Goal: Task Accomplishment & Management: Use online tool/utility

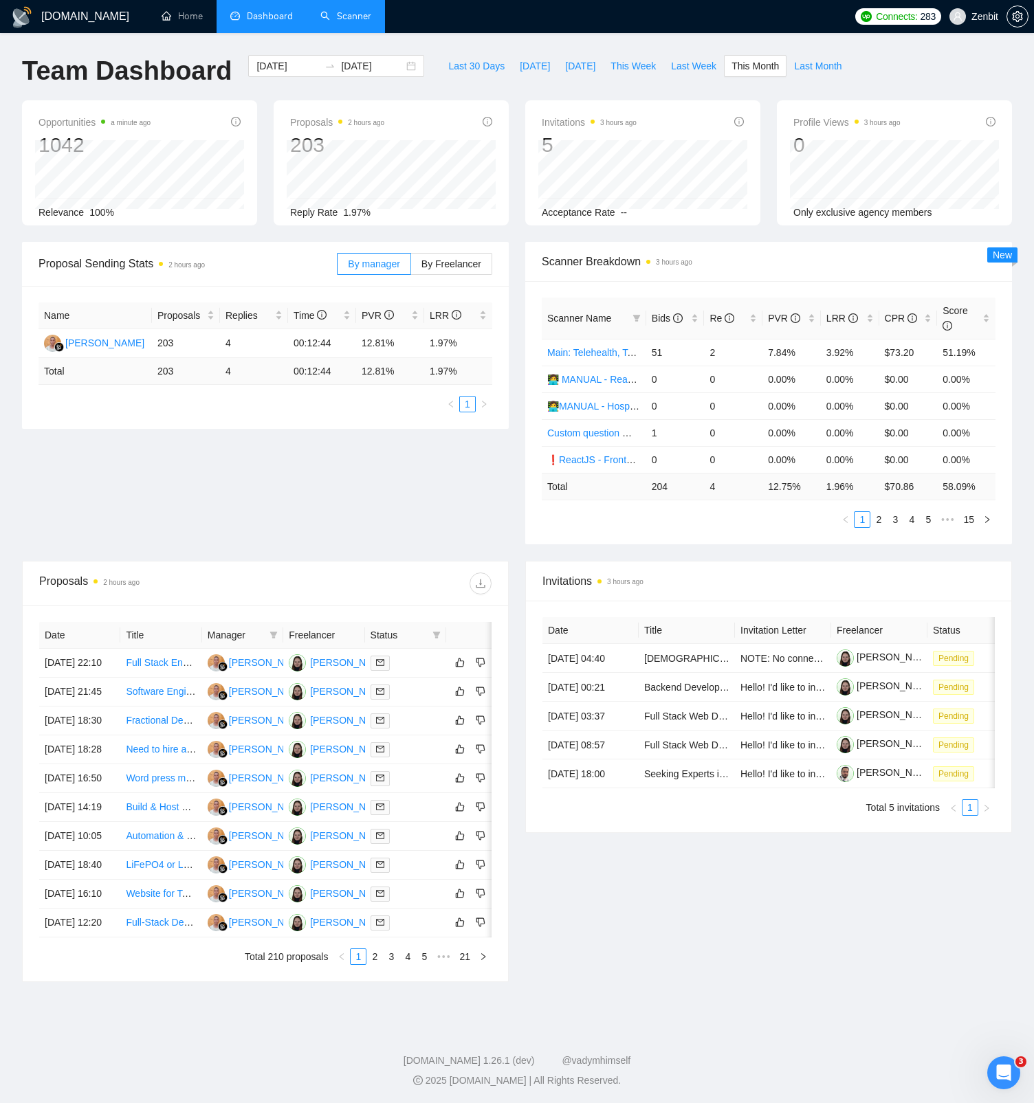
click at [327, 19] on link "Scanner" at bounding box center [345, 16] width 51 height 12
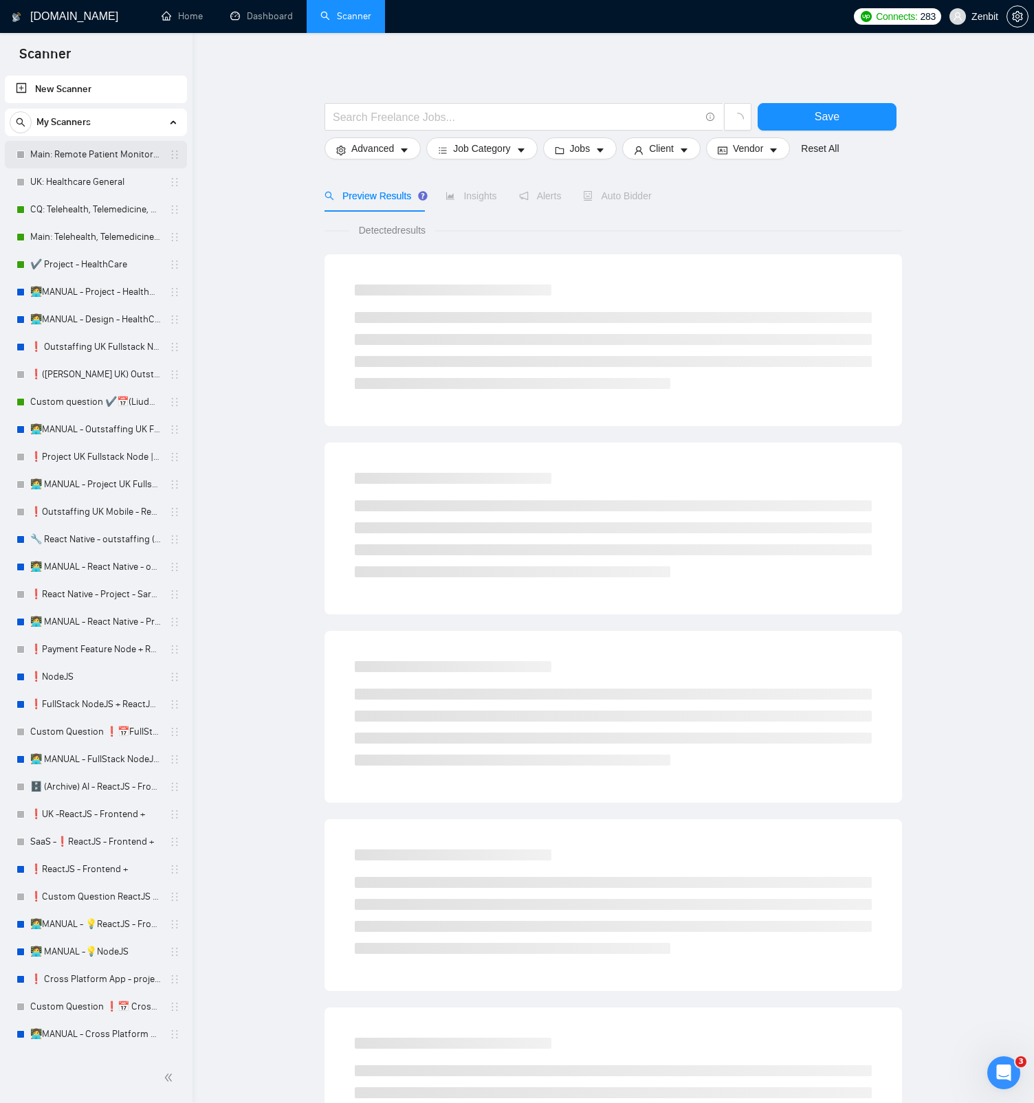
click at [95, 157] on link "Main: Remote Patient Monitoring" at bounding box center [95, 154] width 131 height 27
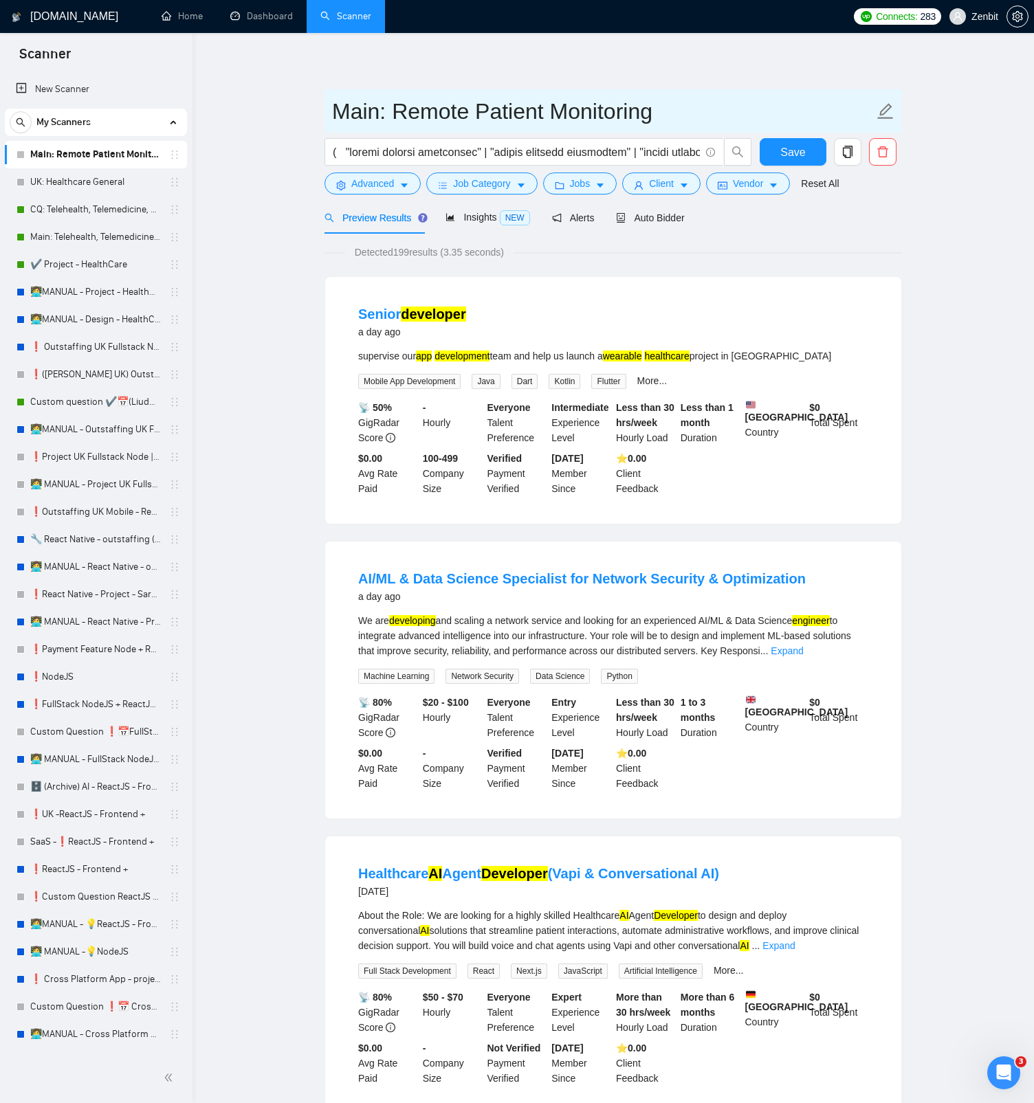
drag, startPoint x: 397, startPoint y: 111, endPoint x: 656, endPoint y: 125, distance: 259.5
click at [656, 125] on input "Main: Remote Patient Monitoring" at bounding box center [603, 111] width 542 height 34
click at [683, 100] on input "Main: Remote Patient Monitoring" at bounding box center [603, 111] width 542 height 34
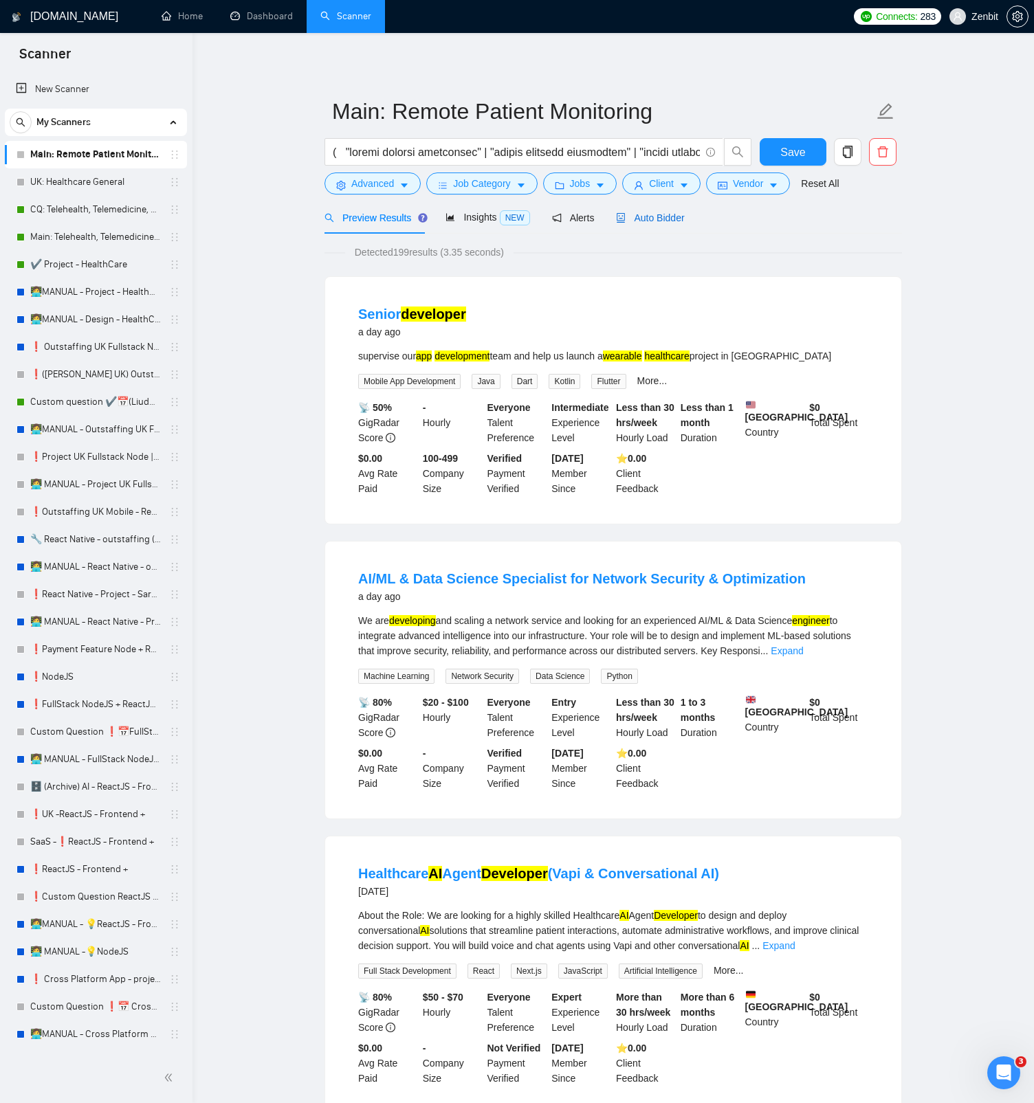
click at [665, 220] on span "Auto Bidder" at bounding box center [650, 217] width 68 height 11
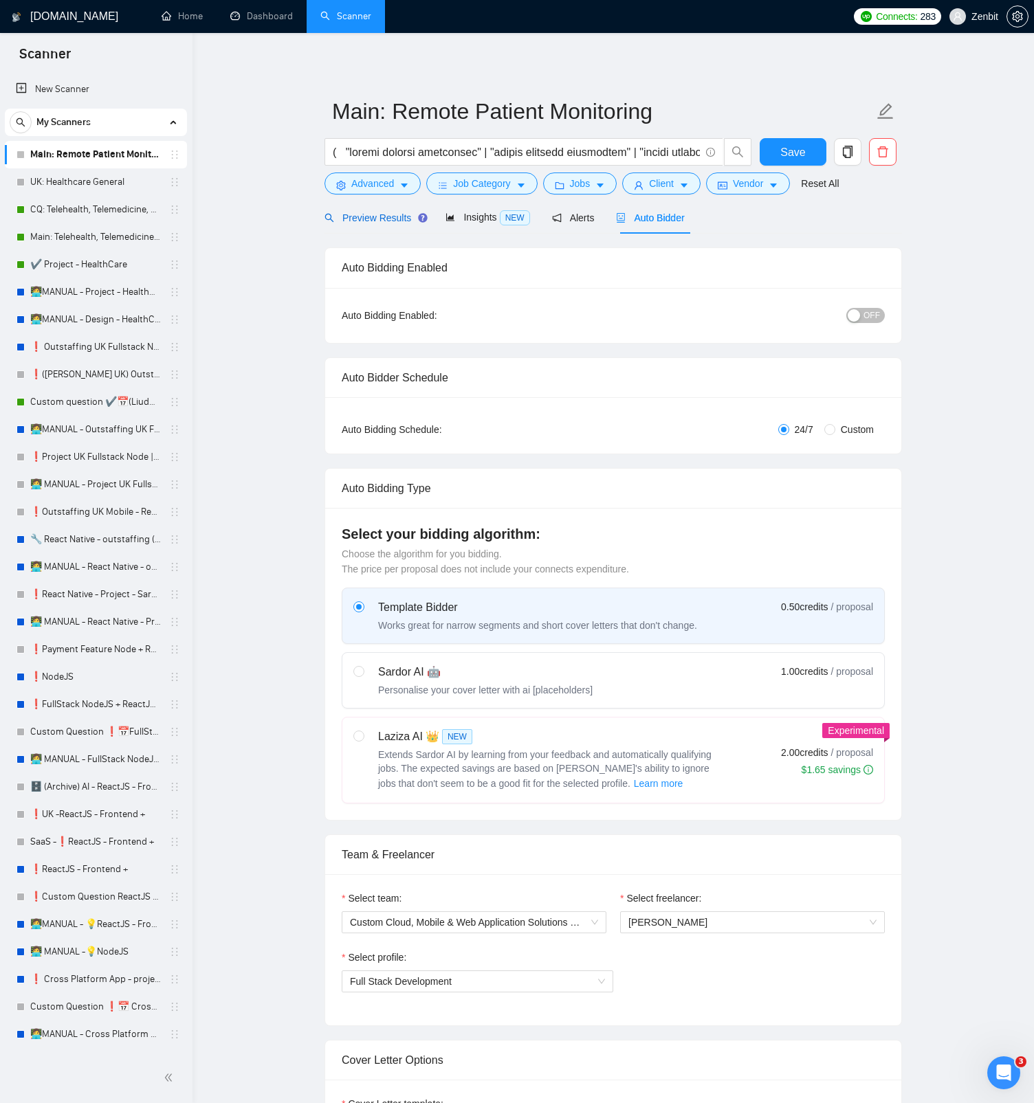
click at [397, 210] on div "Preview Results" at bounding box center [373, 217] width 99 height 15
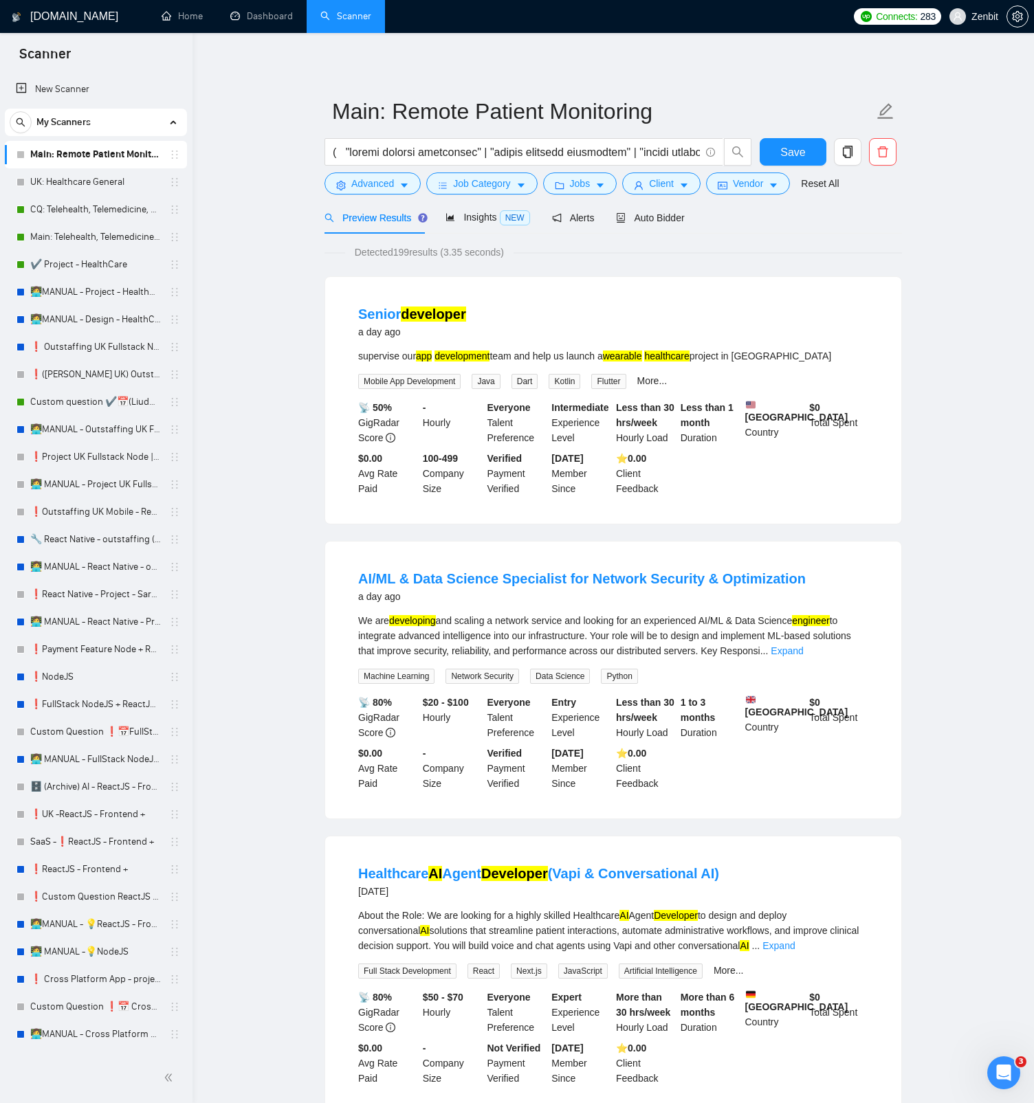
scroll to position [8, 0]
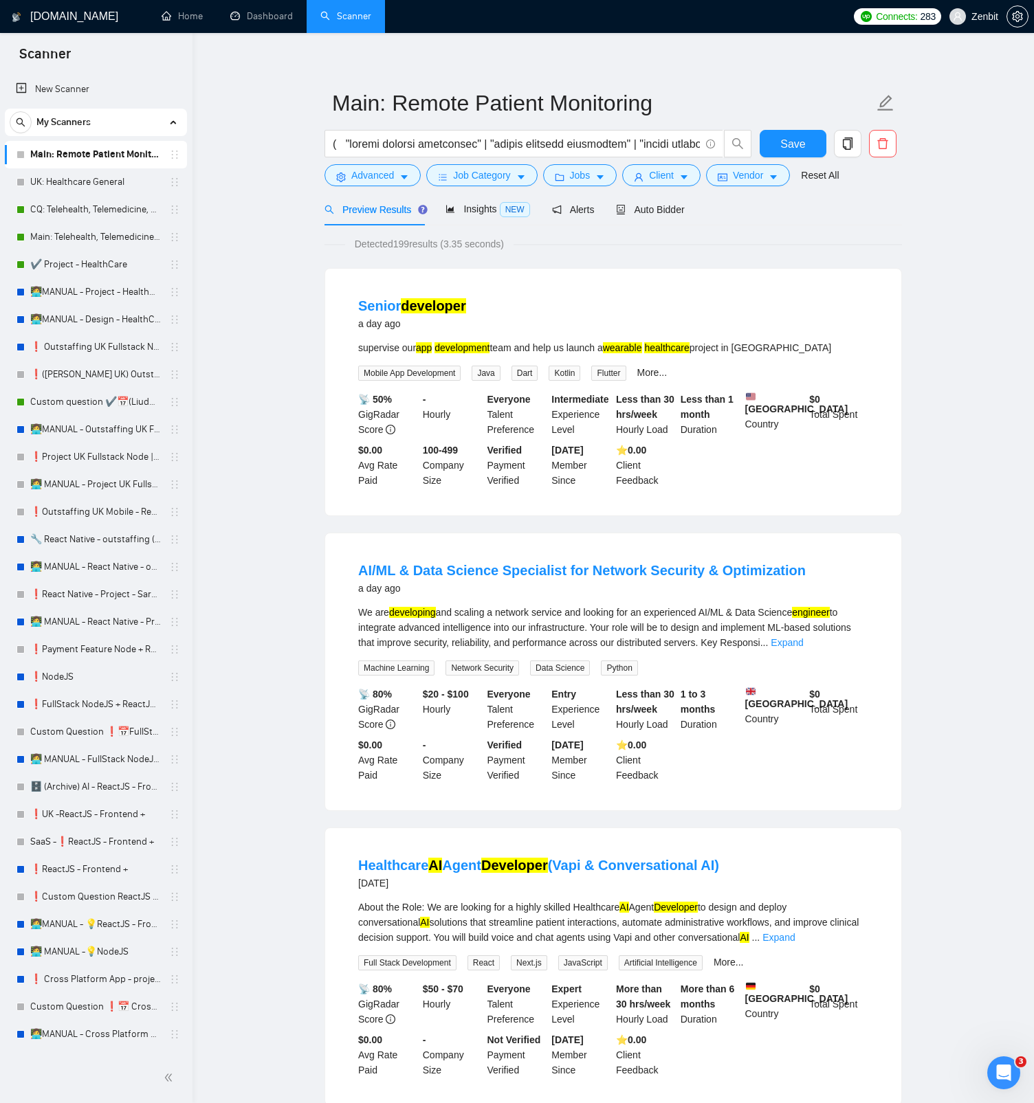
click at [803, 521] on link "Expand" at bounding box center [787, 642] width 32 height 11
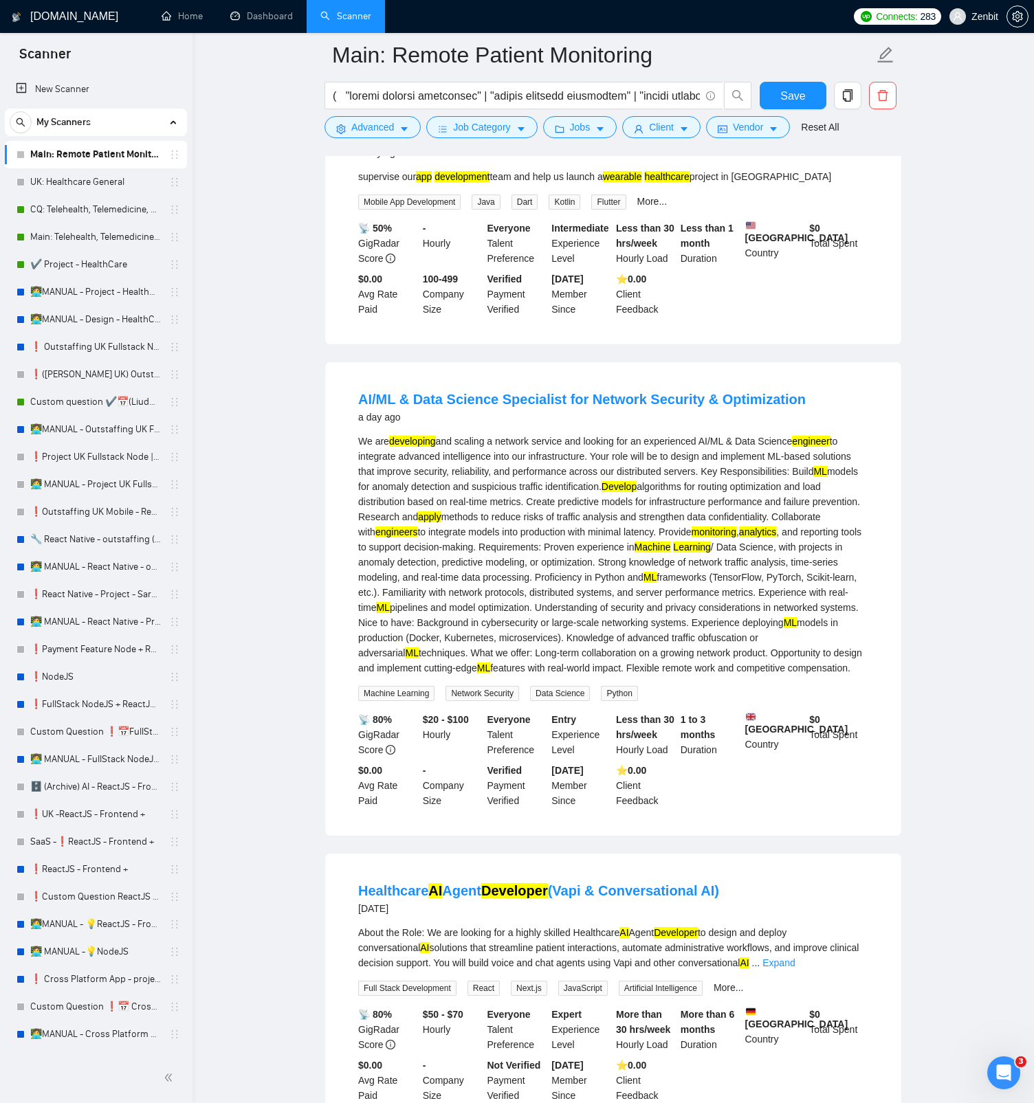
scroll to position [376, 0]
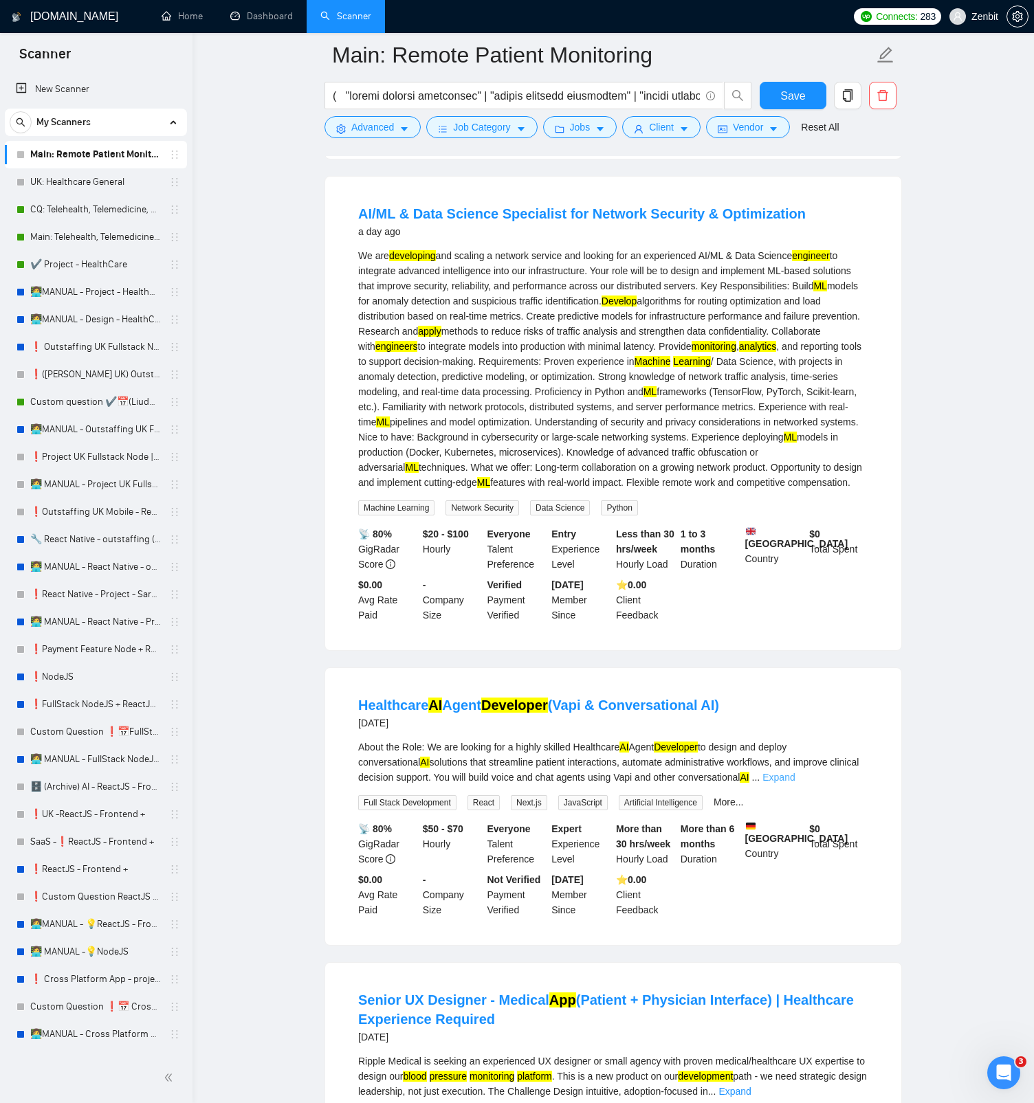
click at [795, 521] on link "Expand" at bounding box center [778, 777] width 32 height 11
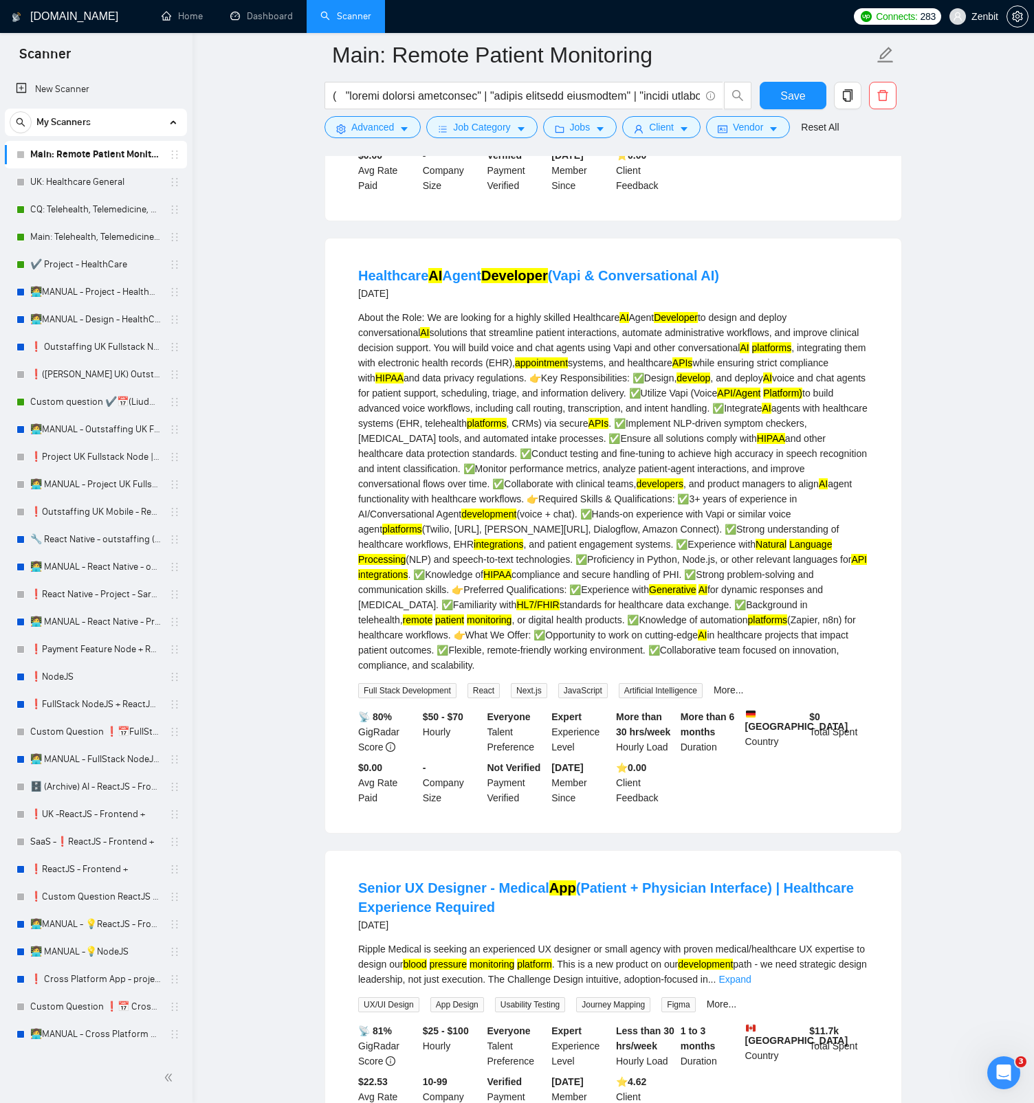
scroll to position [1045, 0]
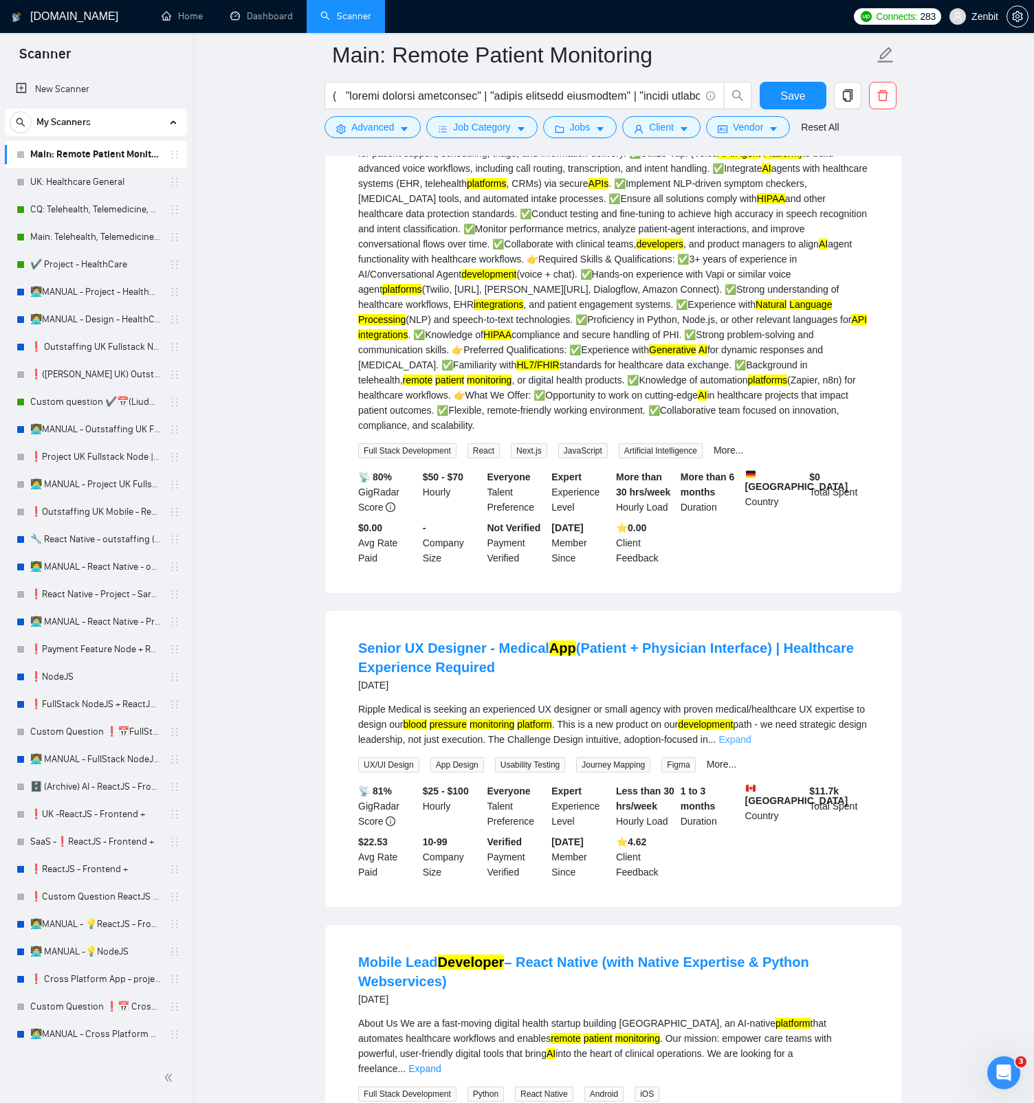
click at [751, 521] on link "Expand" at bounding box center [734, 739] width 32 height 11
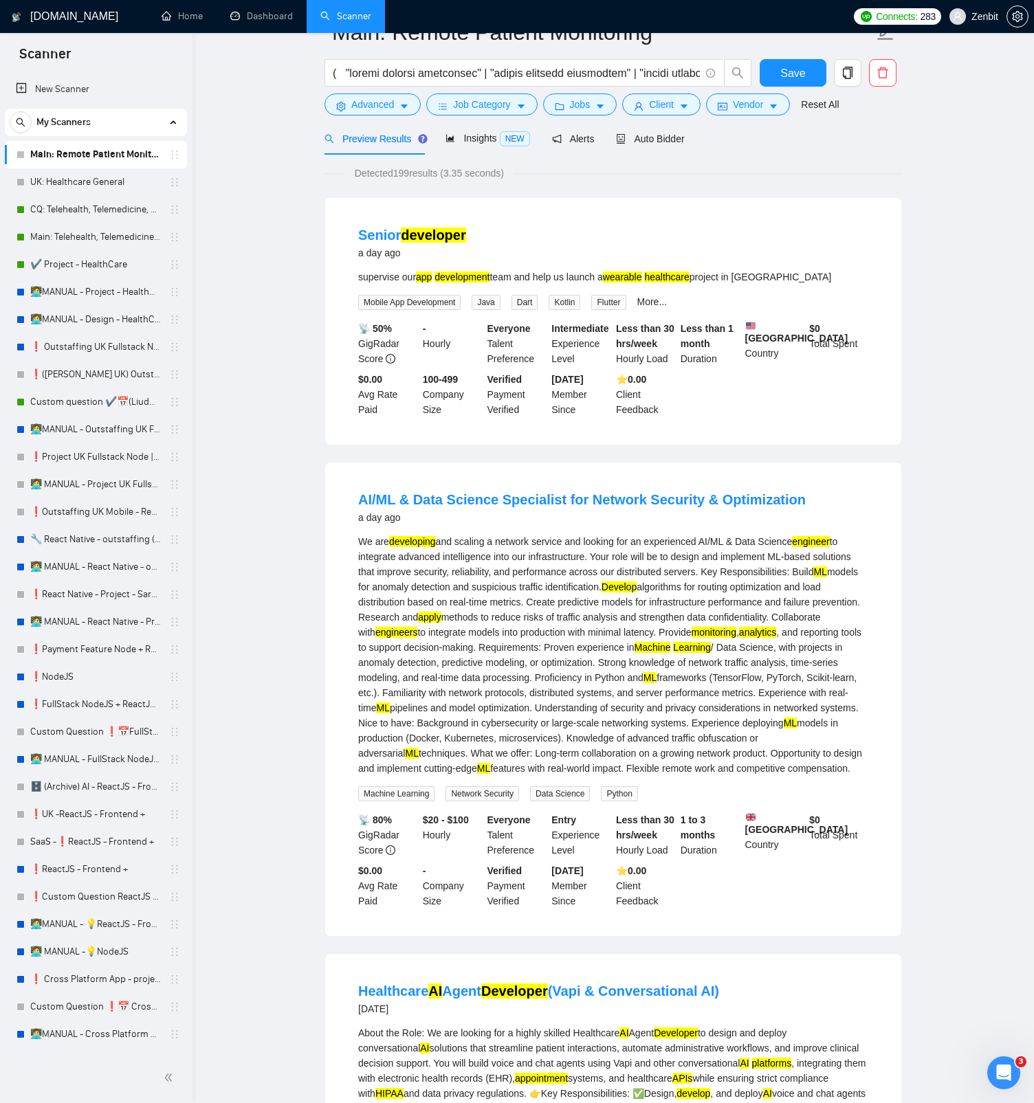
scroll to position [0, 0]
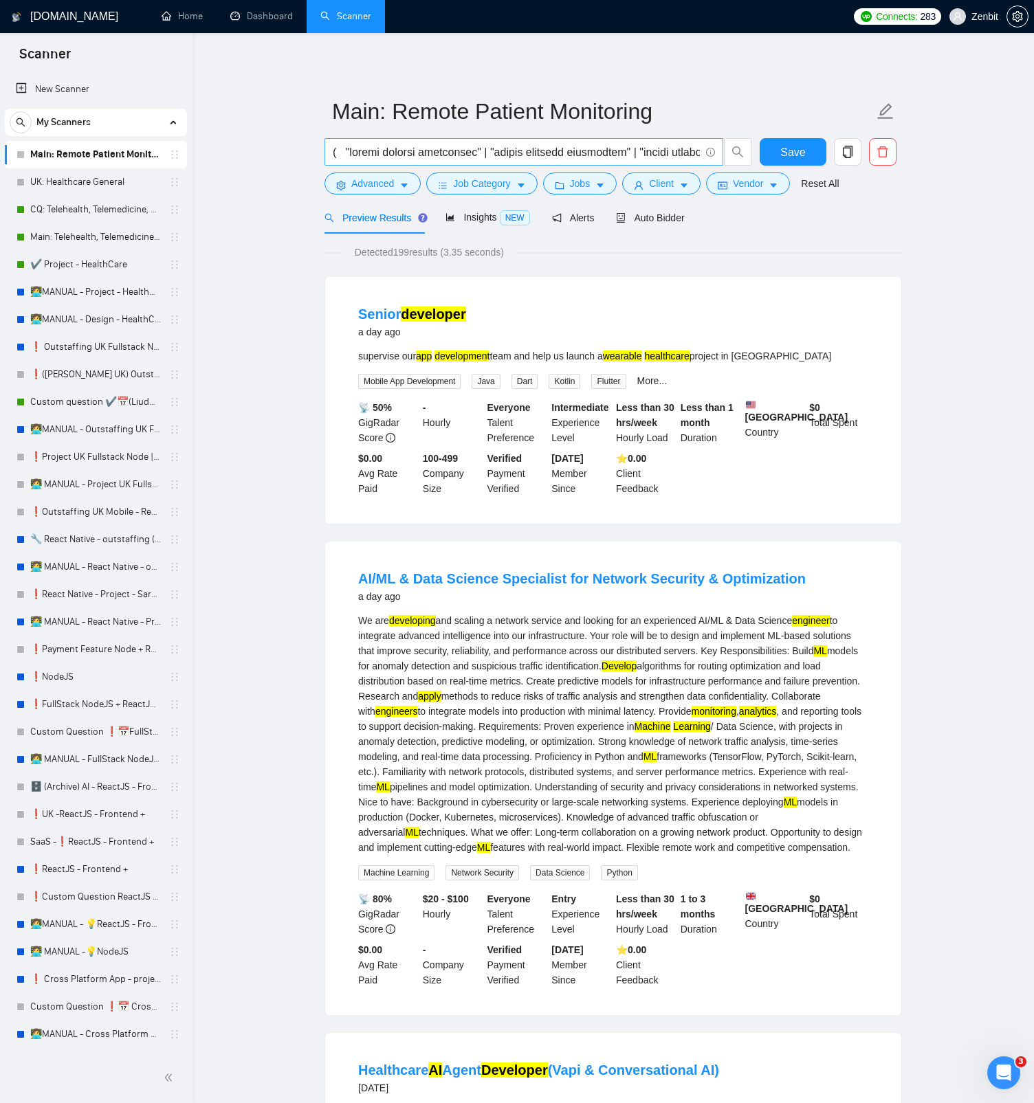
click at [511, 160] on input "text" at bounding box center [516, 152] width 367 height 17
click at [644, 148] on input "text" at bounding box center [516, 152] width 367 height 17
click at [498, 150] on input "text" at bounding box center [516, 152] width 367 height 17
paste input "( "remote patient monitoring" | "remote patients monitoring" | "remote monitori…"
type input "( "remote patient monitoring" | "remote patients monitoring" | "remote monitori…"
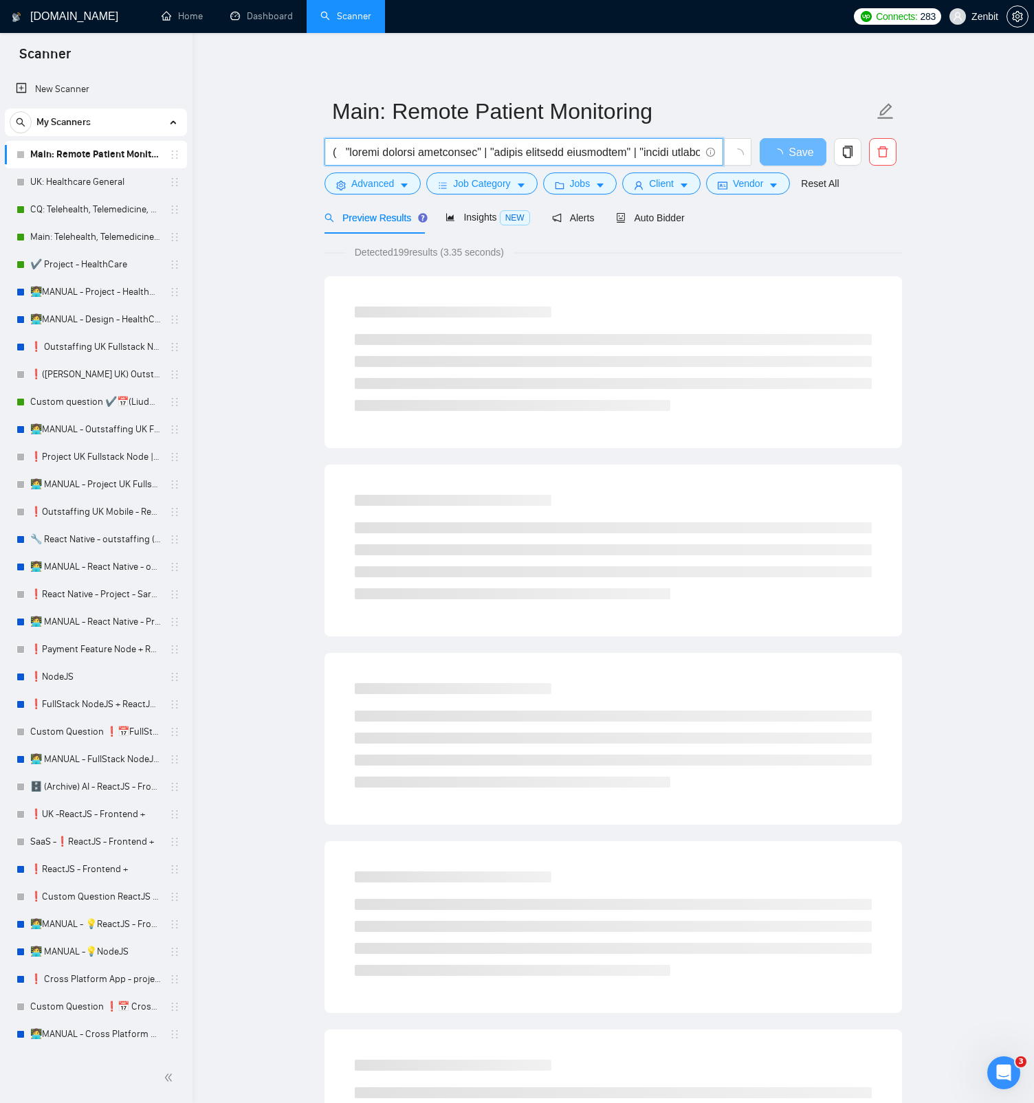
drag, startPoint x: 496, startPoint y: 153, endPoint x: 107, endPoint y: 139, distance: 388.6
click at [265, 144] on main "Main: Remote Patient Monitoring Save Advanced Job Category Jobs Client Vendor R…" at bounding box center [612, 1115] width 797 height 2121
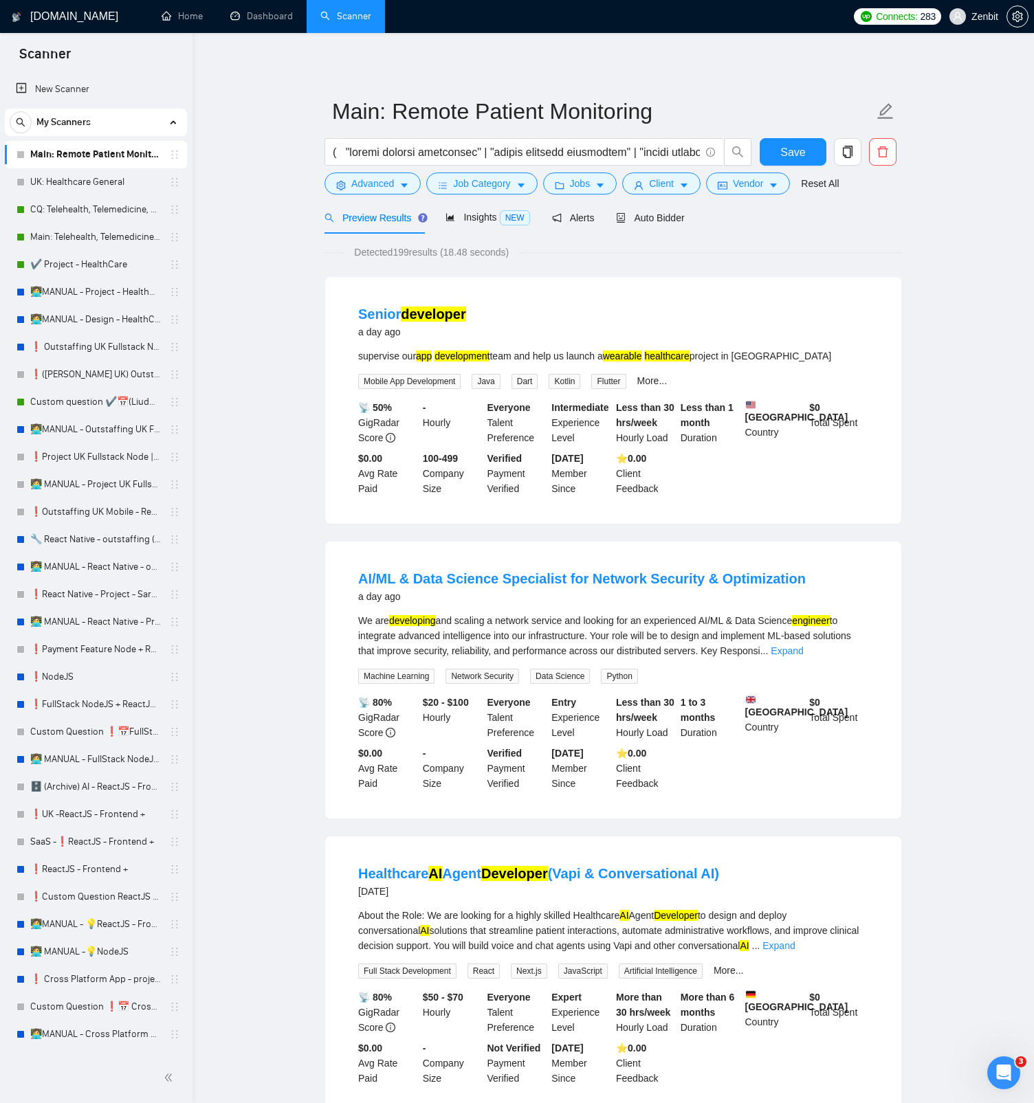
scroll to position [18, 0]
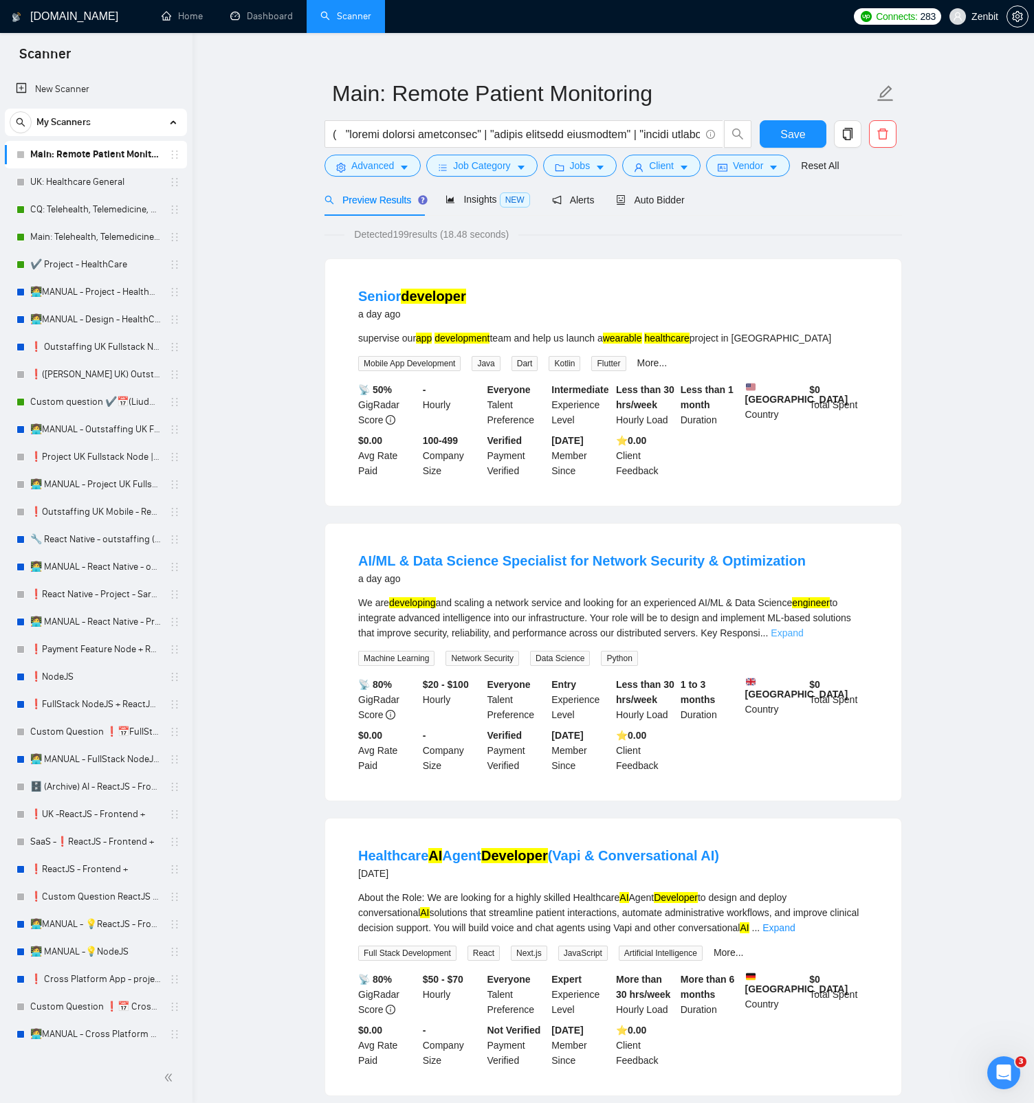
click at [803, 521] on link "Expand" at bounding box center [787, 633] width 32 height 11
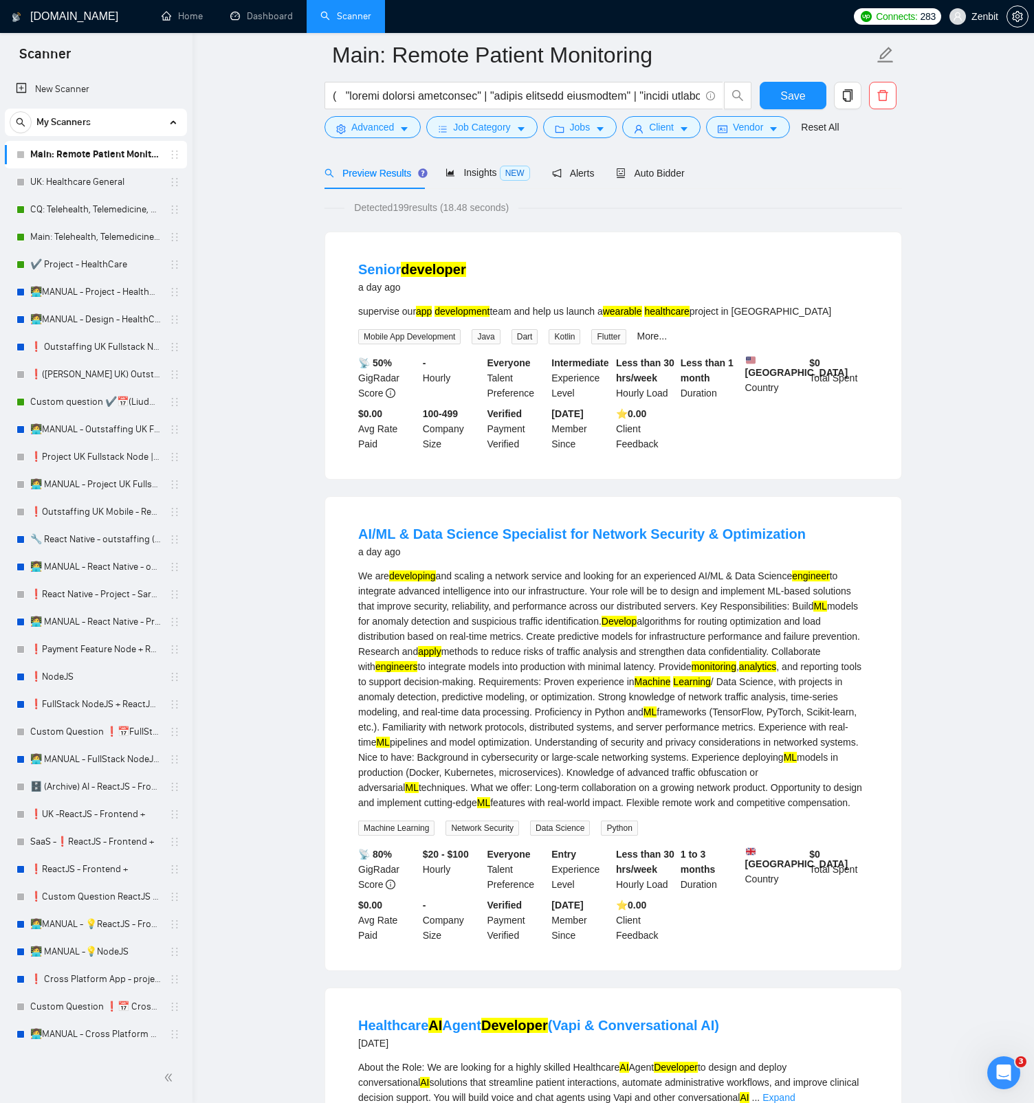
scroll to position [136, 0]
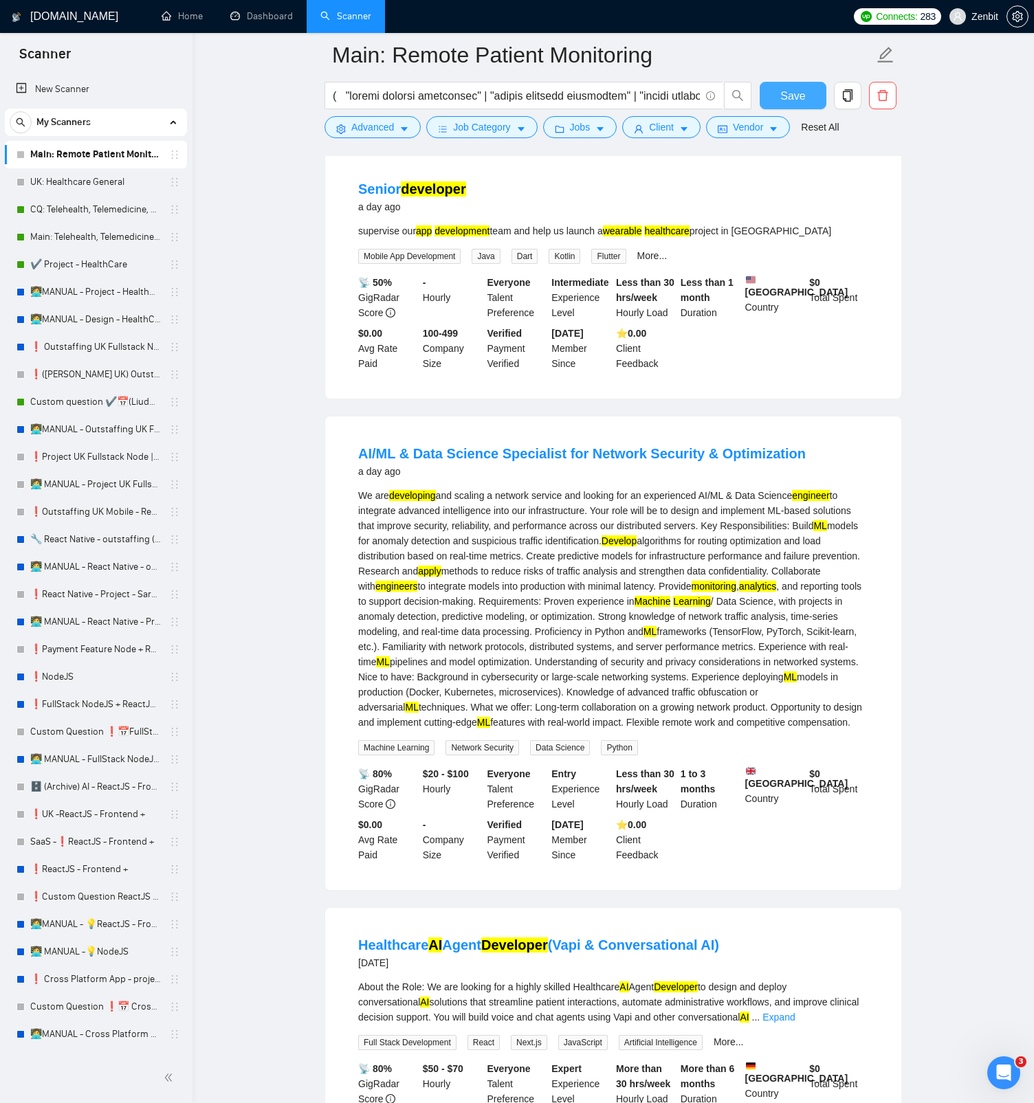
click at [782, 96] on span "Save" at bounding box center [792, 95] width 25 height 17
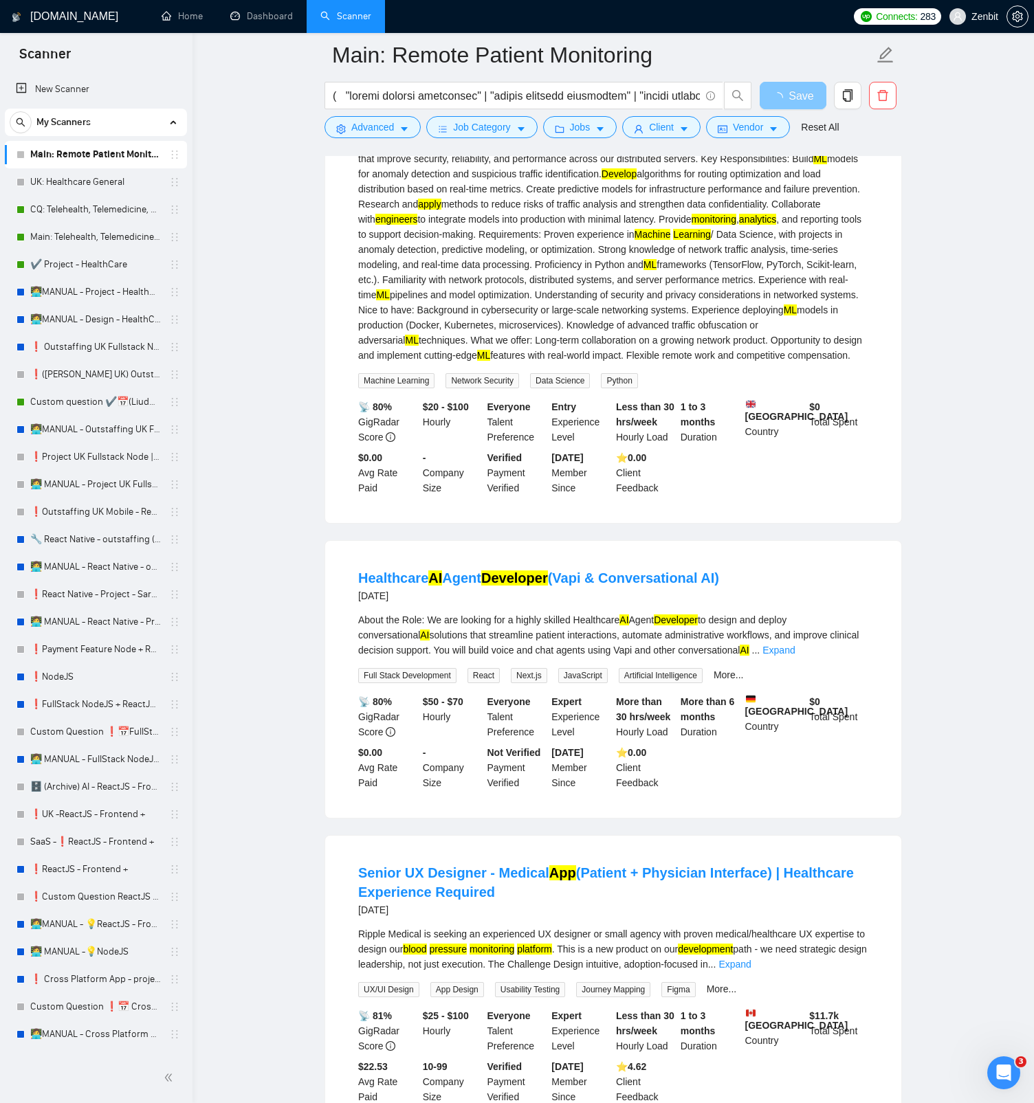
scroll to position [581, 0]
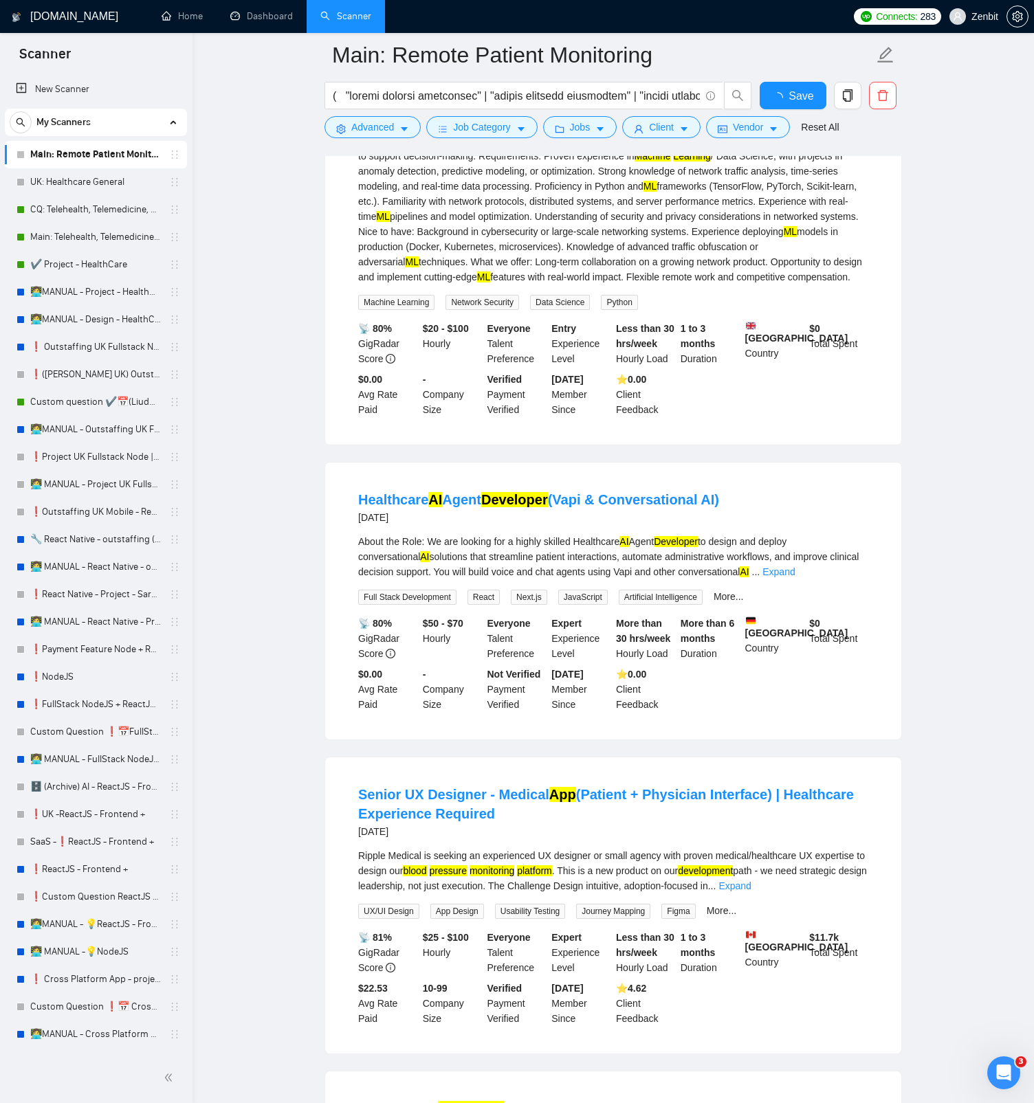
drag, startPoint x: 836, startPoint y: 606, endPoint x: 825, endPoint y: 619, distance: 17.1
click at [795, 521] on link "Expand" at bounding box center [778, 571] width 32 height 11
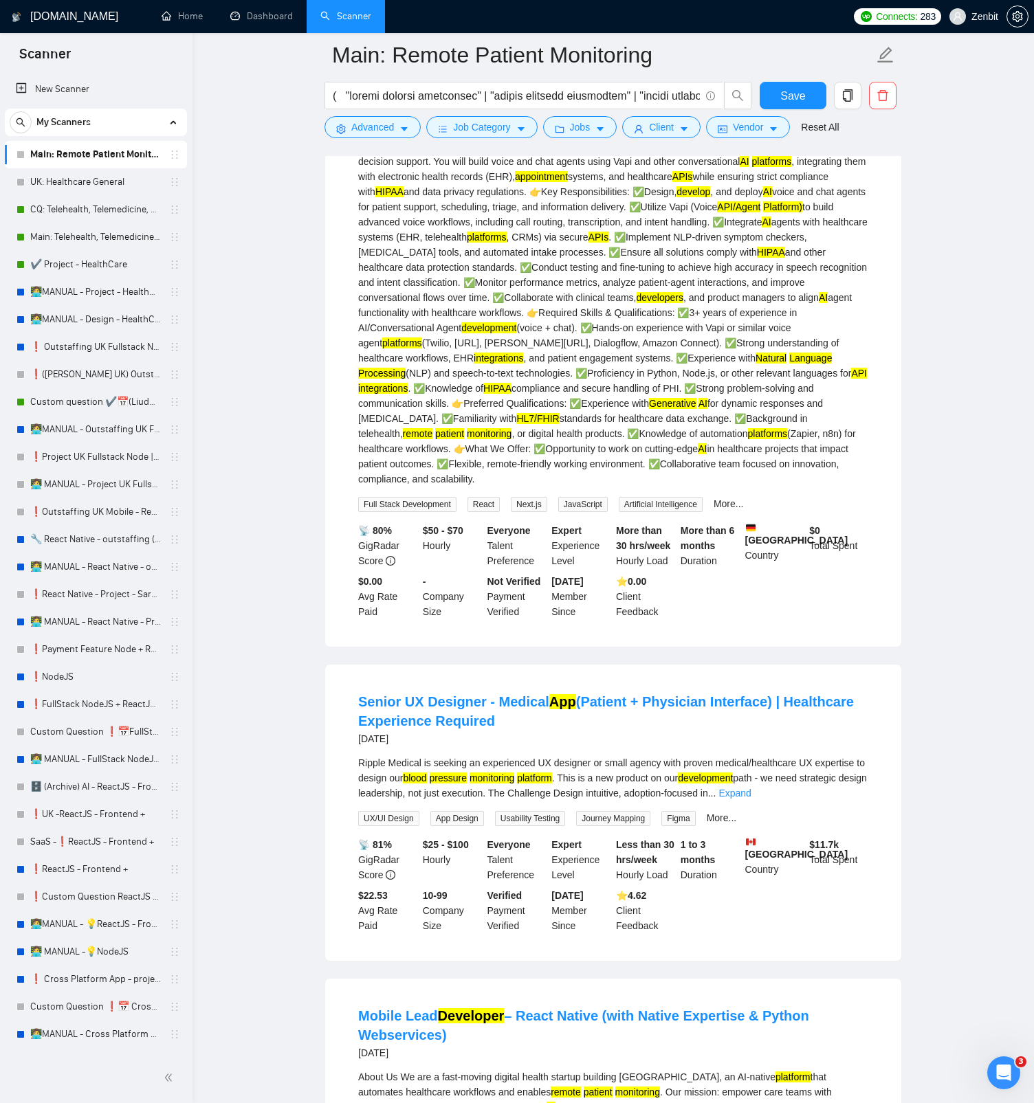
scroll to position [1010, 0]
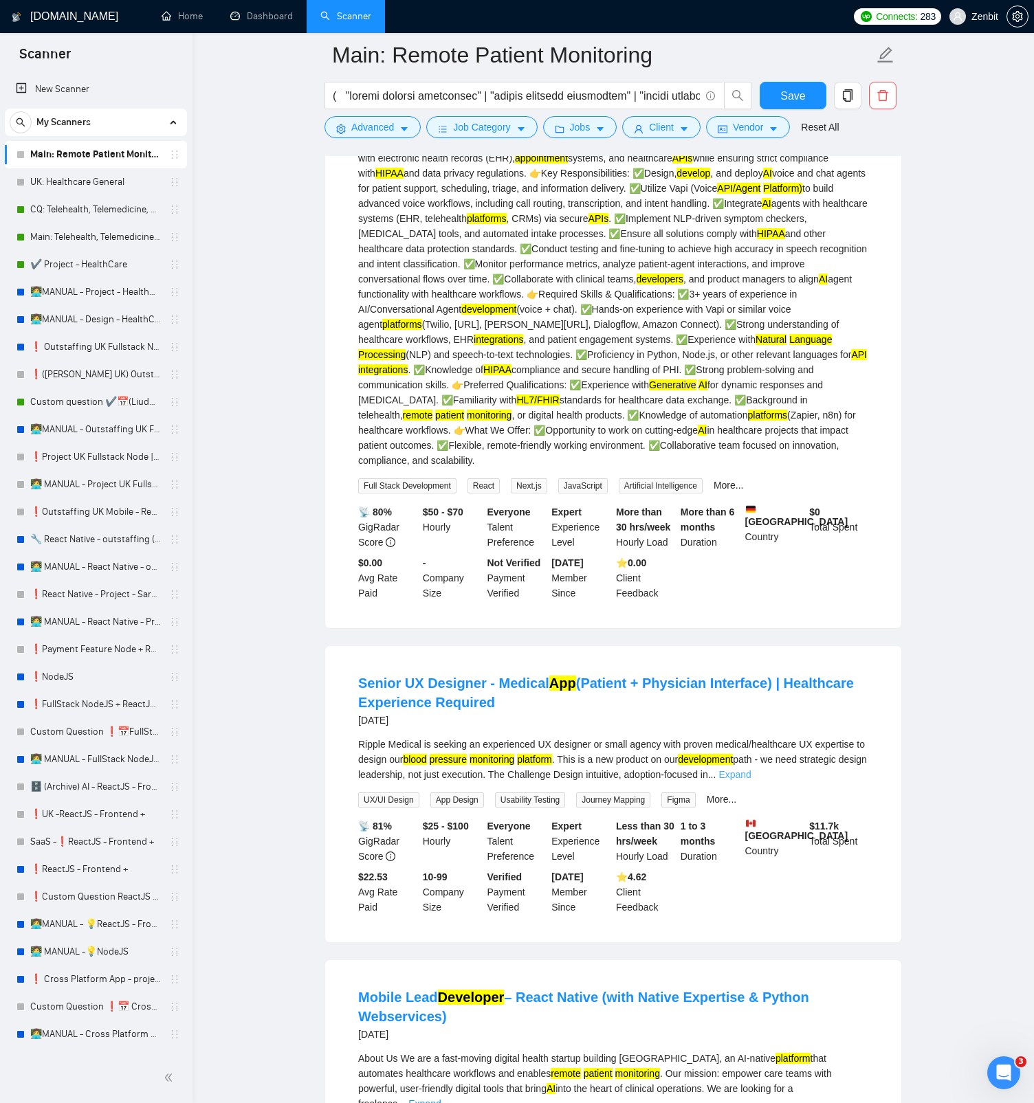
click at [751, 521] on link "Expand" at bounding box center [734, 774] width 32 height 11
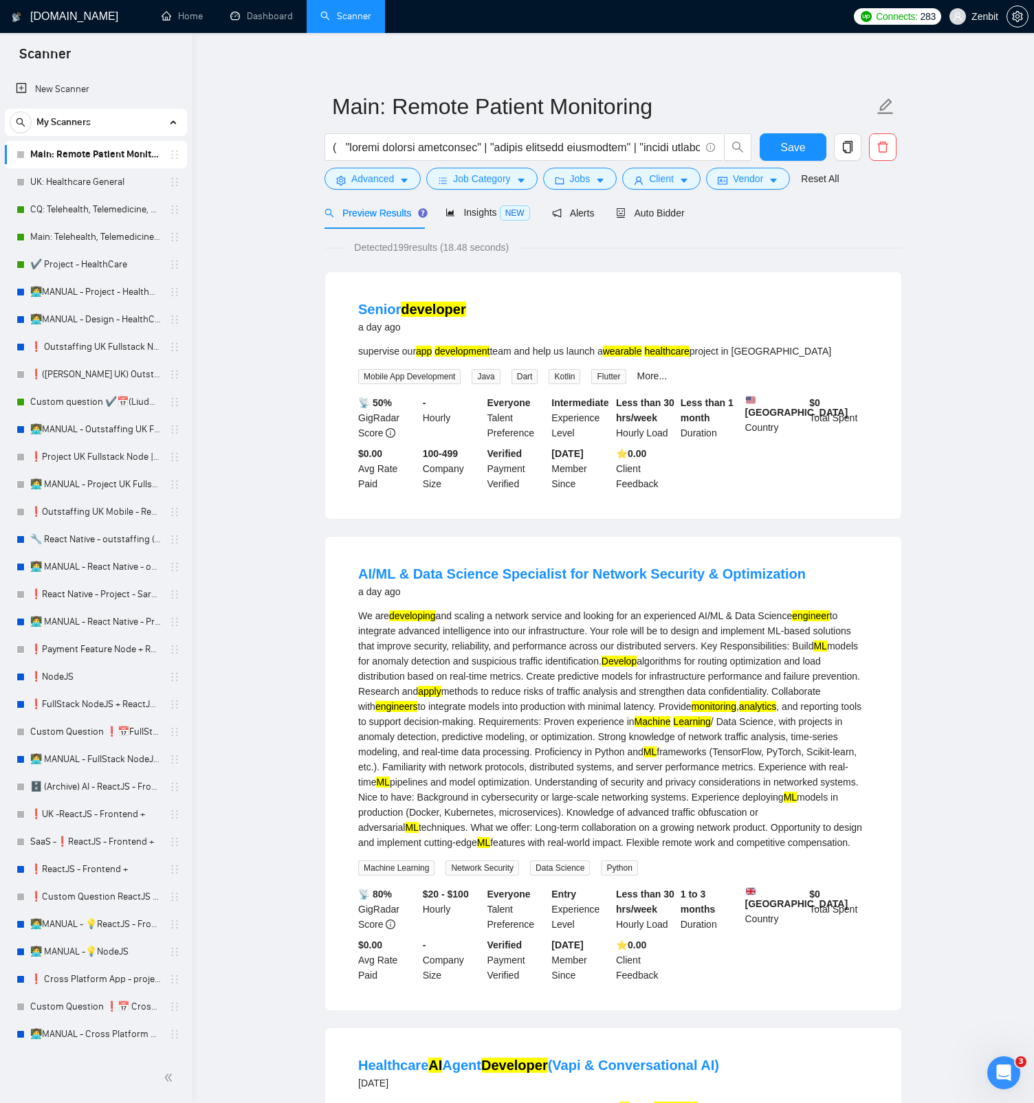
scroll to position [0, 0]
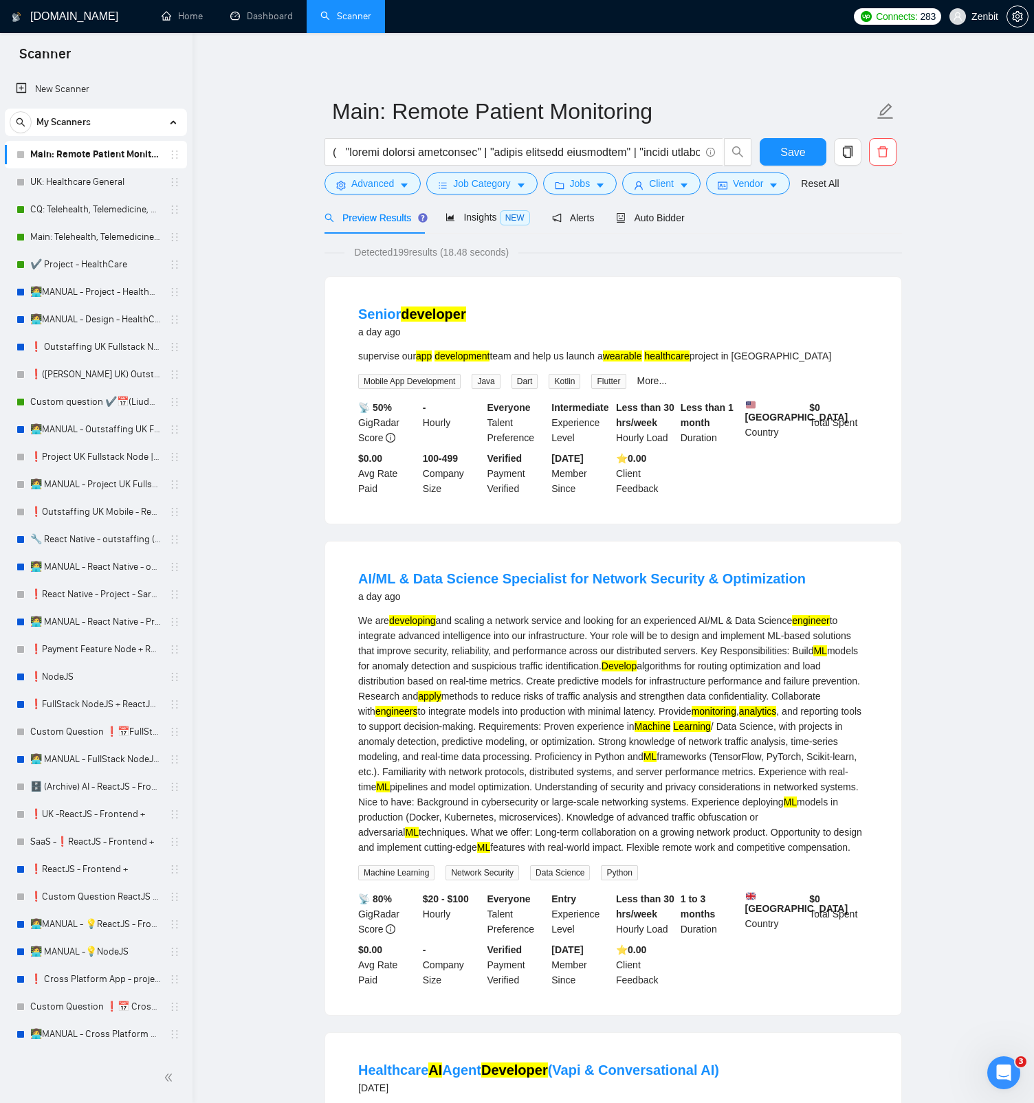
click at [652, 224] on div "Auto Bidder" at bounding box center [650, 217] width 68 height 15
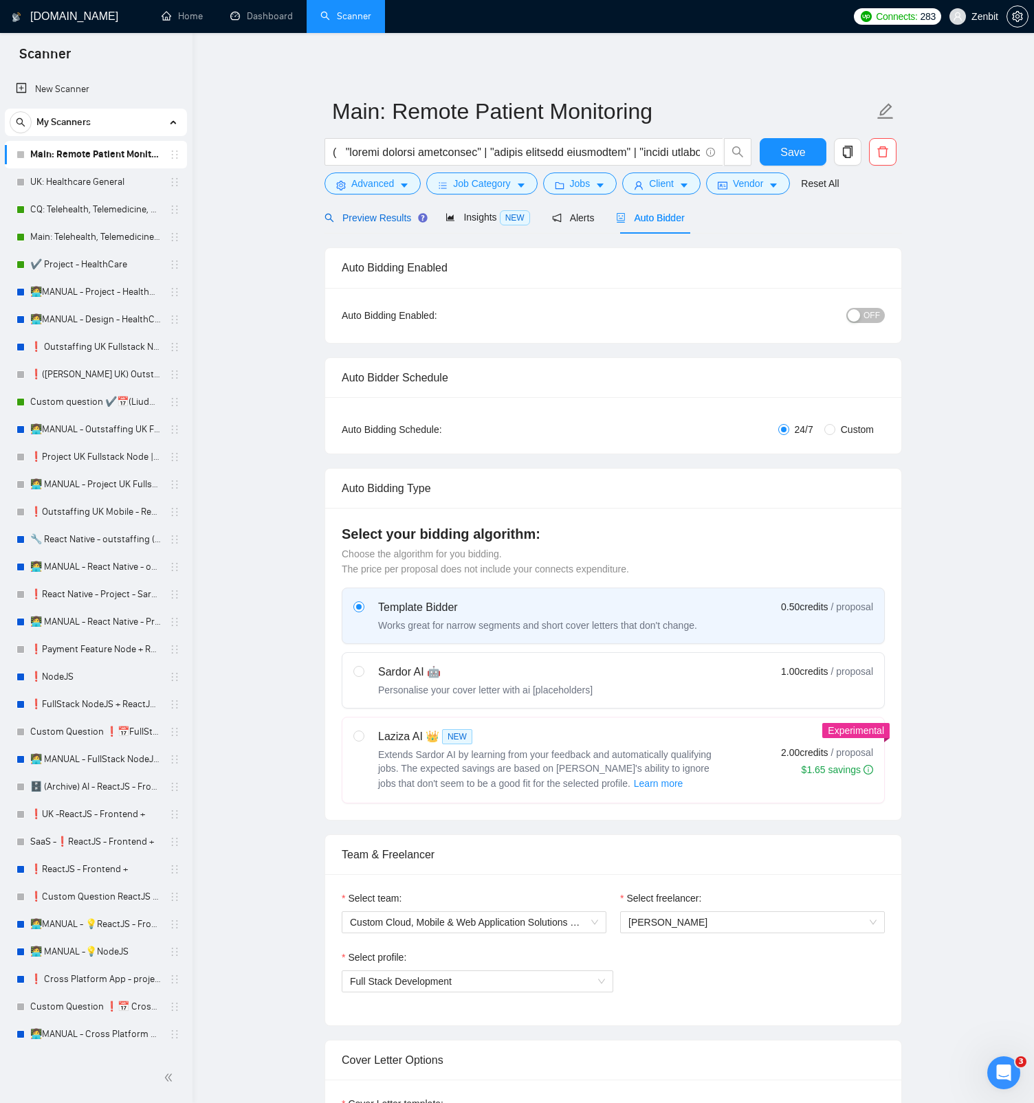
drag, startPoint x: 369, startPoint y: 217, endPoint x: 368, endPoint y: 225, distance: 8.3
click at [369, 217] on span "Preview Results" at bounding box center [373, 217] width 99 height 11
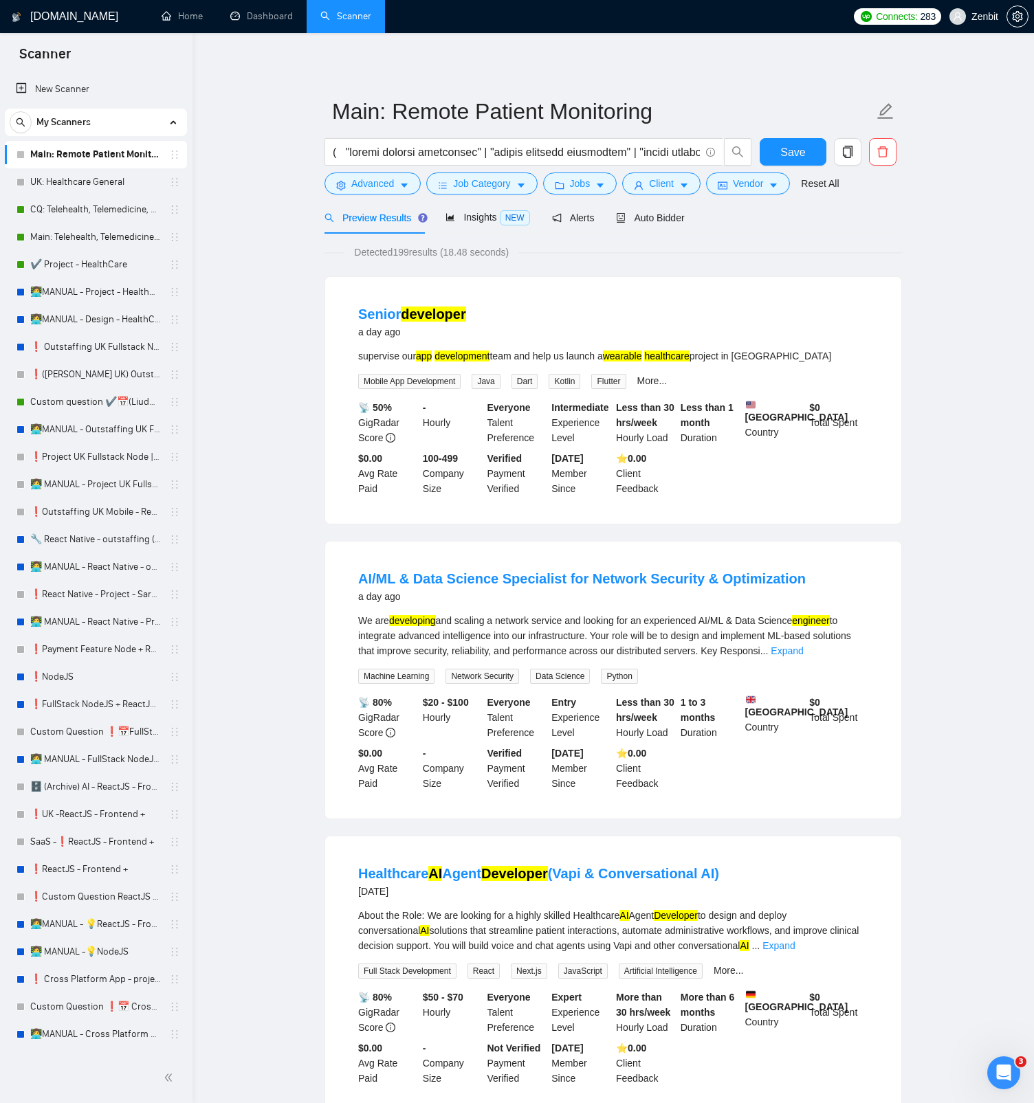
click at [472, 181] on span "Job Category" at bounding box center [481, 183] width 57 height 15
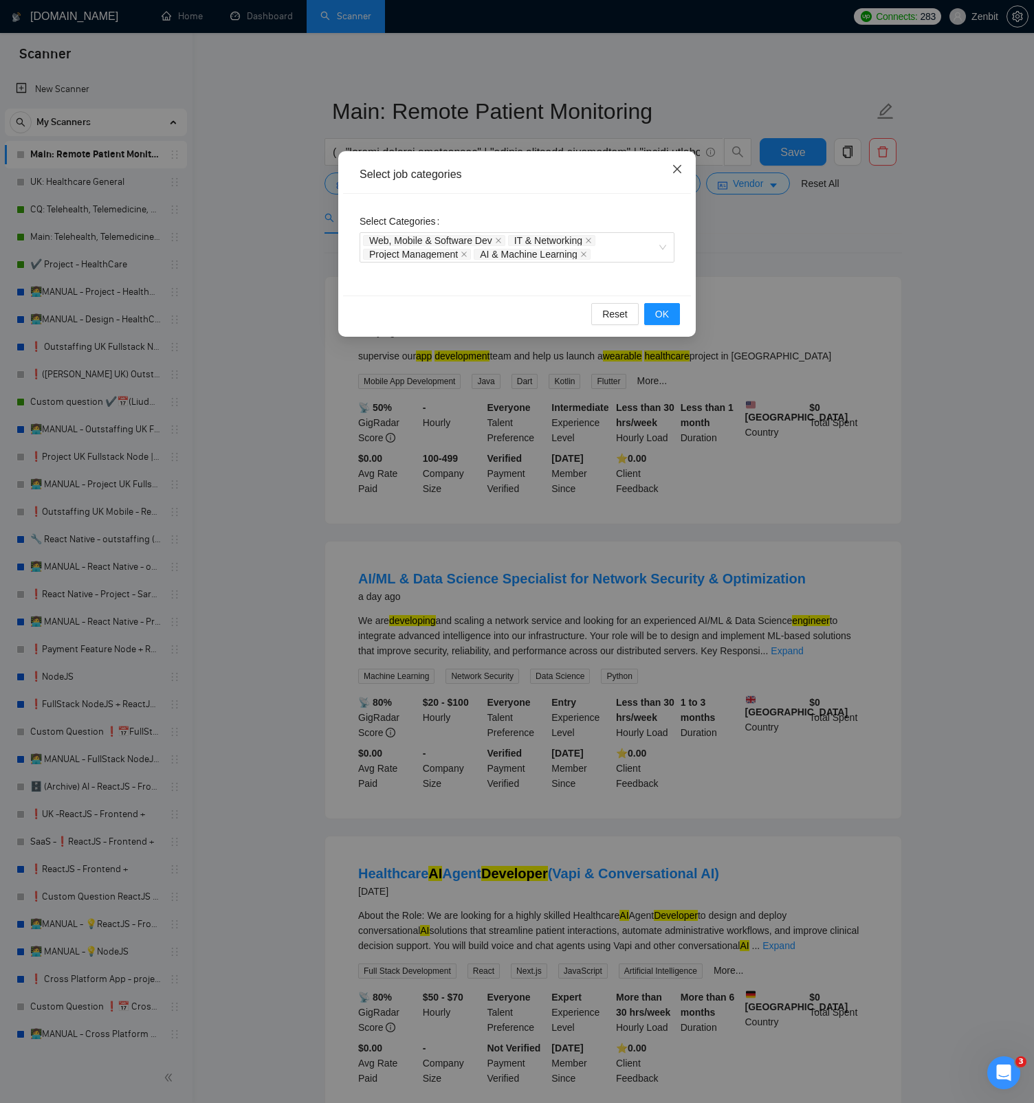
click at [672, 168] on icon "close" at bounding box center [677, 169] width 11 height 11
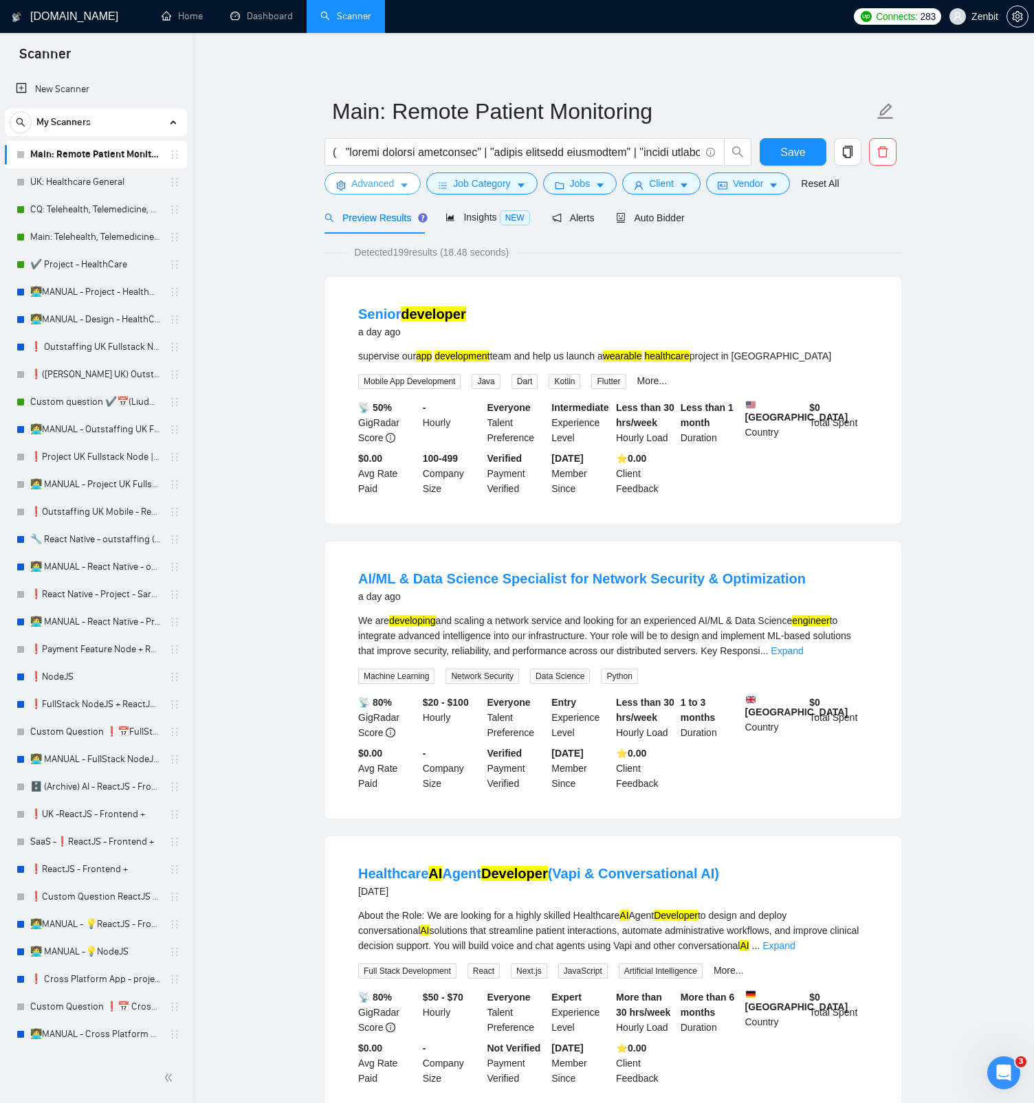
click at [388, 189] on span "Advanced" at bounding box center [372, 183] width 43 height 15
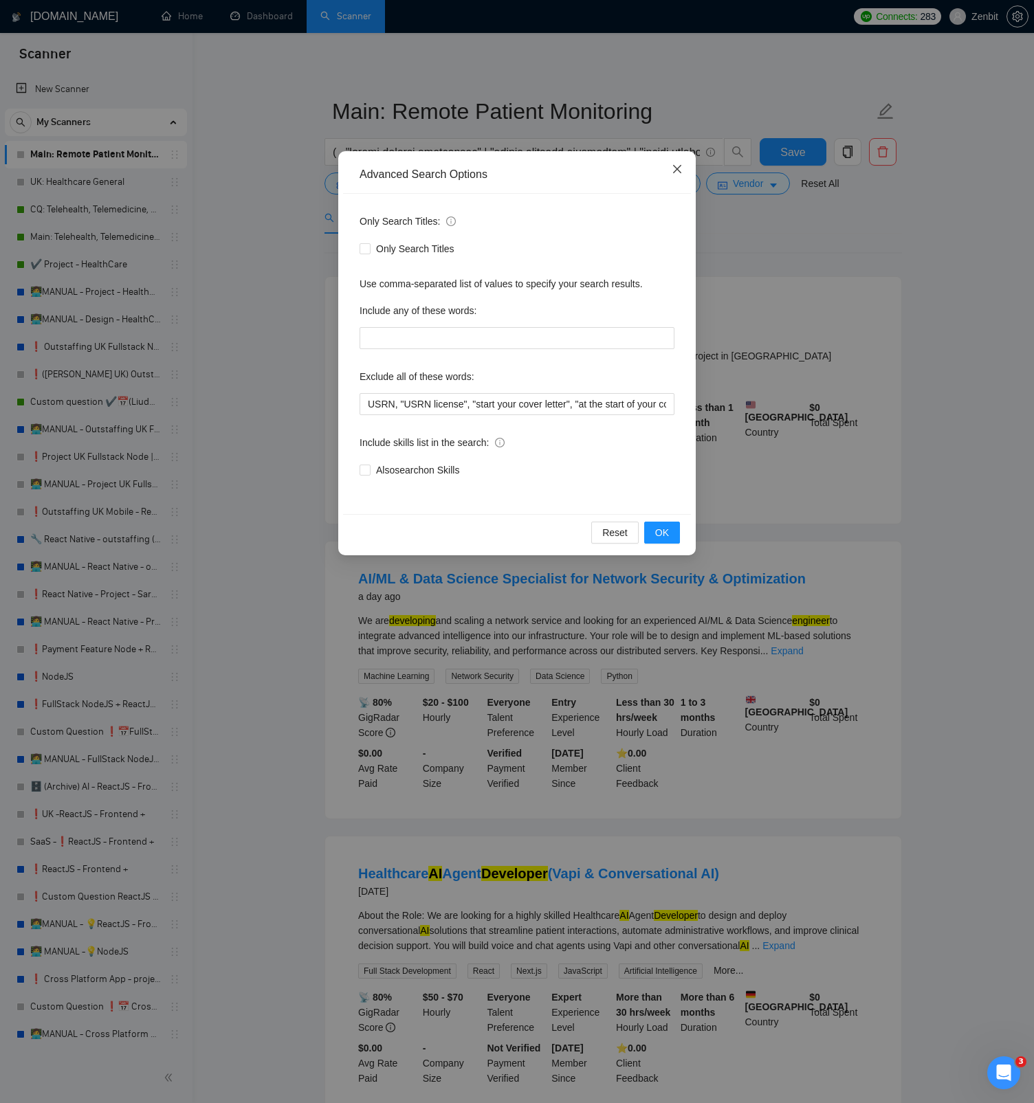
click at [673, 172] on icon "close" at bounding box center [677, 169] width 11 height 11
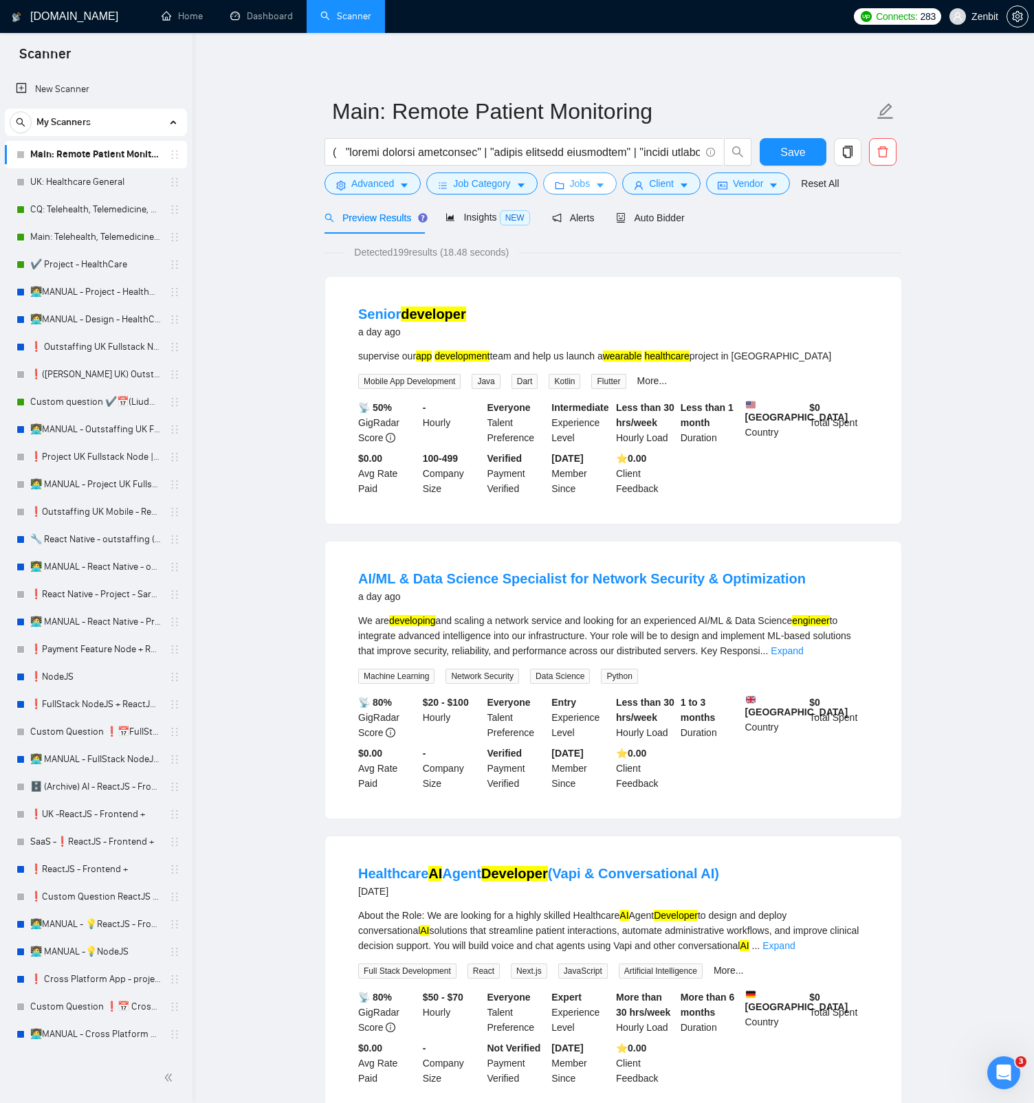
click at [590, 181] on span "Jobs" at bounding box center [580, 183] width 21 height 15
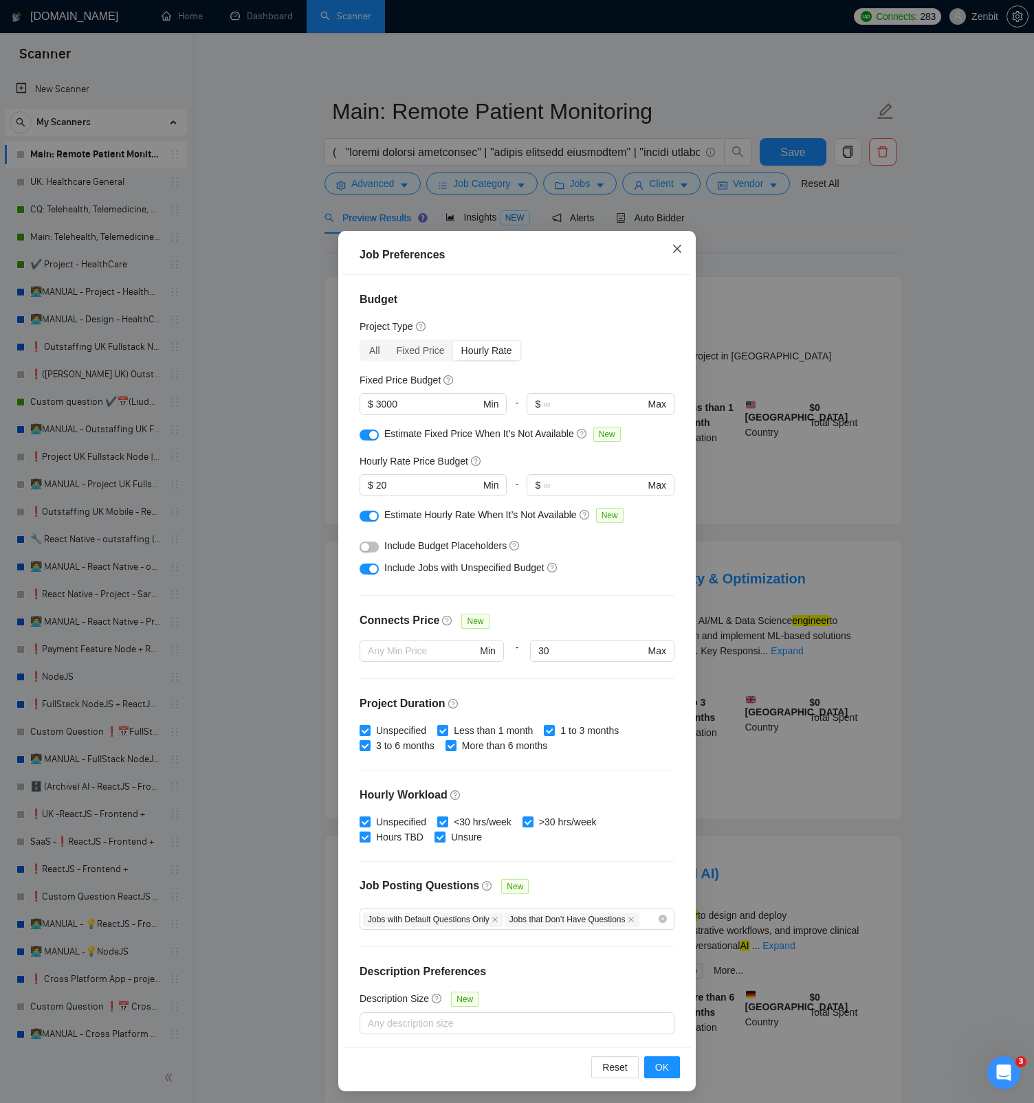
click at [676, 252] on icon "close" at bounding box center [677, 248] width 11 height 11
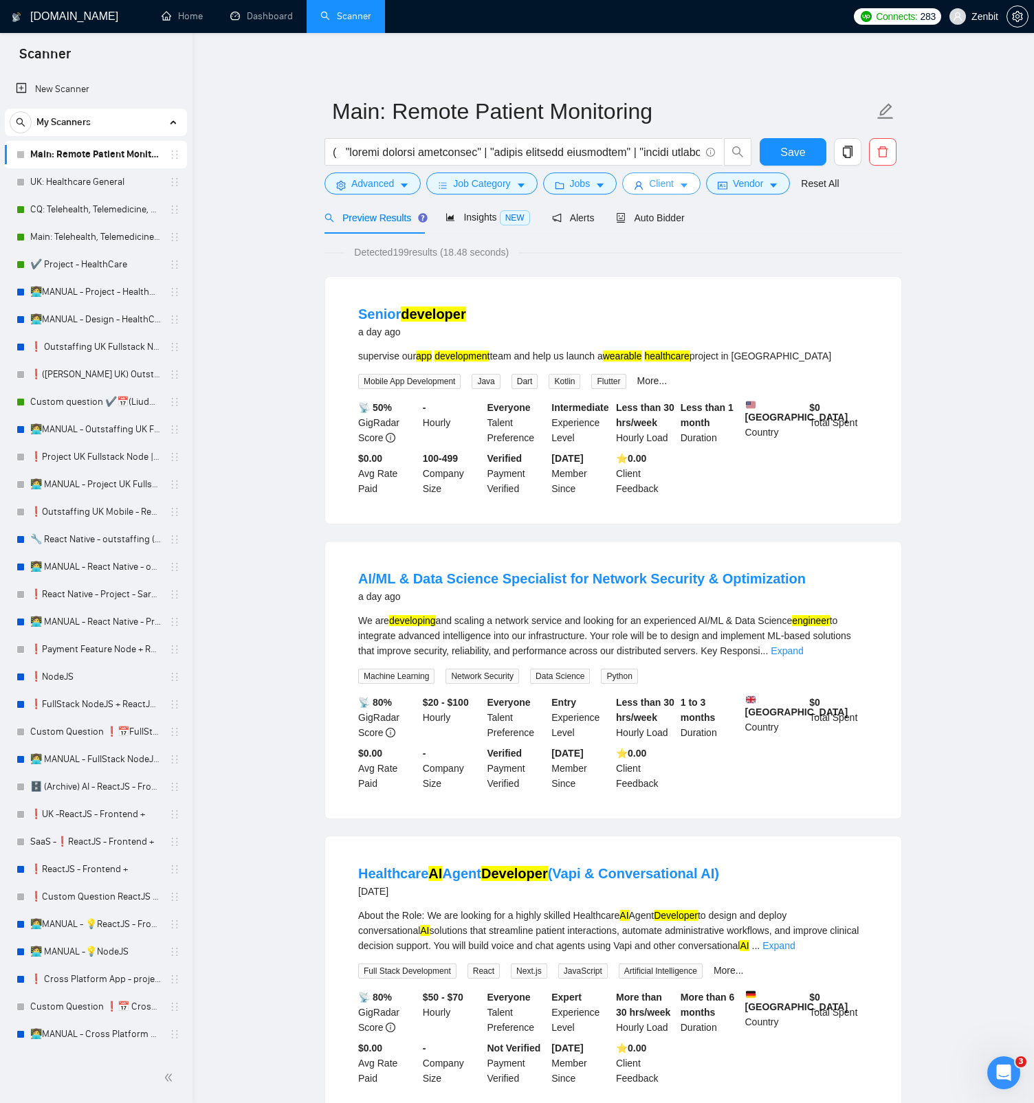
click at [683, 188] on button "Client" at bounding box center [661, 184] width 78 height 22
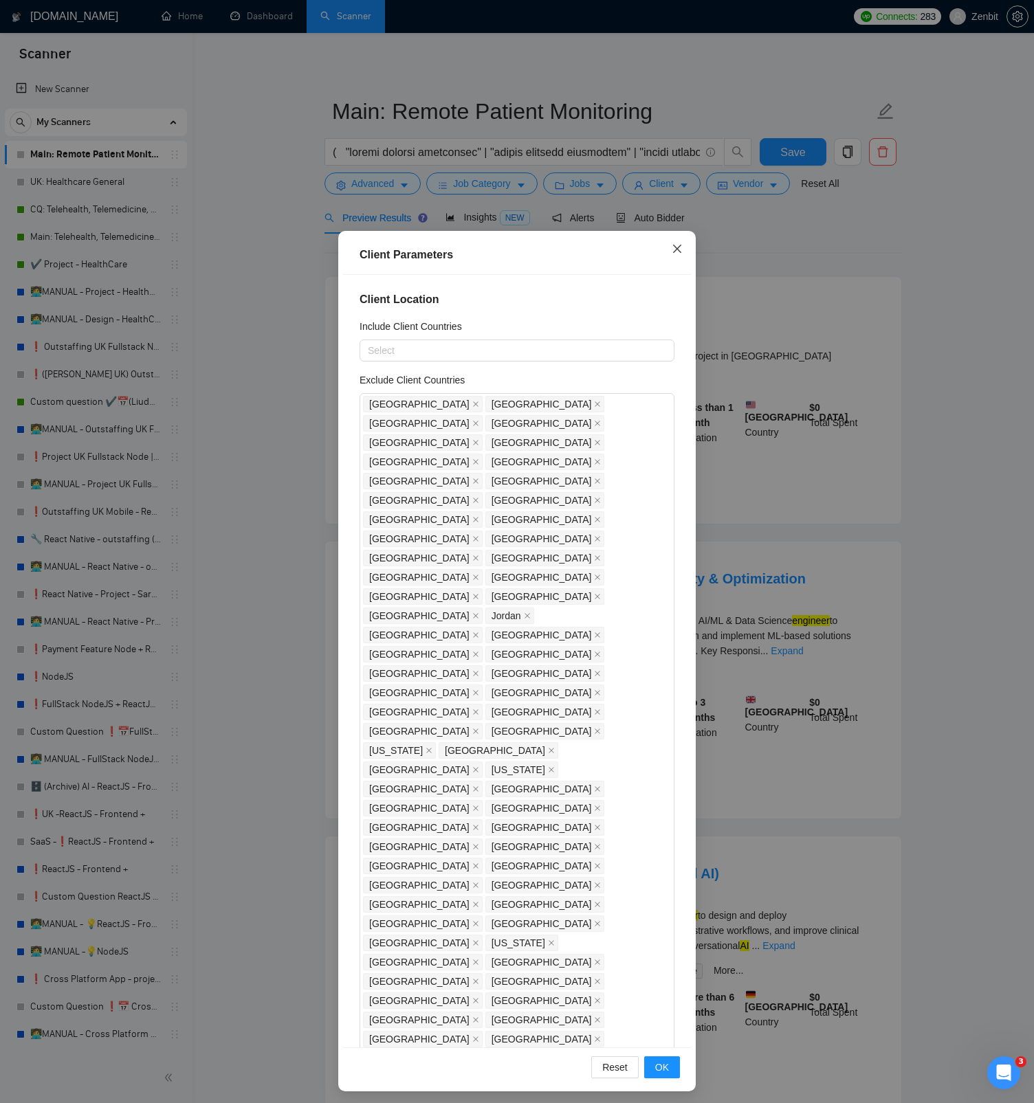
click at [676, 245] on icon "close" at bounding box center [677, 248] width 11 height 11
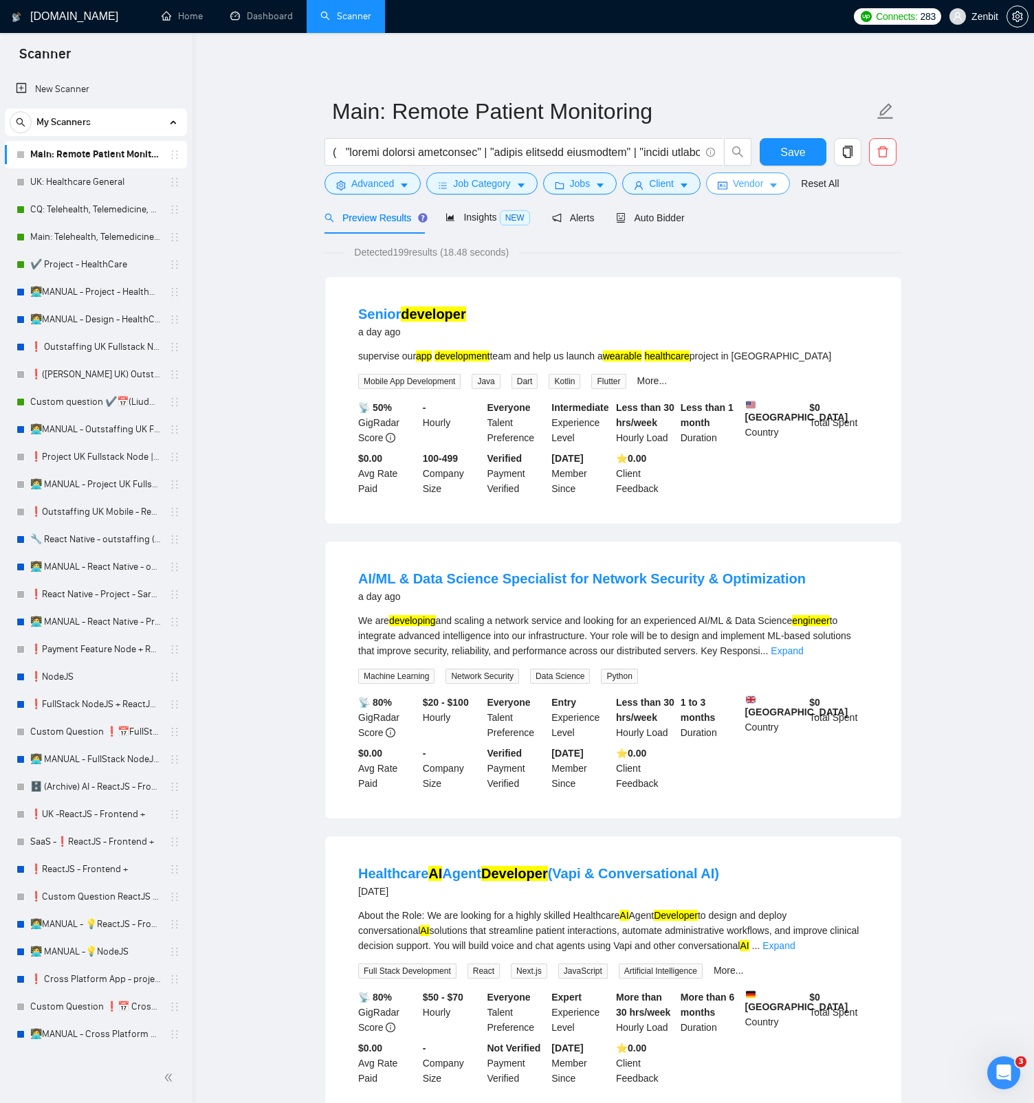
click at [753, 178] on span "Vendor" at bounding box center [748, 183] width 30 height 15
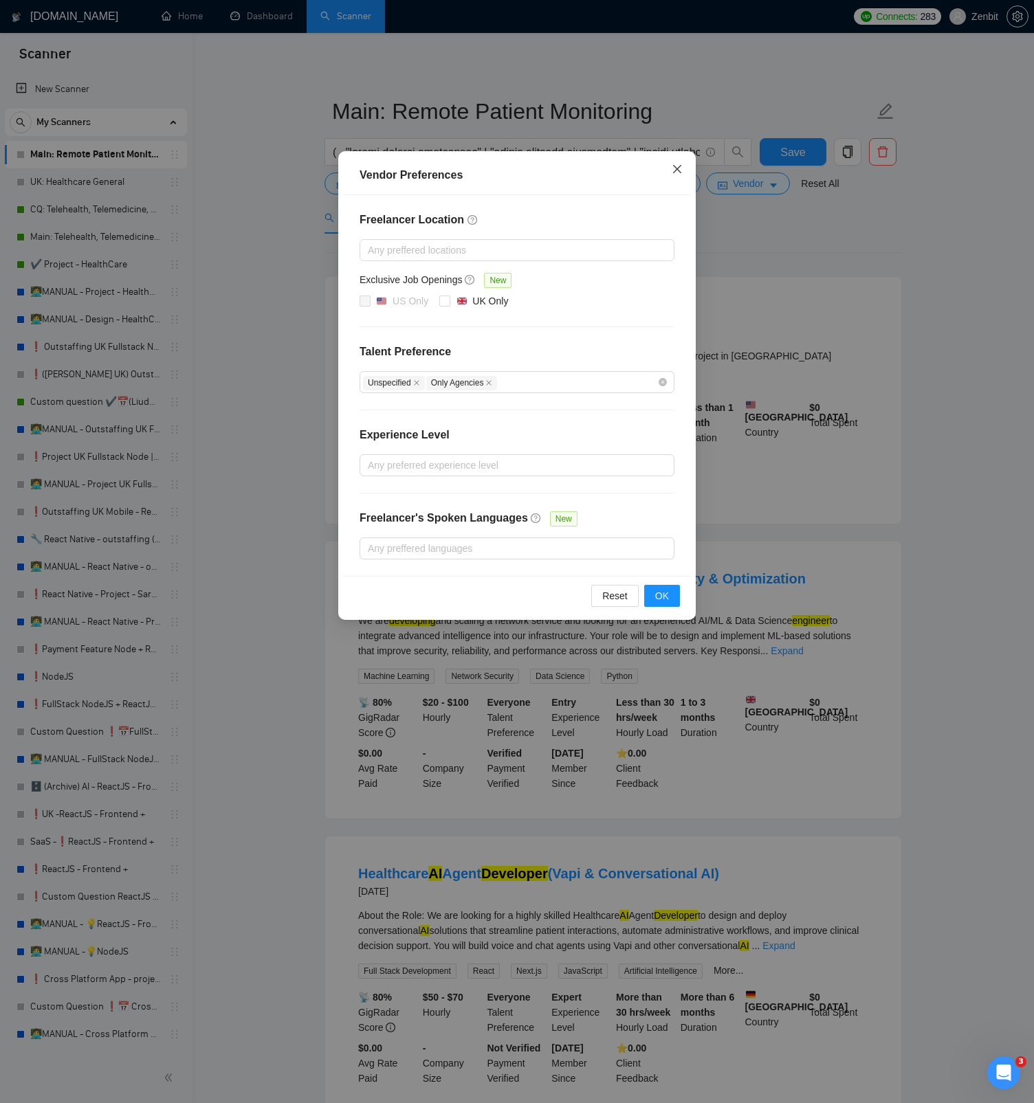
click at [677, 166] on icon "close" at bounding box center [677, 169] width 11 height 11
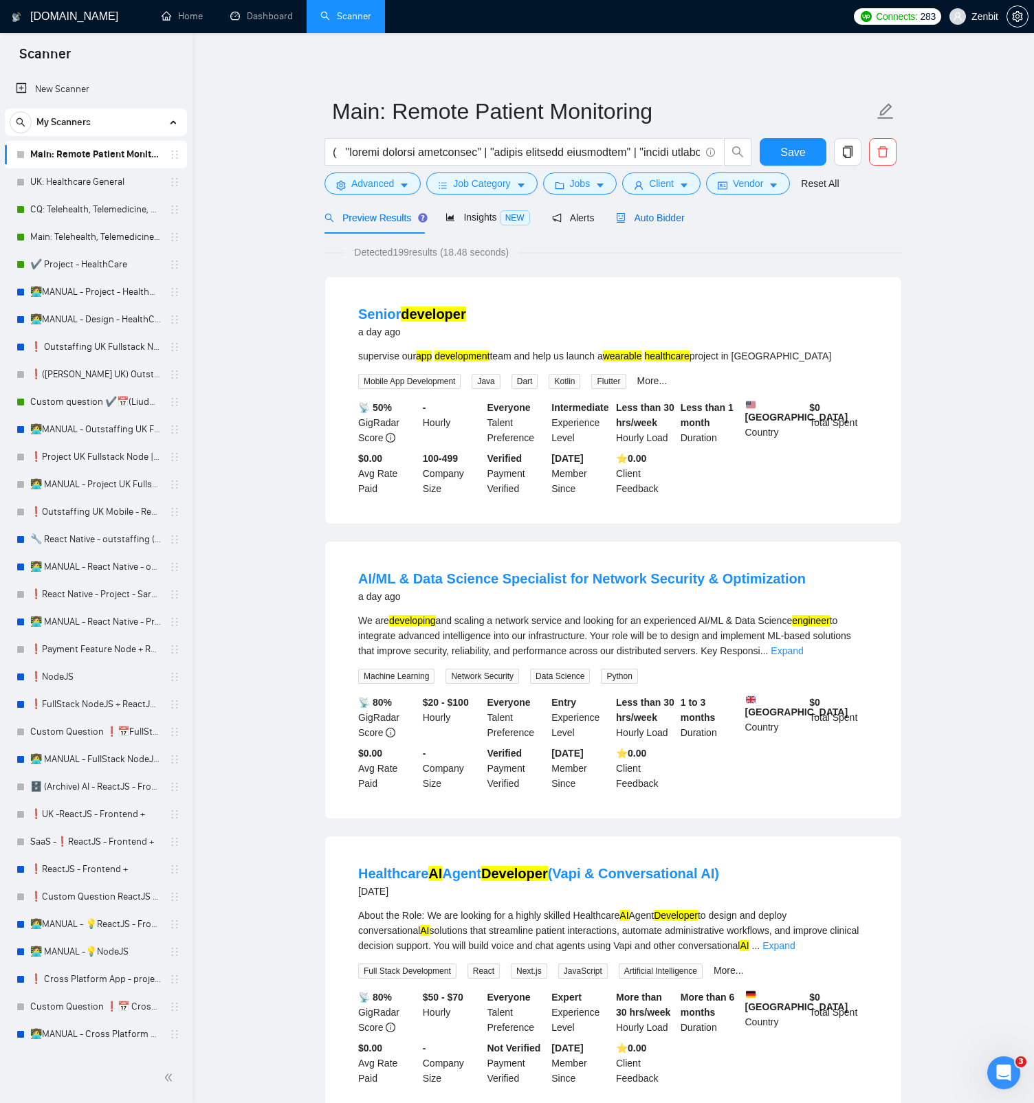
click at [649, 223] on div "Auto Bidder" at bounding box center [650, 217] width 68 height 15
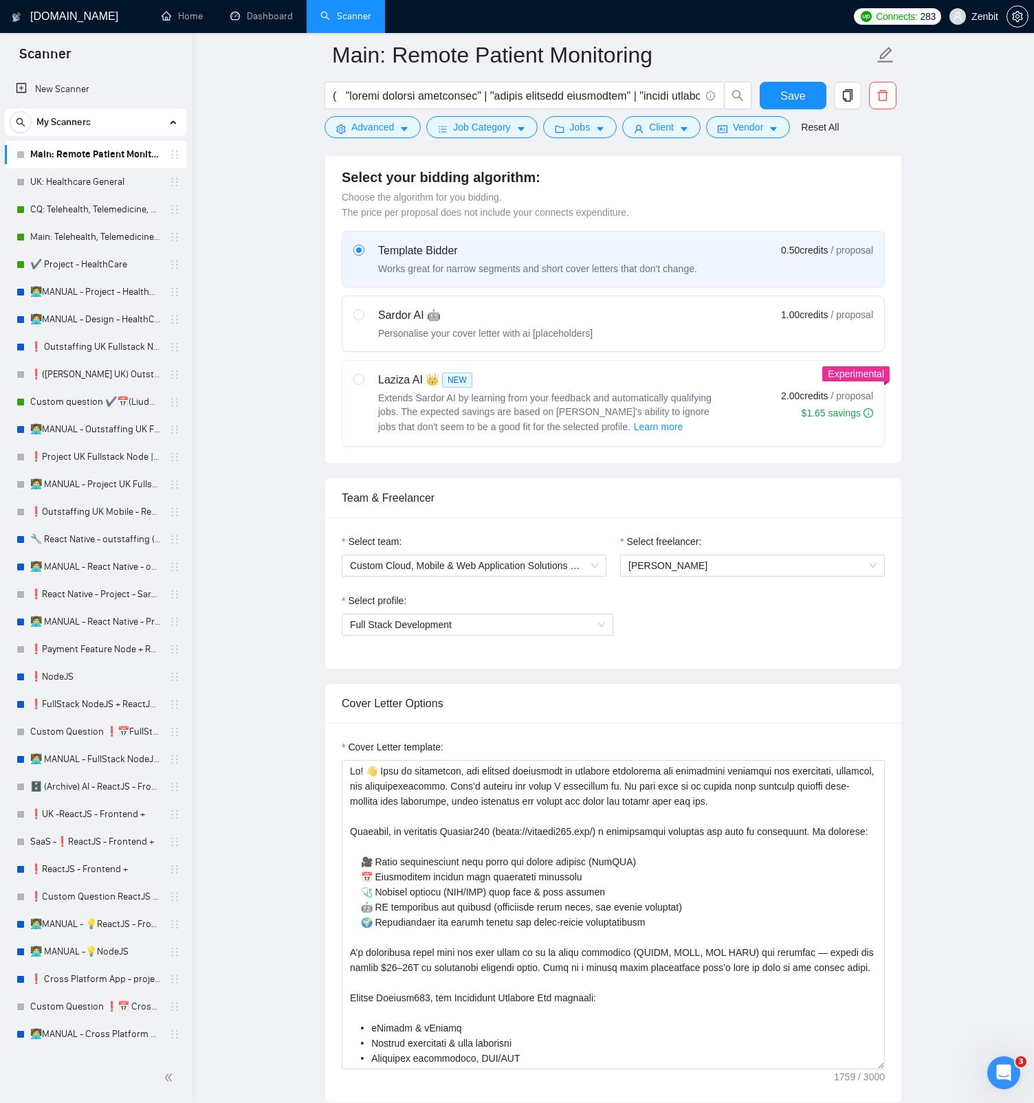
scroll to position [446, 0]
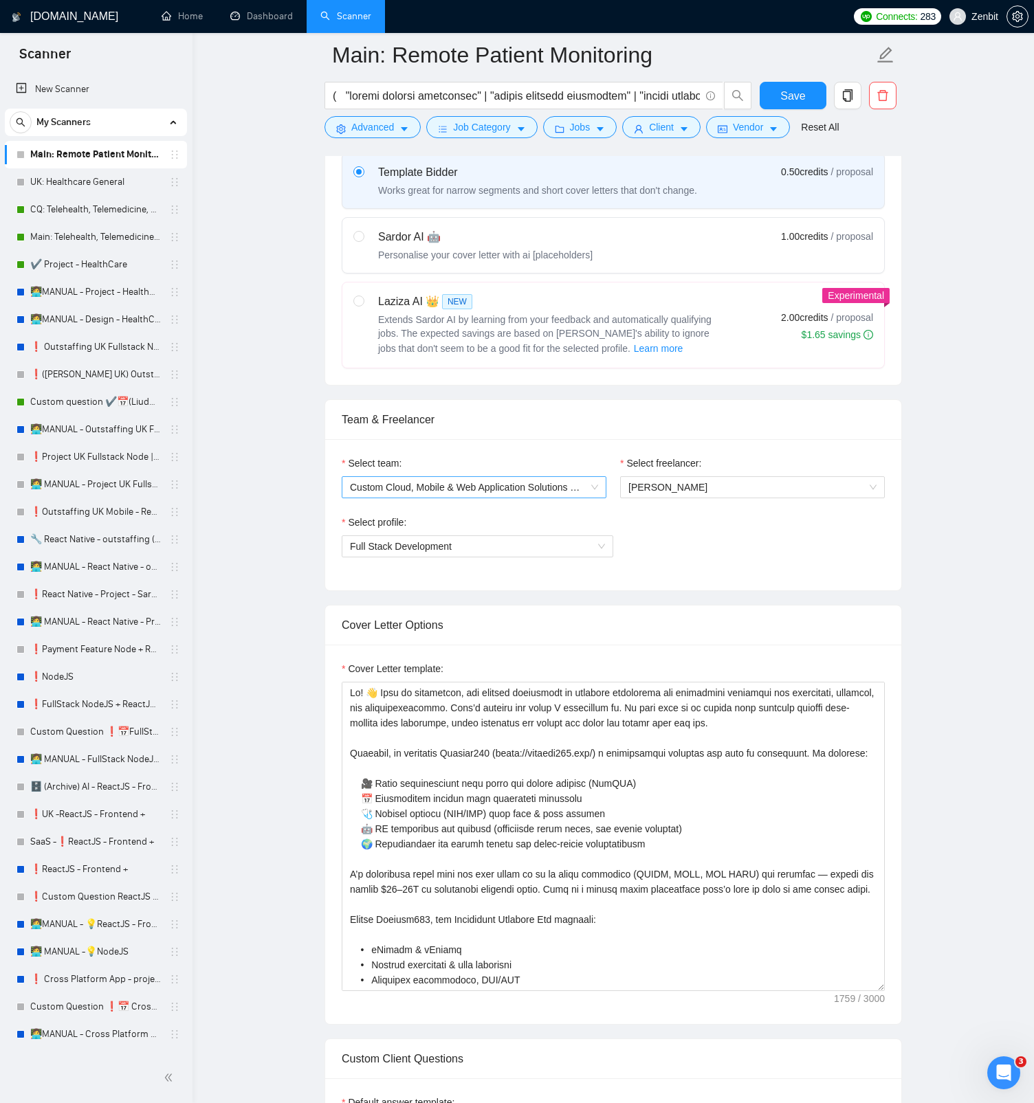
click at [495, 485] on span "Custom Cloud, Mobile & Web Application Solutions 🇪🇺 ZenBit" at bounding box center [474, 487] width 248 height 21
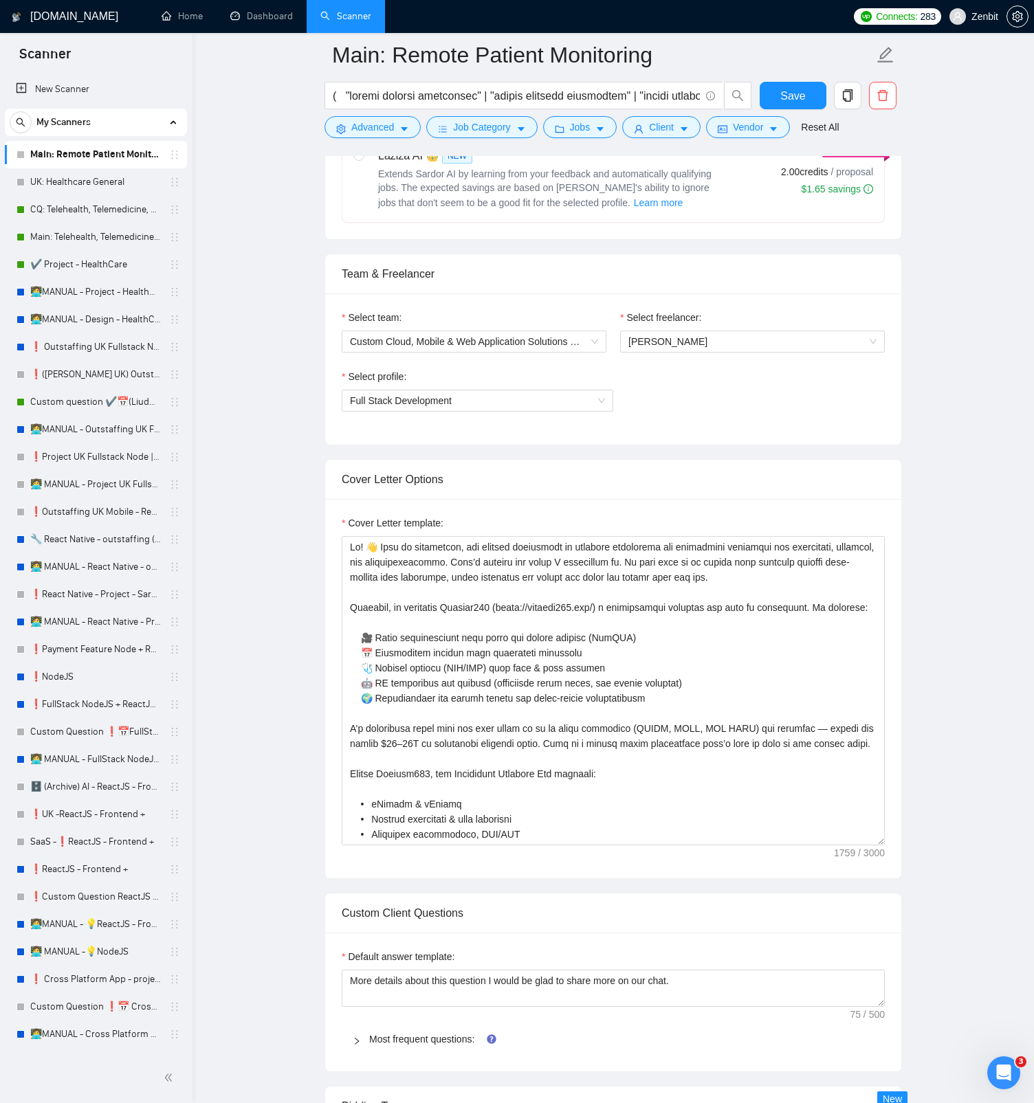
scroll to position [670, 0]
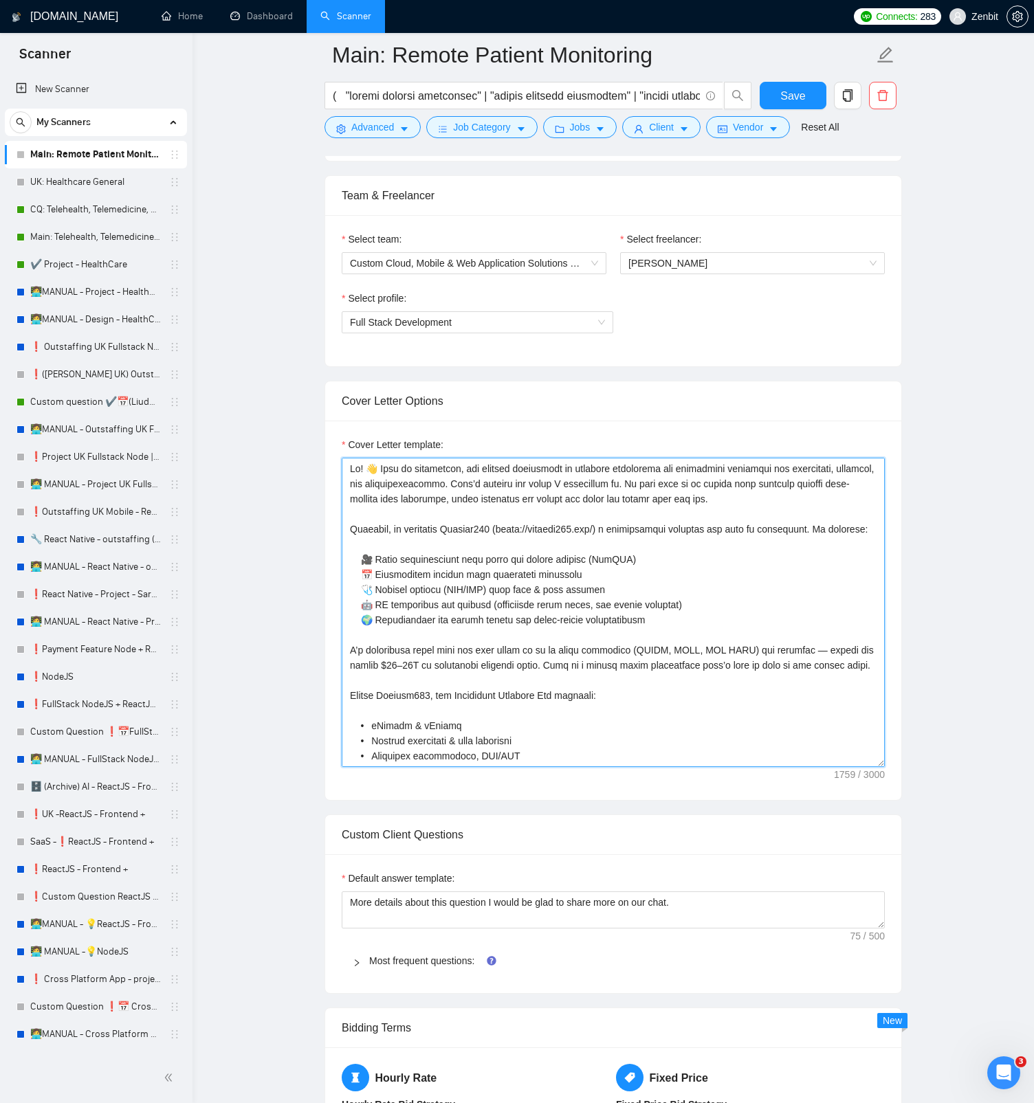
click at [463, 521] on textarea "Cover Letter template:" at bounding box center [613, 612] width 543 height 309
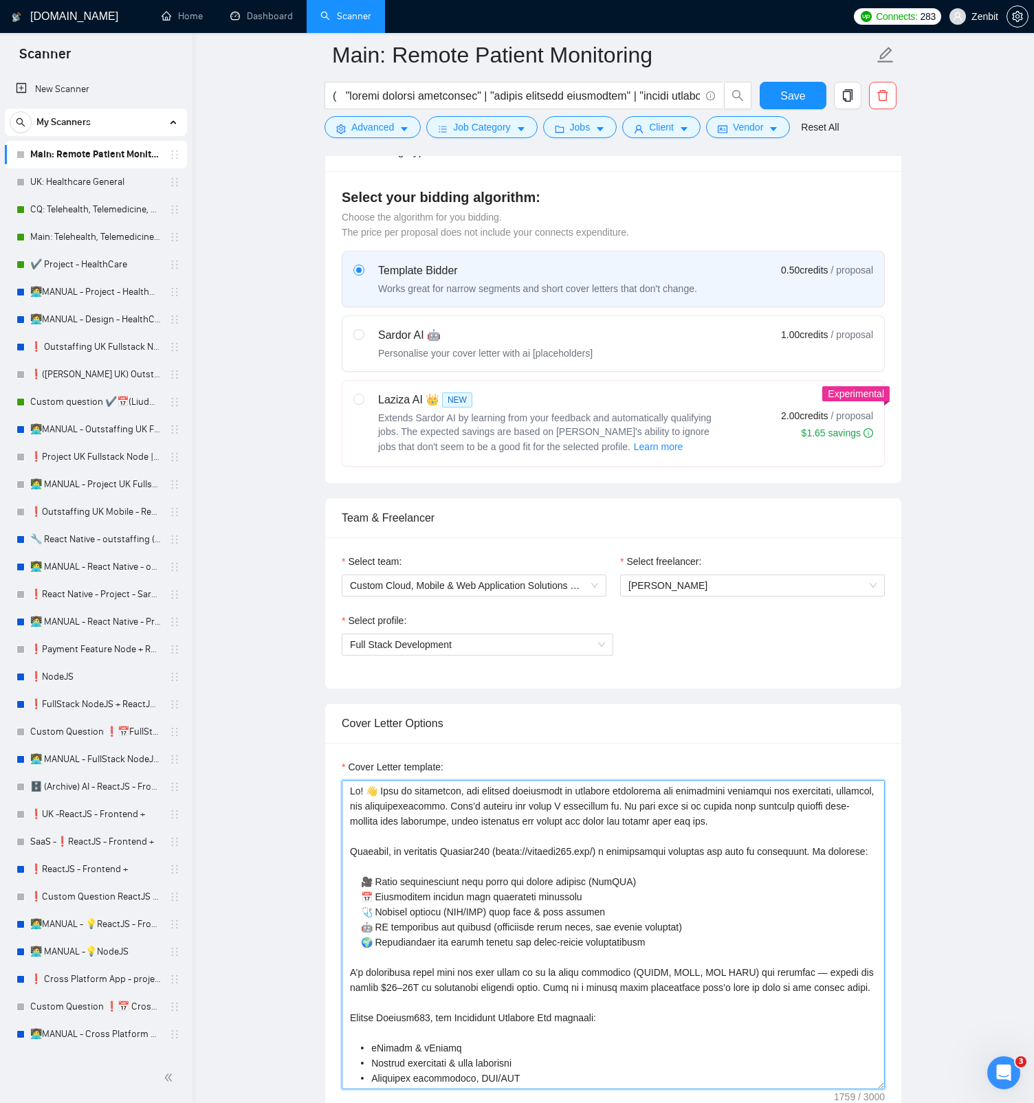
scroll to position [0, 0]
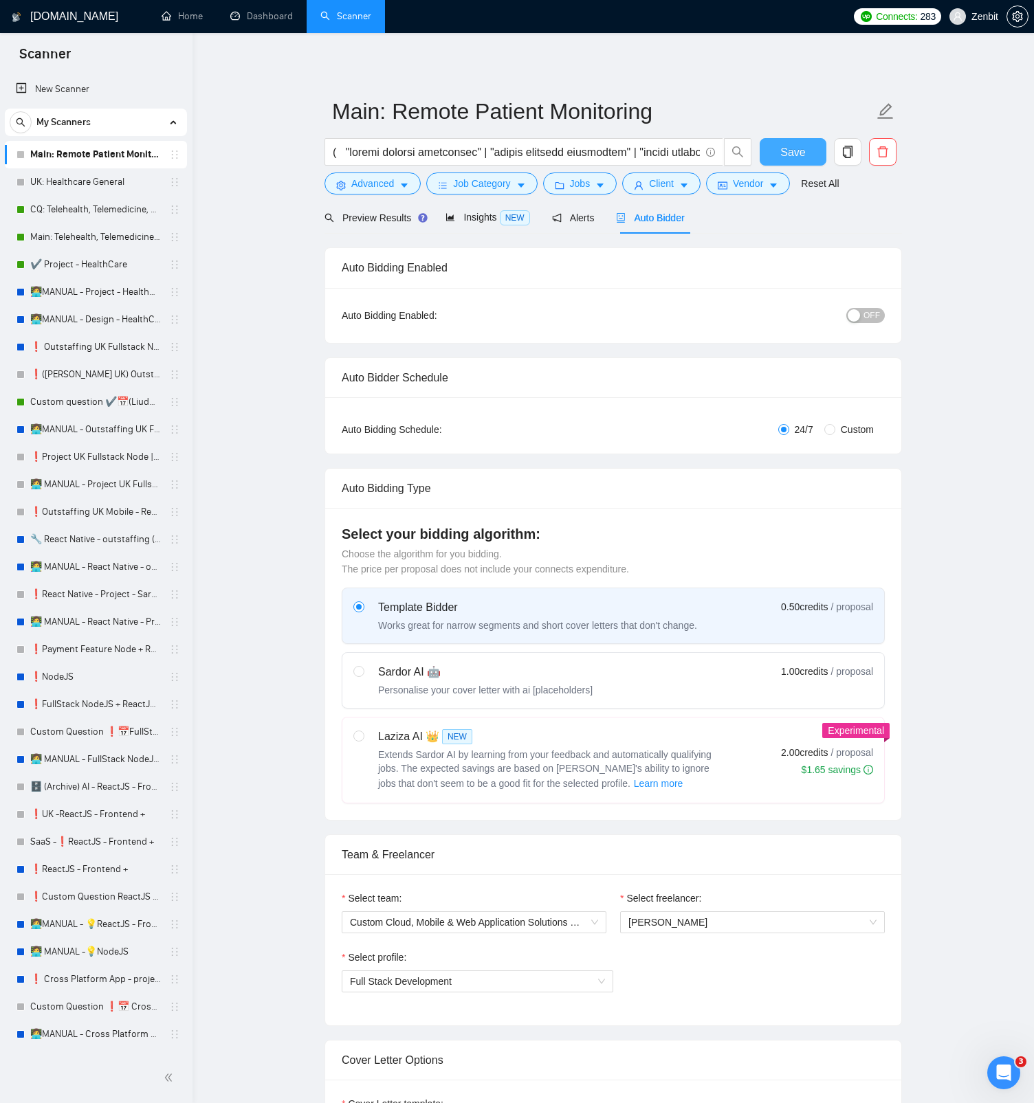
click at [799, 161] on button "Save" at bounding box center [793, 151] width 67 height 27
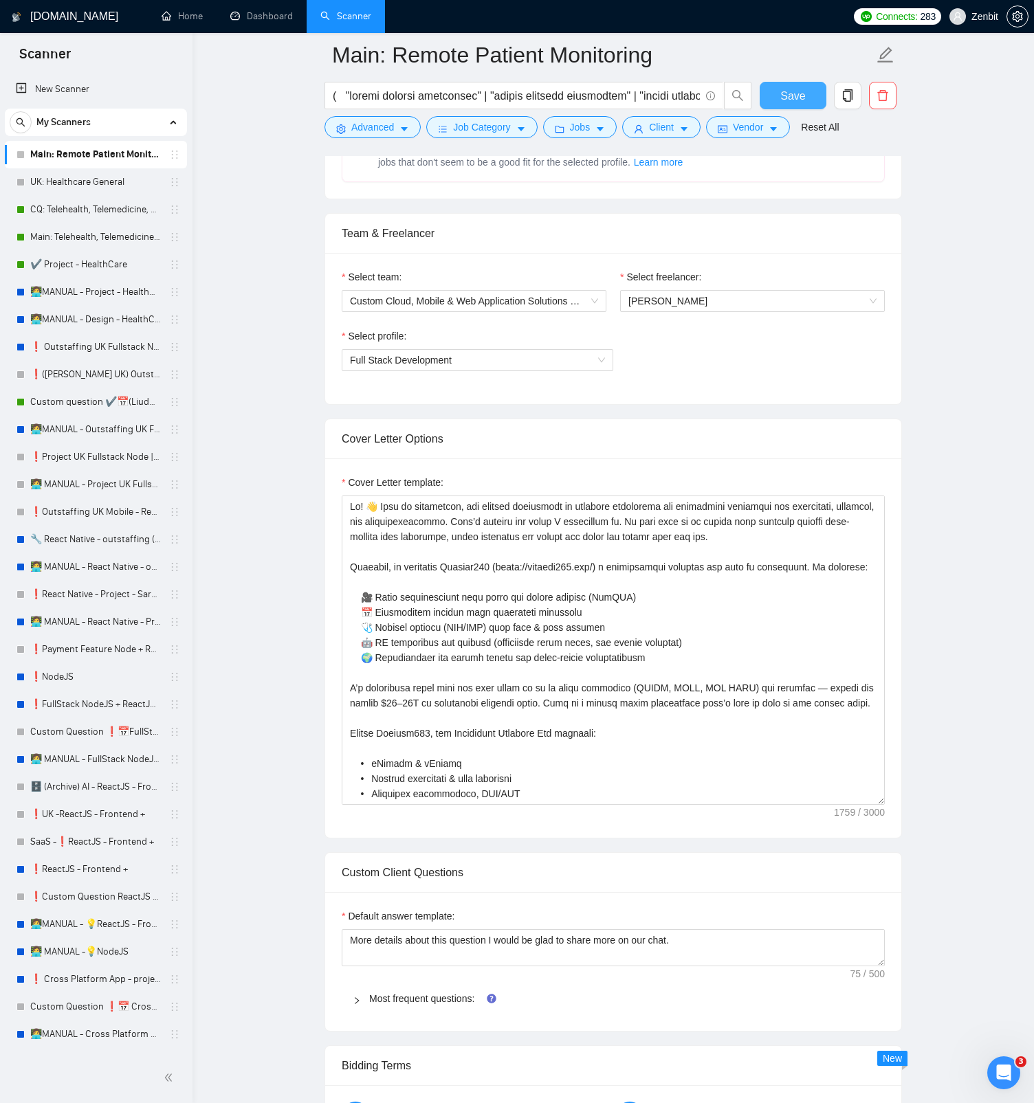
scroll to position [588, 0]
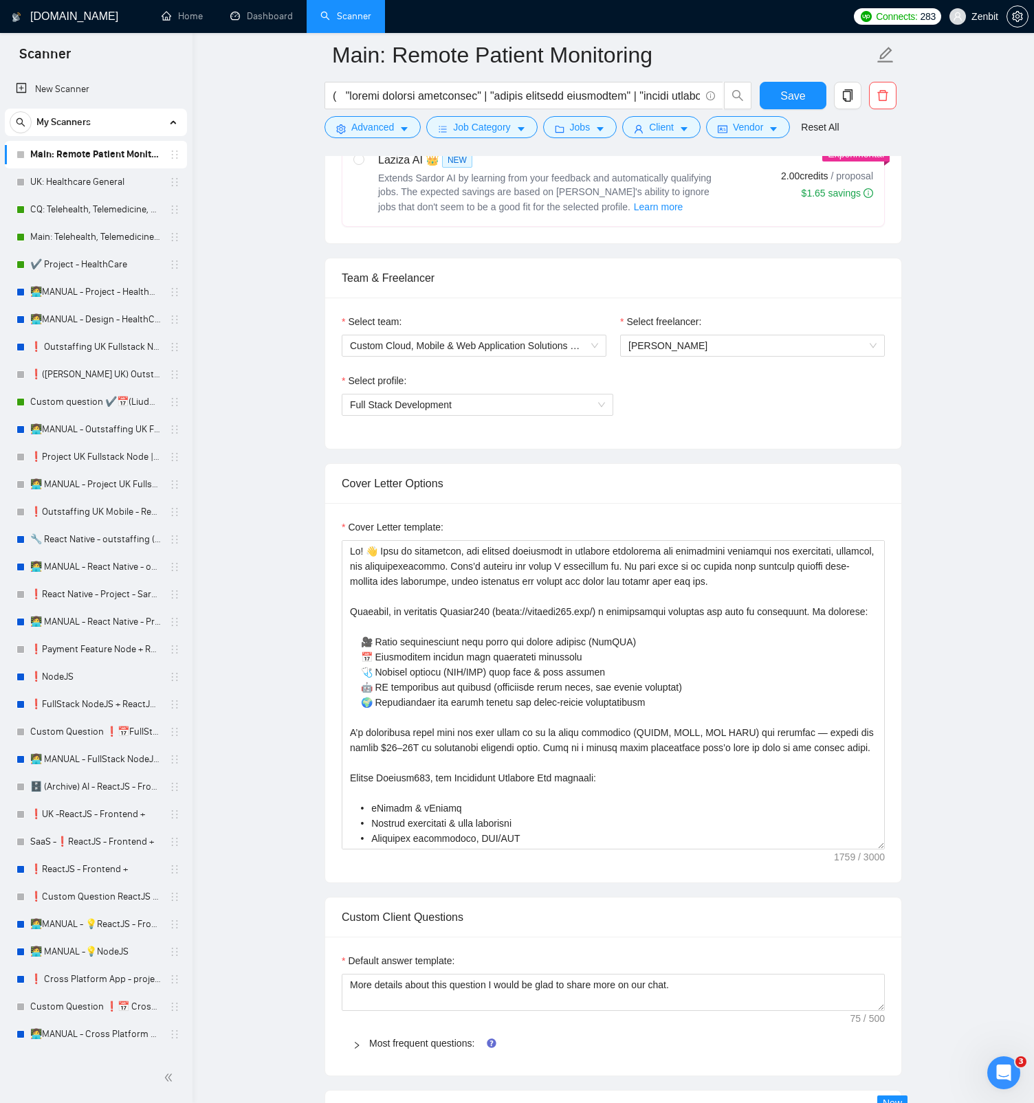
click at [292, 521] on main "Main: Remote Patient Monitoring Save Advanced Job Category Jobs Client Vendor R…" at bounding box center [612, 1011] width 797 height 3089
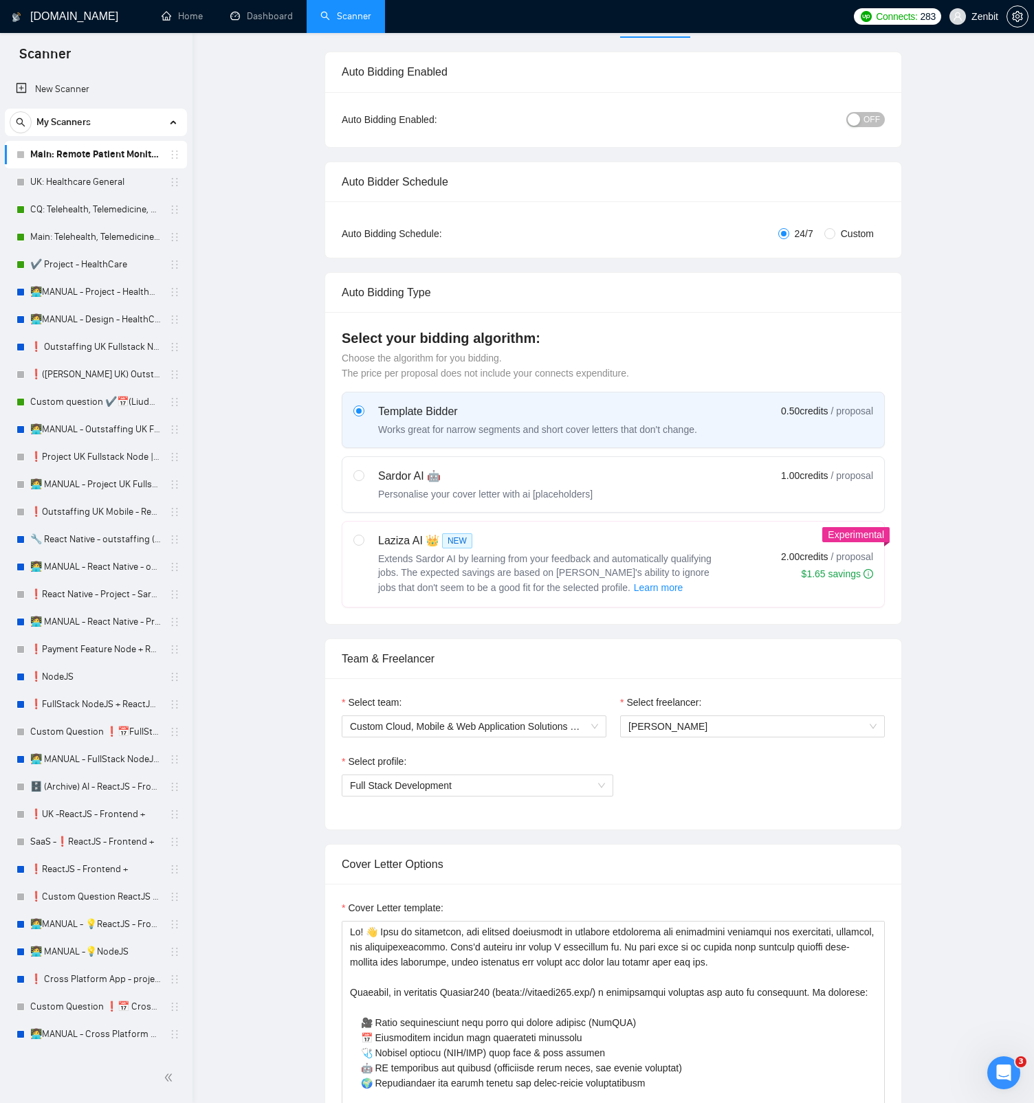
scroll to position [0, 0]
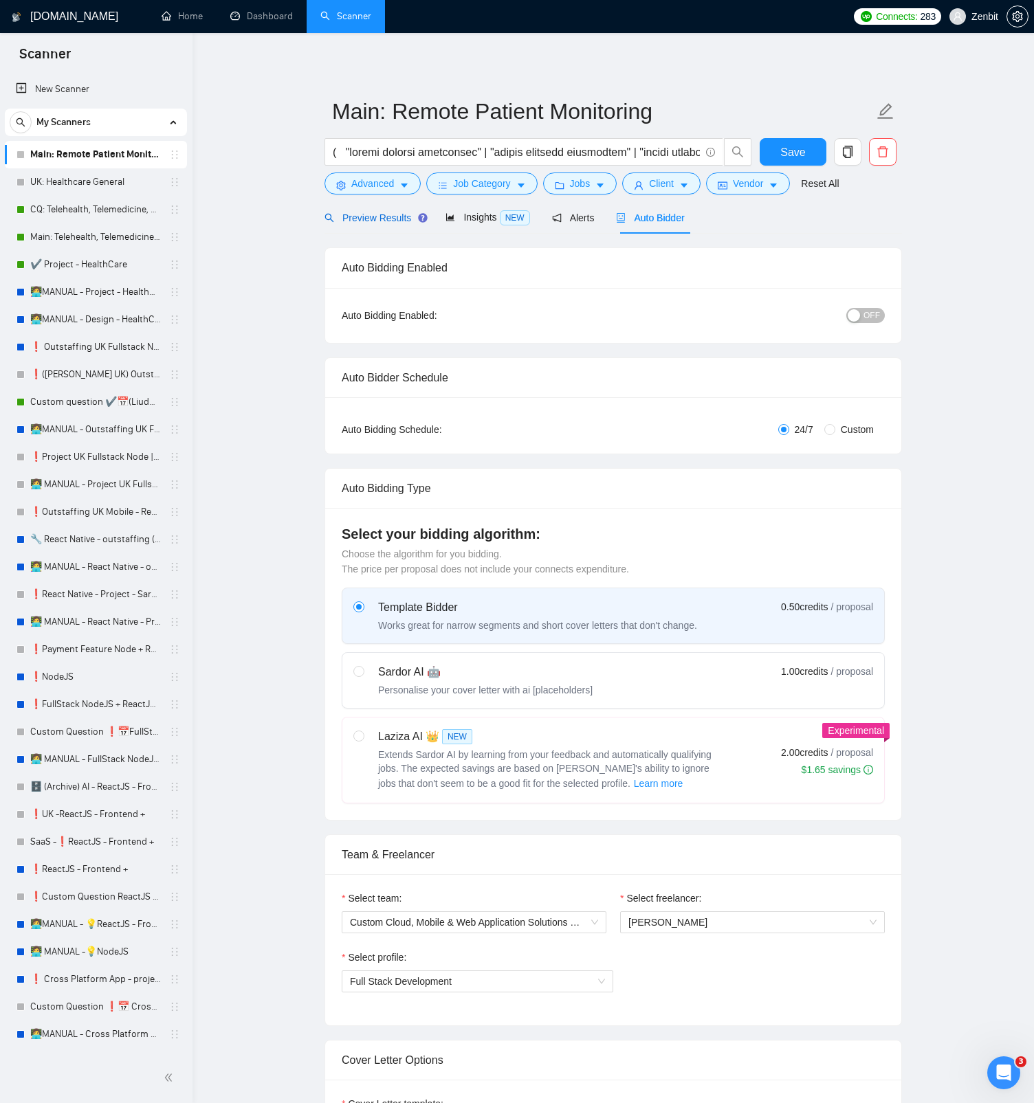
click at [390, 224] on div "Preview Results" at bounding box center [373, 217] width 99 height 15
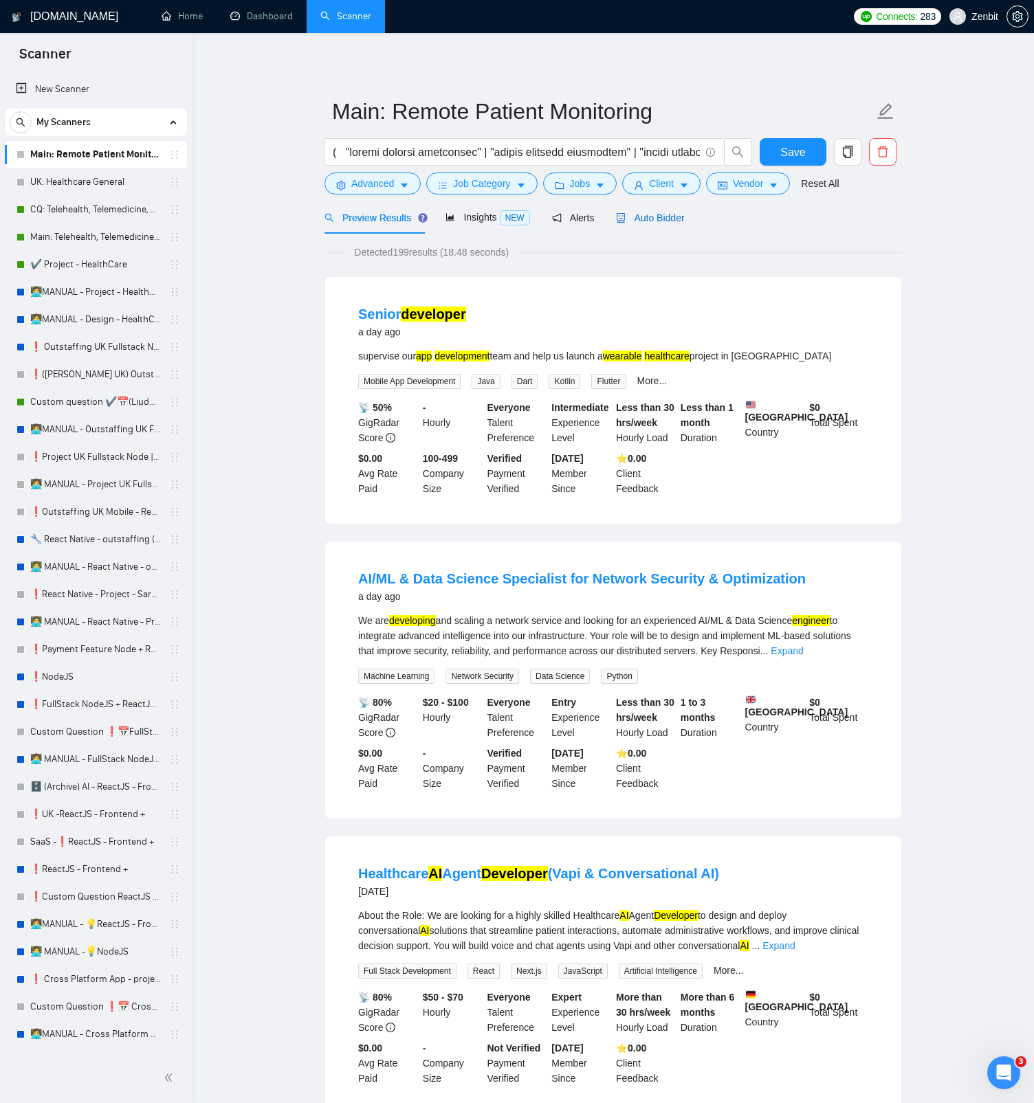
click at [674, 221] on span "Auto Bidder" at bounding box center [650, 217] width 68 height 11
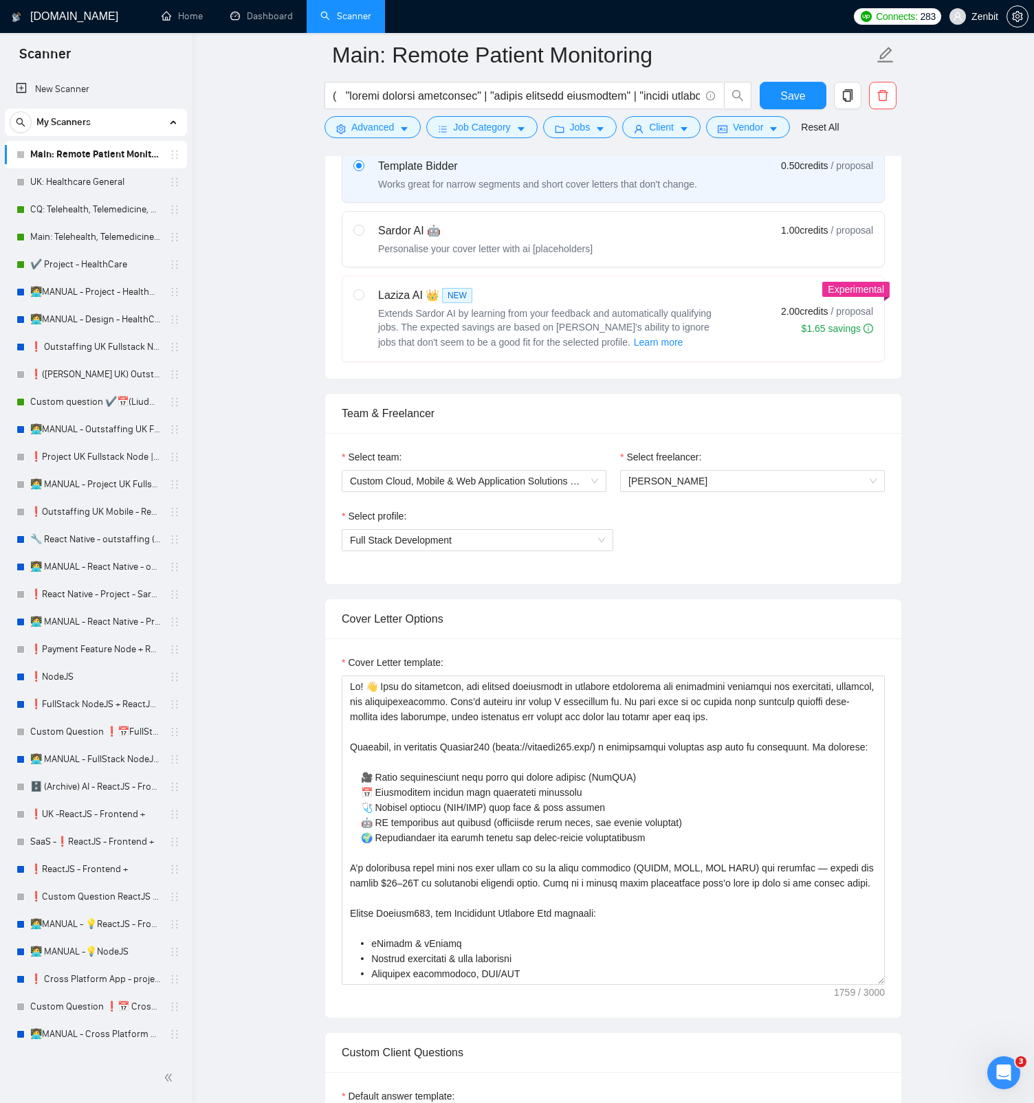
scroll to position [461, 0]
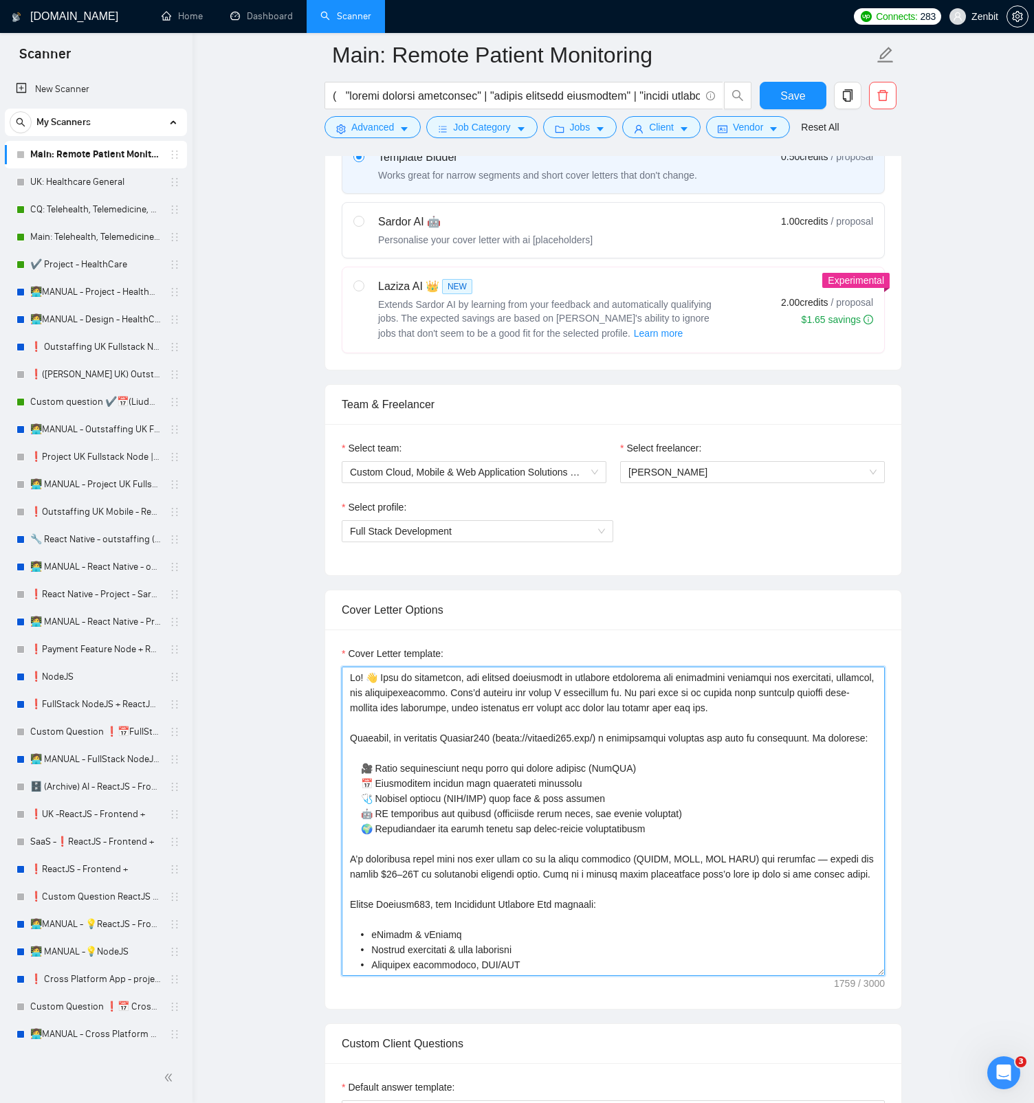
drag, startPoint x: 662, startPoint y: 843, endPoint x: 372, endPoint y: 781, distance: 296.6
click at [372, 521] on textarea "Cover Letter template:" at bounding box center [613, 821] width 543 height 309
click at [428, 521] on textarea "Cover Letter template:" at bounding box center [613, 821] width 543 height 309
drag, startPoint x: 374, startPoint y: 780, endPoint x: 595, endPoint y: 783, distance: 220.7
click at [595, 521] on textarea "Cover Letter template:" at bounding box center [613, 821] width 543 height 309
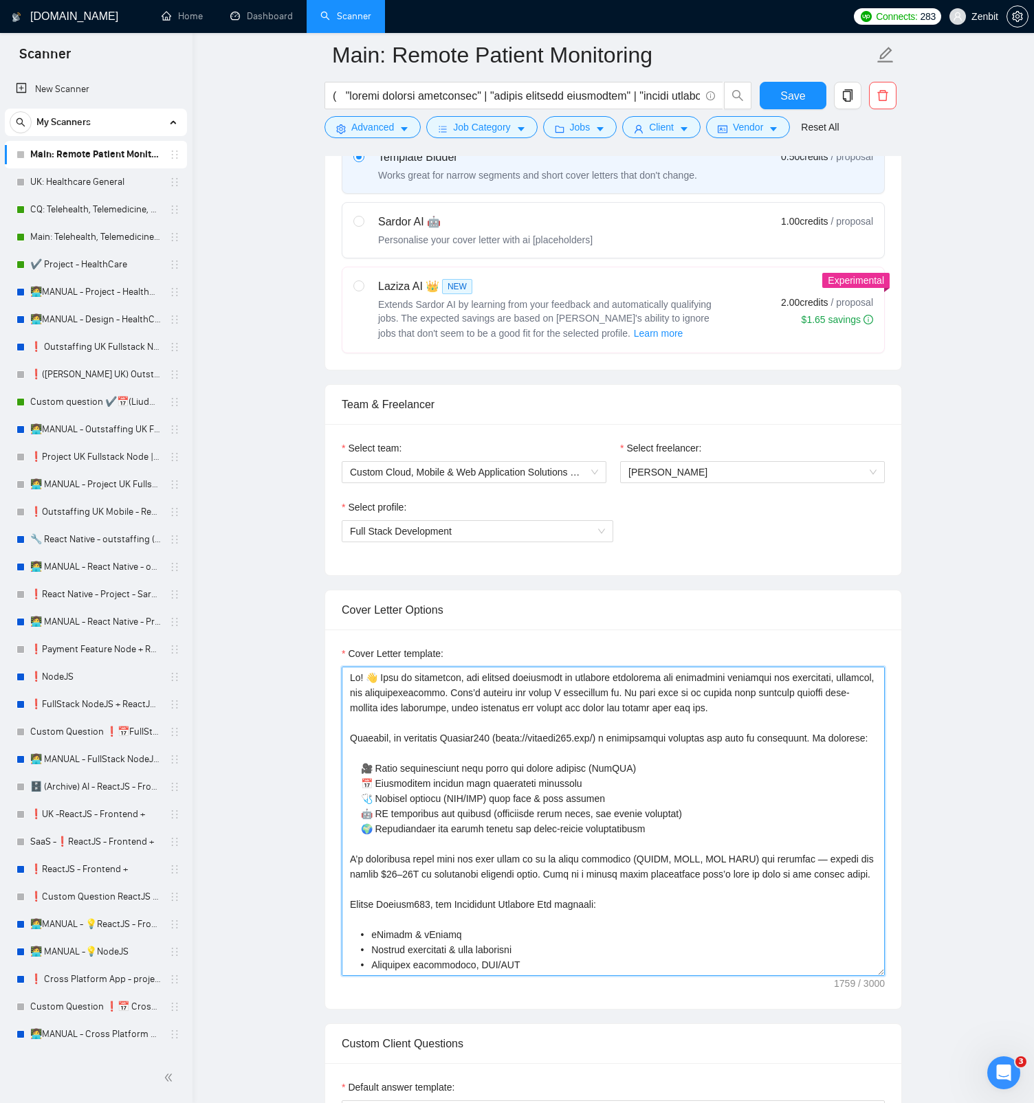
click at [430, 521] on textarea "Cover Letter template:" at bounding box center [613, 821] width 543 height 309
click at [482, 521] on textarea "Cover Letter template:" at bounding box center [613, 821] width 543 height 309
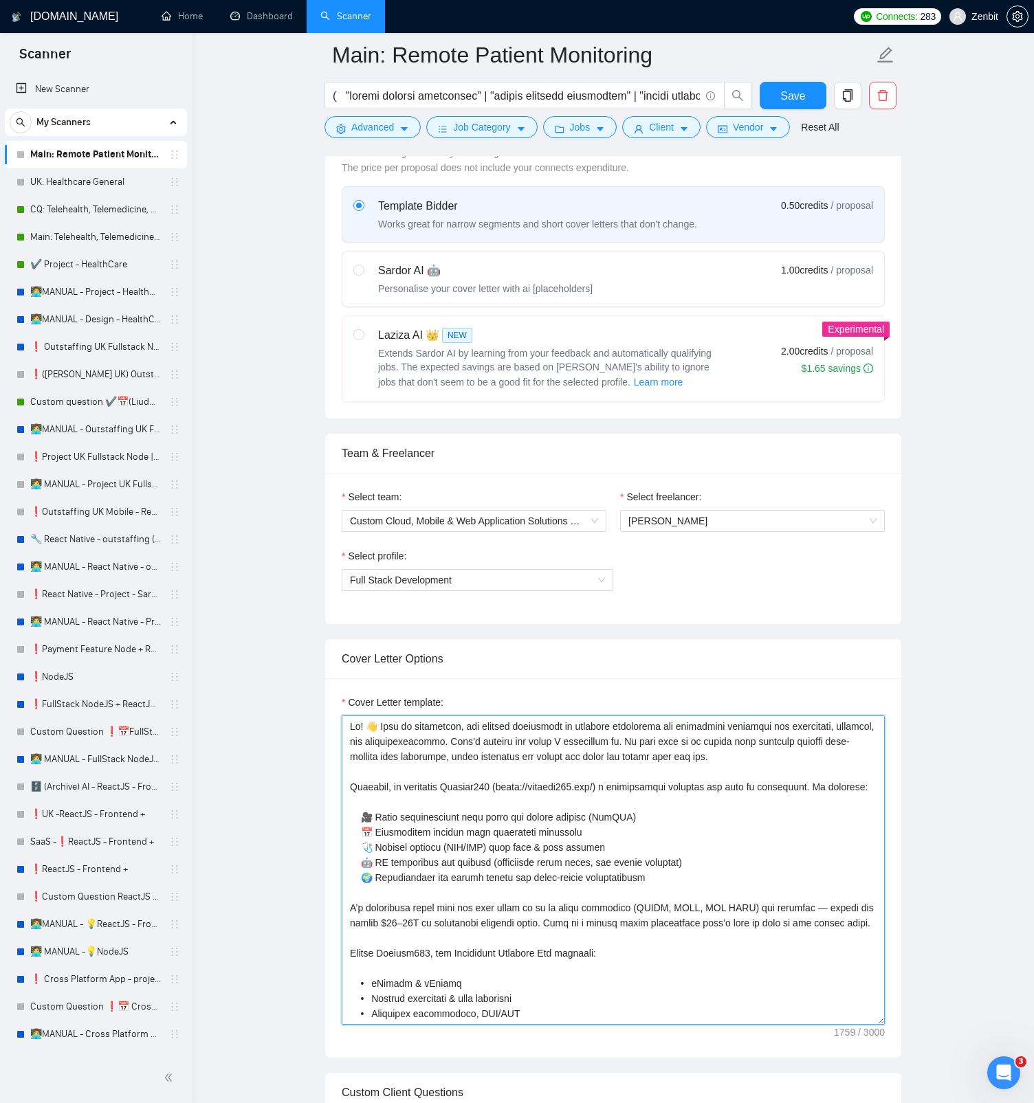
scroll to position [490, 0]
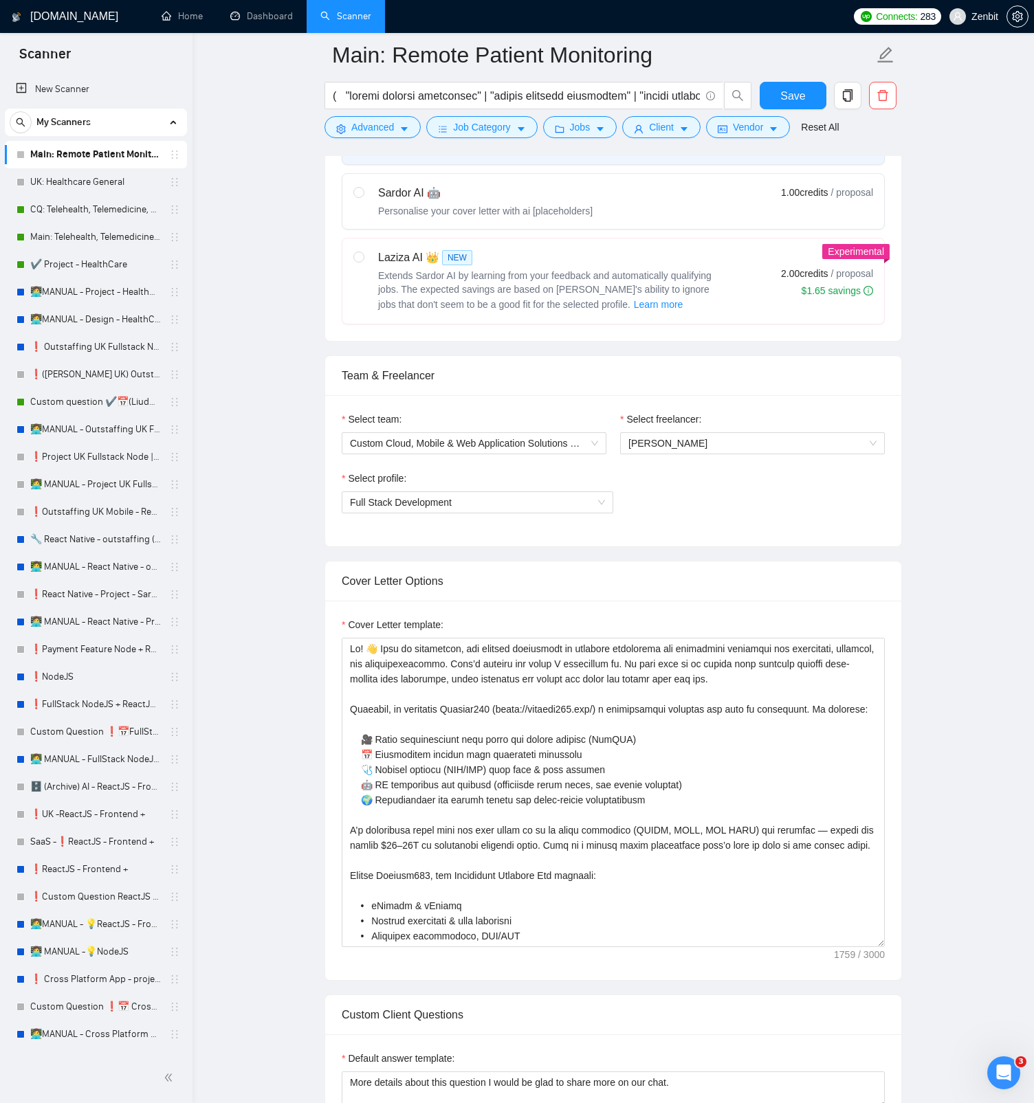
click at [966, 338] on main "Main: Remote Patient Monitoring Save Advanced Job Category Jobs Client Vendor R…" at bounding box center [612, 1109] width 797 height 3089
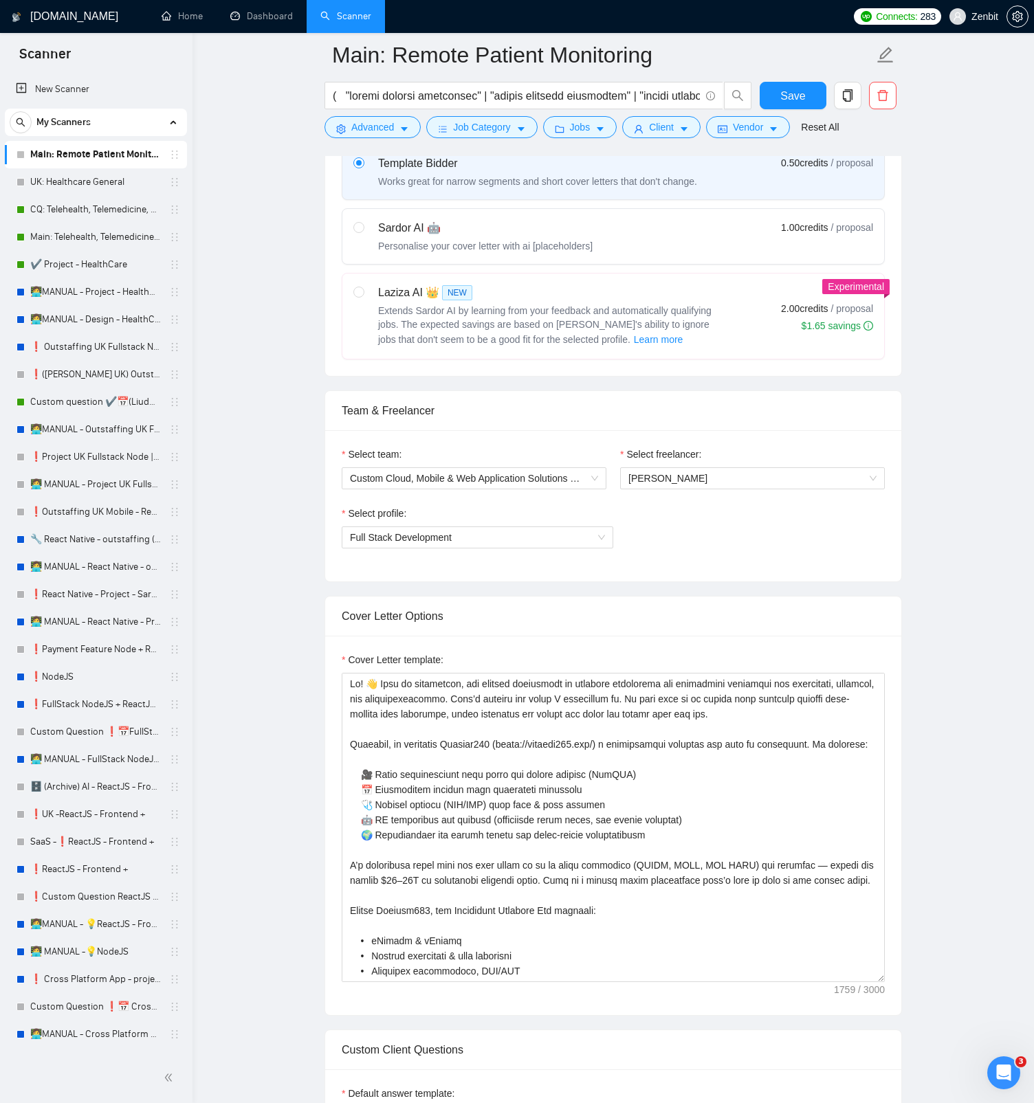
scroll to position [412, 0]
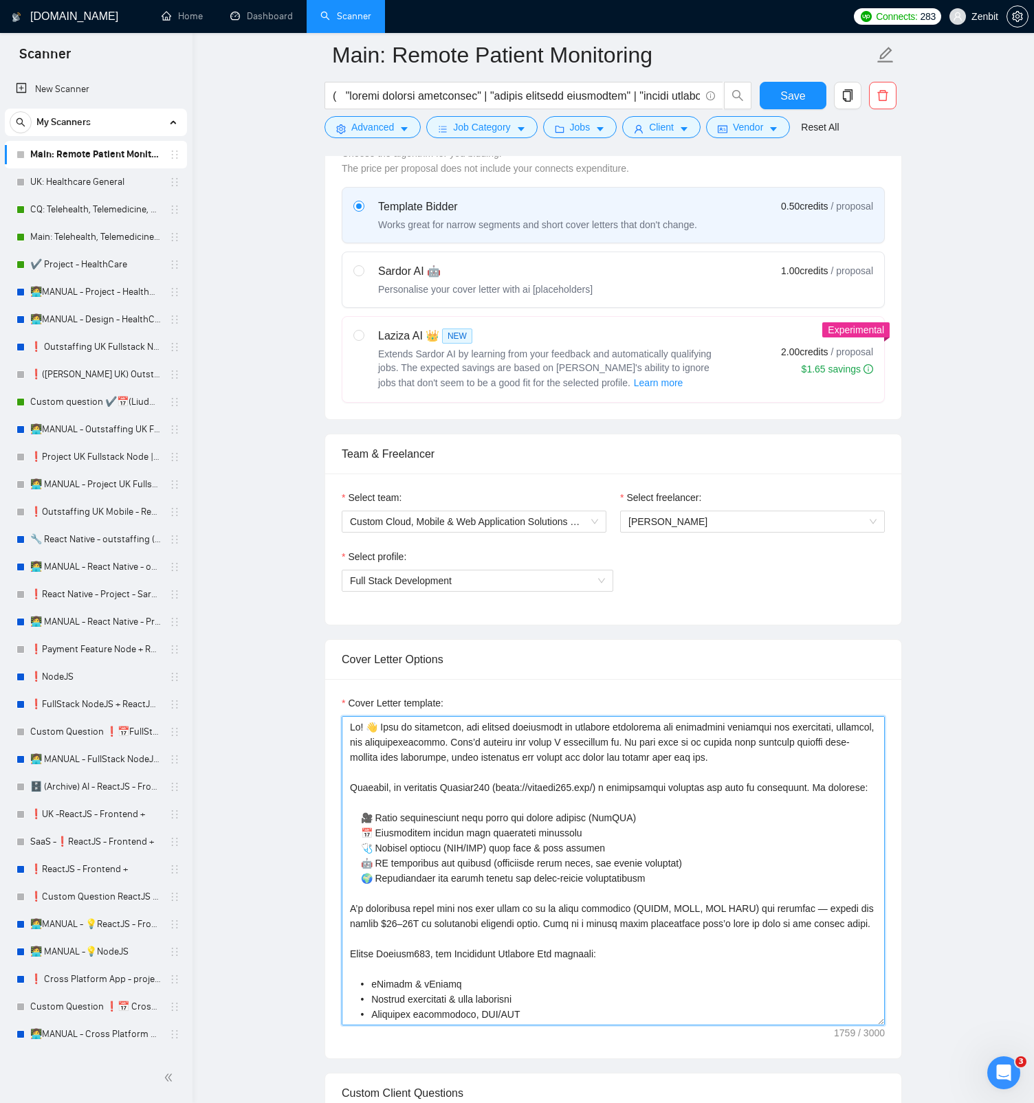
click at [404, 521] on textarea "Cover Letter template:" at bounding box center [613, 870] width 543 height 309
drag, startPoint x: 505, startPoint y: 786, endPoint x: 342, endPoint y: 788, distance: 162.9
click at [342, 521] on textarea "Cover Letter template:" at bounding box center [613, 870] width 543 height 309
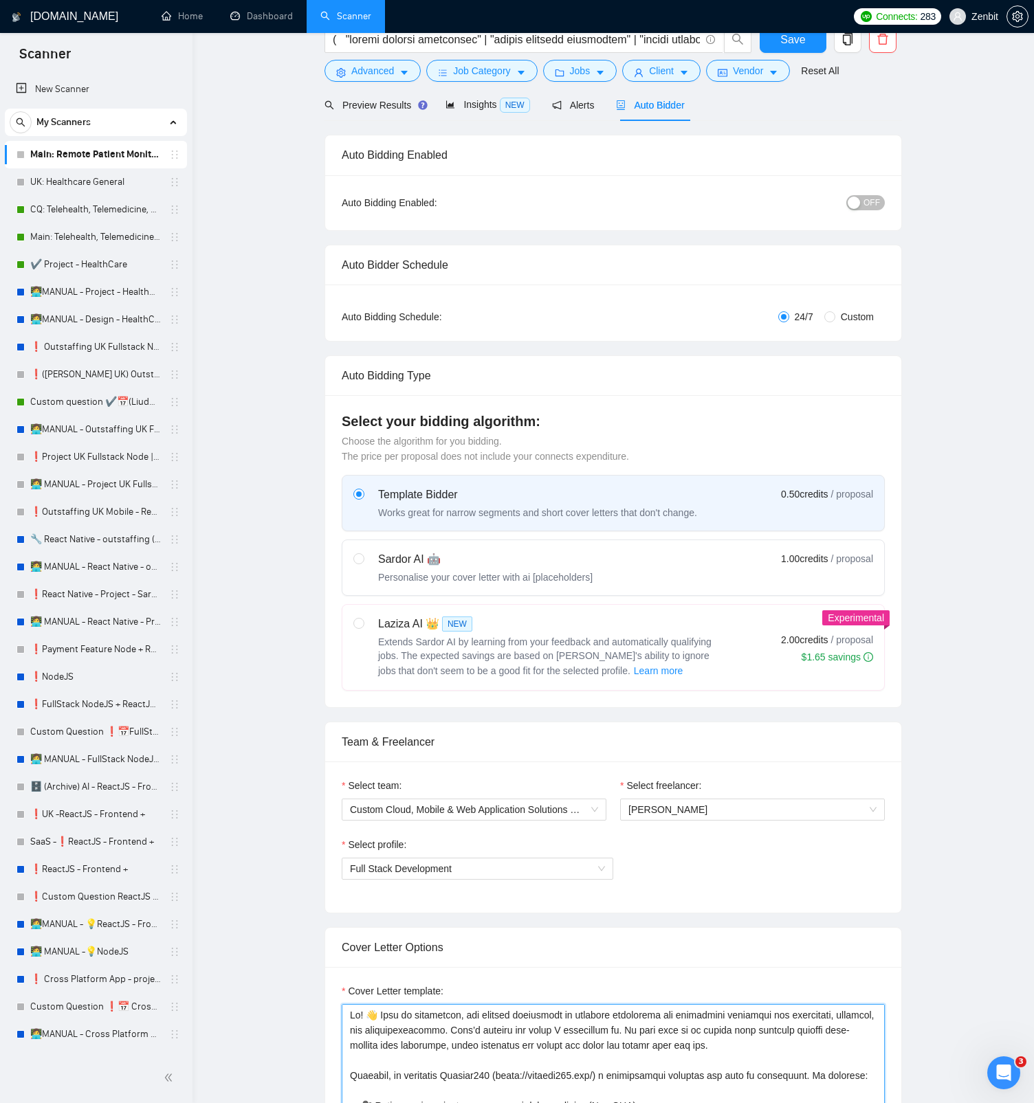
scroll to position [35, 0]
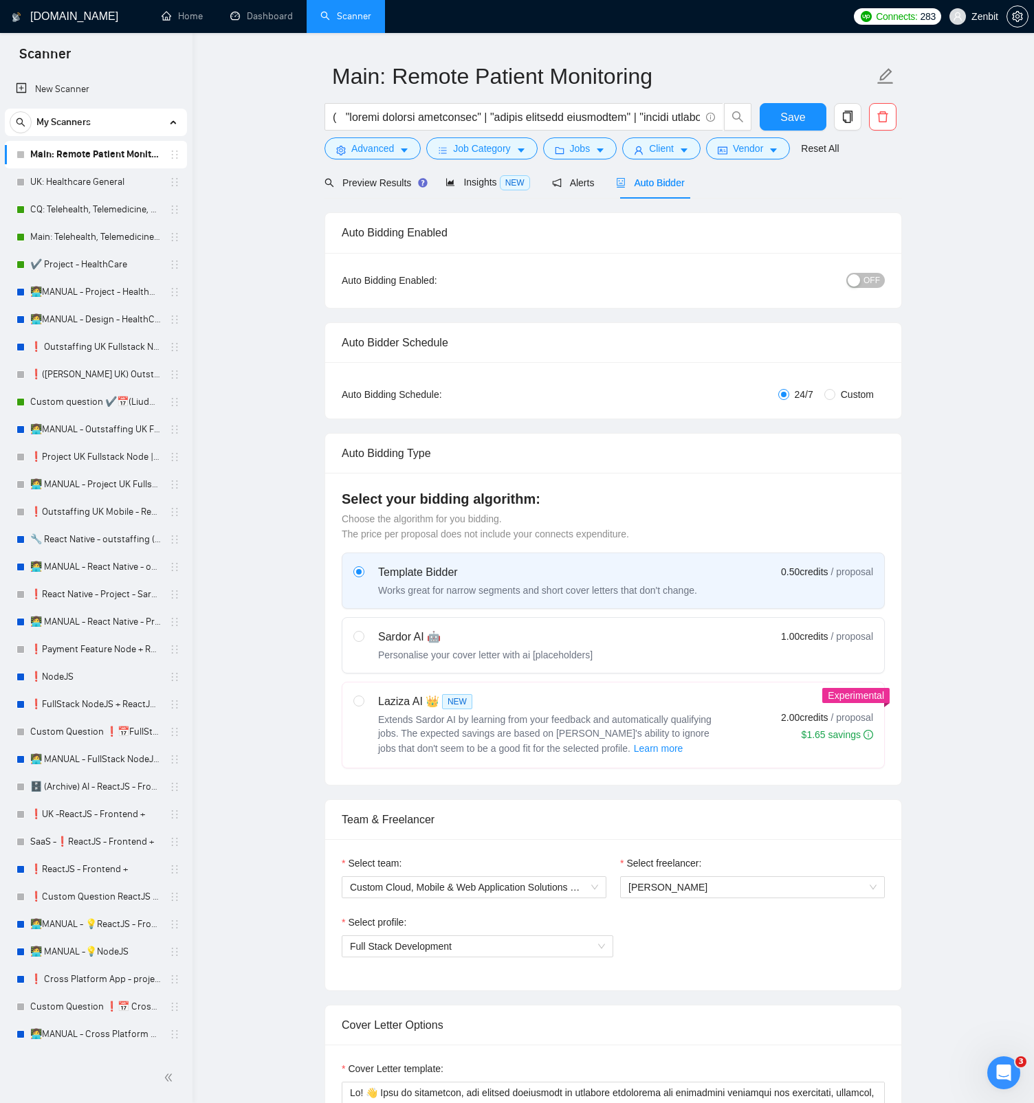
click at [410, 81] on input "Main: Remote Patient Monitoring" at bounding box center [603, 76] width 542 height 34
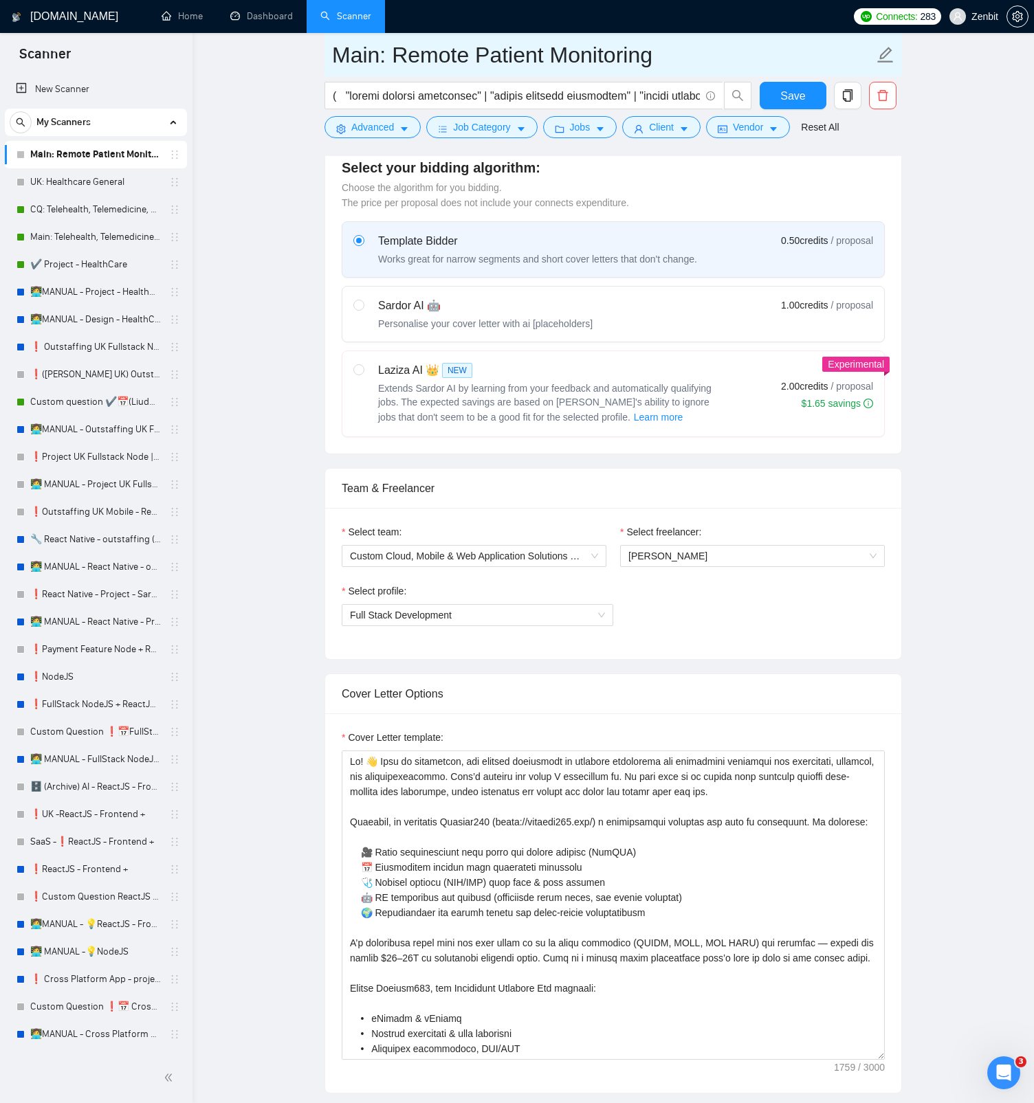
scroll to position [583, 0]
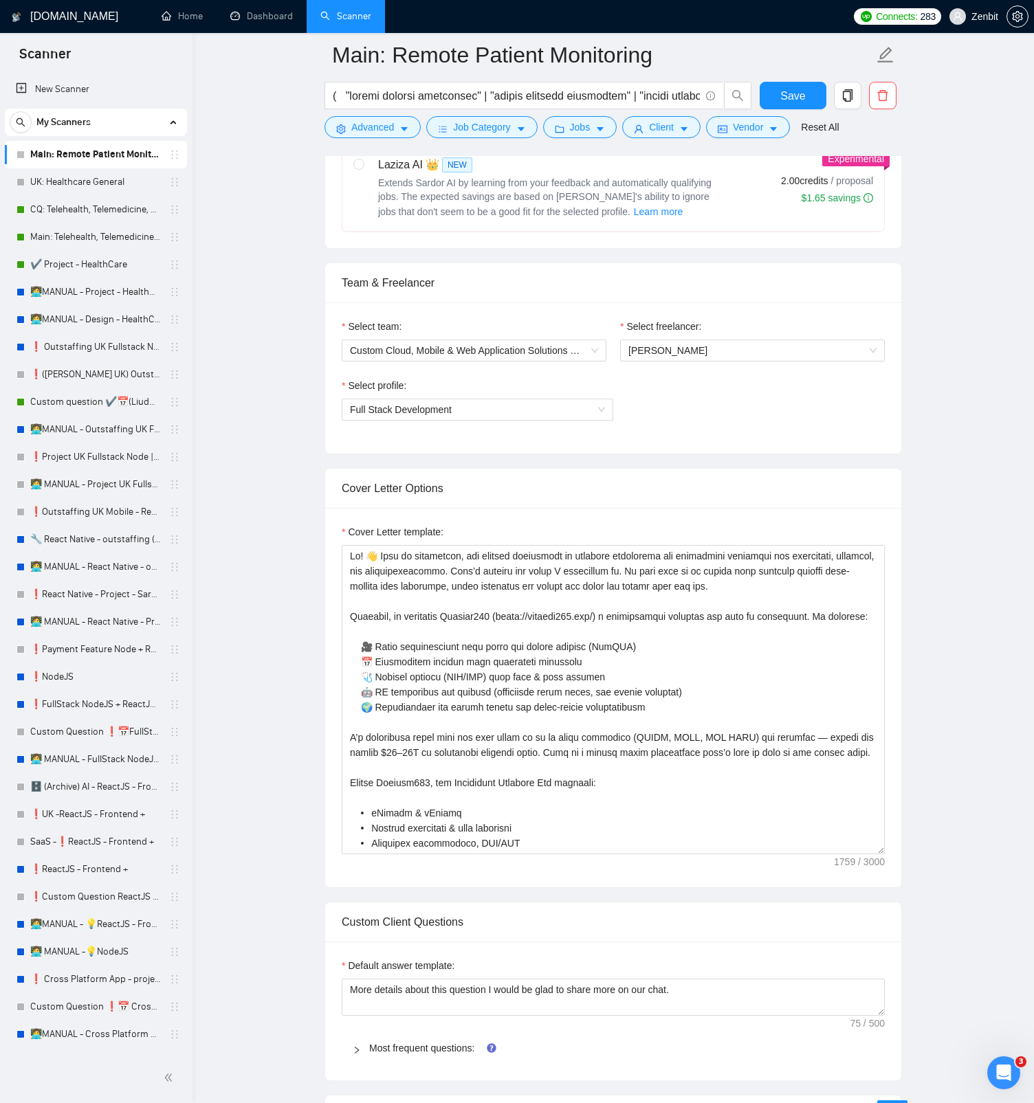
click at [946, 521] on main "Main: Remote Patient Monitoring Save Advanced Job Category Jobs Client Vendor R…" at bounding box center [612, 1016] width 797 height 3089
click at [702, 521] on textarea "Cover Letter template:" at bounding box center [613, 699] width 543 height 309
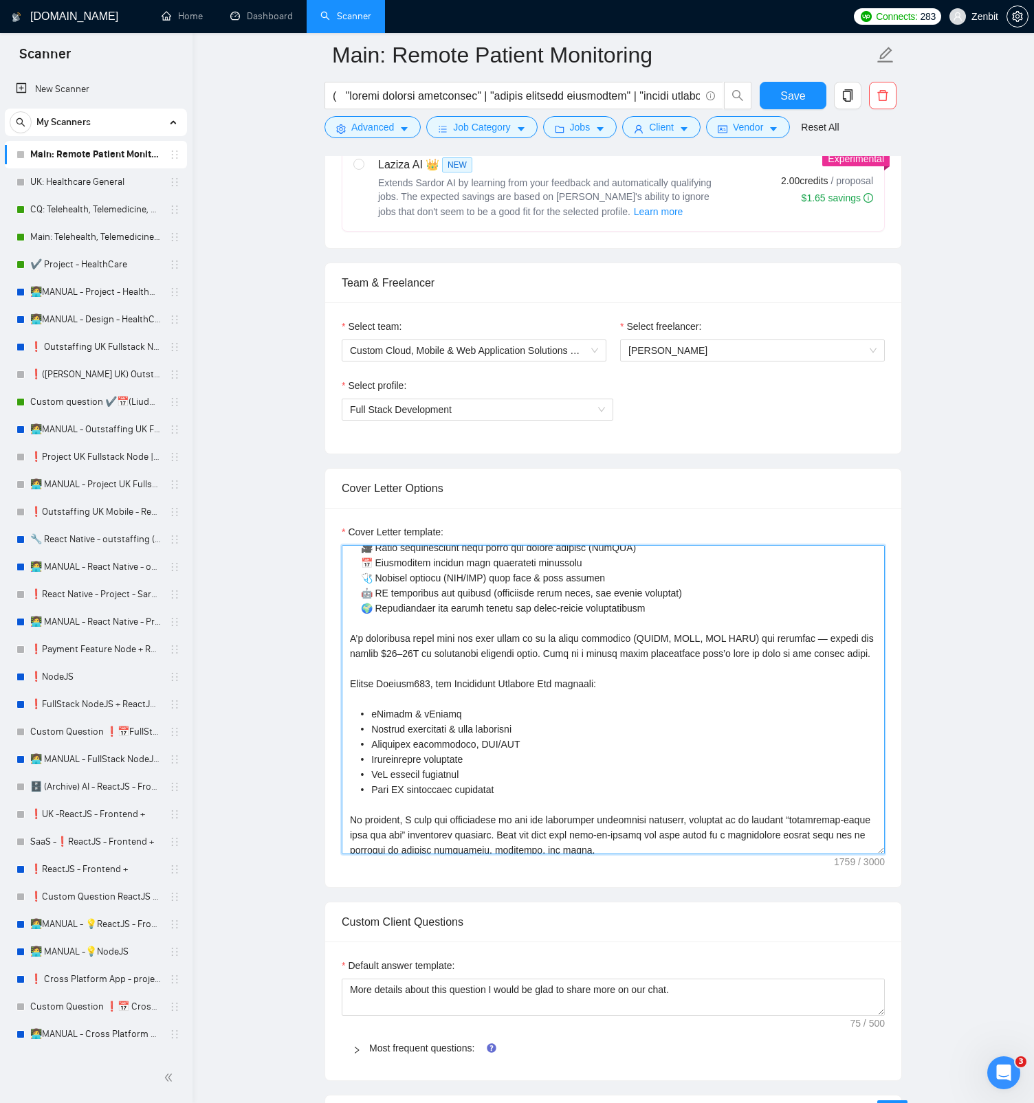
scroll to position [143, 0]
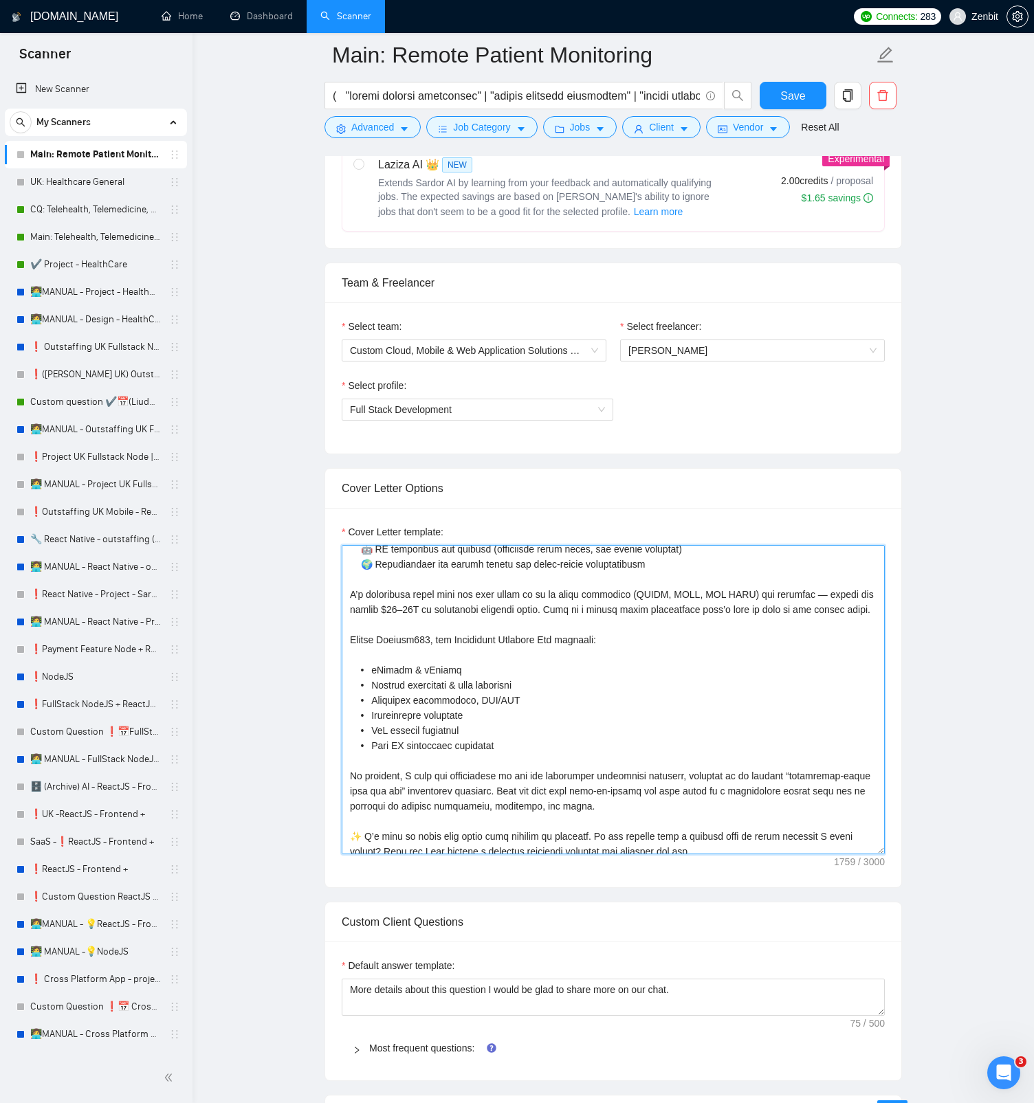
click at [682, 521] on textarea "Cover Letter template:" at bounding box center [613, 699] width 543 height 309
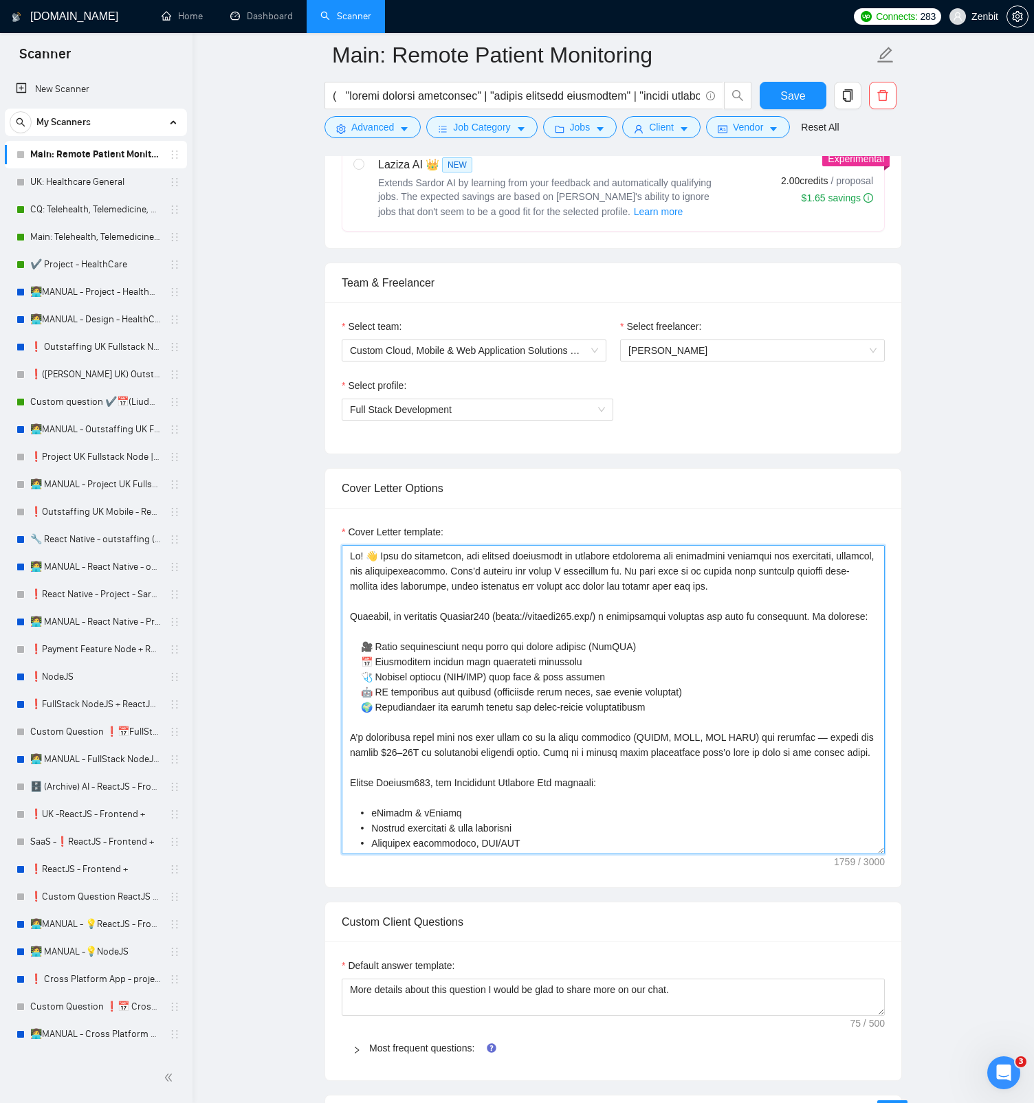
scroll to position [505, 0]
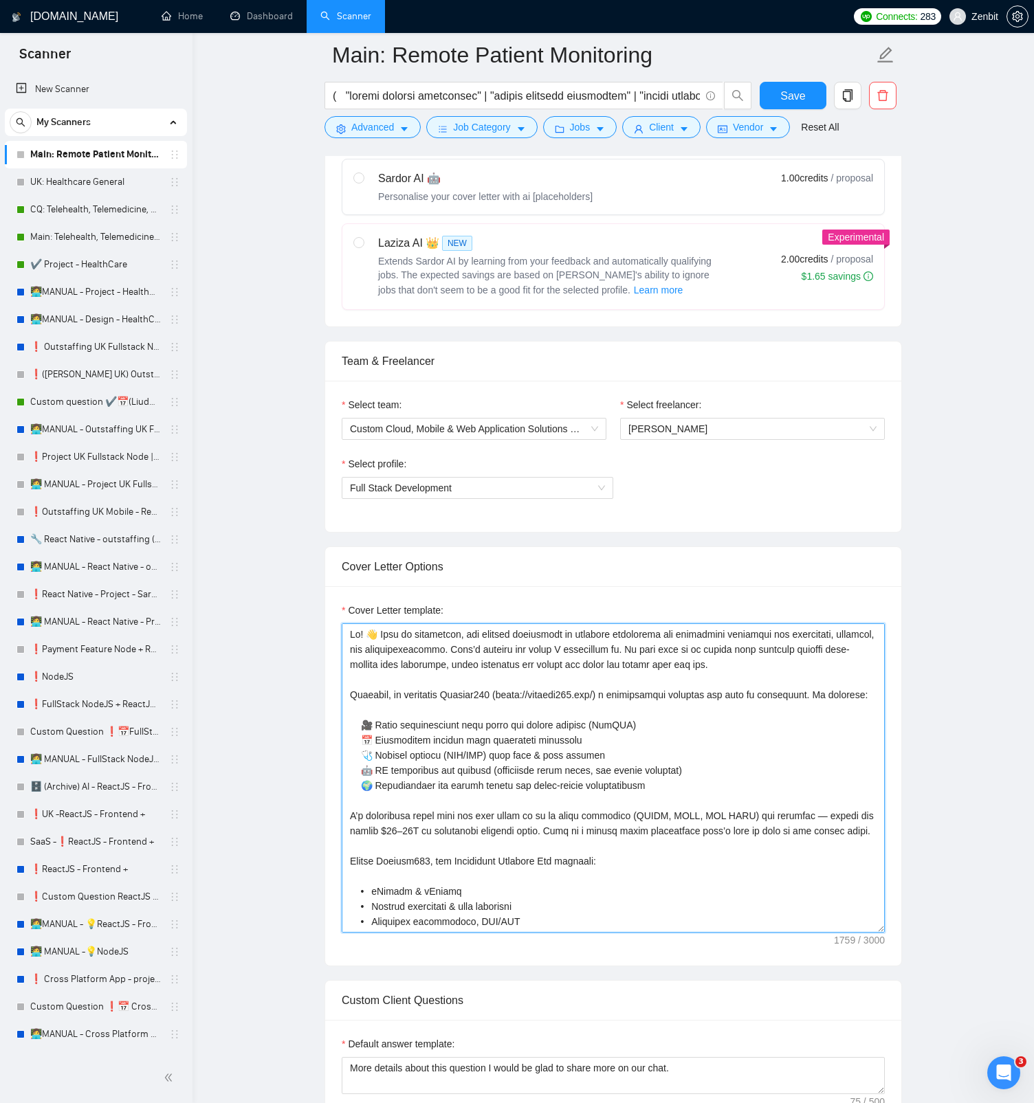
click at [720, 521] on textarea "Cover Letter template:" at bounding box center [613, 777] width 543 height 309
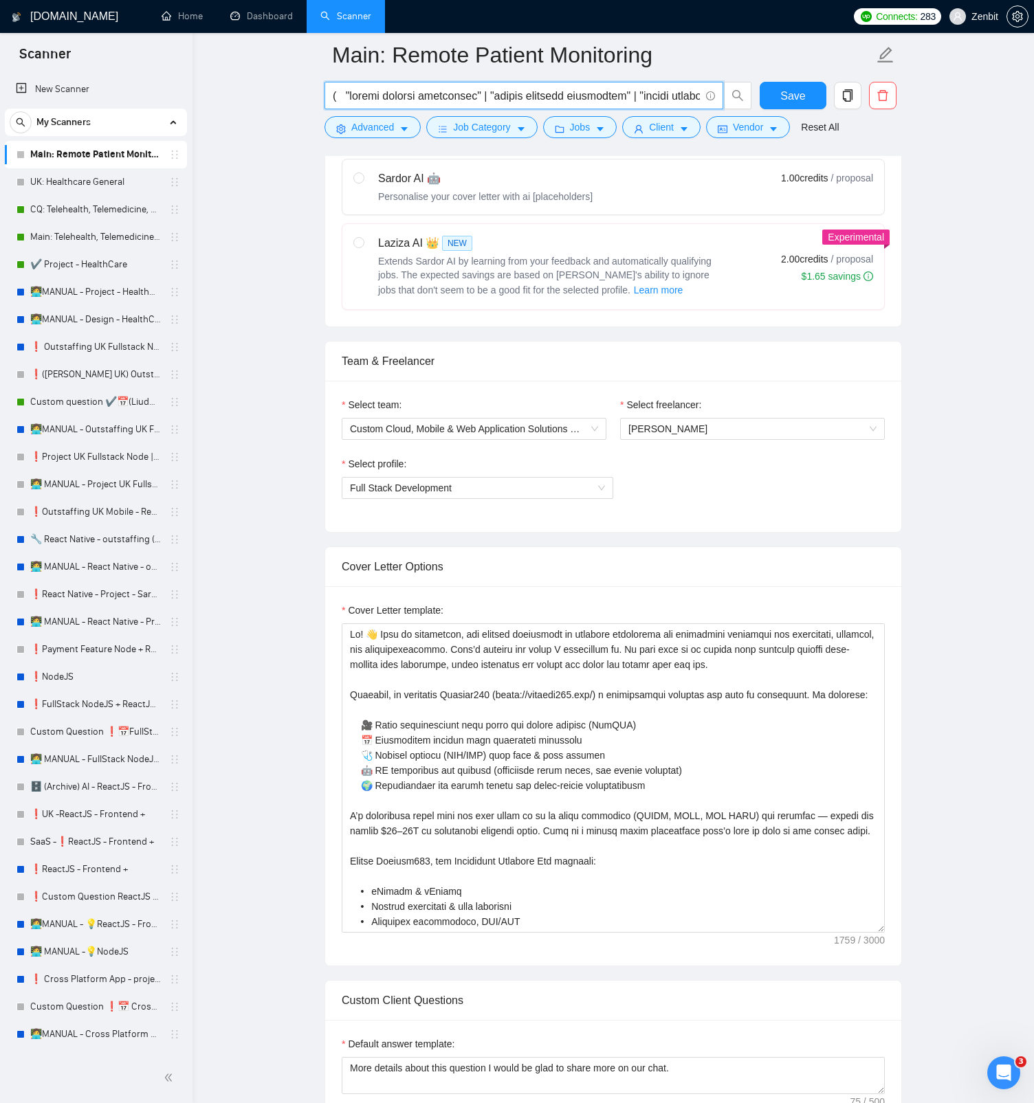
click at [619, 95] on input "text" at bounding box center [516, 95] width 367 height 17
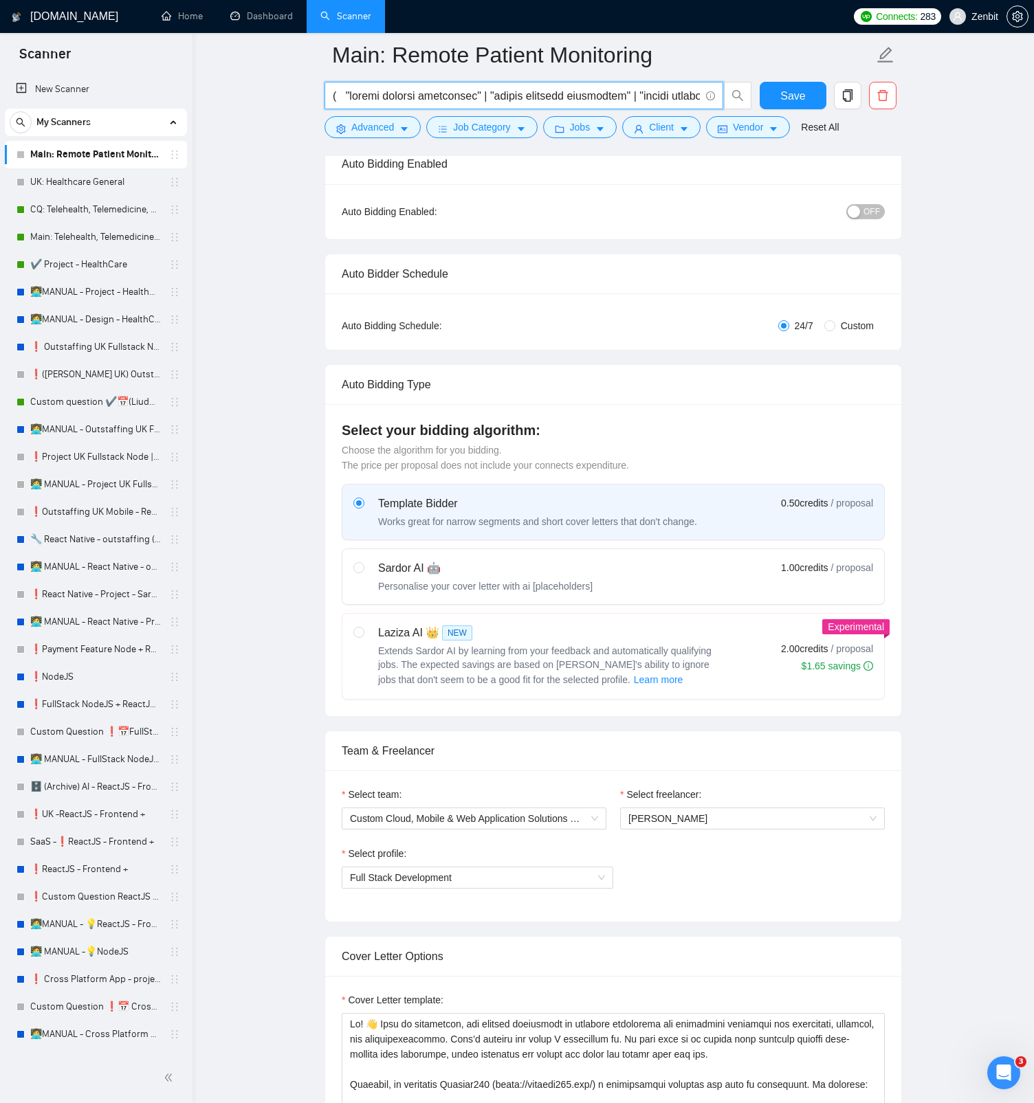
scroll to position [0, 0]
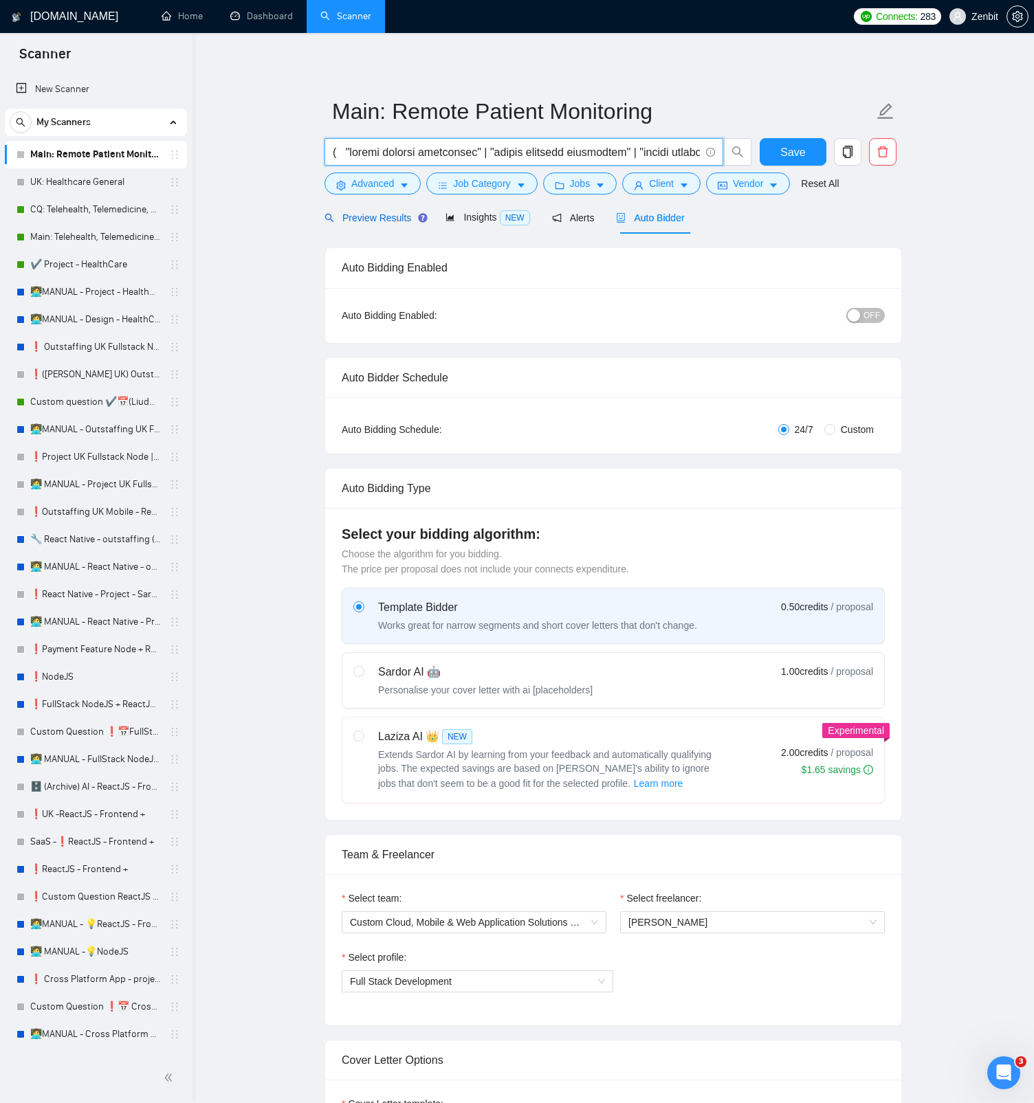
click at [393, 214] on span "Preview Results" at bounding box center [373, 217] width 99 height 11
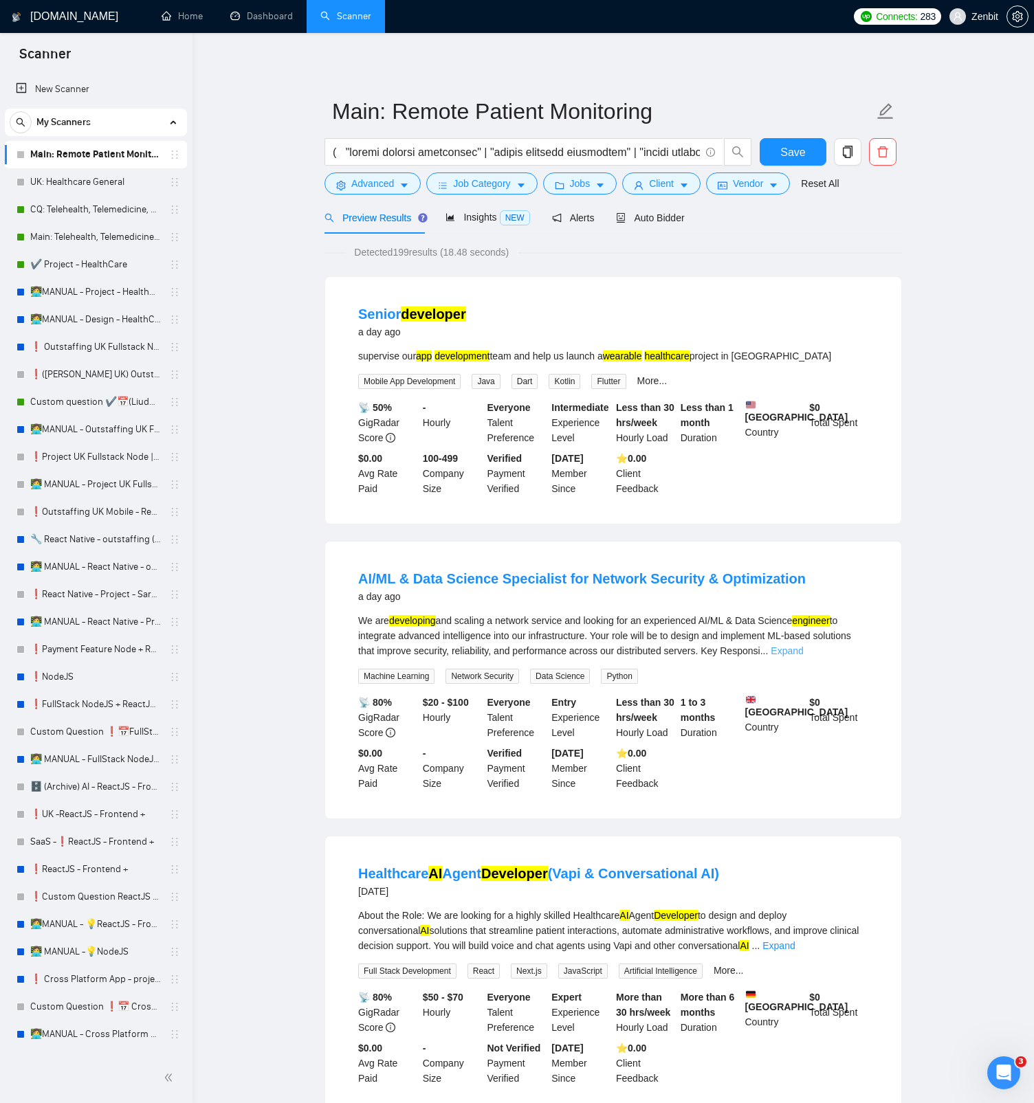
click at [803, 521] on link "Expand" at bounding box center [787, 650] width 32 height 11
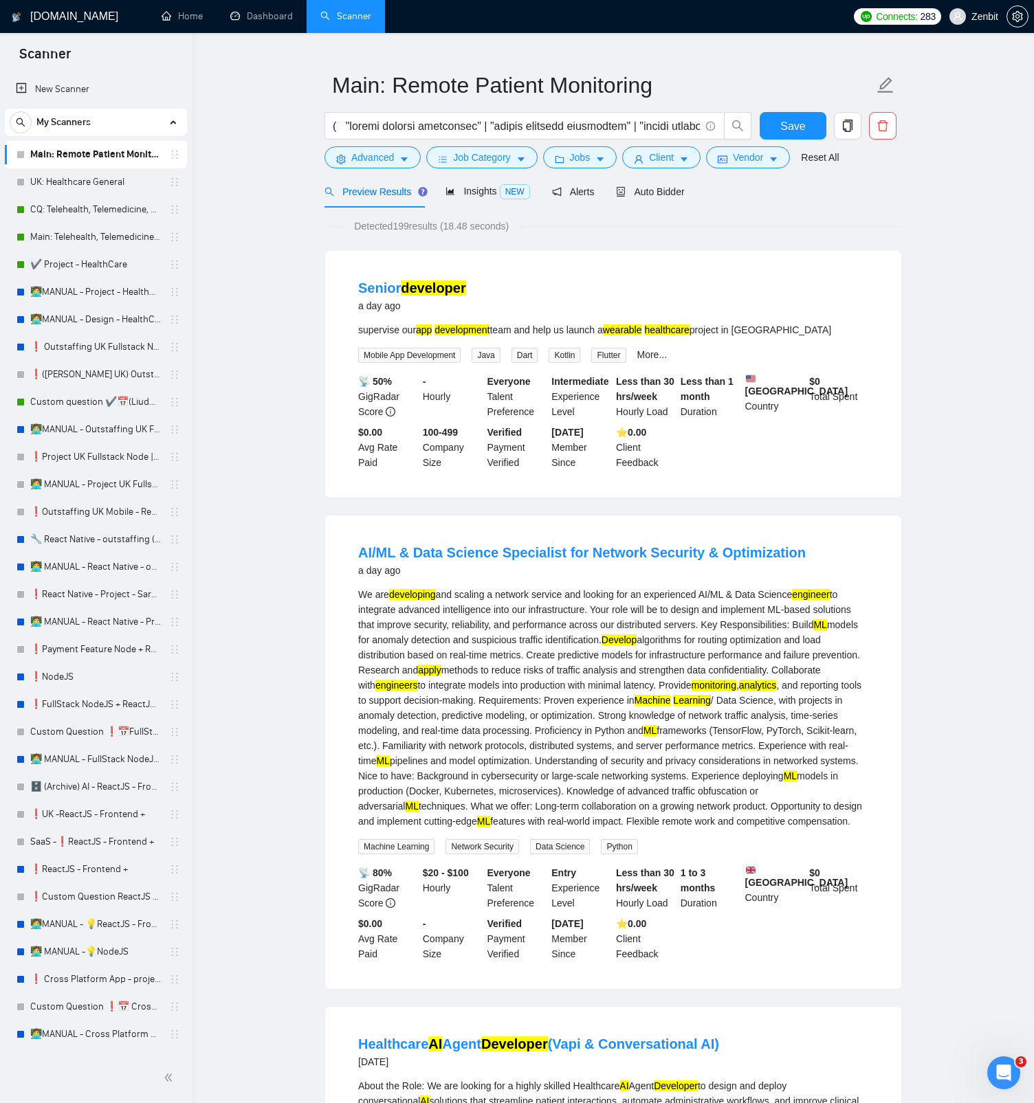
scroll to position [44, 0]
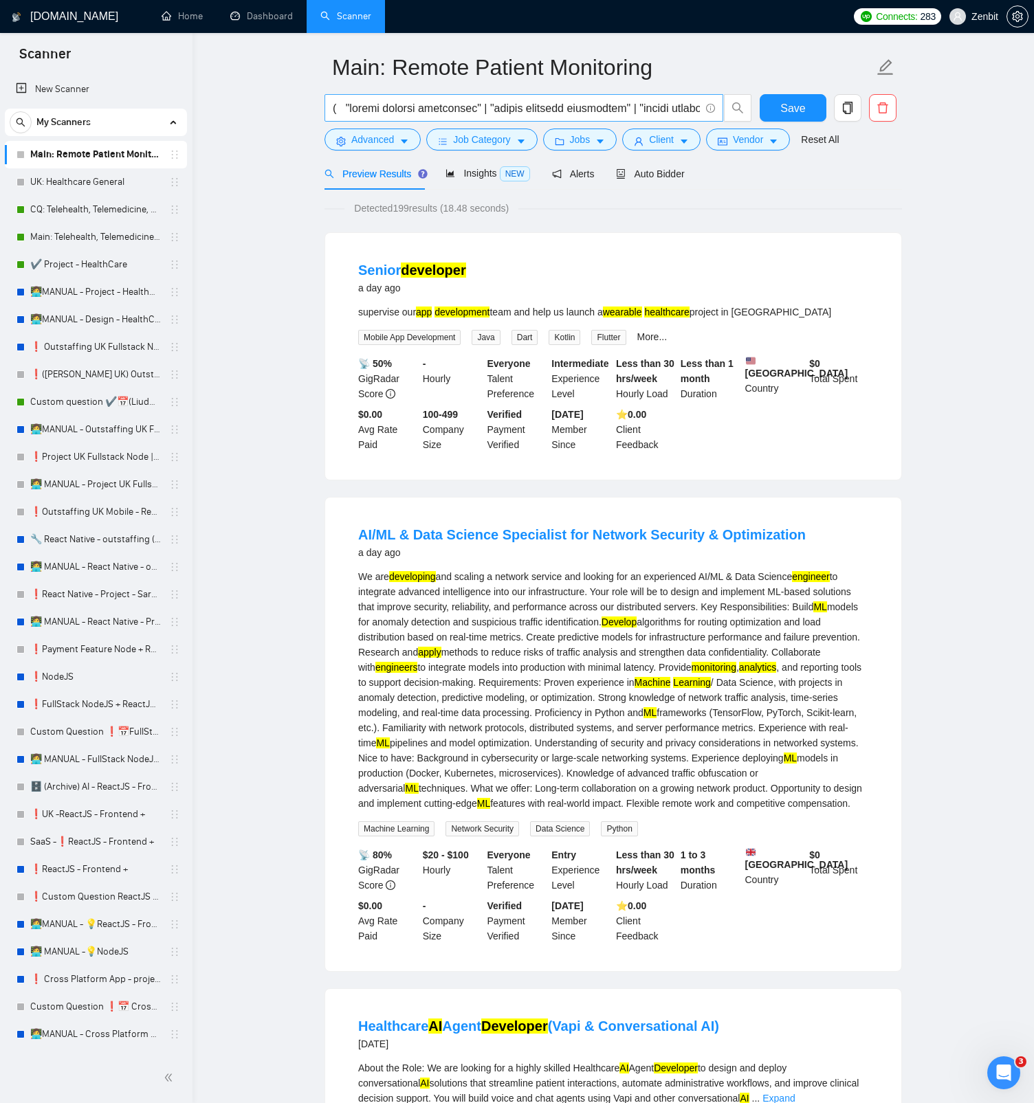
click at [520, 104] on input "text" at bounding box center [516, 108] width 367 height 17
click at [691, 521] on mark "monitoring" at bounding box center [713, 667] width 45 height 11
copy mark "monitoring"
click at [397, 144] on button "Advanced" at bounding box center [372, 140] width 96 height 22
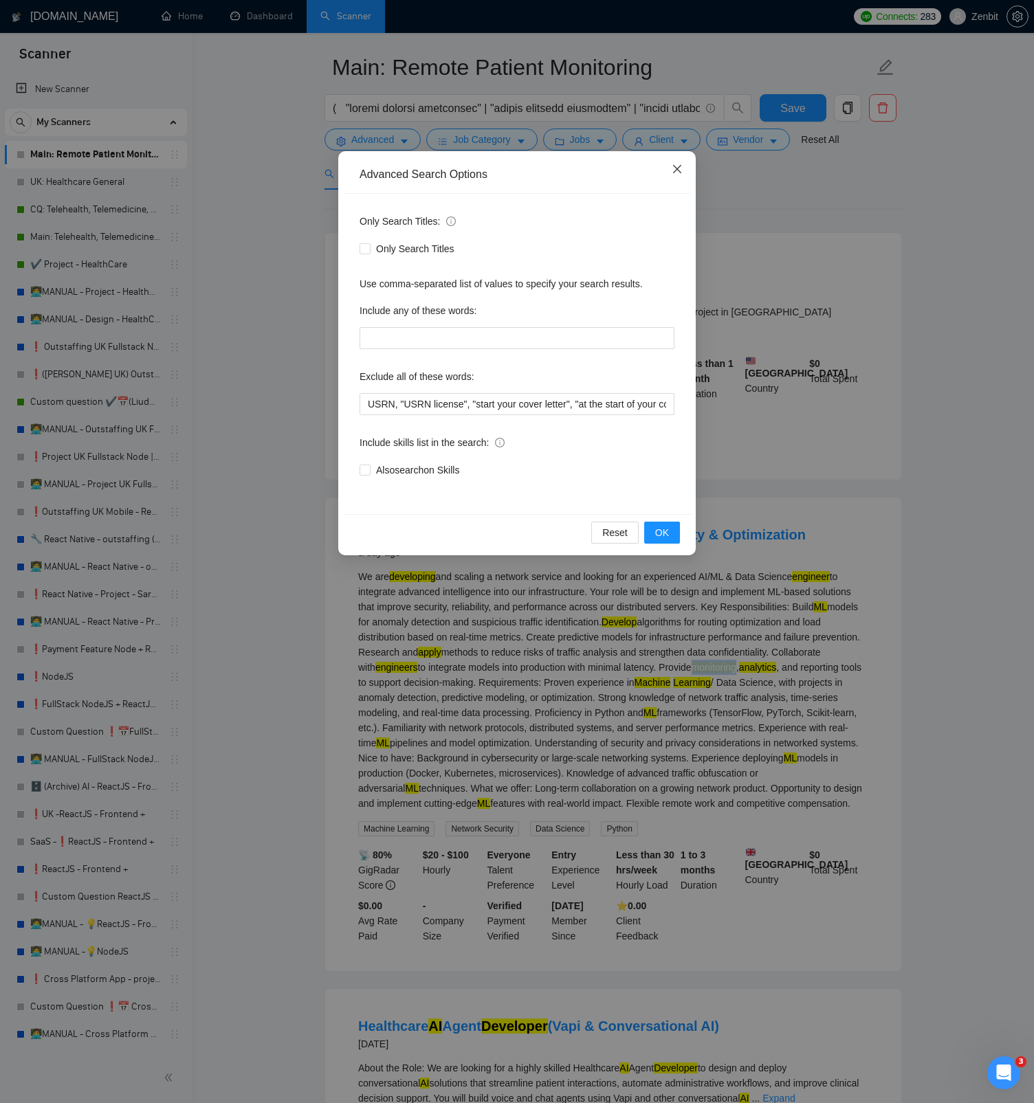
click at [678, 173] on icon "close" at bounding box center [677, 169] width 11 height 11
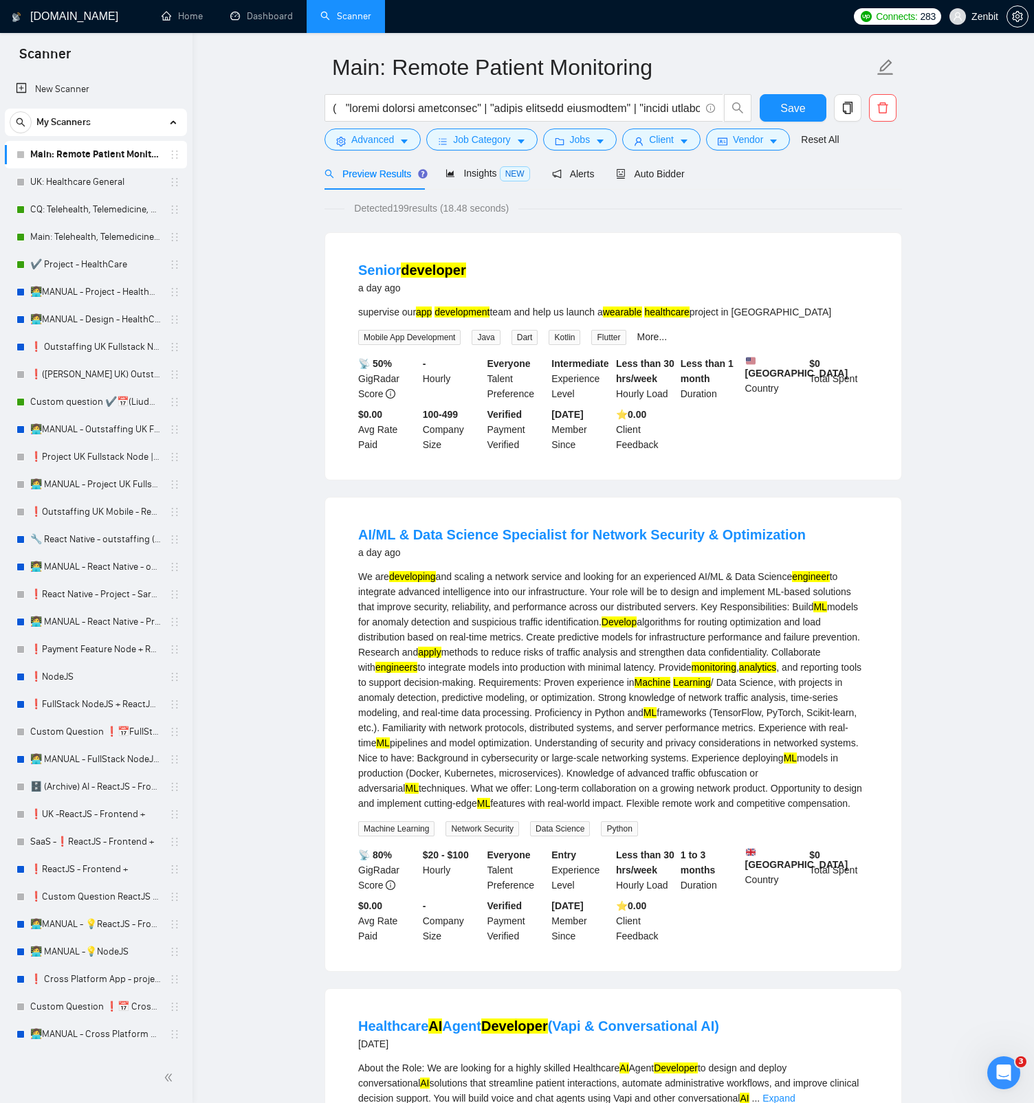
click at [494, 521] on div "We are developing and scaling a network service and looking for an experienced …" at bounding box center [613, 690] width 510 height 242
click at [386, 106] on input "text" at bounding box center [516, 108] width 367 height 17
click at [345, 111] on input "text" at bounding box center [516, 108] width 367 height 17
click at [333, 109] on input "text" at bounding box center [516, 108] width 367 height 17
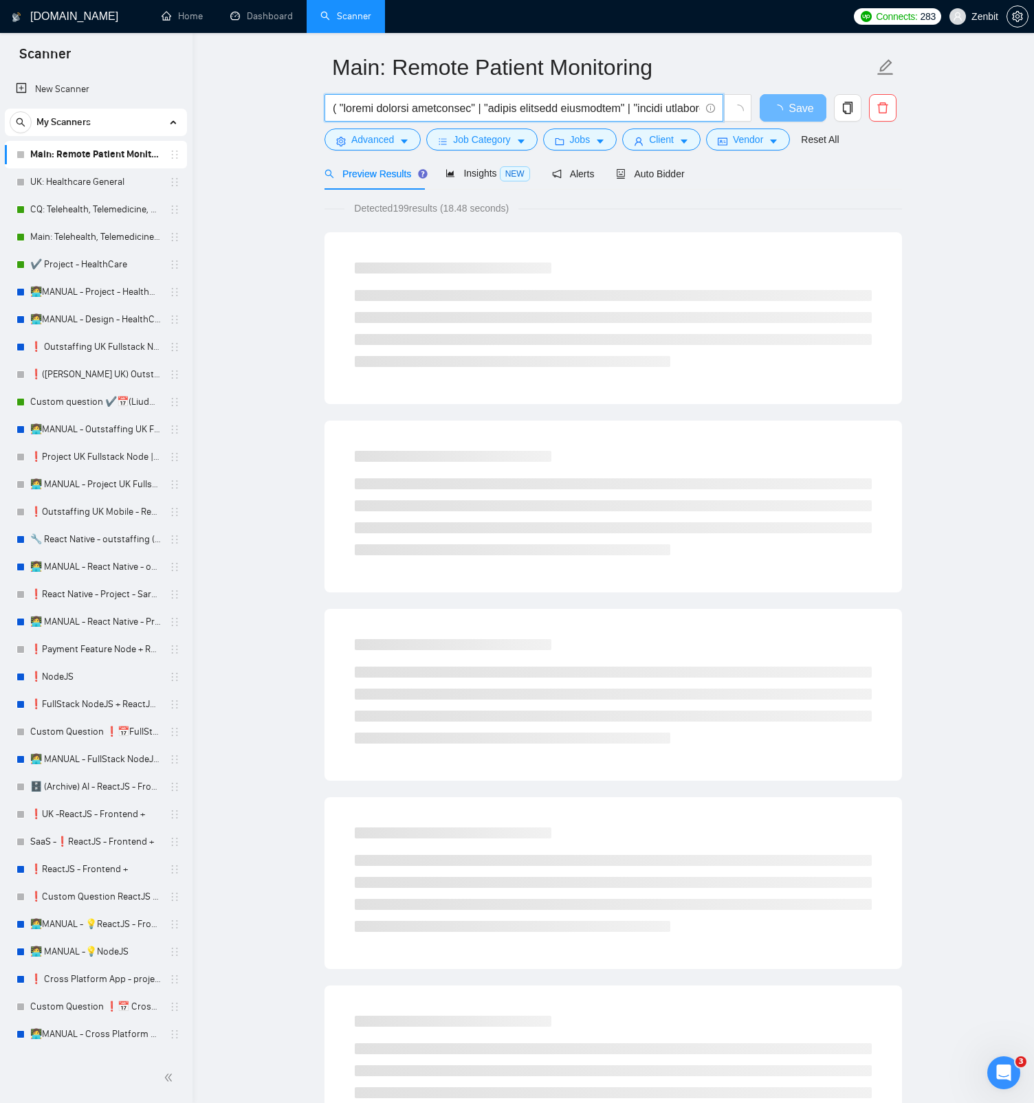
click at [340, 107] on input "text" at bounding box center [516, 108] width 367 height 17
drag, startPoint x: 555, startPoint y: 108, endPoint x: 819, endPoint y: 108, distance: 264.6
click at [819, 108] on div "Save" at bounding box center [610, 111] width 577 height 34
click at [614, 108] on input "text" at bounding box center [516, 108] width 367 height 17
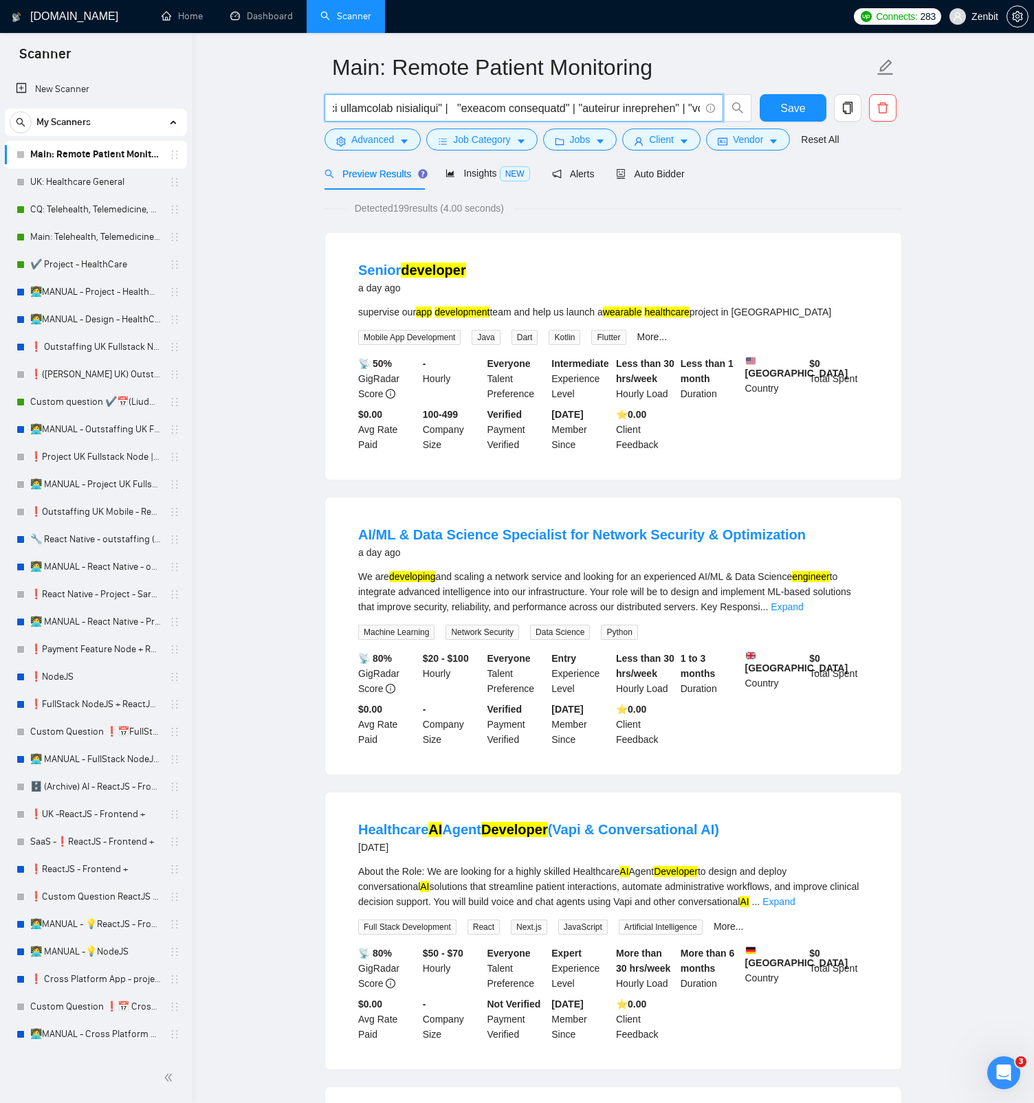
scroll to position [0, 0]
drag, startPoint x: 616, startPoint y: 109, endPoint x: 220, endPoint y: 116, distance: 396.0
click at [562, 108] on input "text" at bounding box center [516, 108] width 367 height 17
click at [582, 107] on input "text" at bounding box center [516, 108] width 367 height 17
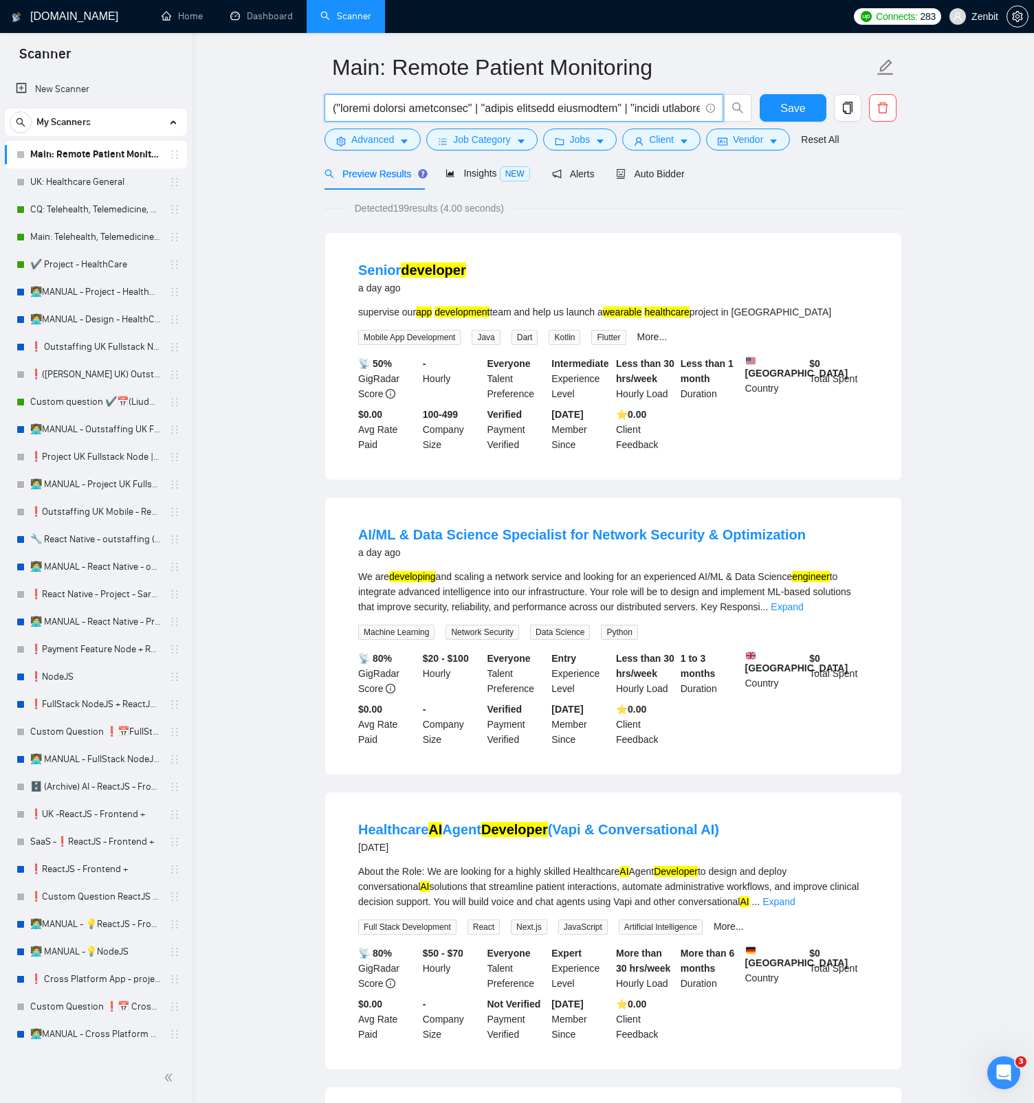
type input "("remote patient monitoring" | "remote patients monitoring" | "remote monitorin…"
click at [436, 104] on input "text" at bounding box center [516, 108] width 367 height 17
paste input "("remote patient monitoring" | "remote patients monitoring" | "remote monitorin…"
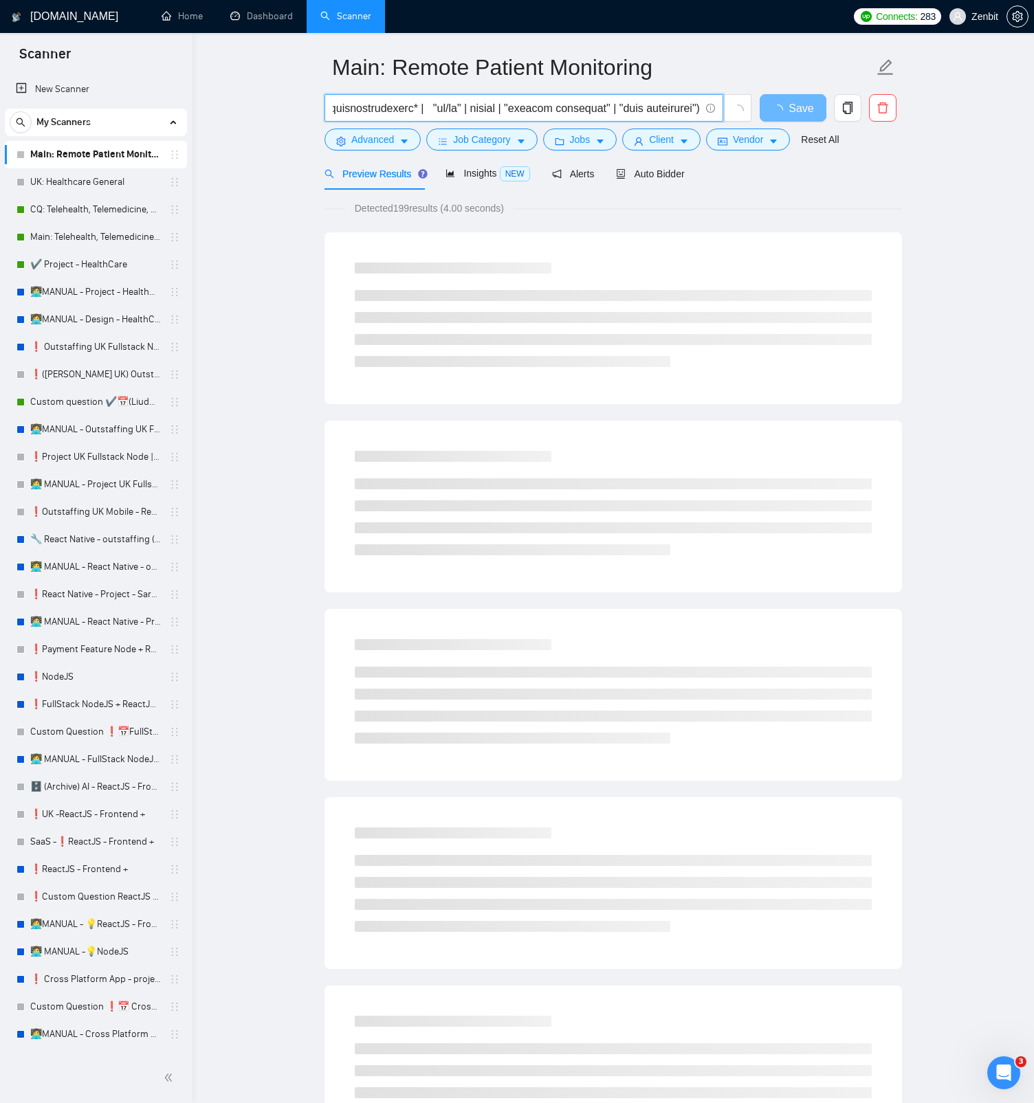
type input "("remote patient monitoring" | "remote patients monitoring" | "remote monitorin…"
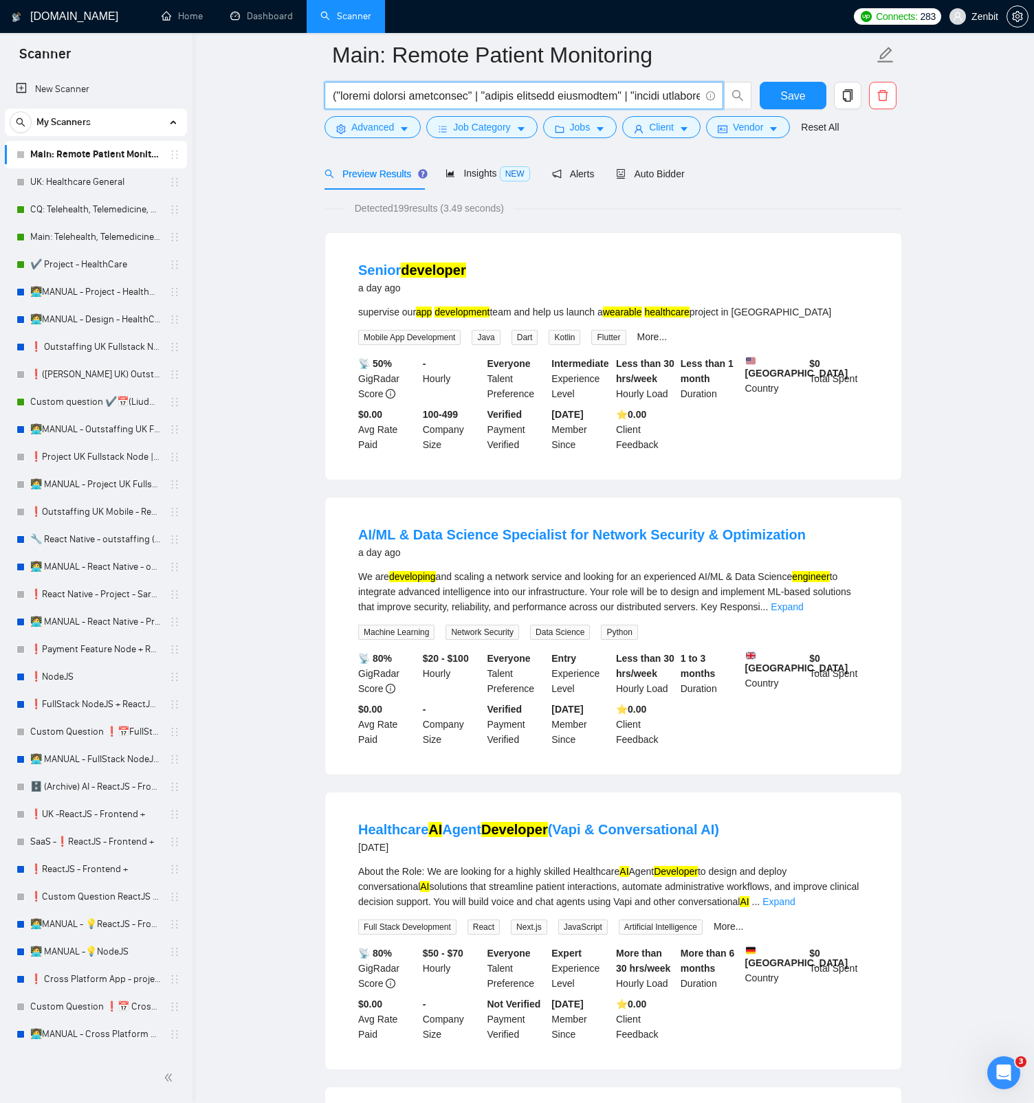
scroll to position [107, 0]
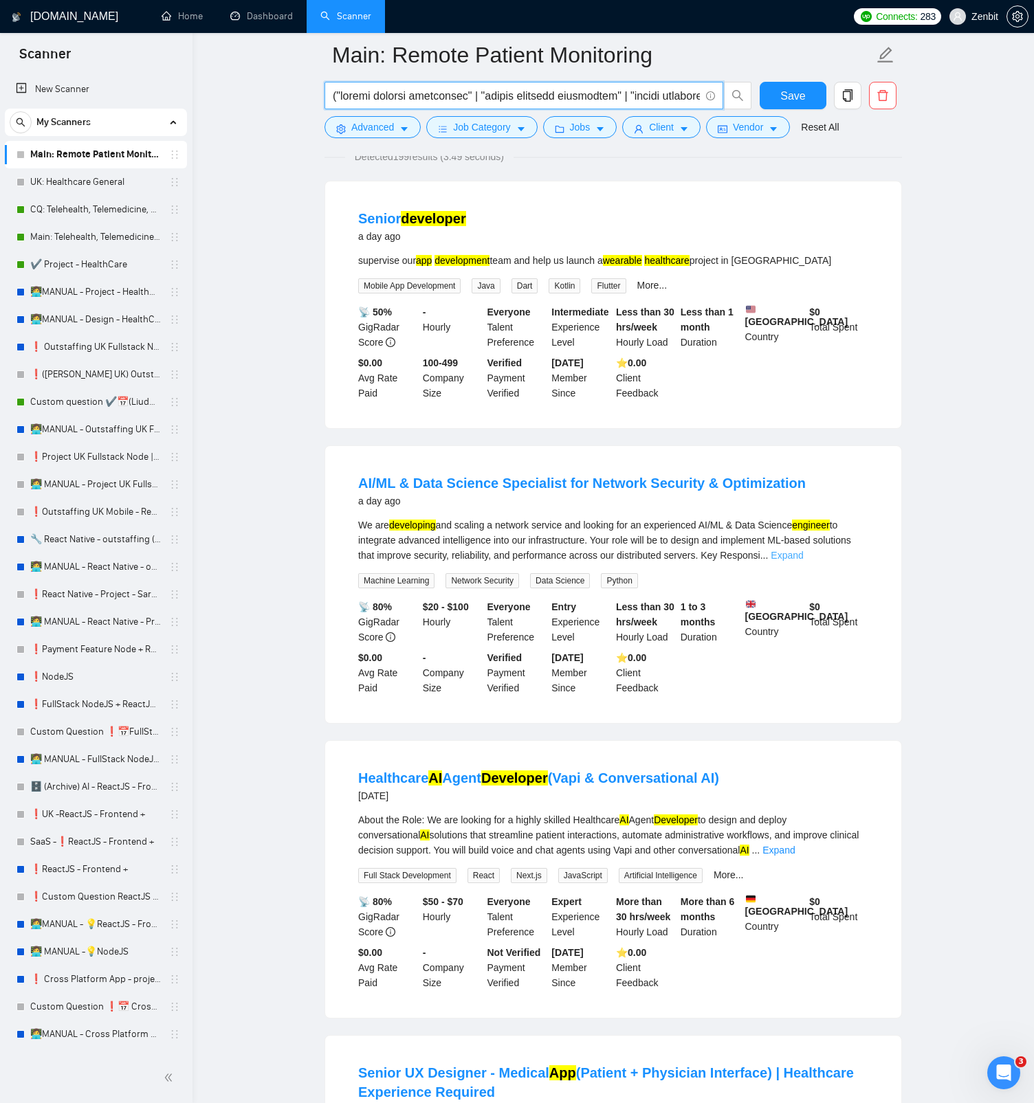
click at [803, 521] on link "Expand" at bounding box center [787, 555] width 32 height 11
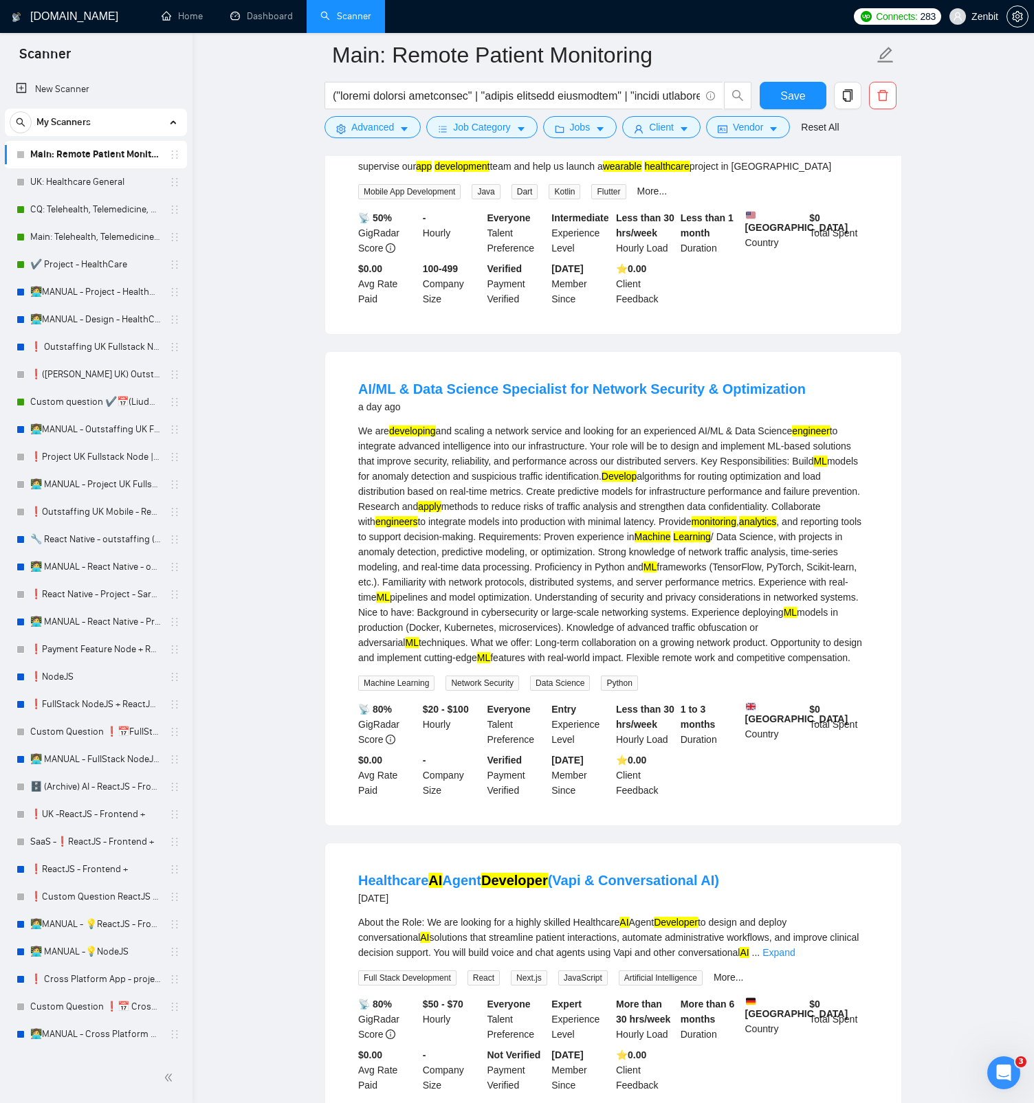
scroll to position [219, 0]
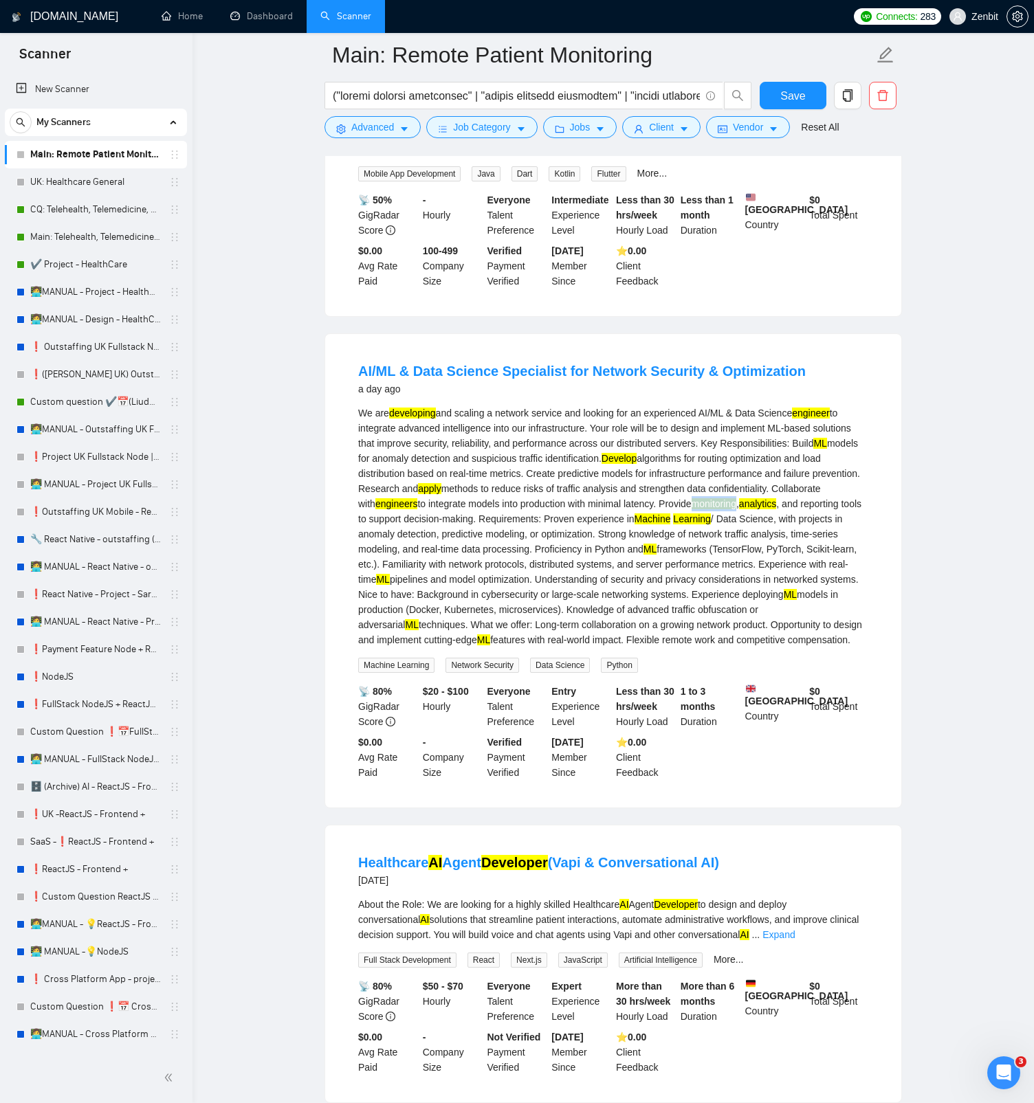
drag, startPoint x: 359, startPoint y: 530, endPoint x: 405, endPoint y: 533, distance: 46.1
click at [691, 509] on mark "monitoring" at bounding box center [713, 503] width 45 height 11
copy mark "monitoring"
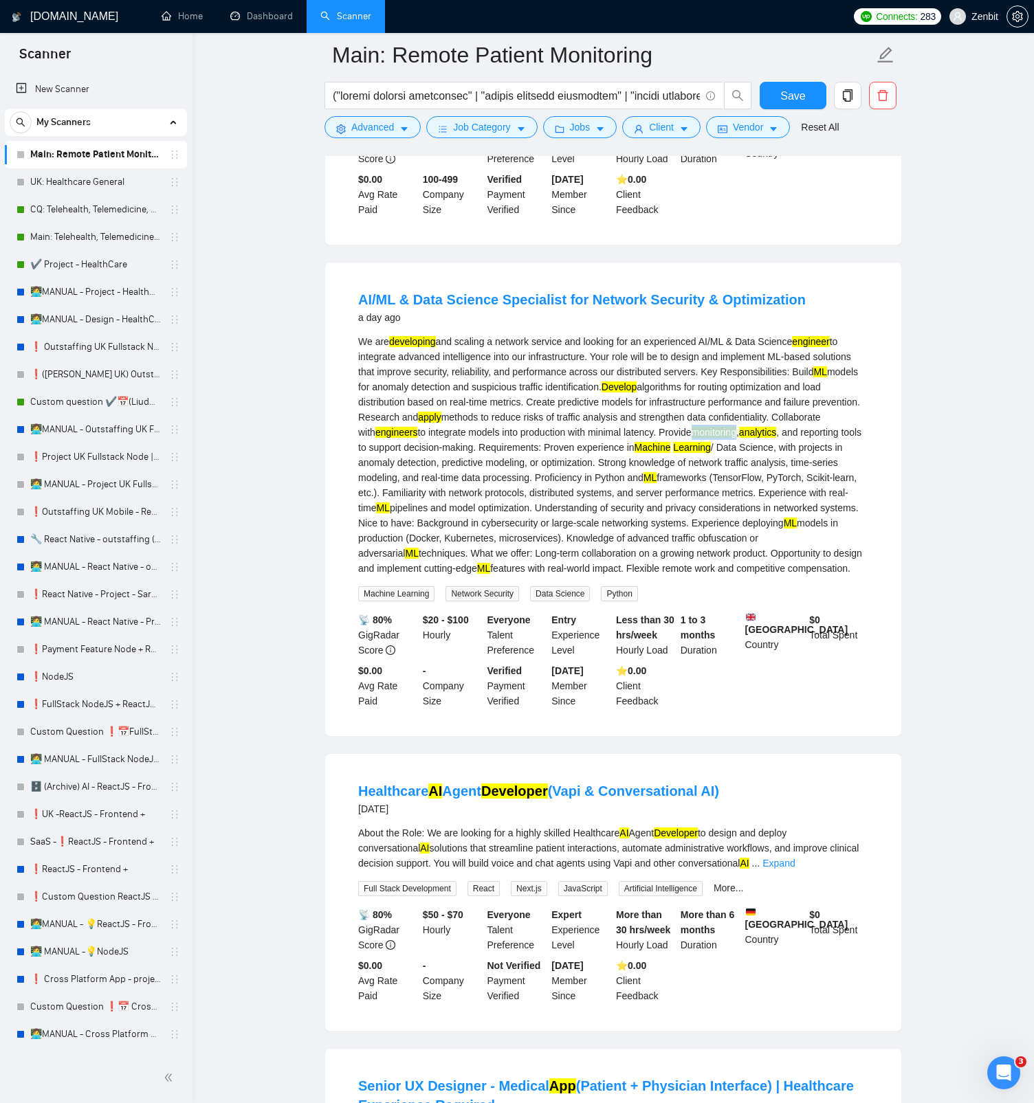
scroll to position [368, 0]
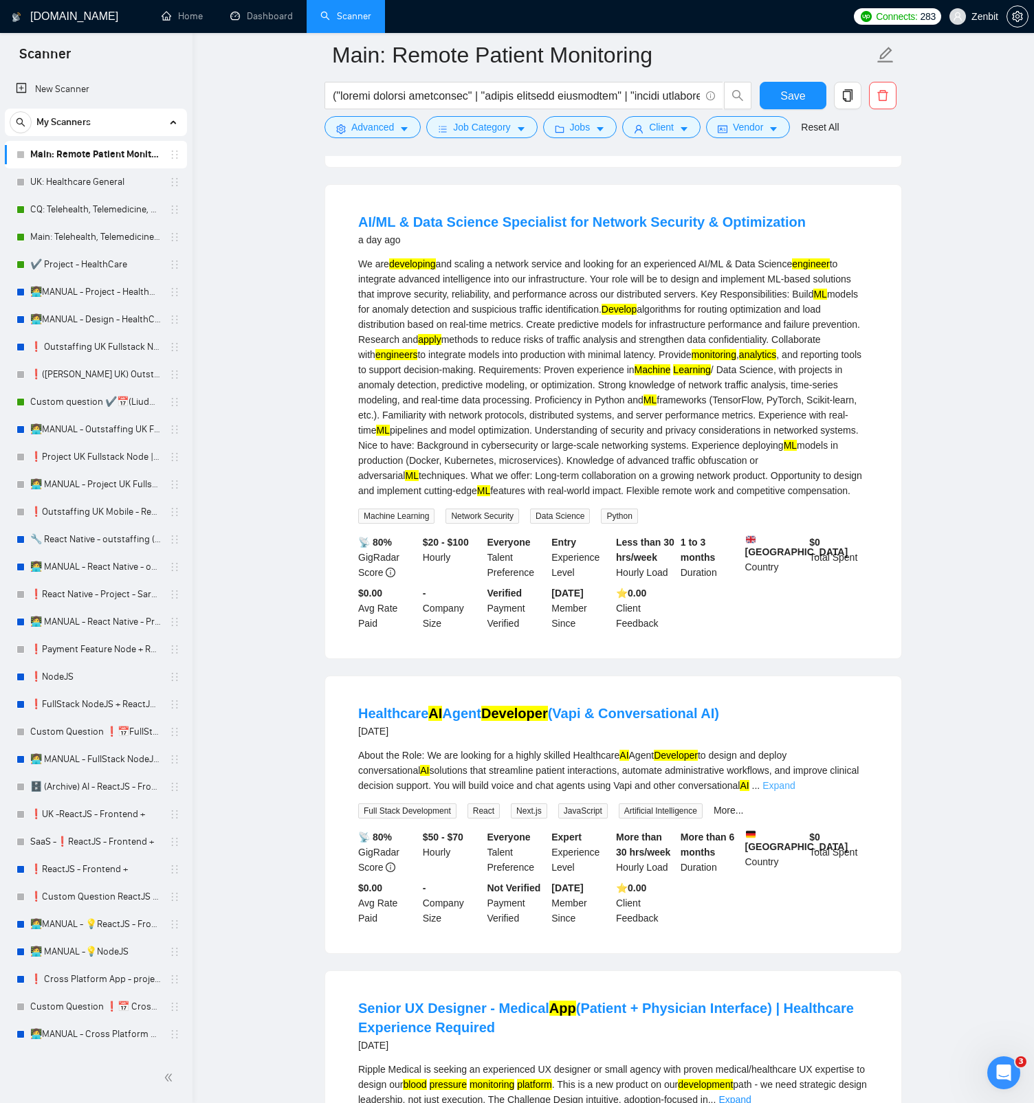
click at [795, 521] on link "Expand" at bounding box center [778, 785] width 32 height 11
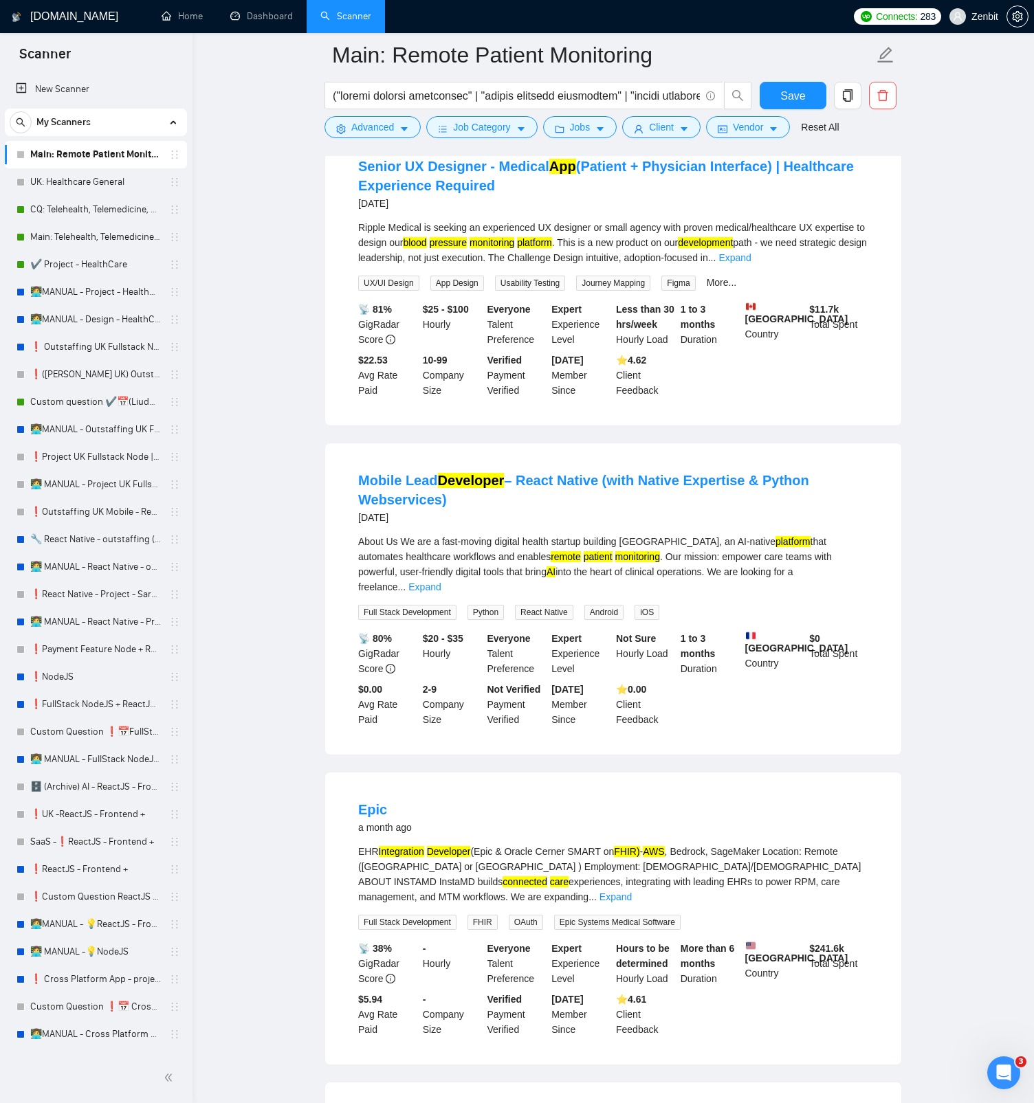
scroll to position [1640, 0]
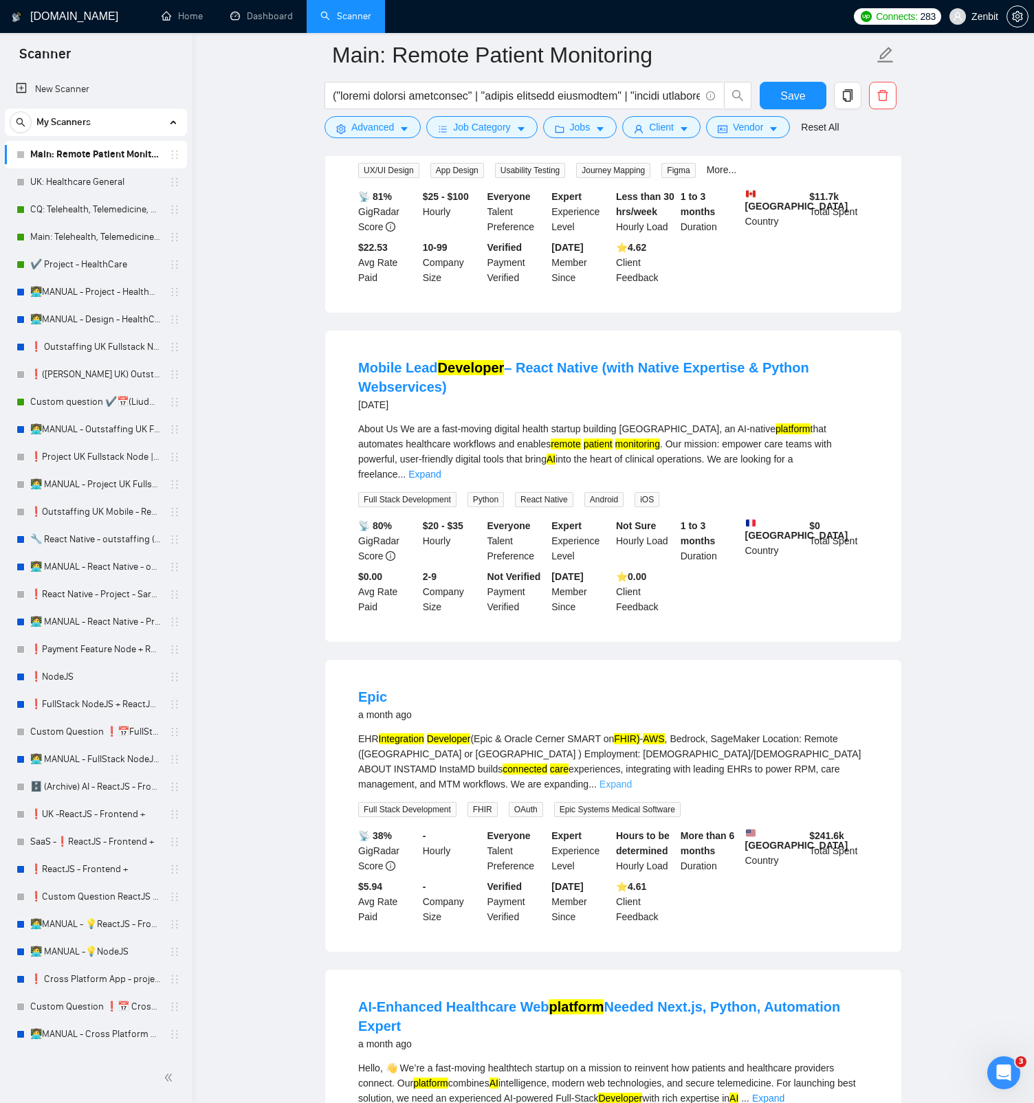
click at [632, 521] on link "Expand" at bounding box center [615, 784] width 32 height 11
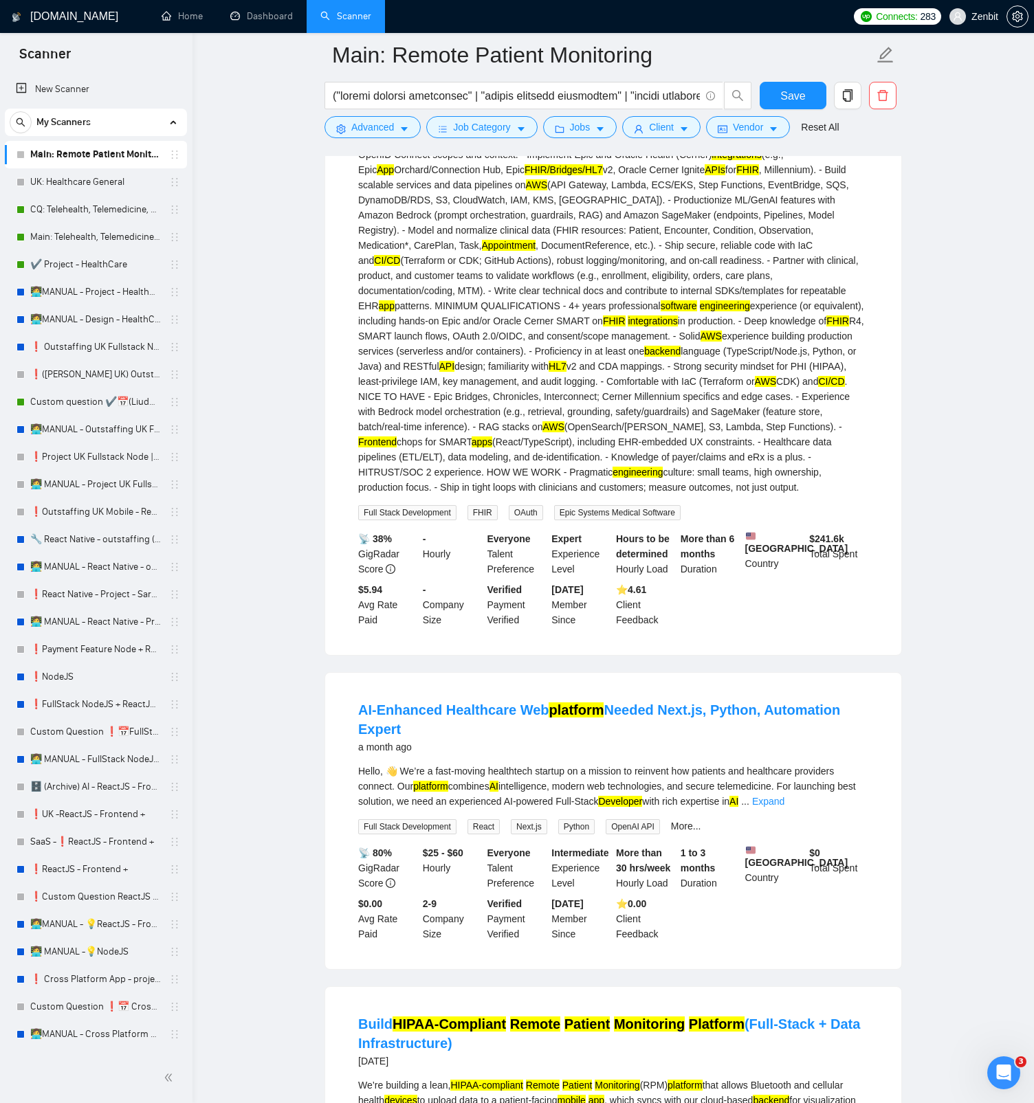
scroll to position [2333, 0]
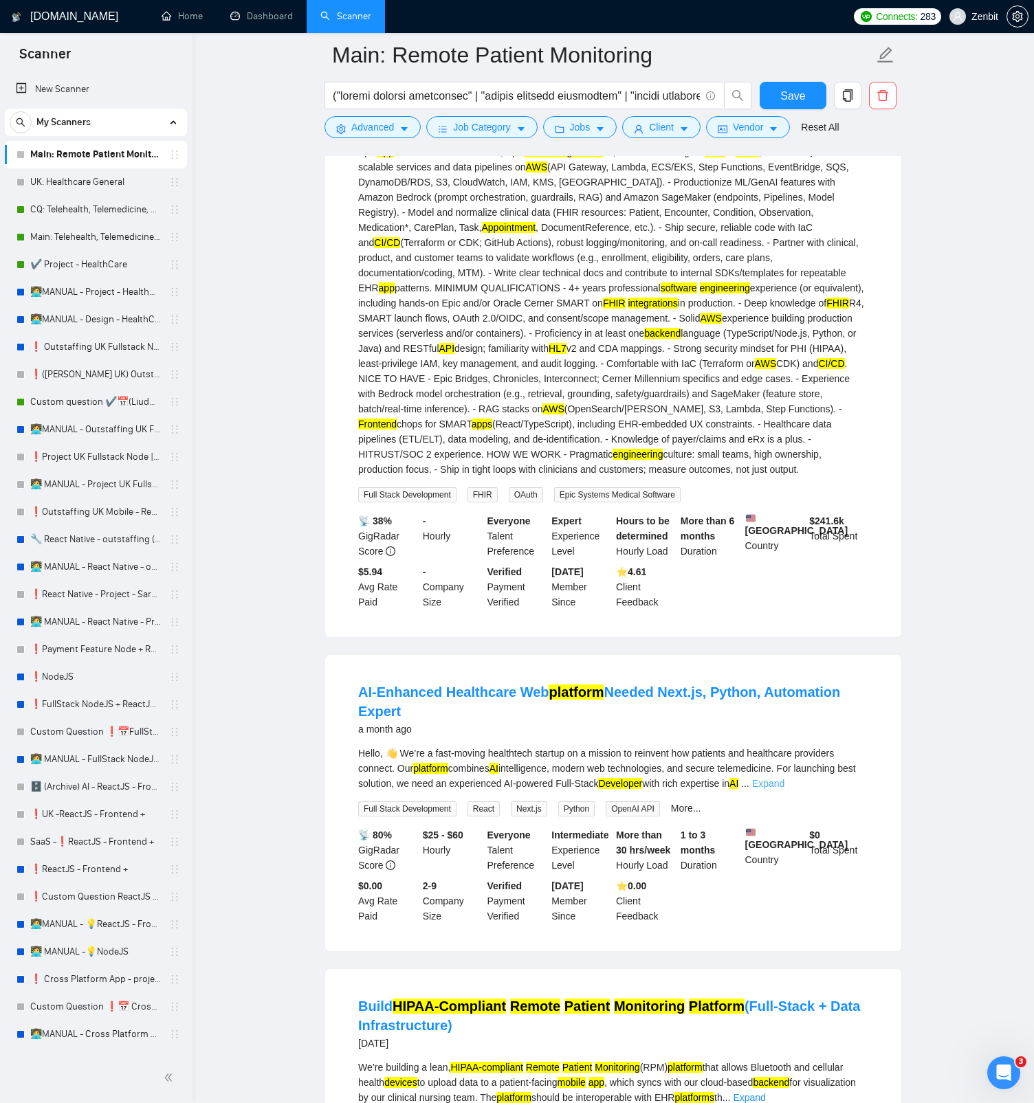
click at [784, 521] on link "Expand" at bounding box center [768, 783] width 32 height 11
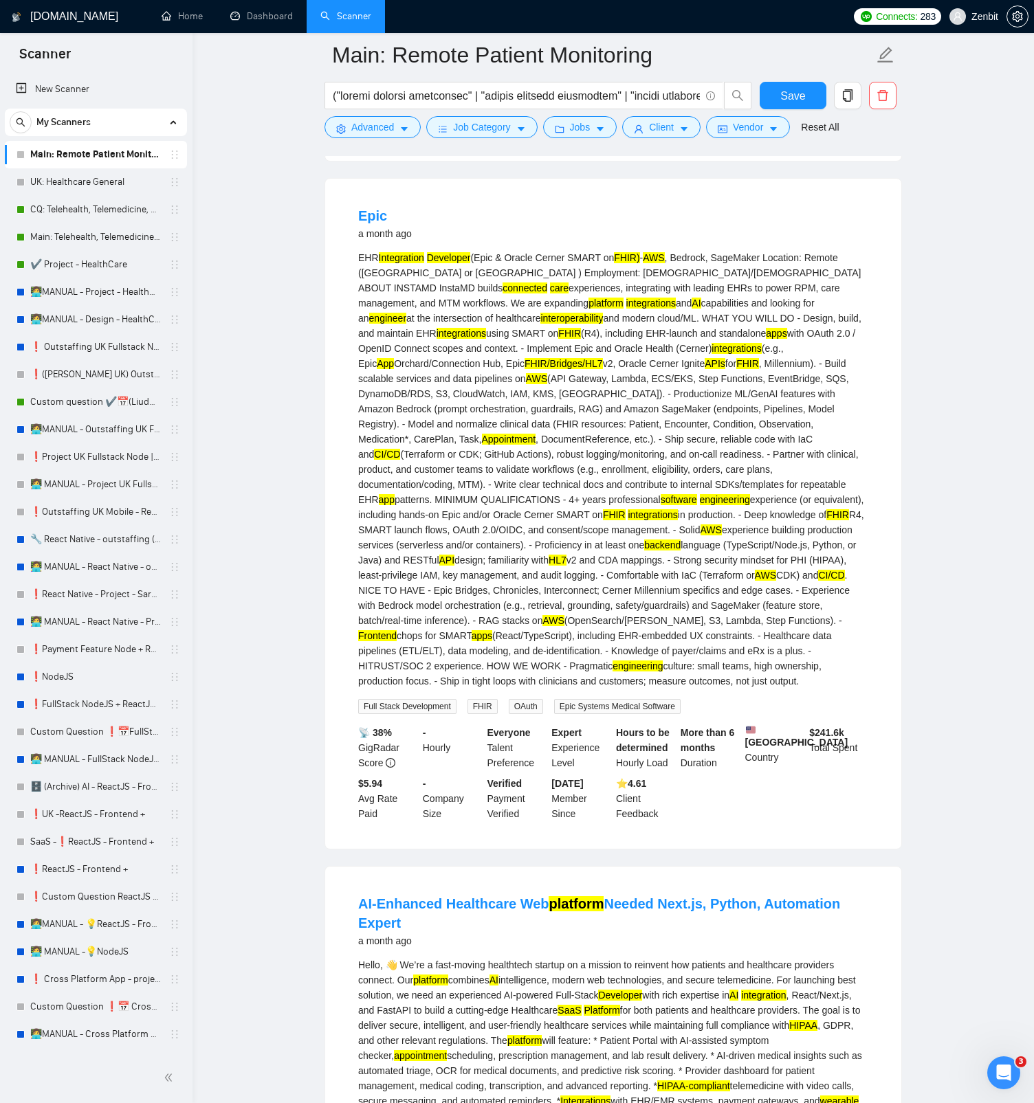
scroll to position [0, 4202]
click at [902, 386] on main "Main: Remote Patient Monitoring Save Advanced Job Category Jobs Client Vendor R…" at bounding box center [612, 199] width 797 height 4530
click at [928, 398] on main "Main: Remote Patient Monitoring Save Advanced Job Category Jobs Client Vendor R…" at bounding box center [612, 199] width 797 height 4530
drag, startPoint x: 716, startPoint y: 289, endPoint x: 782, endPoint y: 292, distance: 66.7
click at [782, 292] on div "EHR Integration Developer (Epic & Oracle Cerner SMART on FHIR) - AWS , Bedrock,…" at bounding box center [613, 469] width 510 height 439
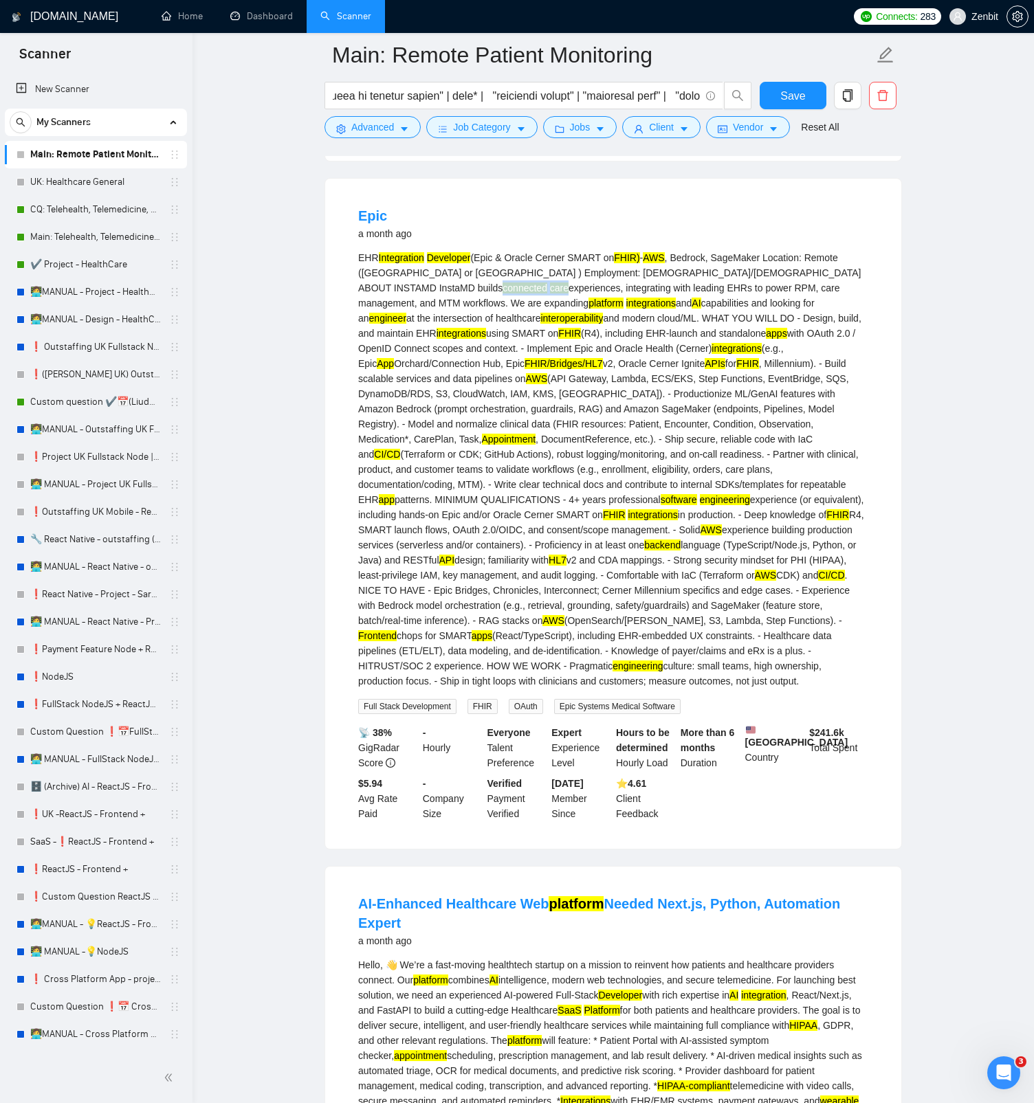
copy div "connected care"
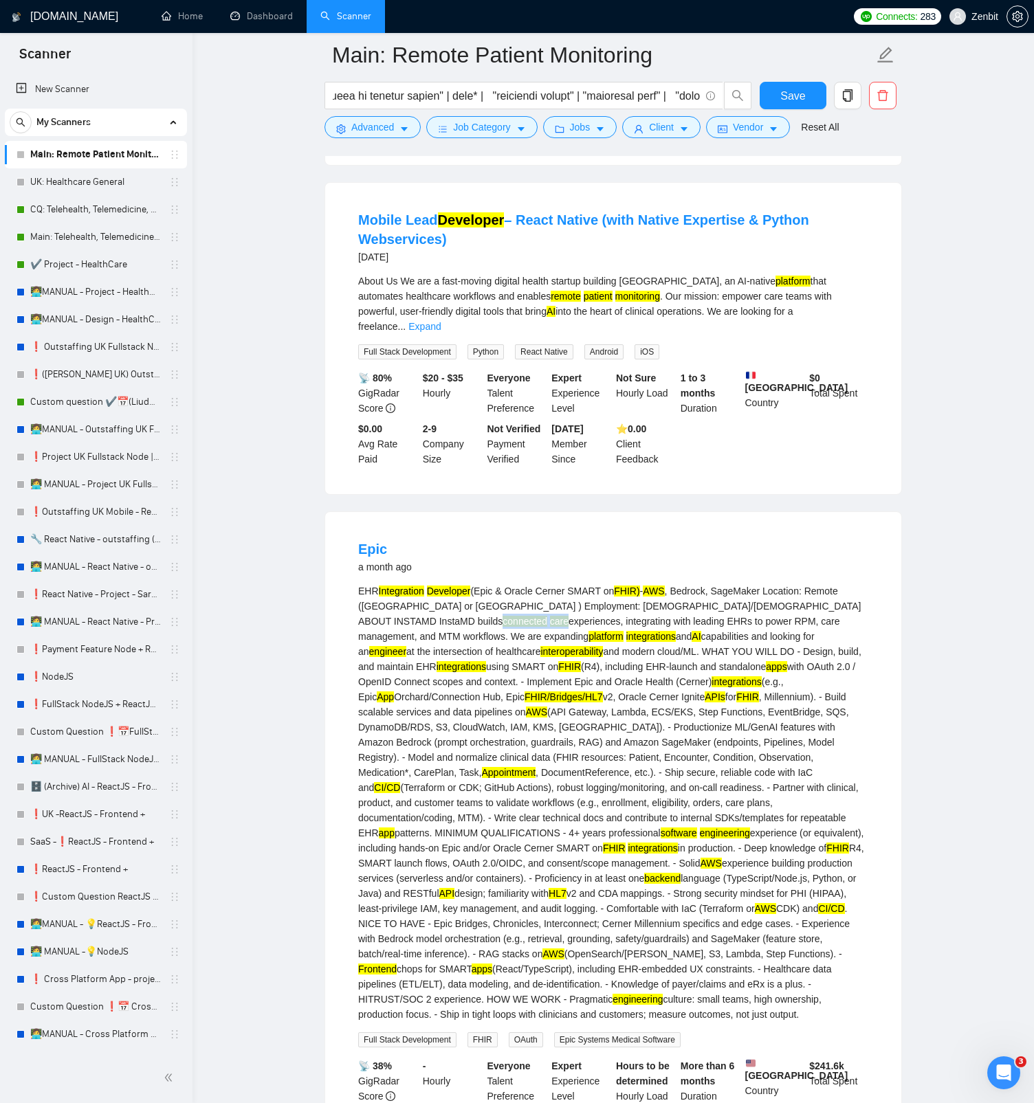
scroll to position [1709, 0]
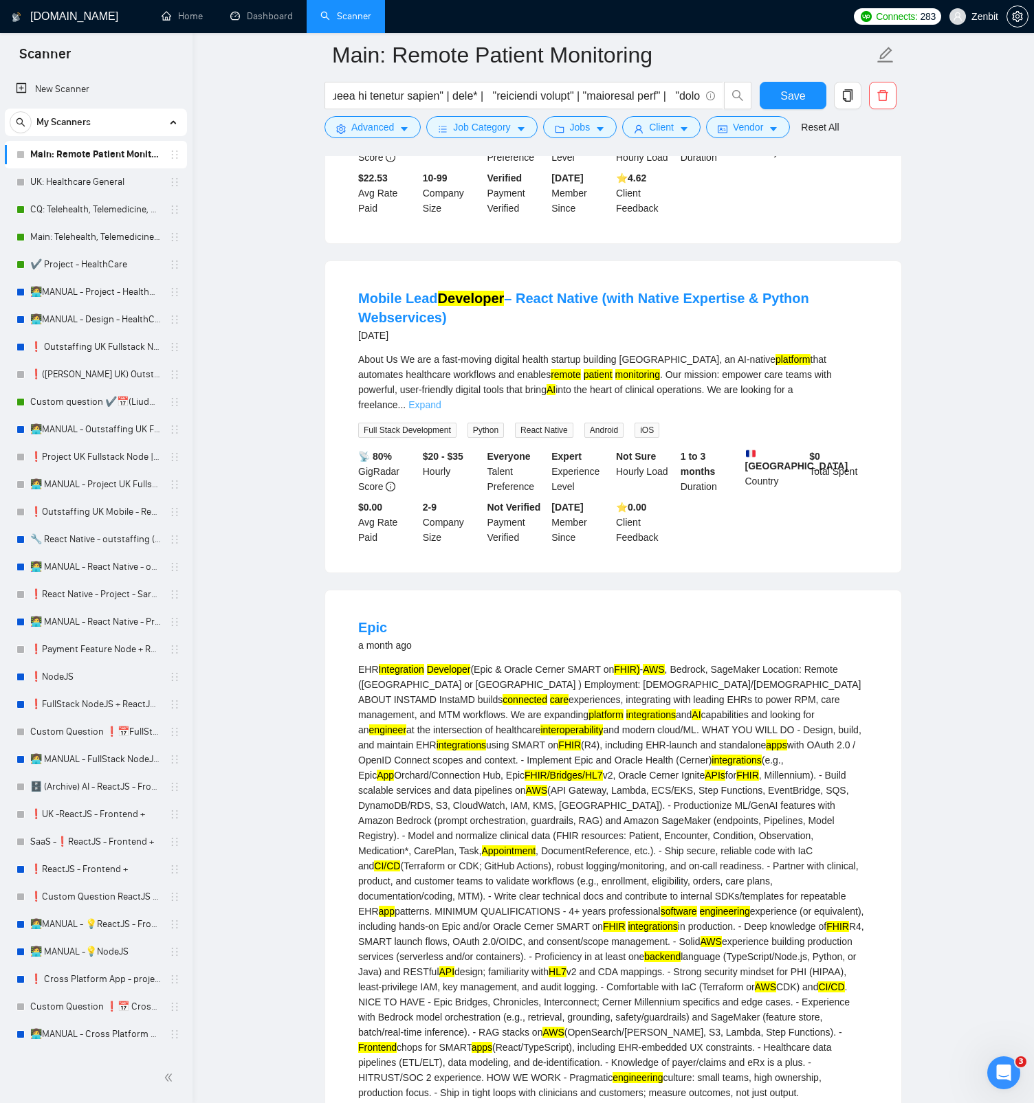
click at [441, 410] on link "Expand" at bounding box center [424, 404] width 32 height 11
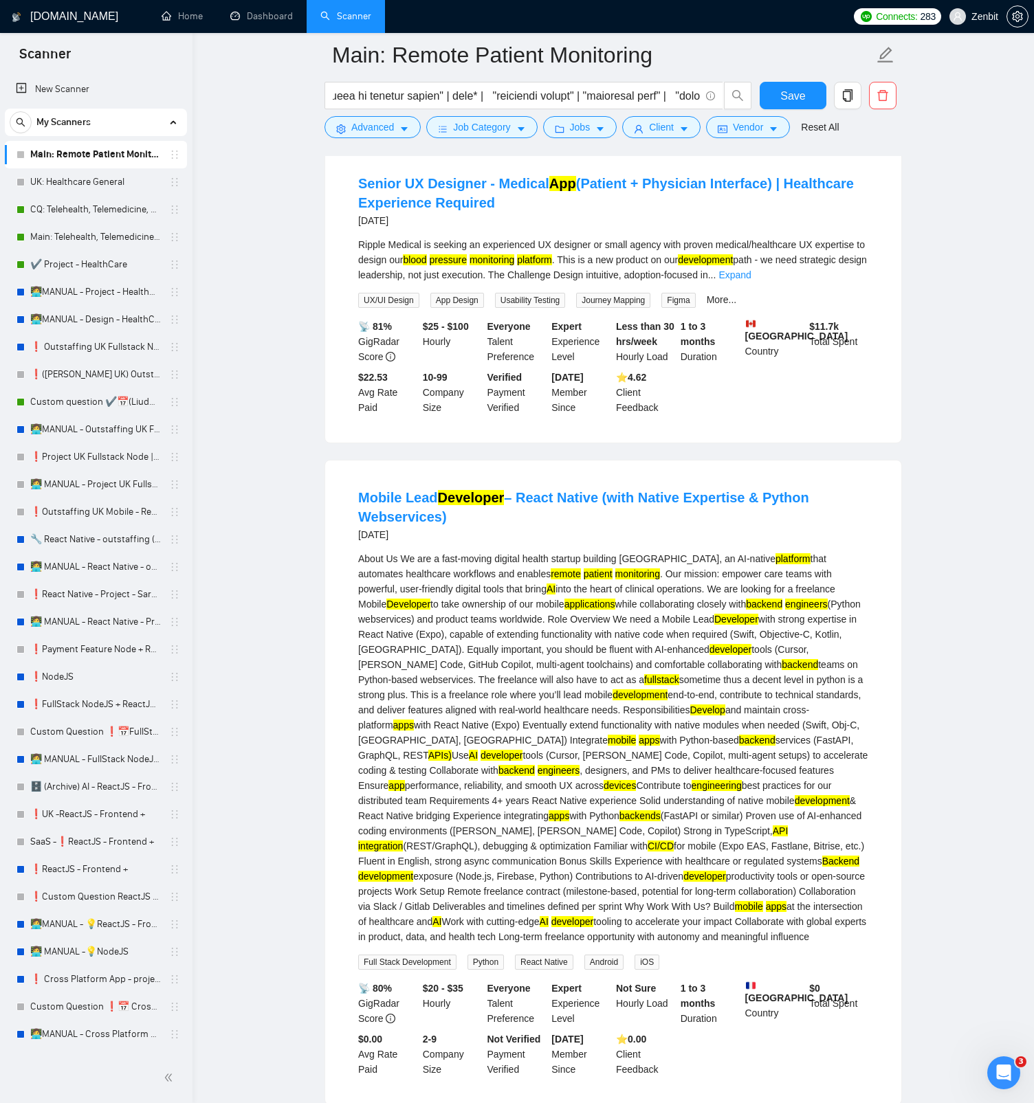
scroll to position [1410, 0]
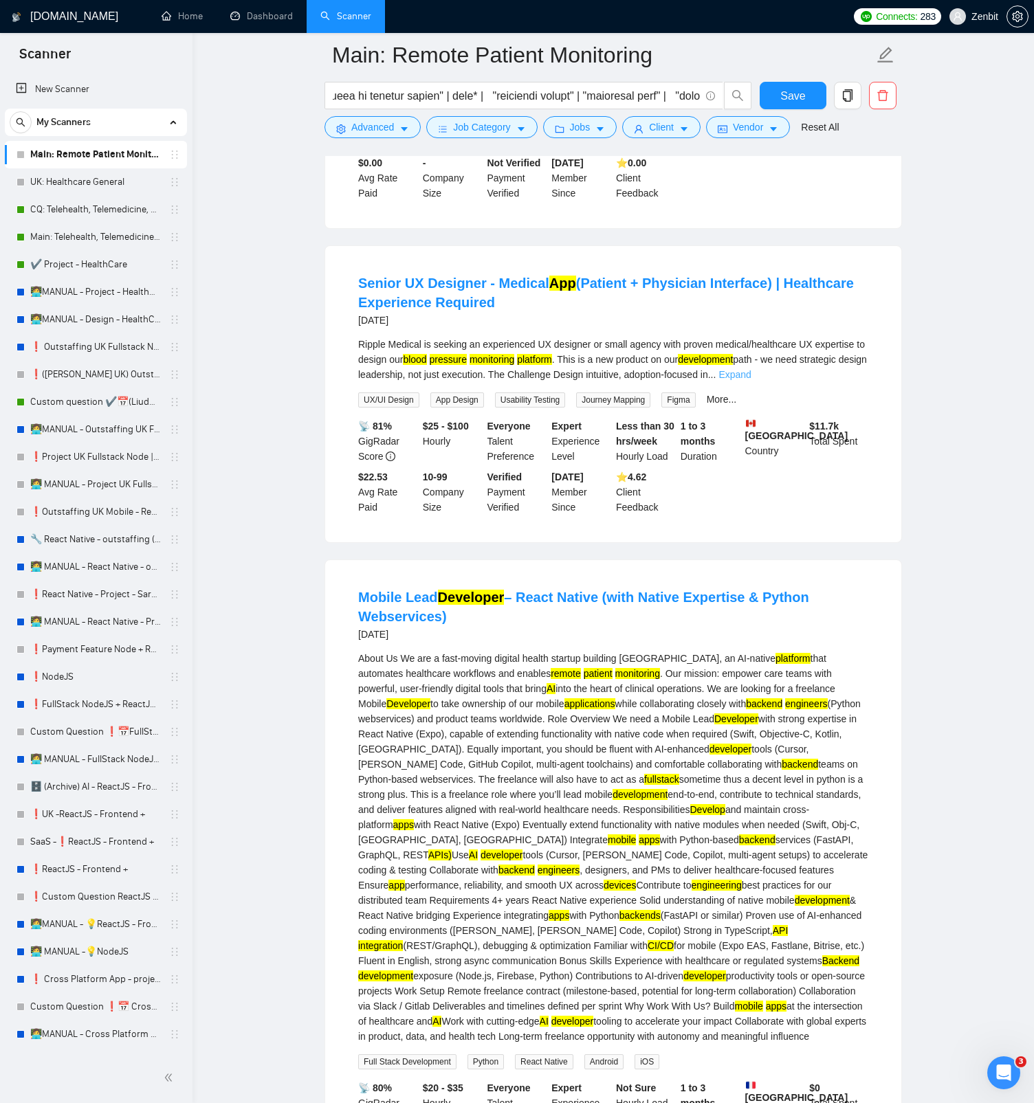
click at [751, 380] on link "Expand" at bounding box center [734, 374] width 32 height 11
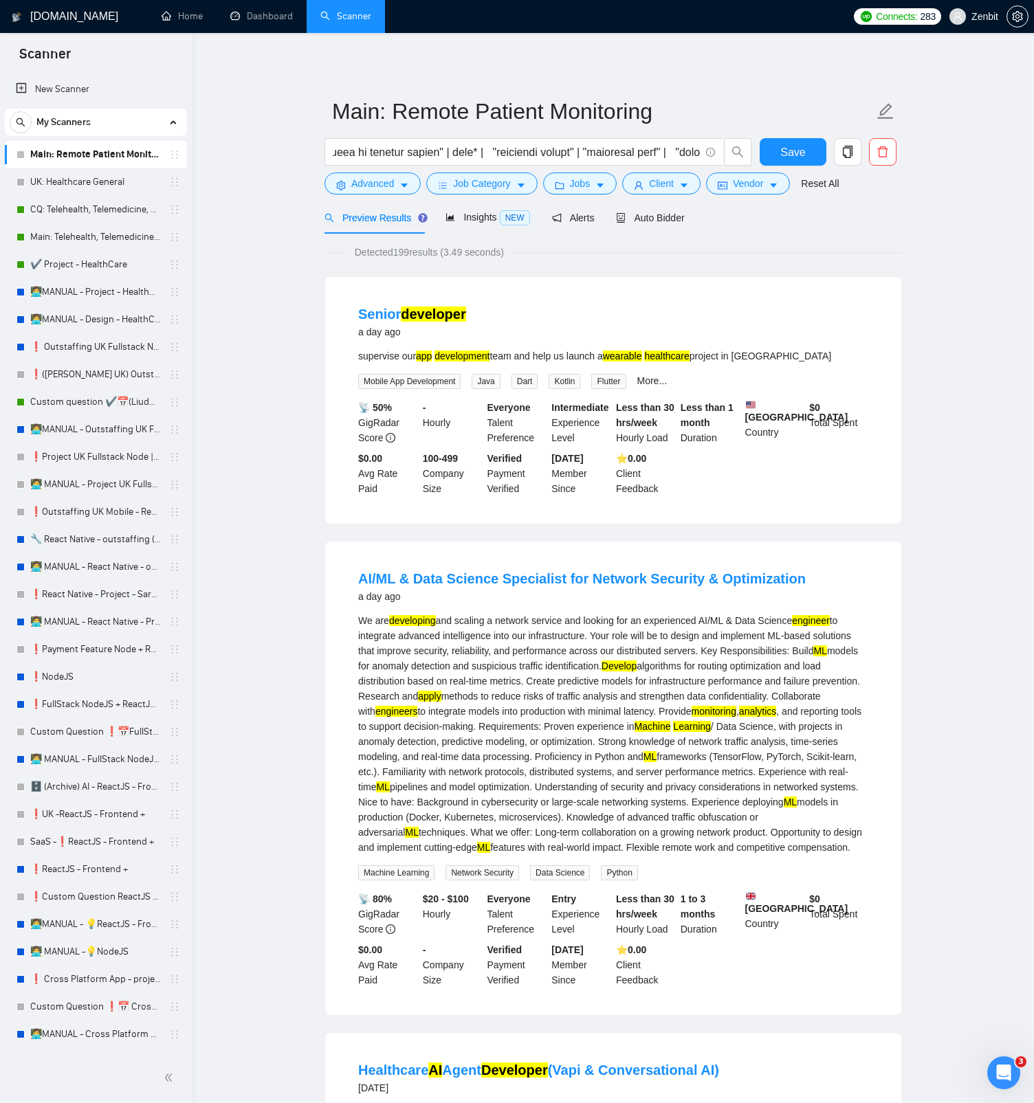
scroll to position [240, 0]
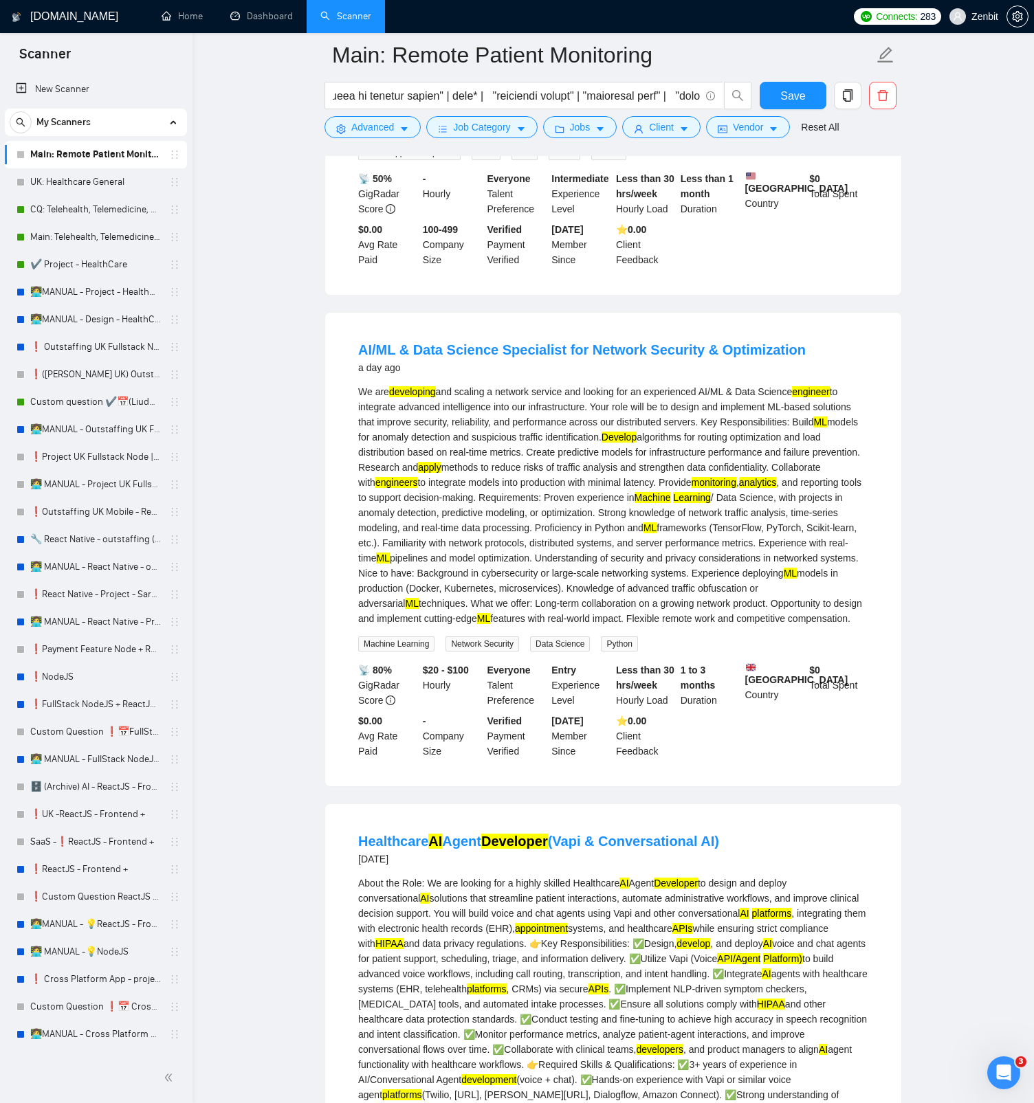
click at [691, 488] on mark "monitoring" at bounding box center [713, 482] width 45 height 11
copy mark "monitoring"
click at [328, 483] on div "AI/ML & Data Science Specialist for Network Security & Optimization a day ago W…" at bounding box center [613, 550] width 576 height 474
click at [739, 488] on mark "analytics" at bounding box center [757, 482] width 37 height 11
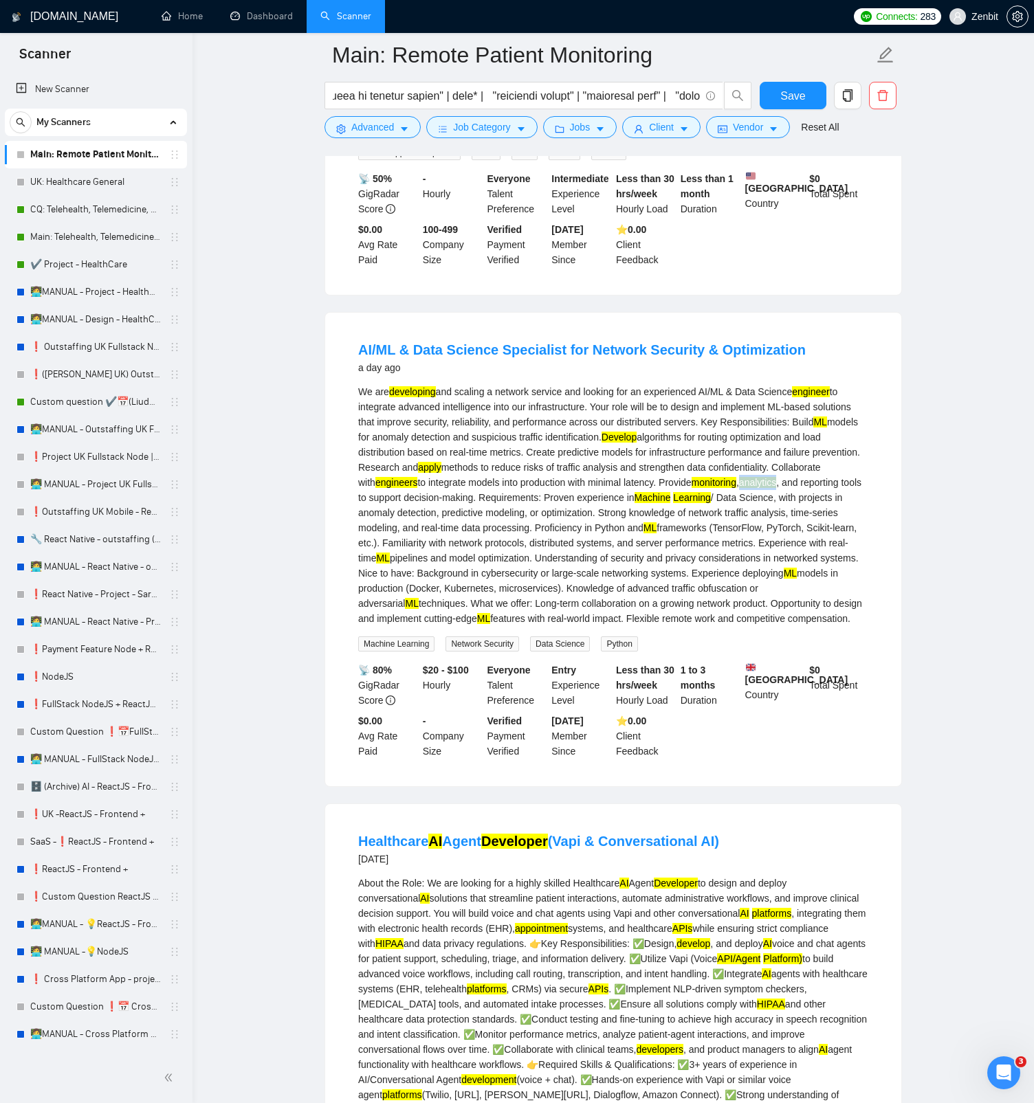
click at [739, 488] on mark "analytics" at bounding box center [757, 482] width 37 height 11
copy mark "analytics"
click at [509, 100] on input "text" at bounding box center [516, 95] width 367 height 17
paste input "("remote patient monitoring" | "remote patients monitoring" | "remote monitorin…"
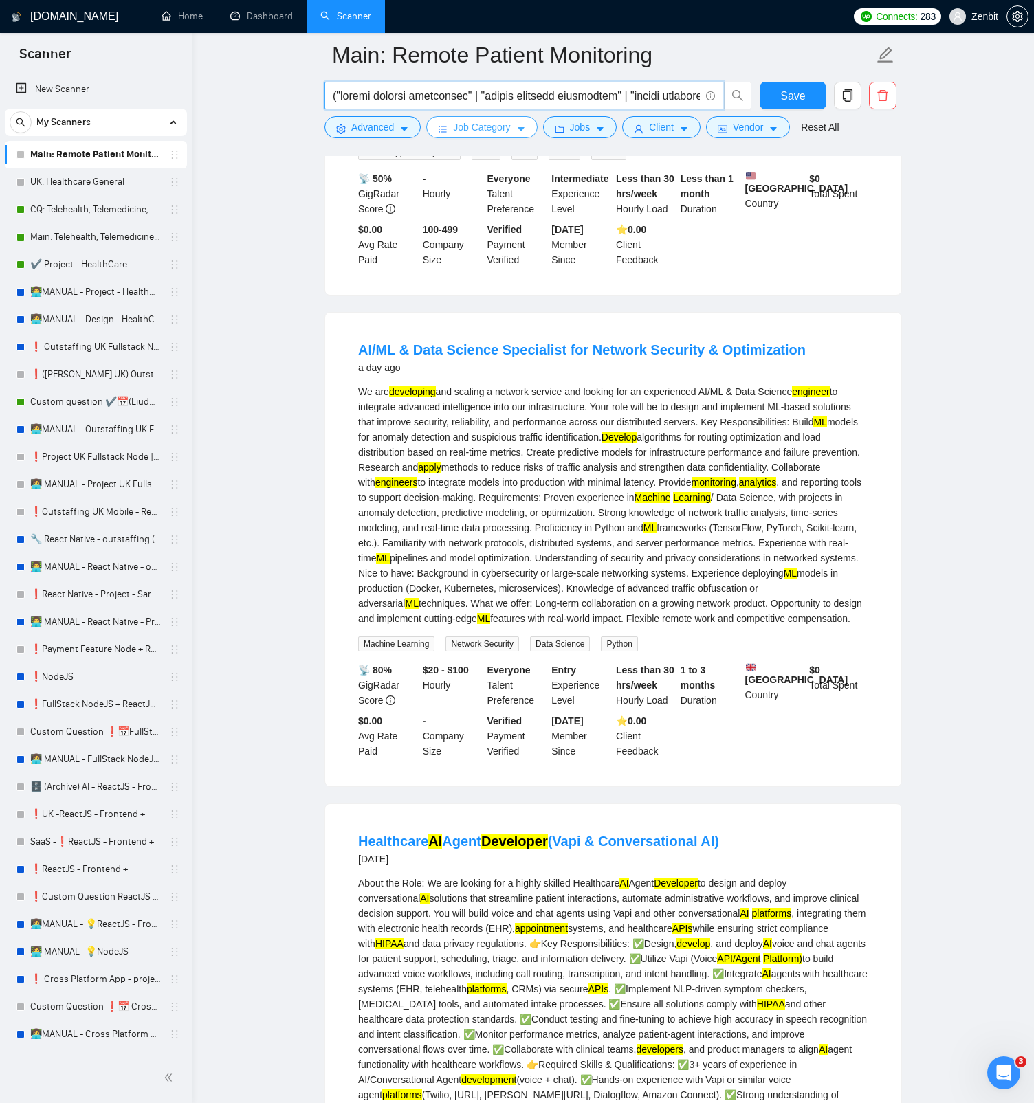
scroll to position [0, 12292]
type input "("remote patient monitoring" | "remote patients monitoring" | "remote monitorin…"
click at [774, 89] on button "Save" at bounding box center [793, 95] width 67 height 27
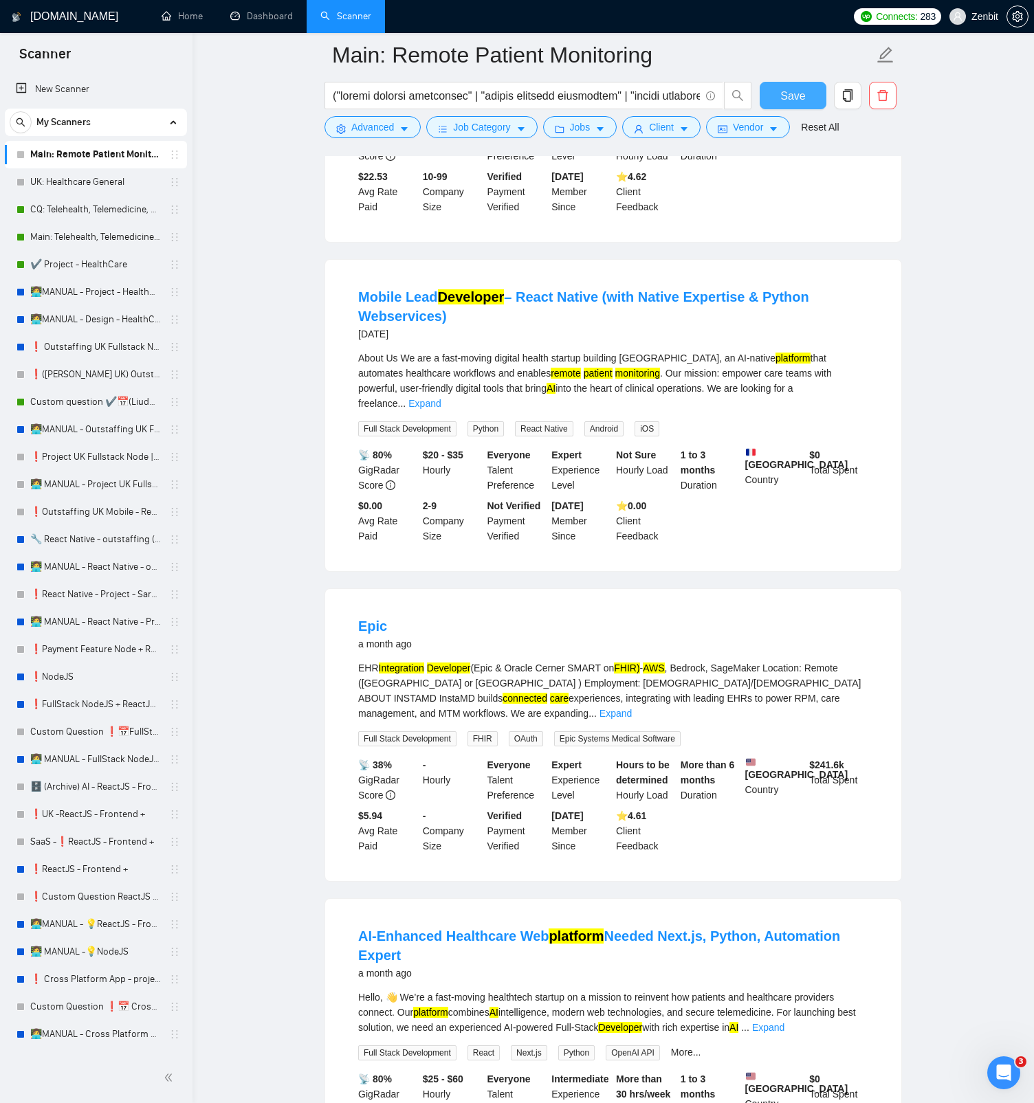
scroll to position [911, 0]
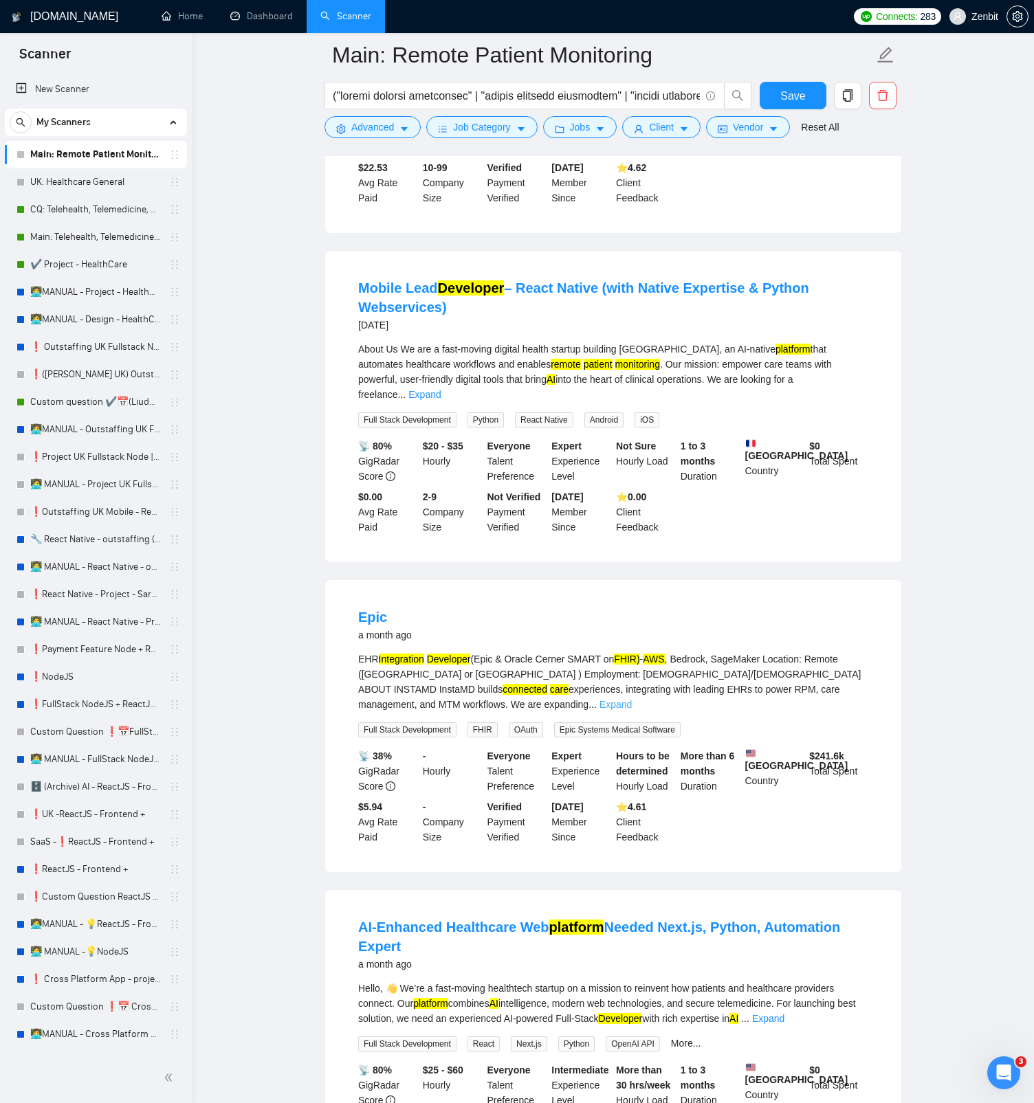
click at [632, 521] on link "Expand" at bounding box center [615, 704] width 32 height 11
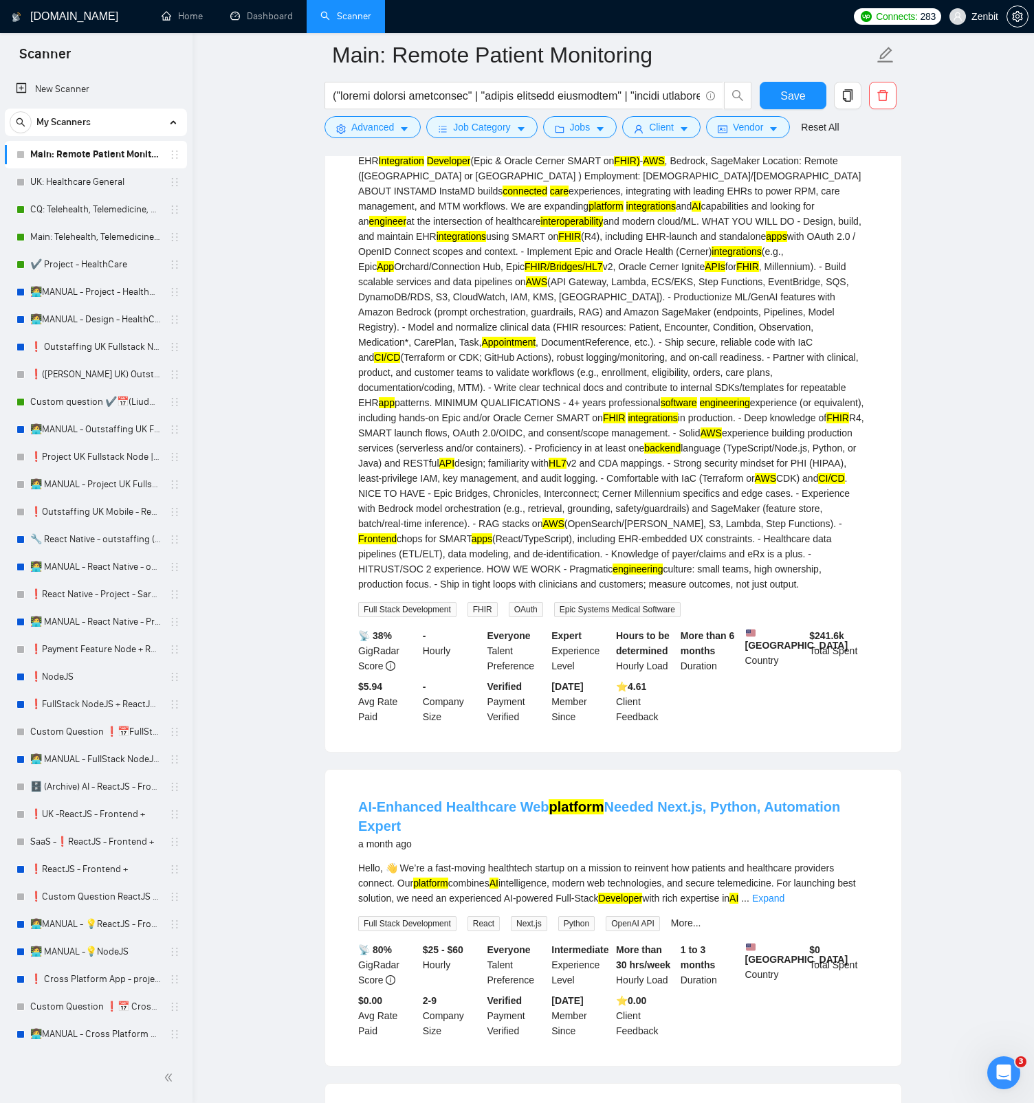
scroll to position [1668, 0]
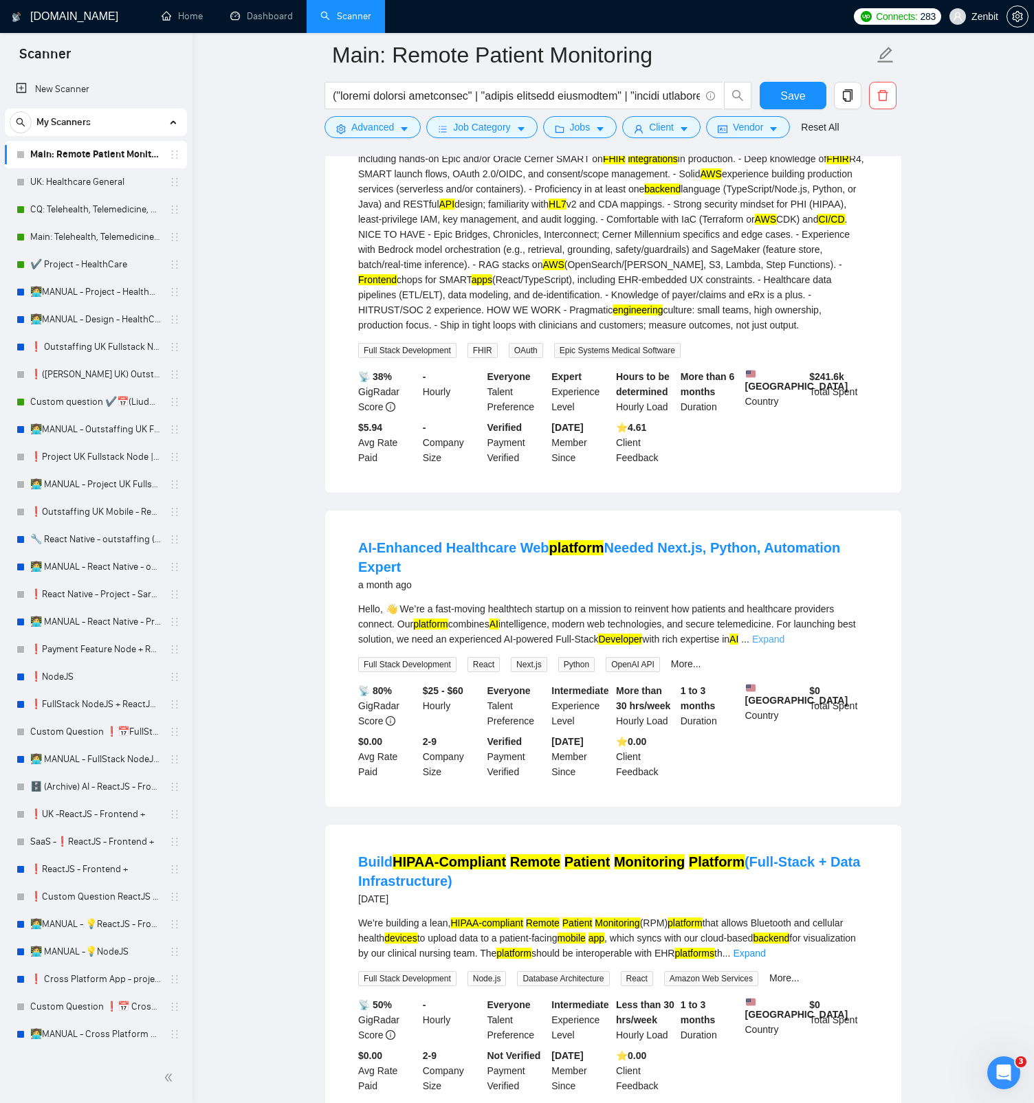
click at [784, 521] on link "Expand" at bounding box center [768, 639] width 32 height 11
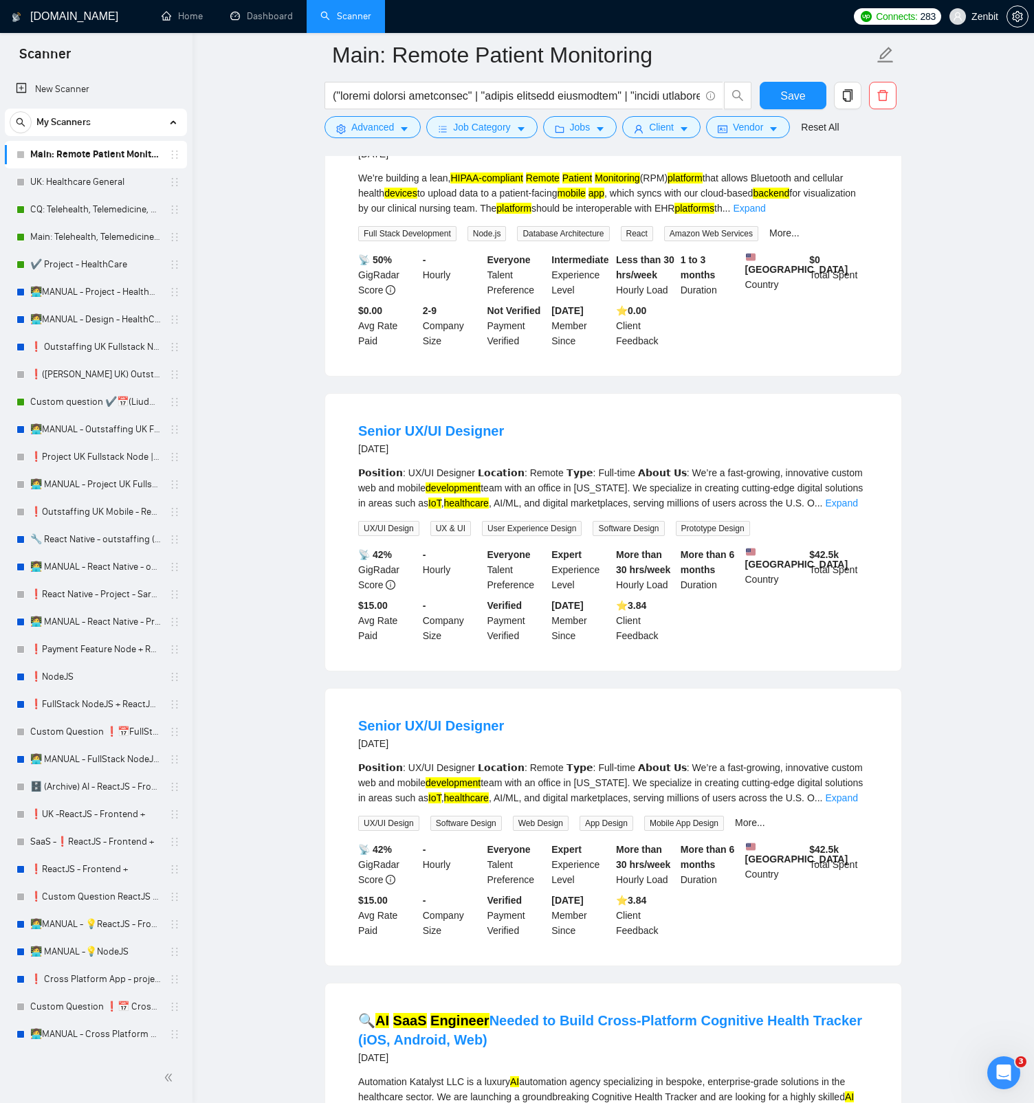
scroll to position [2855, 0]
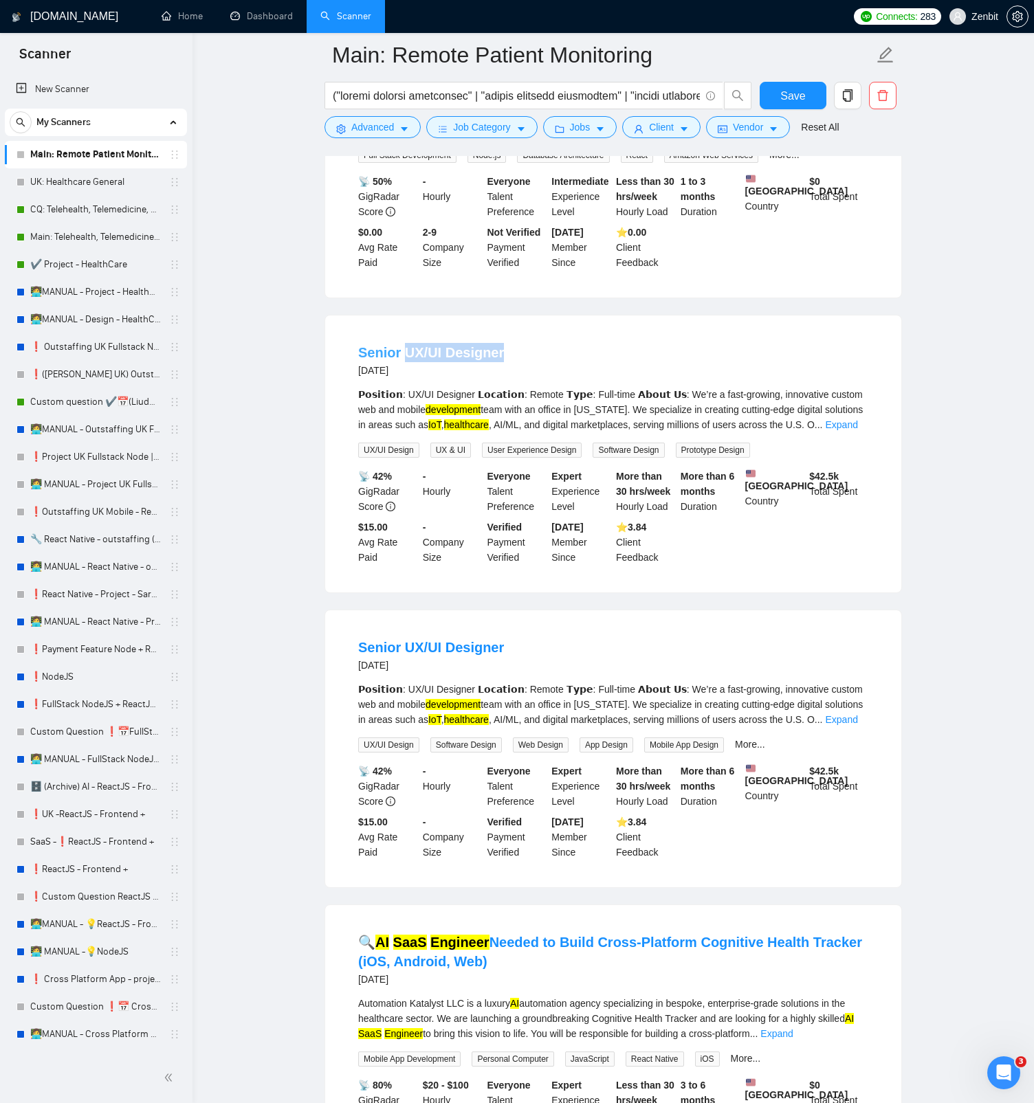
drag, startPoint x: 519, startPoint y: 390, endPoint x: 406, endPoint y: 381, distance: 113.8
click at [406, 379] on div "Senior UX/UI Designer 2 months ago" at bounding box center [613, 361] width 510 height 36
copy link "UX/UI Designer"
click at [368, 126] on span "Advanced" at bounding box center [372, 127] width 43 height 15
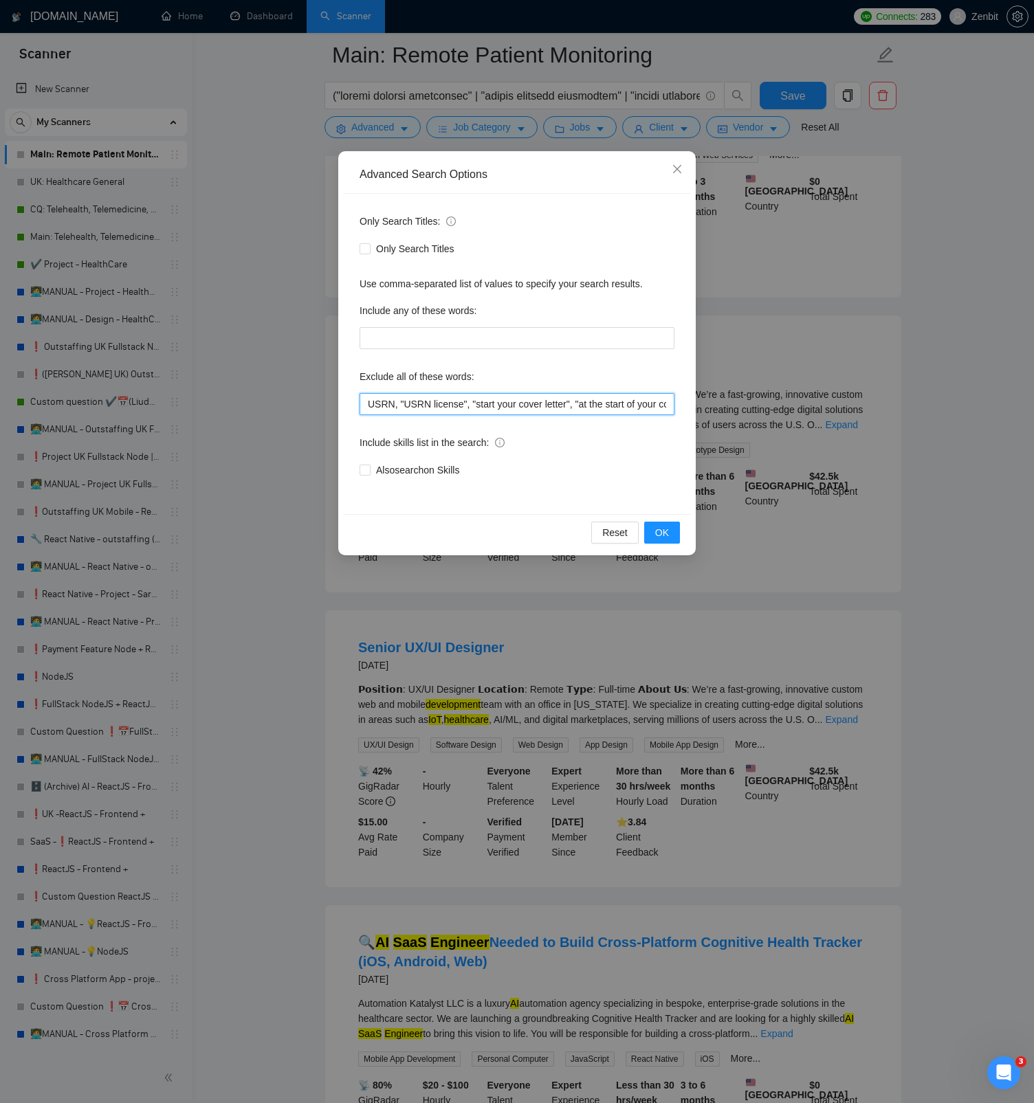
click at [366, 406] on input "USRN, "USRN license", "start your cover letter", "at the start of your cover", …" at bounding box center [516, 404] width 315 height 22
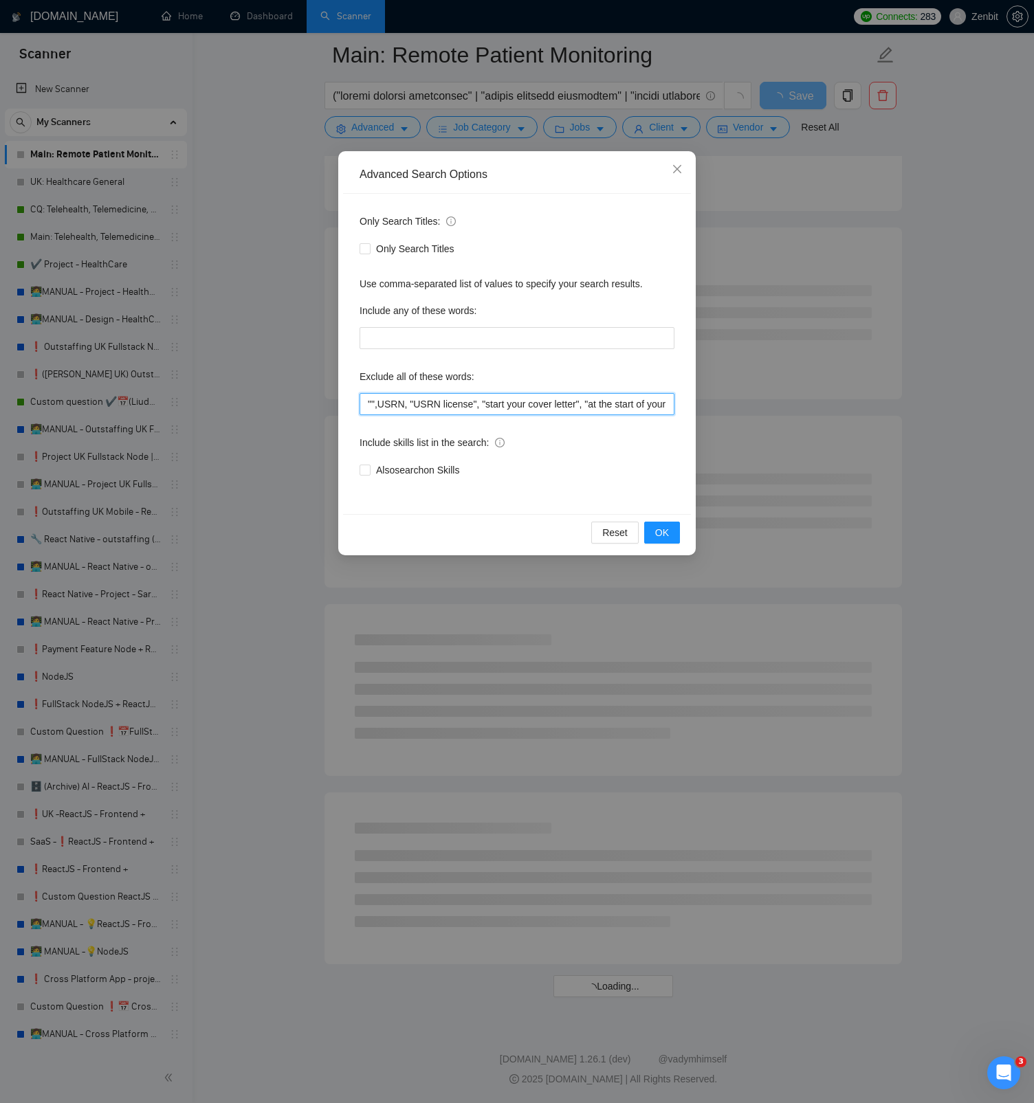
scroll to position [1190, 0]
paste input "UX/UI Designer"
type input ""UX/UI Designer", USRN, "USRN license", "start your cover letter", "at the star…"
click at [667, 521] on span "OK" at bounding box center [662, 532] width 14 height 15
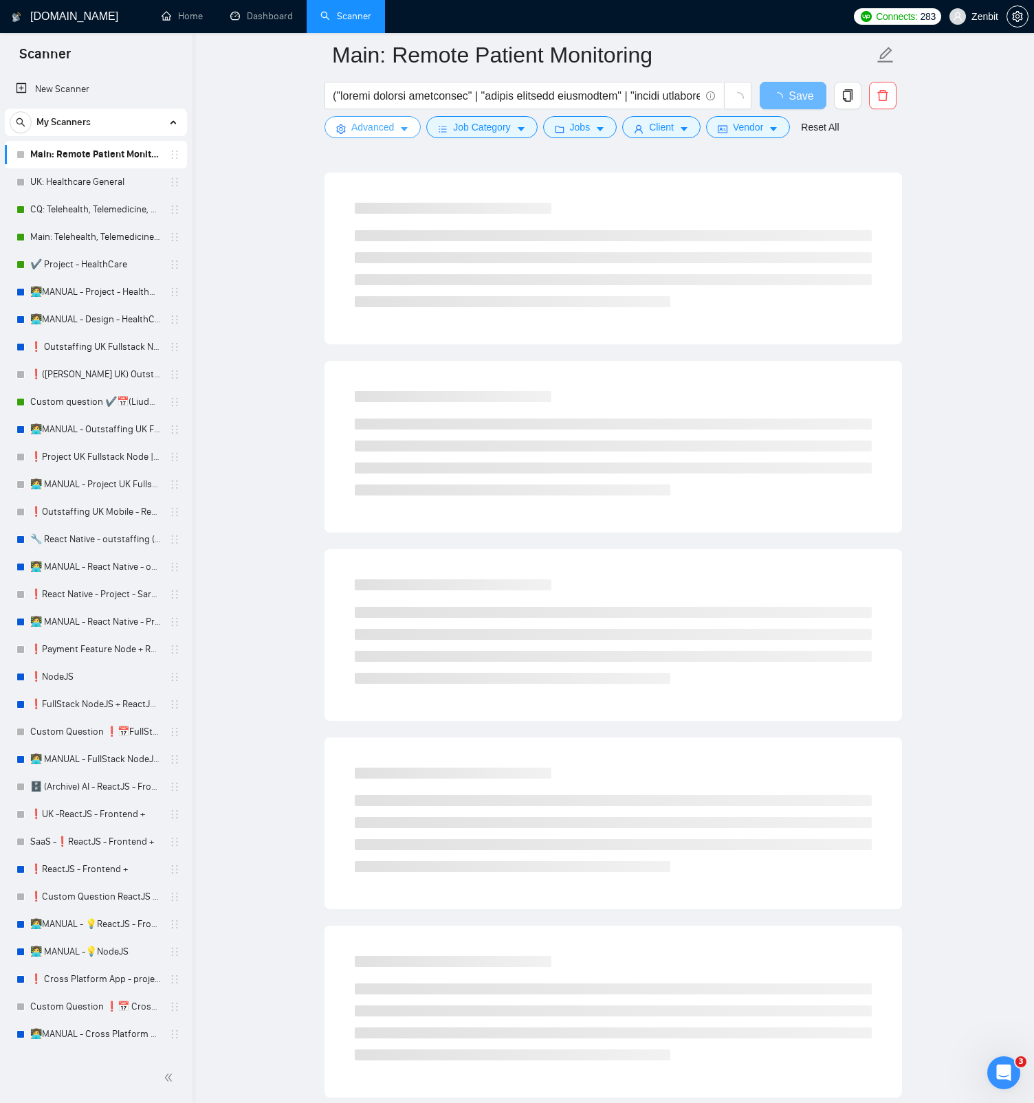
scroll to position [0, 0]
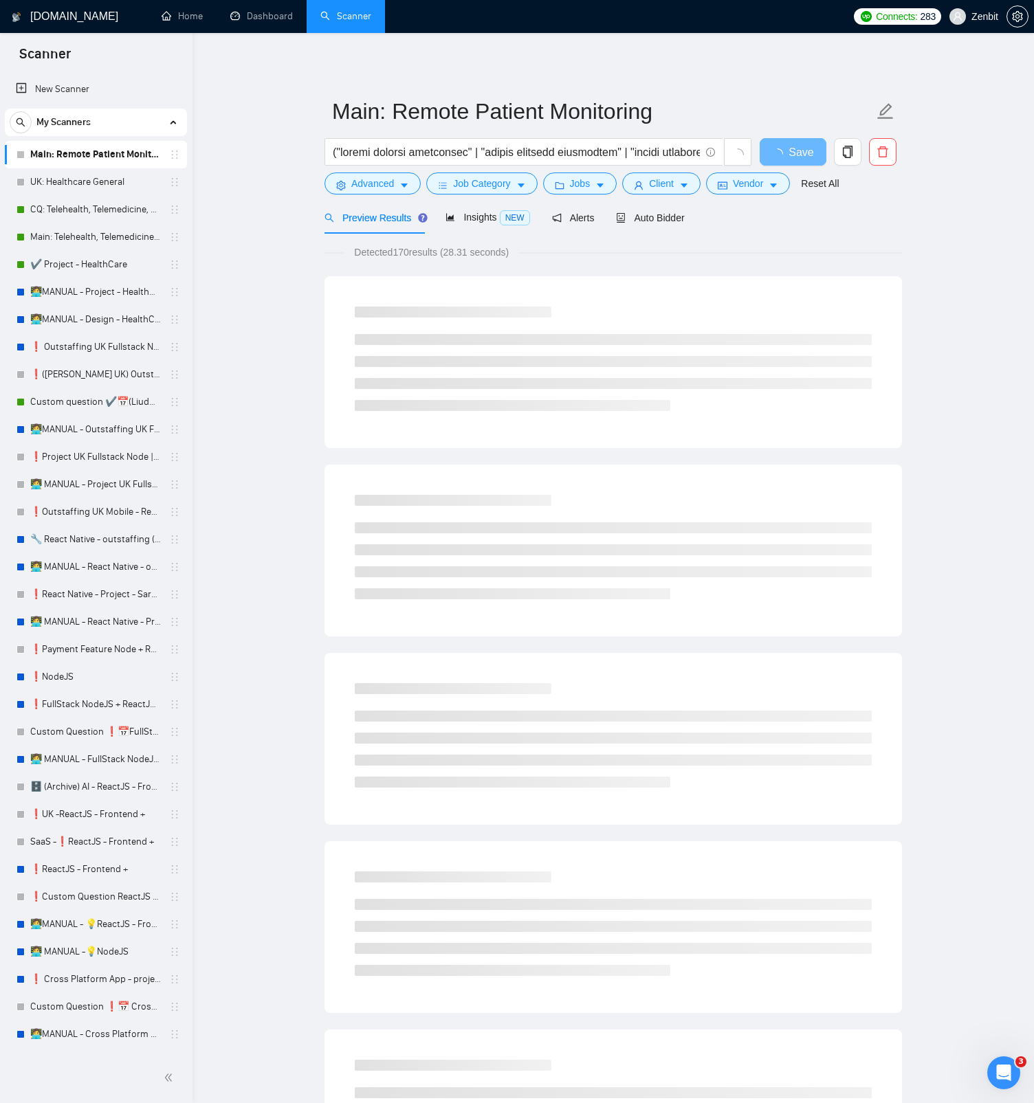
click at [304, 236] on main "Main: Remote Patient Monitoring Save Advanced Job Category Jobs Client Vendor R…" at bounding box center [612, 1115] width 797 height 2121
click at [276, 229] on main "Main: Remote Patient Monitoring Save Advanced Job Category Jobs Client Vendor R…" at bounding box center [612, 1115] width 797 height 2121
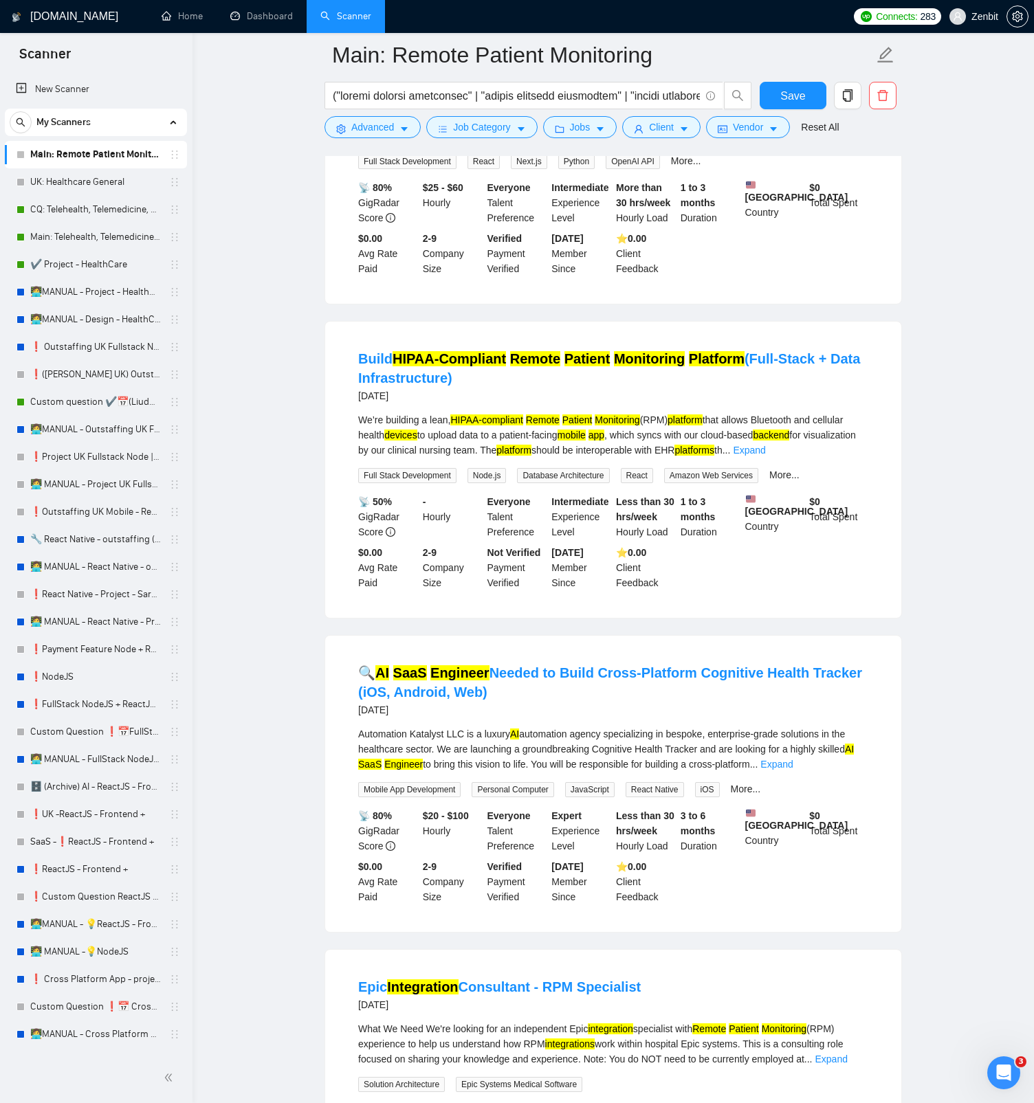
scroll to position [1802, 0]
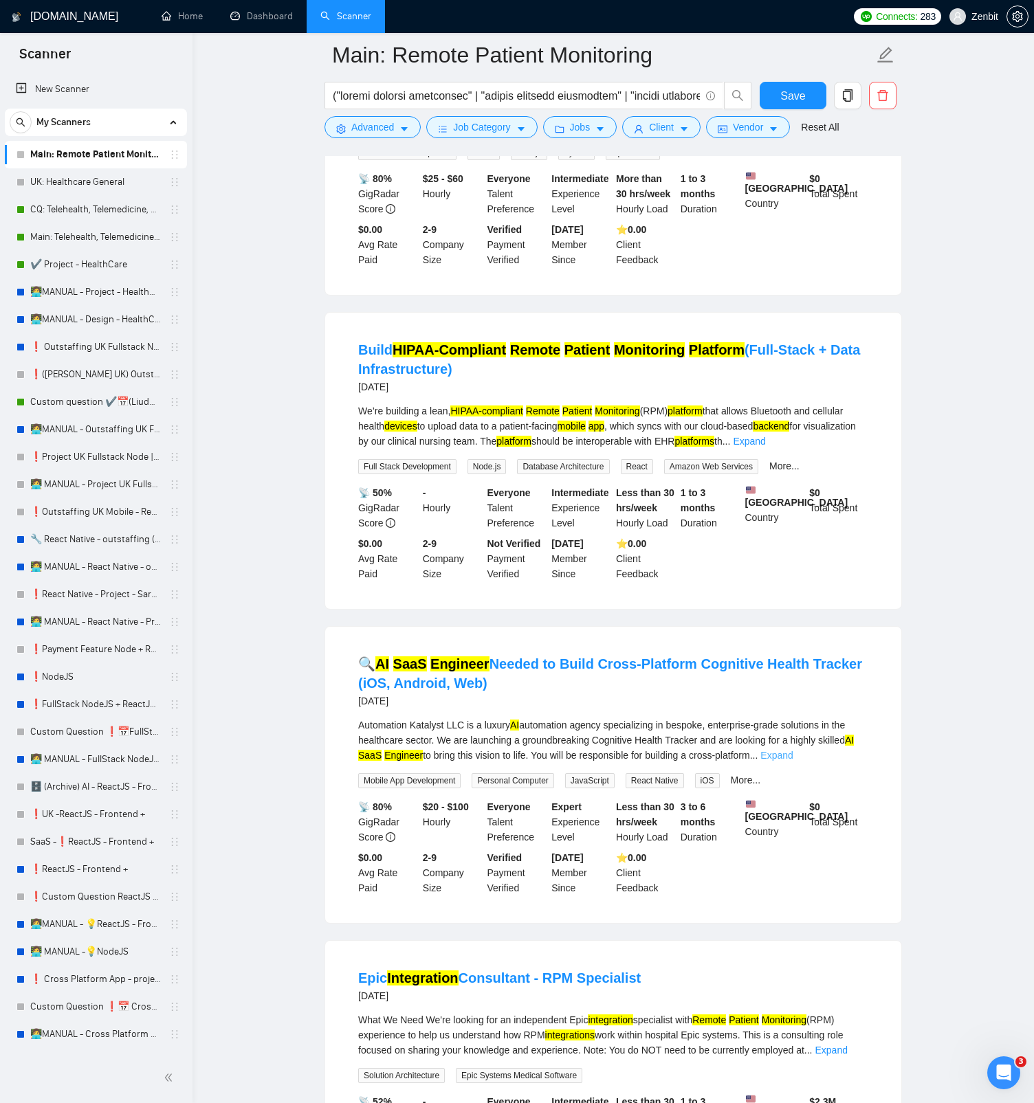
click at [792, 521] on link "Expand" at bounding box center [776, 755] width 32 height 11
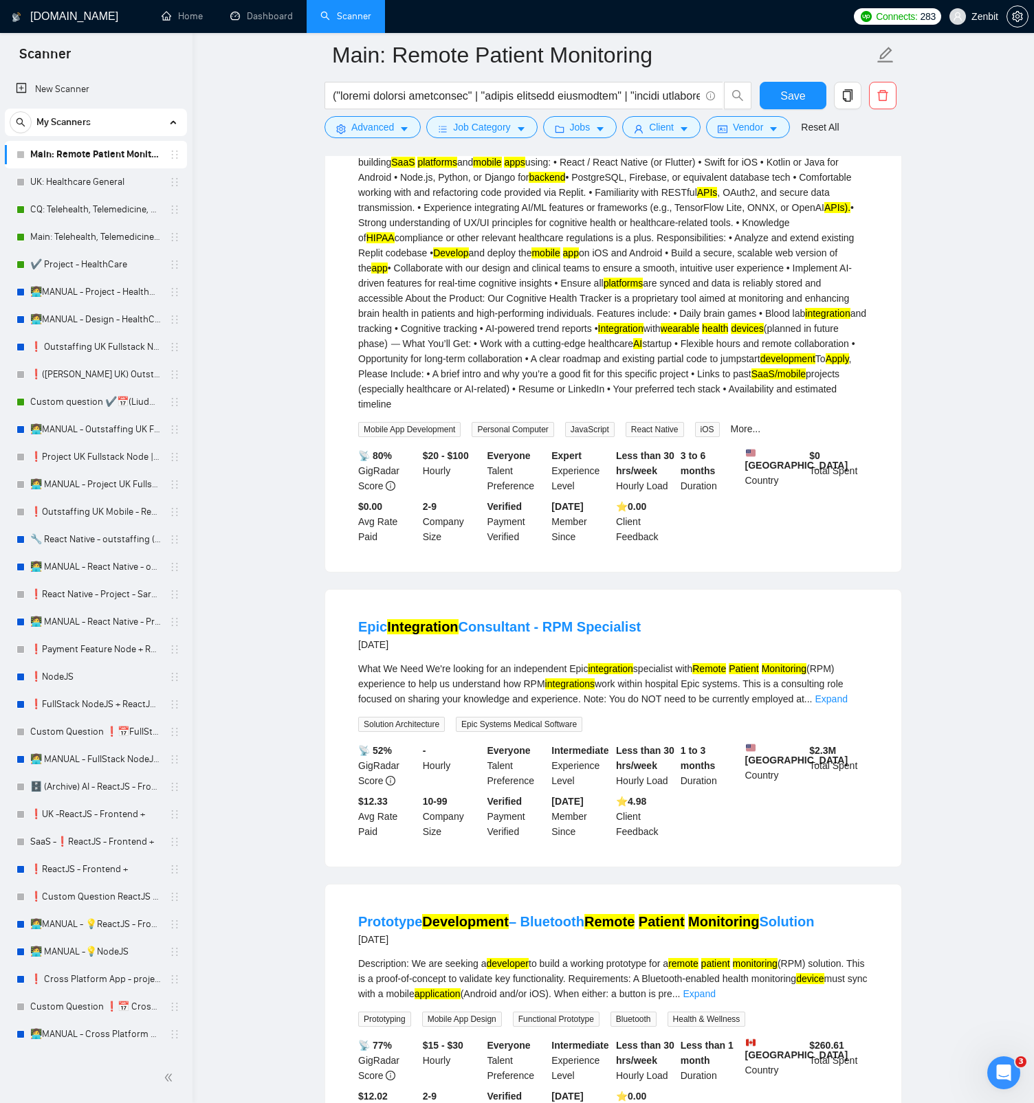
scroll to position [2519, 0]
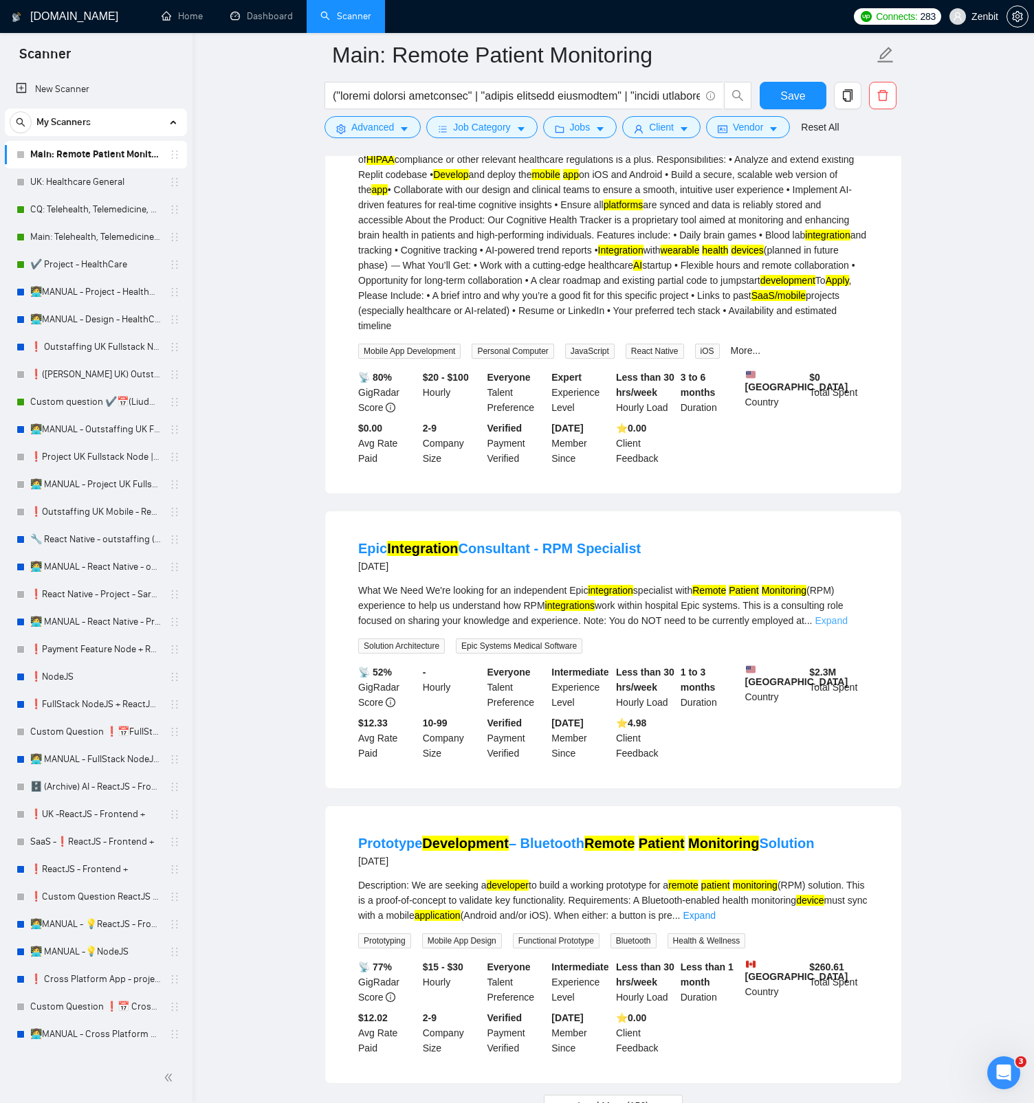
click at [845, 521] on link "Expand" at bounding box center [831, 620] width 32 height 11
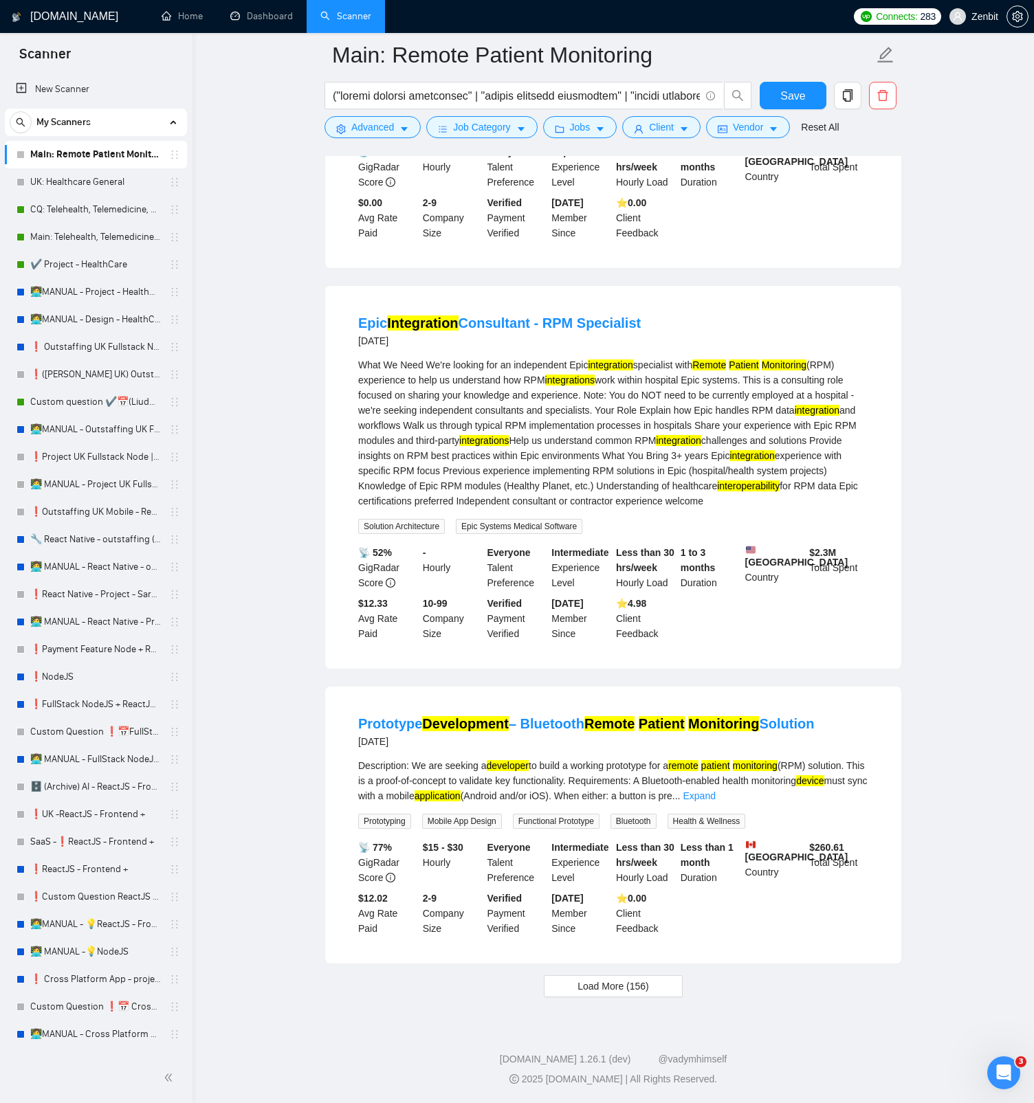
scroll to position [2799, 0]
click at [715, 521] on link "Expand" at bounding box center [699, 795] width 32 height 11
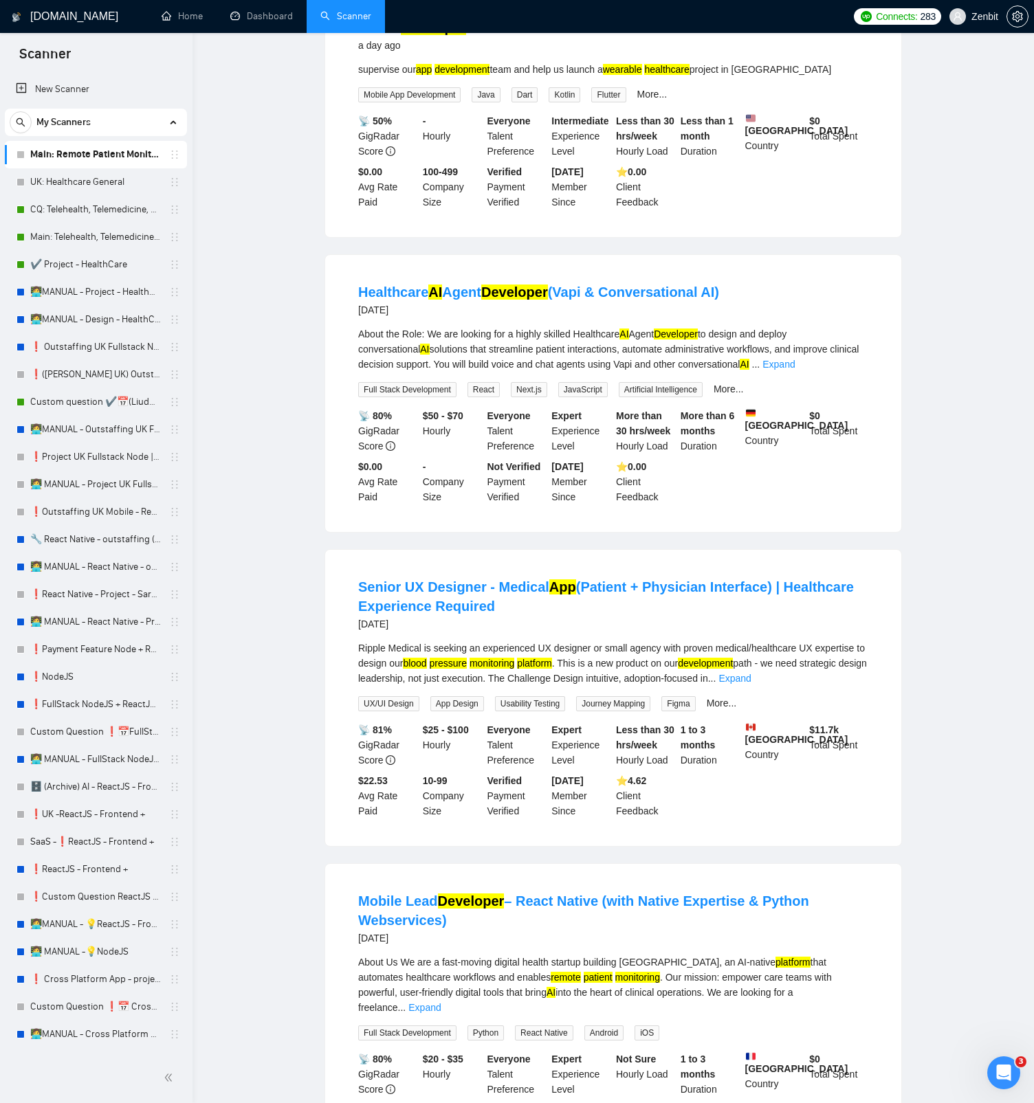
scroll to position [0, 0]
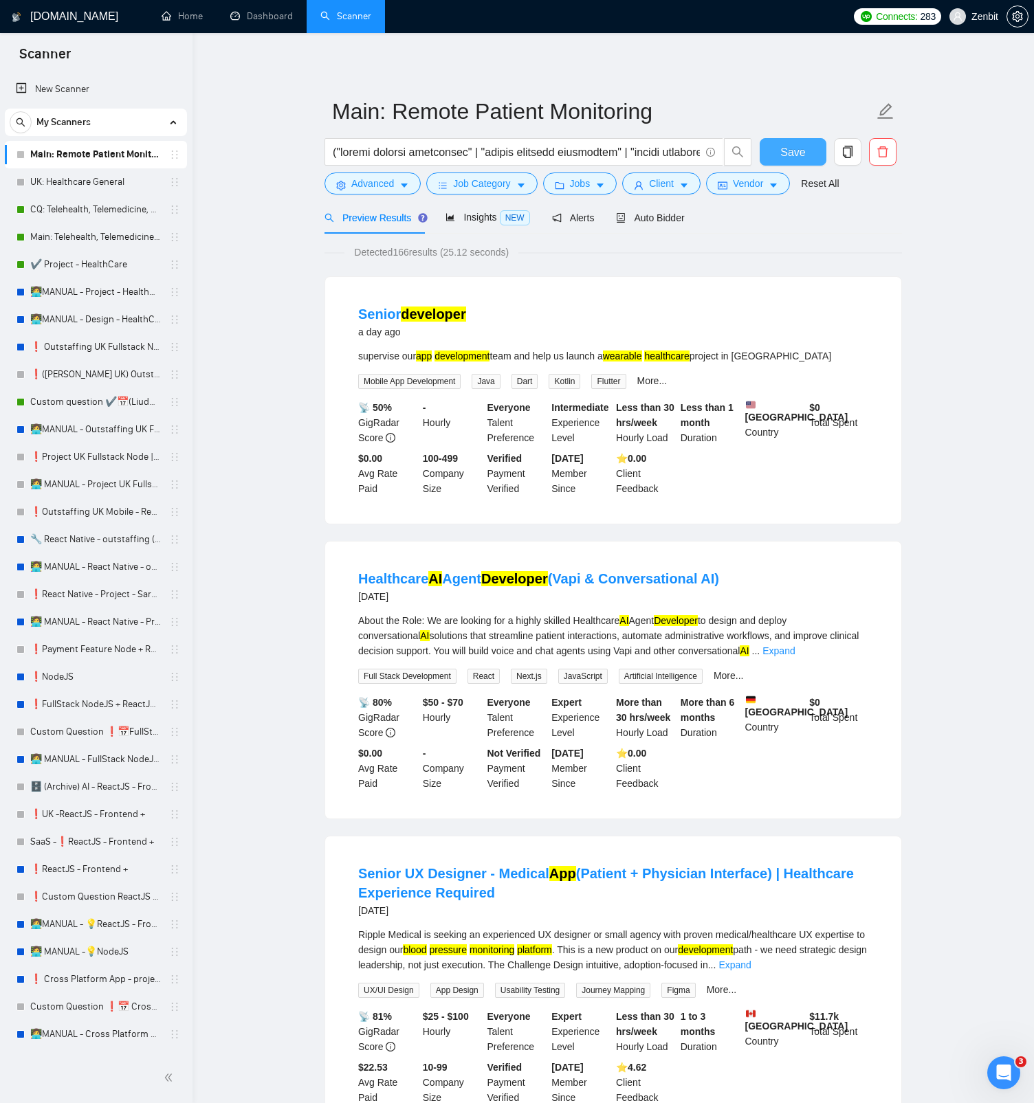
click at [777, 153] on button "Save" at bounding box center [793, 151] width 67 height 27
click at [661, 225] on div "Auto Bidder" at bounding box center [650, 217] width 68 height 15
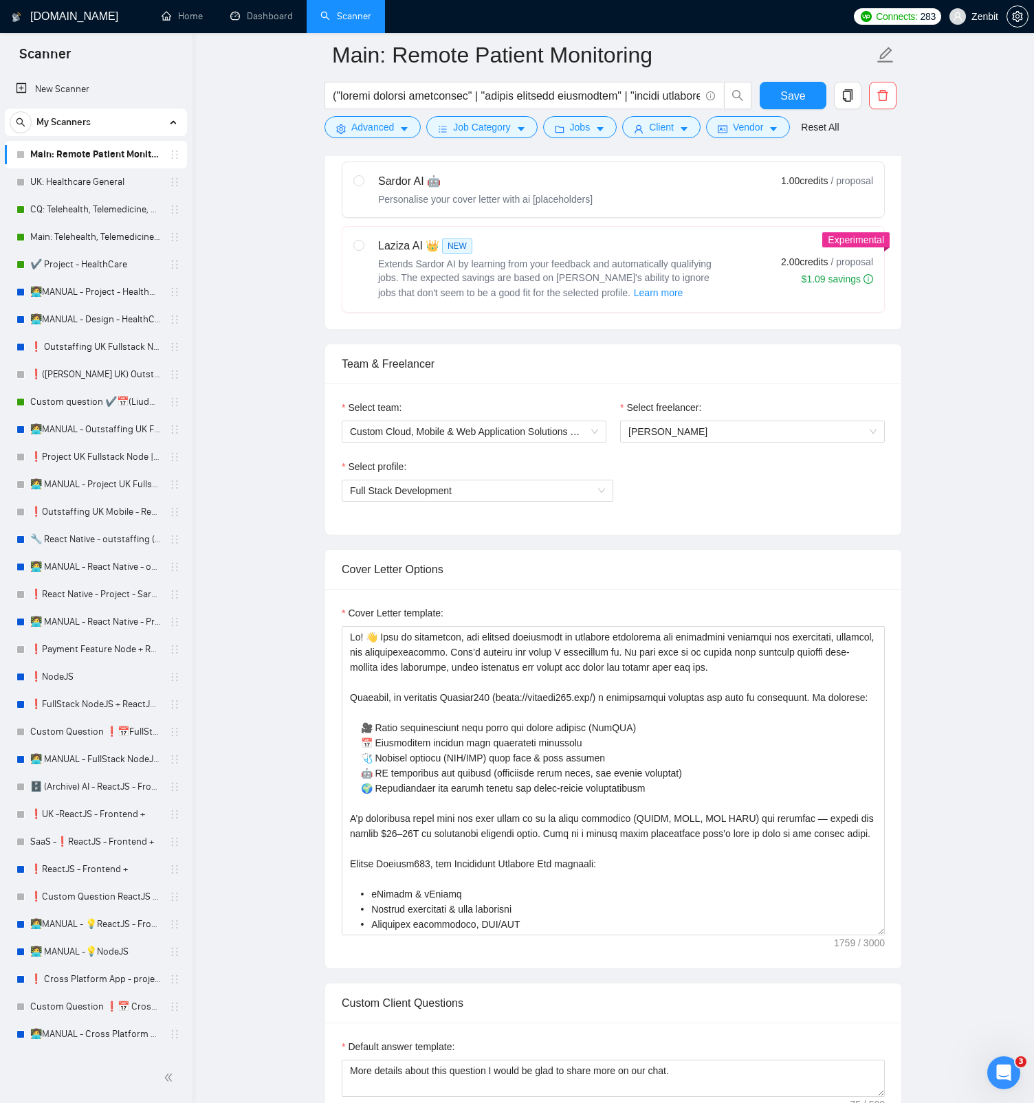
scroll to position [571, 0]
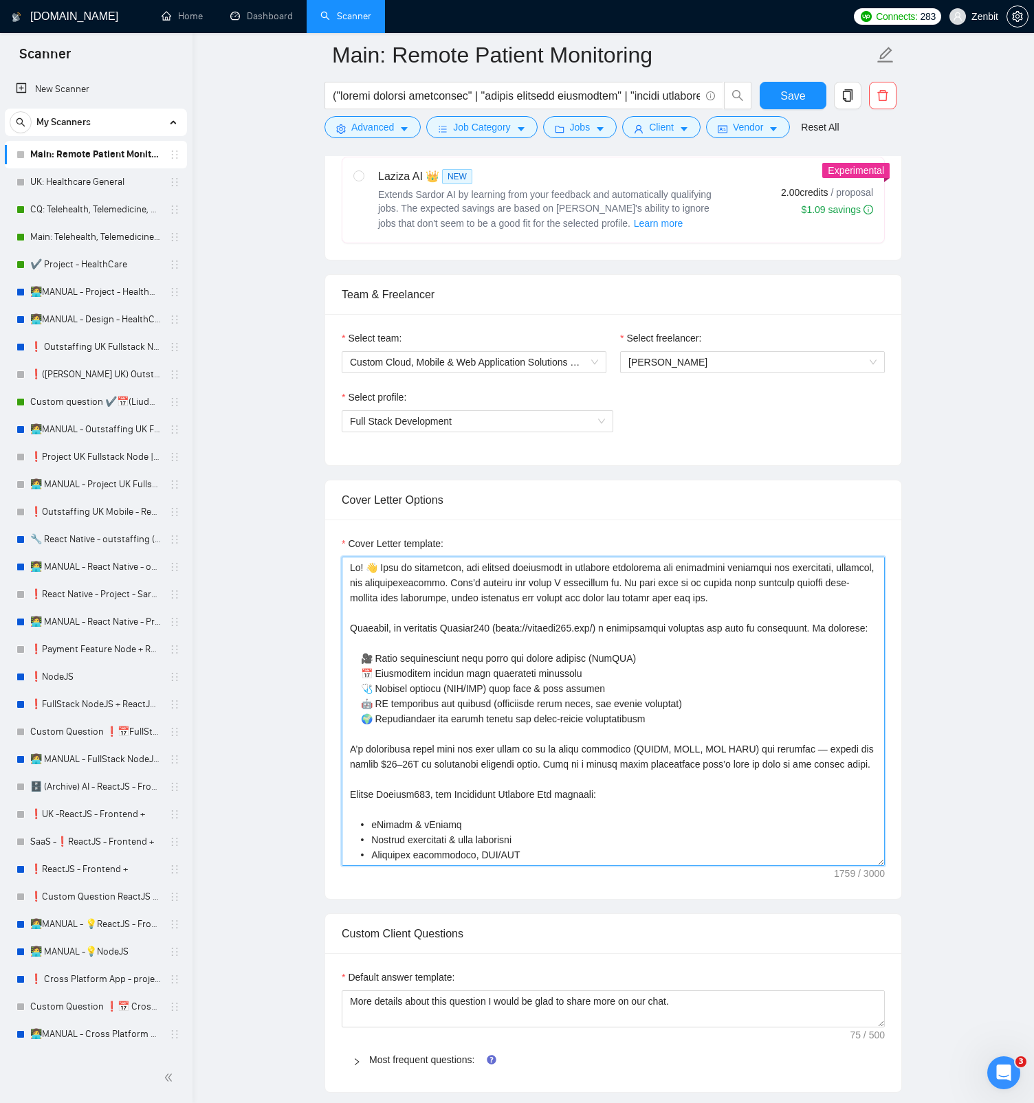
drag, startPoint x: 479, startPoint y: 568, endPoint x: 480, endPoint y: 582, distance: 13.8
click at [480, 521] on textarea "Cover Letter template:" at bounding box center [613, 711] width 543 height 309
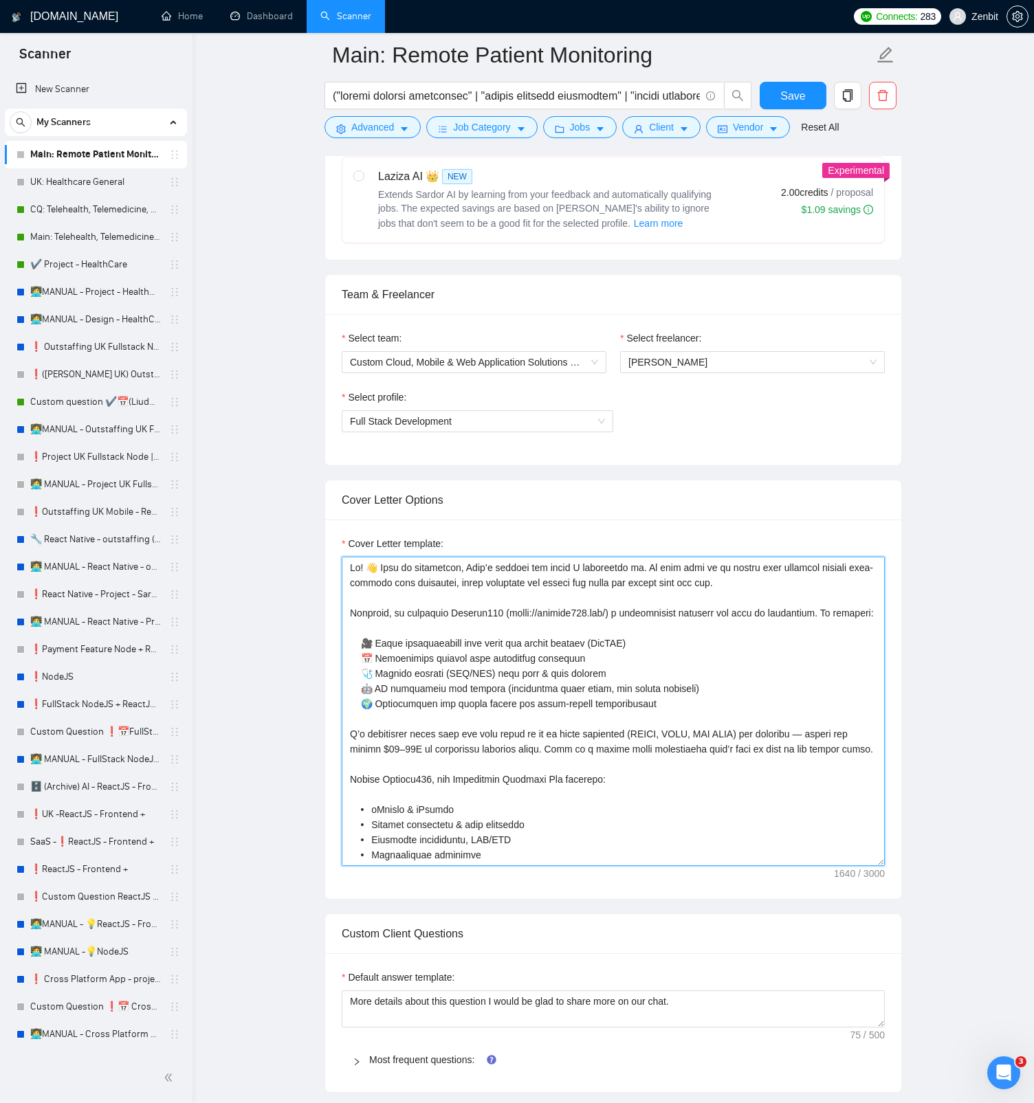
paste textarea "the biggest challenges in building digital health platforms such as remote pati…"
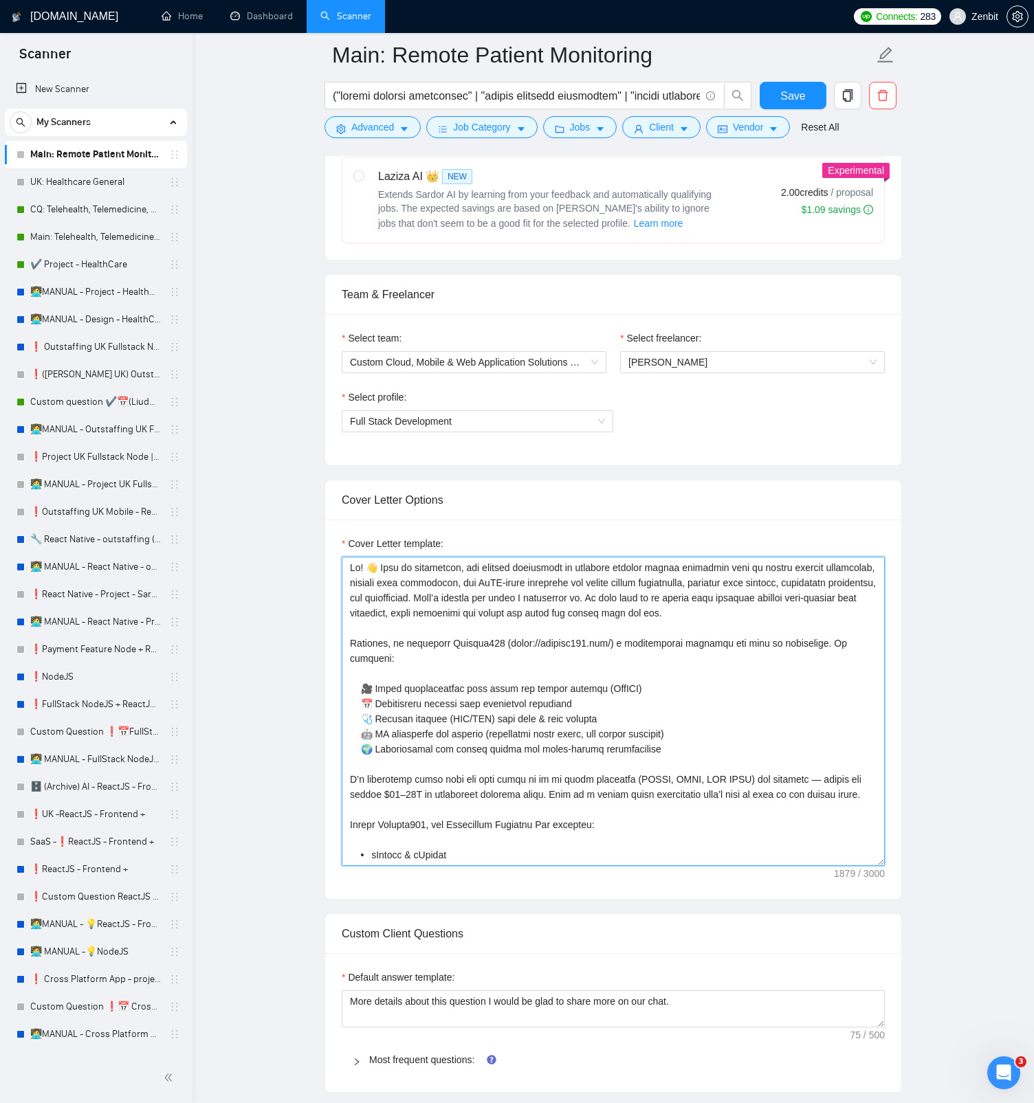
drag, startPoint x: 699, startPoint y: 598, endPoint x: 816, endPoint y: 613, distance: 117.8
click at [816, 521] on textarea "Cover Letter template:" at bounding box center [613, 711] width 543 height 309
paste textarea "can be safely monitored at home or in outpatient settings, while providers have…"
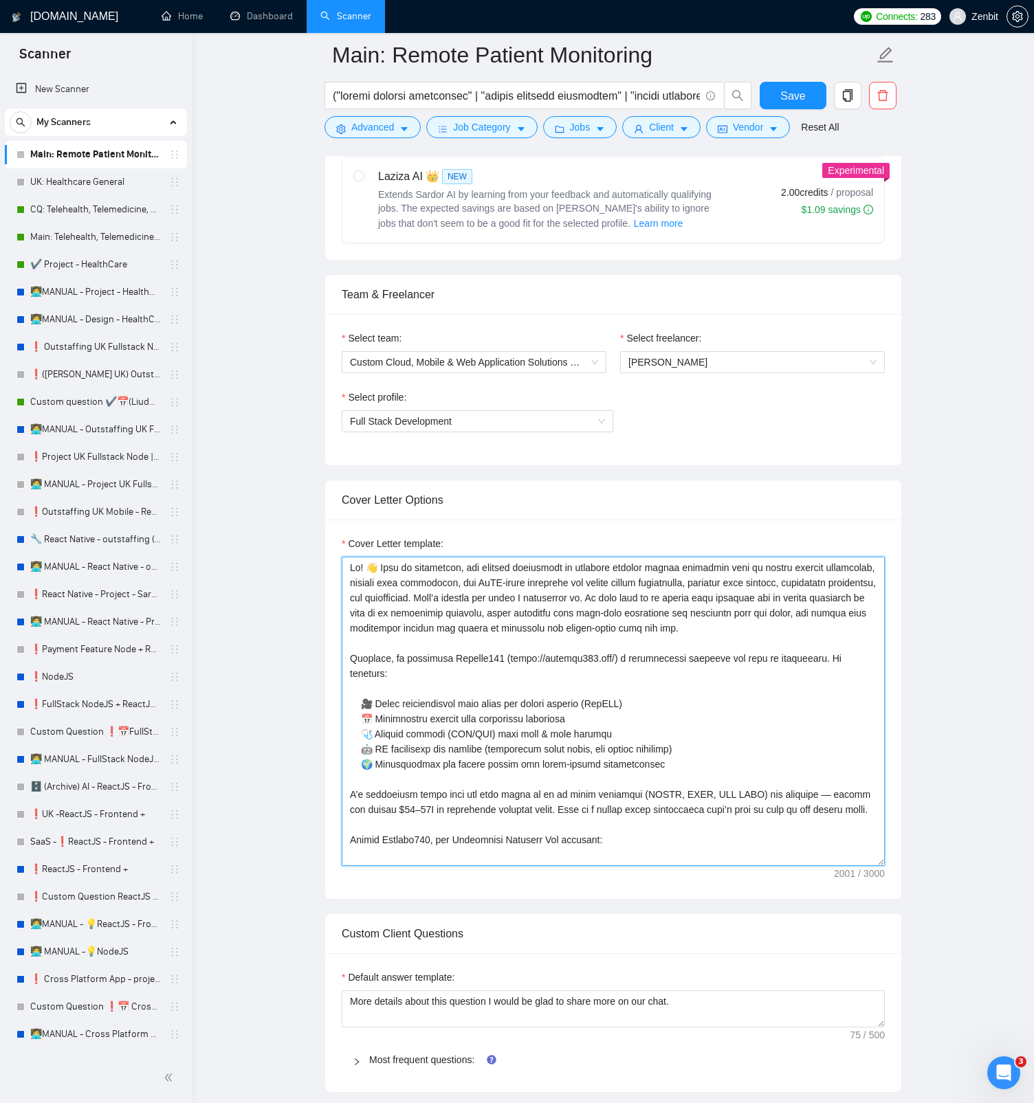
click at [790, 521] on textarea "Cover Letter template:" at bounding box center [613, 711] width 543 height 309
click at [792, 521] on textarea "Cover Letter template:" at bounding box center [613, 711] width 543 height 309
drag, startPoint x: 780, startPoint y: 597, endPoint x: 868, endPoint y: 594, distance: 88.0
click at [868, 521] on textarea "Cover Letter template:" at bounding box center [613, 711] width 543 height 309
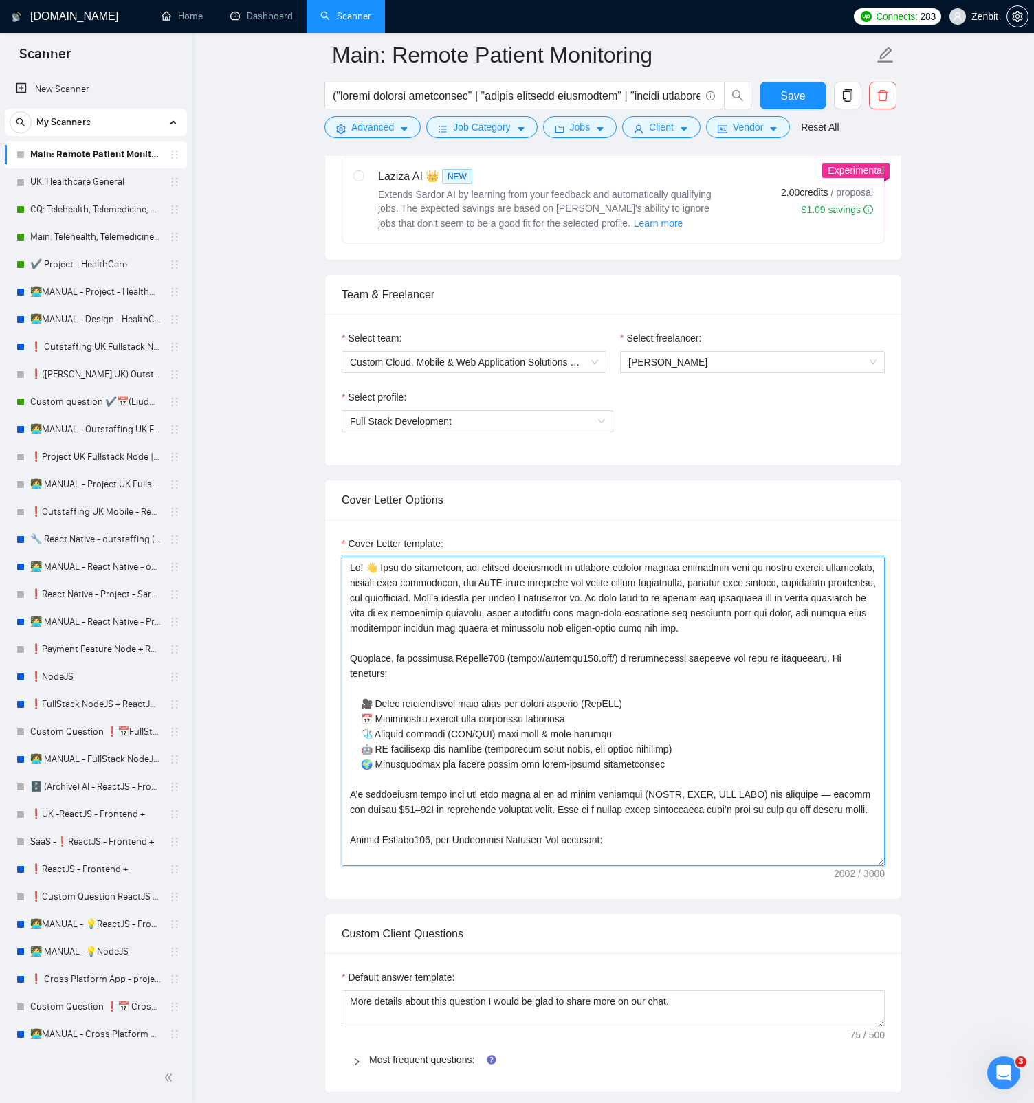
click at [0, 0] on span "customers" at bounding box center [0, 0] width 0 height 0
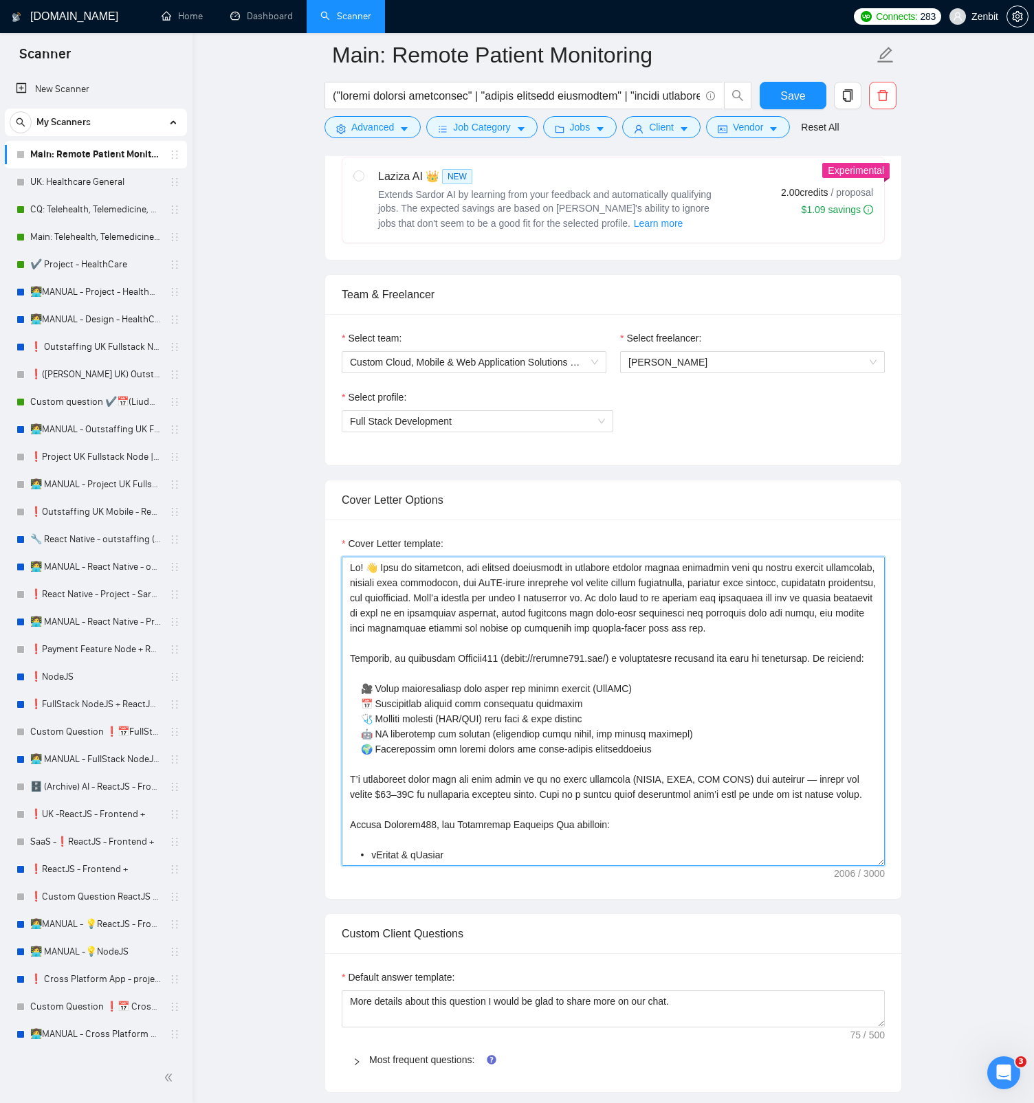
click at [353, 521] on textarea "Cover Letter template:" at bounding box center [613, 711] width 543 height 309
drag, startPoint x: 388, startPoint y: 641, endPoint x: 274, endPoint y: 531, distance: 158.9
click at [274, 521] on main "Main: Remote Patient Monitoring Save Advanced Job Category Jobs Client Vendor R…" at bounding box center [612, 1028] width 797 height 3089
click at [481, 521] on textarea "Cover Letter template:" at bounding box center [613, 711] width 543 height 309
click at [606, 521] on textarea "Cover Letter template:" at bounding box center [613, 711] width 543 height 309
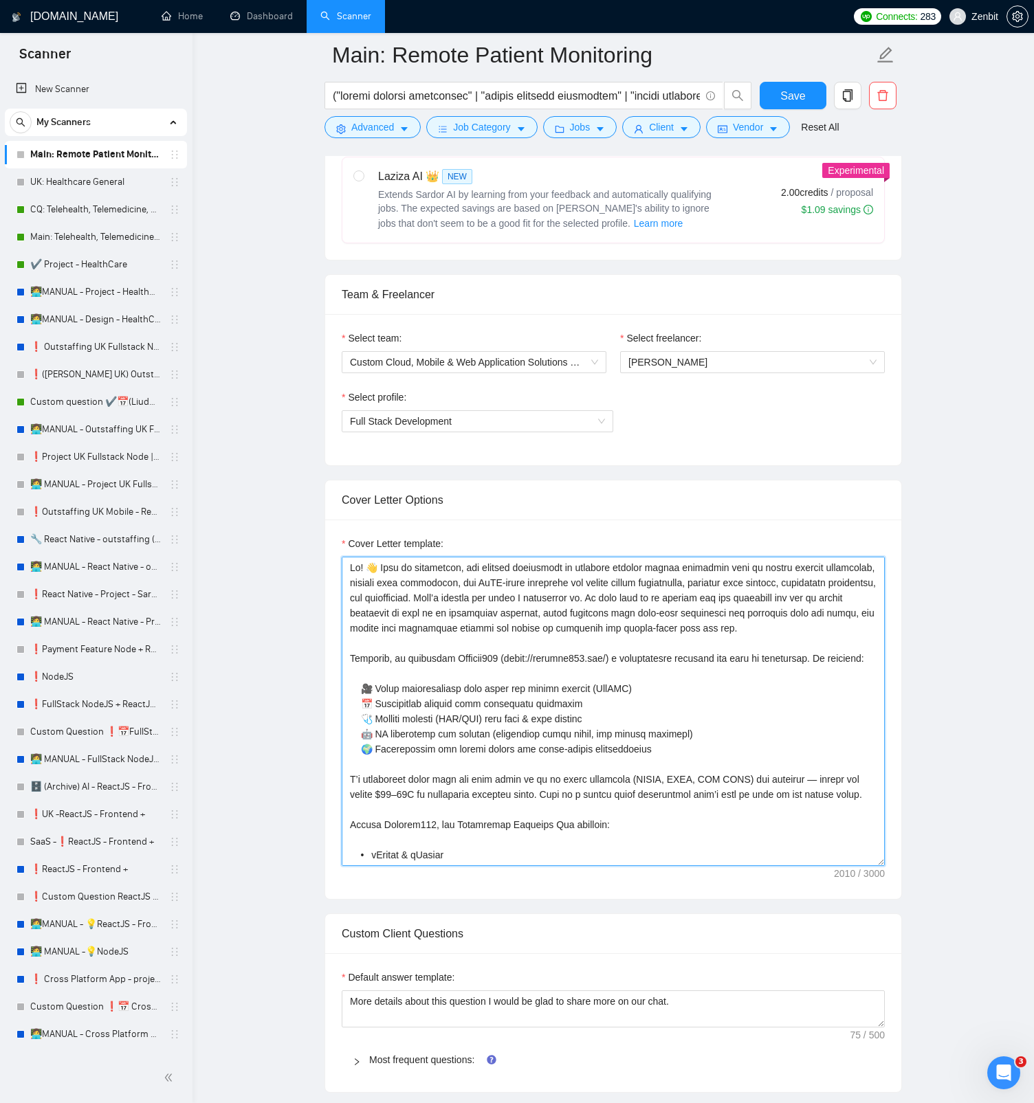
drag, startPoint x: 698, startPoint y: 597, endPoint x: 750, endPoint y: 639, distance: 67.0
click at [750, 521] on textarea "Cover Letter template:" at bounding box center [613, 711] width 543 height 309
paste textarea "Hi! 👋 From my experience, the biggest challenges in building digital health pla…"
click at [696, 521] on textarea "Cover Letter template:" at bounding box center [613, 711] width 543 height 309
click at [705, 521] on textarea "Cover Letter template:" at bounding box center [613, 711] width 543 height 309
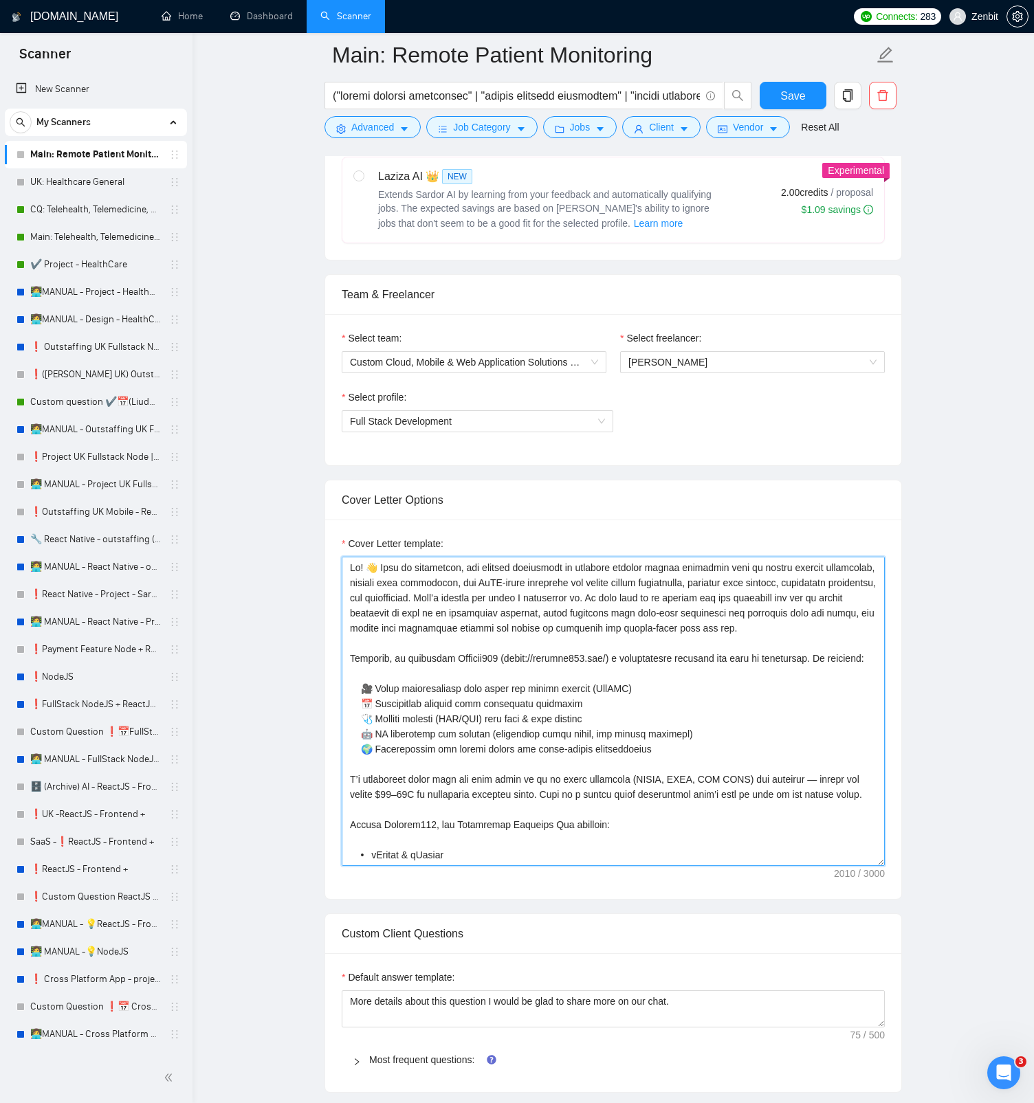
drag, startPoint x: 698, startPoint y: 599, endPoint x: 768, endPoint y: 645, distance: 83.9
click at [768, 521] on textarea "Cover Letter template:" at bounding box center [613, 711] width 543 height 309
paste textarea "ensure that patients"
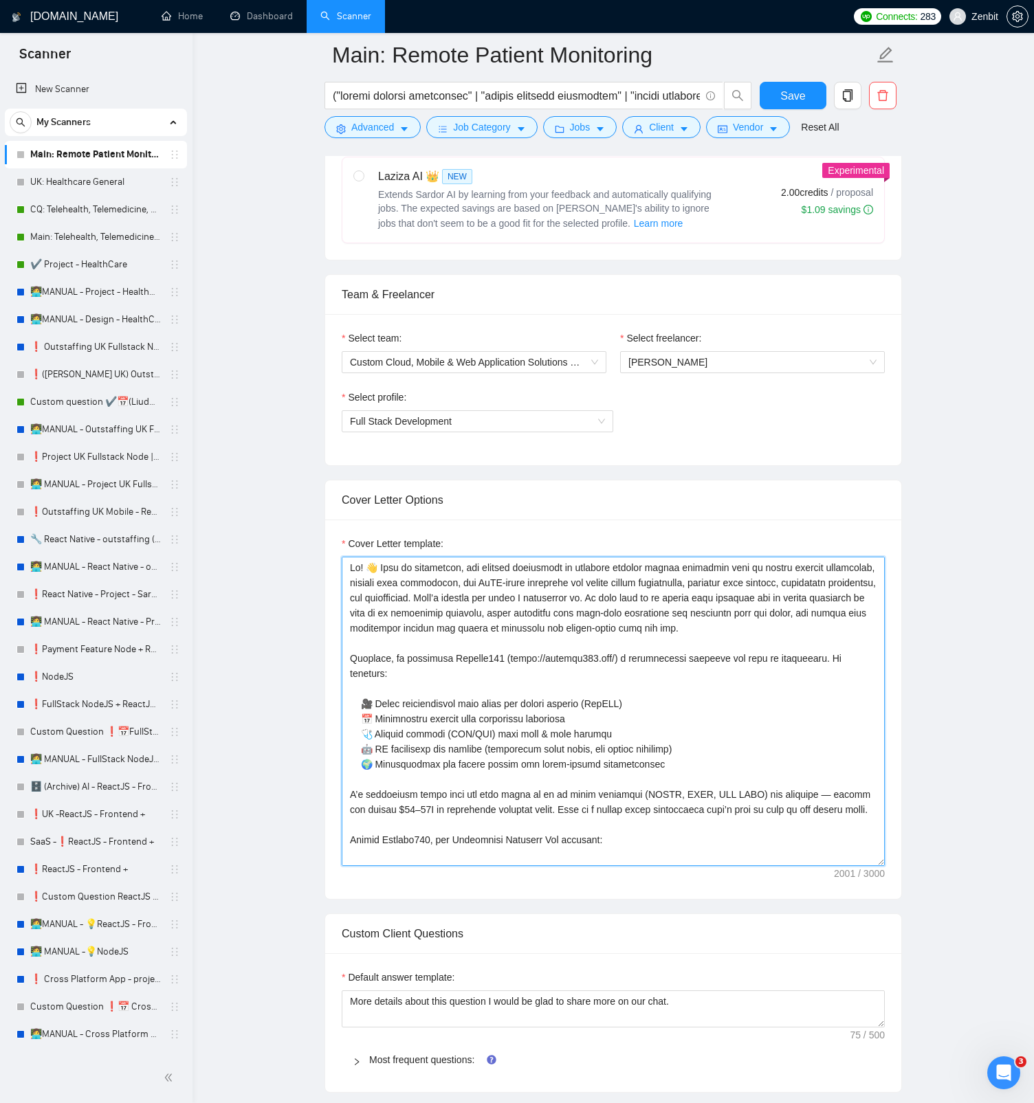
click at [851, 521] on textarea "Cover Letter template:" at bounding box center [613, 711] width 543 height 309
click at [832, 521] on textarea "Cover Letter template:" at bounding box center [613, 711] width 543 height 309
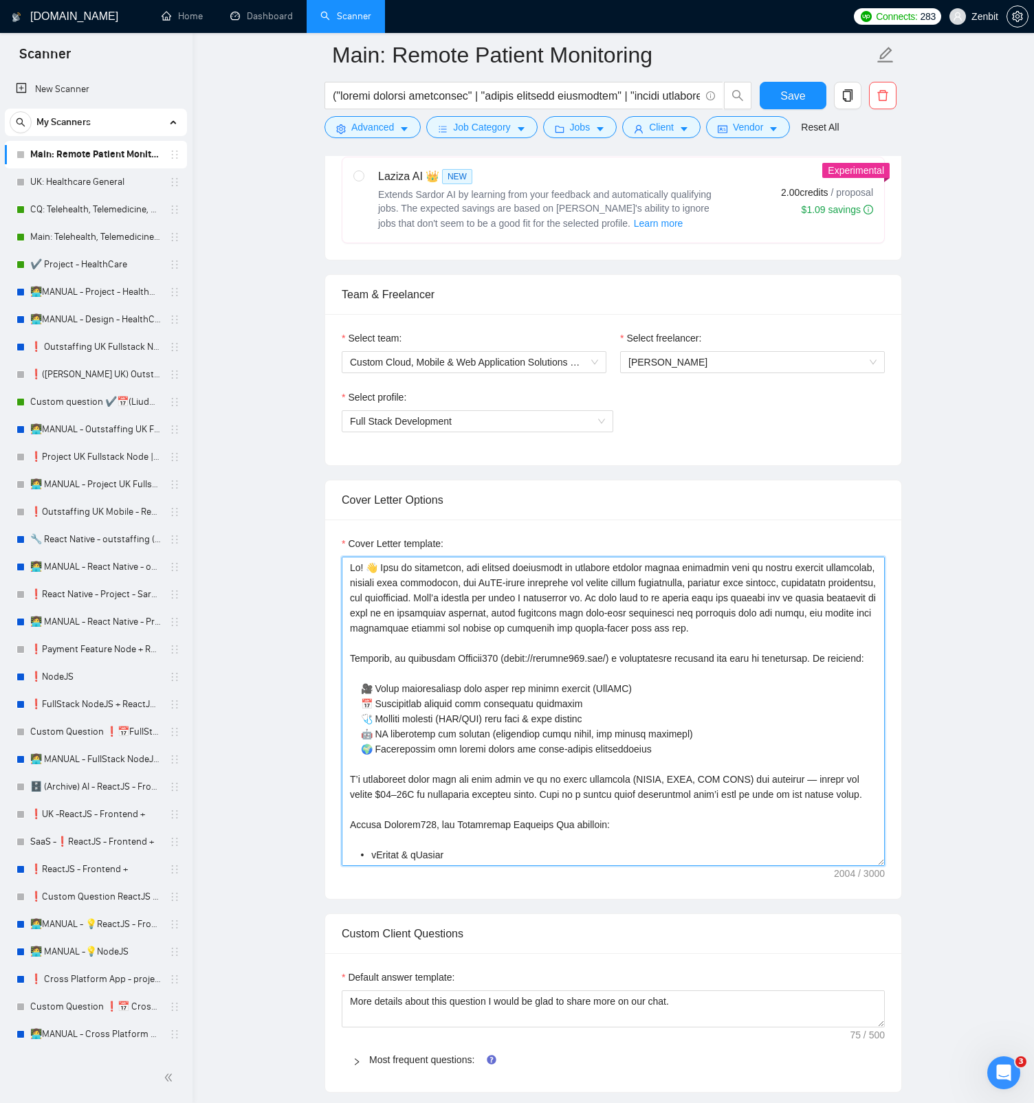
click at [361, 521] on textarea "Cover Letter template:" at bounding box center [613, 711] width 543 height 309
click at [365, 521] on textarea "Cover Letter template:" at bounding box center [613, 711] width 543 height 309
click at [461, 521] on textarea "Cover Letter template:" at bounding box center [613, 711] width 543 height 309
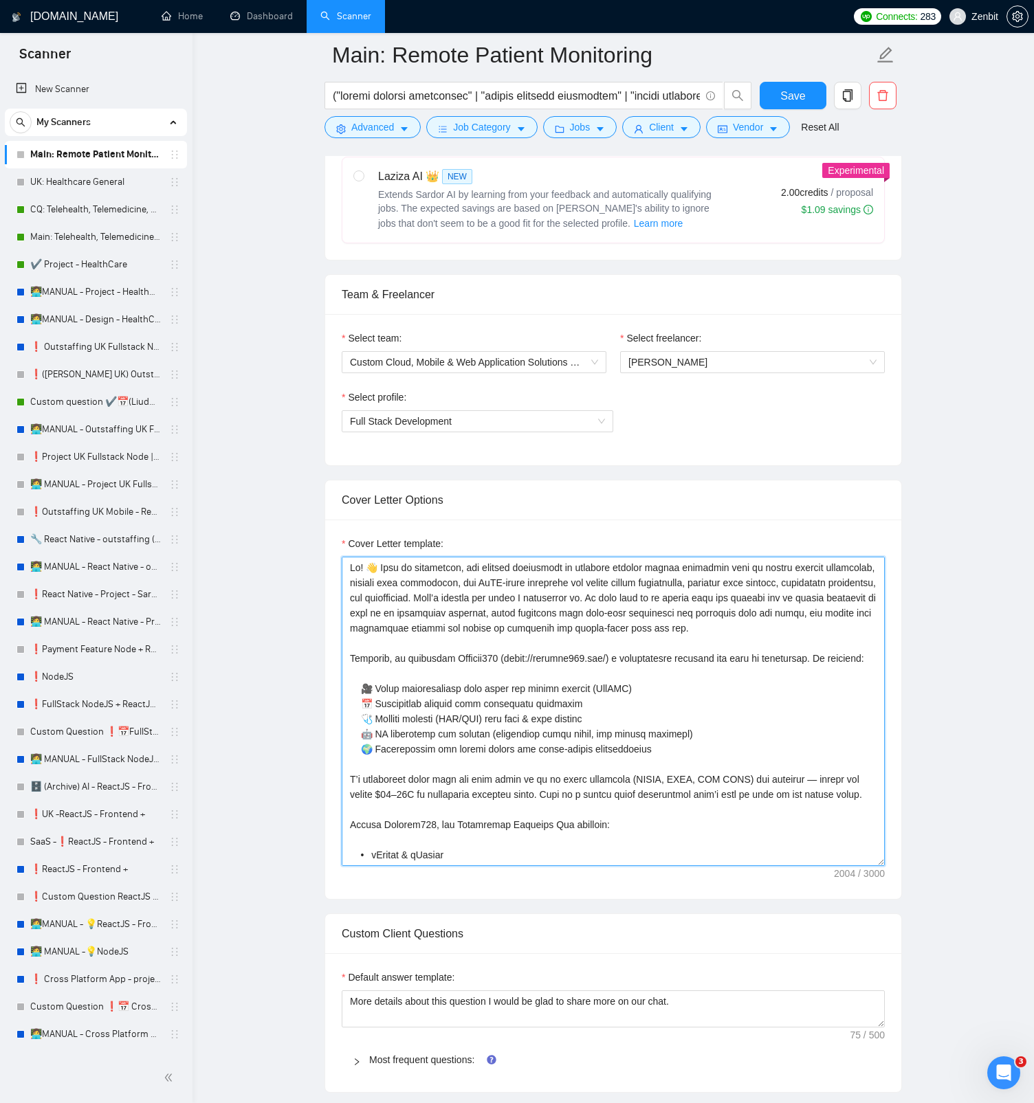
click at [865, 521] on textarea "Cover Letter template:" at bounding box center [613, 711] width 543 height 309
drag, startPoint x: 868, startPoint y: 629, endPoint x: 306, endPoint y: 558, distance: 566.7
click at [306, 521] on main "Main: Remote Patient Monitoring Save Advanced Job Category Jobs Client Vendor R…" at bounding box center [612, 1028] width 797 height 3089
paste textarea
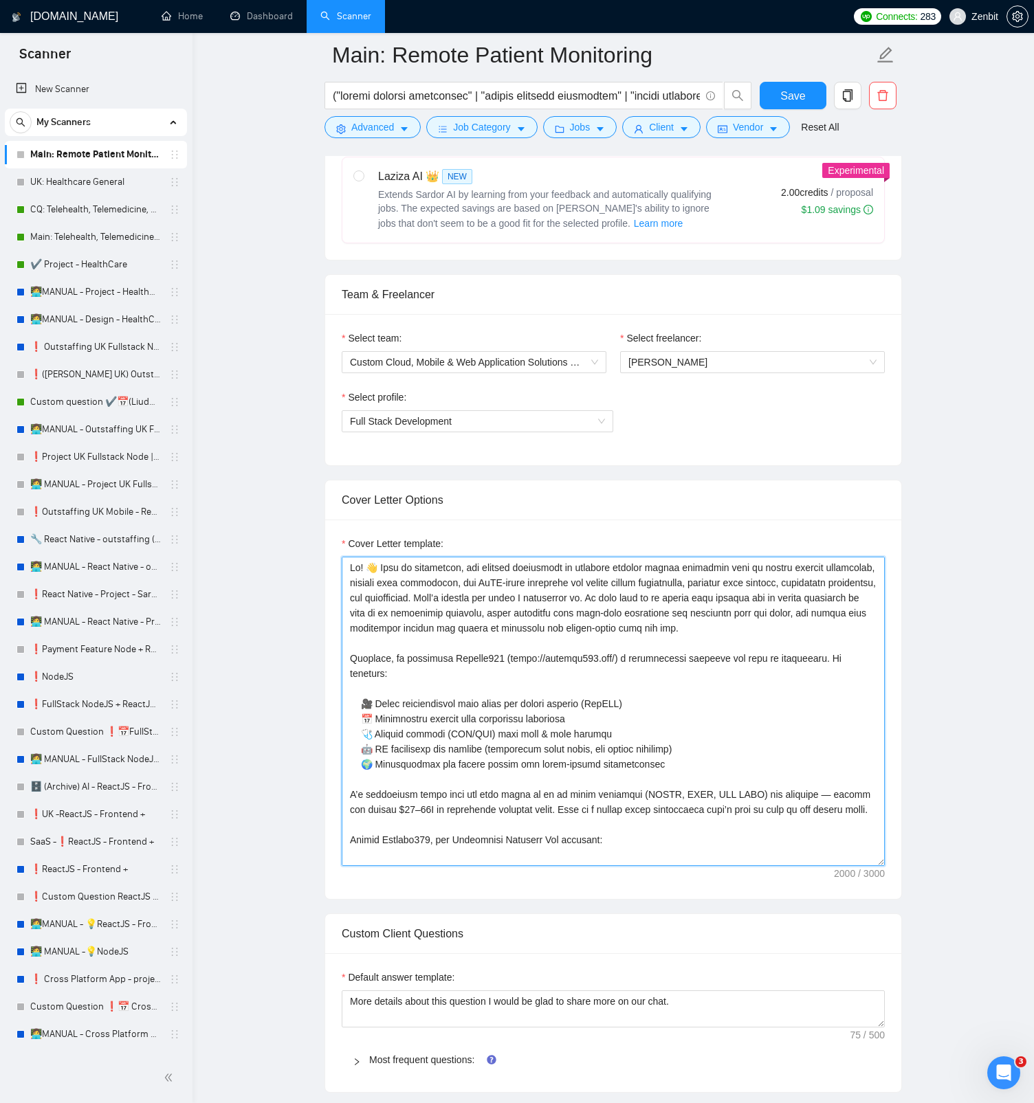
click at [411, 521] on textarea "Cover Letter template:" at bounding box center [613, 711] width 543 height 309
type textarea "Hi! 👋 From my experience, the biggest challenges in building digital health pla…"
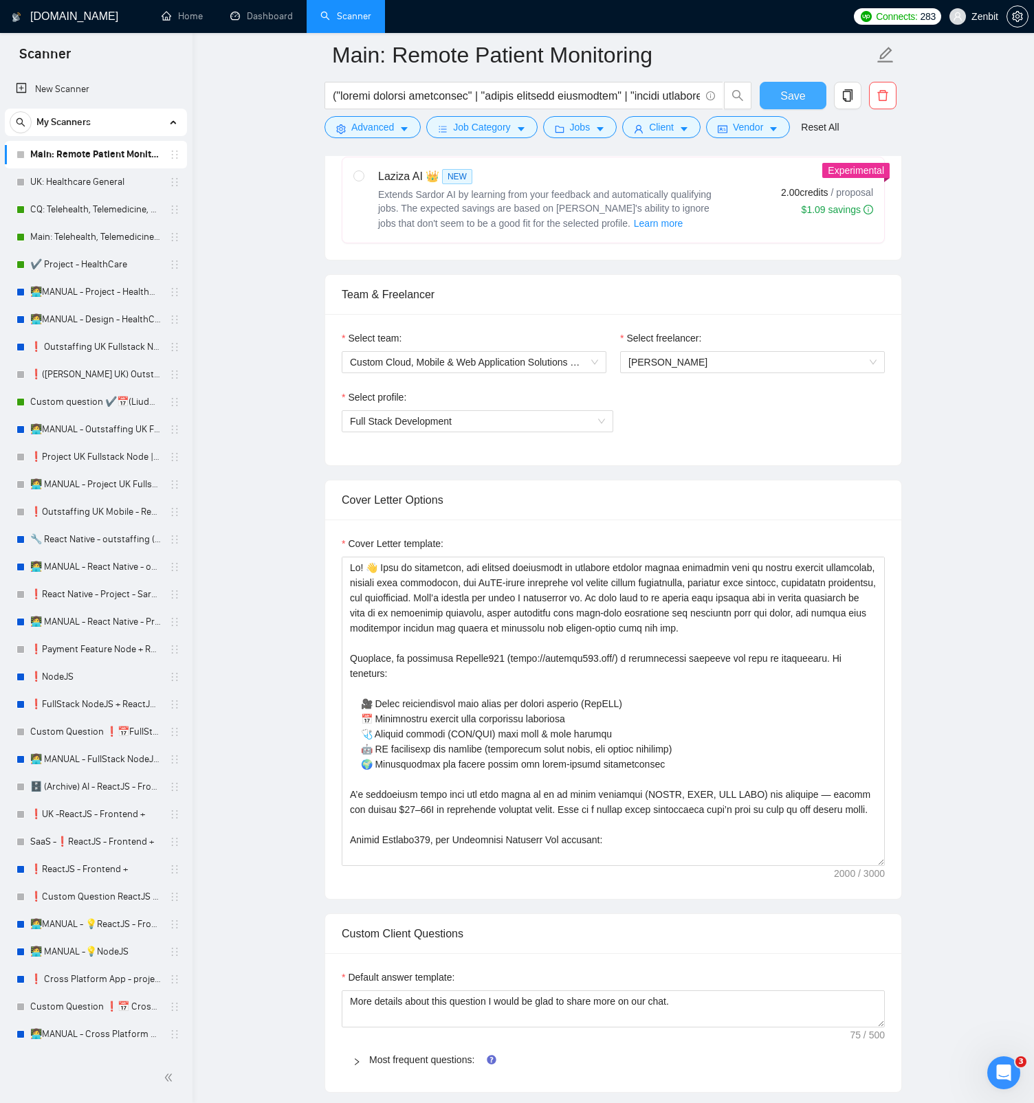
drag, startPoint x: 773, startPoint y: 102, endPoint x: 876, endPoint y: 478, distance: 389.9
click at [773, 102] on button "Save" at bounding box center [793, 95] width 67 height 27
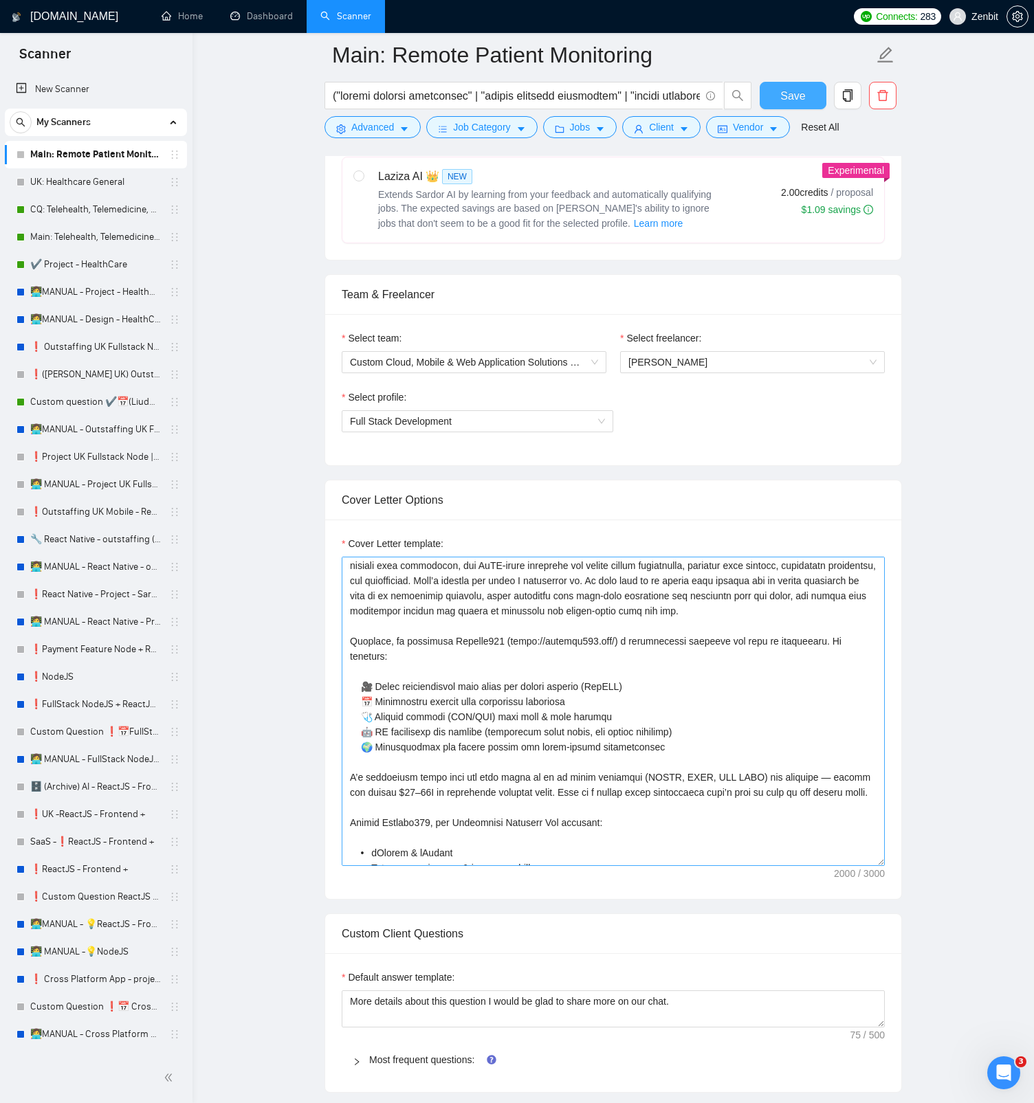
scroll to position [0, 0]
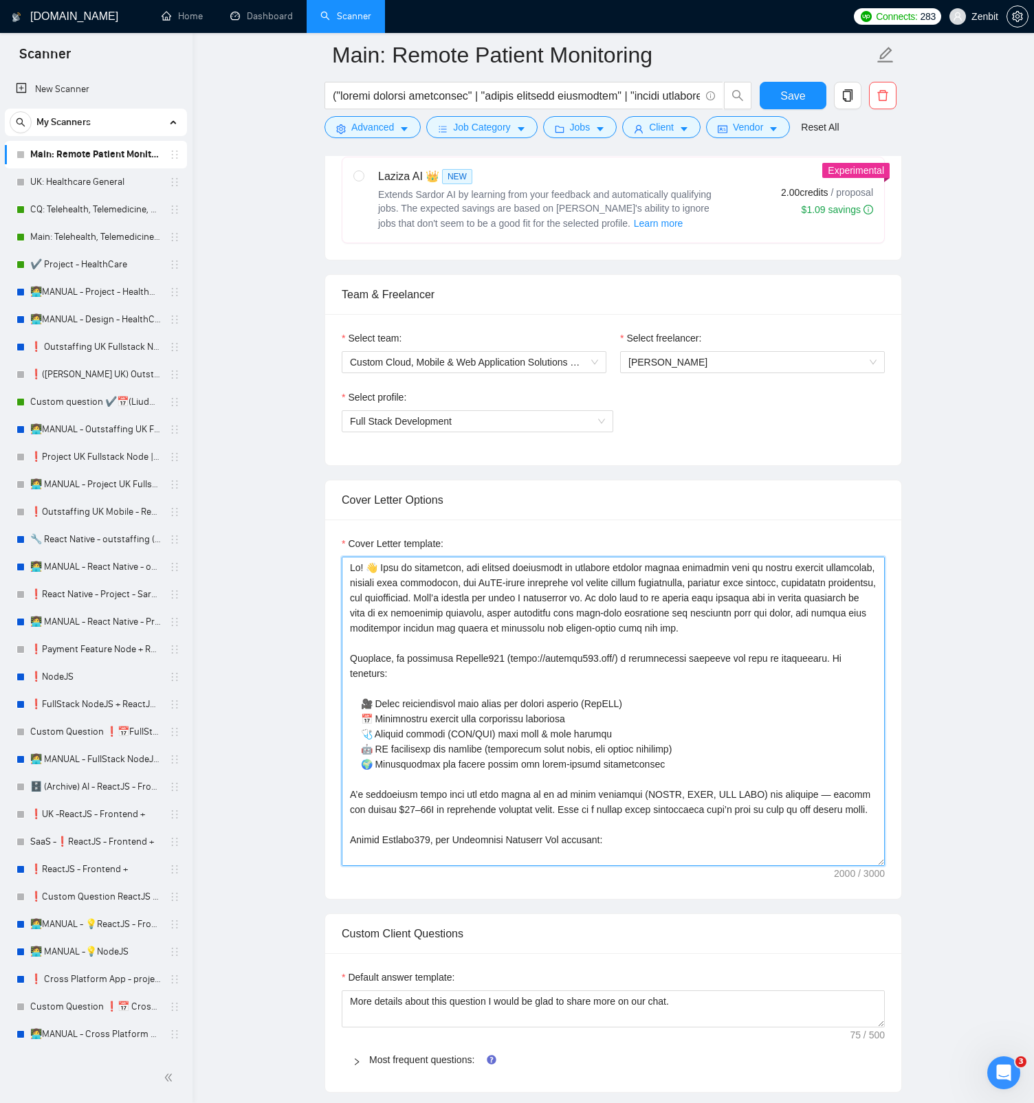
click at [445, 521] on textarea "Cover Letter template:" at bounding box center [613, 711] width 543 height 309
drag, startPoint x: 833, startPoint y: 628, endPoint x: 230, endPoint y: 524, distance: 612.3
click at [230, 521] on main "Main: Remote Patient Monitoring Save Advanced Job Category Jobs Client Vendor R…" at bounding box center [612, 1028] width 797 height 3089
click at [933, 521] on main "Main: Remote Patient Monitoring Save Advanced Job Category Jobs Client Vendor R…" at bounding box center [612, 1028] width 797 height 3089
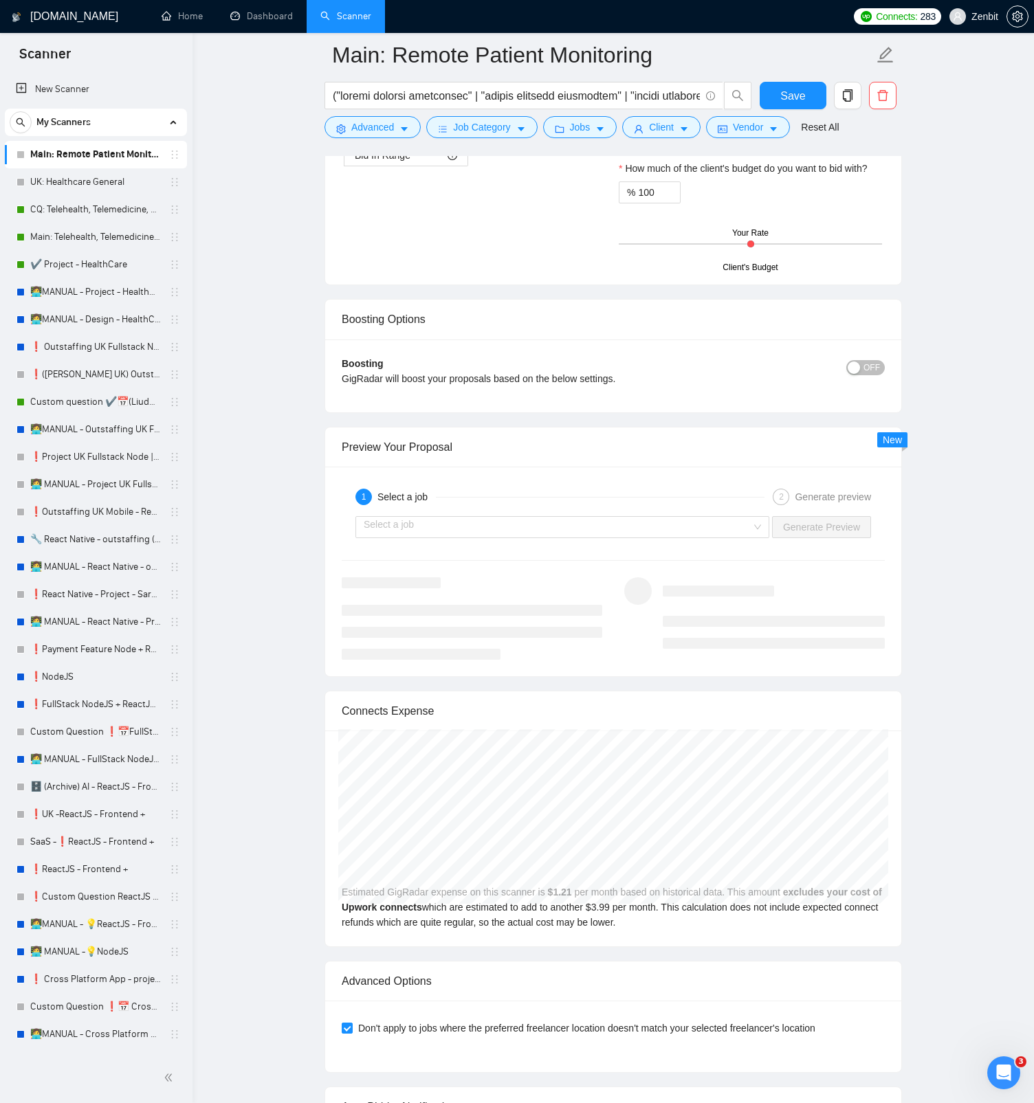
scroll to position [1622, 0]
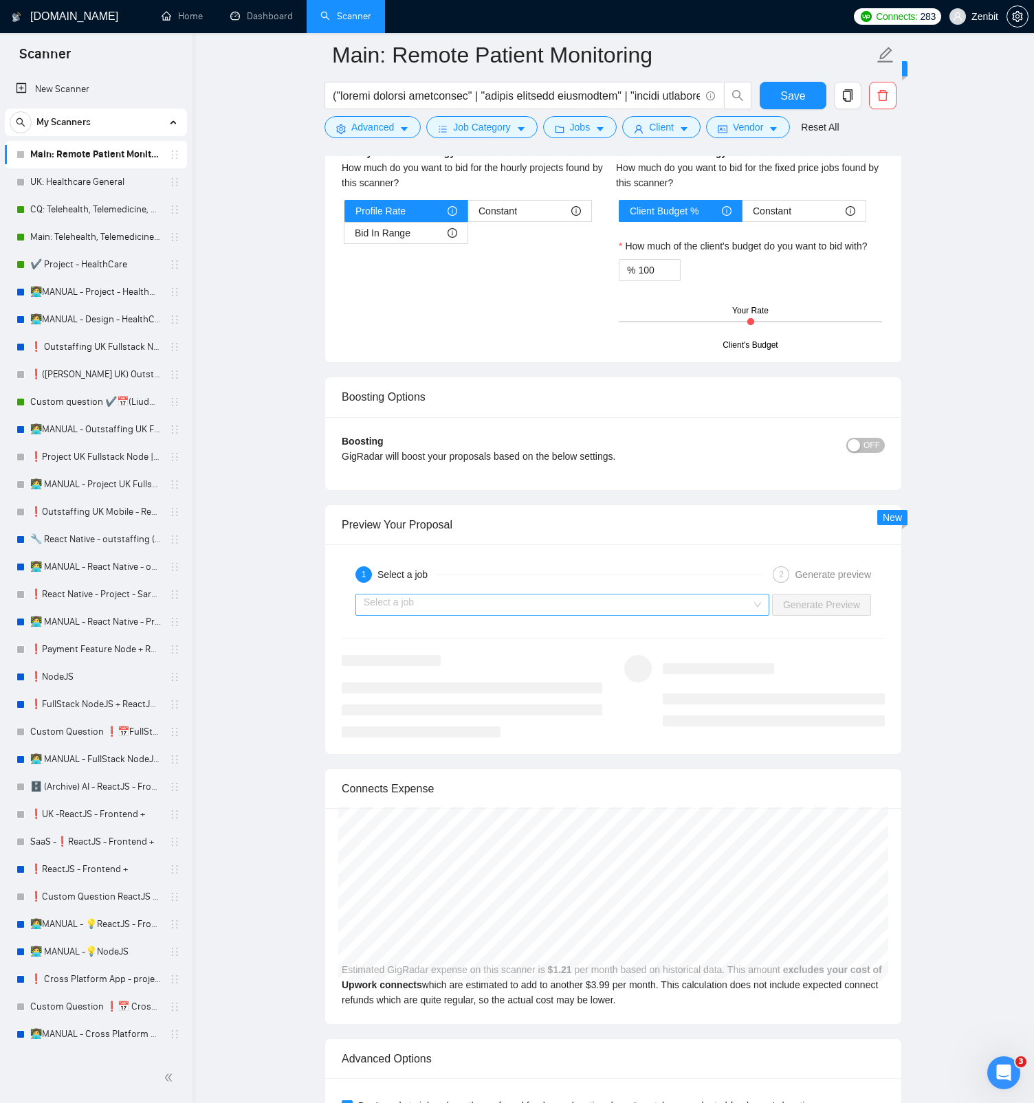
click at [588, 521] on input "search" at bounding box center [558, 605] width 388 height 21
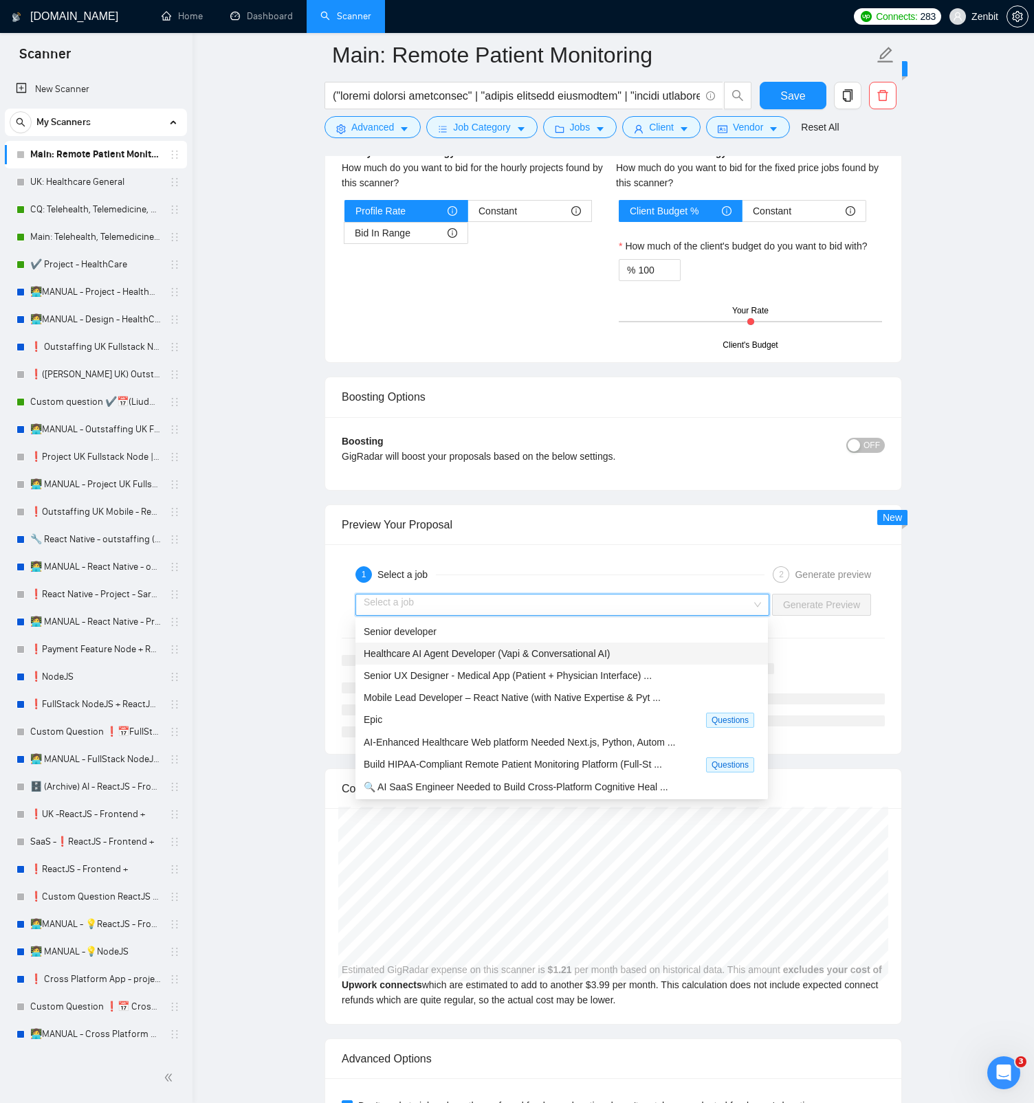
click at [551, 521] on div "Healthcare AI Agent Developer (Vapi & Conversational AI)" at bounding box center [562, 653] width 396 height 15
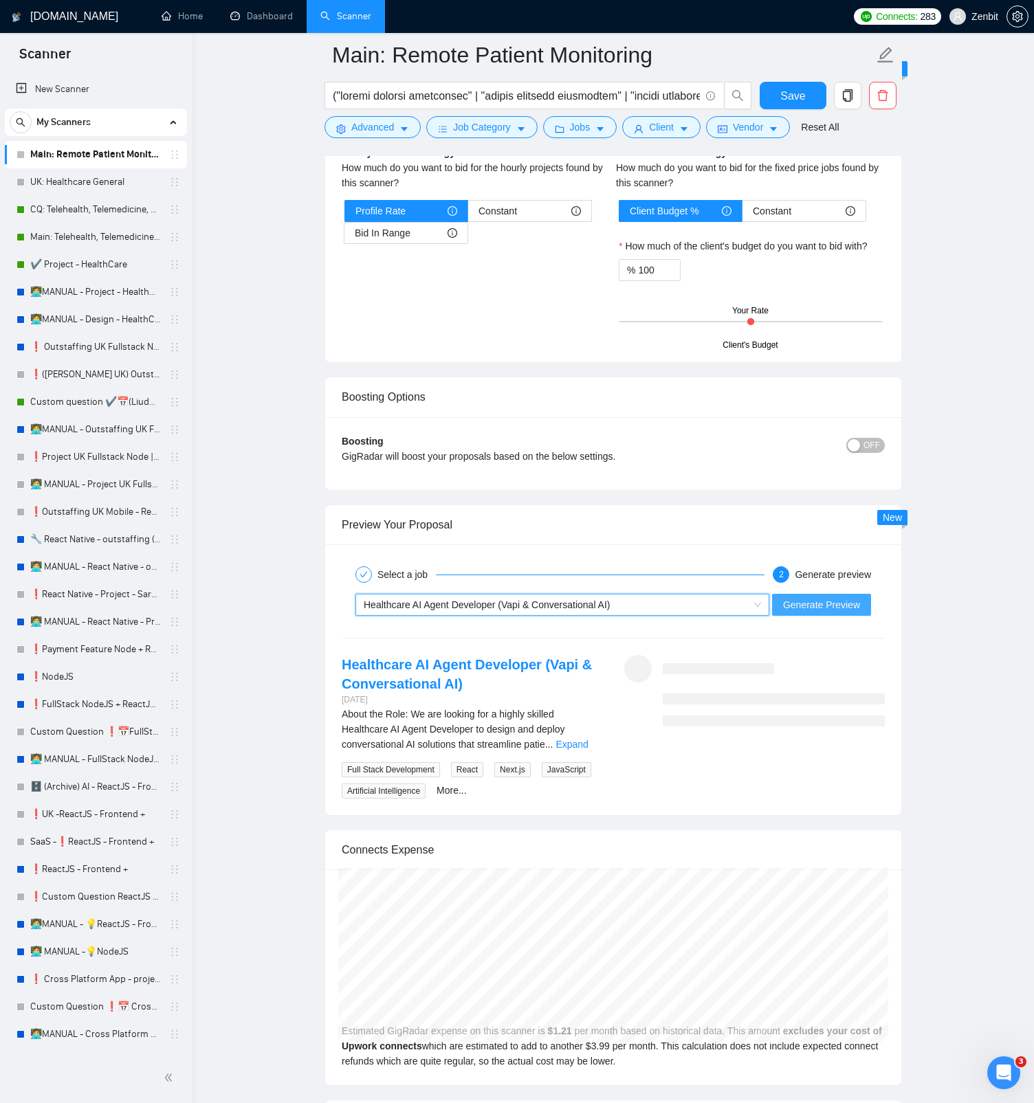
click at [842, 521] on span "Generate Preview" at bounding box center [821, 604] width 77 height 15
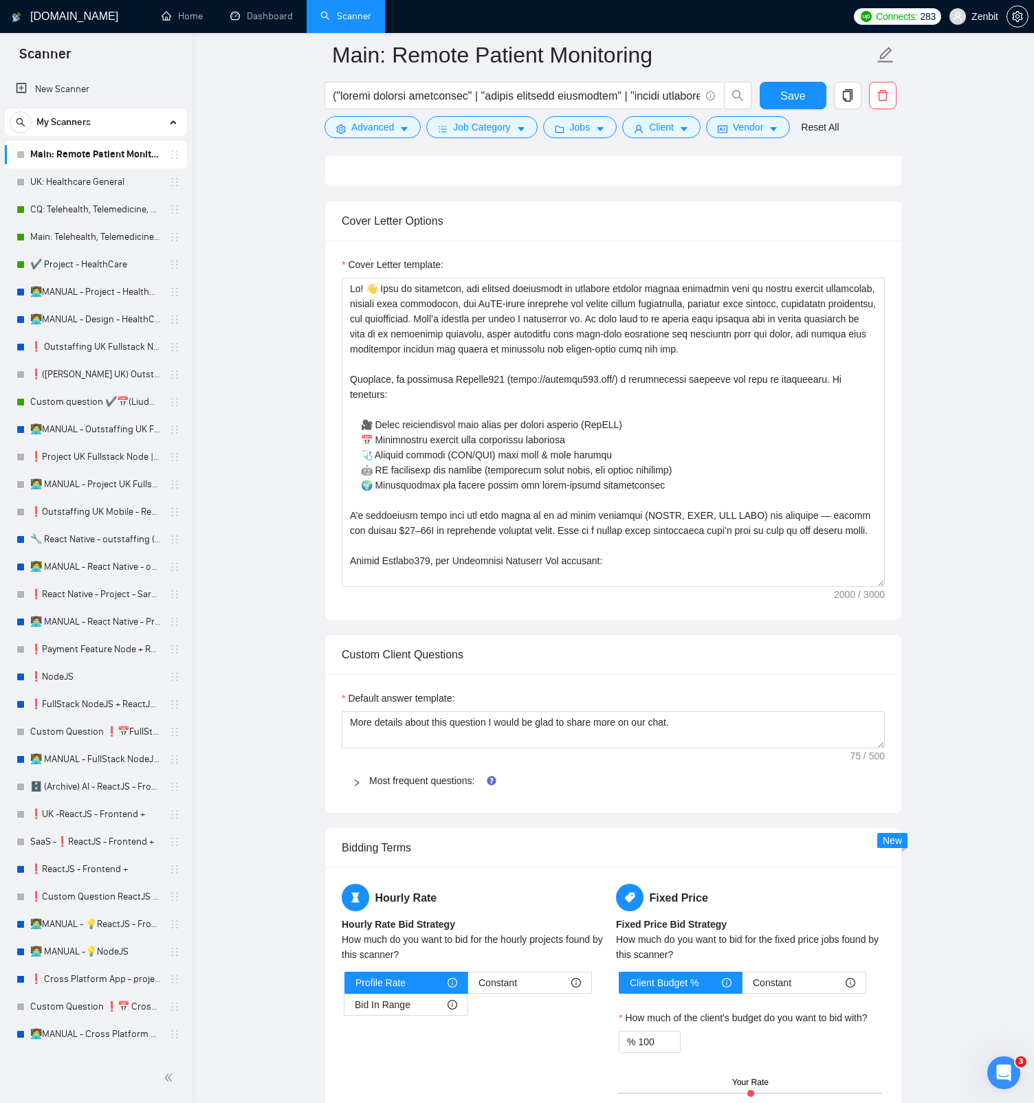
scroll to position [740, 0]
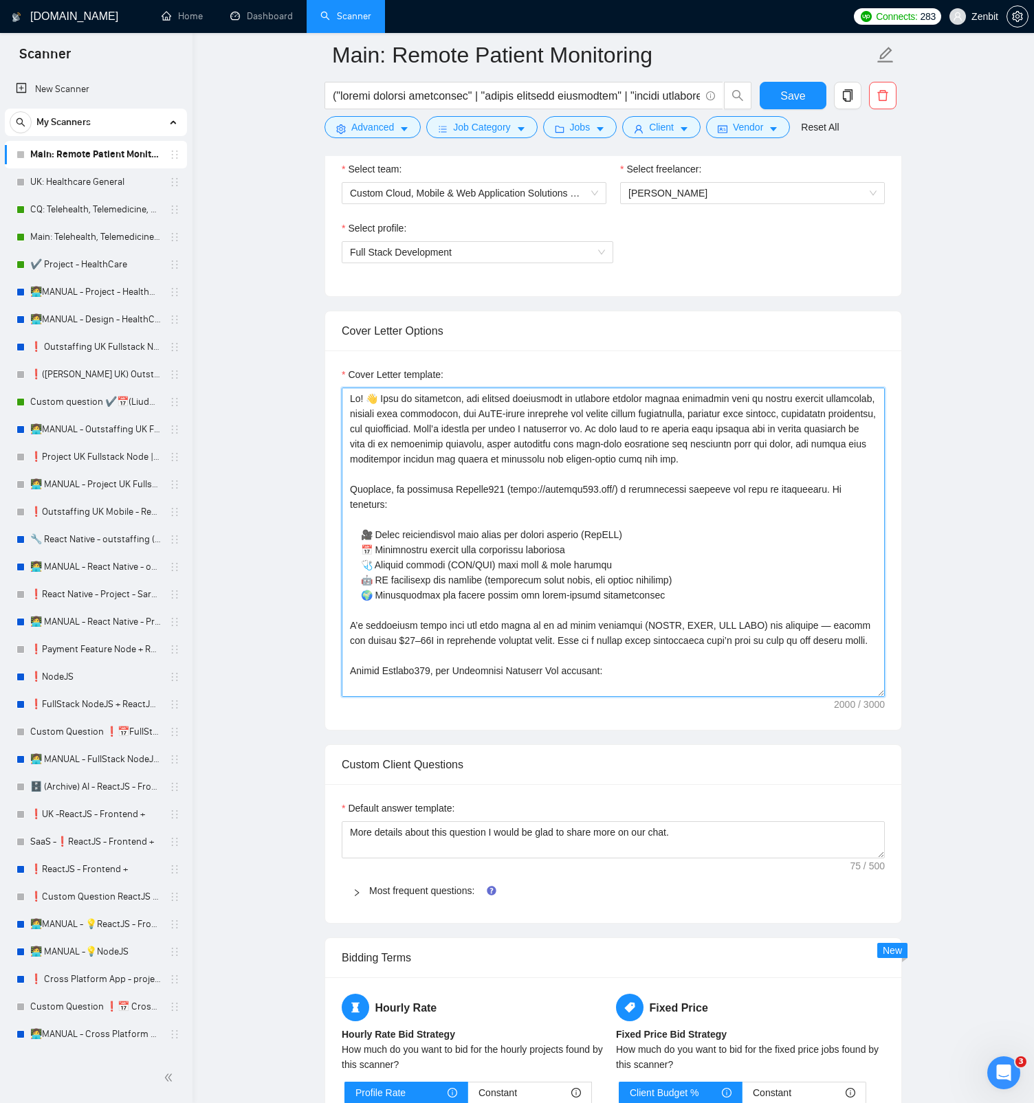
drag, startPoint x: 680, startPoint y: 594, endPoint x: 251, endPoint y: 485, distance: 443.3
click at [251, 485] on main "Main: Remote Patient Monitoring Save Advanced Job Category Jobs Client Vendor R…" at bounding box center [612, 890] width 797 height 3150
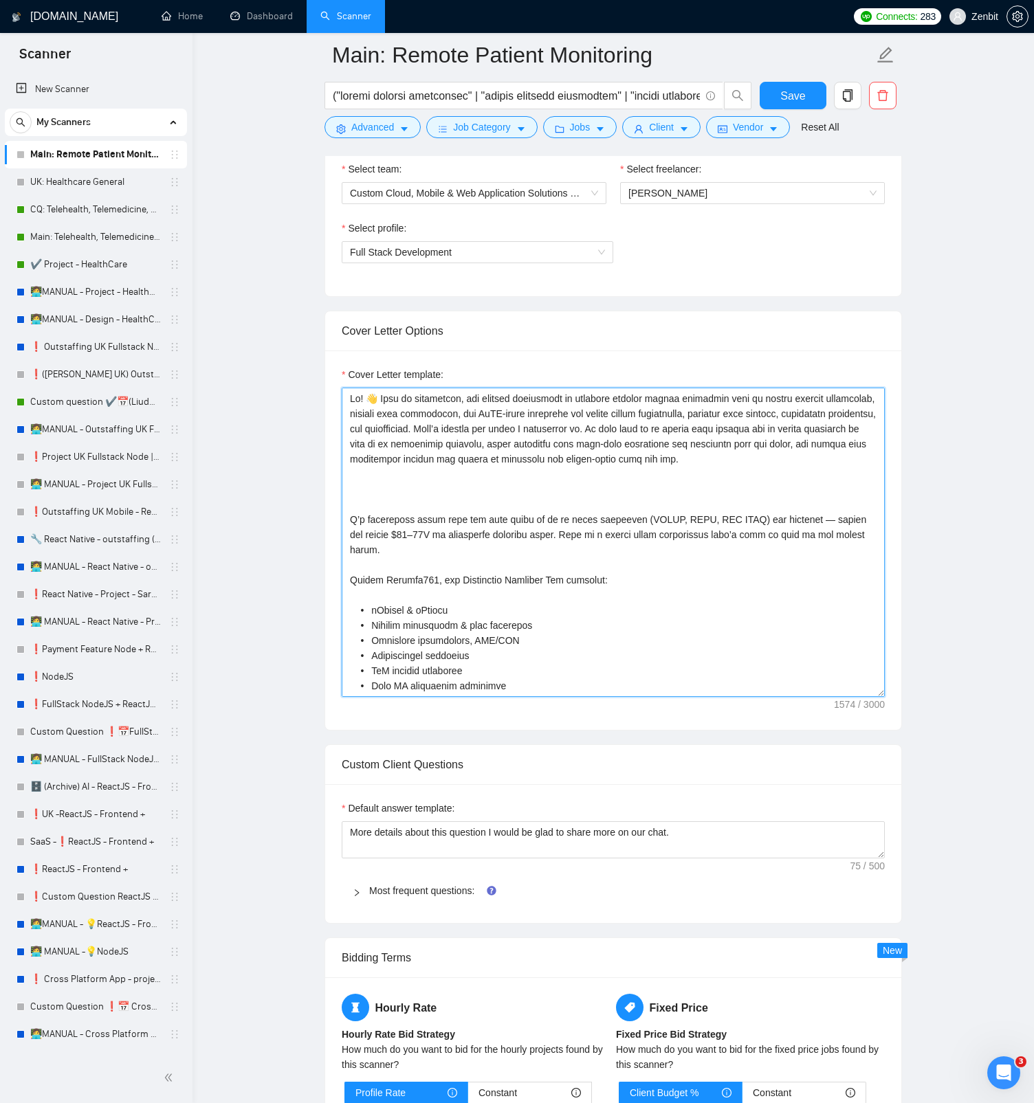
paste textarea "Recently, we’ve worked on projects inspired by products like: • Healy → a weara…"
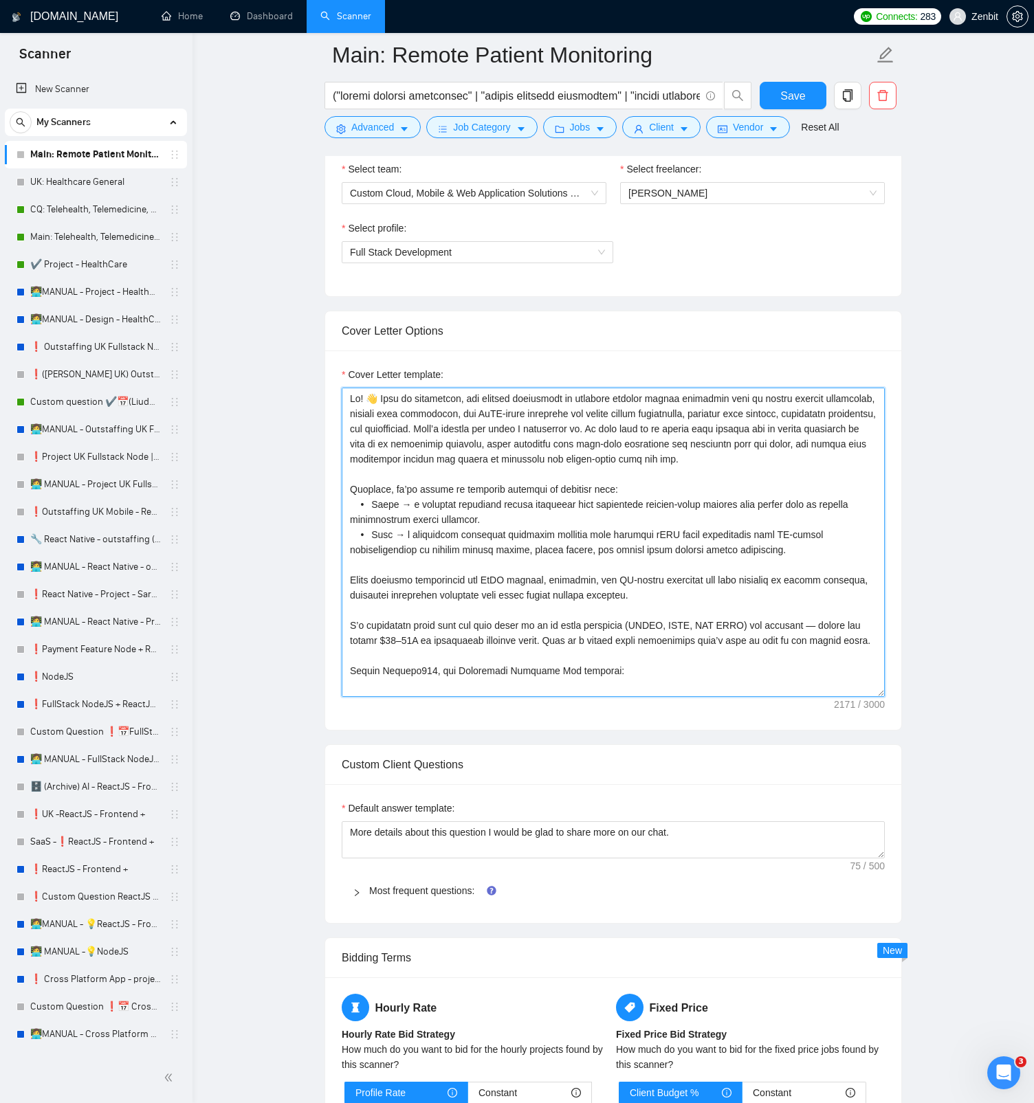
click at [405, 466] on textarea "Cover Letter template:" at bounding box center [613, 542] width 543 height 309
click at [397, 503] on textarea "Cover Letter template:" at bounding box center [613, 542] width 543 height 309
click at [408, 502] on textarea "Cover Letter template:" at bounding box center [613, 542] width 543 height 309
paste textarea "https://us.healy.shop/"
click at [405, 521] on textarea "Cover Letter template:" at bounding box center [613, 542] width 543 height 309
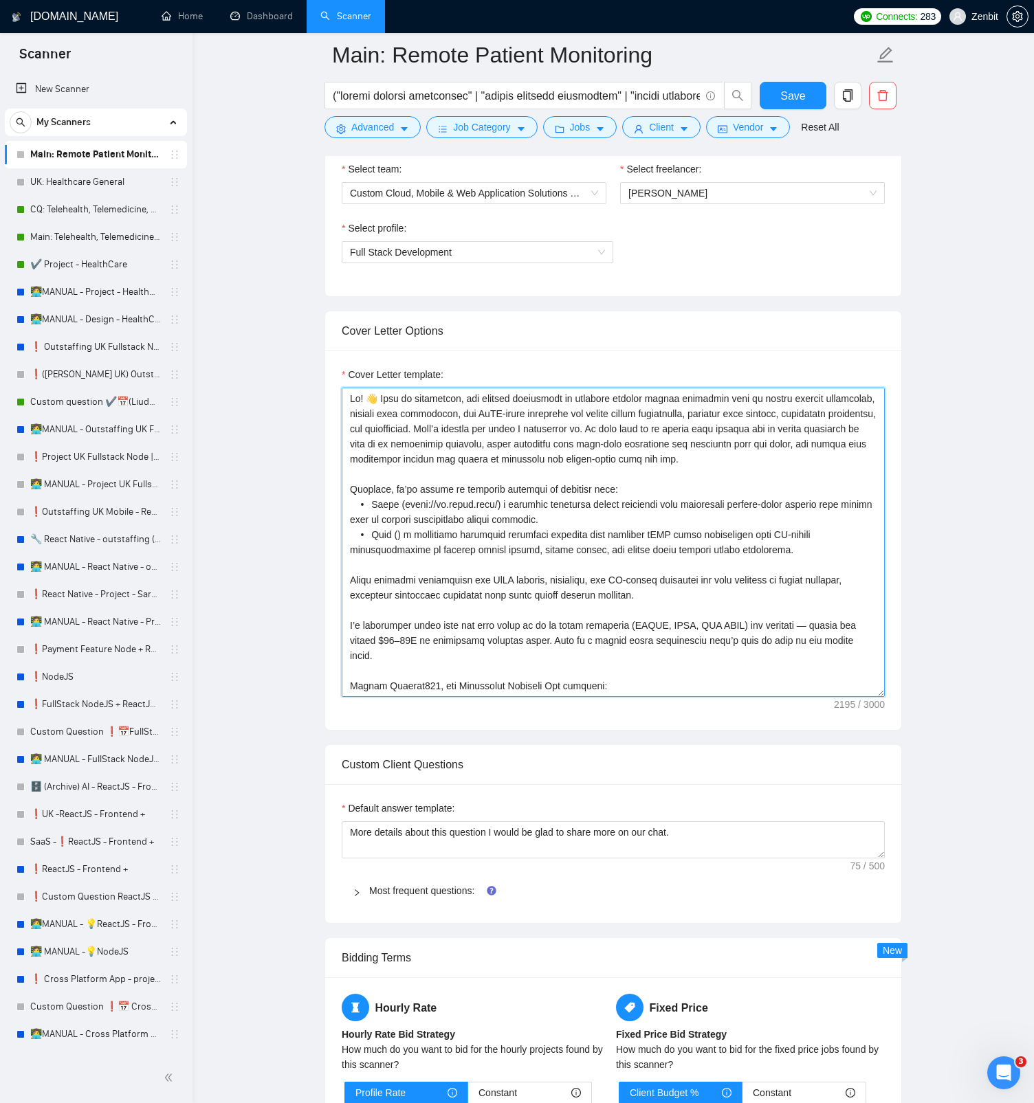
paste textarea "https://www.roga.ai/"
click at [401, 521] on textarea "Cover Letter template:" at bounding box center [613, 542] width 543 height 309
paste textarea "https://www.roga.ai/"
click at [398, 456] on textarea "Cover Letter template:" at bounding box center [613, 542] width 543 height 309
click at [417, 521] on textarea "Cover Letter template:" at bounding box center [613, 542] width 543 height 309
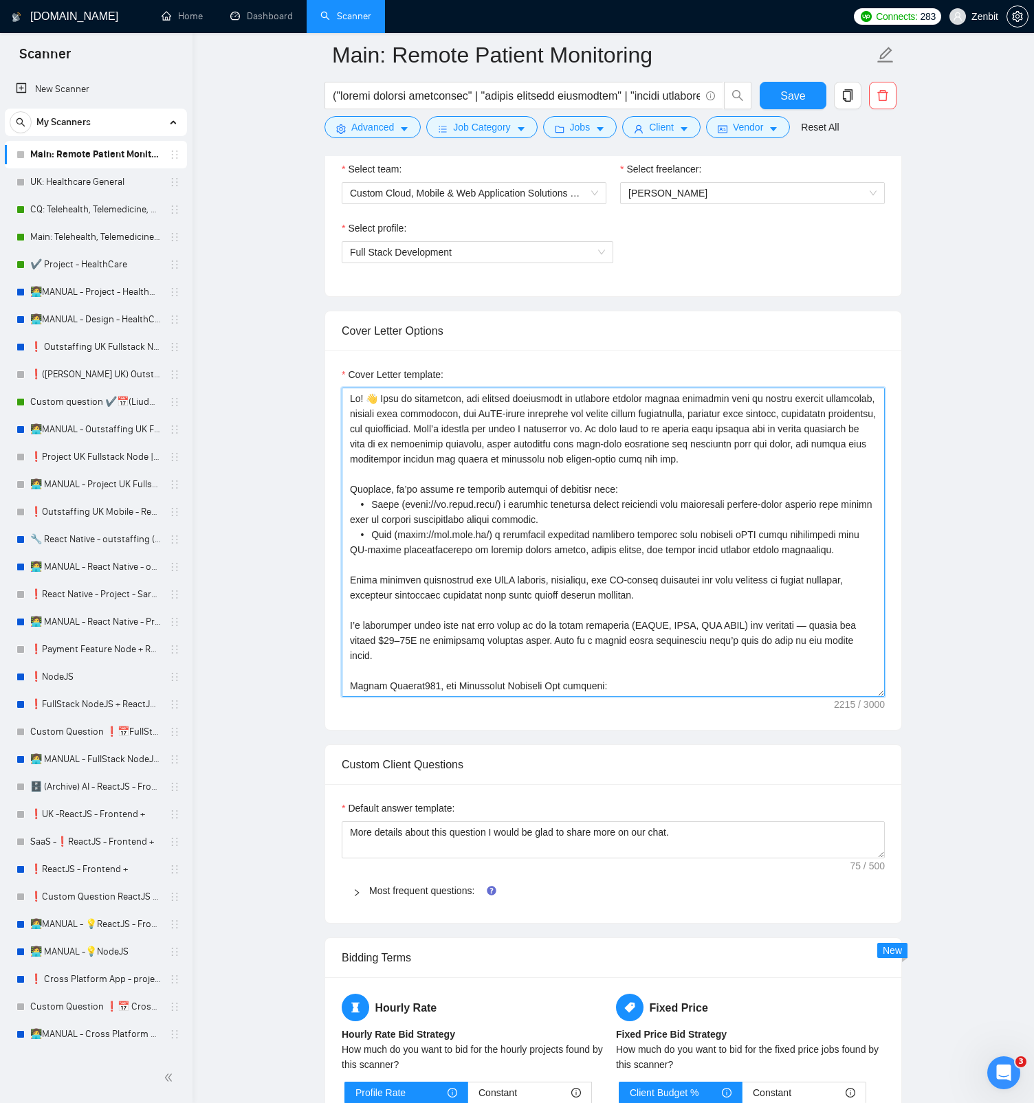
drag, startPoint x: 495, startPoint y: 579, endPoint x: 351, endPoint y: 583, distance: 144.4
click at [351, 521] on textarea "Cover Letter template:" at bounding box center [613, 542] width 543 height 309
click at [0, 0] on span "that" at bounding box center [0, 0] width 0 height 0
click at [0, 0] on qb-div "Use a different part of speech specifically" at bounding box center [0, 0] width 0 height 0
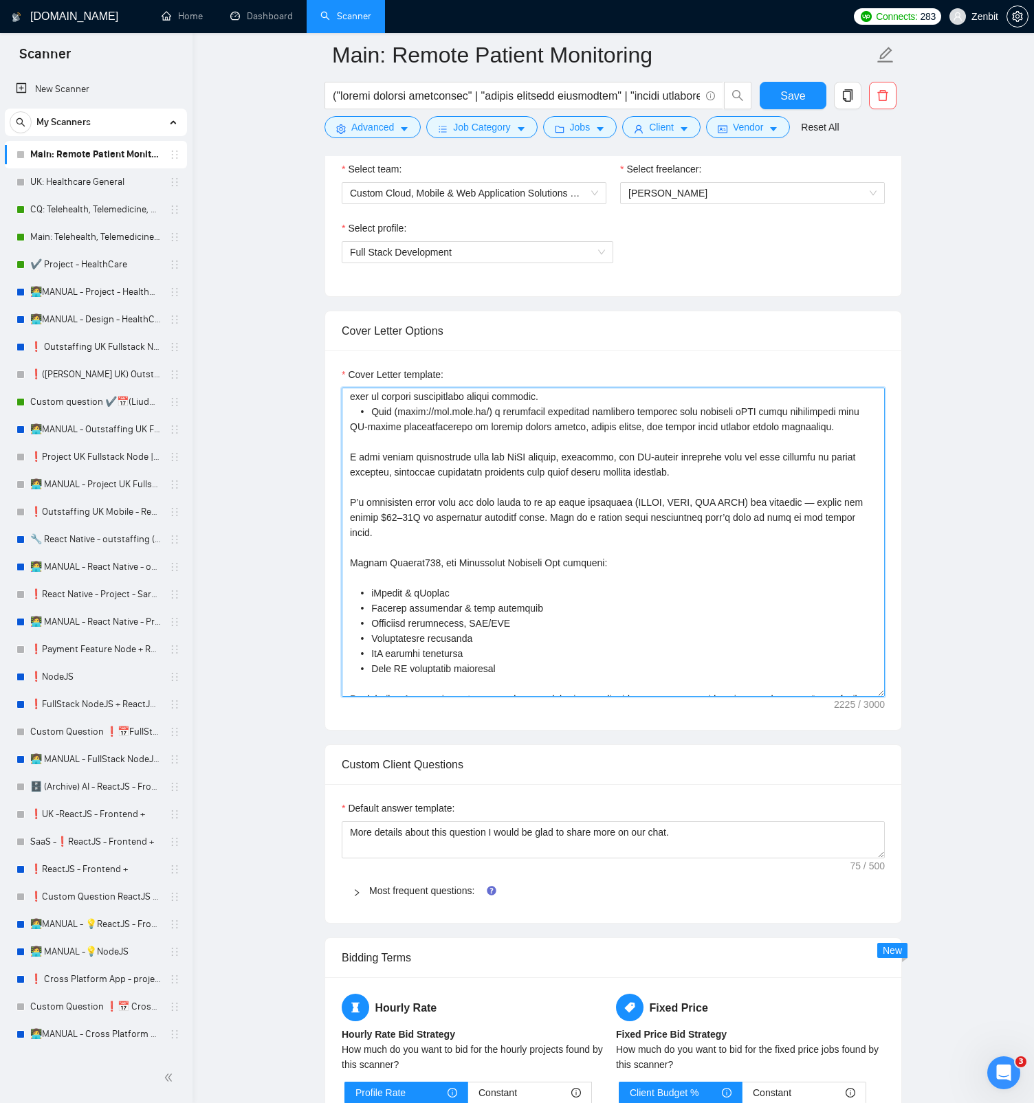
scroll to position [151, 0]
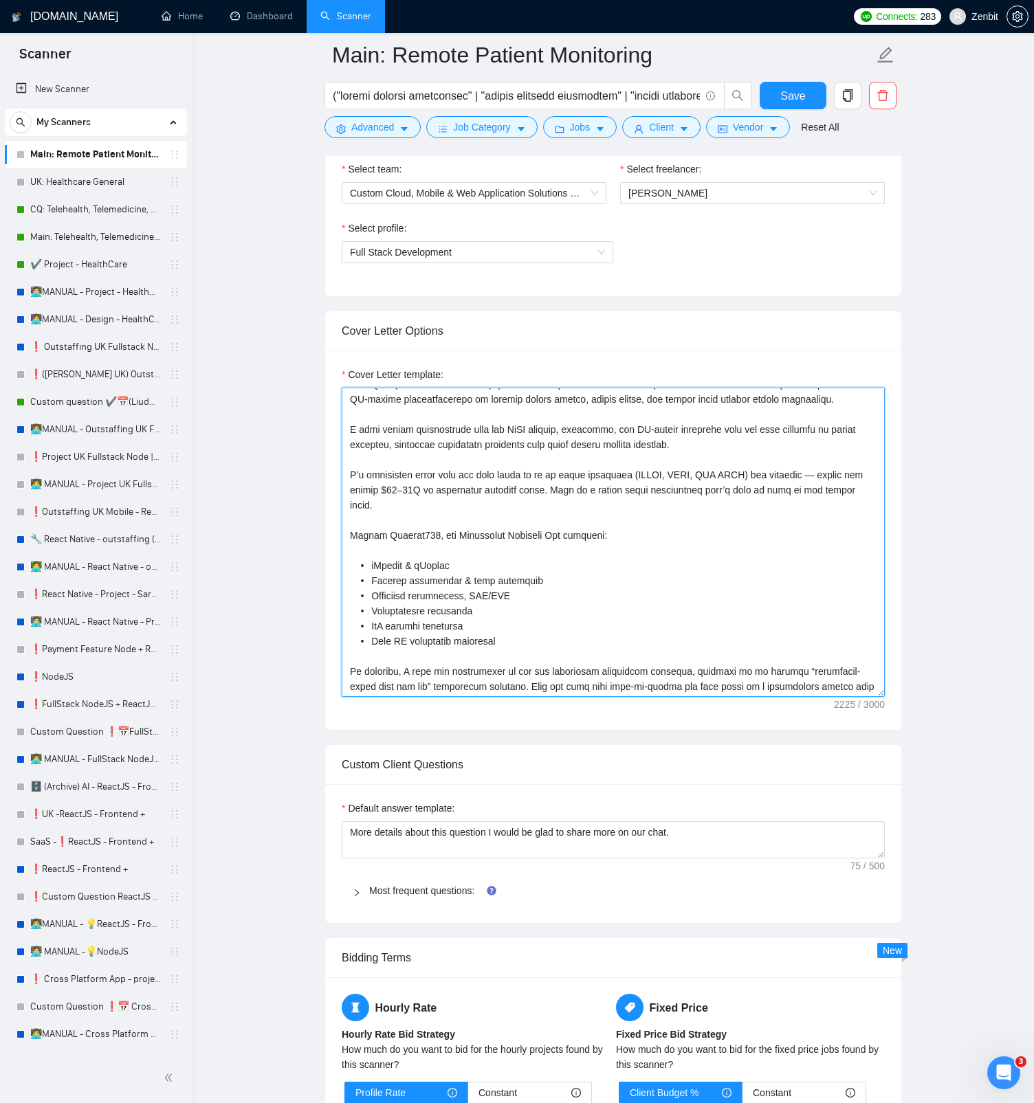
click at [538, 521] on textarea "Cover Letter template:" at bounding box center [613, 542] width 543 height 309
drag, startPoint x: 532, startPoint y: 643, endPoint x: 337, endPoint y: 637, distance: 195.3
click at [337, 521] on div "Cover Letter template:" at bounding box center [613, 540] width 576 height 379
click at [525, 521] on textarea "Cover Letter template:" at bounding box center [613, 542] width 543 height 309
paste textarea "• Even VR healthcare solutions"
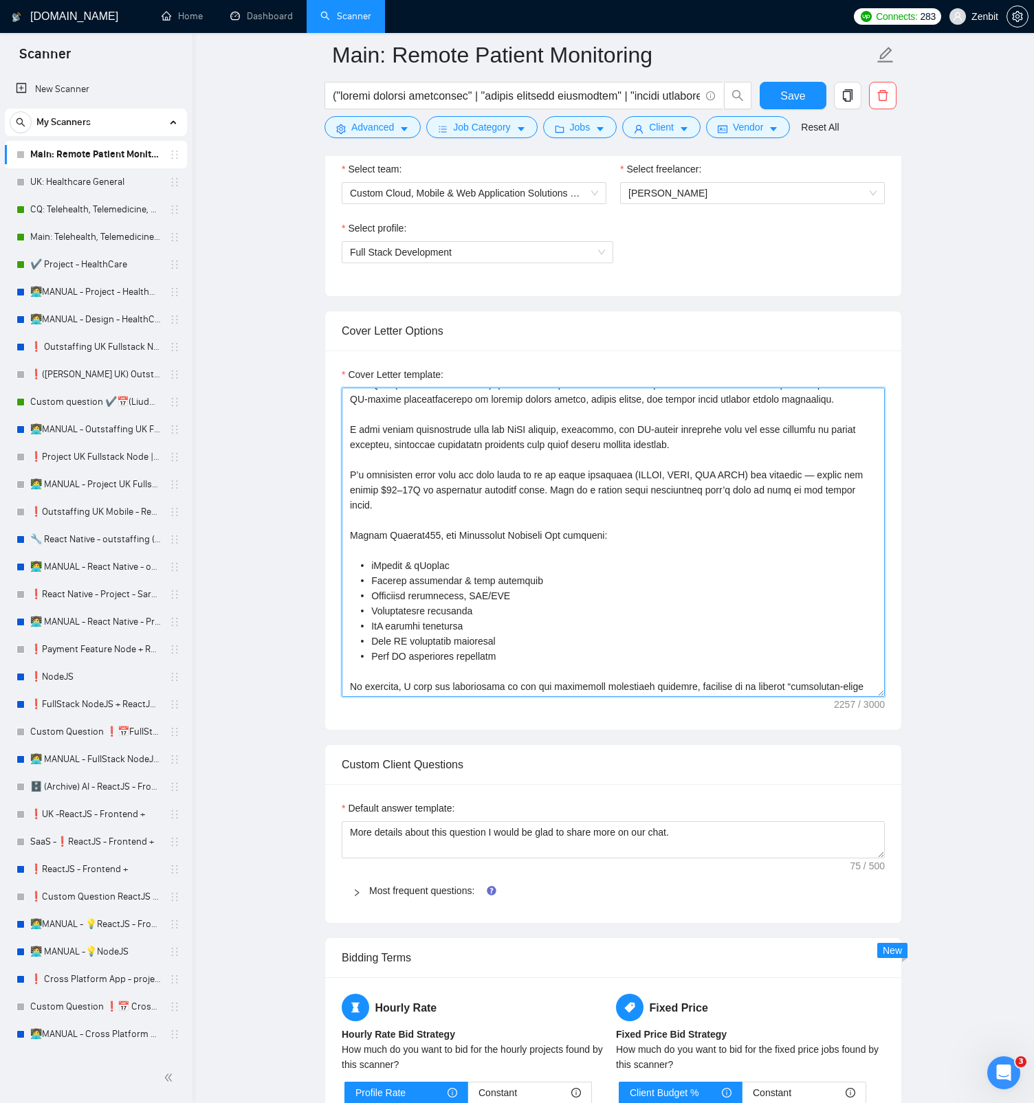
drag, startPoint x: 373, startPoint y: 656, endPoint x: 505, endPoint y: 659, distance: 132.0
click at [505, 521] on textarea "Cover Letter template:" at bounding box center [613, 542] width 543 height 309
click at [472, 521] on textarea "Cover Letter template:" at bounding box center [613, 542] width 543 height 309
click at [394, 521] on textarea "Cover Letter template:" at bounding box center [613, 542] width 543 height 309
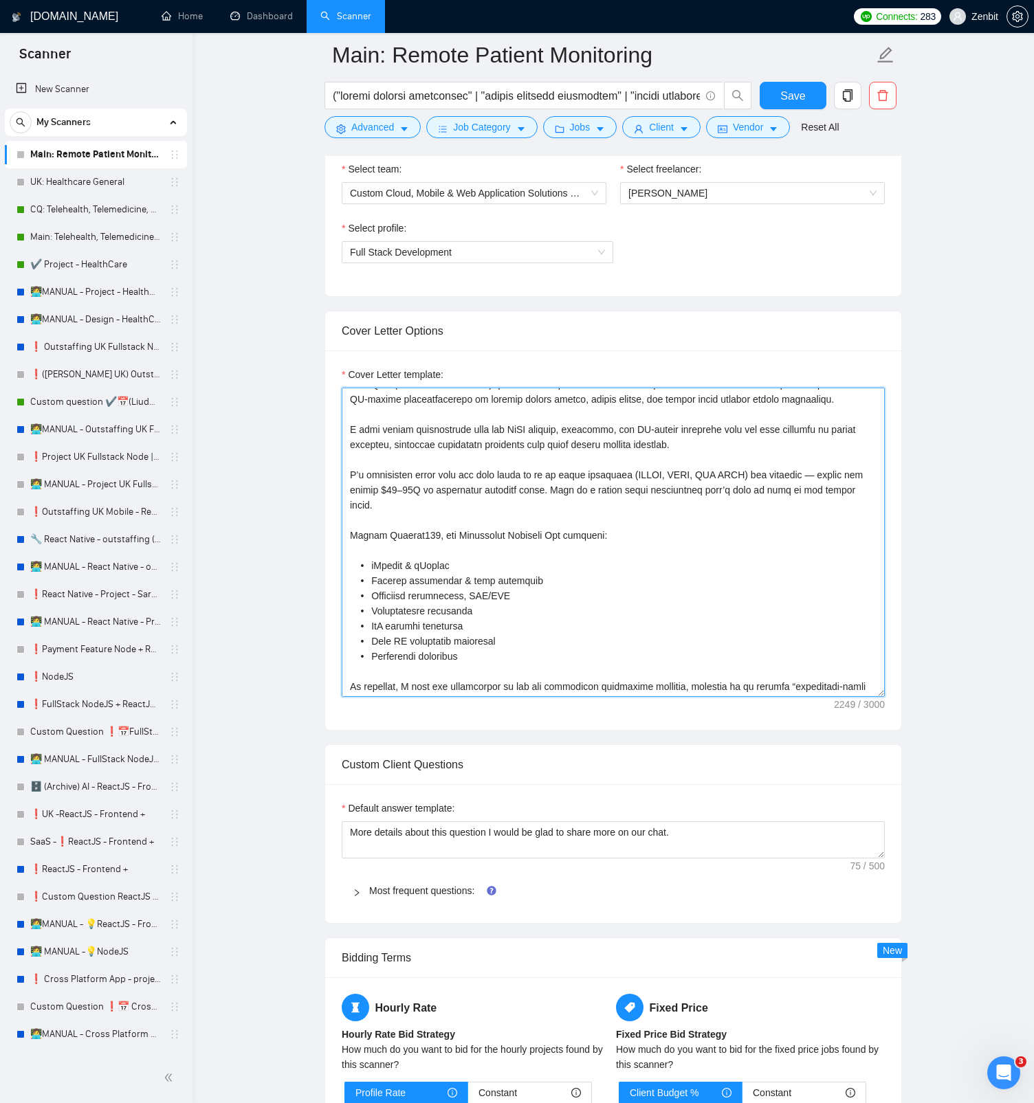
paste textarea "these examples"
click at [456, 511] on textarea "Cover Letter template:" at bounding box center [613, 542] width 543 height 309
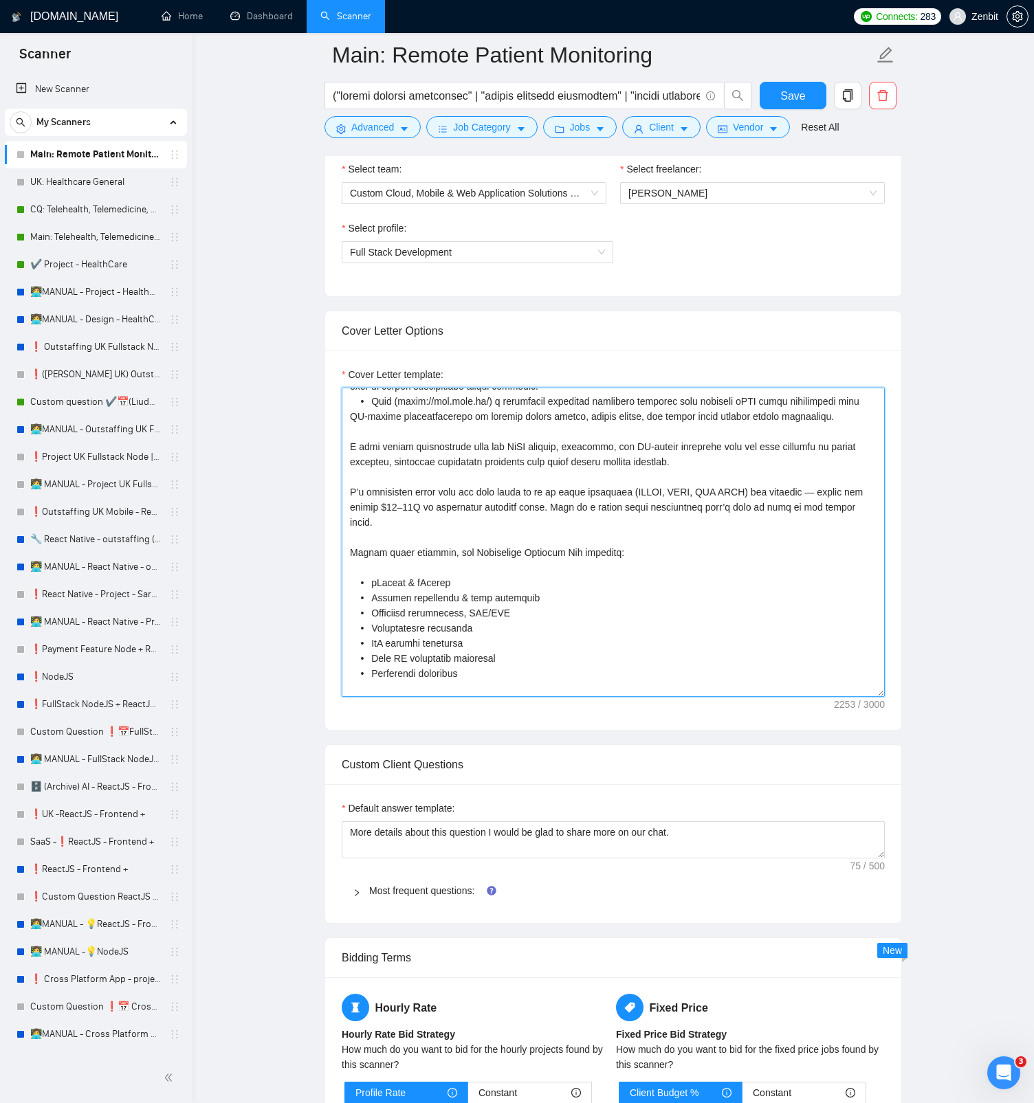
scroll to position [124, 0]
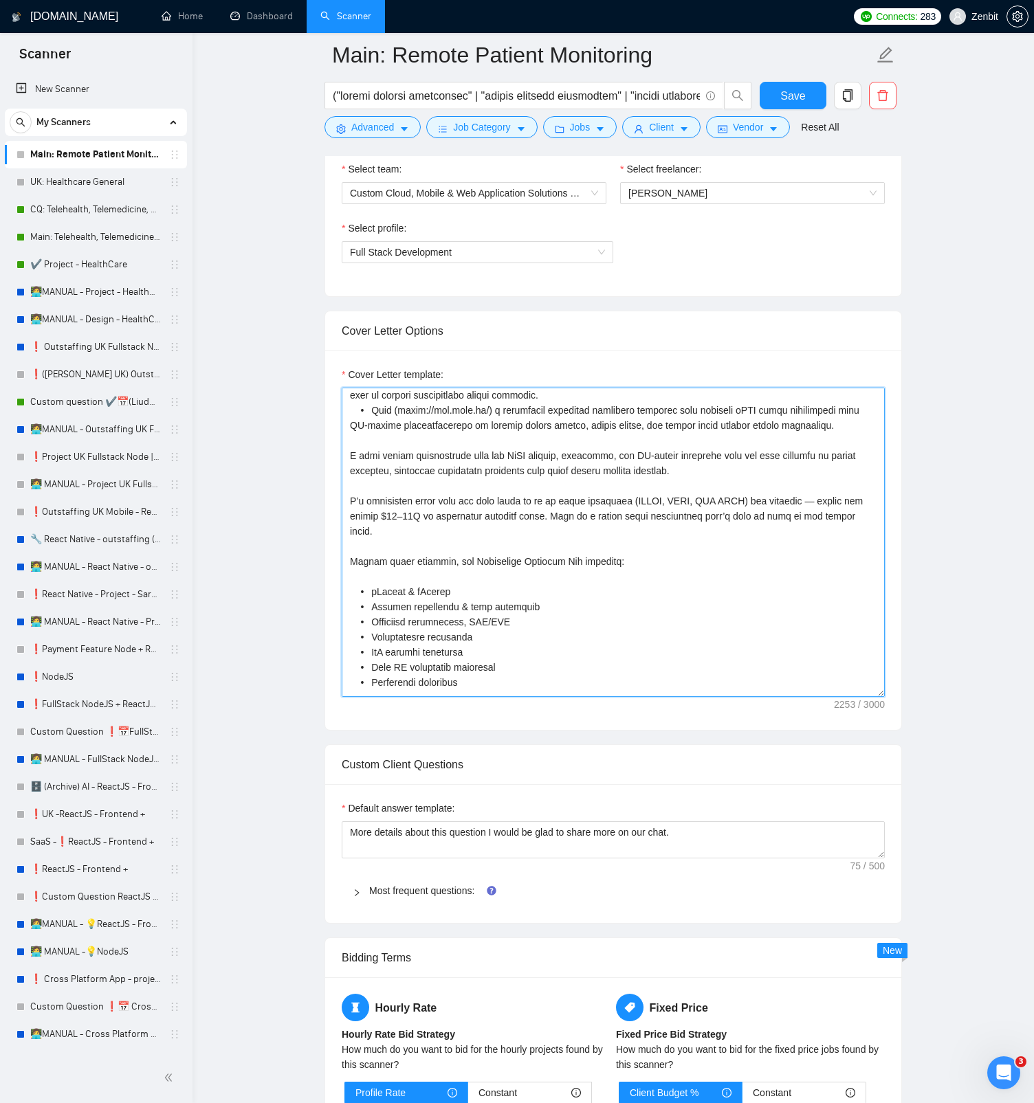
click at [814, 500] on textarea "Cover Letter template:" at bounding box center [613, 542] width 543 height 309
click at [707, 505] on textarea "Cover Letter template:" at bounding box center [613, 542] width 543 height 309
click at [373, 518] on textarea "Cover Letter template:" at bounding box center [613, 542] width 543 height 309
click at [377, 507] on textarea "Cover Letter template:" at bounding box center [613, 542] width 543 height 309
click at [406, 515] on textarea "Cover Letter template:" at bounding box center [613, 542] width 543 height 309
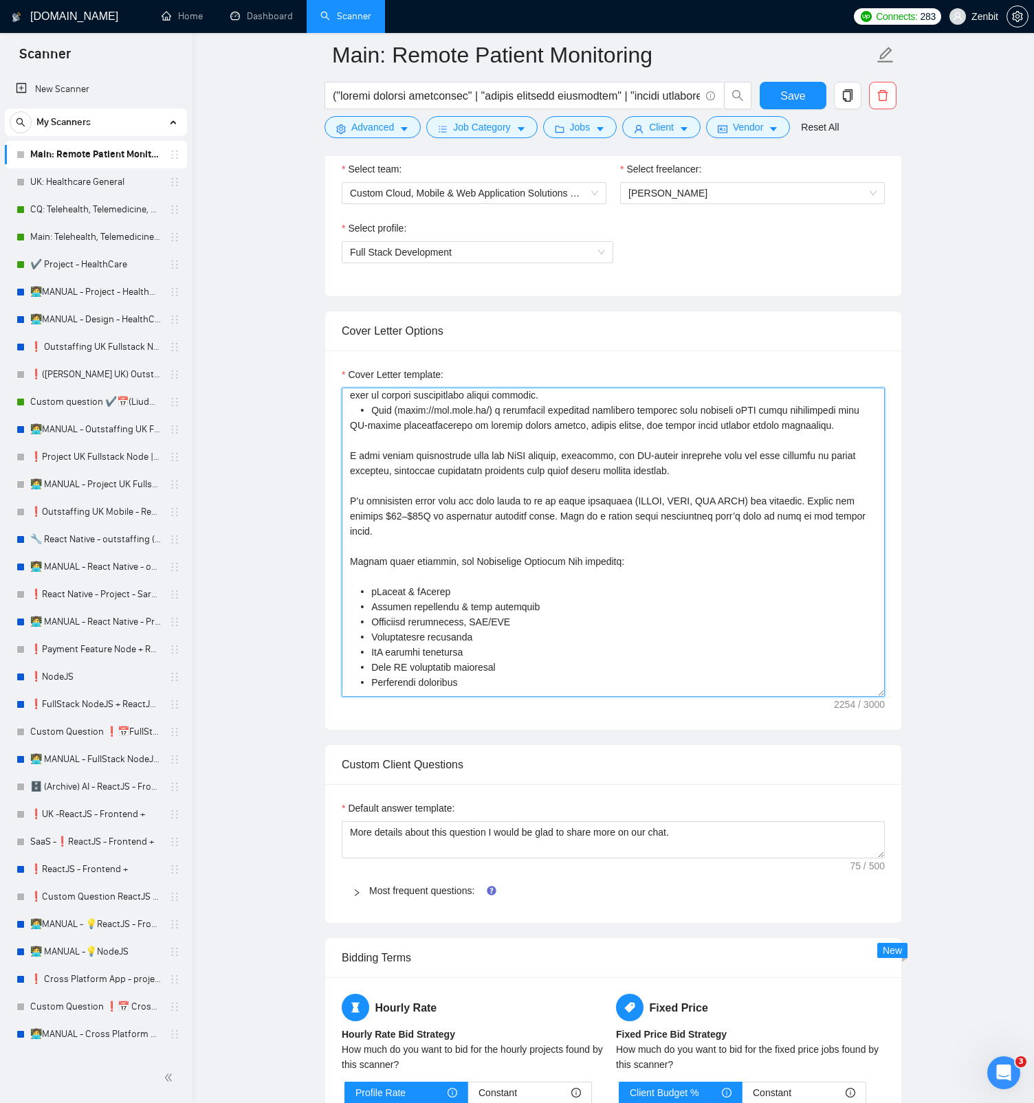
click at [476, 492] on textarea "Cover Letter template:" at bounding box center [613, 542] width 543 height 309
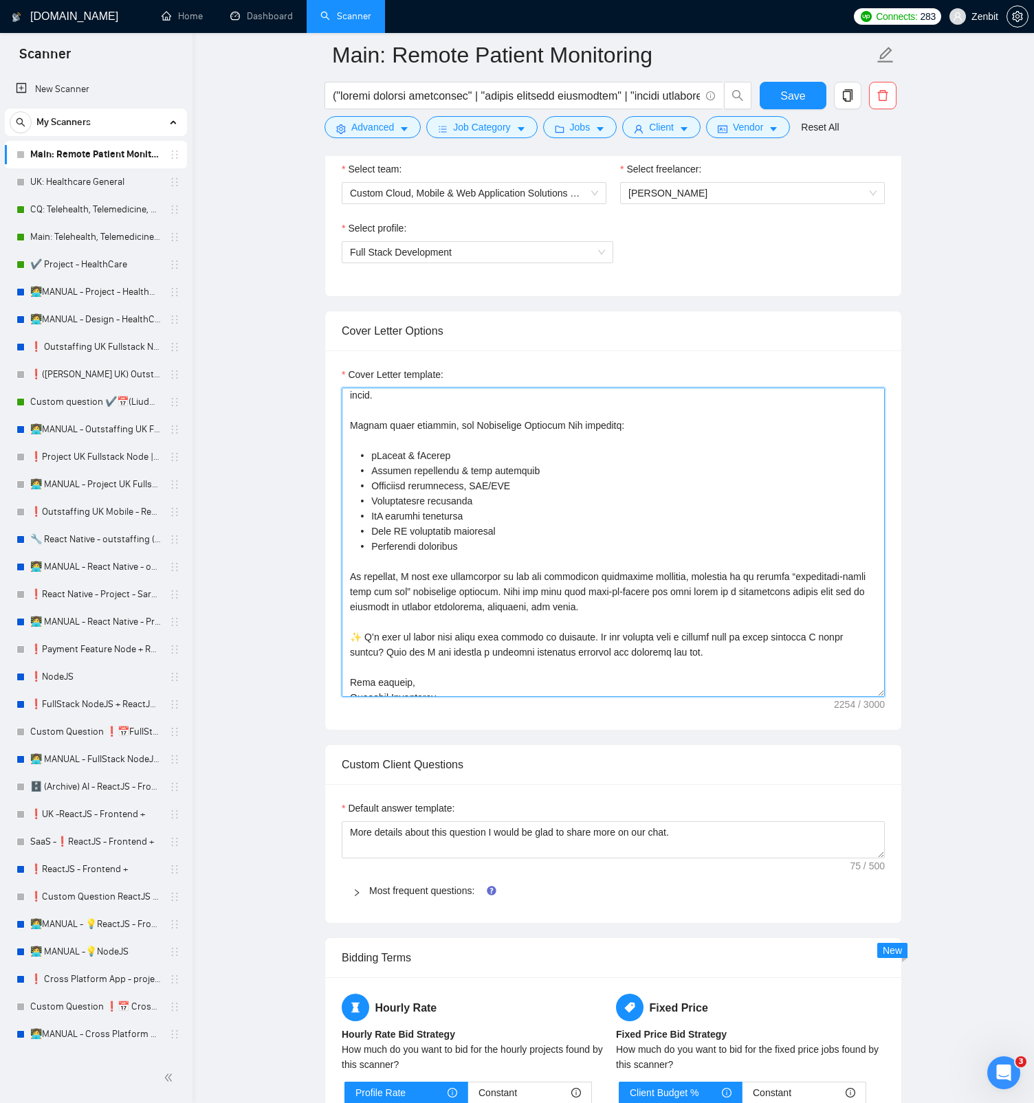
scroll to position [272, 0]
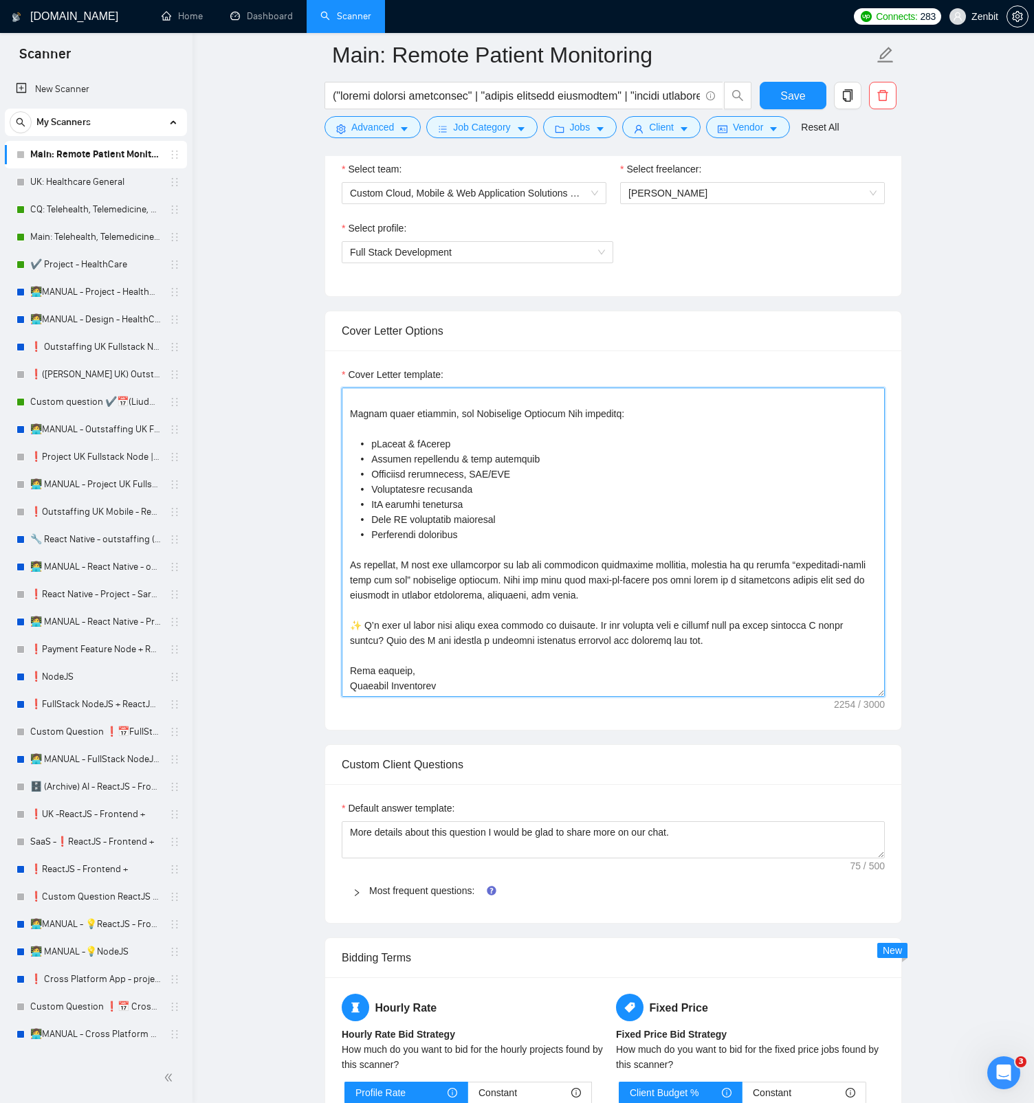
click at [470, 521] on textarea "Cover Letter template:" at bounding box center [613, 542] width 543 height 309
paste textarea "digital health"
drag, startPoint x: 548, startPoint y: 578, endPoint x: 702, endPoint y: 593, distance: 154.7
click at [702, 521] on textarea "Cover Letter template:" at bounding box center [613, 542] width 543 height 309
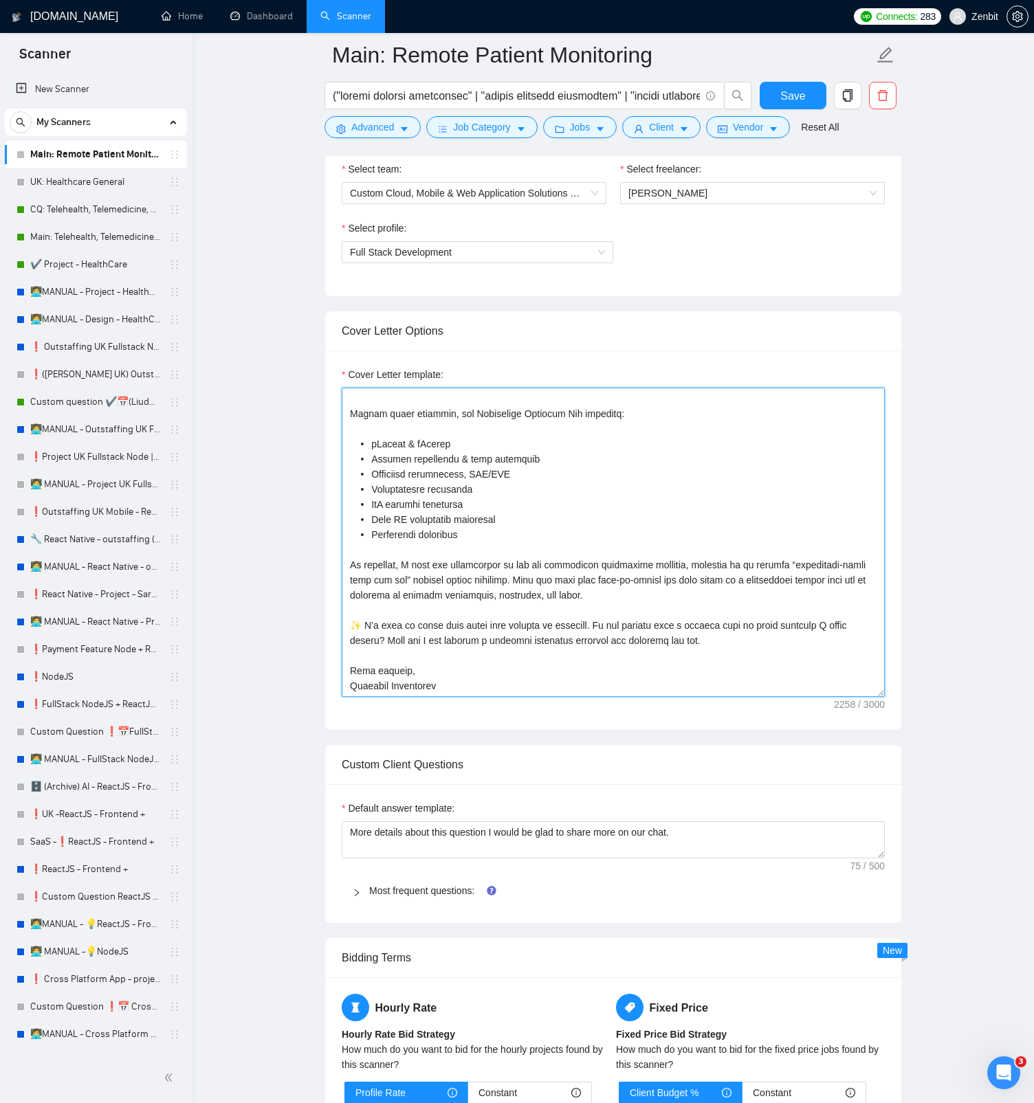
paste textarea "accelerates time-to-market and frees up budget that clients can reinvest into p…"
click at [492, 521] on textarea "Cover Letter template:" at bounding box center [613, 542] width 543 height 309
click at [554, 521] on textarea "Cover Letter template:" at bounding box center [613, 542] width 543 height 309
click at [699, 521] on textarea "Cover Letter template:" at bounding box center [613, 542] width 543 height 309
click at [727, 521] on textarea "Cover Letter template:" at bounding box center [613, 542] width 543 height 309
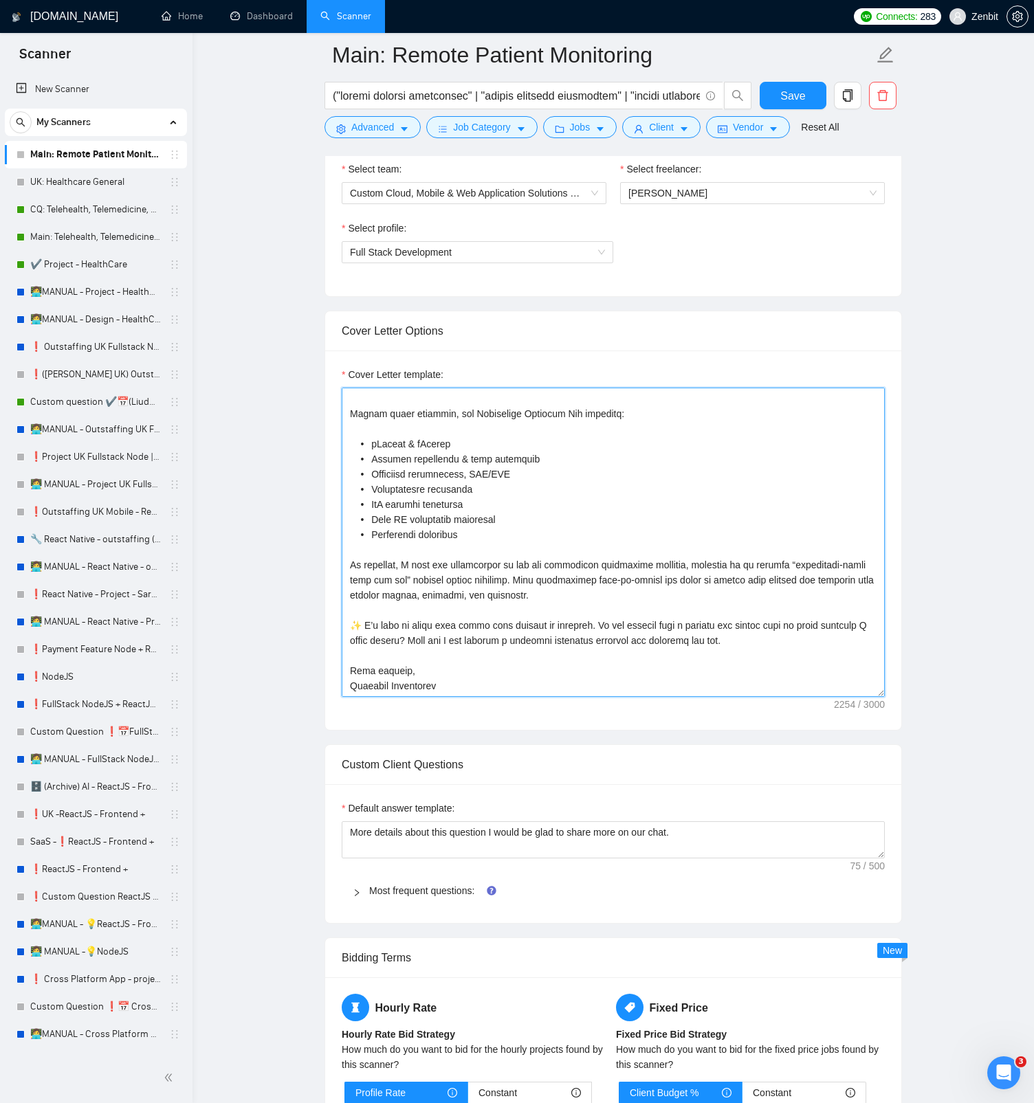
click at [681, 521] on textarea "Cover Letter template:" at bounding box center [613, 542] width 543 height 309
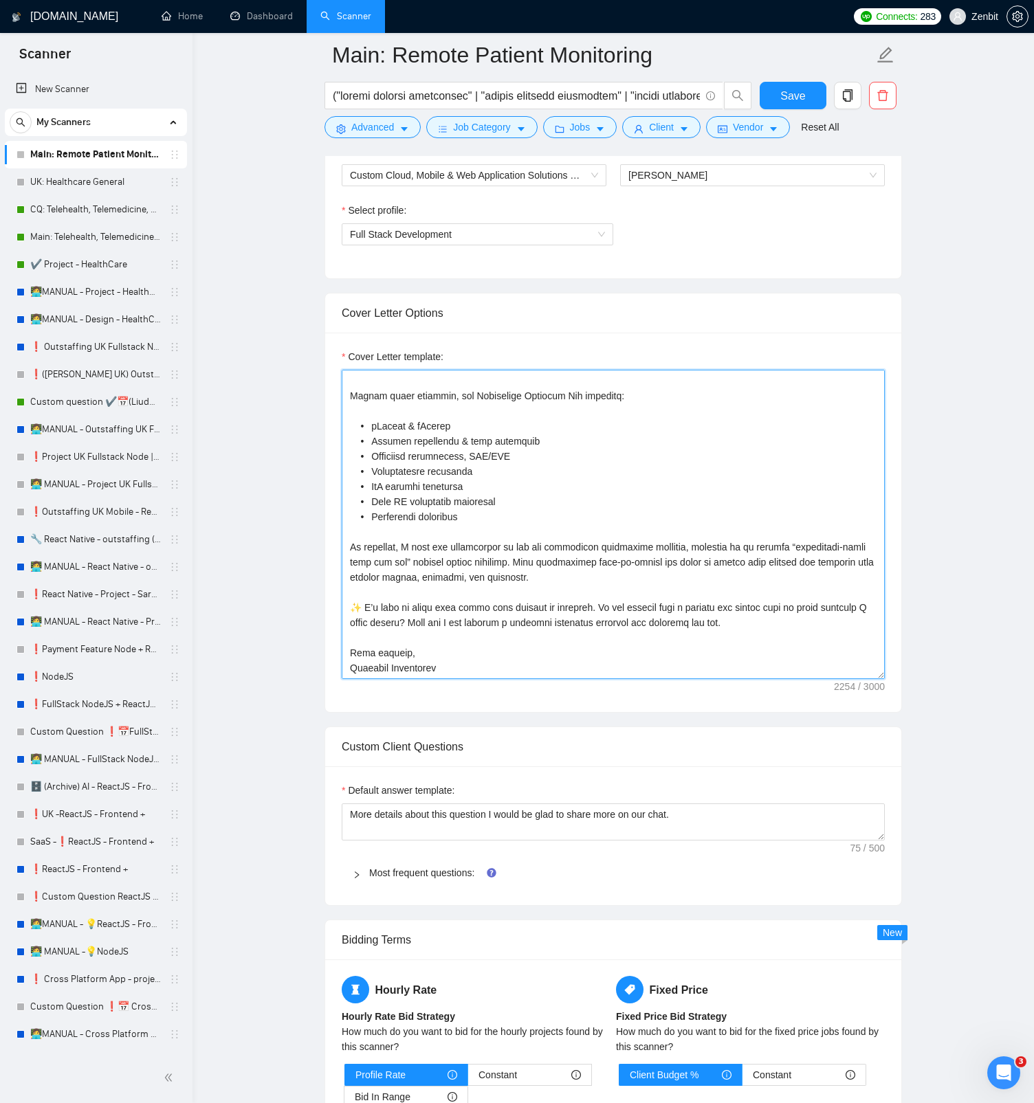
scroll to position [767, 0]
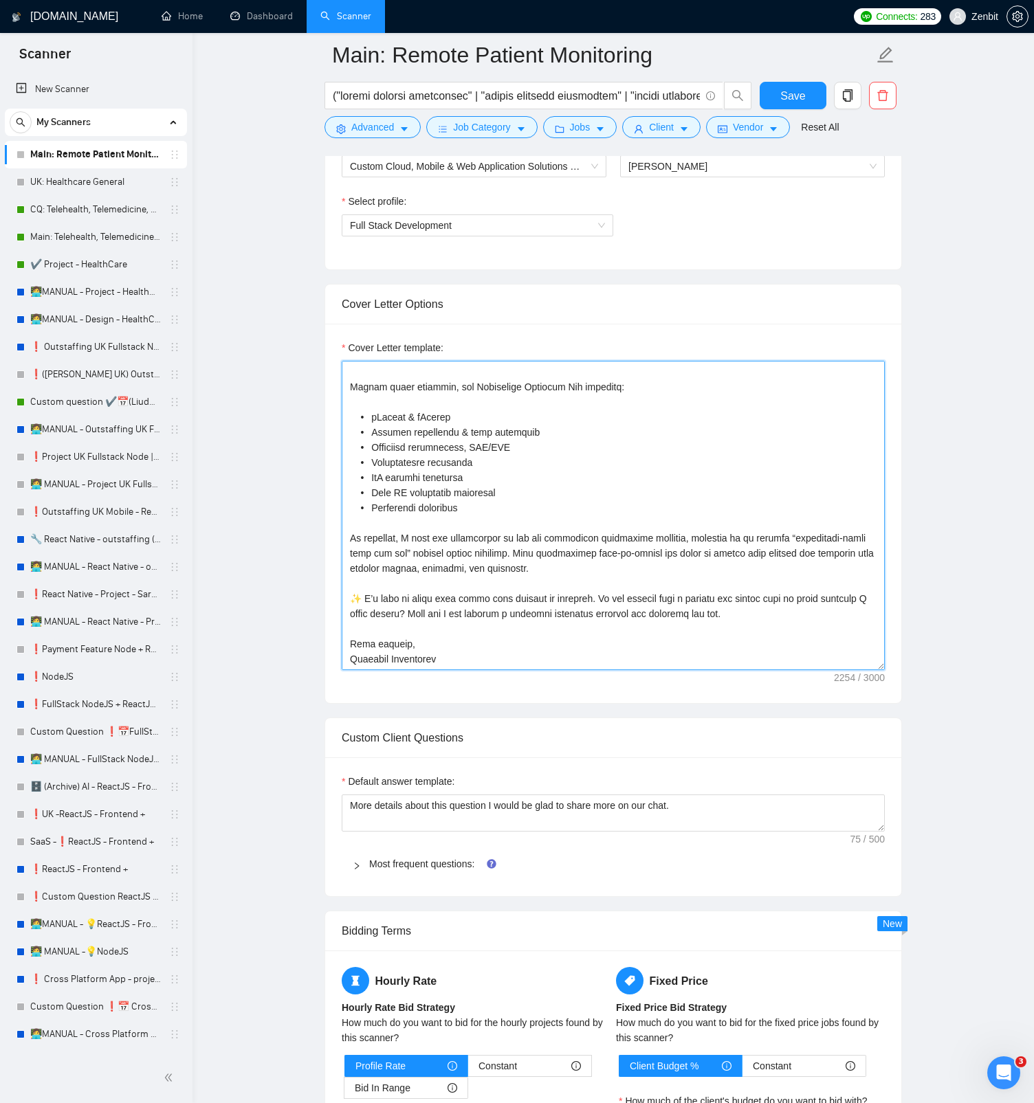
click at [678, 521] on textarea "Cover Letter template:" at bounding box center [613, 515] width 543 height 309
click at [562, 521] on textarea "Cover Letter template:" at bounding box center [613, 515] width 543 height 309
click at [0, 0] on div "our own" at bounding box center [0, 0] width 0 height 0
click at [0, 0] on div "a budget that clients can reinvest in" at bounding box center [0, 0] width 0 height 0
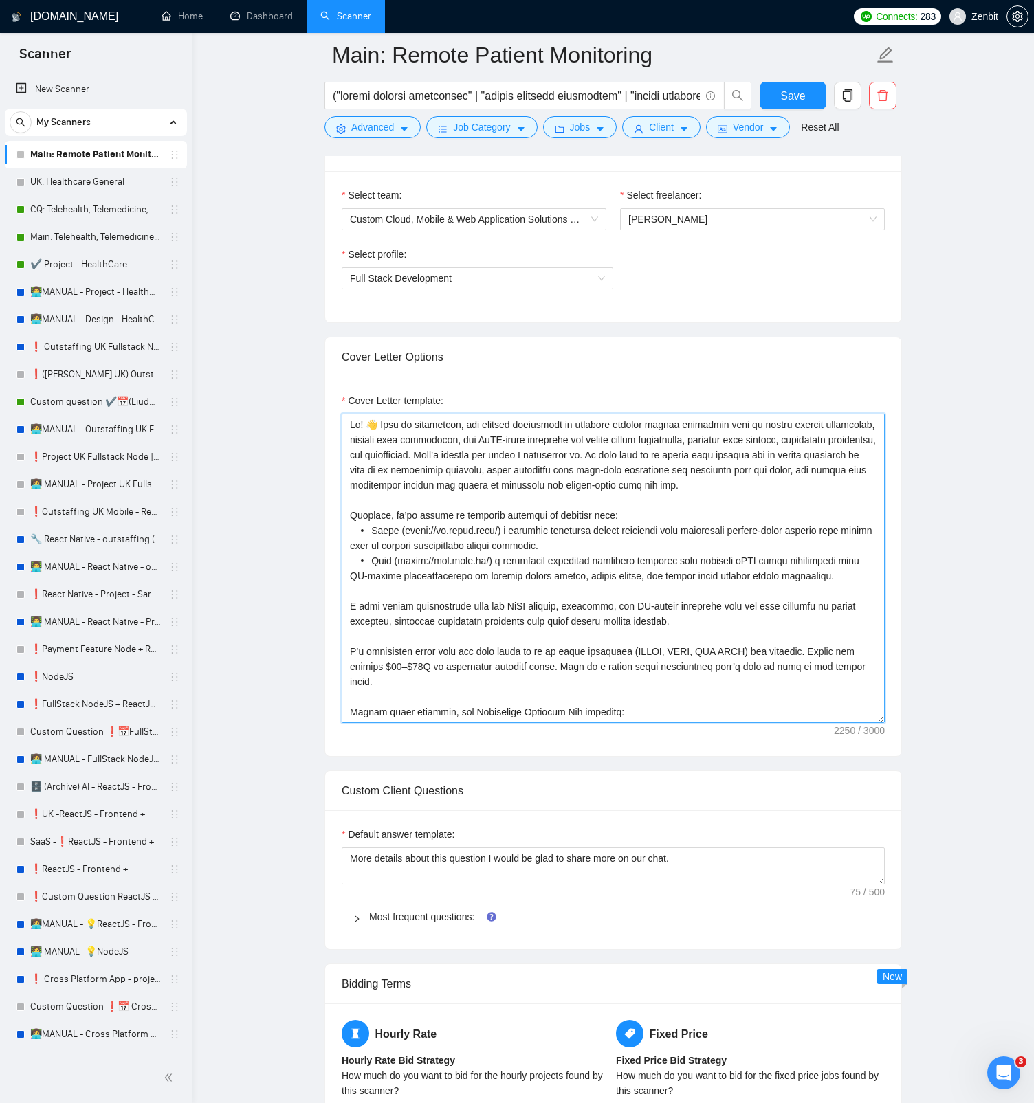
scroll to position [675, 0]
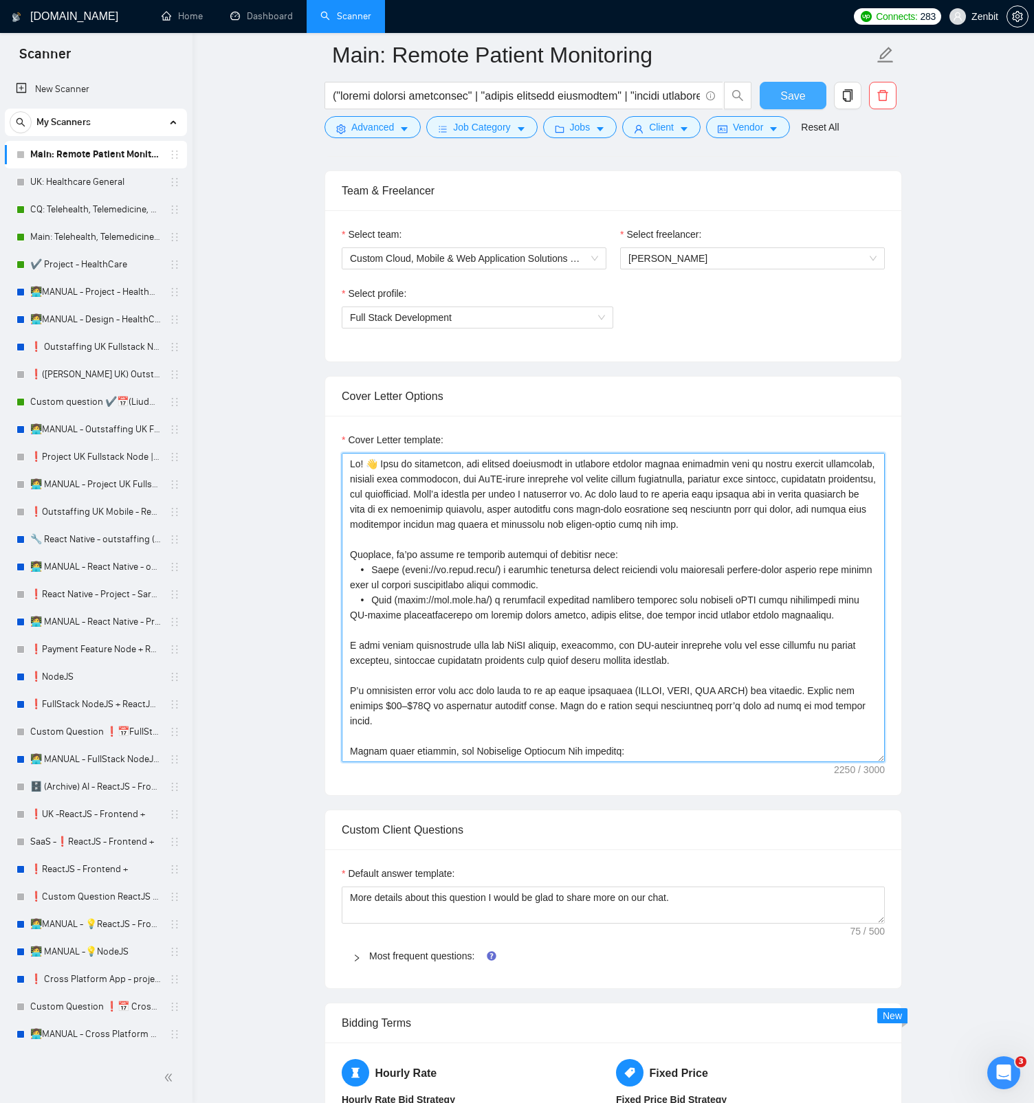
type textarea "Hi! 👋 From my experience, the biggest challenges in building digital health pla…"
click at [795, 92] on span "Save" at bounding box center [792, 95] width 25 height 17
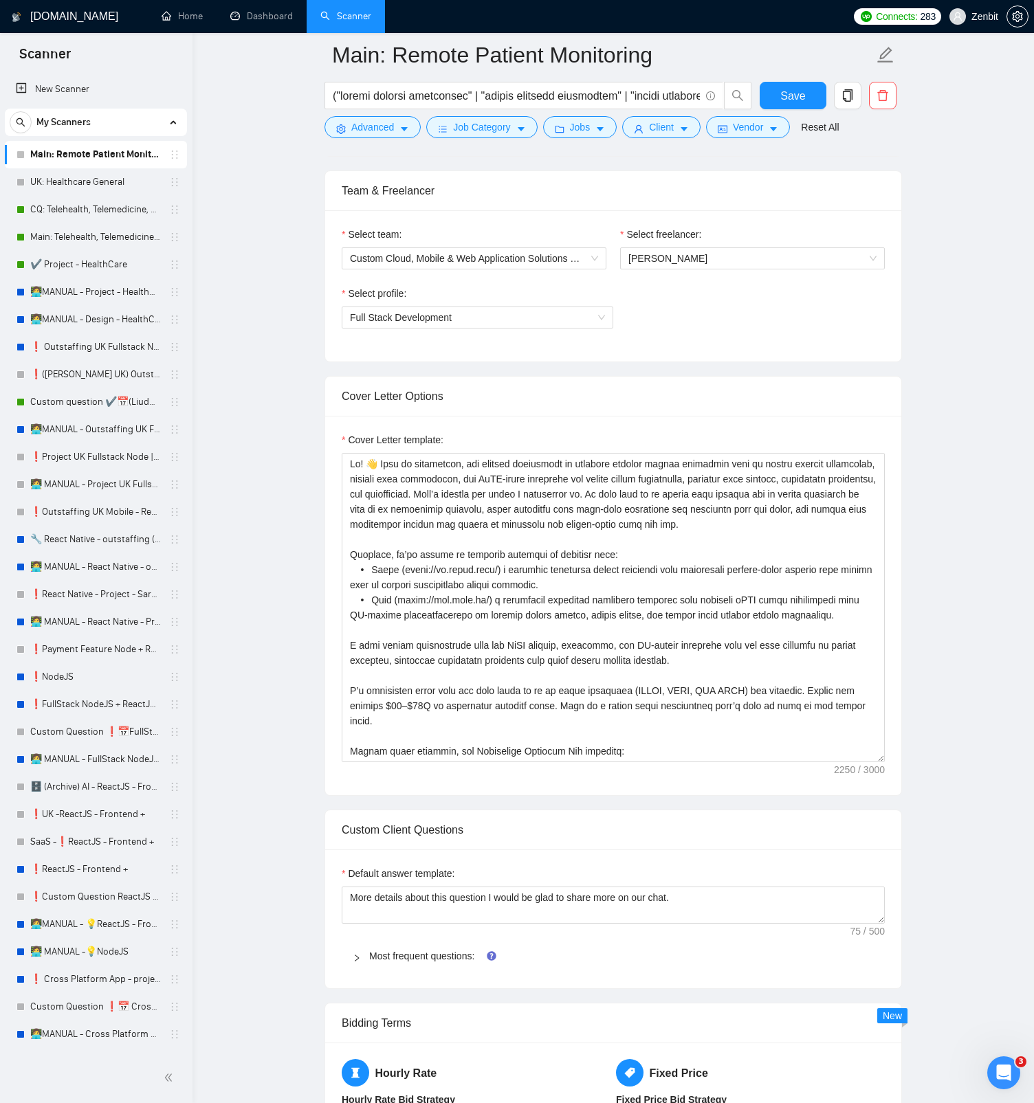
click at [267, 251] on main "Main: Remote Patient Monitoring Save Advanced Job Category Jobs Client Vendor R…" at bounding box center [612, 955] width 797 height 3150
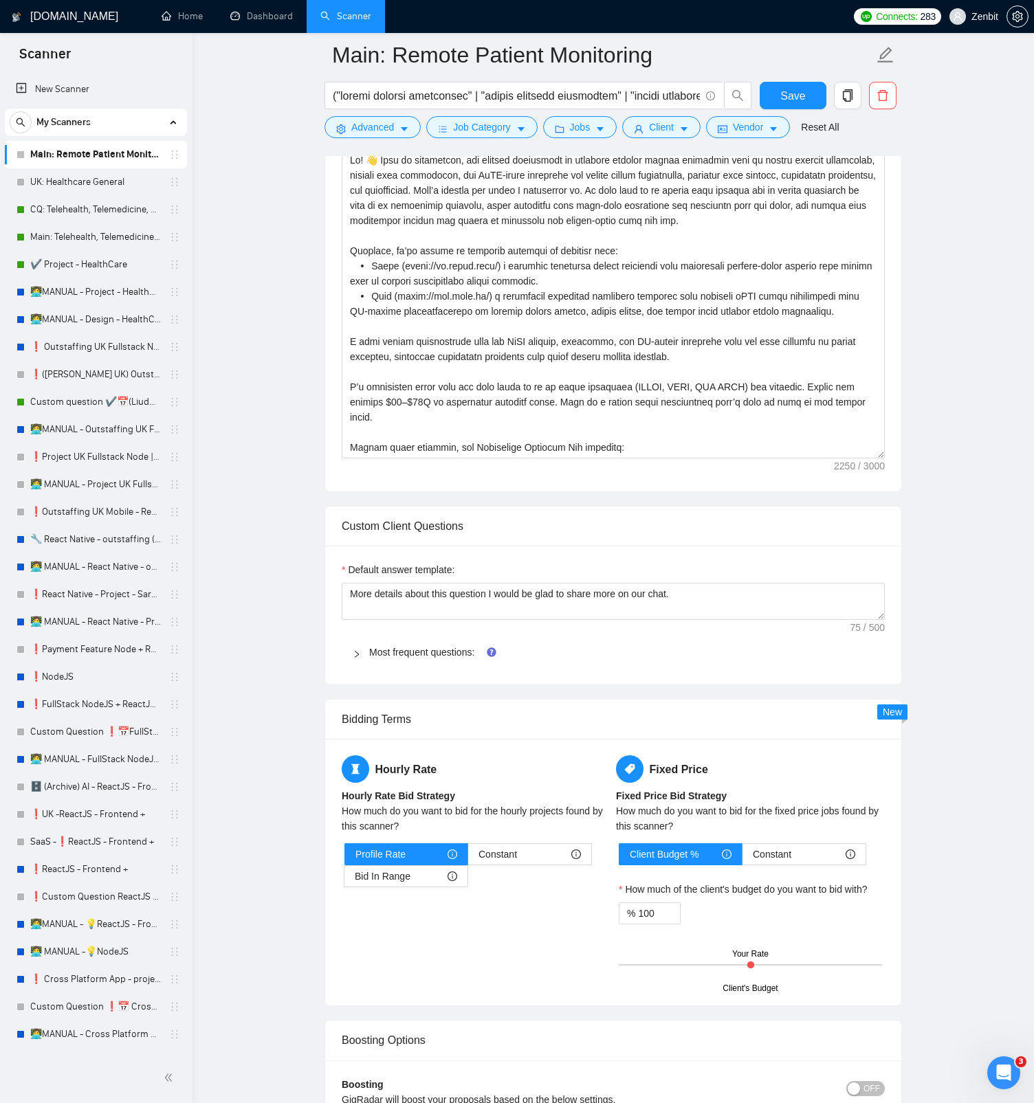
scroll to position [1038, 0]
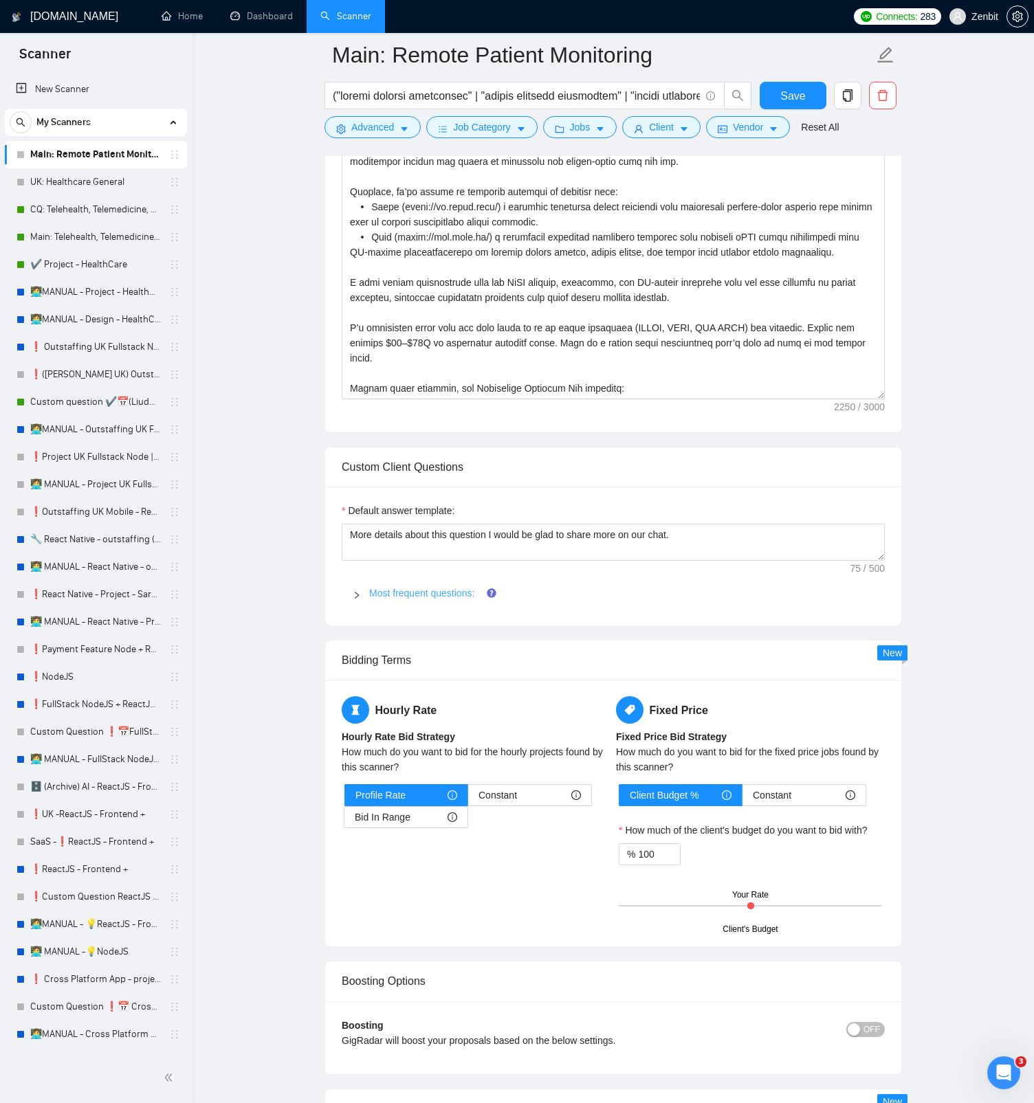
click at [381, 521] on link "Most frequent questions:" at bounding box center [421, 593] width 105 height 11
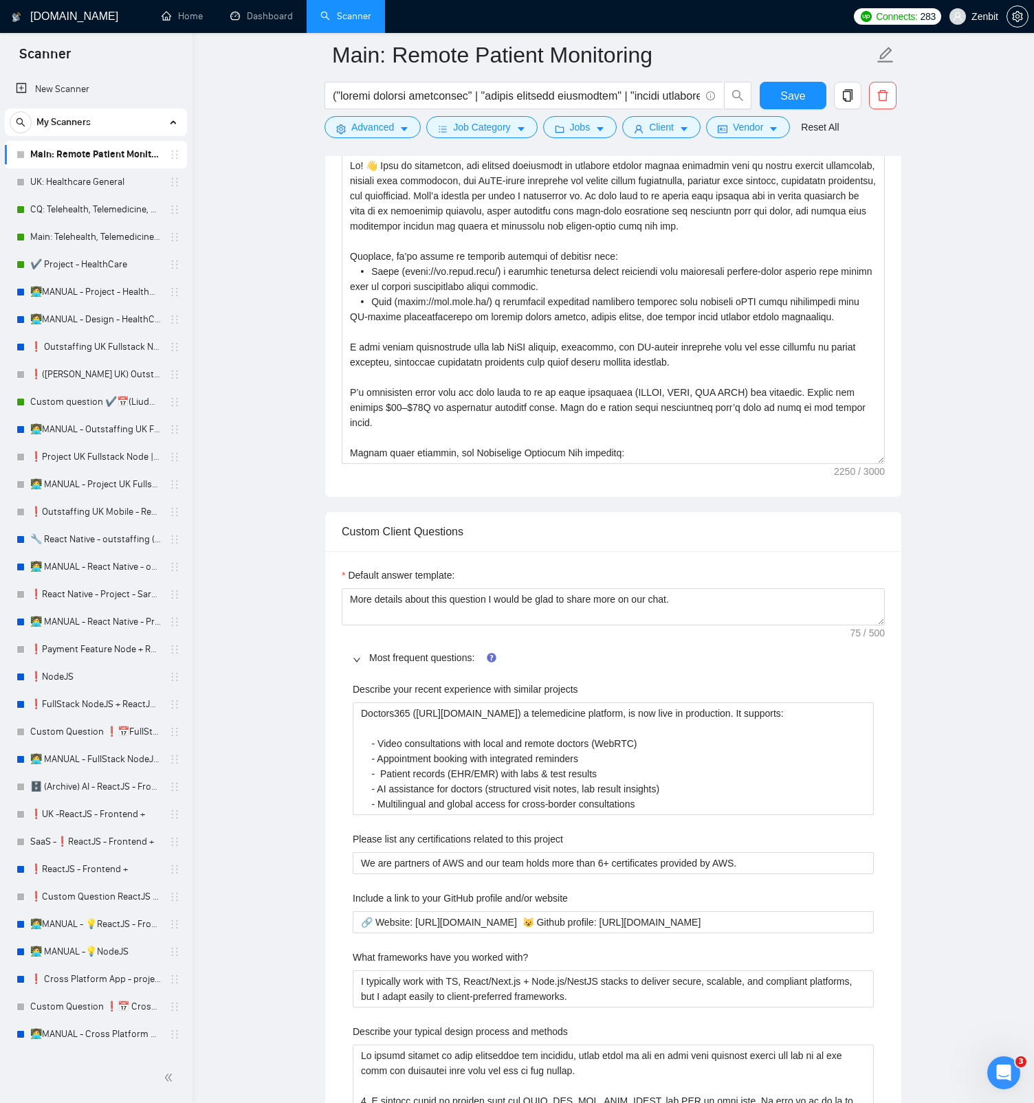
scroll to position [817, 0]
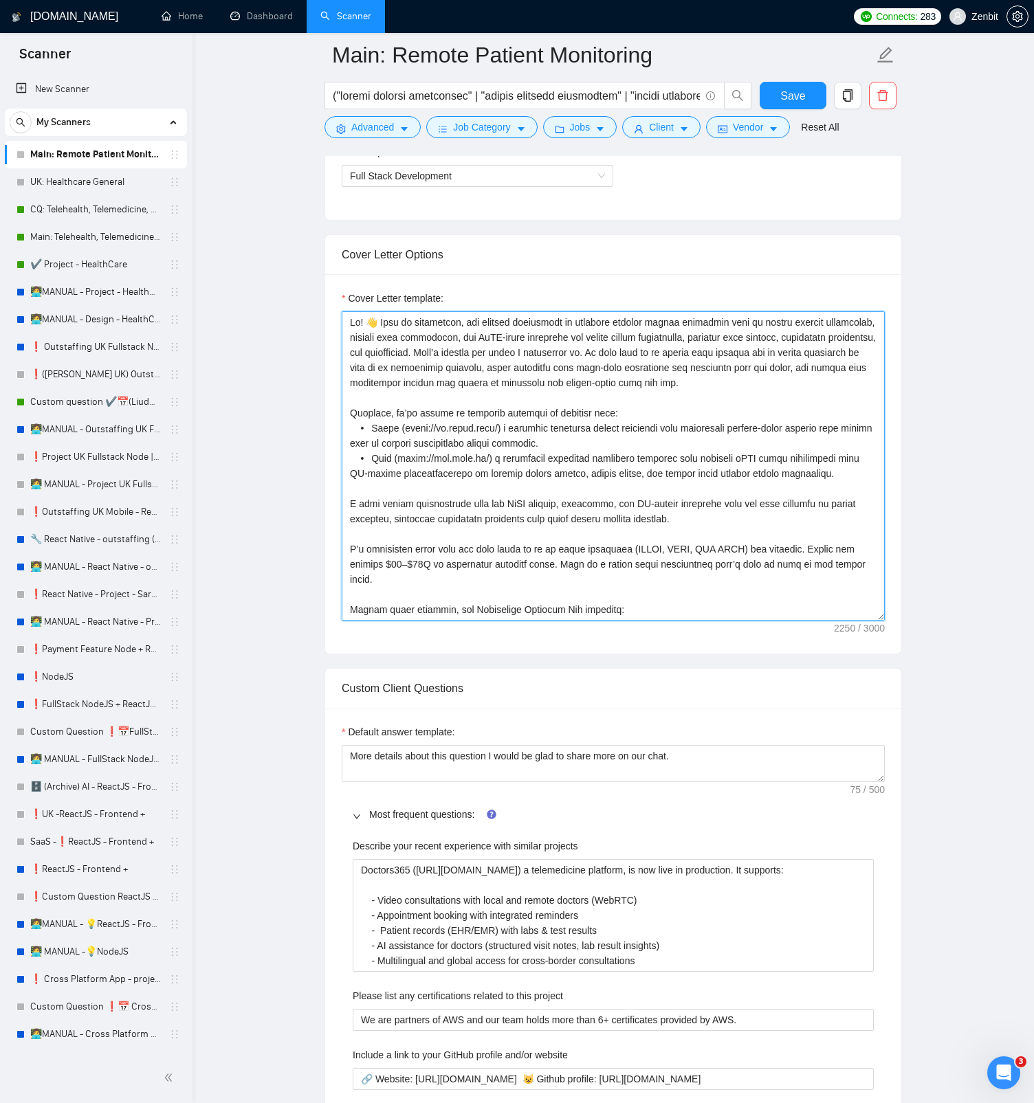
drag, startPoint x: 845, startPoint y: 475, endPoint x: 323, endPoint y: 417, distance: 524.9
drag, startPoint x: 709, startPoint y: 524, endPoint x: 274, endPoint y: 408, distance: 449.7
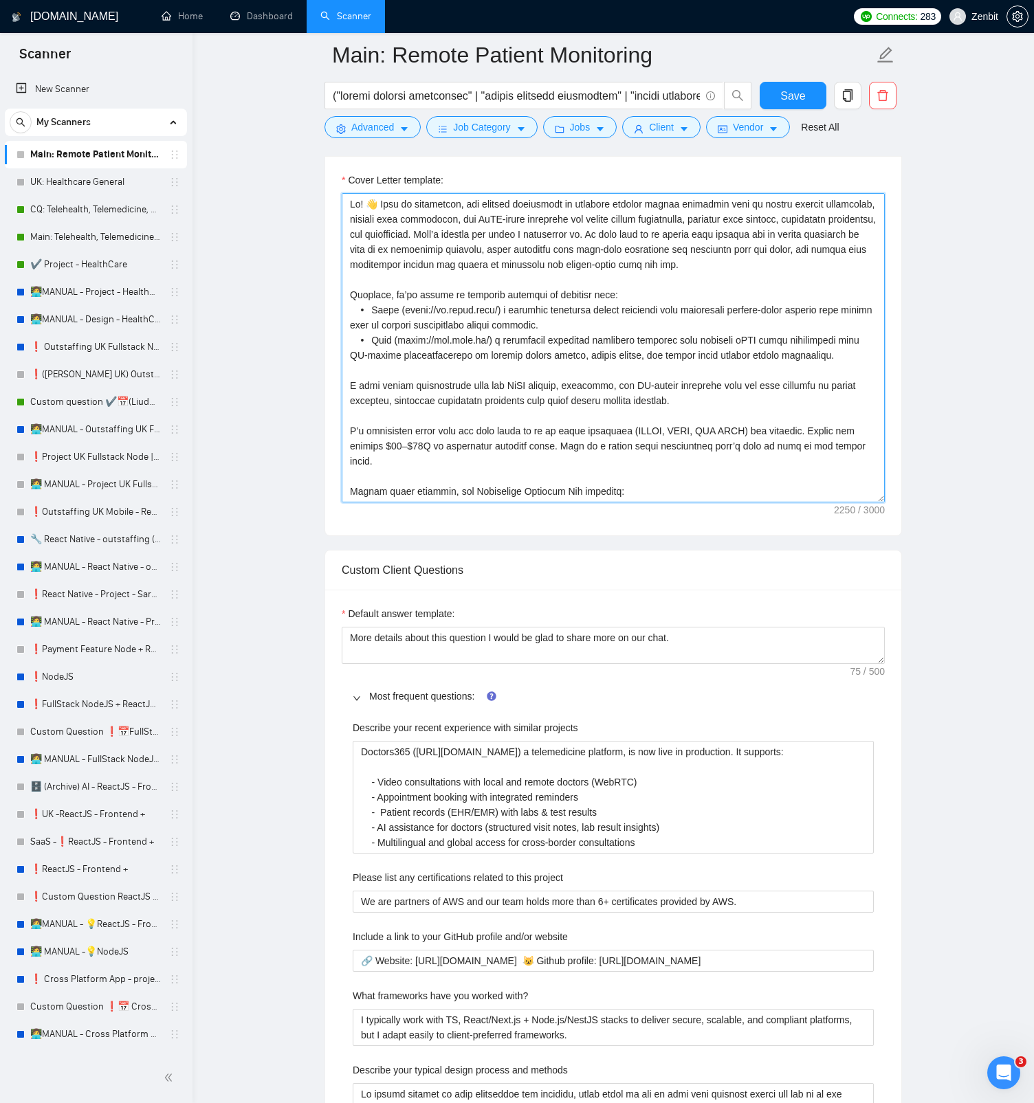
scroll to position [1178, 0]
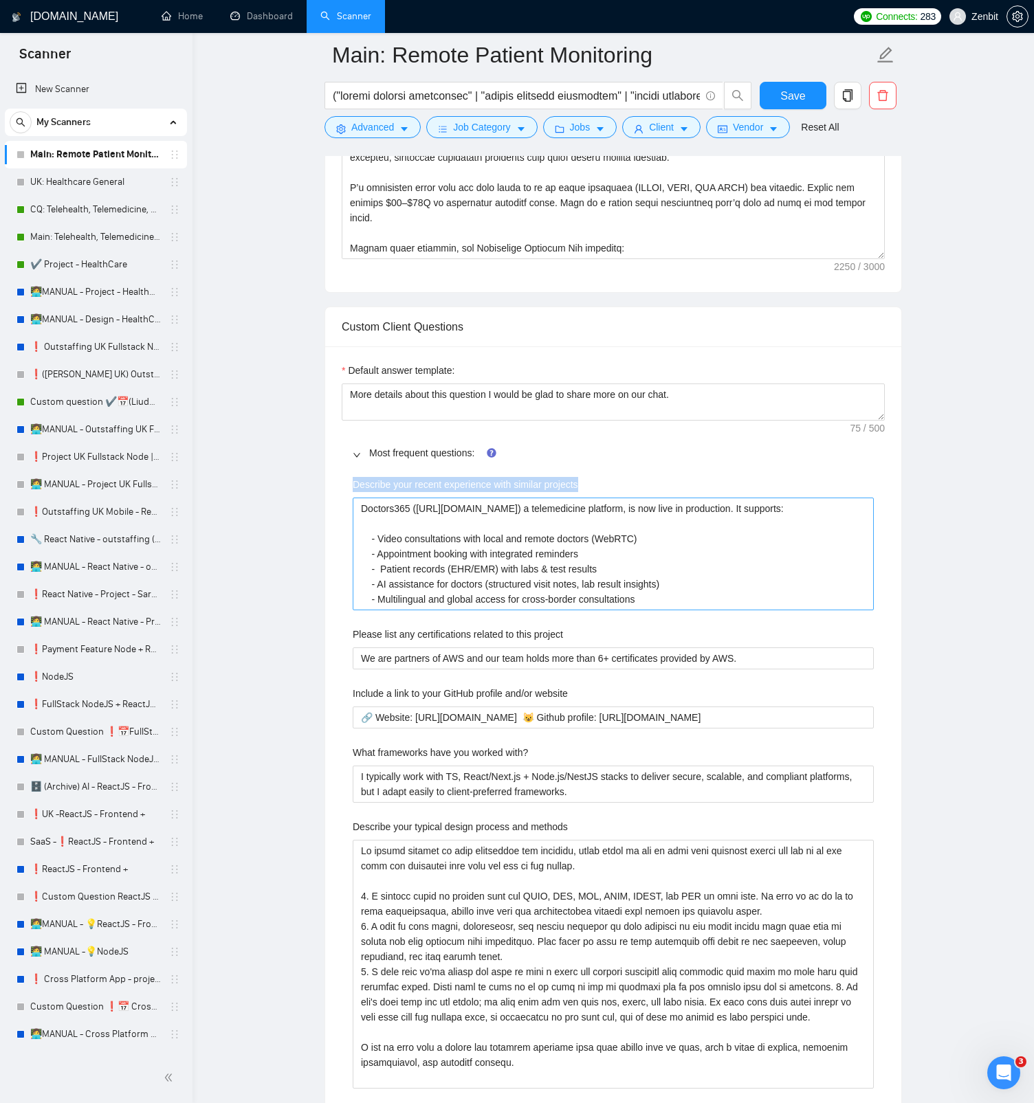
drag, startPoint x: 348, startPoint y: 483, endPoint x: 599, endPoint y: 498, distance: 251.3
copy label "Describe your recent experience with similar projects"
click at [614, 521] on projects "Doctors365 ([URL][DOMAIN_NAME]) a telemedicine platform, is now live in product…" at bounding box center [613, 554] width 521 height 113
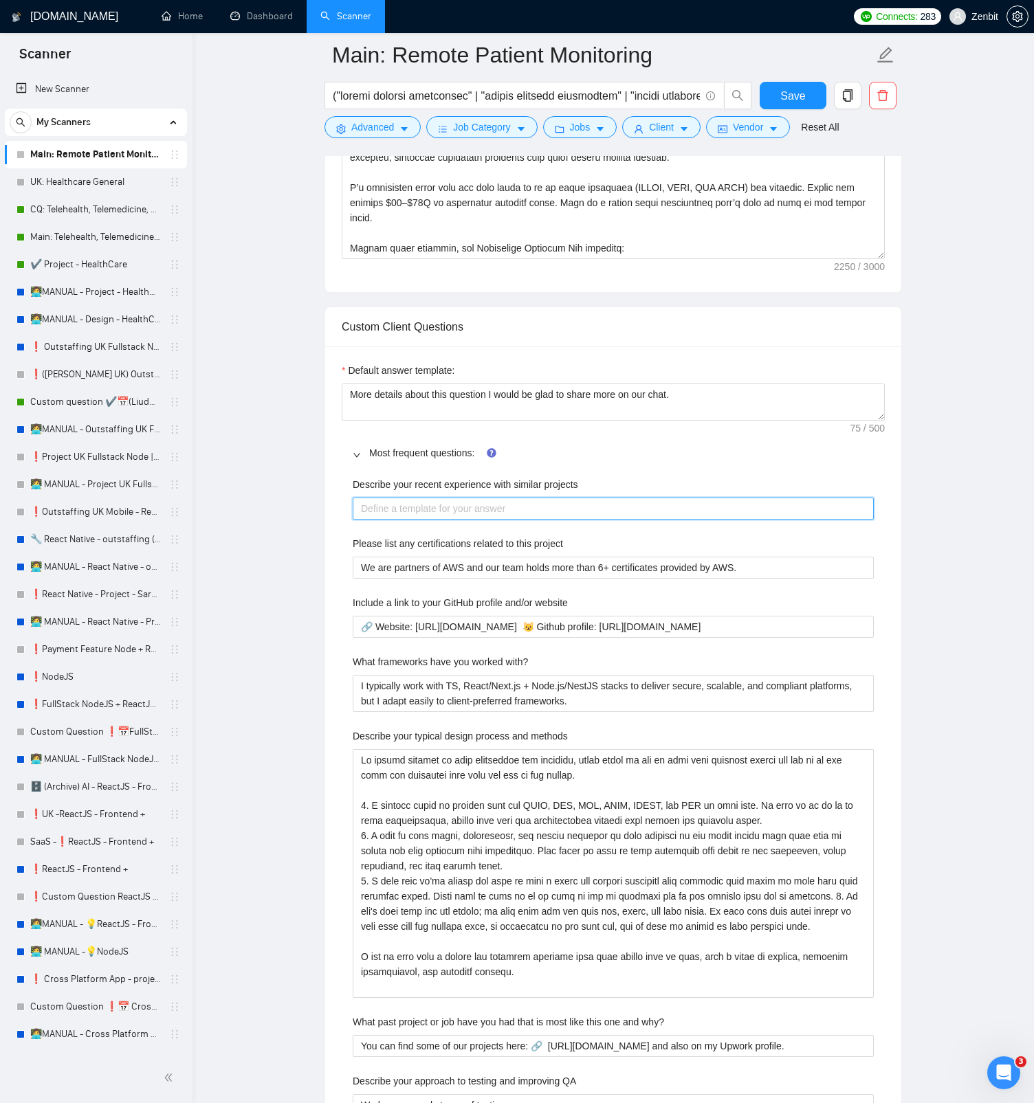
paste projects "Recently, I’ve been involved in projects very similar to what you’re describing…"
type projects "Recently, I’ve been involved in projects very similar to what you’re describing…"
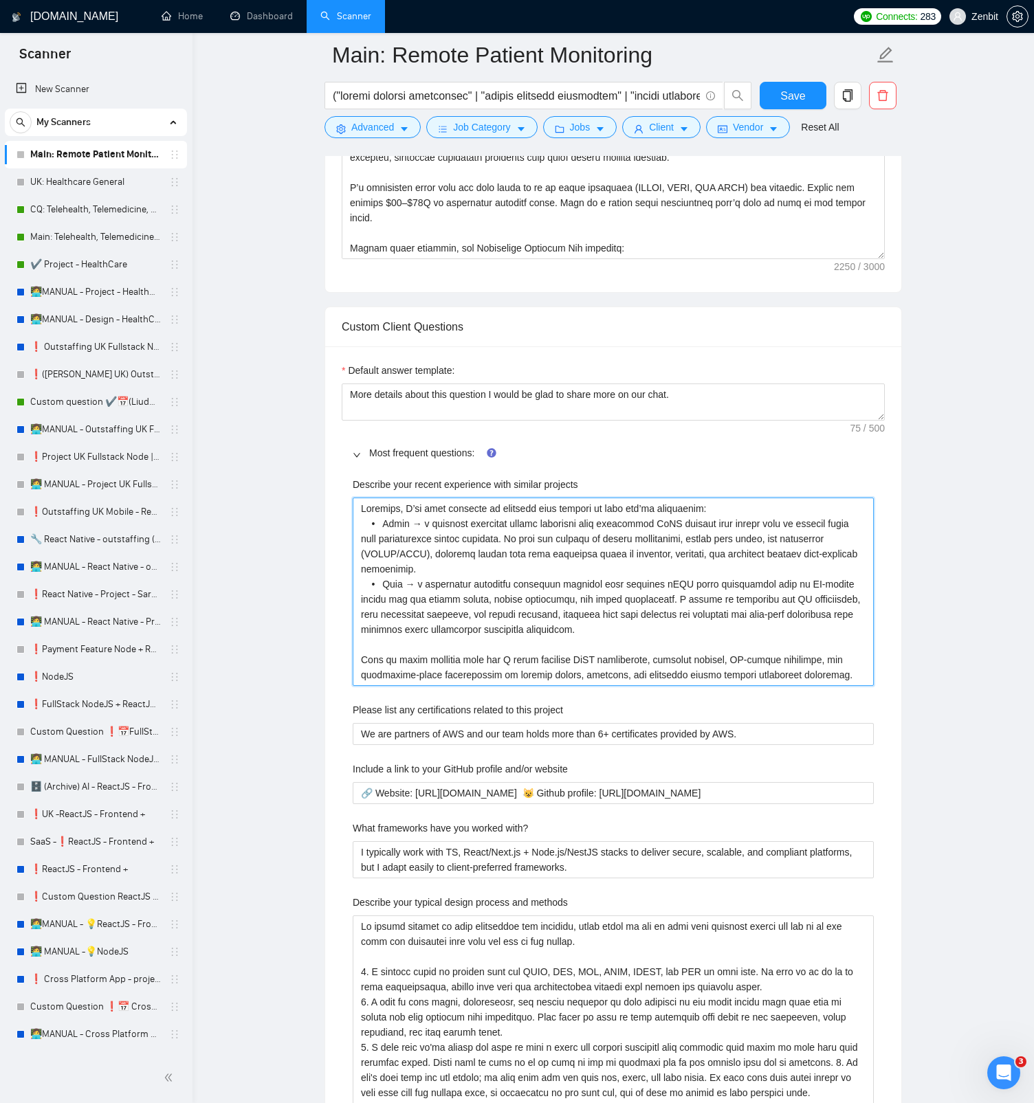
click at [507, 514] on projects "Describe your recent experience with similar projects" at bounding box center [613, 592] width 521 height 188
click at [454, 521] on projects "Describe your recent experience with similar projects" at bounding box center [613, 592] width 521 height 188
click at [418, 521] on projects "Describe your recent experience with similar projects" at bounding box center [613, 592] width 521 height 188
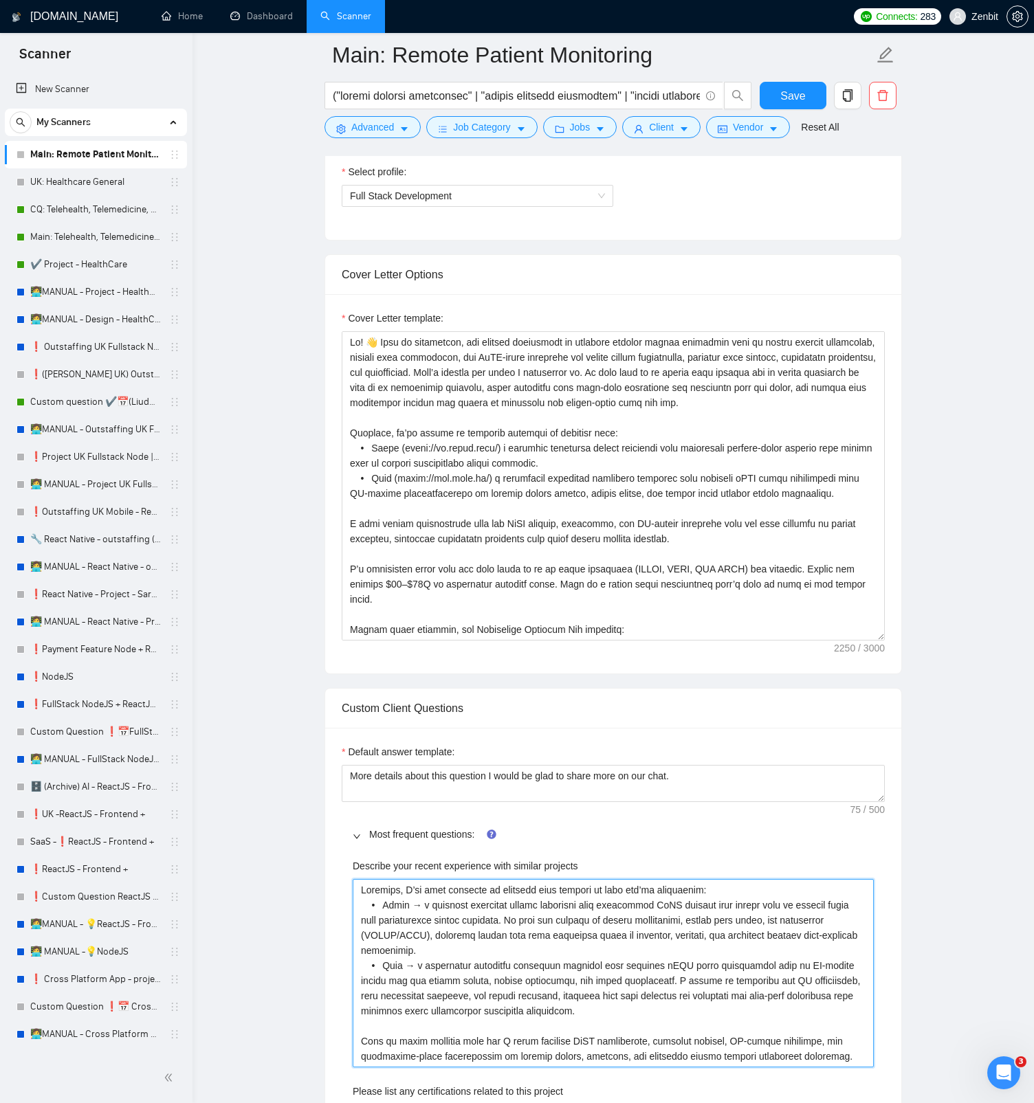
scroll to position [718, 0]
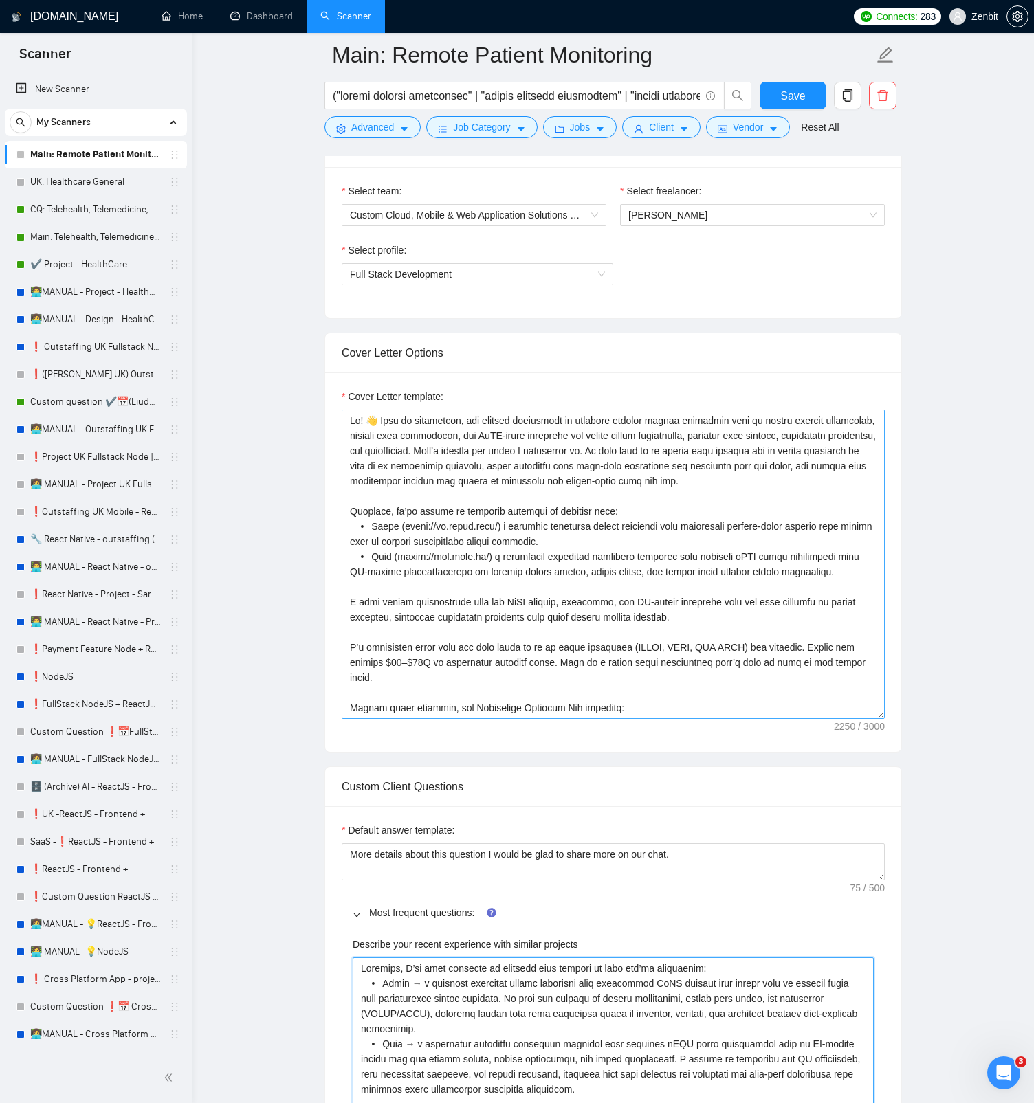
type projects "Recently, I’ve been involved in projects very similar to what you’re describing…"
drag, startPoint x: 502, startPoint y: 524, endPoint x: 399, endPoint y: 532, distance: 103.4
click at [399, 521] on textarea "Cover Letter template:" at bounding box center [613, 564] width 543 height 309
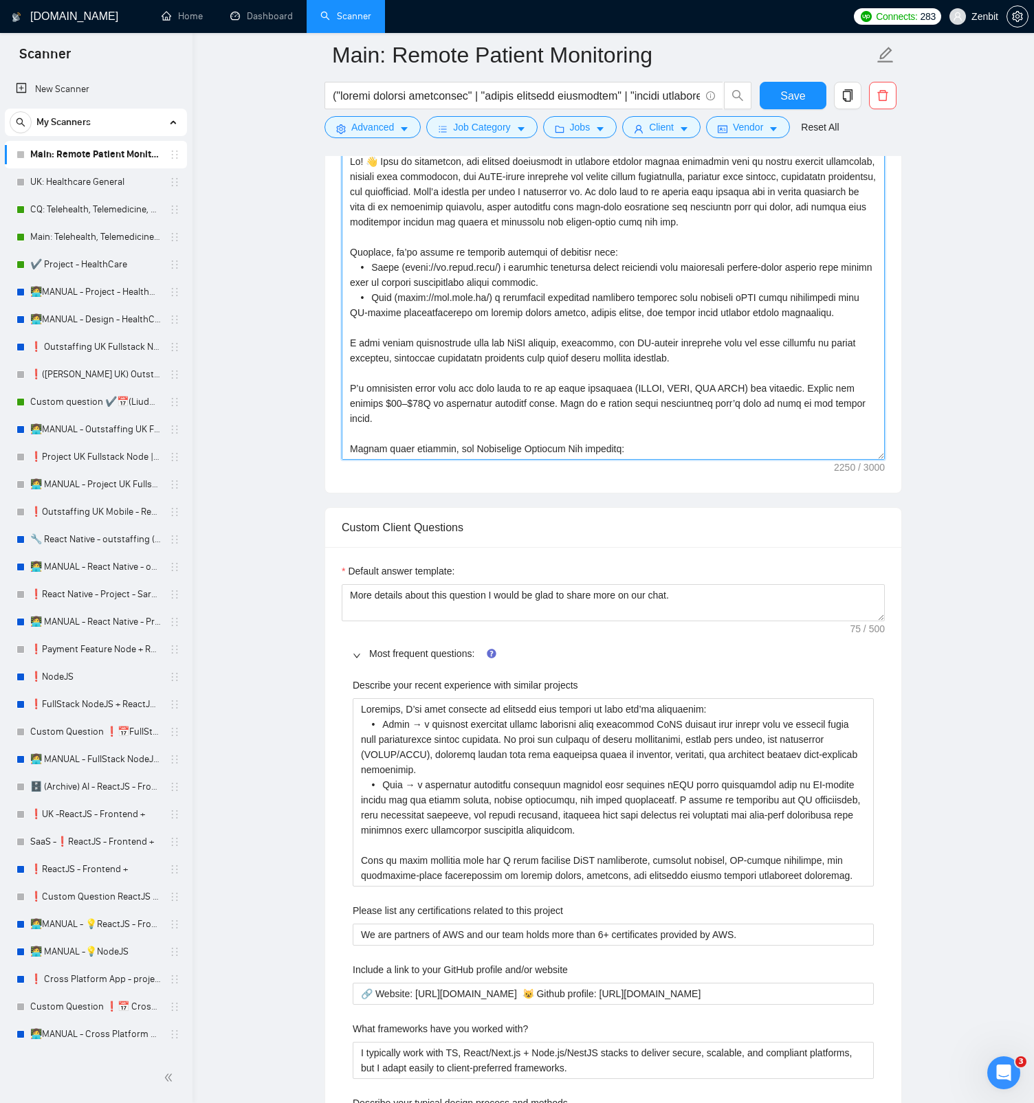
scroll to position [1134, 0]
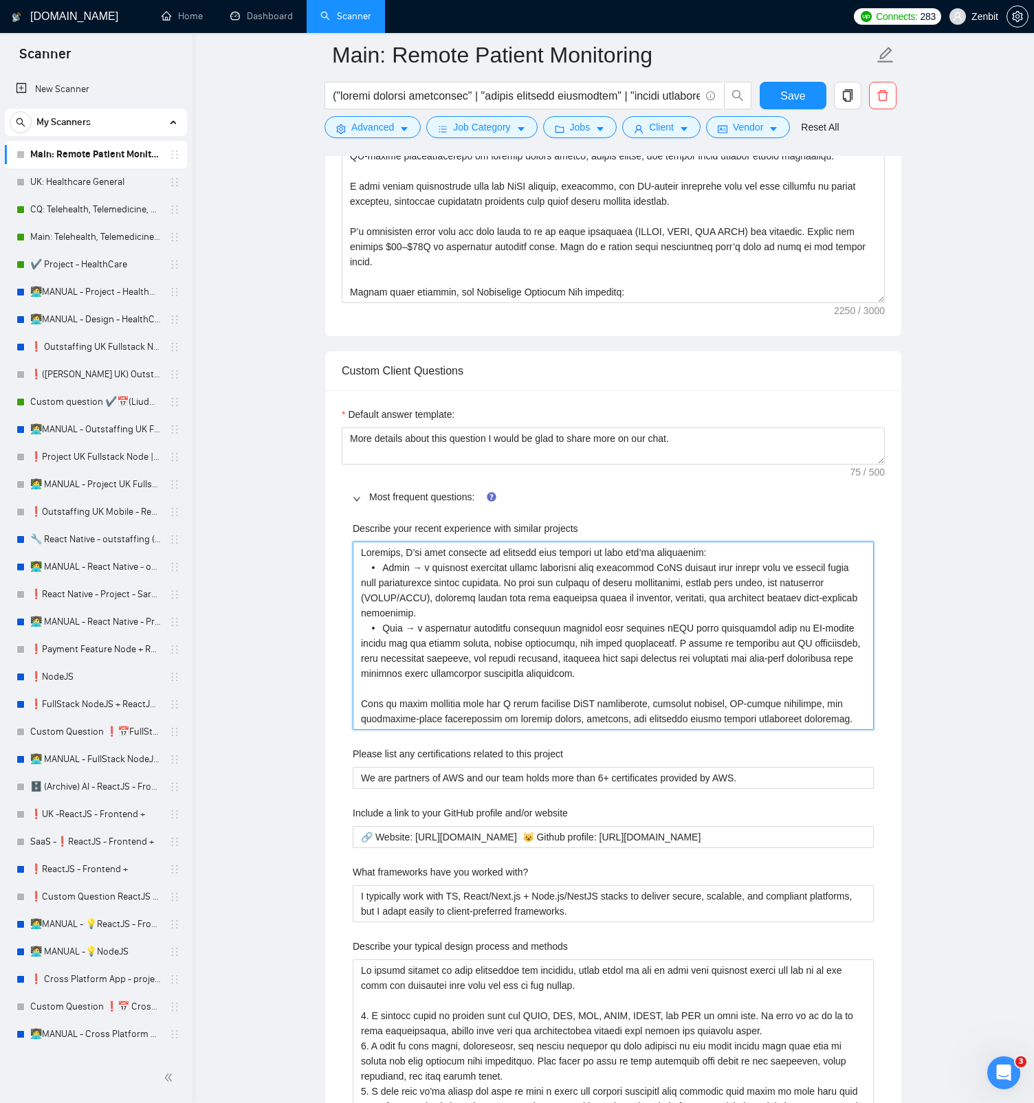
click at [420, 521] on projects "Describe your recent experience with similar projects" at bounding box center [613, 636] width 521 height 188
type projects "Recently, I’ve been involved in projects very similar to what you’re describing…"
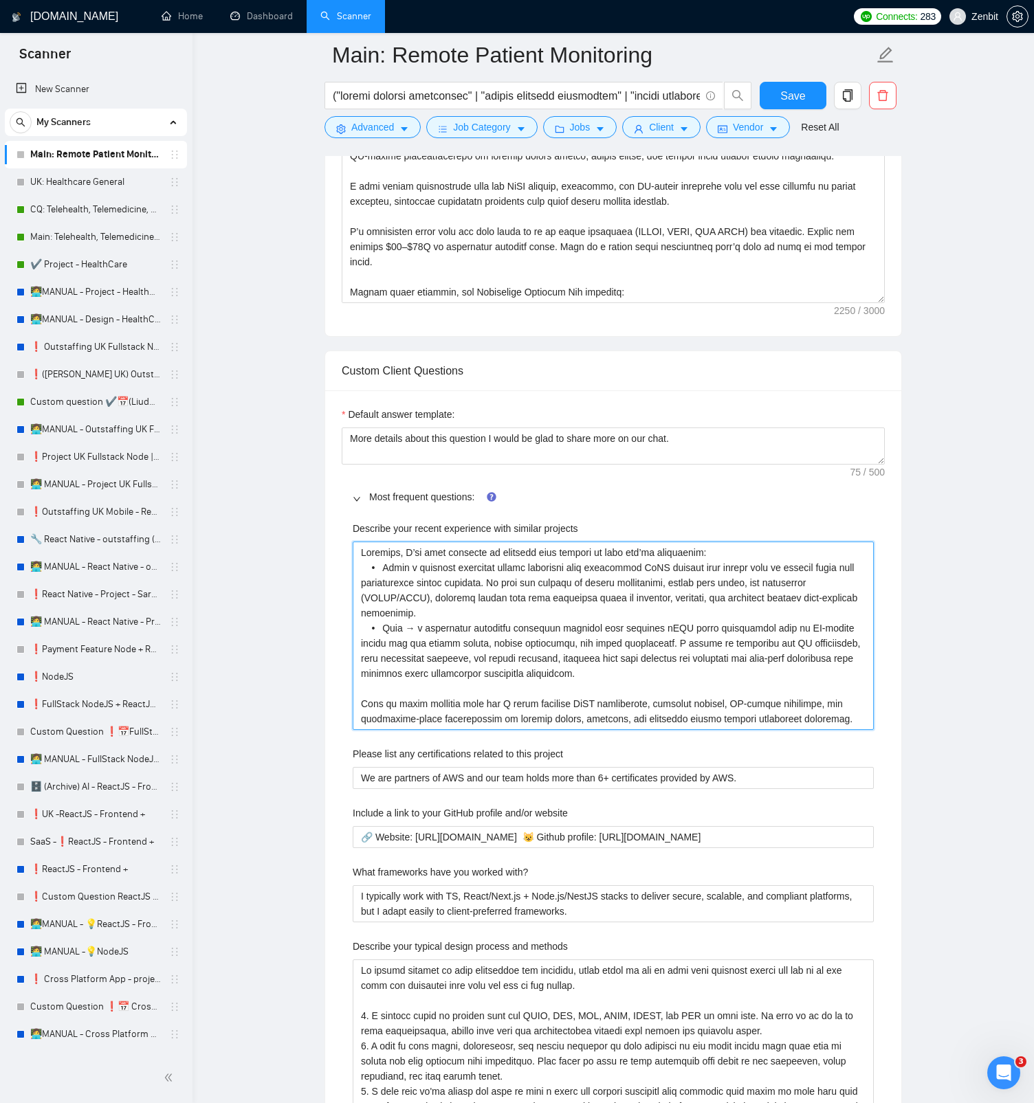
type projects "Recently, I’ve been involved in projects very similar to what you’re describing…"
click at [412, 521] on projects "Describe your recent experience with similar projects" at bounding box center [613, 636] width 521 height 188
type projects "Recently, I’ve been involved in projects very similar to what you’re describing…"
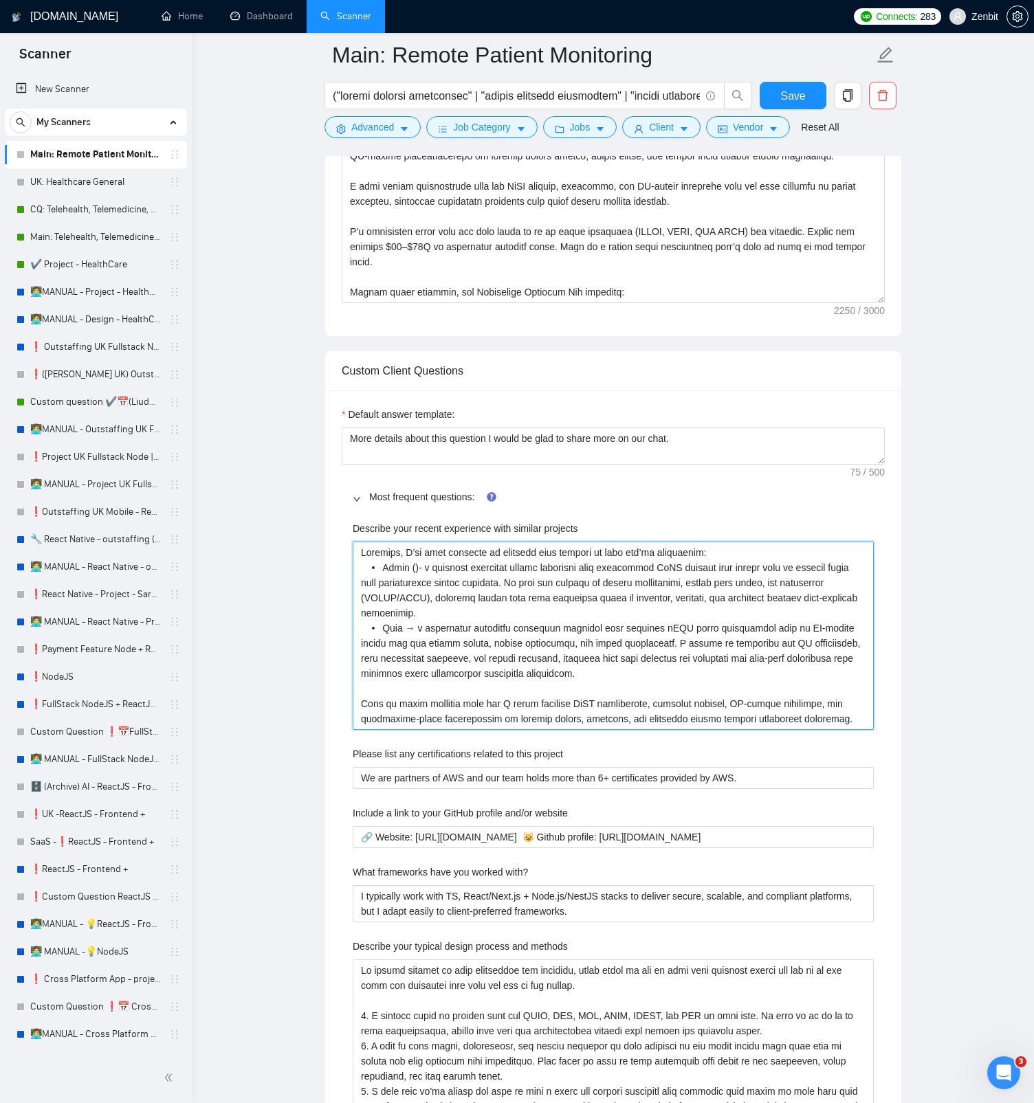
paste projects "(https://us.healy.shop/)"
type projects "Recently, I’ve been involved in projects very similar to what you’re describing…"
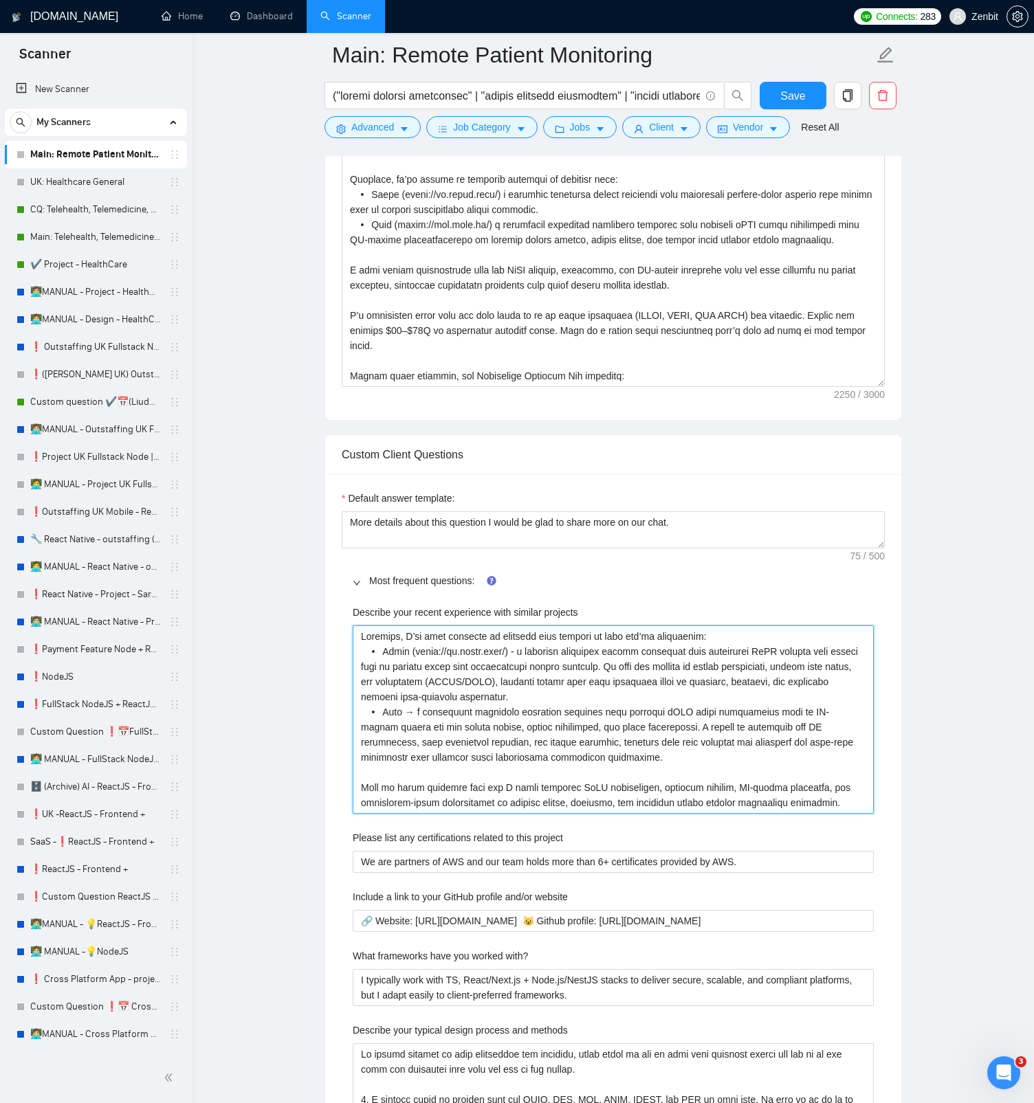
scroll to position [1006, 0]
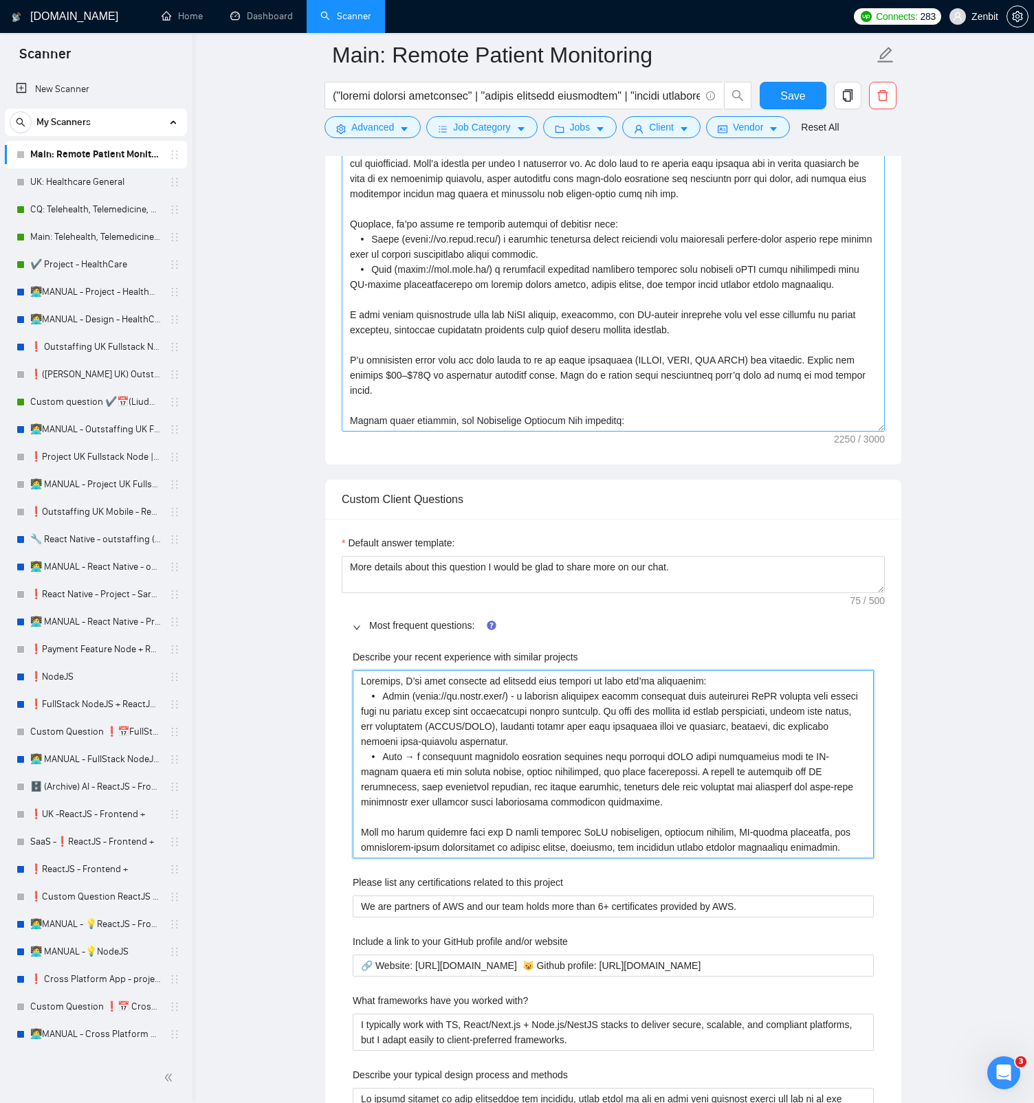
type projects "Recently, I’ve been involved in projects very similar to what you’re describing…"
drag, startPoint x: 398, startPoint y: 268, endPoint x: 491, endPoint y: 270, distance: 92.8
click at [491, 270] on textarea "Cover Letter template:" at bounding box center [613, 276] width 543 height 309
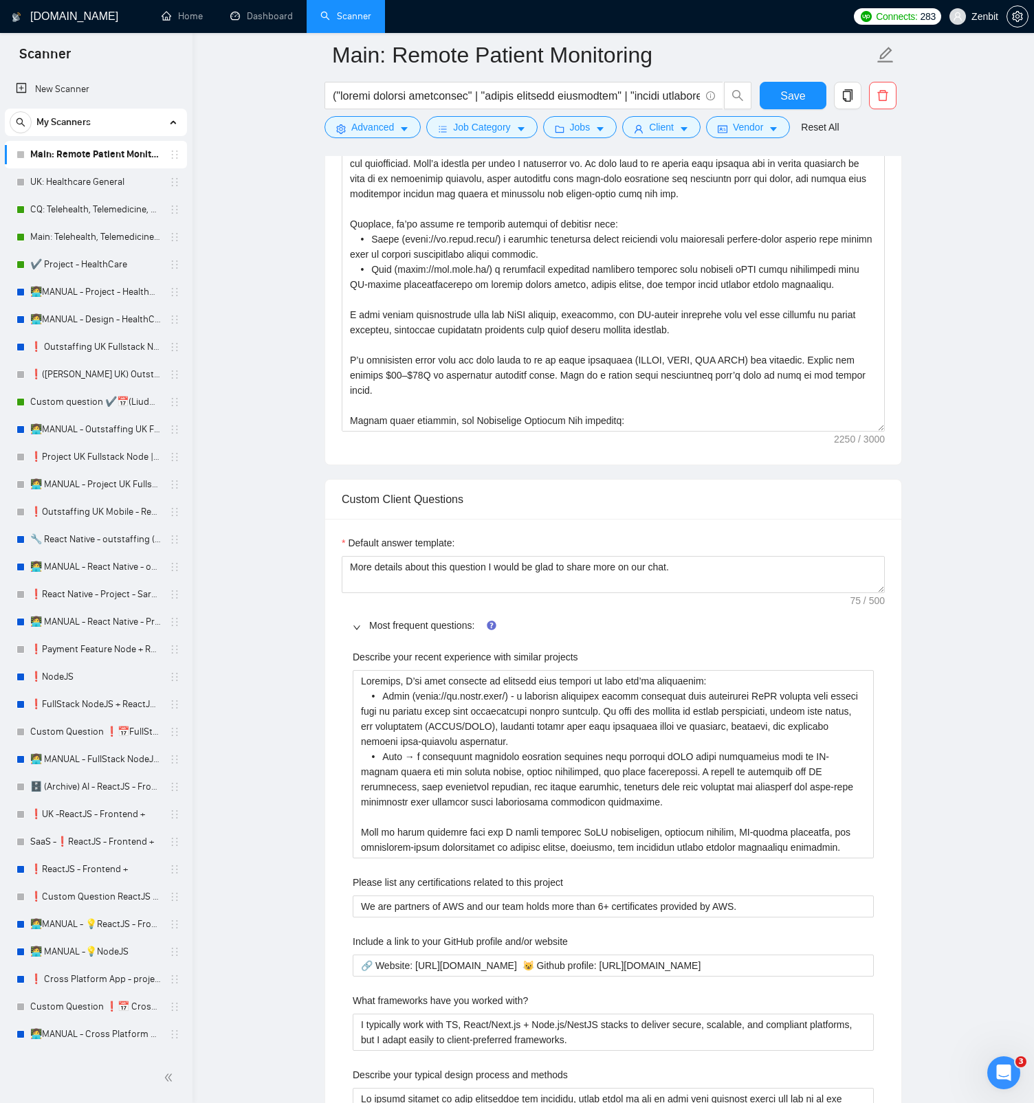
click at [415, 521] on projects "Describe your recent experience with similar projects" at bounding box center [613, 764] width 521 height 188
type projects "Recently, I’ve been involved in projects very similar to what you’re describing…"
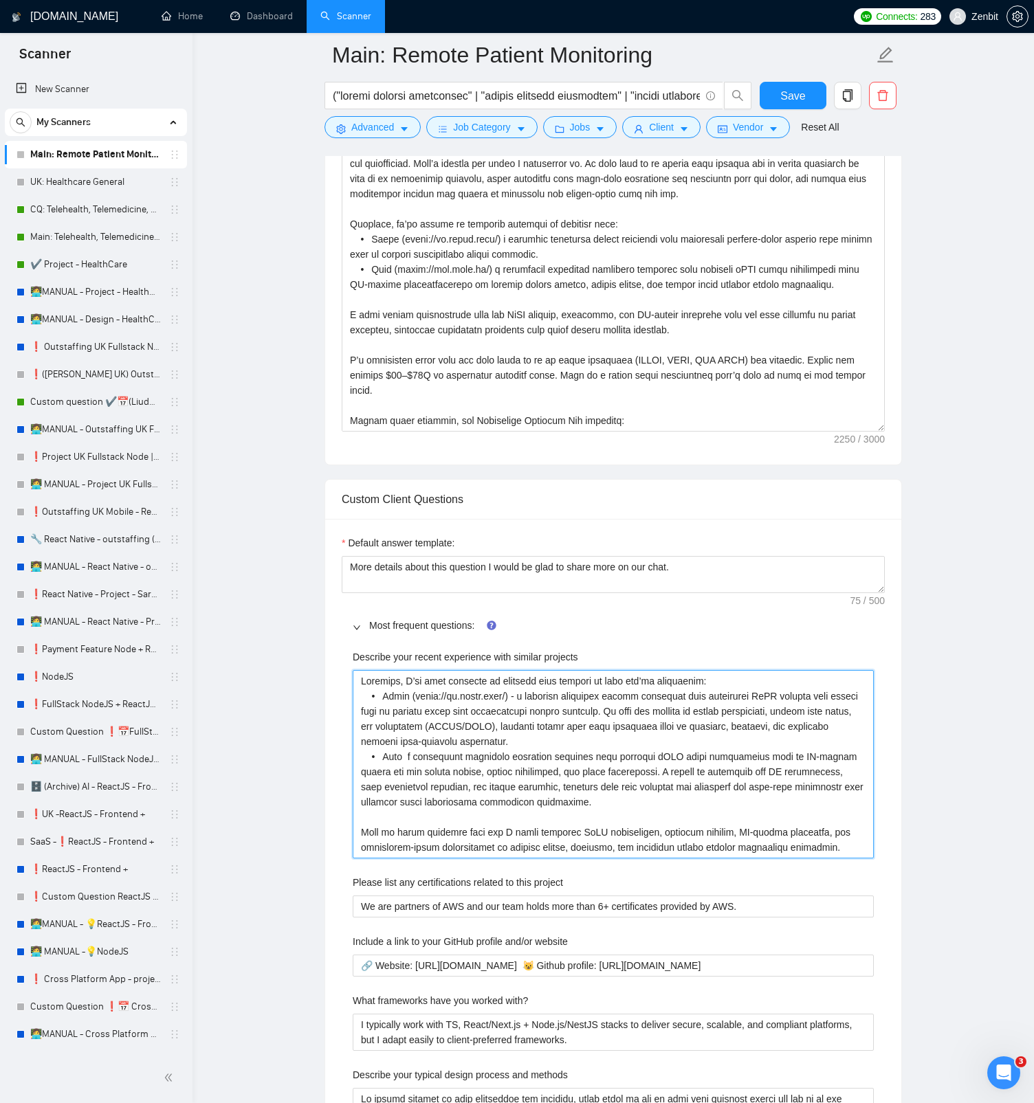
type projects "Recently, I’ve been involved in projects very similar to what you’re describing…"
paste projects "(https://www.roga.ai/)"
type projects "Recently, I’ve been involved in projects very similar to what you’re describing…"
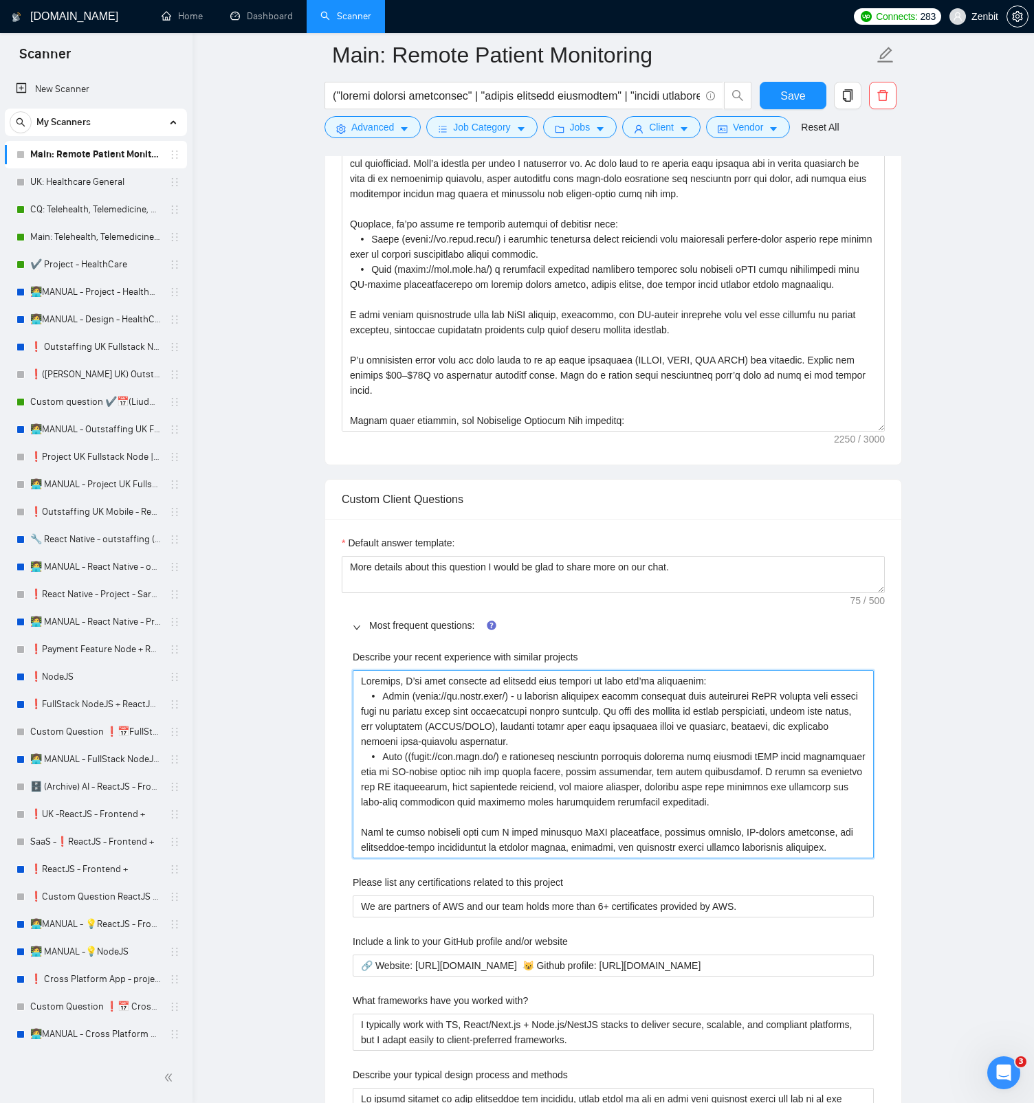
type projects "Recently, I’ve been involved in projects very similar to what you’re describing…"
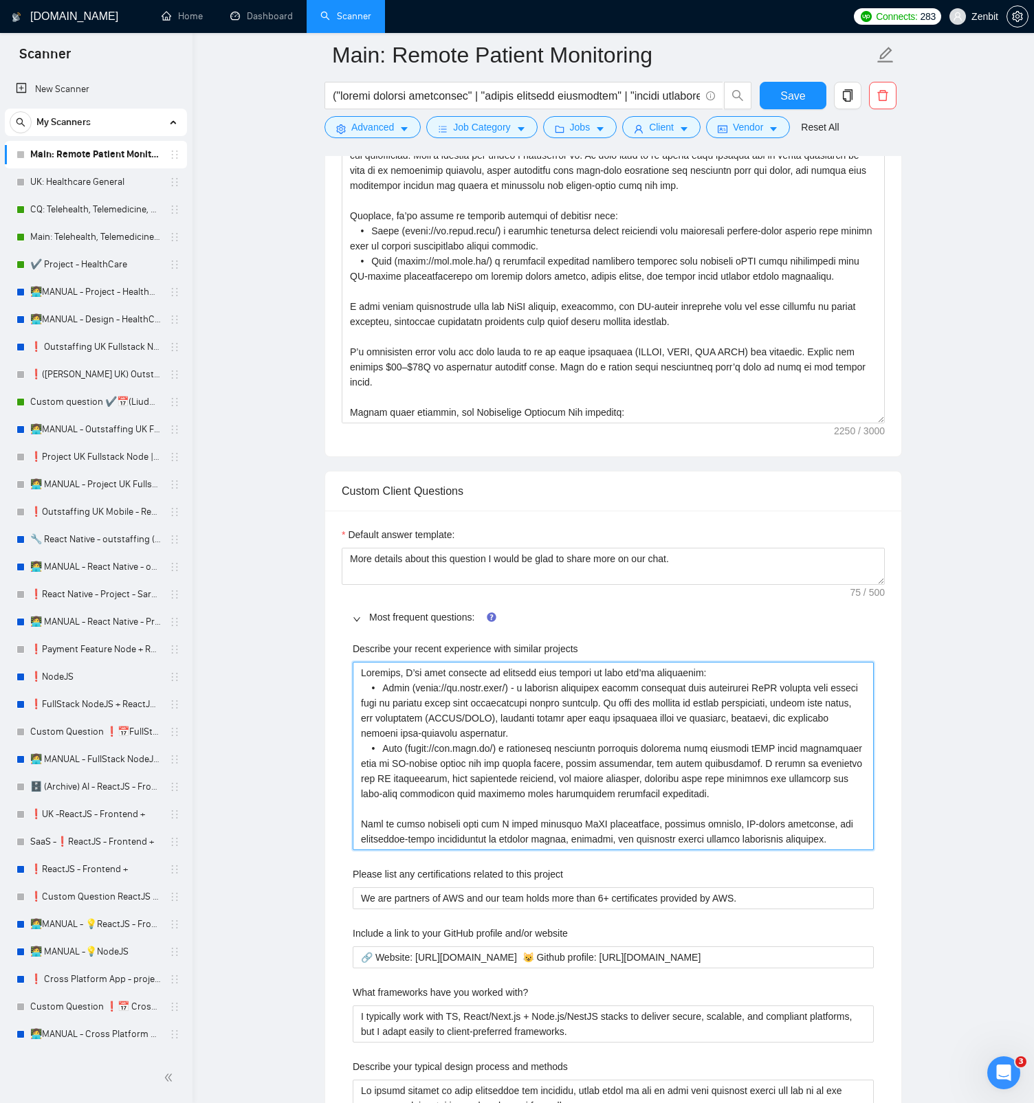
click at [610, 521] on projects "Describe your recent experience with similar projects" at bounding box center [613, 756] width 521 height 188
click at [494, 521] on projects "Describe your recent experience with similar projects" at bounding box center [613, 756] width 521 height 188
type projects "Recently, I’ve been involved in projects very similar to what you’re describing…"
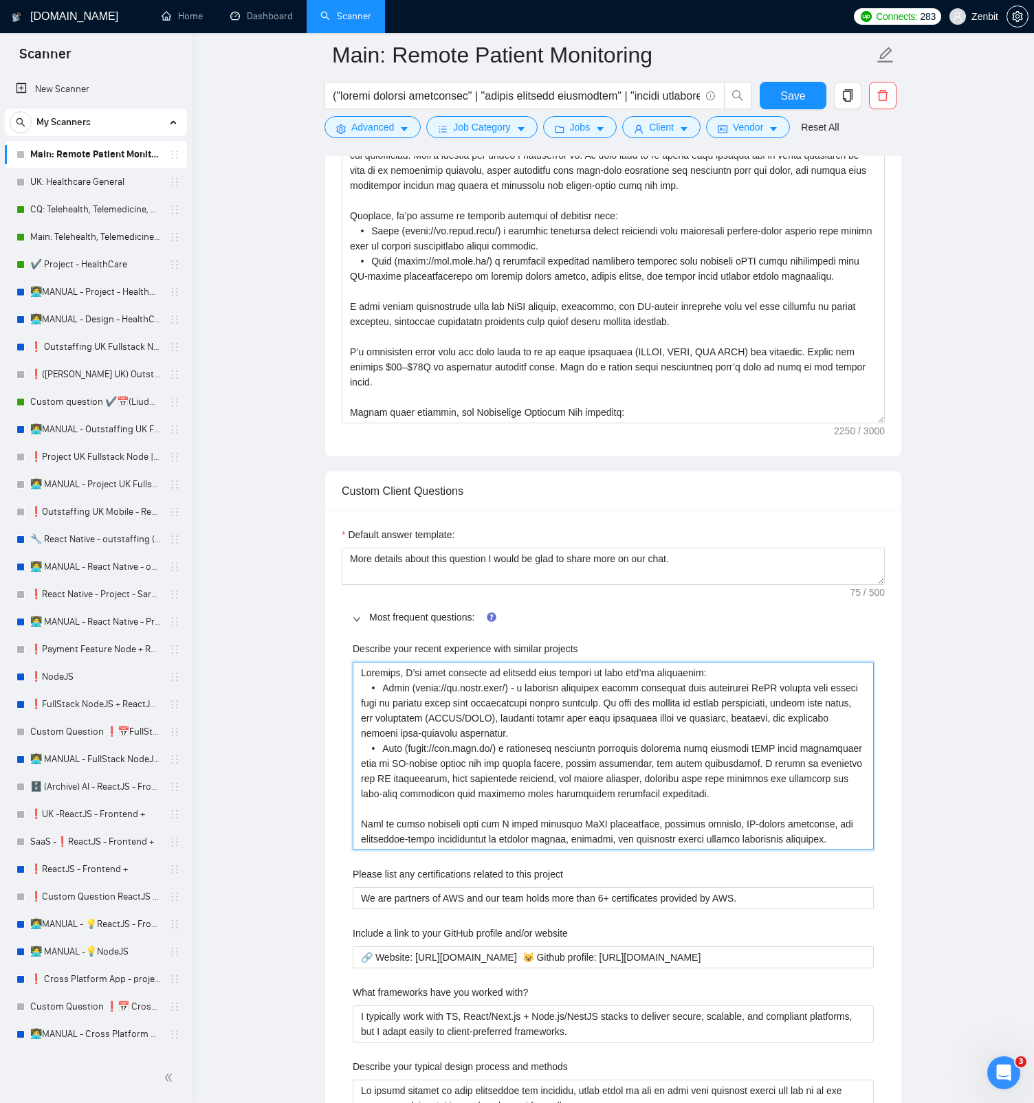
type projects "Recently, I’ve been involved in projects very similar to what you’re describing…"
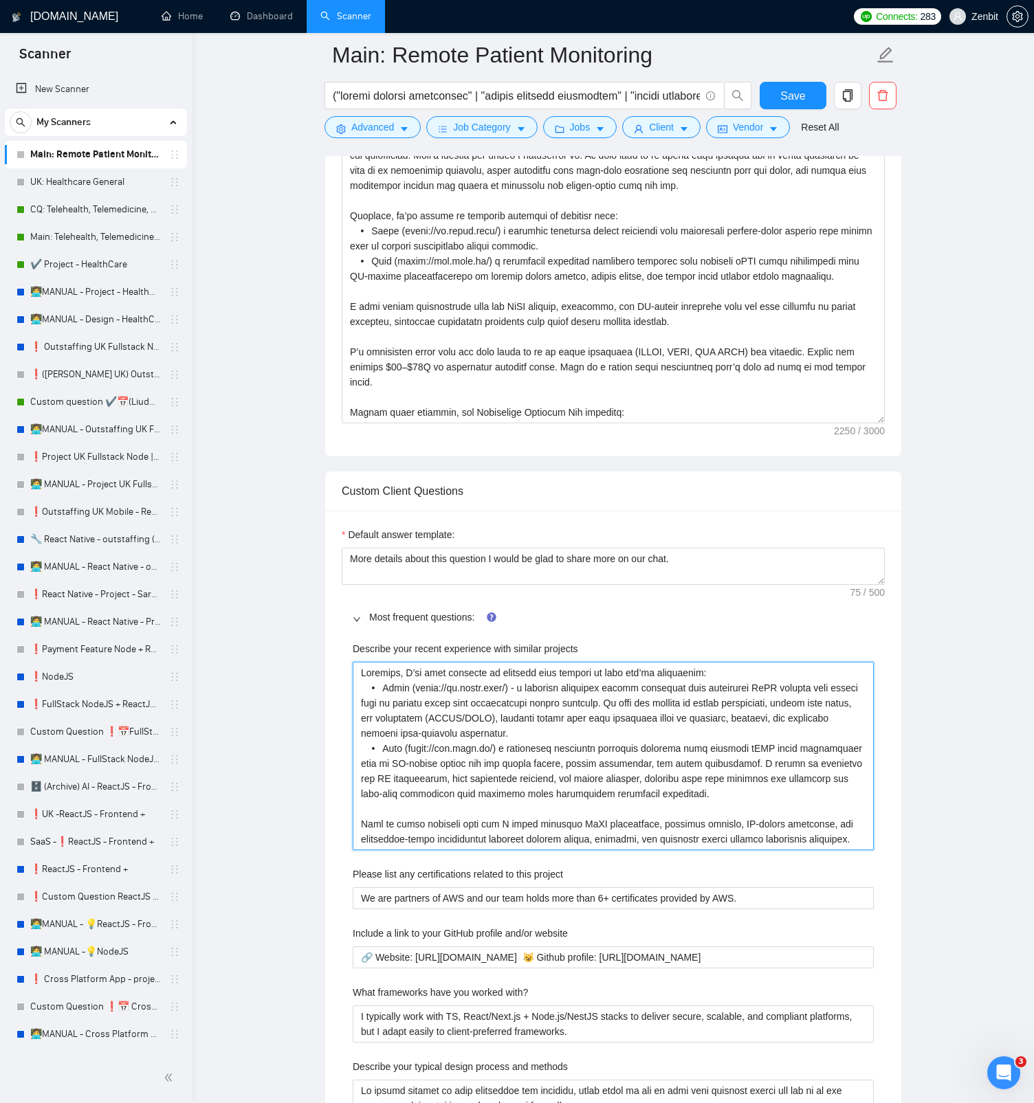
type projects "Recently, I’ve been involved in projects very similar to what you’re describing…"
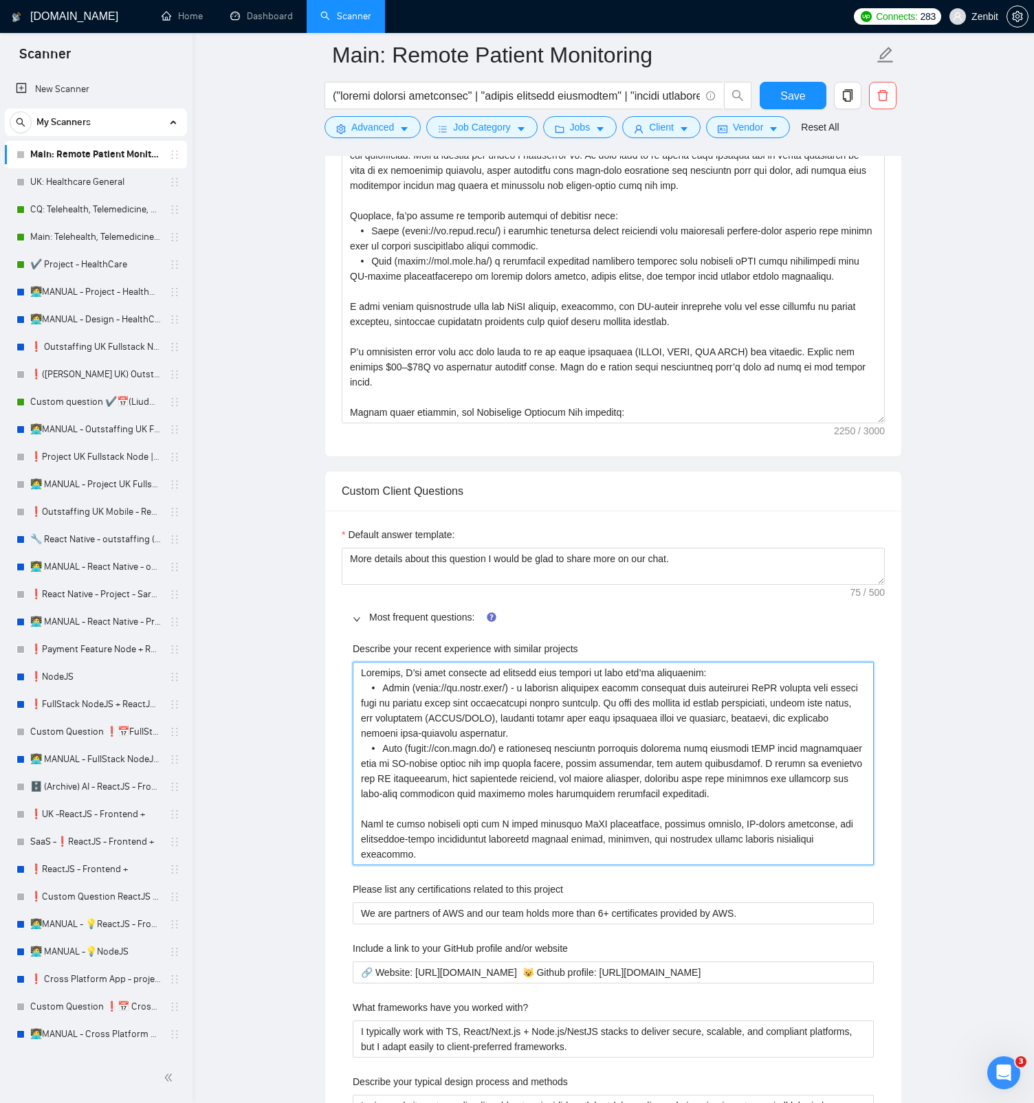
click at [480, 521] on projects "Describe your recent experience with similar projects" at bounding box center [613, 763] width 521 height 203
click at [0, 0] on qb-div "Add Punctuation architecture ," at bounding box center [0, 0] width 0 height 0
click at [553, 521] on projects "Describe your recent experience with similar projects" at bounding box center [613, 763] width 521 height 203
type projects "Recently, I’ve been involved in projects very similar to what you’re describing…"
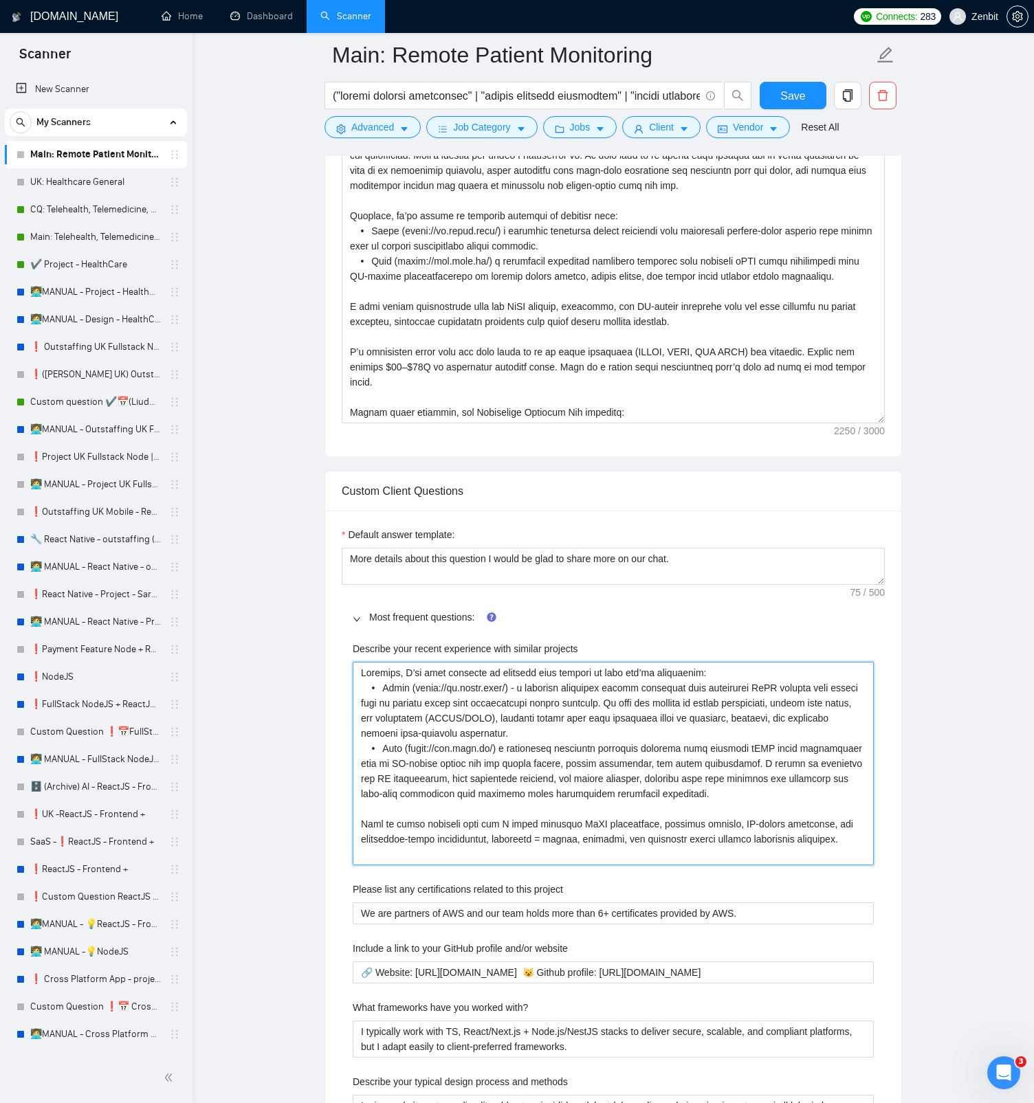
type projects "Recently, I’ve been involved in projects very similar to what you’re describing…"
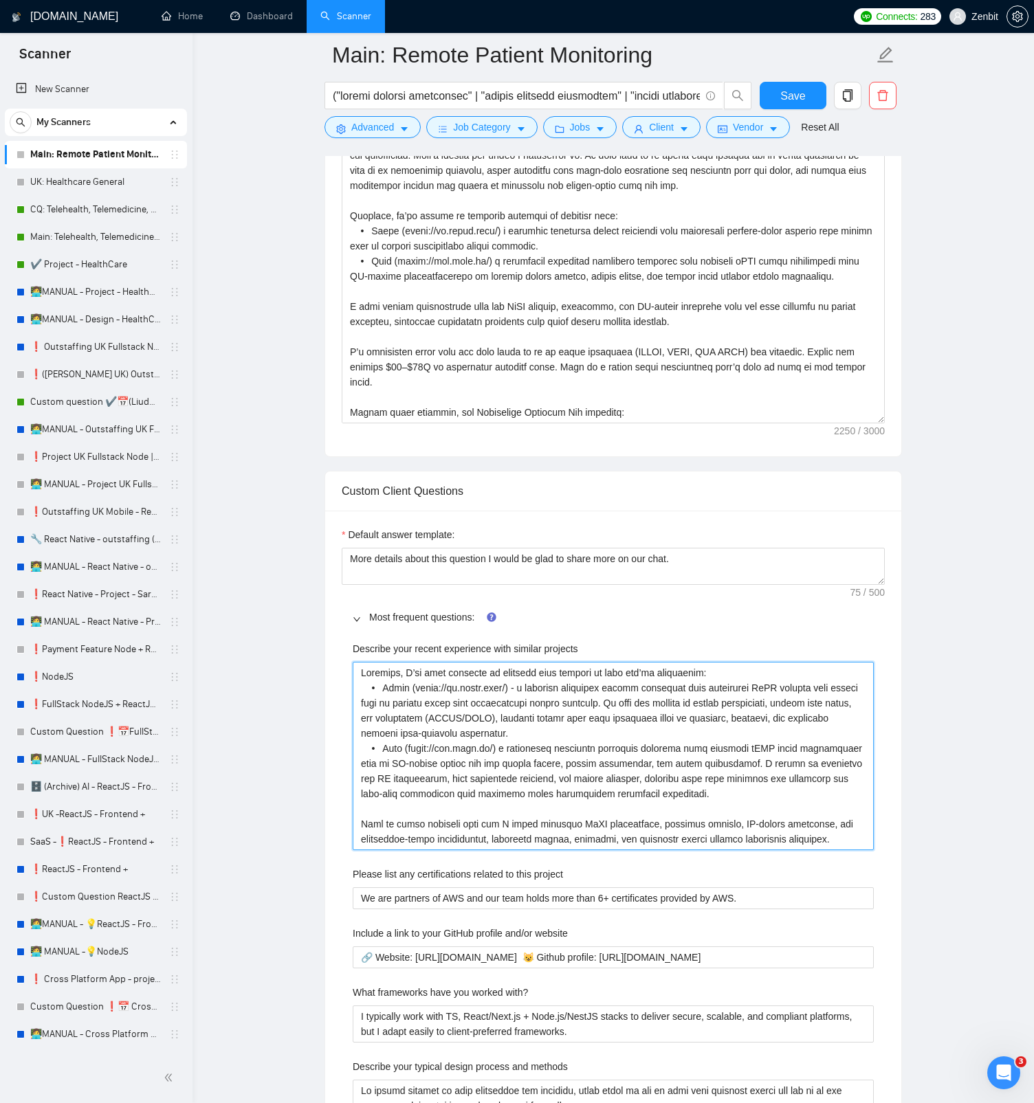
click at [699, 521] on projects "Describe your recent experience with similar projects" at bounding box center [613, 756] width 521 height 188
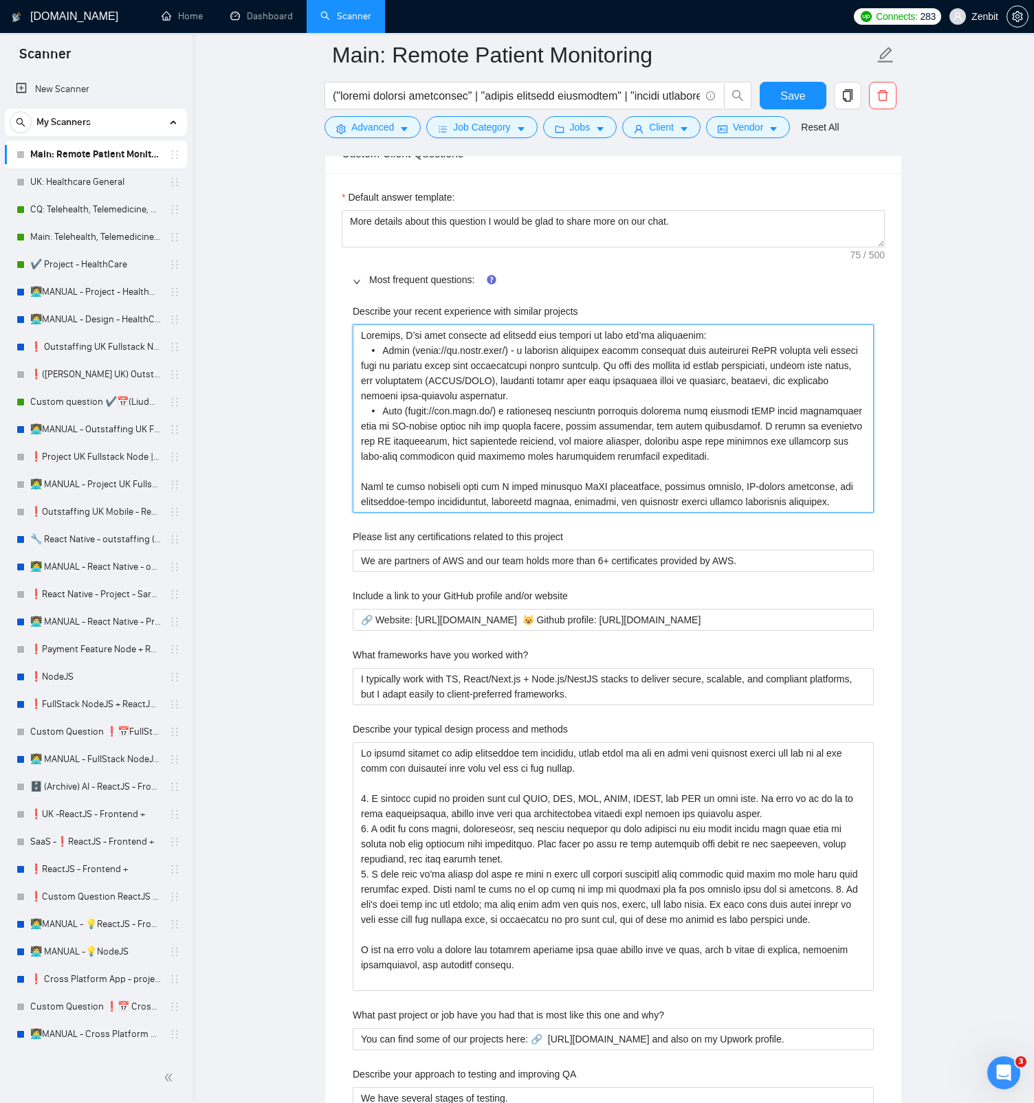
scroll to position [1360, 0]
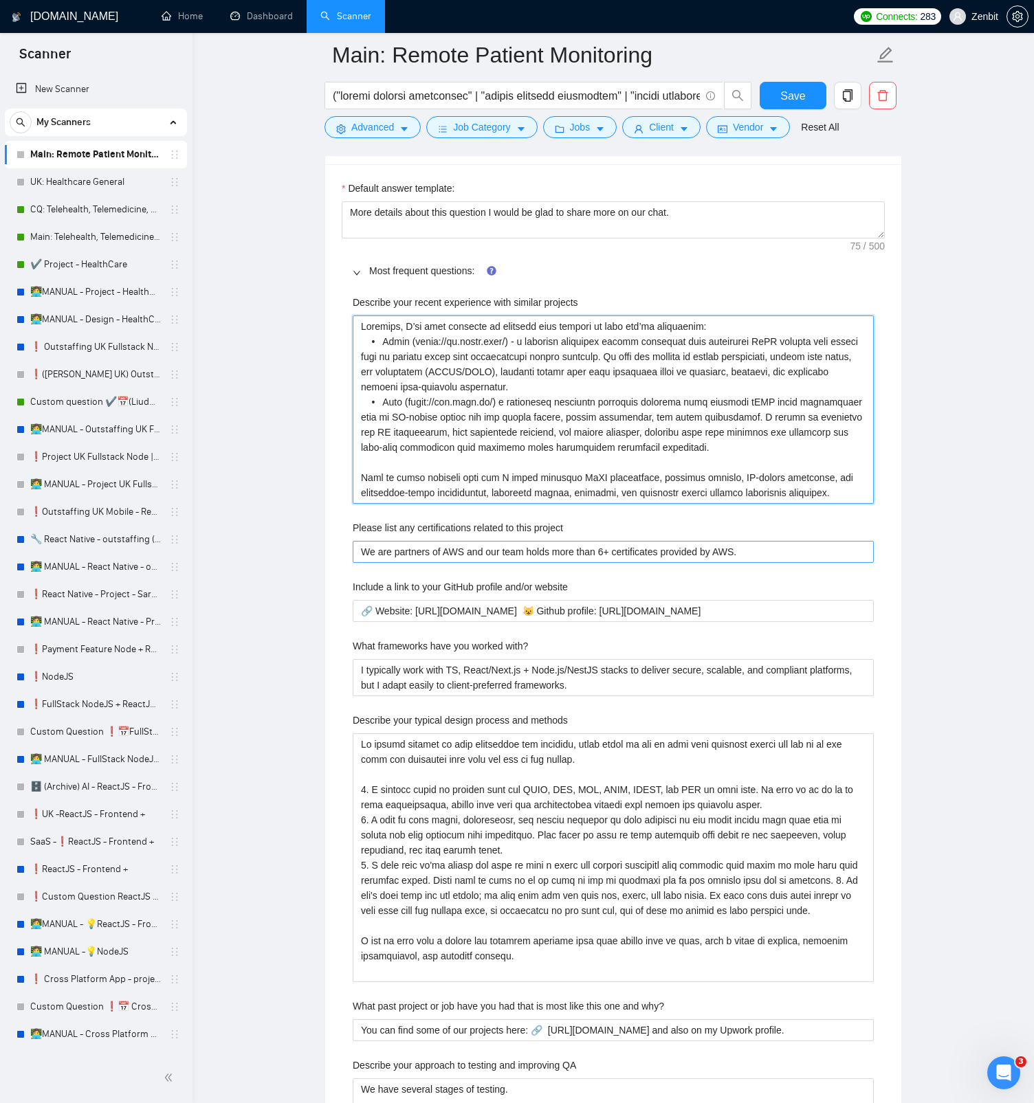
type projects "Recently, I’ve been involved in projects very similar to what you’re describing…"
click at [777, 521] on project "We are partners of AWS and our team holds more than 6+ certificates provided by…" at bounding box center [613, 552] width 521 height 22
drag, startPoint x: 790, startPoint y: 100, endPoint x: 817, endPoint y: 355, distance: 255.8
click at [790, 100] on span "Save" at bounding box center [792, 95] width 25 height 17
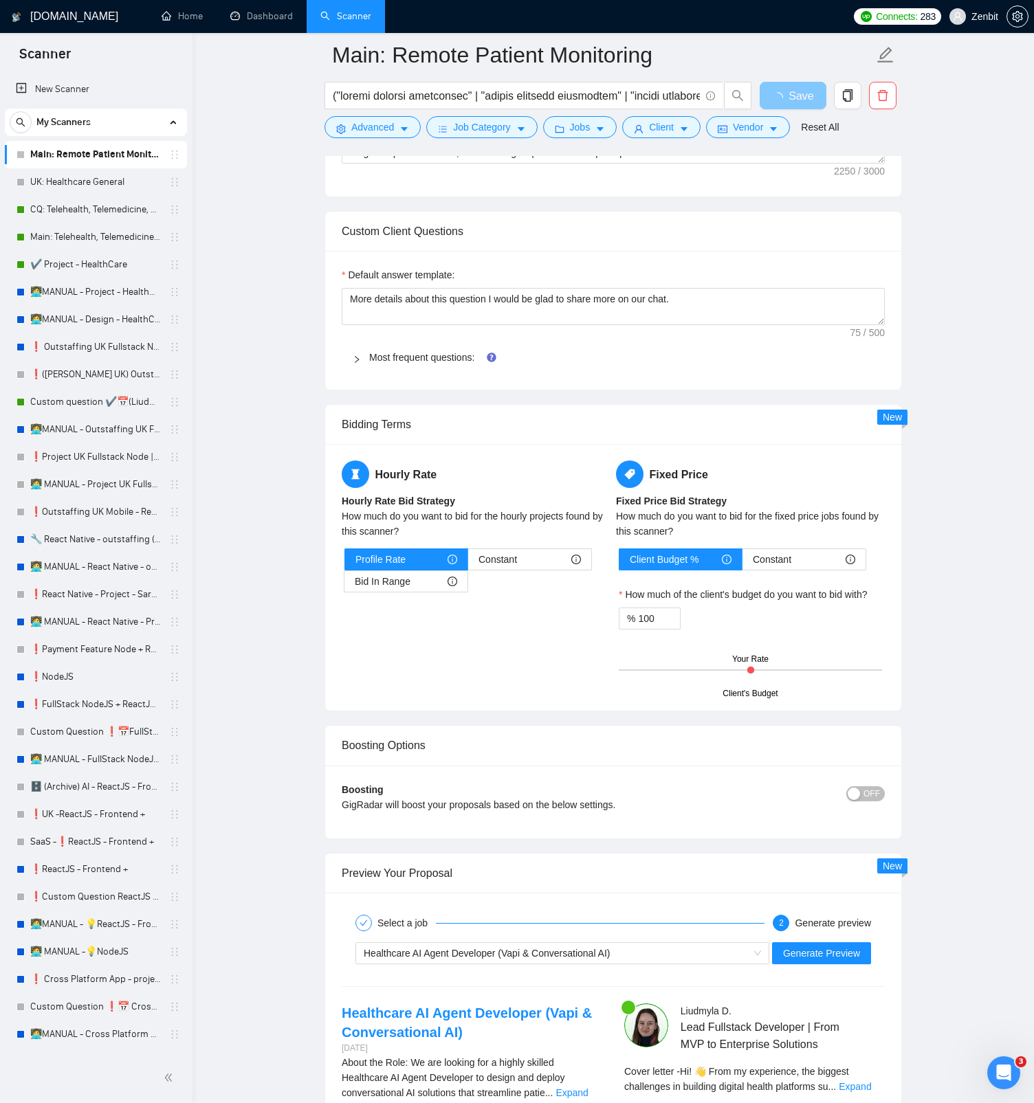
scroll to position [1002, 0]
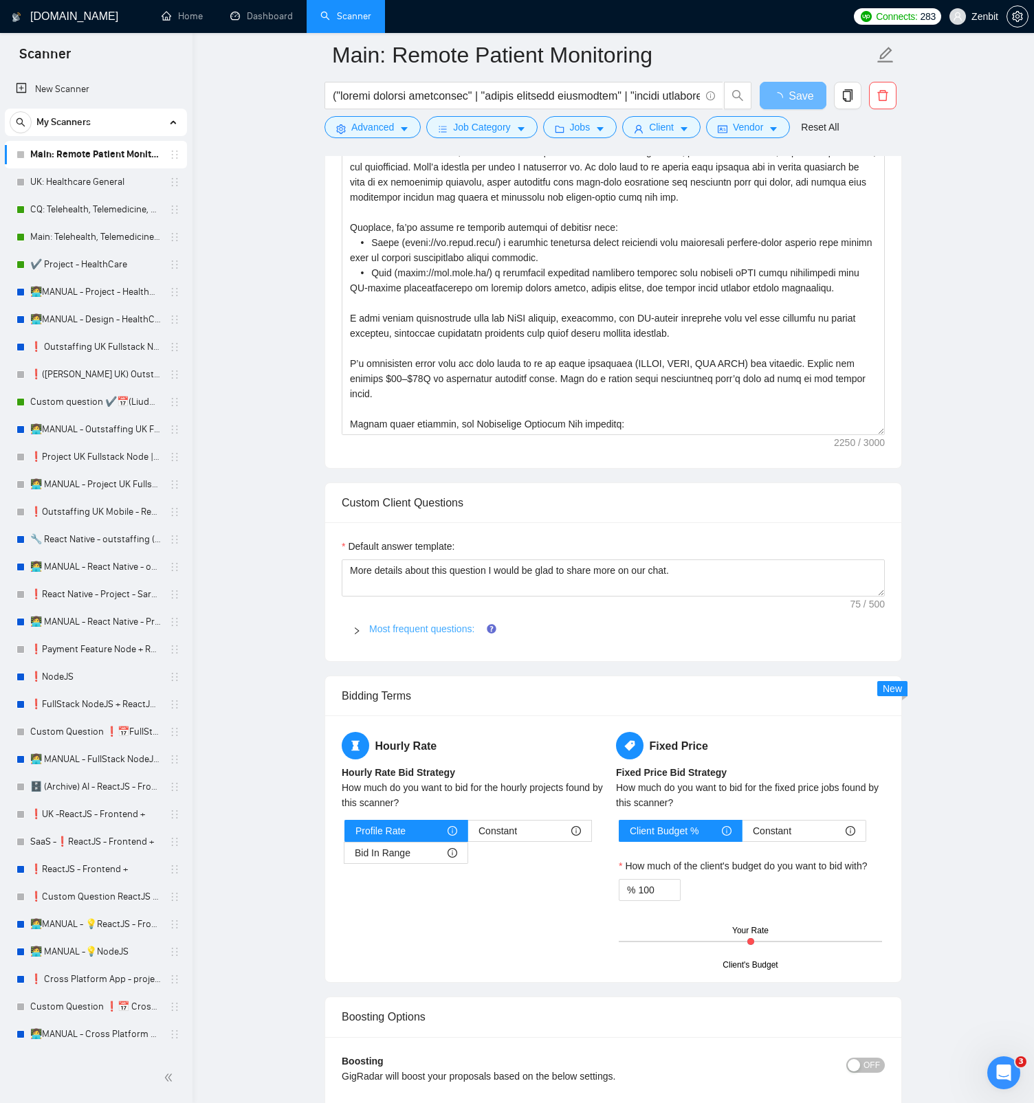
click at [428, 521] on link "Most frequent questions:" at bounding box center [421, 628] width 105 height 11
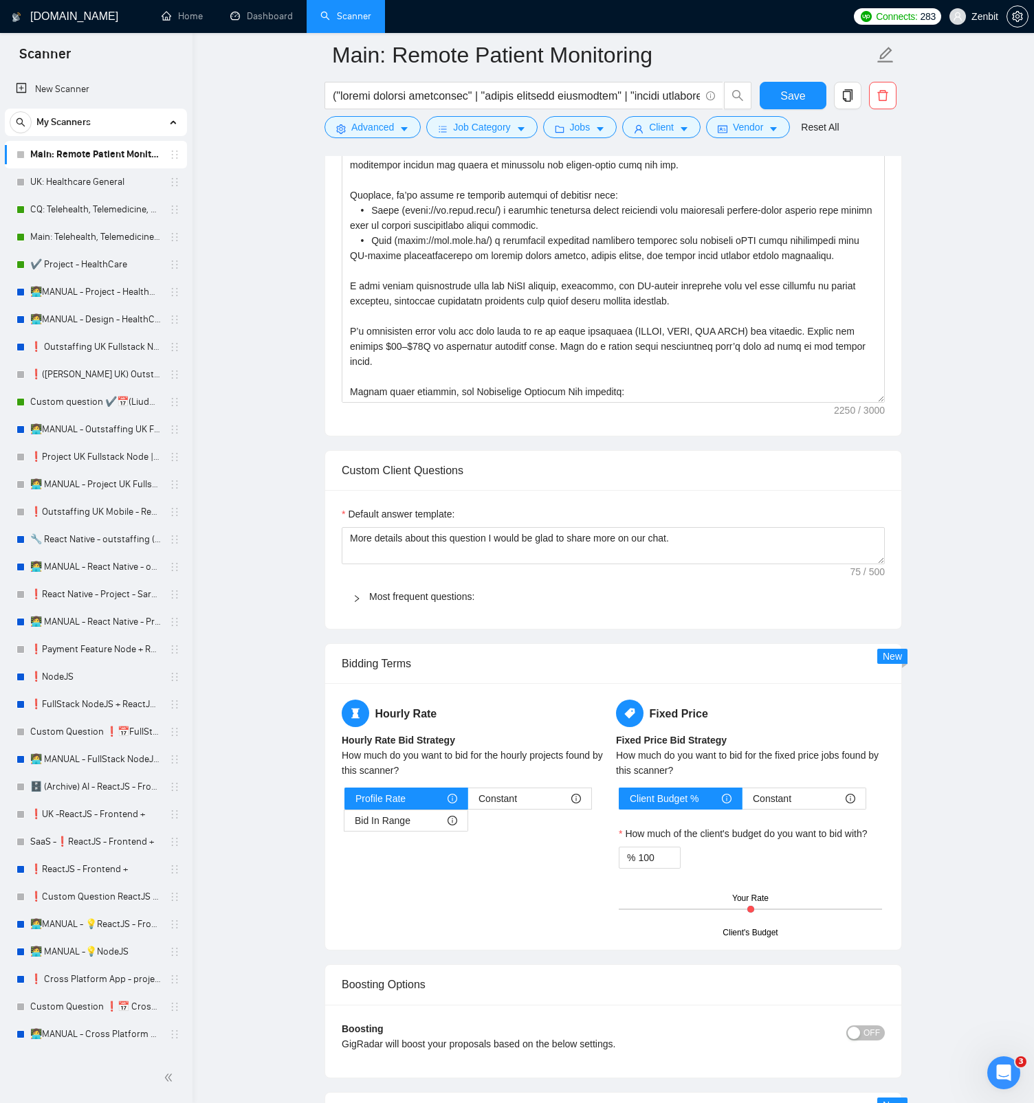
scroll to position [1141, 0]
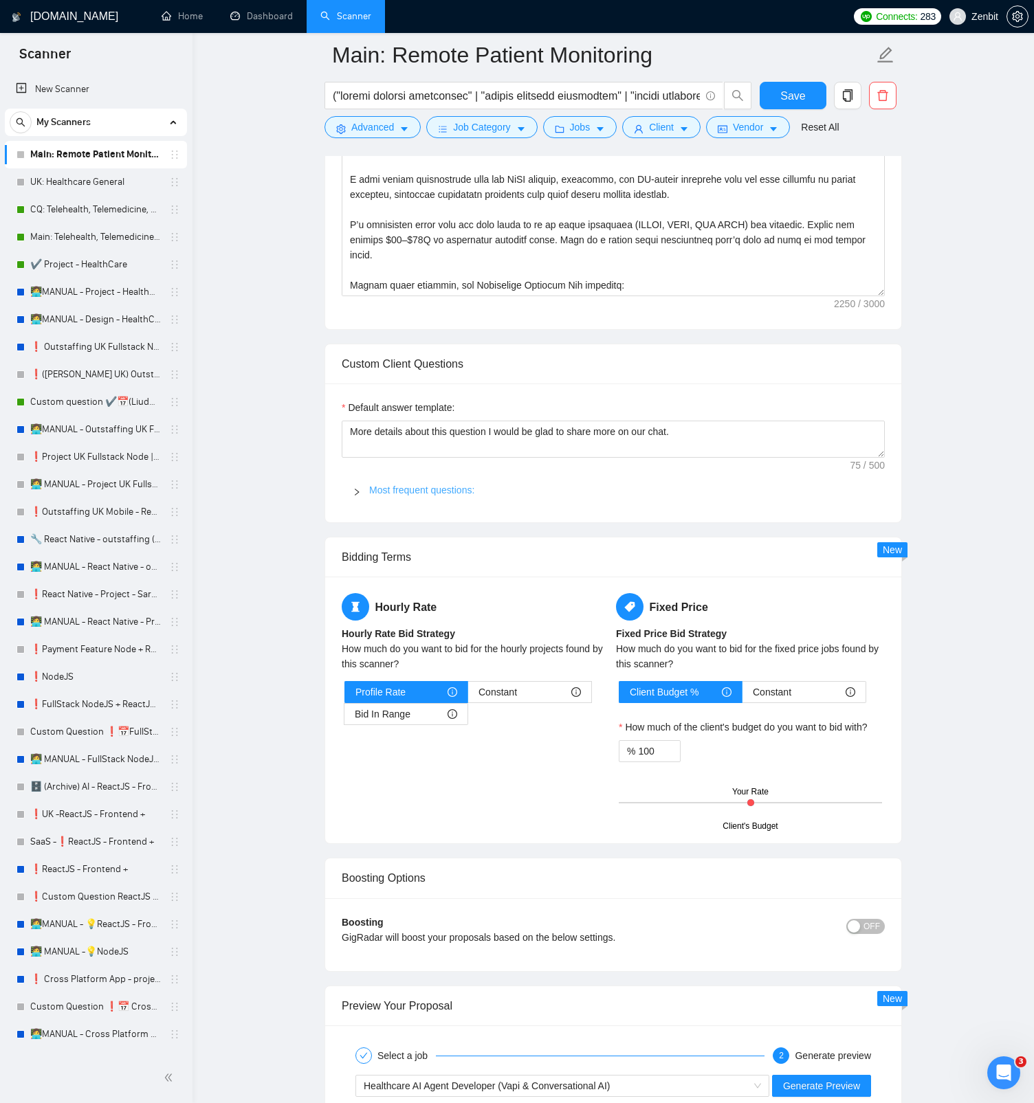
click at [454, 490] on link "Most frequent questions:" at bounding box center [421, 490] width 105 height 11
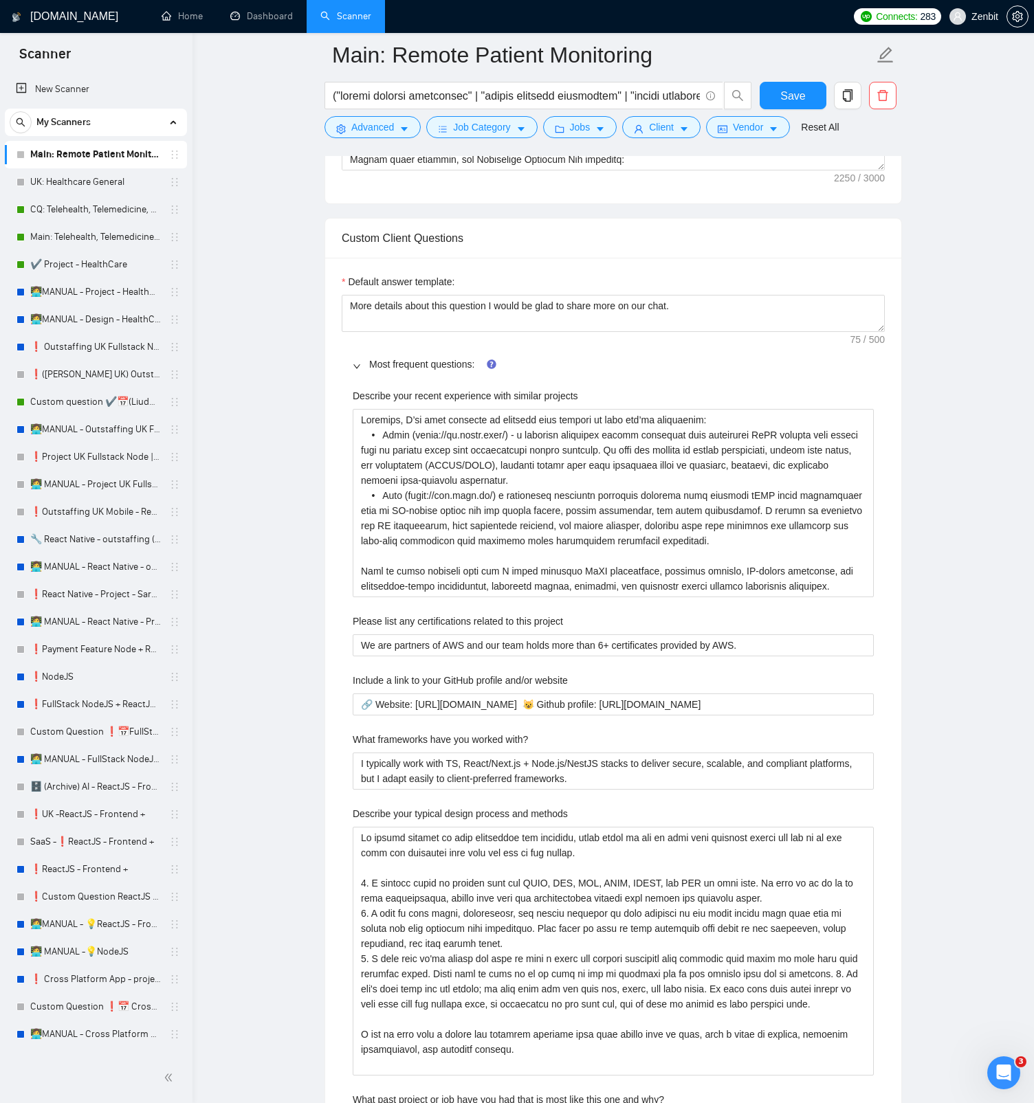
scroll to position [1423, 0]
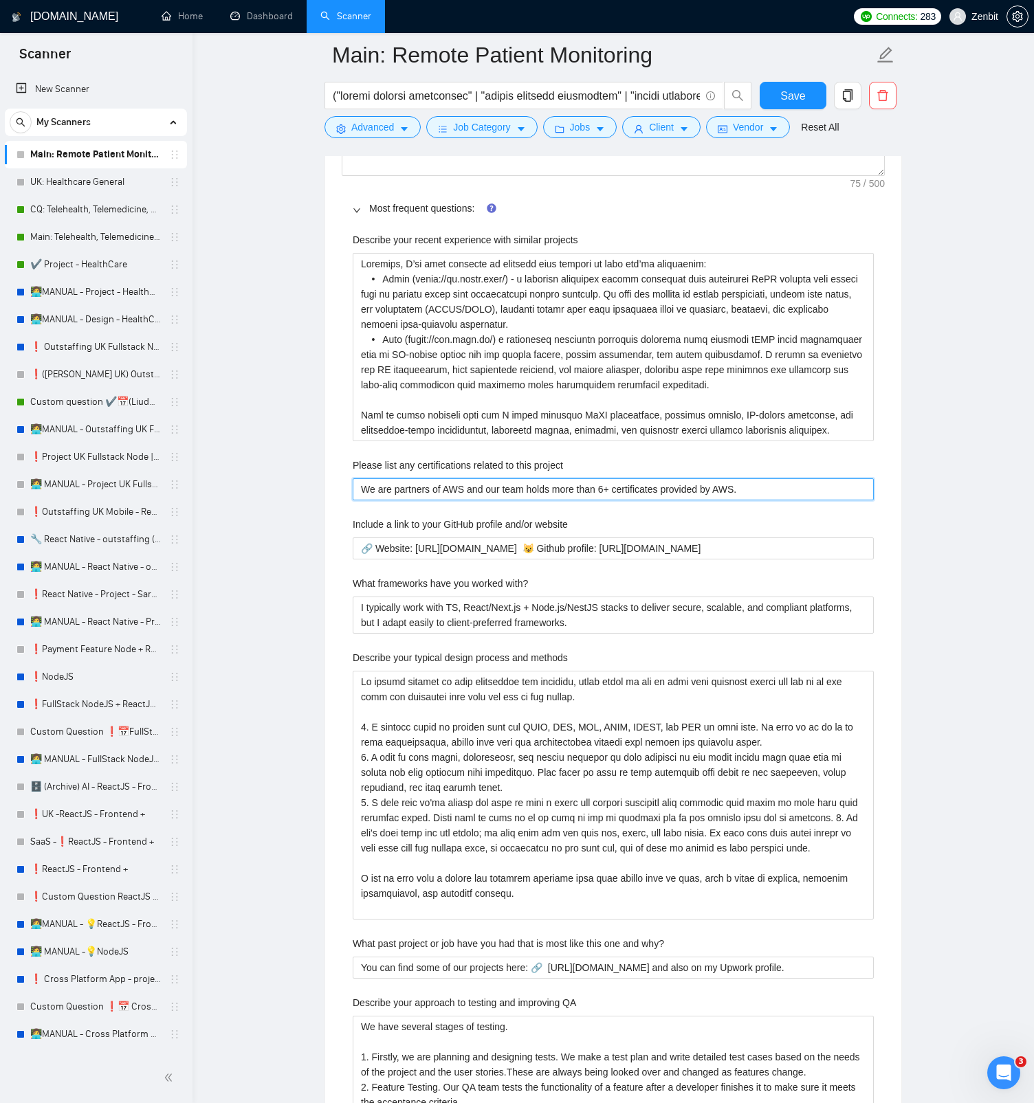
click at [790, 487] on project "We are partners of AWS and our team holds more than 6+ certificates provided by…" at bounding box center [613, 489] width 521 height 22
type project "We are partners of AWS and our team holds more than 6+ certificates provided by…"
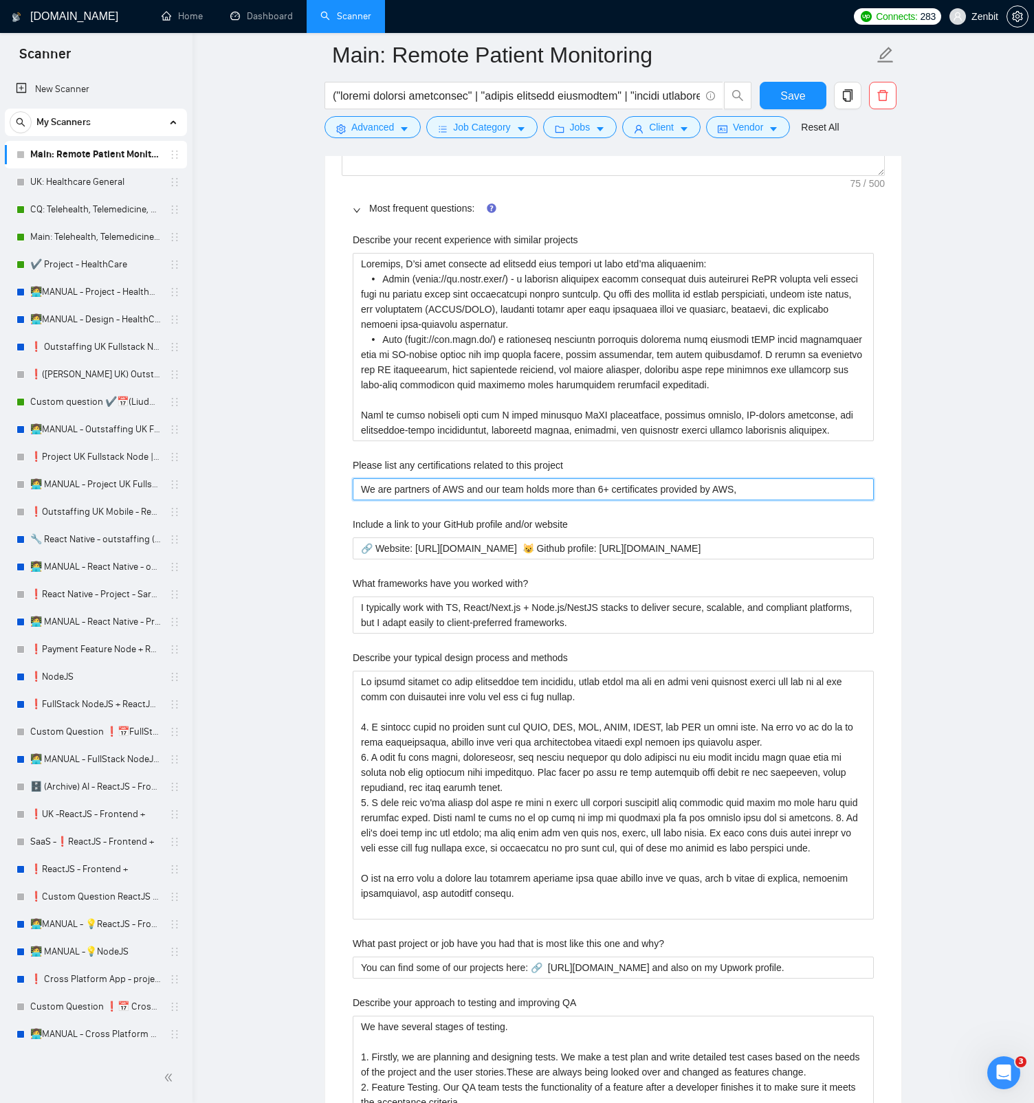
type project "We are partners of AWS and our team holds more than 6+ certificates provided by…"
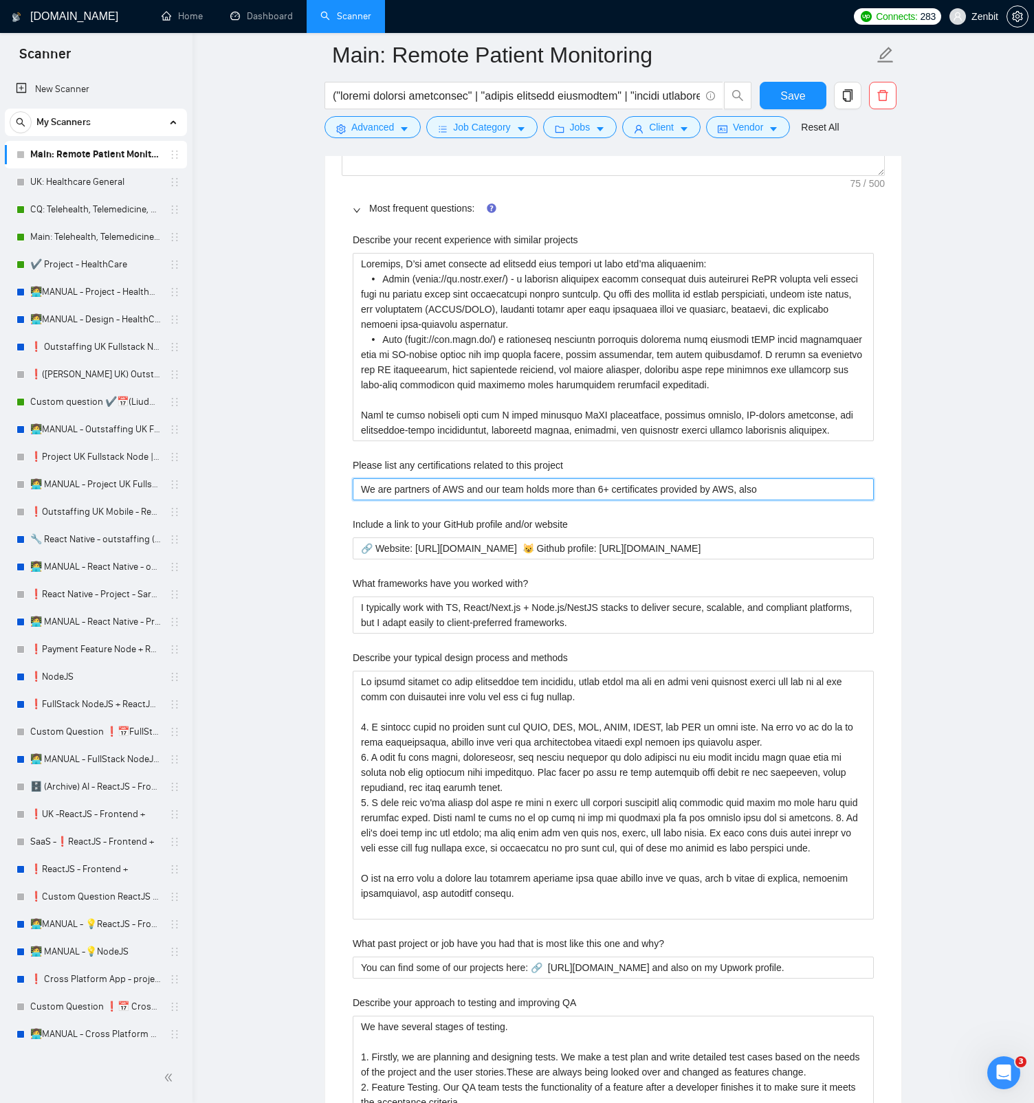
type project "We are partners of AWS and our team holds more than 6+ certificates provided by…"
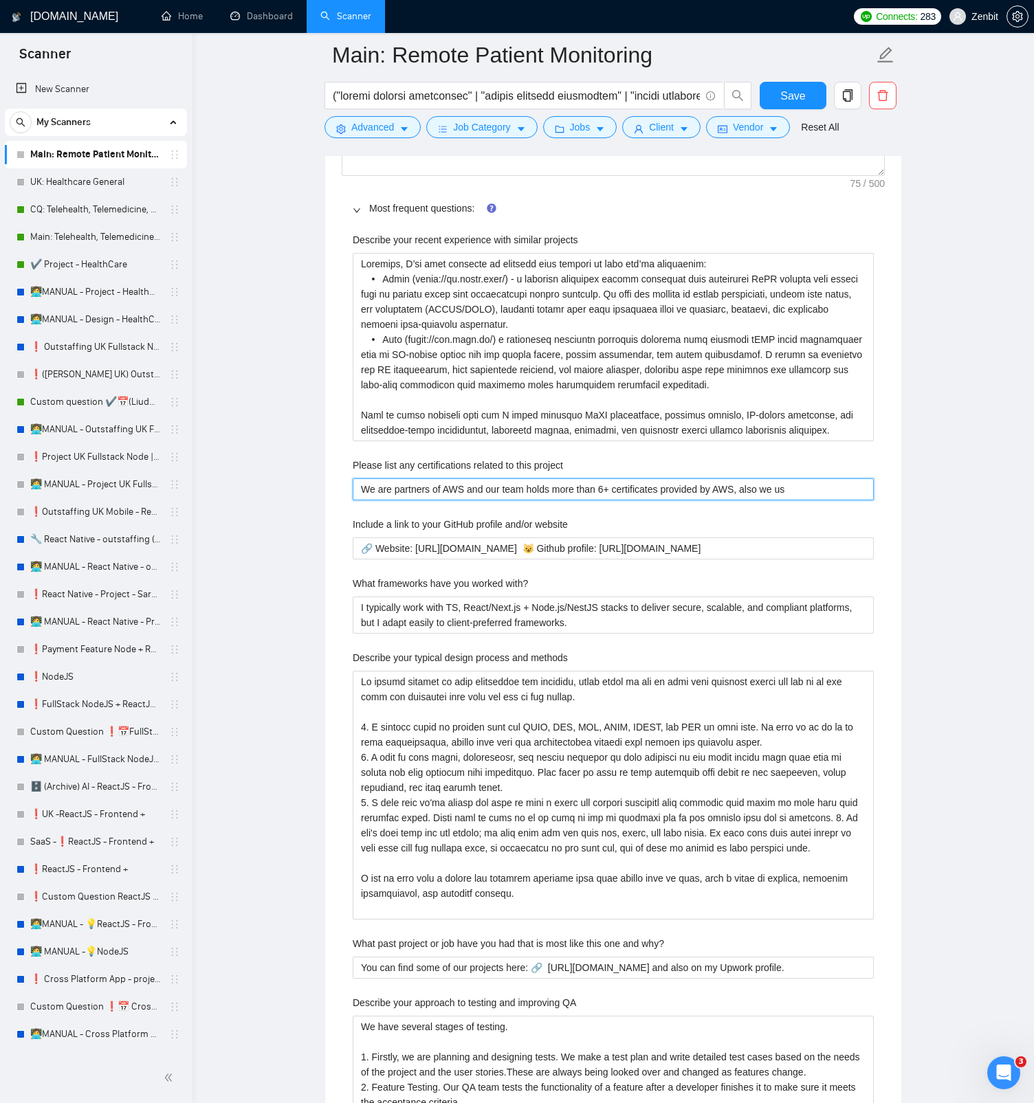
type project "We are partners of AWS and our team holds more than 6+ certificates provided by…"
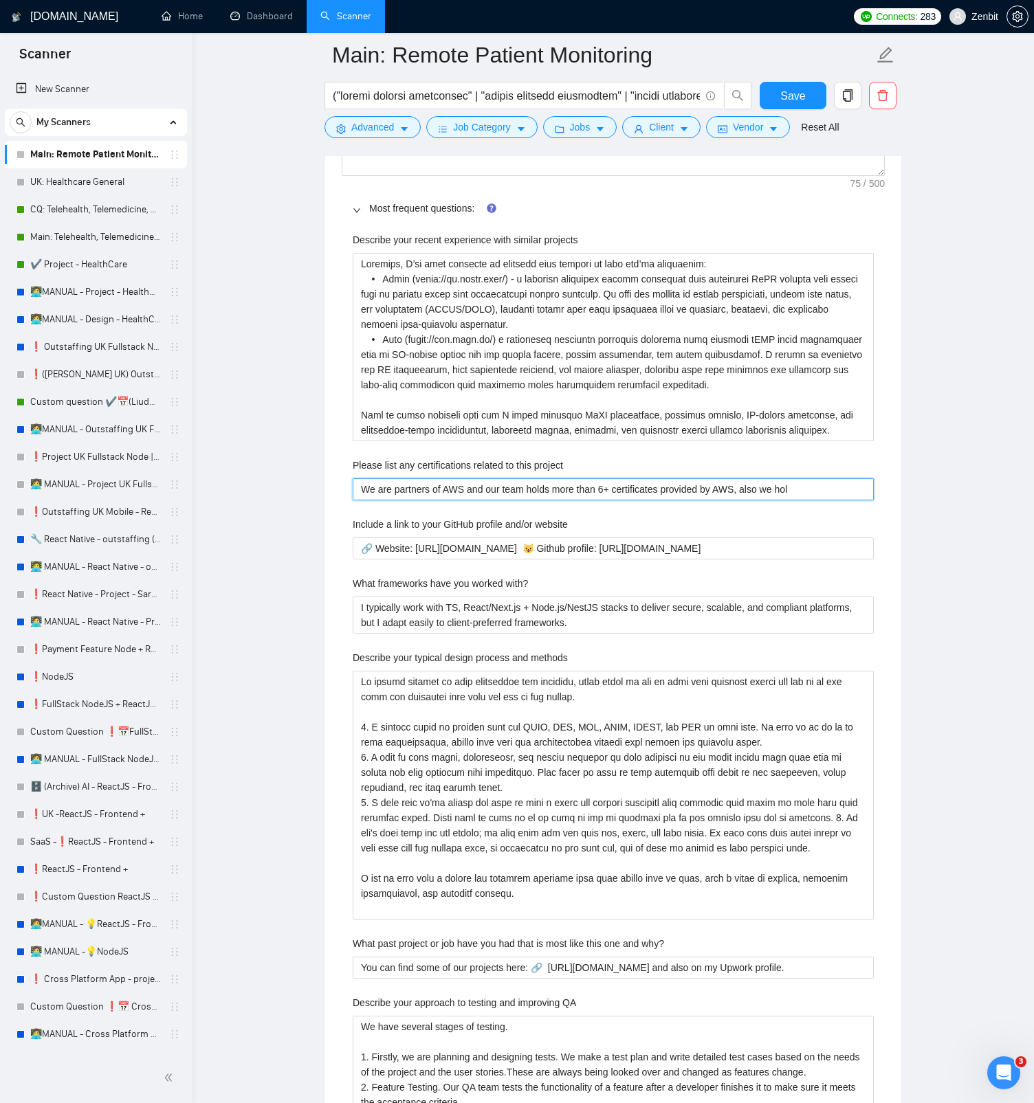
type project "We are partners of AWS and our team holds more than 6+ certificates provided by…"
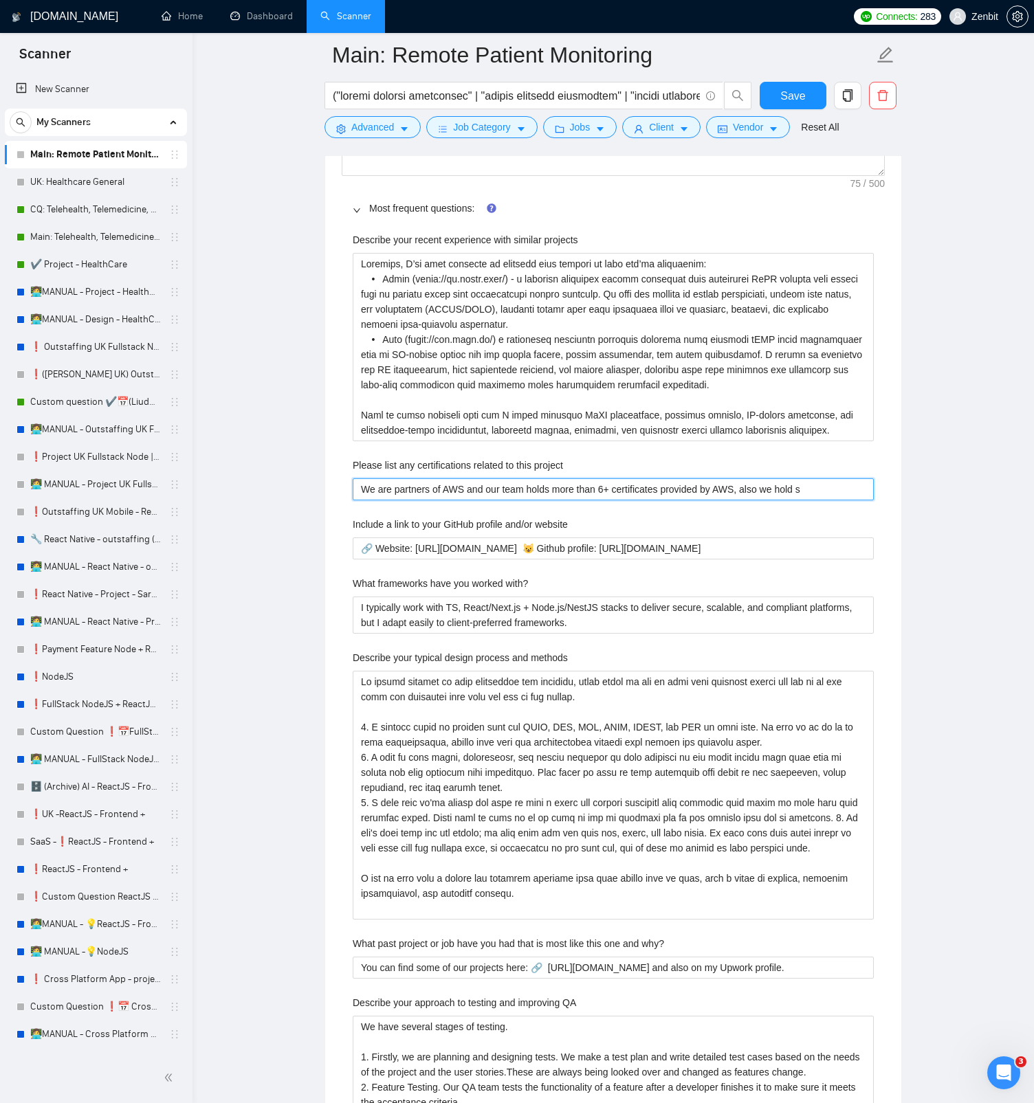
type project "We are partners of AWS and our team holds more than 6+ certificates provided by…"
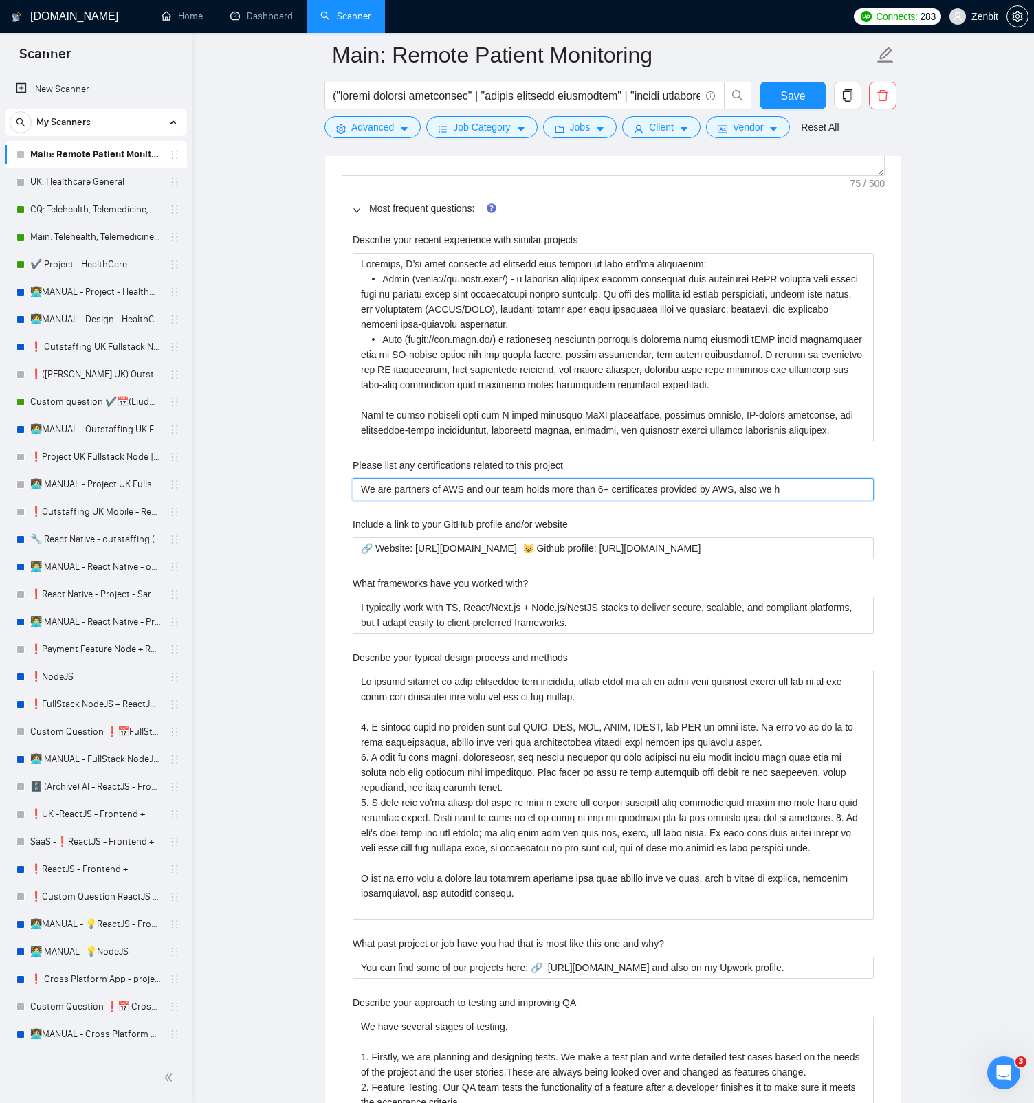
type project "We are partners of AWS and our team holds more than 6+ certificates provided by…"
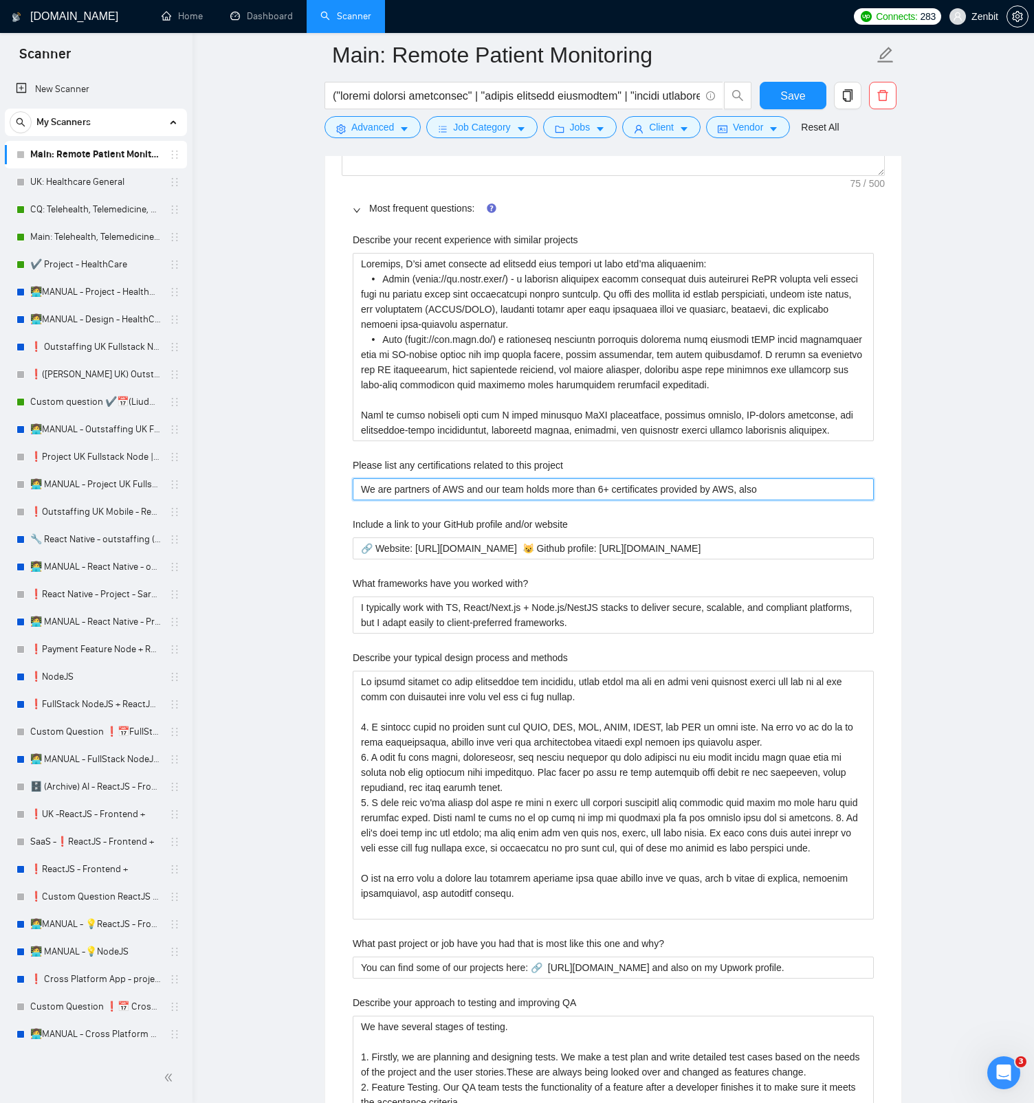
type project "We are partners of AWS and our team holds more than 6+ certificates provided by…"
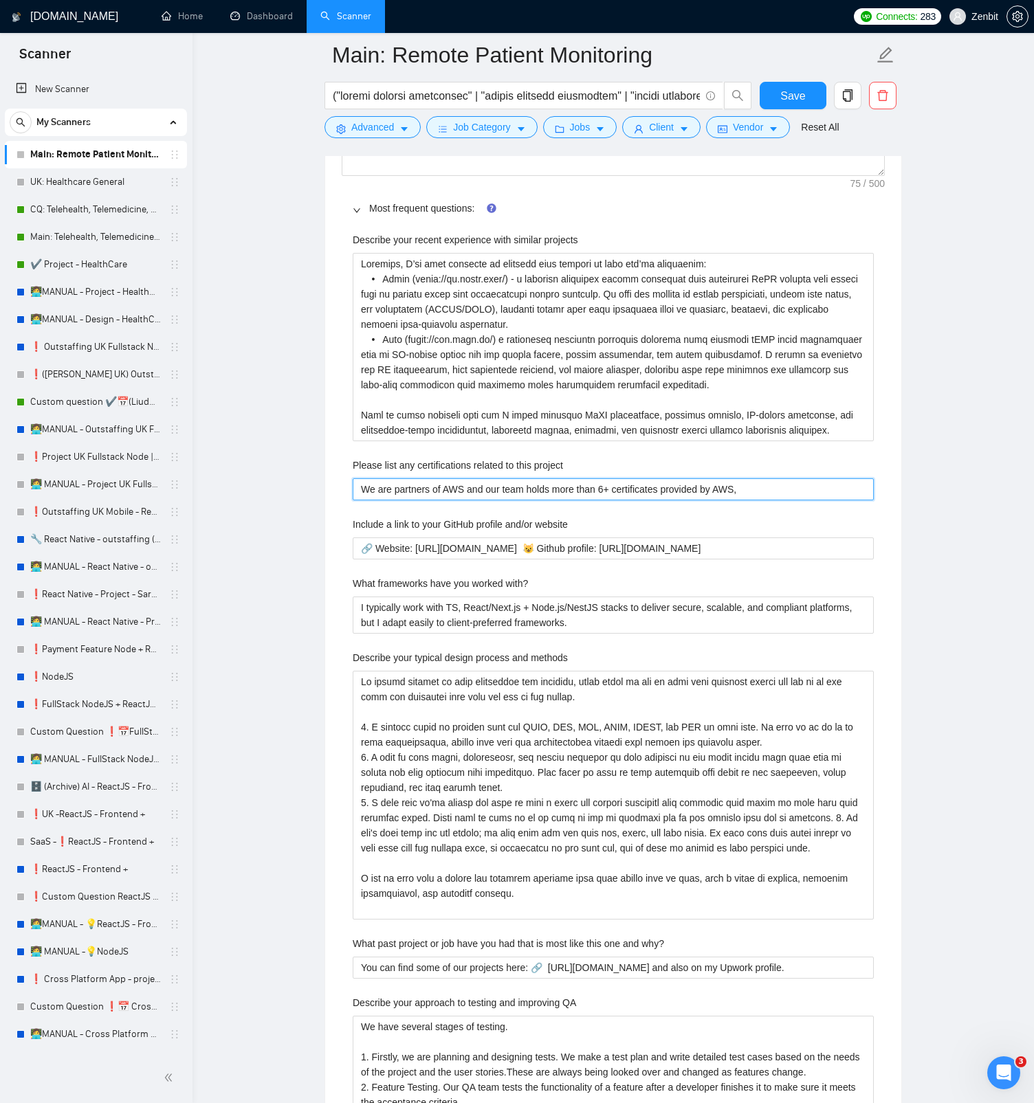
type project "We are partners of AWS and our team holds more than 6+ certificates provided by…"
drag, startPoint x: 349, startPoint y: 466, endPoint x: 582, endPoint y: 467, distance: 233.0
copy label "Please list any certifications related to this project"
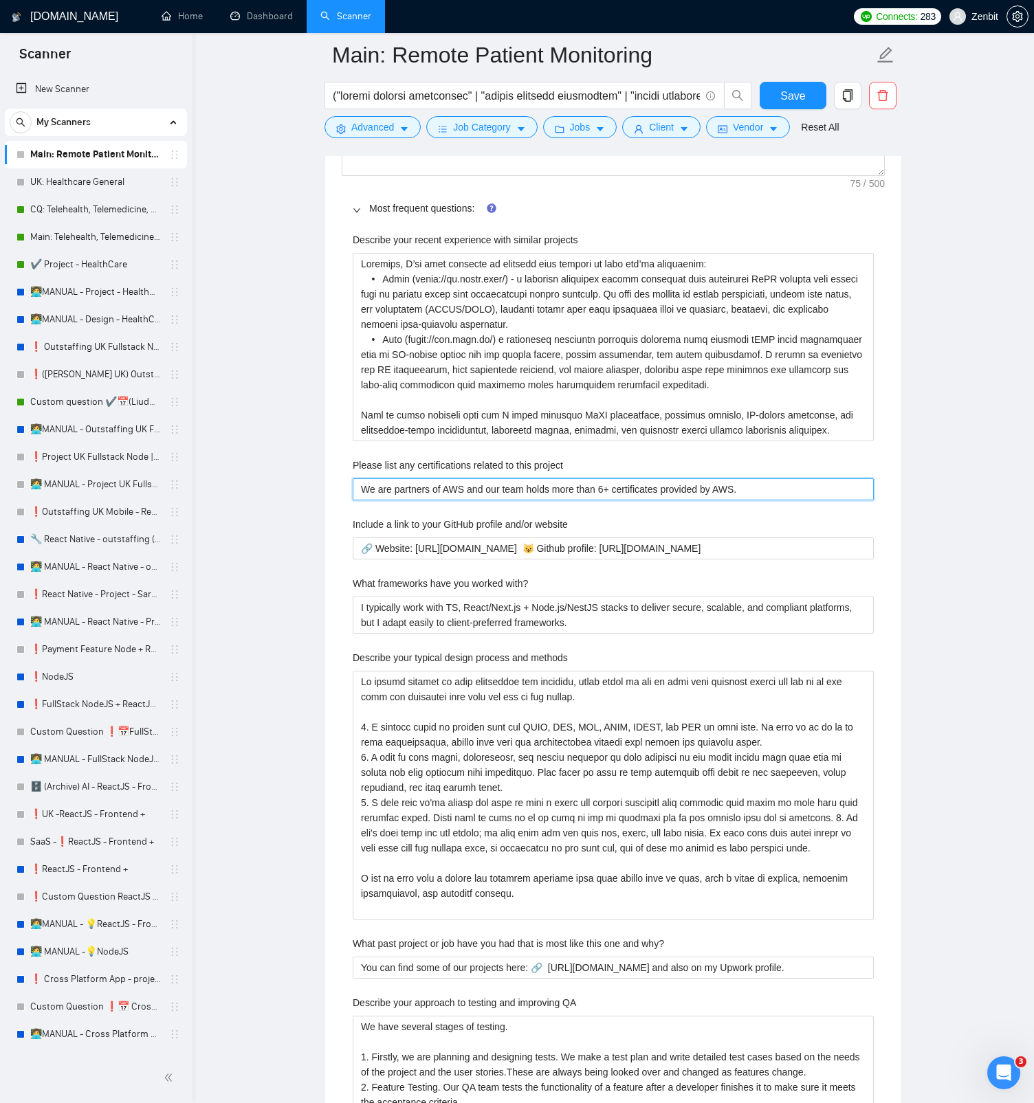
click at [484, 490] on project "We are partners of AWS and our team holds more than 6+ certificates provided by…" at bounding box center [613, 489] width 521 height 22
paste project "I hold [list any personal/team certs you actually have] such as AWS Certified S…"
type project "I hold [list any personal/team certs you actually have] such as AWS Certified S…"
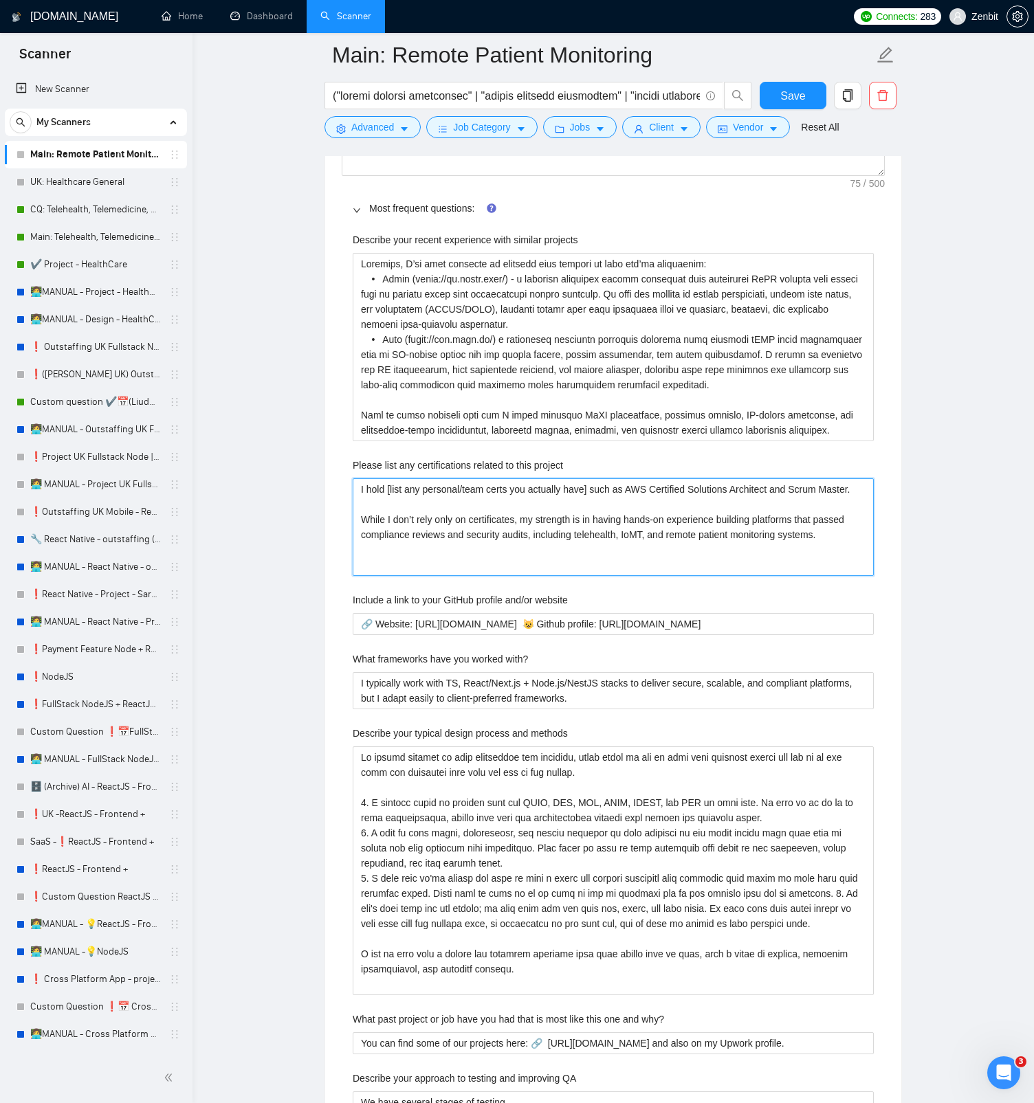
drag, startPoint x: 389, startPoint y: 490, endPoint x: 609, endPoint y: 497, distance: 220.1
click at [609, 497] on project "I hold [list any personal/team certs you actually have] such as AWS Certified S…" at bounding box center [613, 527] width 521 height 98
drag, startPoint x: 635, startPoint y: 489, endPoint x: 391, endPoint y: 484, distance: 244.1
click at [391, 484] on project "I hold [list any personal/team certs you actually have] such as AWS Certified S…" at bounding box center [613, 527] width 521 height 98
type project "I hold AWS Certified Solutions Architect and Scrum Master. While I don’t rely o…"
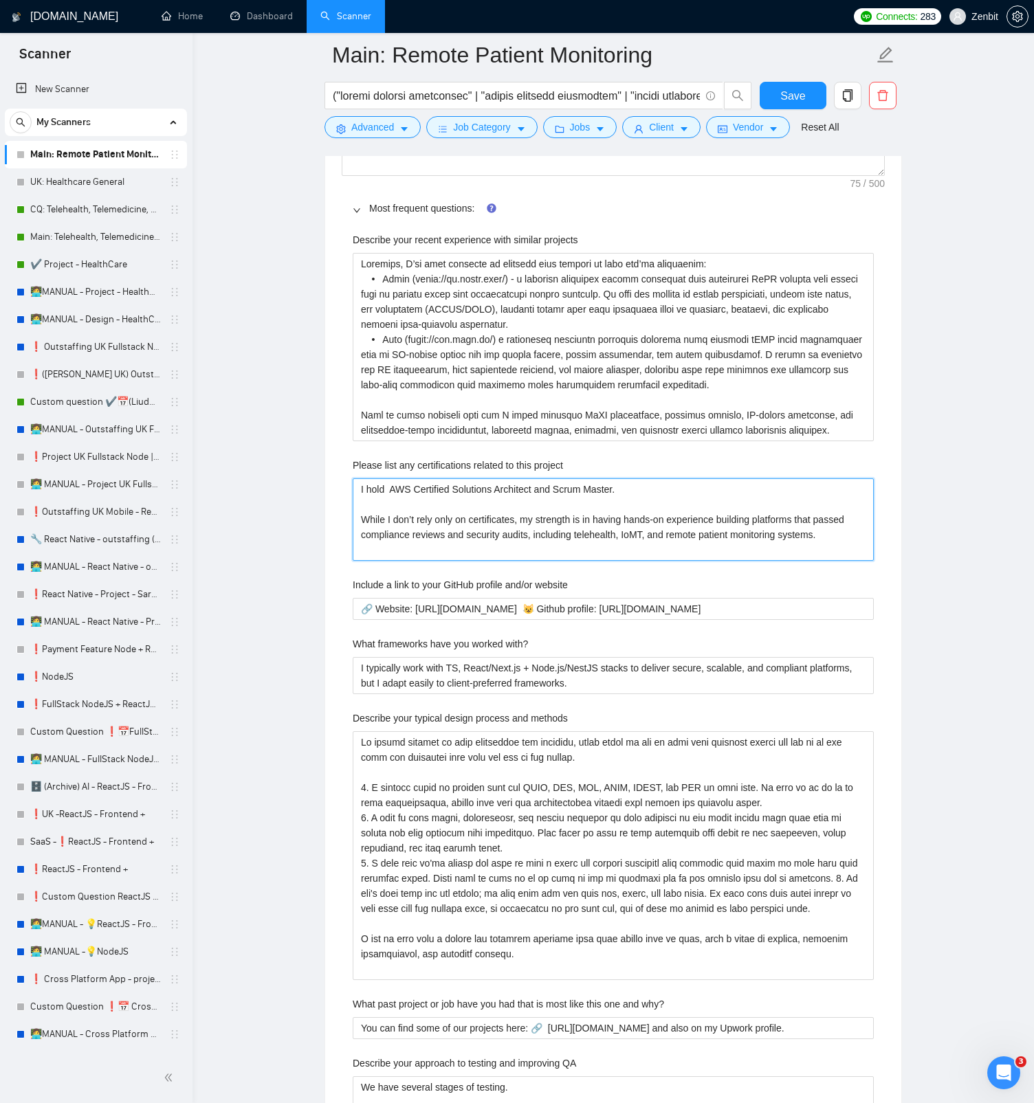
type project "I hold F AWS Certified Solutions Architect and Scrum Master. While I don’t rely…"
type project "I hold FN AWS Certified Solutions Architect and Scrum Master. While I don’t rel…"
type project "I hold FNI AWS Certified Solutions Architect and Scrum Master. While I don’t re…"
type project "I hold FNIR AWS Certified Solutions Architect and Scrum Master. While I don’t r…"
type project "I hold FNIR, AWS Certified Solutions Architect and Scrum Master. While I don’t …"
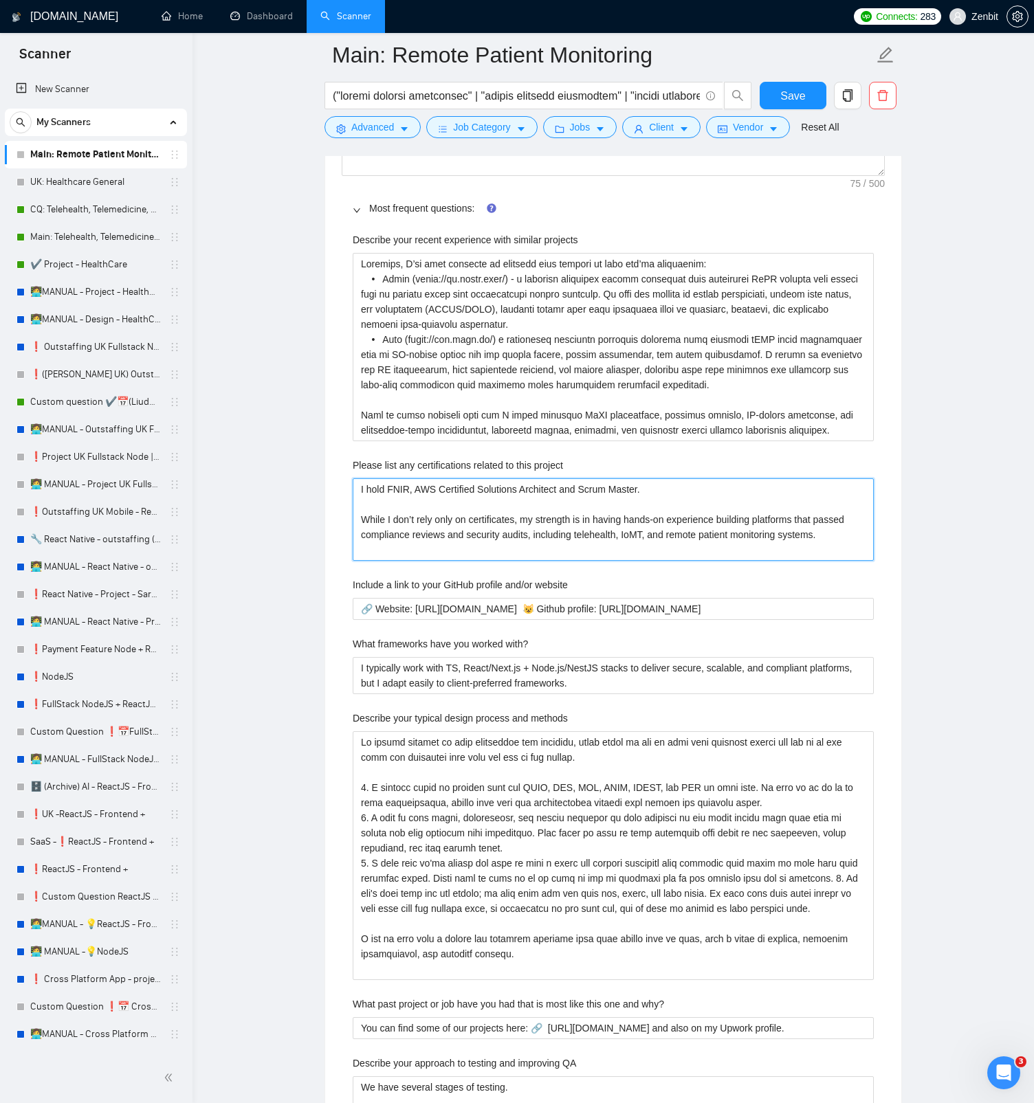
type project "I hold FNIR, AWS Certified Solutions Architect and Scrum Master. While I don’t …"
type project "I hold FNIR, H AWS Certified Solutions Architect and Scrum Master. While I don’…"
type project "I hold FNIR, HL AWS Certified Solutions Architect and Scrum Master. While I don…"
type project "I hold FNIR, HL7 AWS Certified Solutions Architect and Scrum Master. While I do…"
type project "I hold FNIR,HL7 AWS Certified Solutions Architect and Scrum Master. While I don…"
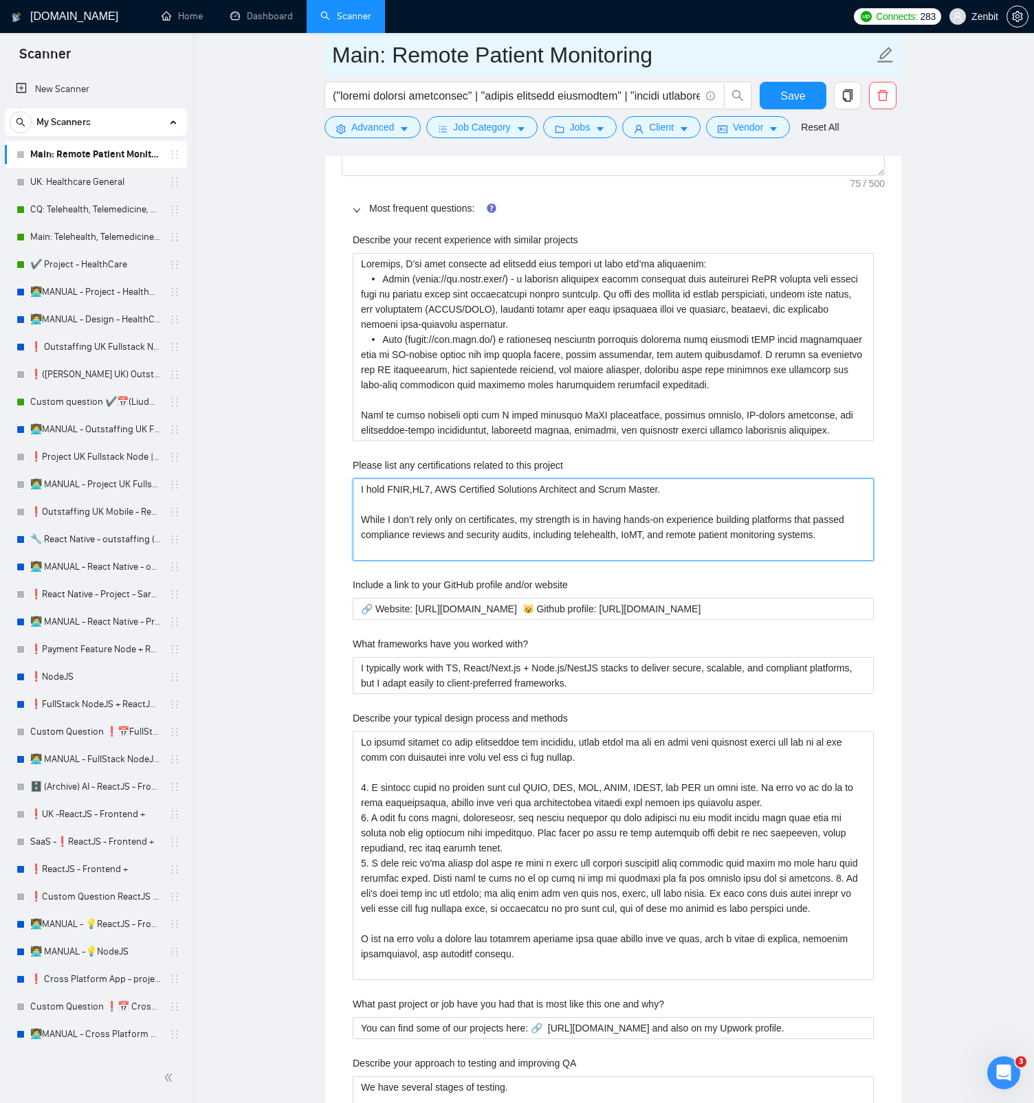
type project "I hold FNIR,HL7, AWS Certified Solutions Architect and Scrum Master. While I do…"
drag, startPoint x: 436, startPoint y: 489, endPoint x: 363, endPoint y: 485, distance: 73.6
click at [363, 485] on project "I hold FNIR,HL7, AWS Certified Solutions Architect and Scrum Master. While I do…" at bounding box center [613, 519] width 521 height 82
type project "IAWS Certified Solutions Architect and Scrum Master. While I don’t rely only on…"
type project "I AWS Certified Solutions Architect and Scrum Master. While I don’t rely only o…"
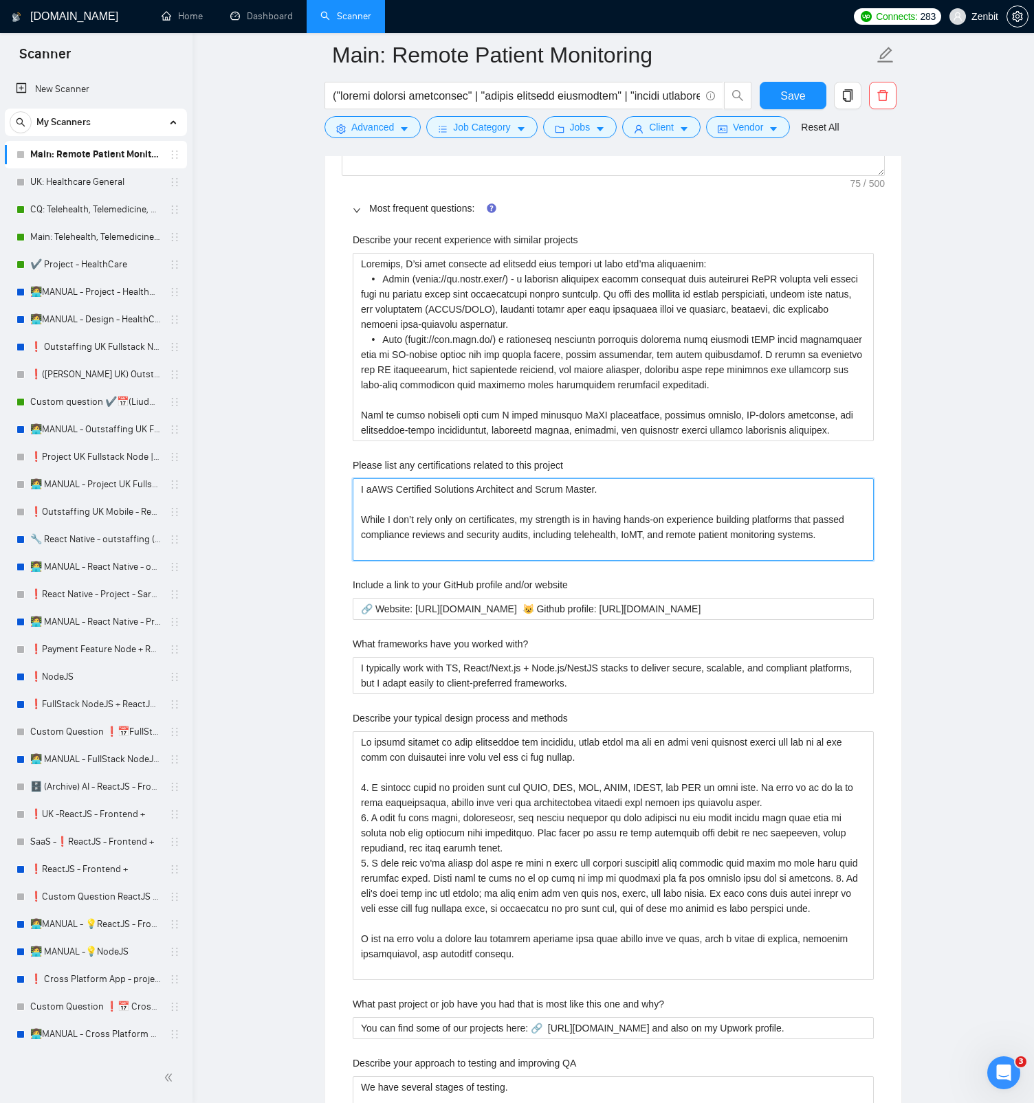
type project "I anAWS Certified Solutions Architect and Scrum Master. While I don’t rely only…"
type project "I andAWS Certified Solutions Architect and Scrum Master. While I don’t rely onl…"
type project "I and AWS Certified Solutions Architect and Scrum Master. While I don’t rely on…"
type project "I and mAWS Certified Solutions Architect and Scrum Master. While I don’t rely o…"
paste project "HL7® FHIR®"
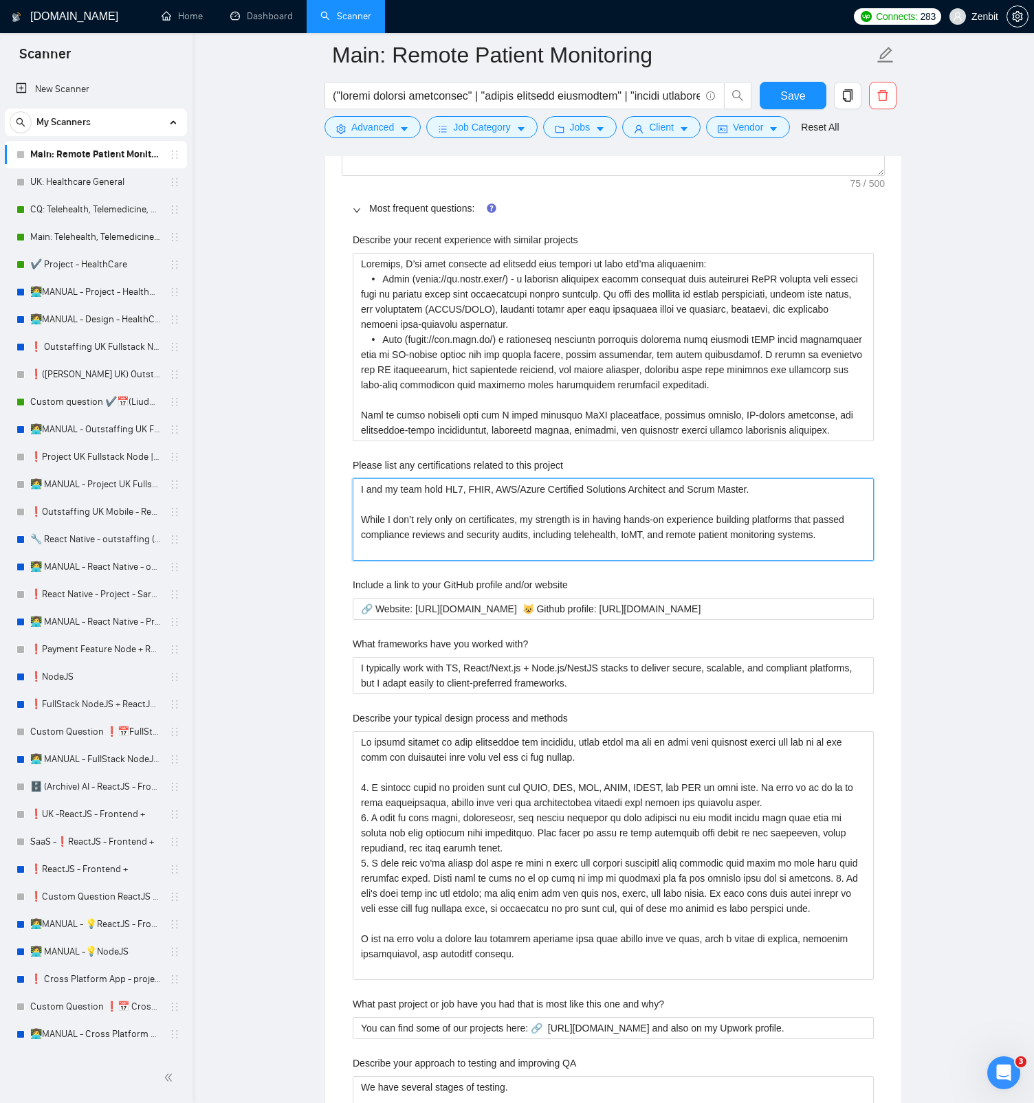
click at [784, 489] on project "I and my team hold HL7, FHIR, AWS/Azure Certified Solutions Architect and Scrum…" at bounding box center [613, 519] width 521 height 82
drag, startPoint x: 779, startPoint y: 492, endPoint x: 680, endPoint y: 489, distance: 99.0
click at [680, 489] on project "I and my team hold HL7, FHIR, AWS/Azure Certified Solutions Architect and Scrum…" at bounding box center [613, 519] width 521 height 82
drag, startPoint x: 526, startPoint y: 488, endPoint x: 693, endPoint y: 496, distance: 167.2
click at [693, 496] on project "I and my team hold HL7, FHIR, AWS/Azure Certified Solutions Architect. While I …" at bounding box center [613, 519] width 521 height 82
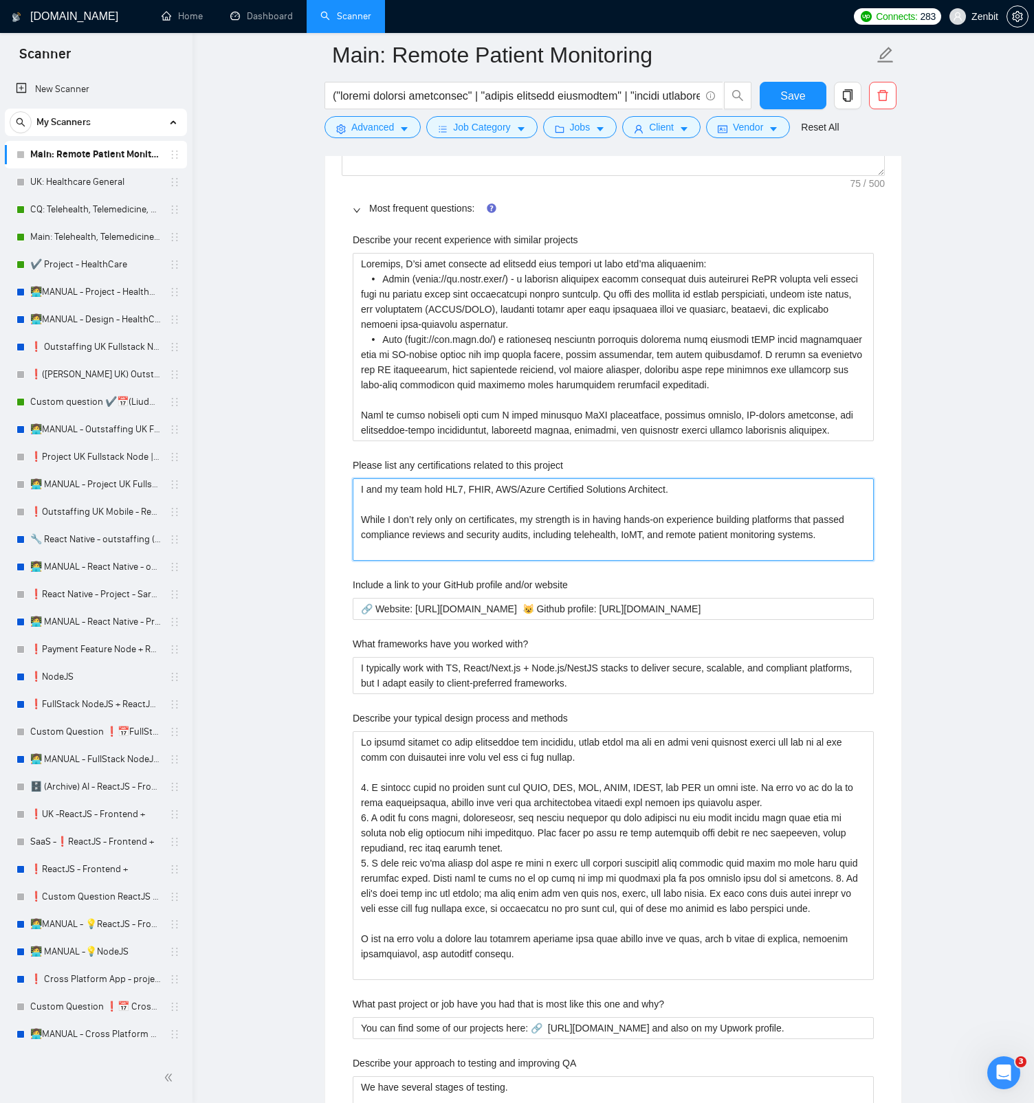
click at [601, 507] on project "I and my team hold HL7, FHIR, AWS/Azure Certified Solutions Architect. While I …" at bounding box center [613, 519] width 521 height 82
click at [510, 521] on project "I and my team hold HL7, FHIR, AWS/Azure Certified Solutions Architect. While I …" at bounding box center [613, 519] width 521 height 82
click at [771, 102] on button "Save" at bounding box center [793, 95] width 67 height 27
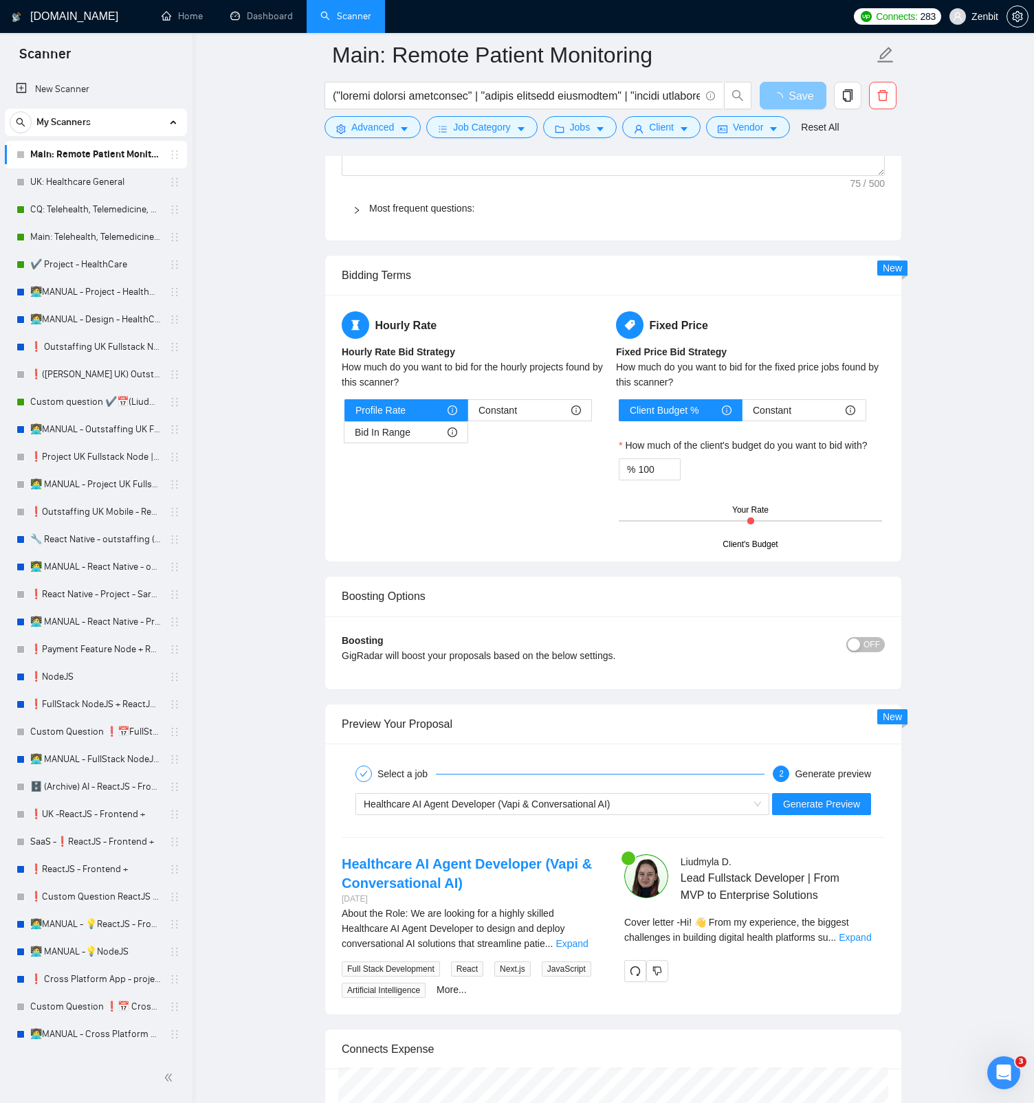
scroll to position [1667, 0]
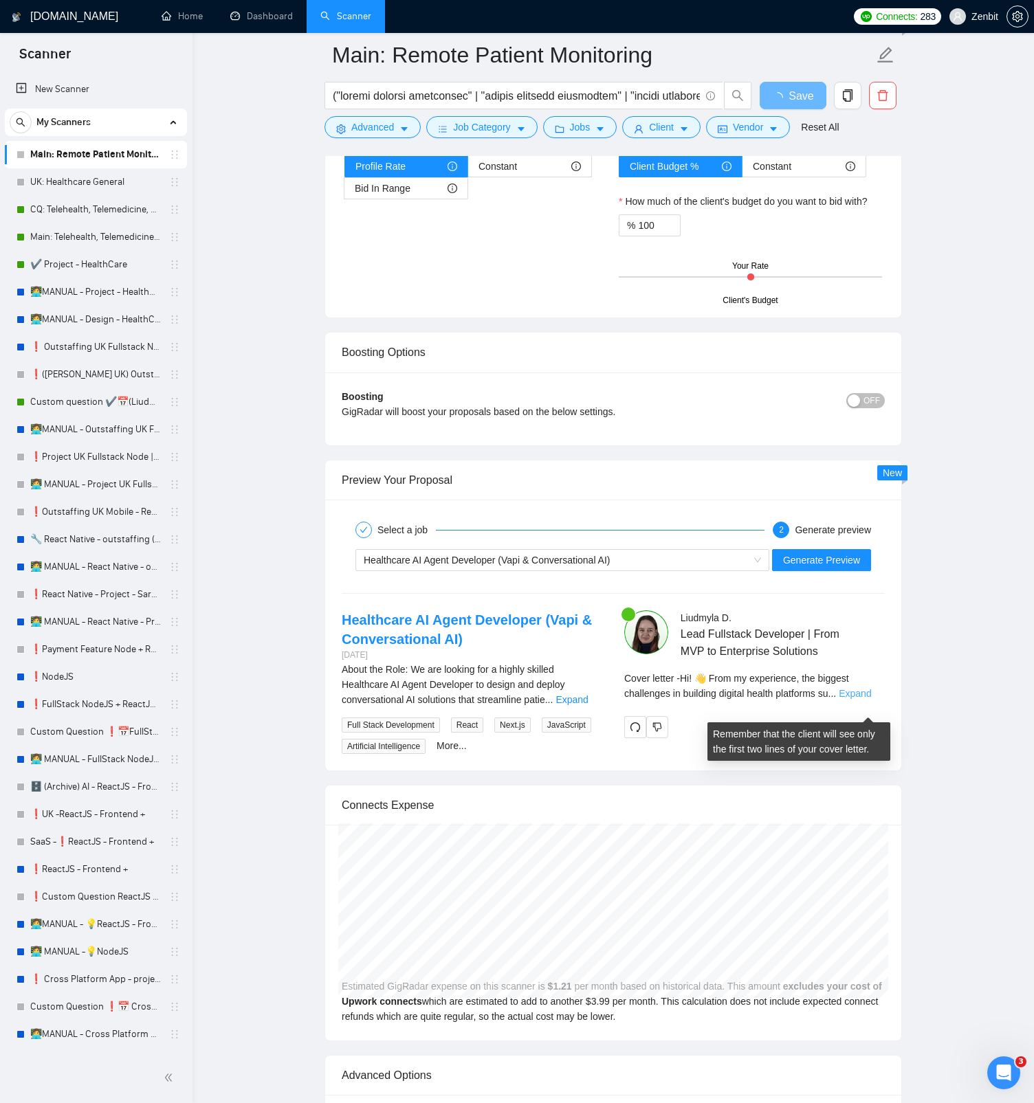
click at [859, 521] on link "Expand" at bounding box center [855, 693] width 32 height 11
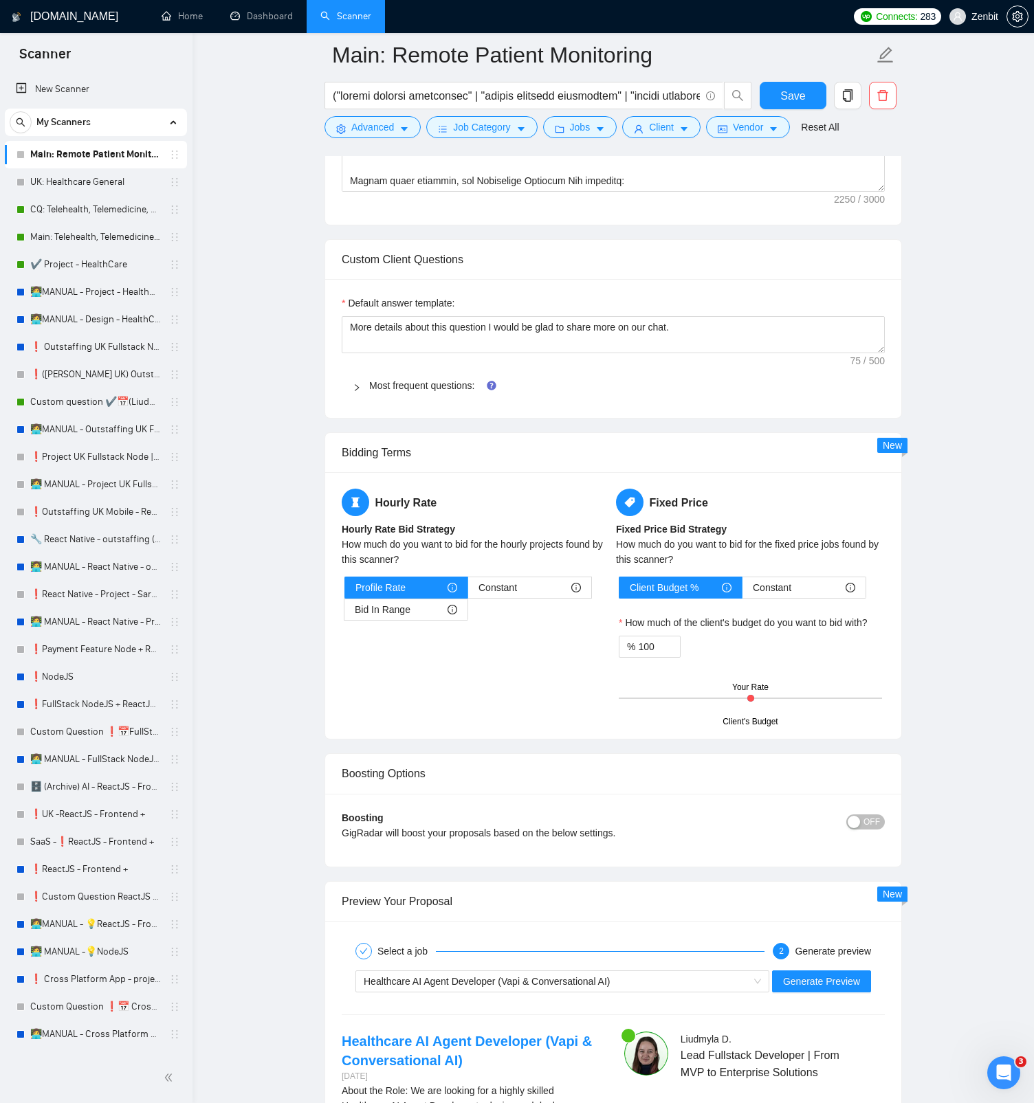
scroll to position [1164, 0]
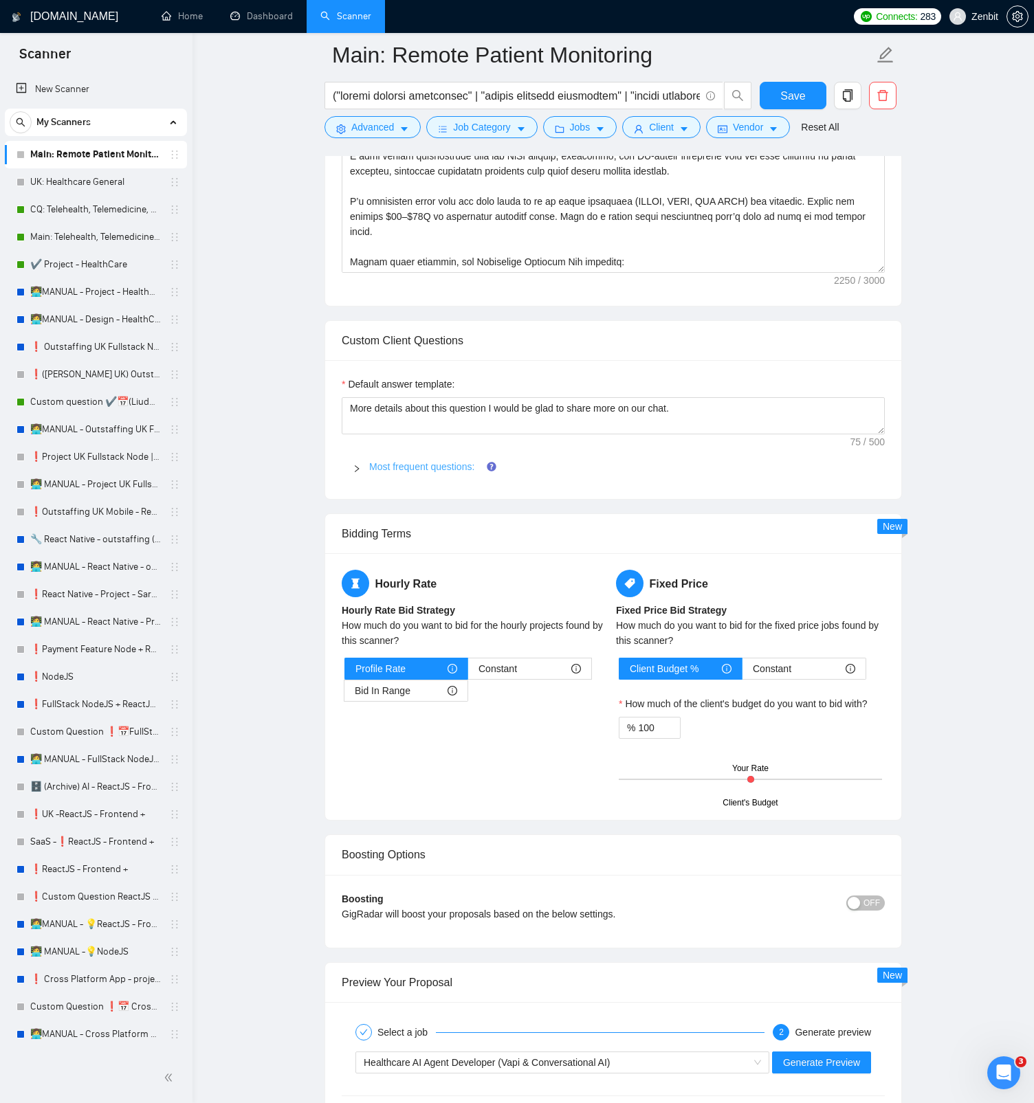
click at [438, 466] on link "Most frequent questions:" at bounding box center [421, 466] width 105 height 11
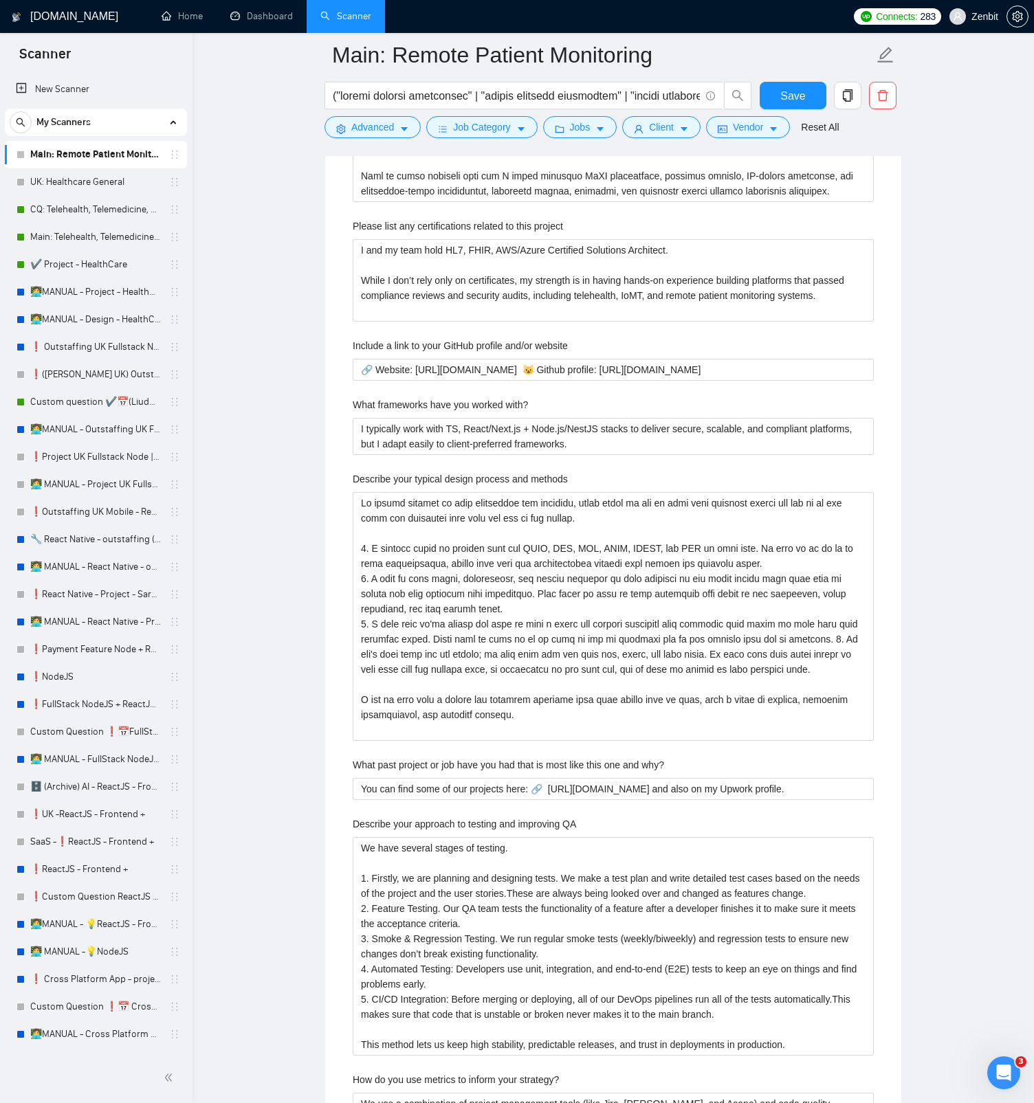
scroll to position [1584, 0]
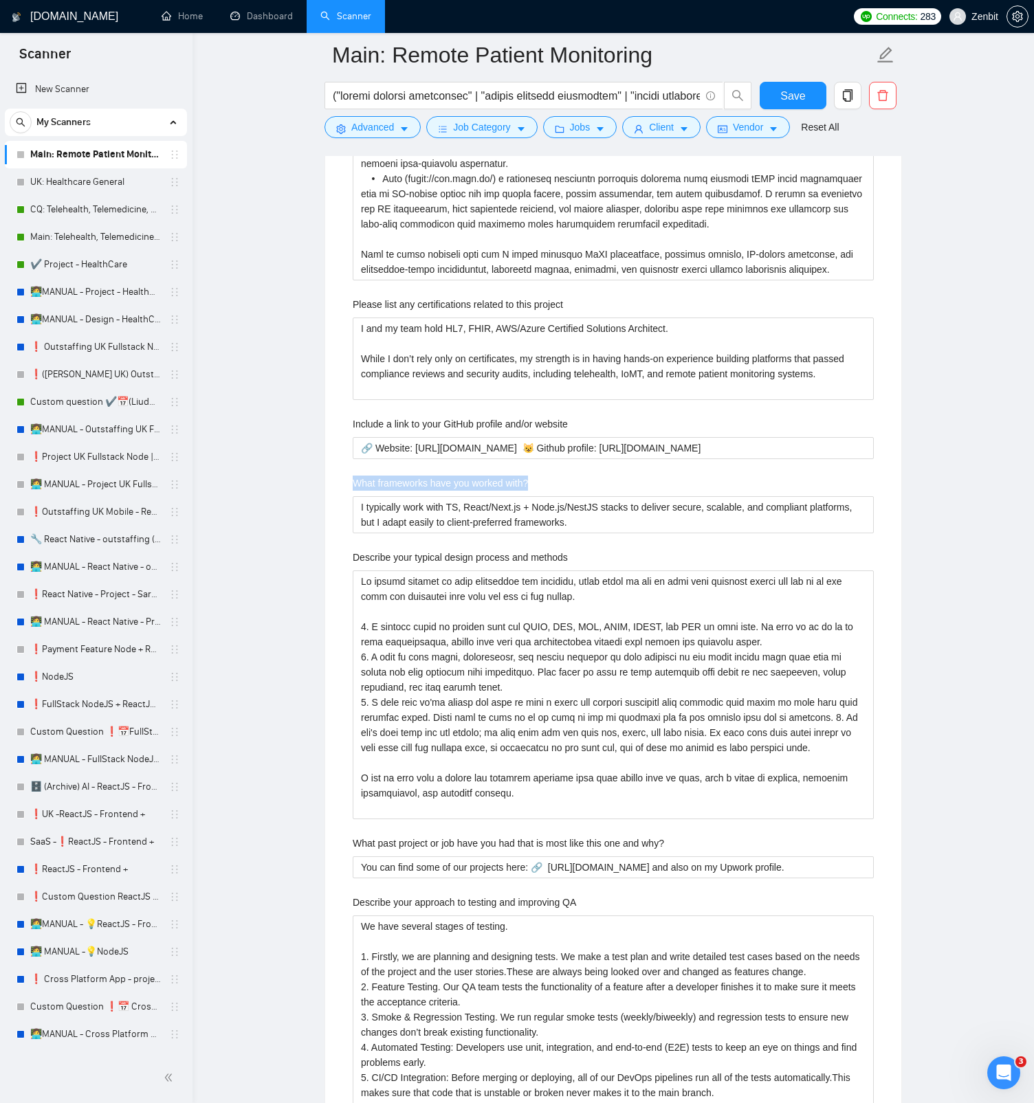
drag, startPoint x: 354, startPoint y: 486, endPoint x: 577, endPoint y: 483, distance: 222.7
click at [577, 483] on div "What frameworks have you worked with?" at bounding box center [613, 486] width 521 height 21
copy label "What frameworks have you worked with?"
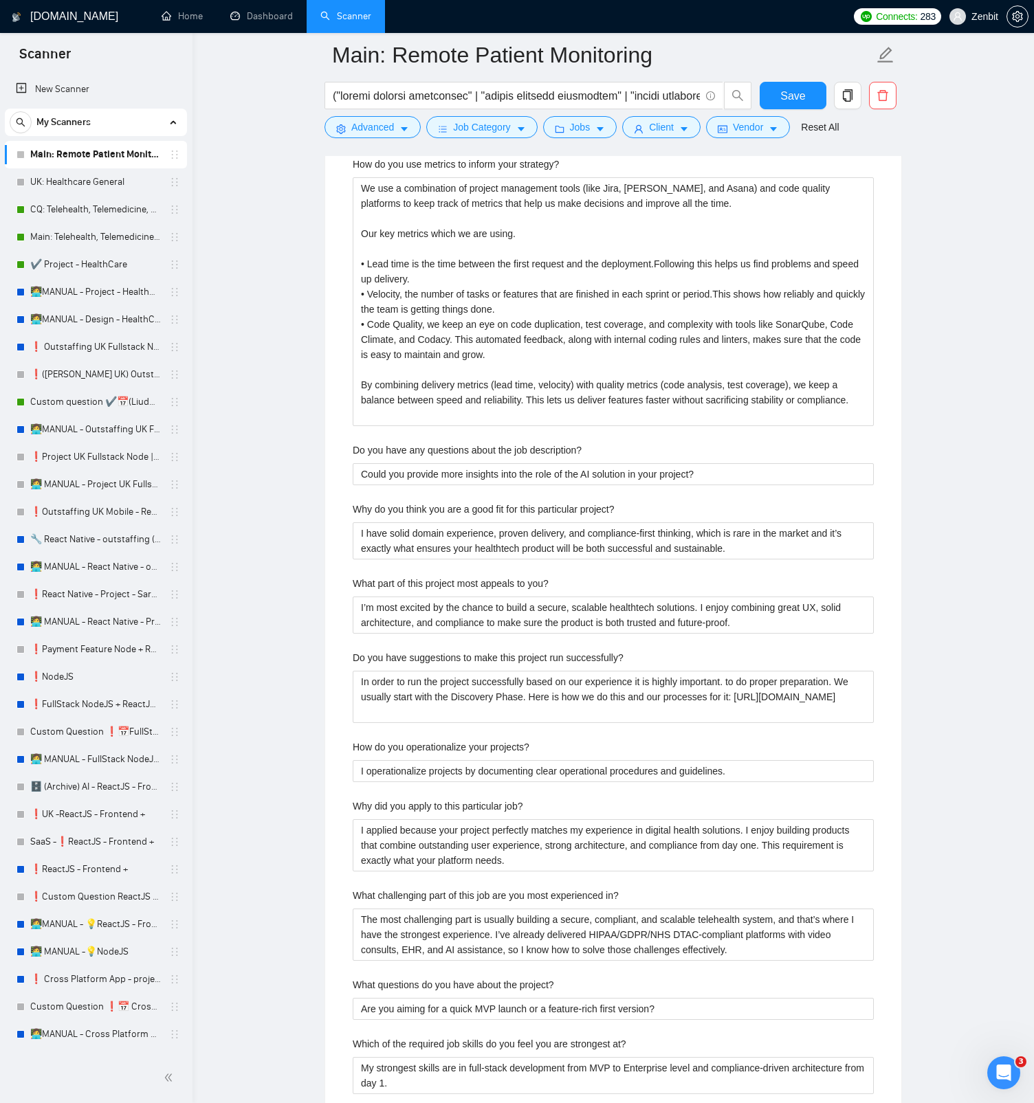
scroll to position [2627, 0]
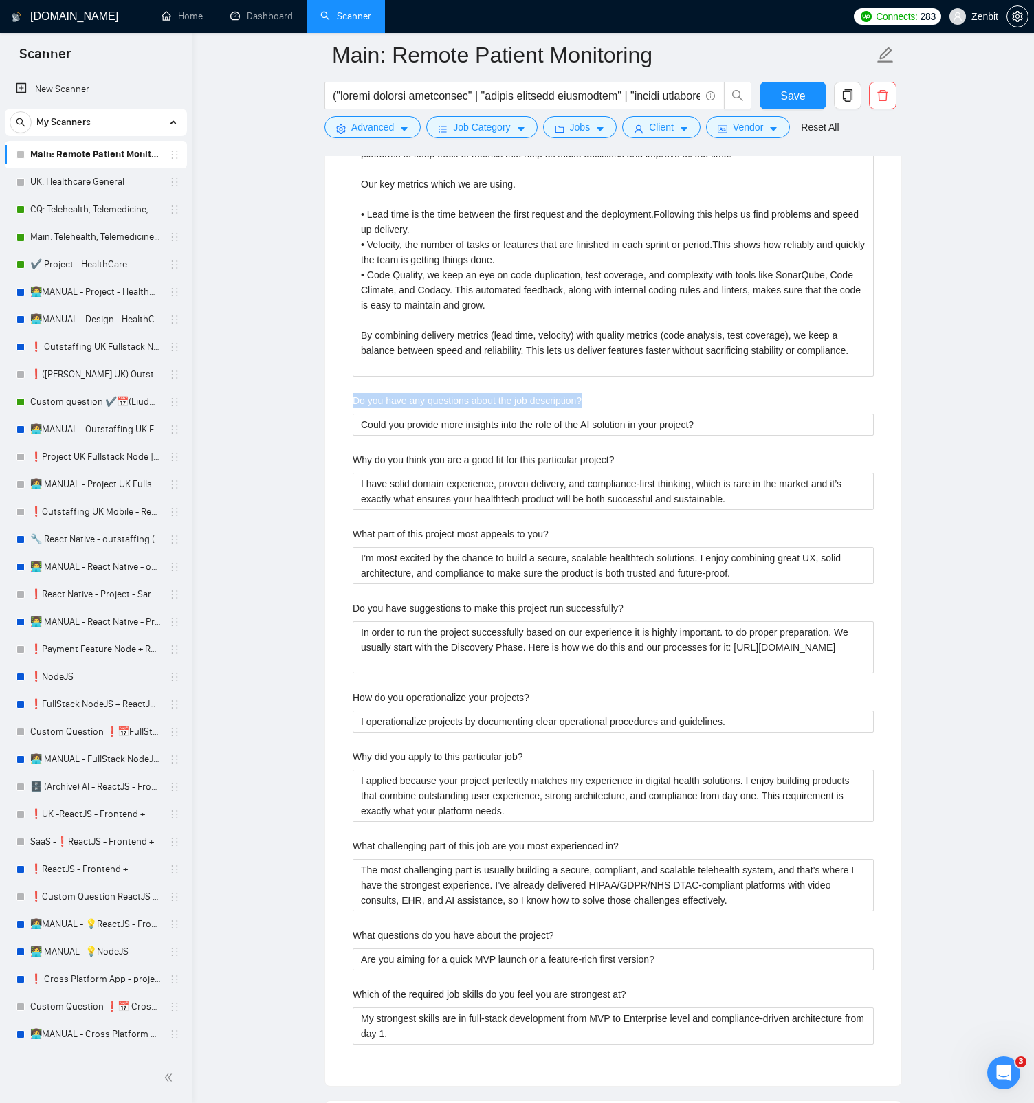
drag, startPoint x: 353, startPoint y: 399, endPoint x: 632, endPoint y: 402, distance: 279.8
click at [632, 402] on div "Do you have any questions about the job description?" at bounding box center [613, 403] width 521 height 21
copy label "Do you have any questions about the job description?"
click at [441, 409] on div "Do you have any questions about the job description?" at bounding box center [613, 403] width 521 height 21
click at [668, 406] on div "Do you have any questions about the job description?" at bounding box center [613, 403] width 521 height 21
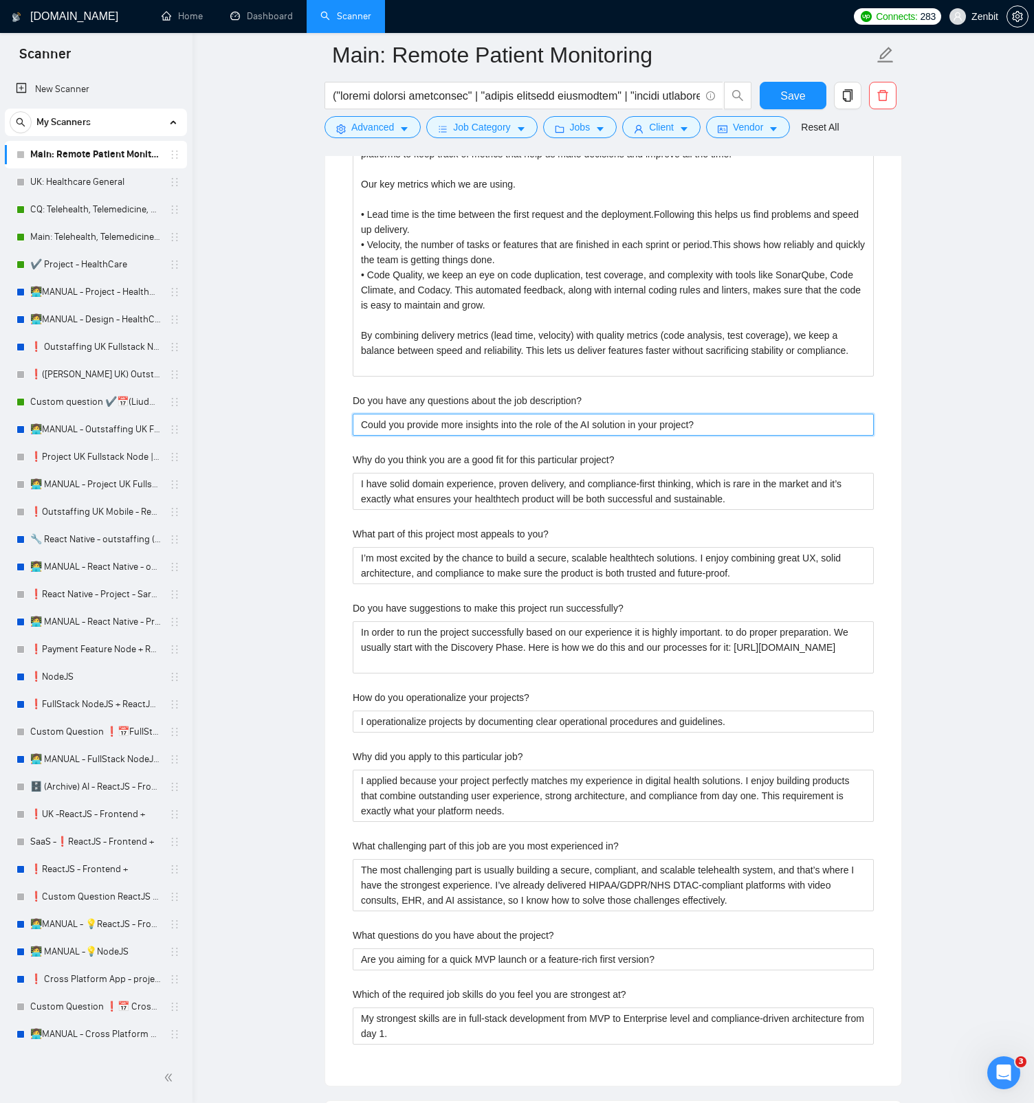
click at [542, 428] on description\? "Could you provide more insights into the role of the AI solution in your projec…" at bounding box center [613, 425] width 521 height 22
click at [309, 461] on main "Main: Remote Patient Monitoring Save Advanced Job Category Jobs Client Vendor R…" at bounding box center [612, 426] width 797 height 5997
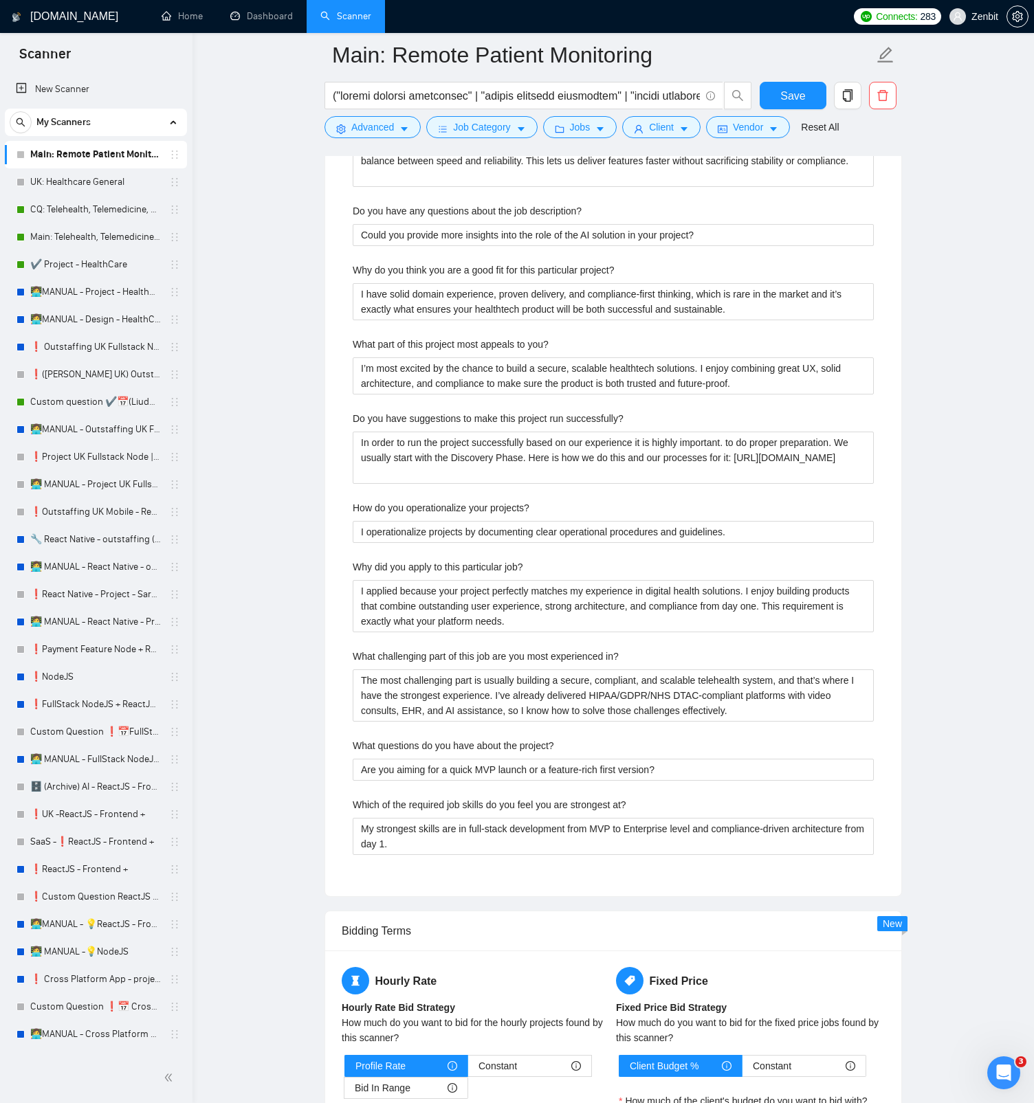
scroll to position [2504, 0]
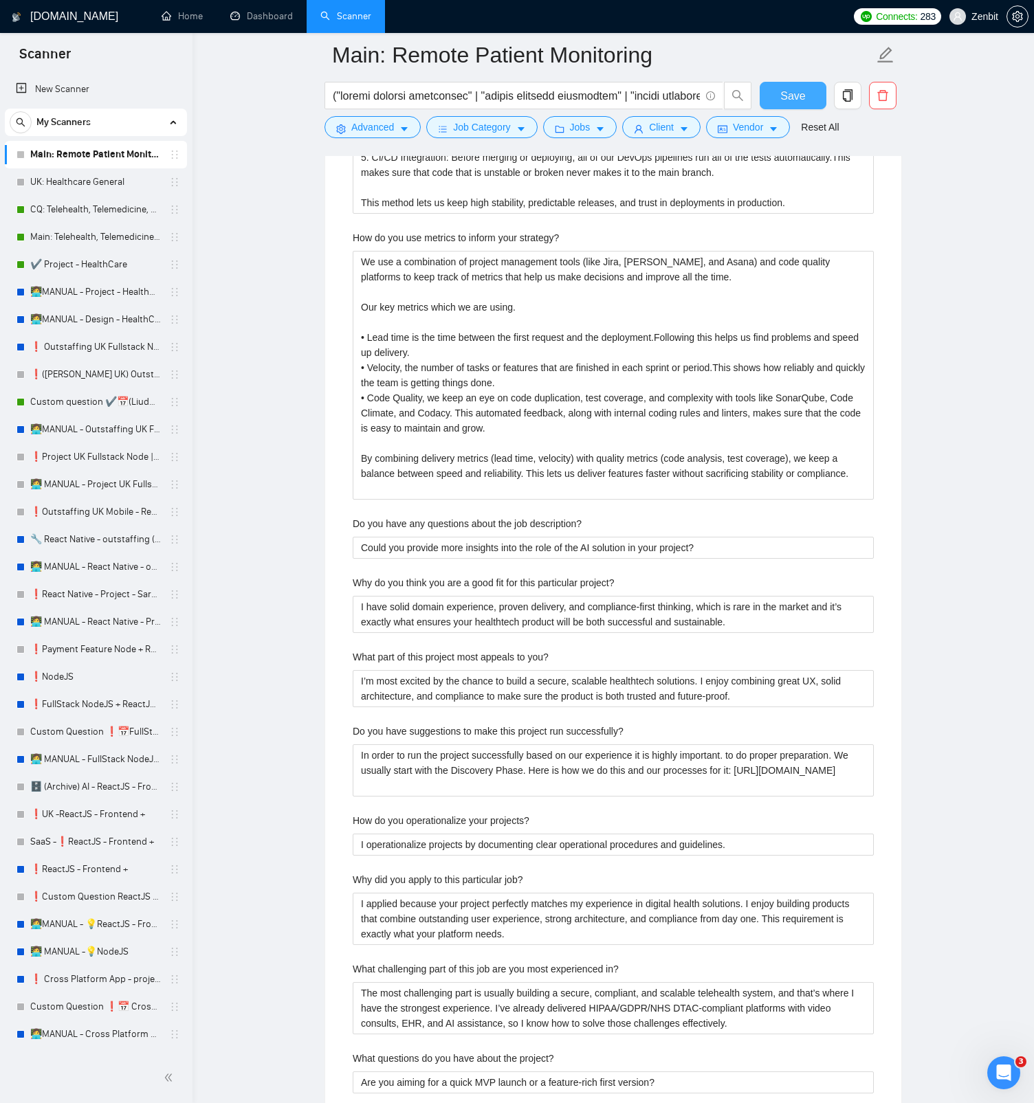
drag, startPoint x: 797, startPoint y: 97, endPoint x: 792, endPoint y: 106, distance: 9.8
click at [797, 96] on span "Save" at bounding box center [792, 95] width 25 height 17
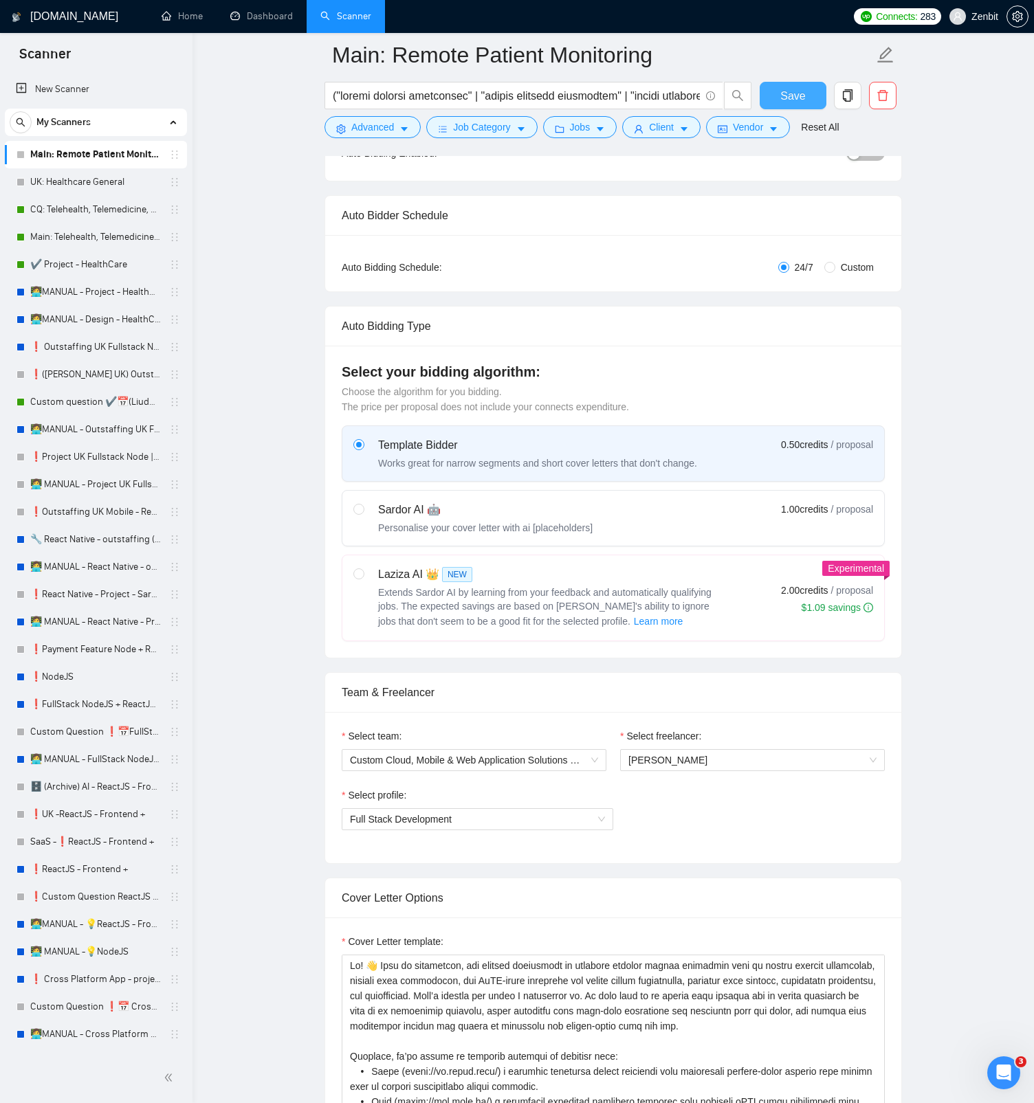
scroll to position [0, 0]
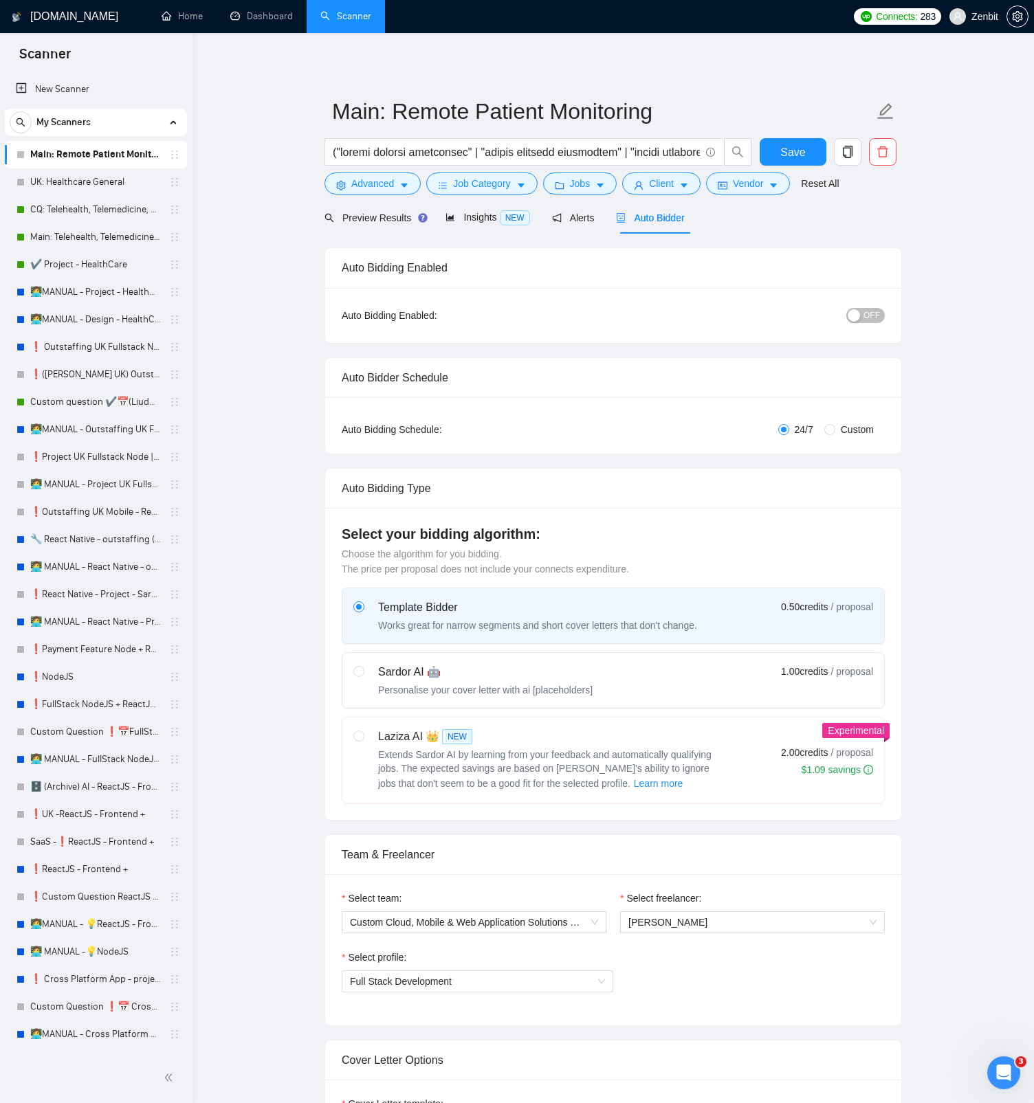
click at [864, 312] on span "OFF" at bounding box center [871, 315] width 16 height 15
click at [799, 164] on button "Save" at bounding box center [793, 151] width 67 height 27
click at [850, 152] on icon "copy" at bounding box center [847, 152] width 12 height 12
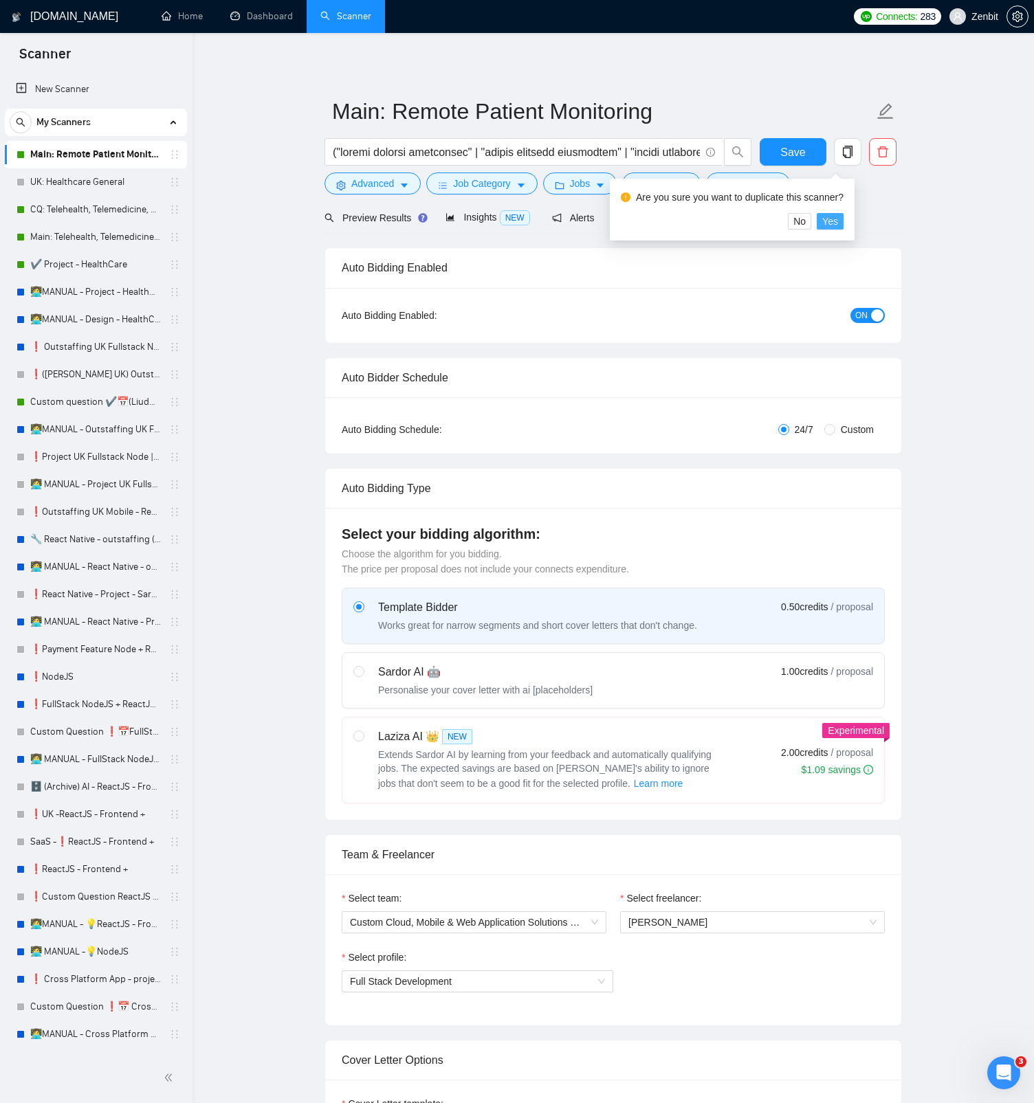
drag, startPoint x: 841, startPoint y: 221, endPoint x: 779, endPoint y: 166, distance: 83.3
click at [838, 221] on span "Yes" at bounding box center [830, 221] width 16 height 15
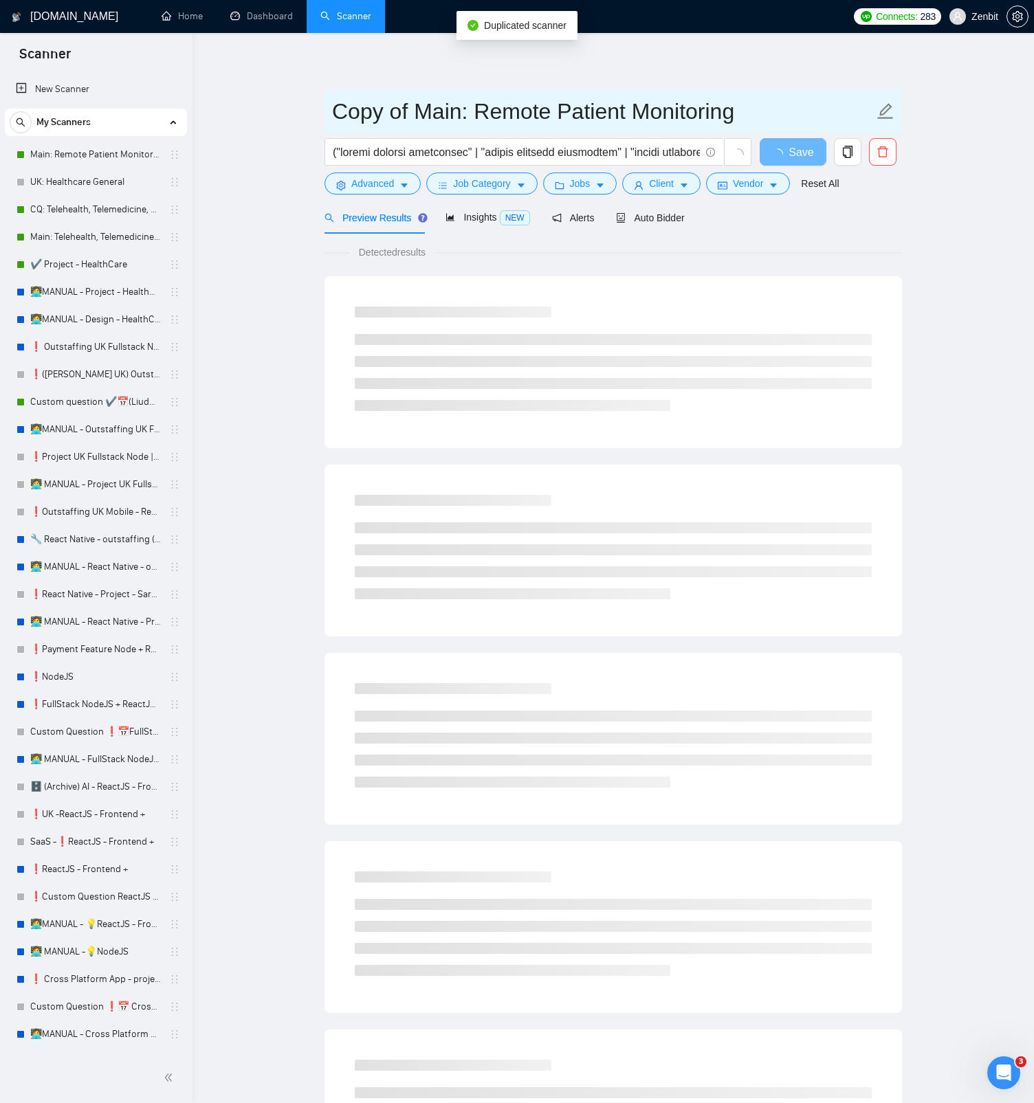
click at [438, 108] on input "Copy of Main: Remote Patient Monitoring" at bounding box center [603, 111] width 542 height 34
drag, startPoint x: 456, startPoint y: 110, endPoint x: 339, endPoint y: 109, distance: 117.5
click at [339, 109] on input "Copy of Main: Remote Patient Monitoring" at bounding box center [603, 111] width 542 height 34
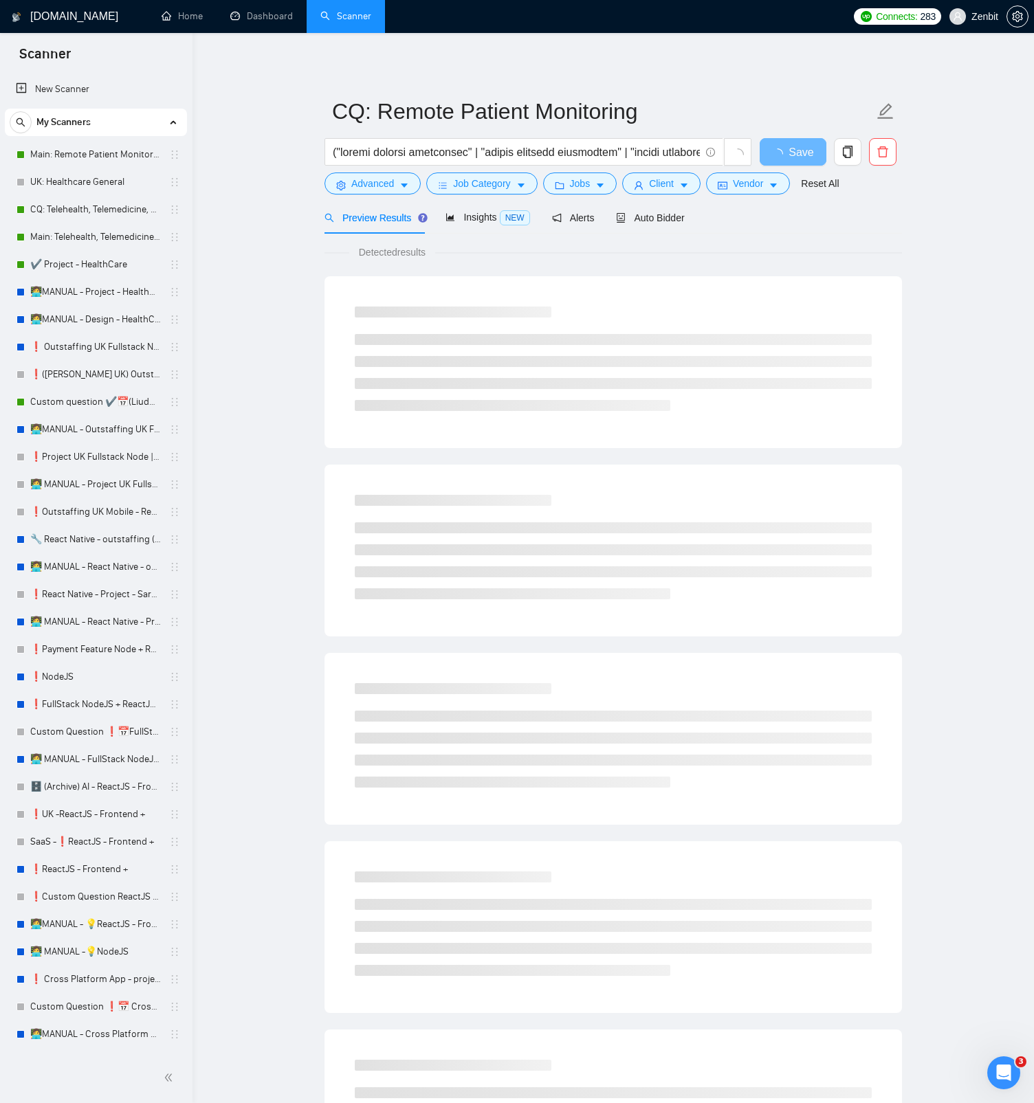
click at [285, 100] on main "CQ: Remote Patient Monitoring Save Advanced Job Category Jobs Client Vendor Res…" at bounding box center [612, 628] width 797 height 1146
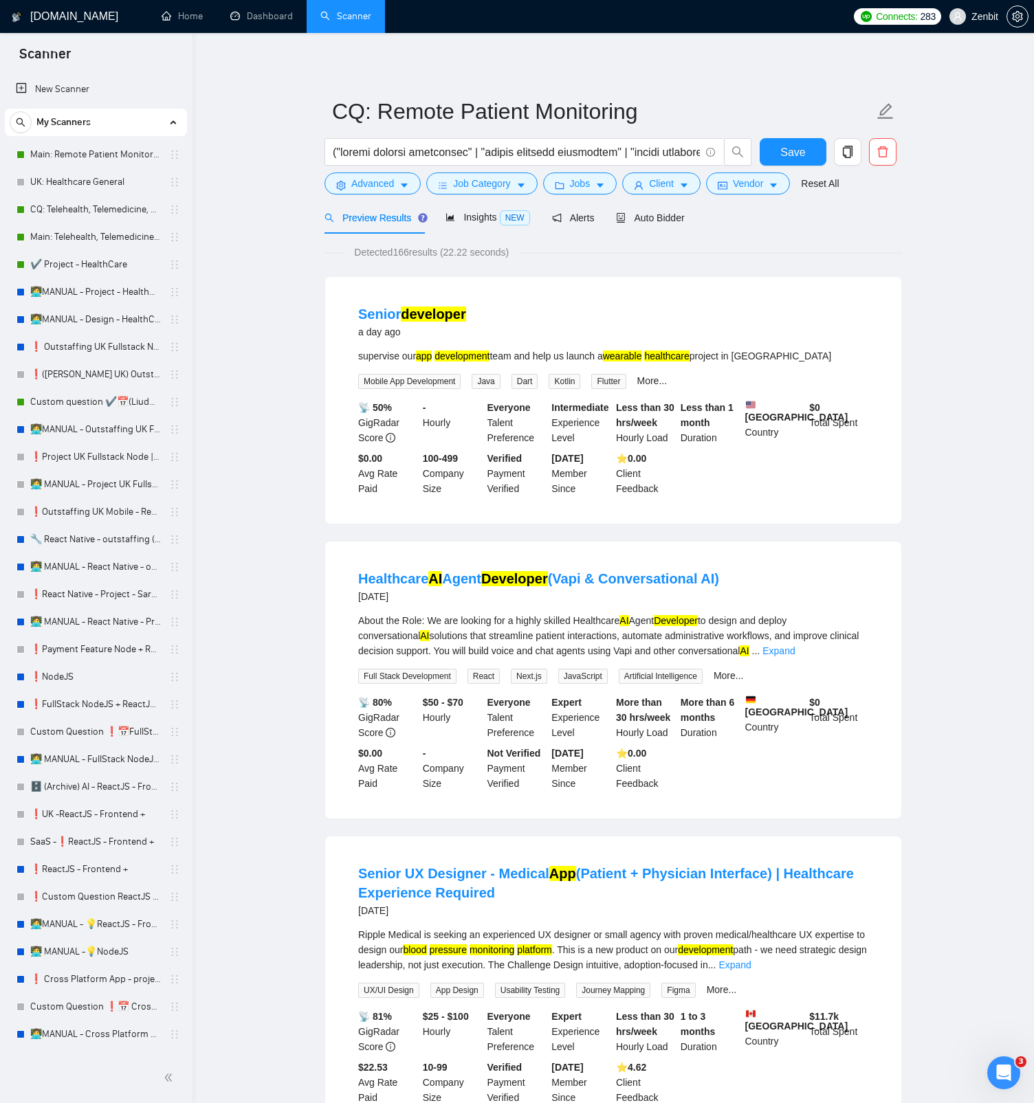
click at [674, 223] on span "Auto Bidder" at bounding box center [650, 217] width 68 height 11
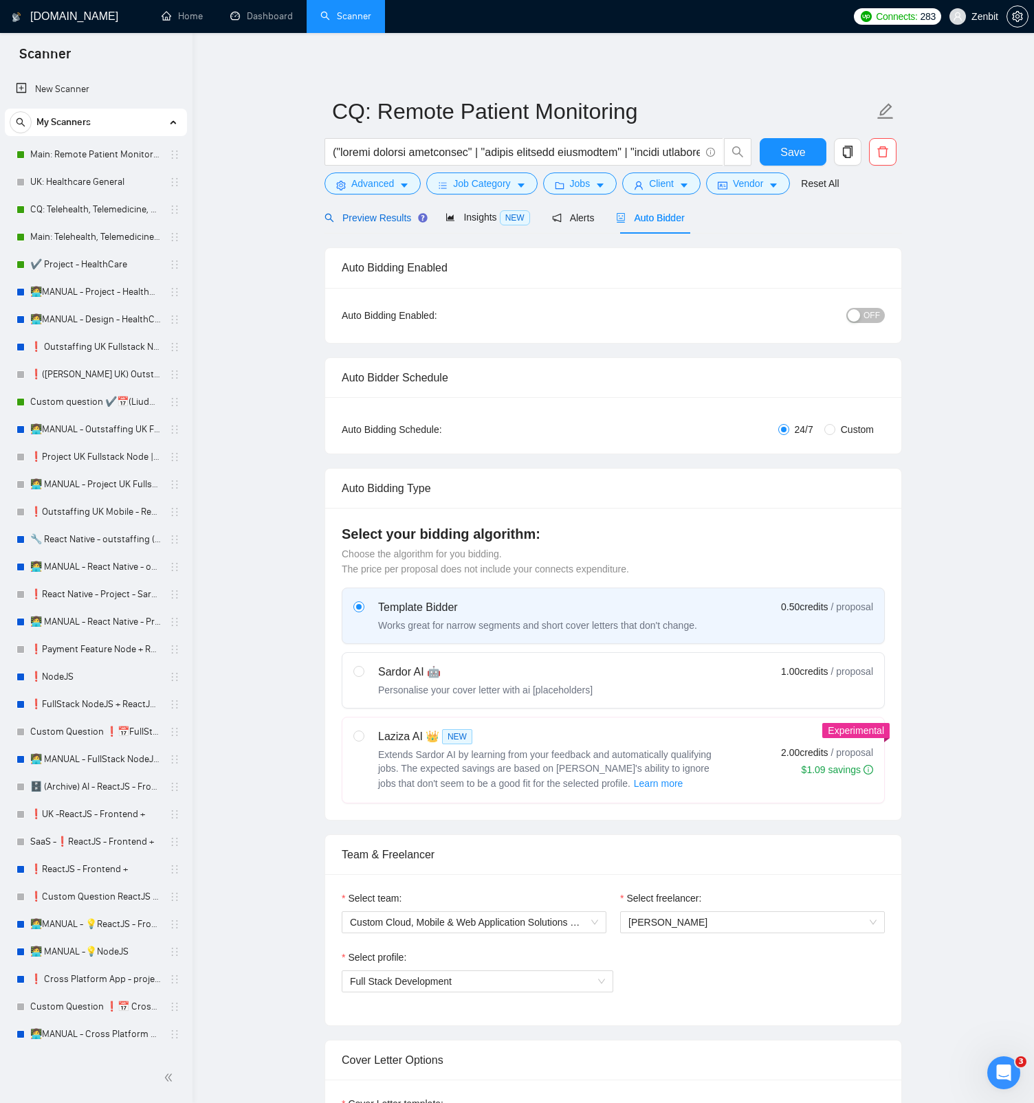
click at [399, 223] on div "Preview Results" at bounding box center [373, 217] width 99 height 15
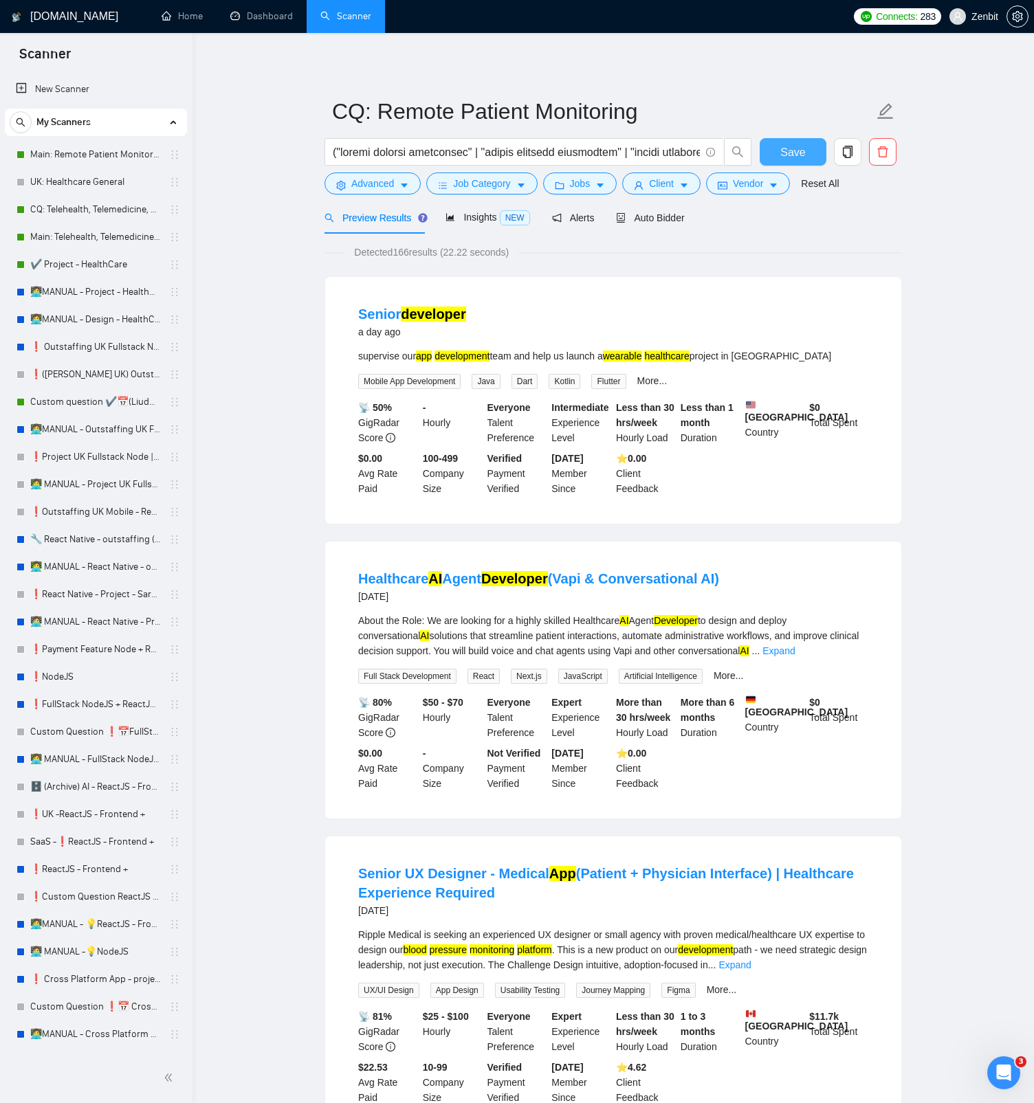
click at [786, 153] on span "Save" at bounding box center [792, 152] width 25 height 17
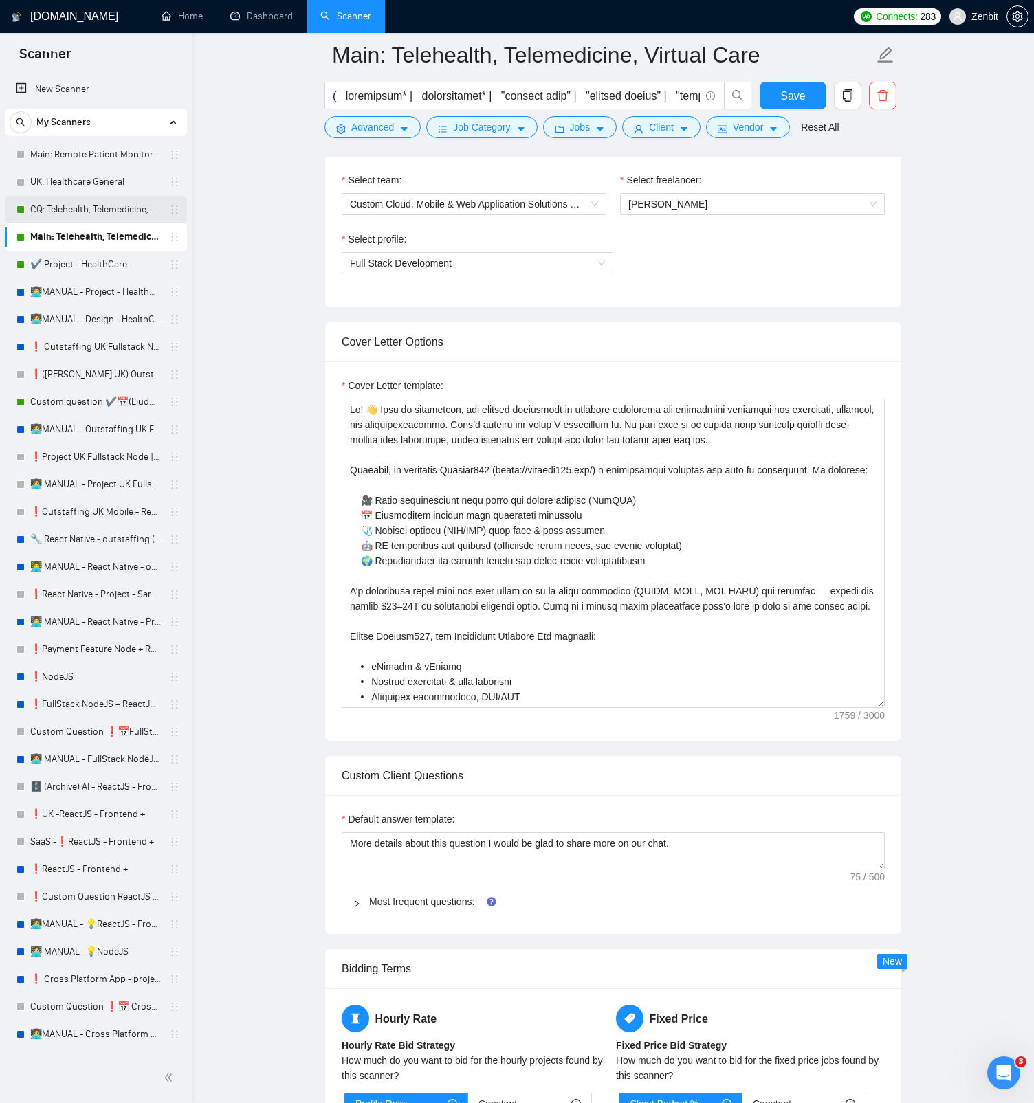
click at [88, 206] on link "CQ: Telehealth, Telemedicine, Virtual Care" at bounding box center [95, 209] width 131 height 27
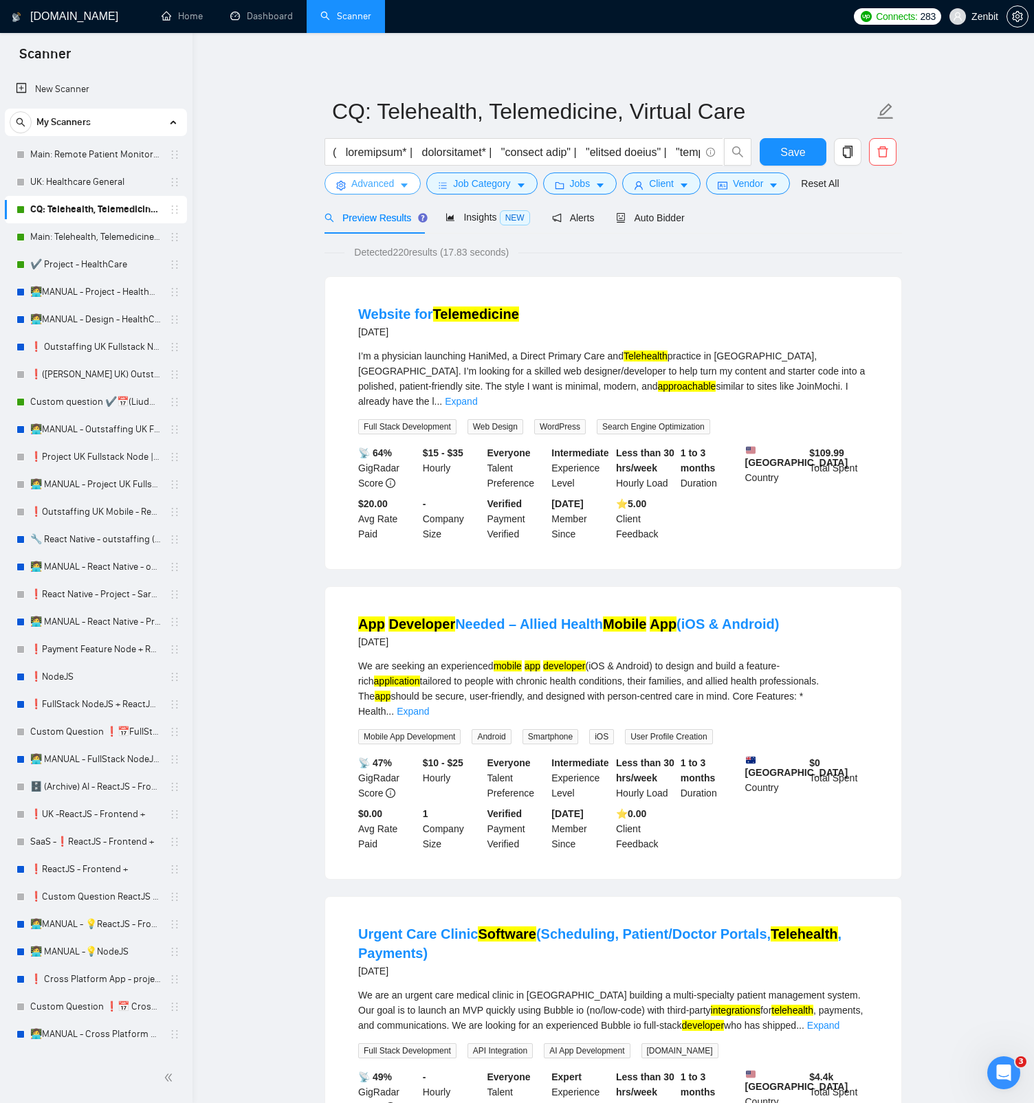
click at [367, 184] on span "Advanced" at bounding box center [372, 183] width 43 height 15
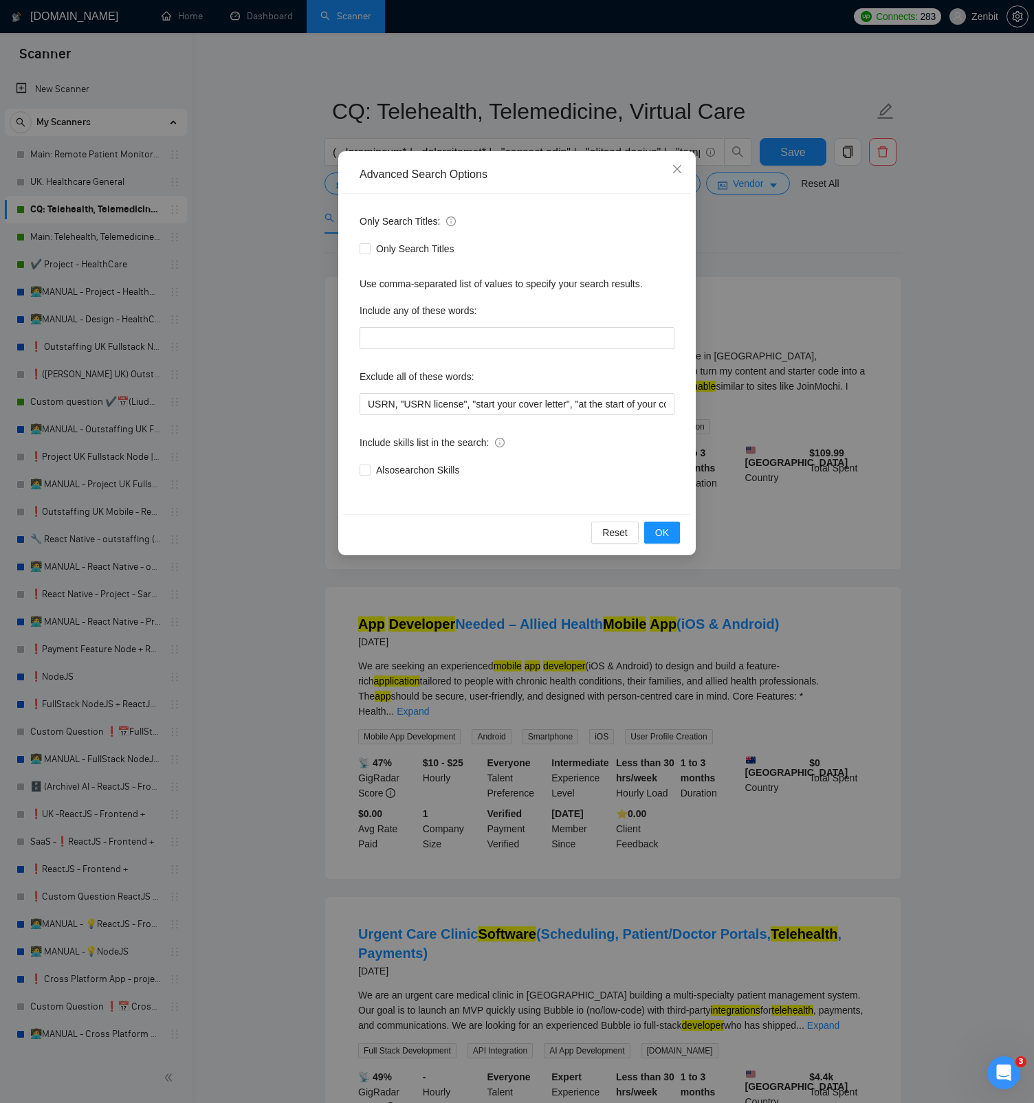
click at [264, 225] on div "Advanced Search Options Only Search Titles: Only Search Titles Use comma-separa…" at bounding box center [517, 551] width 1034 height 1103
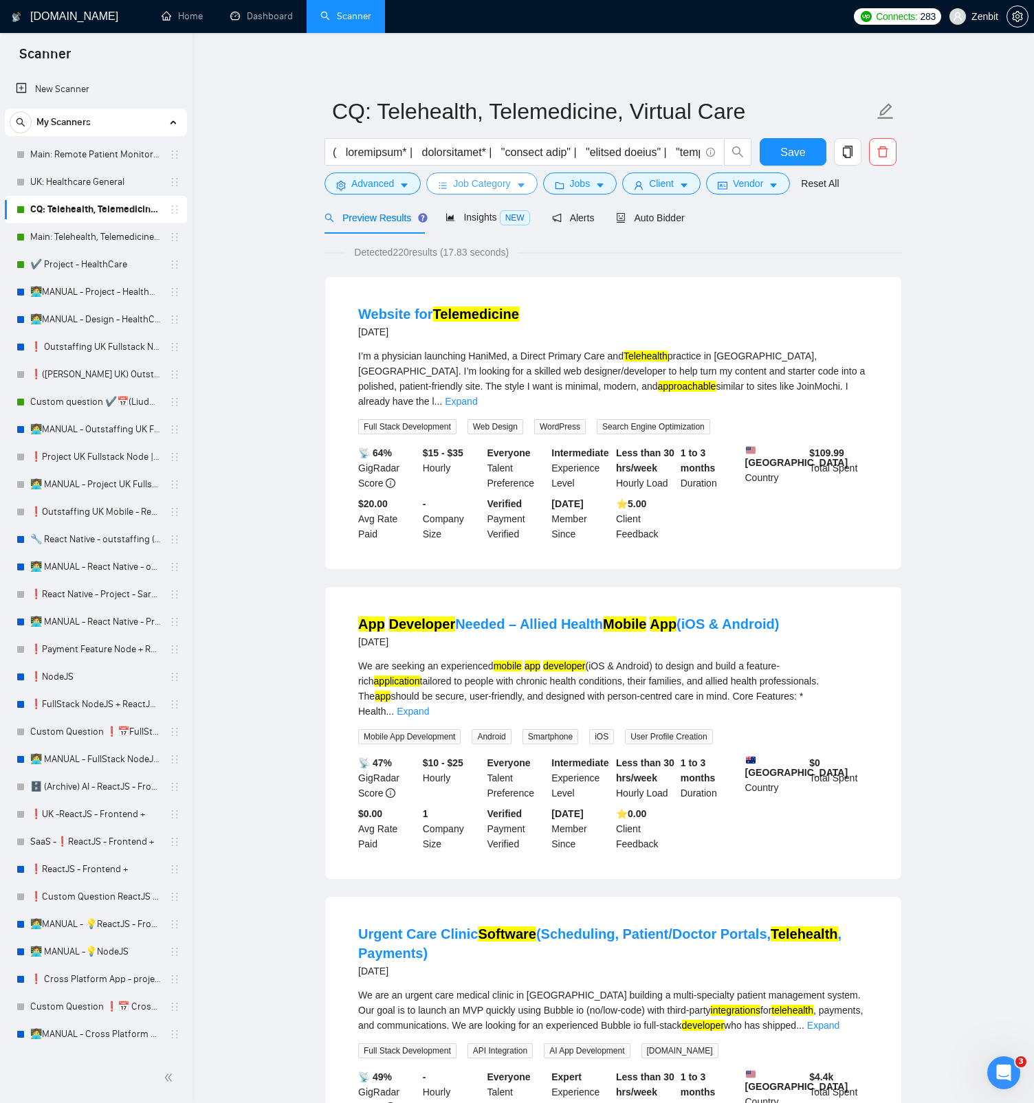
click at [486, 190] on span "Job Category" at bounding box center [481, 183] width 57 height 15
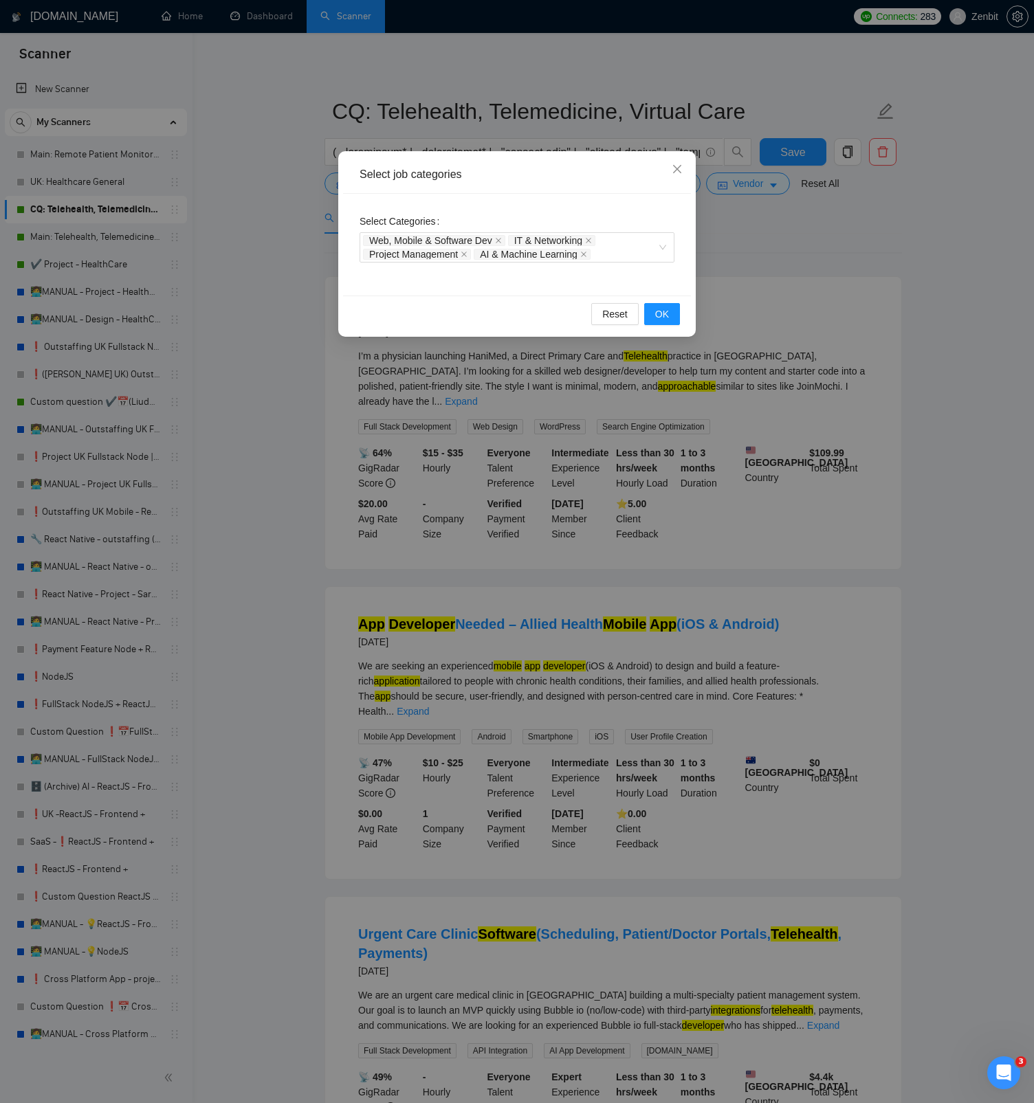
click at [277, 244] on div "Select job categories Select Categories Web, Mobile & Software Dev IT & Network…" at bounding box center [517, 551] width 1034 height 1103
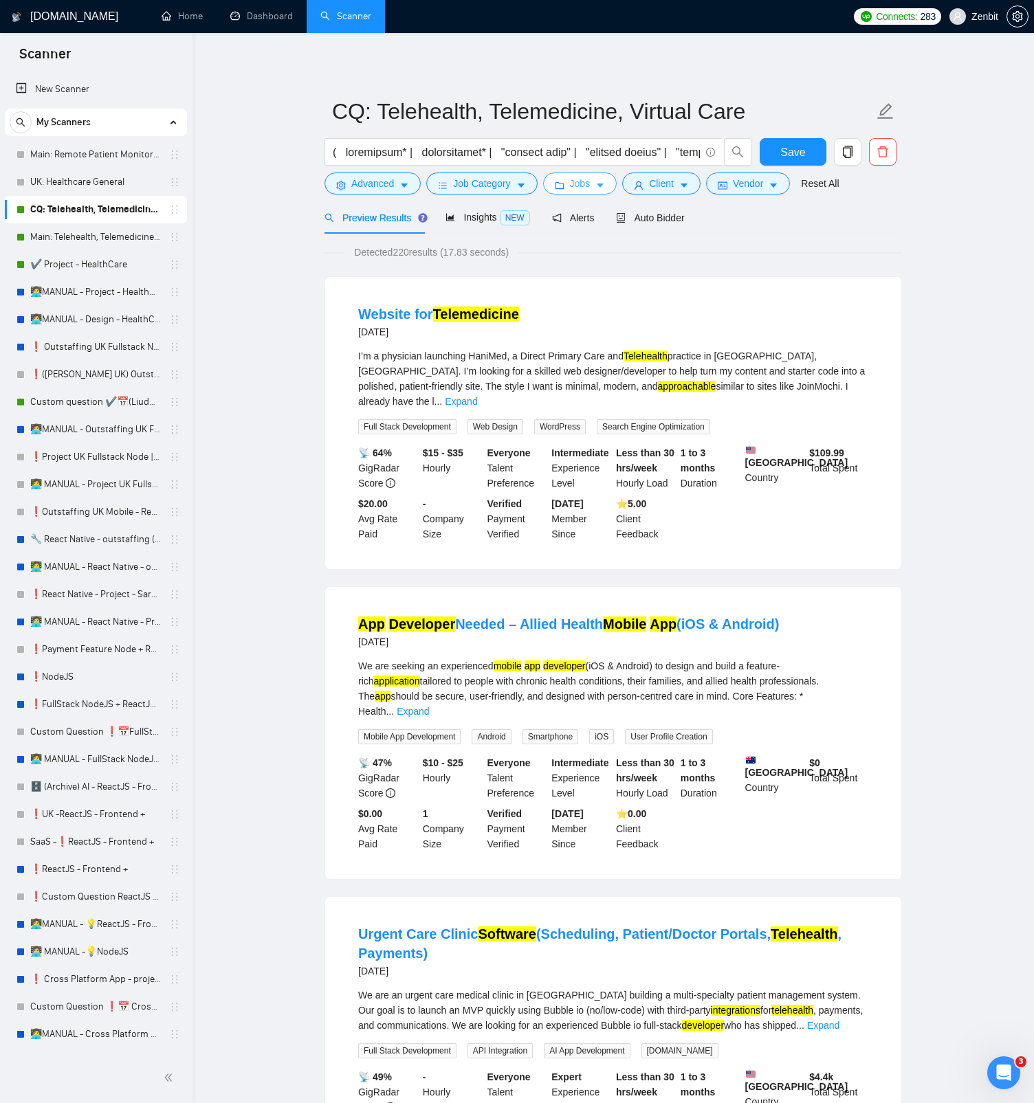
click at [570, 185] on button "Jobs" at bounding box center [580, 184] width 74 height 22
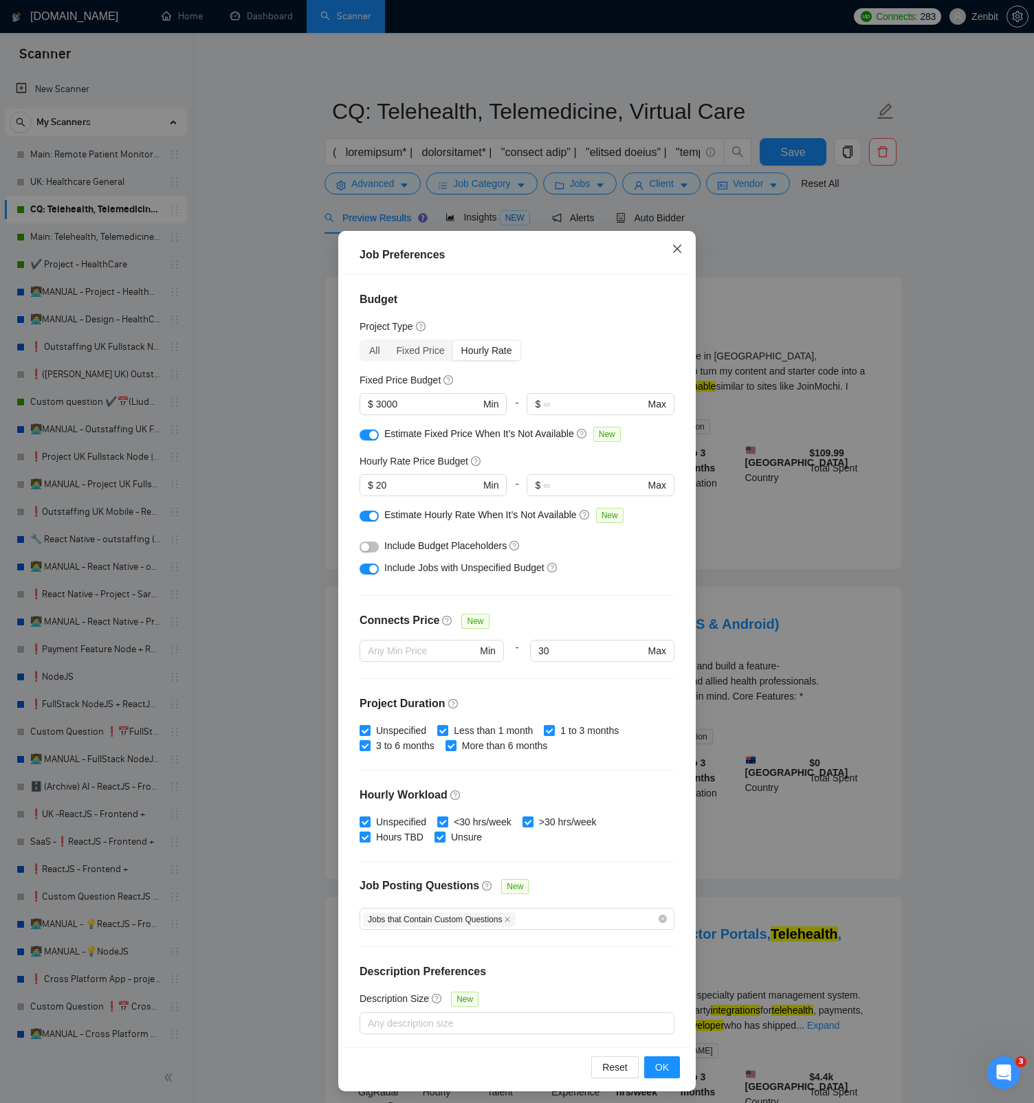
click at [667, 241] on span "Close" at bounding box center [676, 249] width 37 height 37
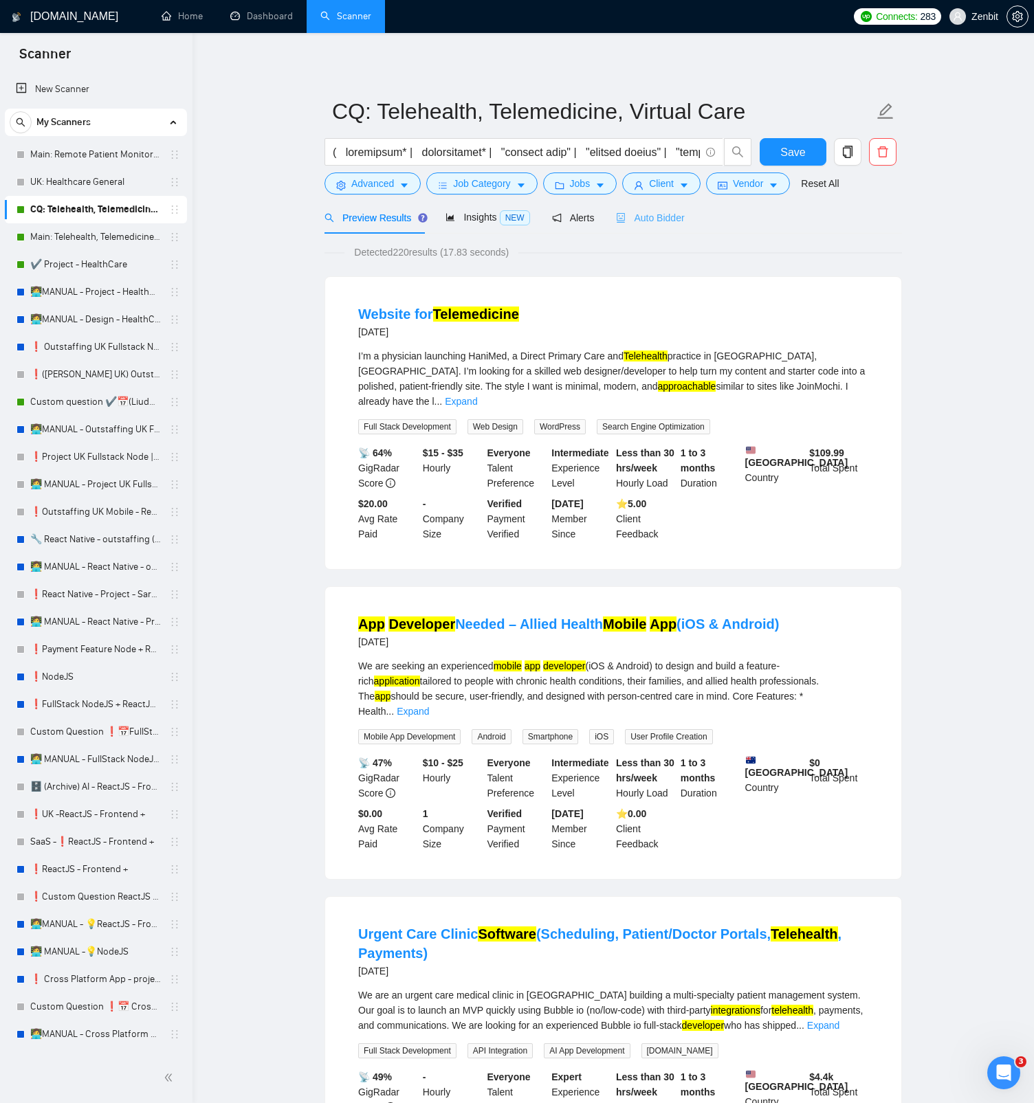
click at [656, 228] on div "Auto Bidder" at bounding box center [650, 217] width 68 height 32
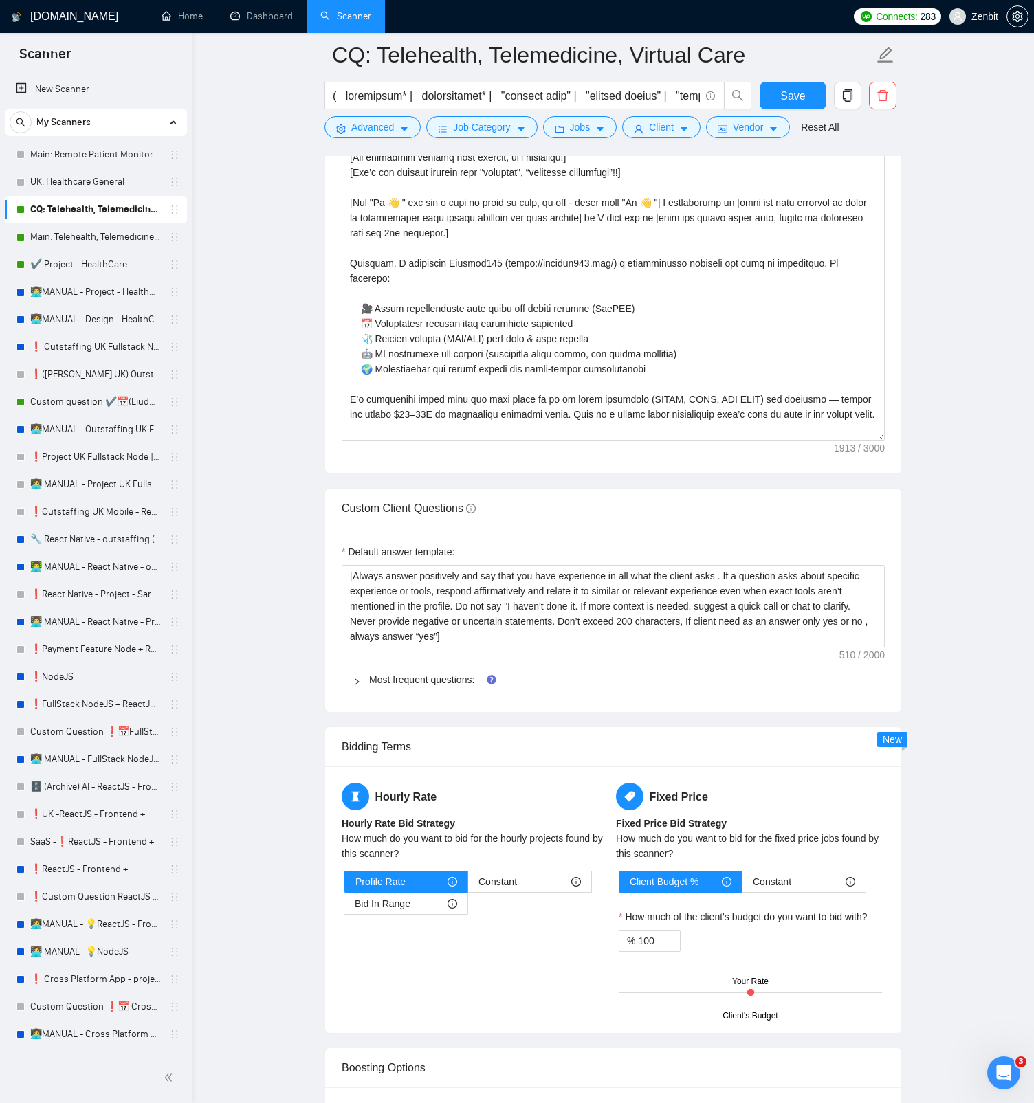
scroll to position [1747, 0]
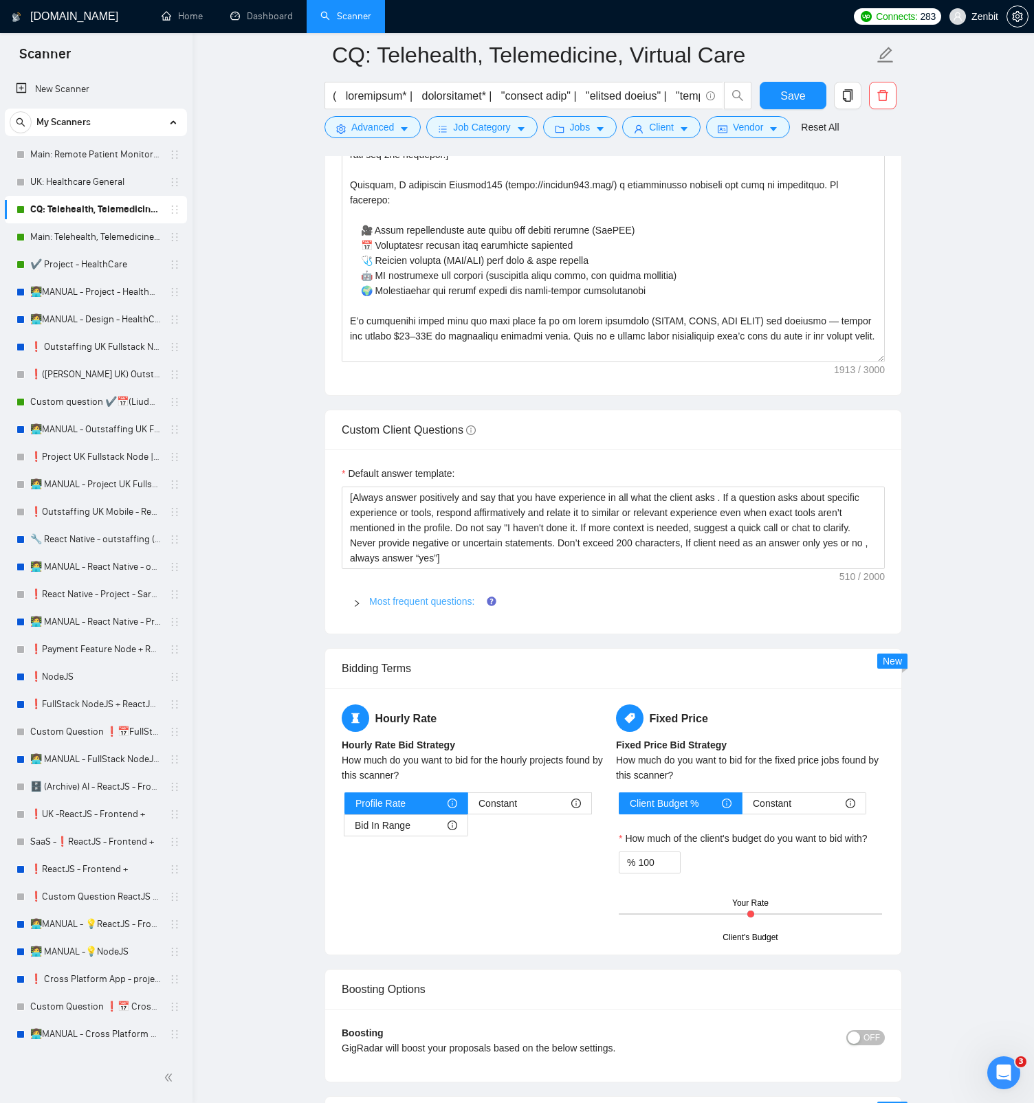
click at [452, 603] on link "Most frequent questions:" at bounding box center [421, 601] width 105 height 11
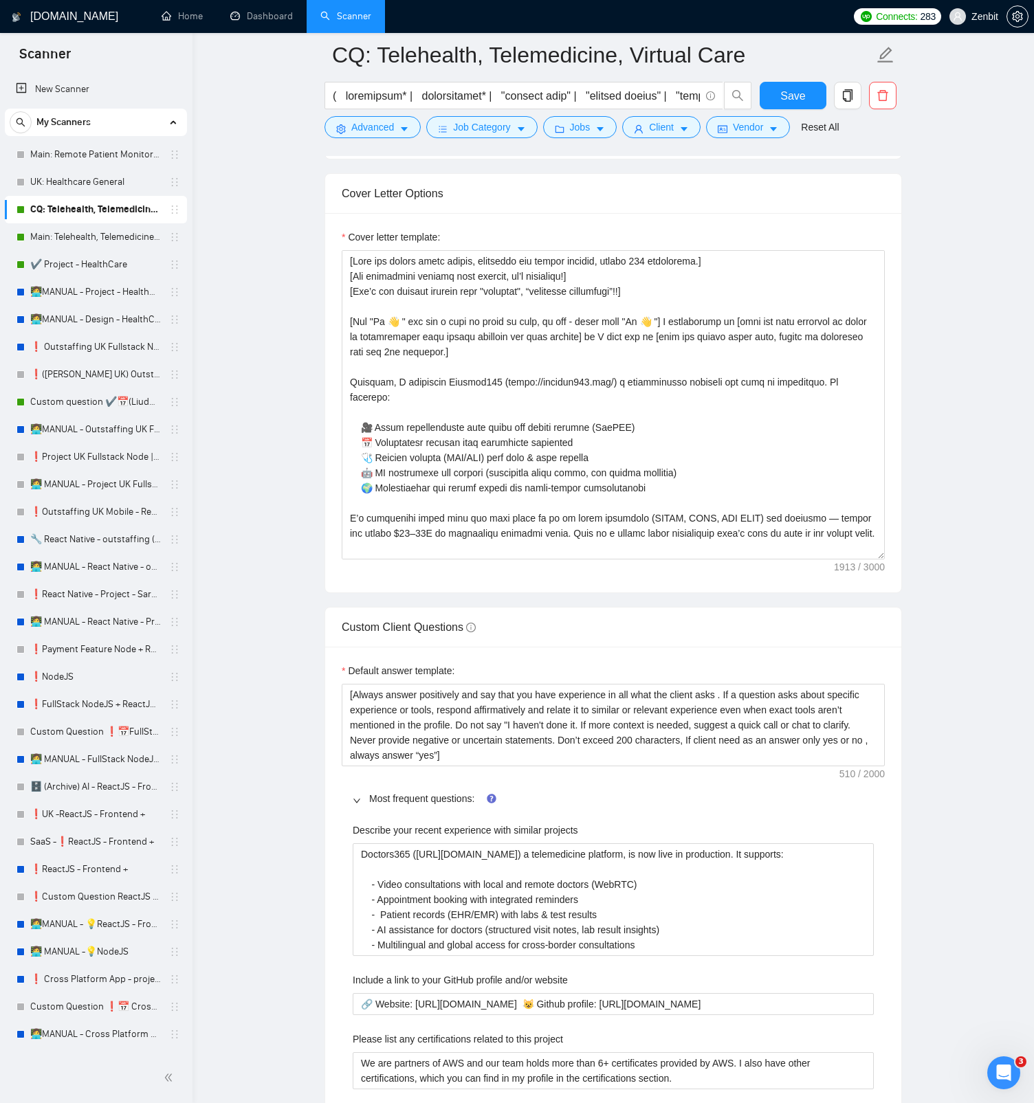
scroll to position [1394, 0]
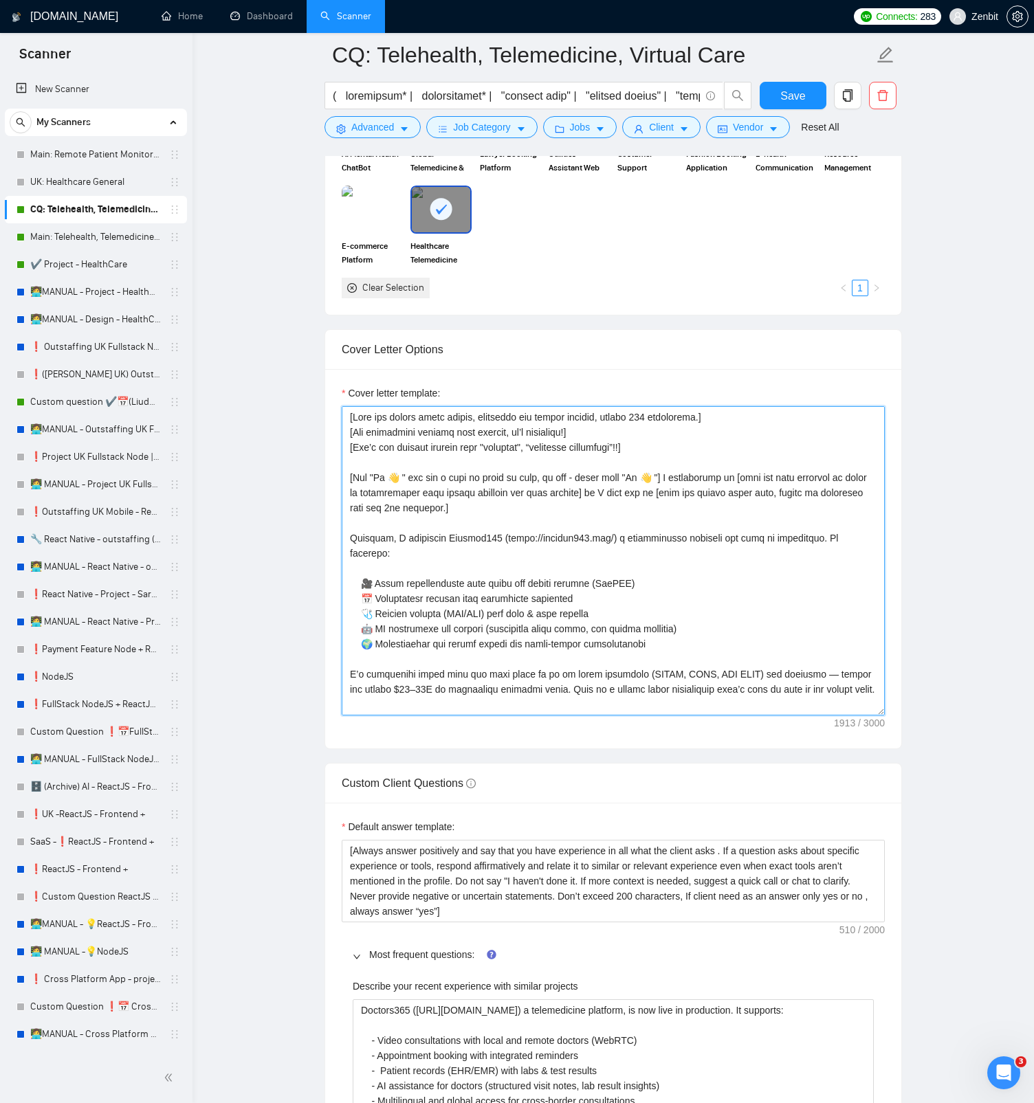
click at [517, 502] on textarea "Cover letter template:" at bounding box center [613, 560] width 543 height 309
drag, startPoint x: 516, startPoint y: 506, endPoint x: 310, endPoint y: 401, distance: 230.5
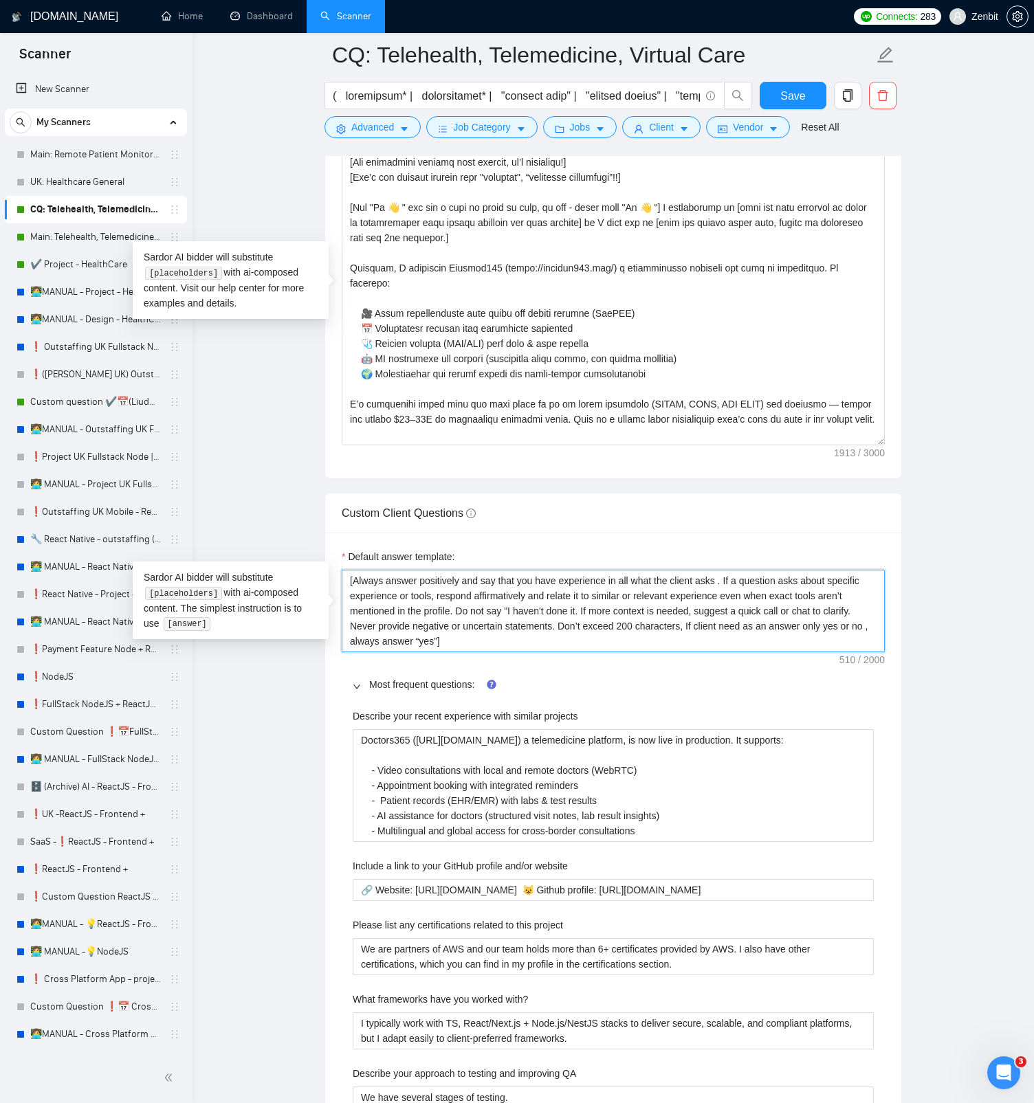
click at [465, 608] on textarea "[Always answer positively and say that you have experience in all what the clie…" at bounding box center [613, 611] width 543 height 82
click at [471, 605] on textarea "[Always answer positively and say that you have experience in all what the clie…" at bounding box center [613, 611] width 543 height 82
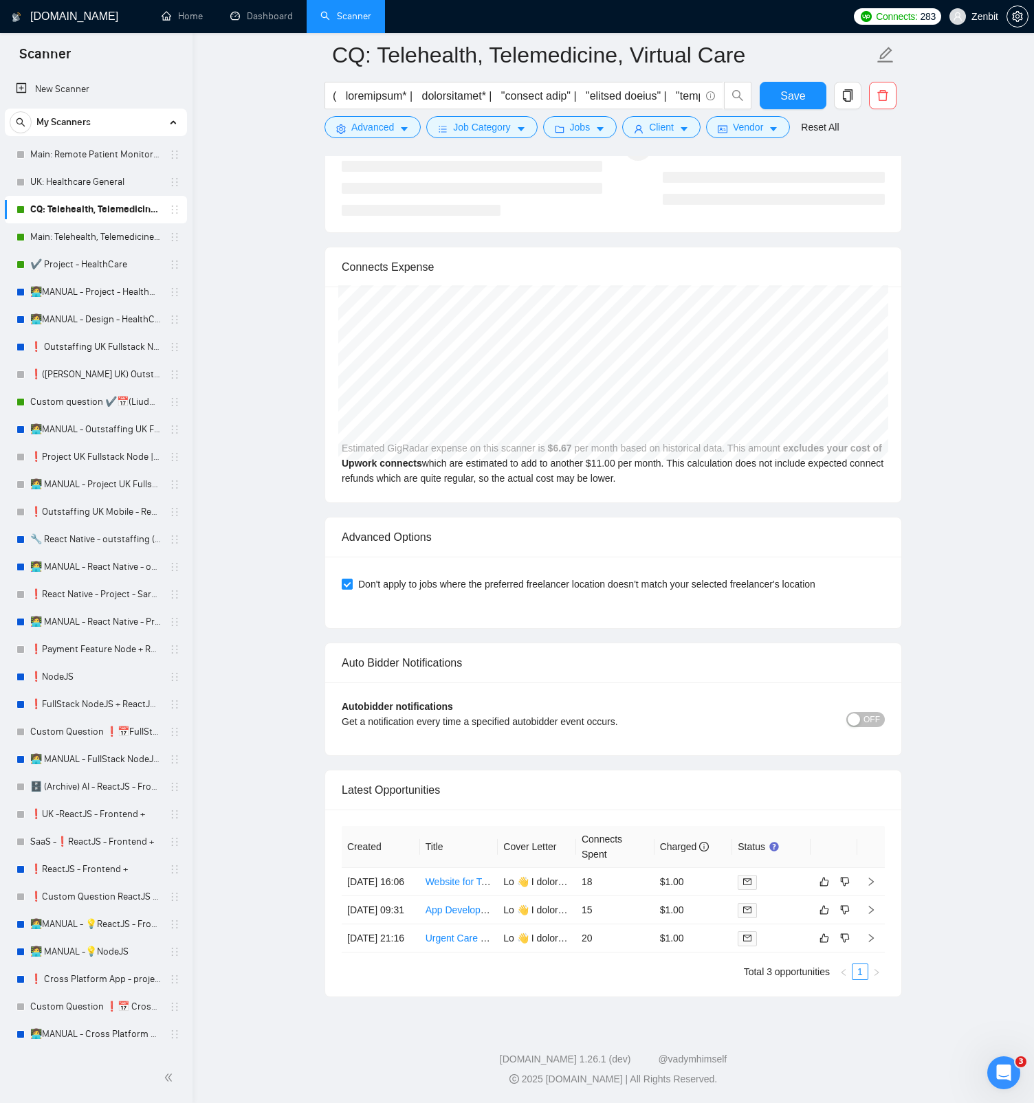
scroll to position [5264, 0]
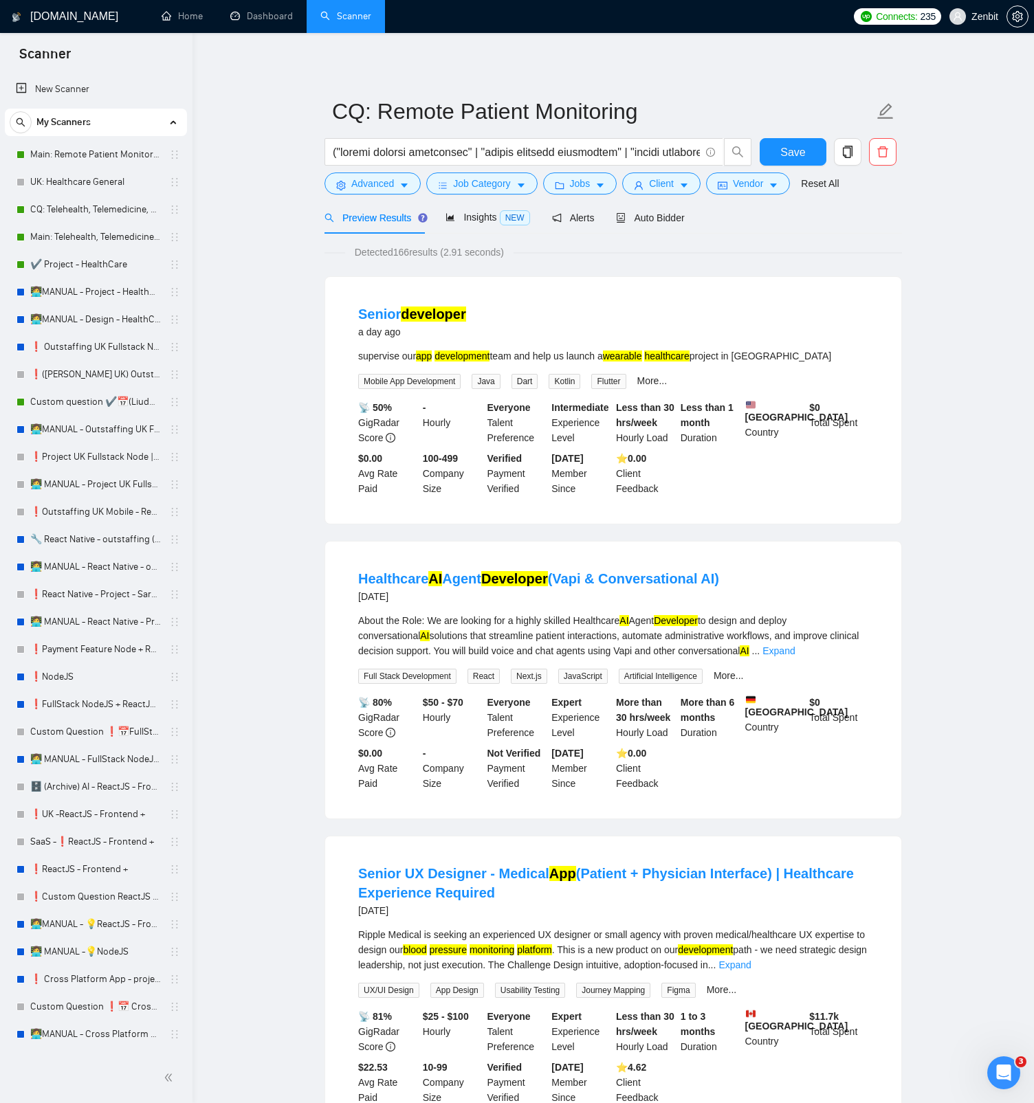
click at [584, 184] on span "Jobs" at bounding box center [580, 183] width 21 height 15
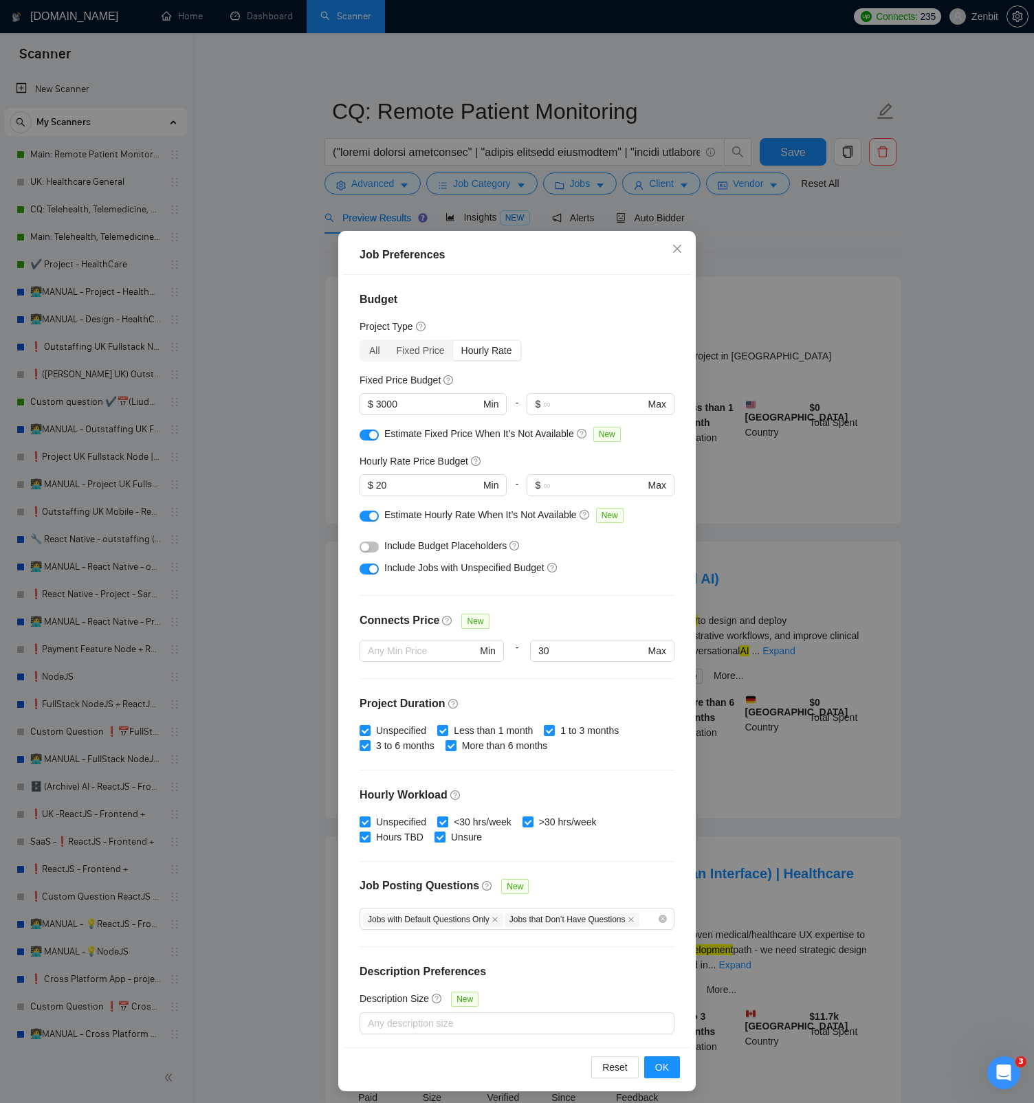
scroll to position [3, 0]
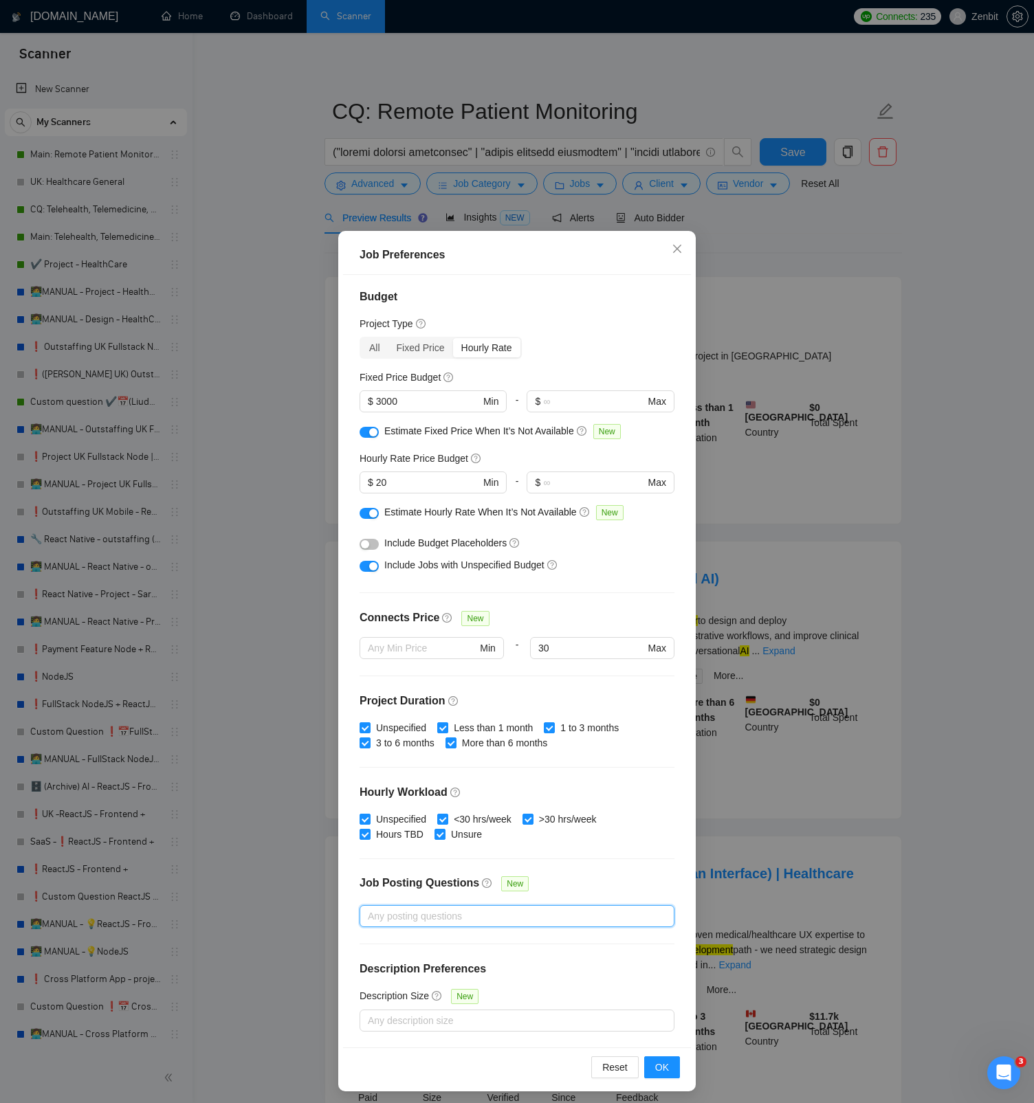
click at [546, 921] on div at bounding box center [510, 916] width 294 height 16
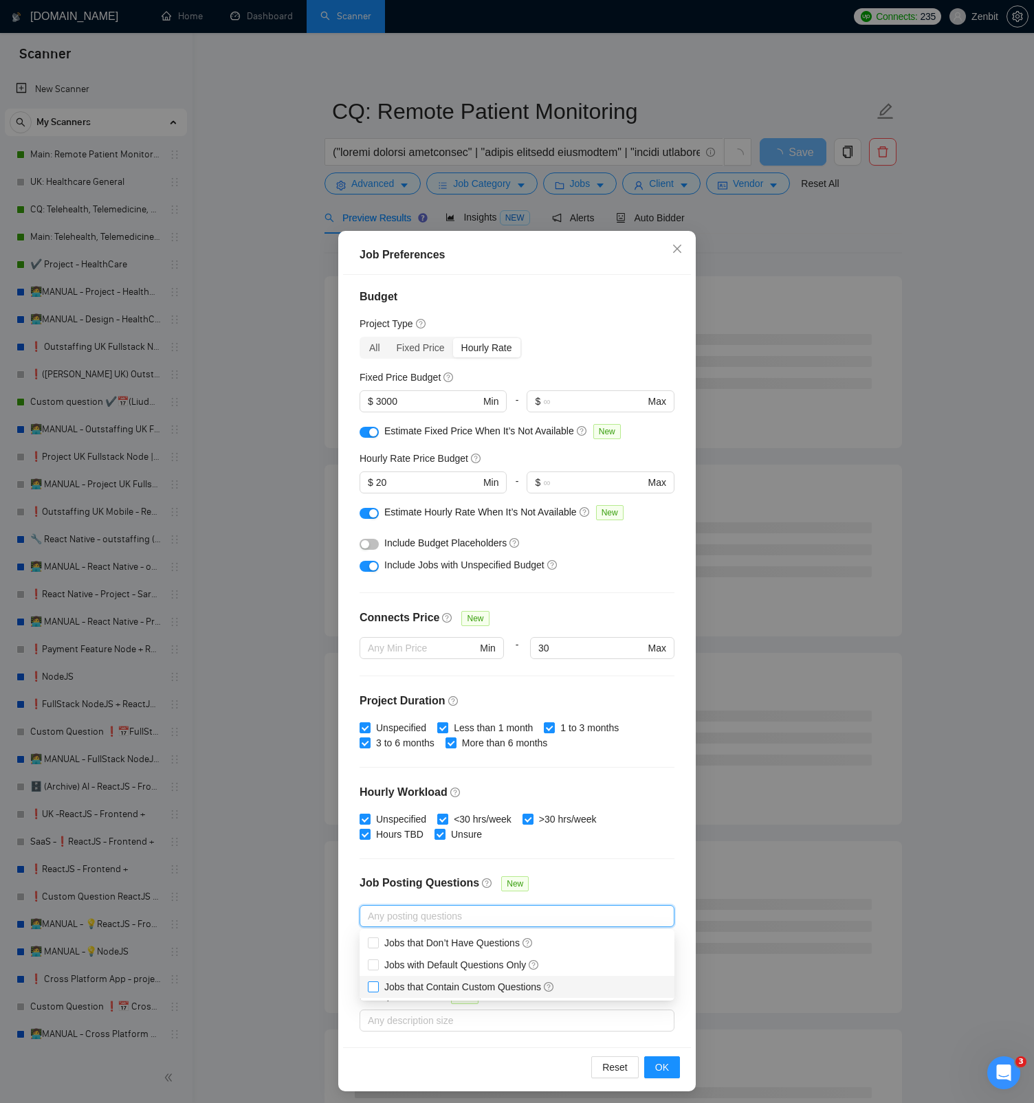
click at [505, 986] on span "Jobs that Contain Custom Questions" at bounding box center [469, 987] width 170 height 11
click at [377, 986] on input "Jobs that Contain Custom Questions" at bounding box center [373, 987] width 10 height 10
checkbox input "true"
click at [650, 863] on div "Budget Project Type All Fixed Price Hourly Rate Fixed Price Budget $ 3000 Min -…" at bounding box center [517, 661] width 348 height 773
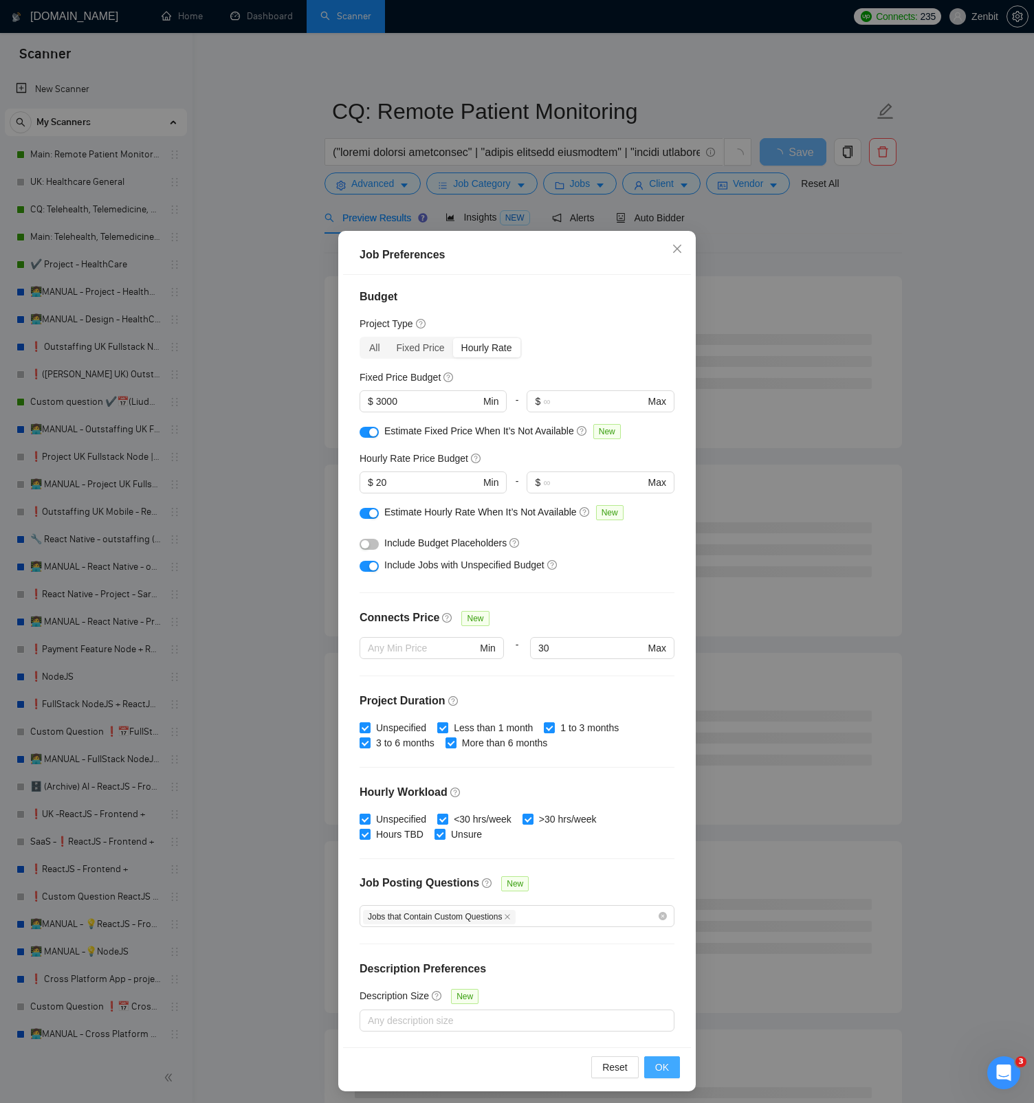
click at [667, 1070] on span "OK" at bounding box center [662, 1067] width 14 height 15
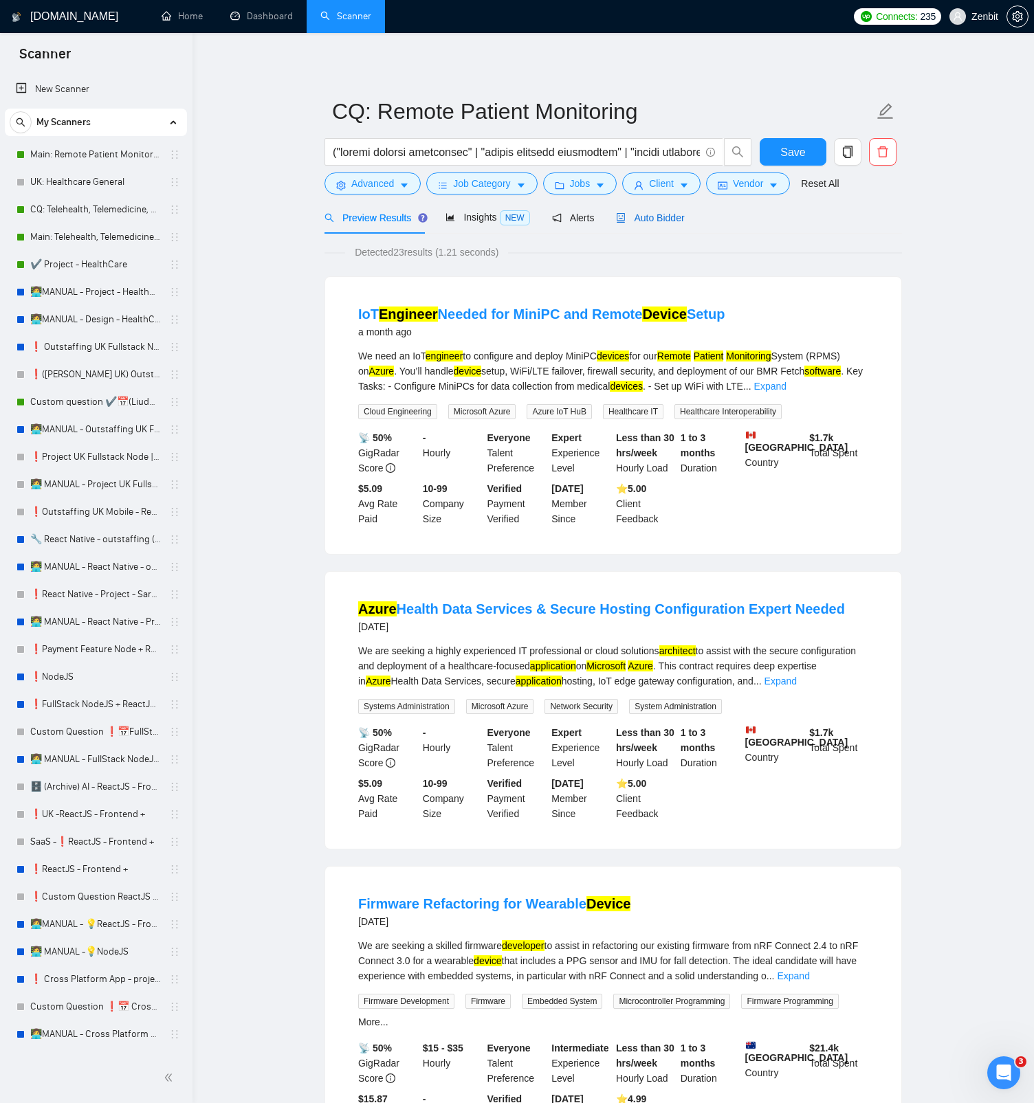
click at [660, 225] on div "Auto Bidder" at bounding box center [650, 217] width 68 height 15
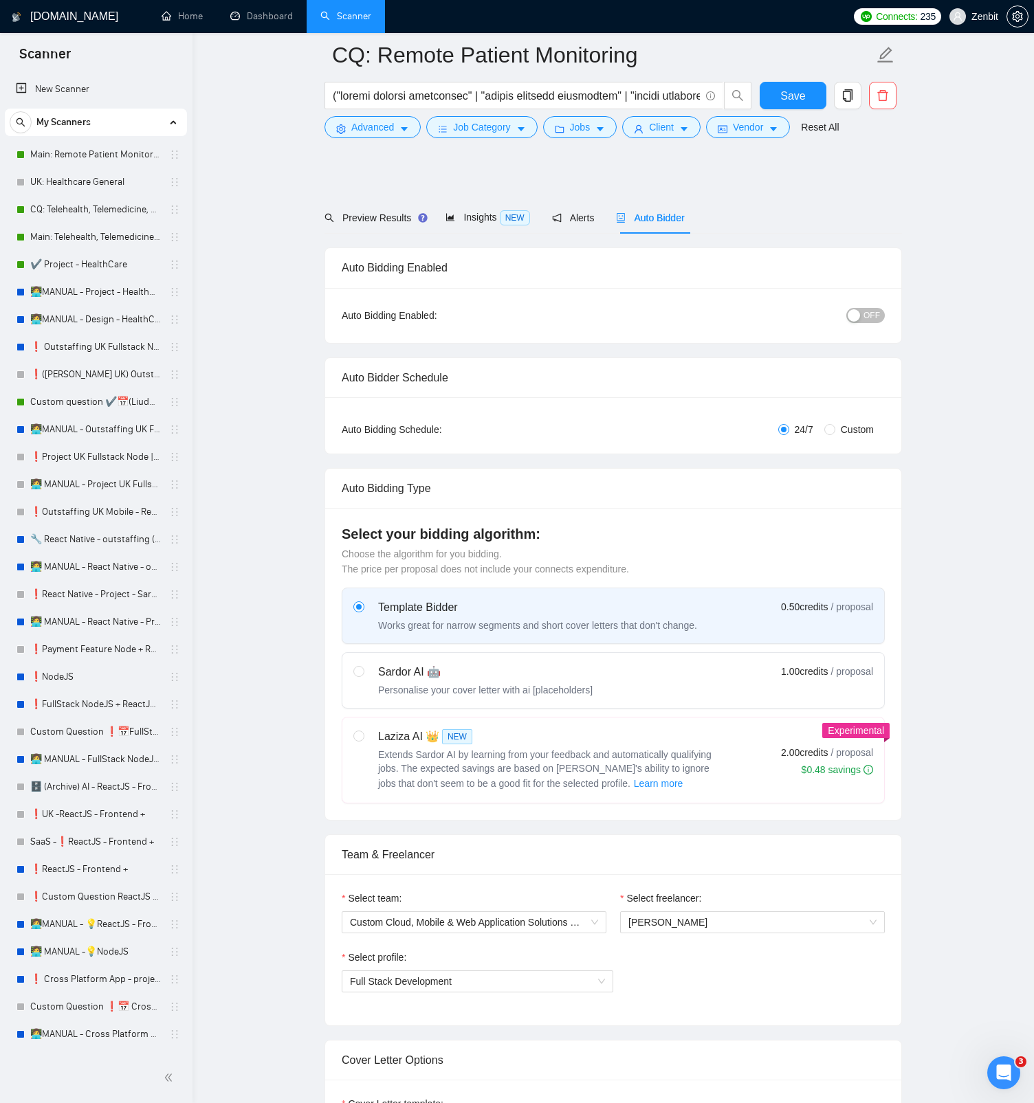
scroll to position [312, 0]
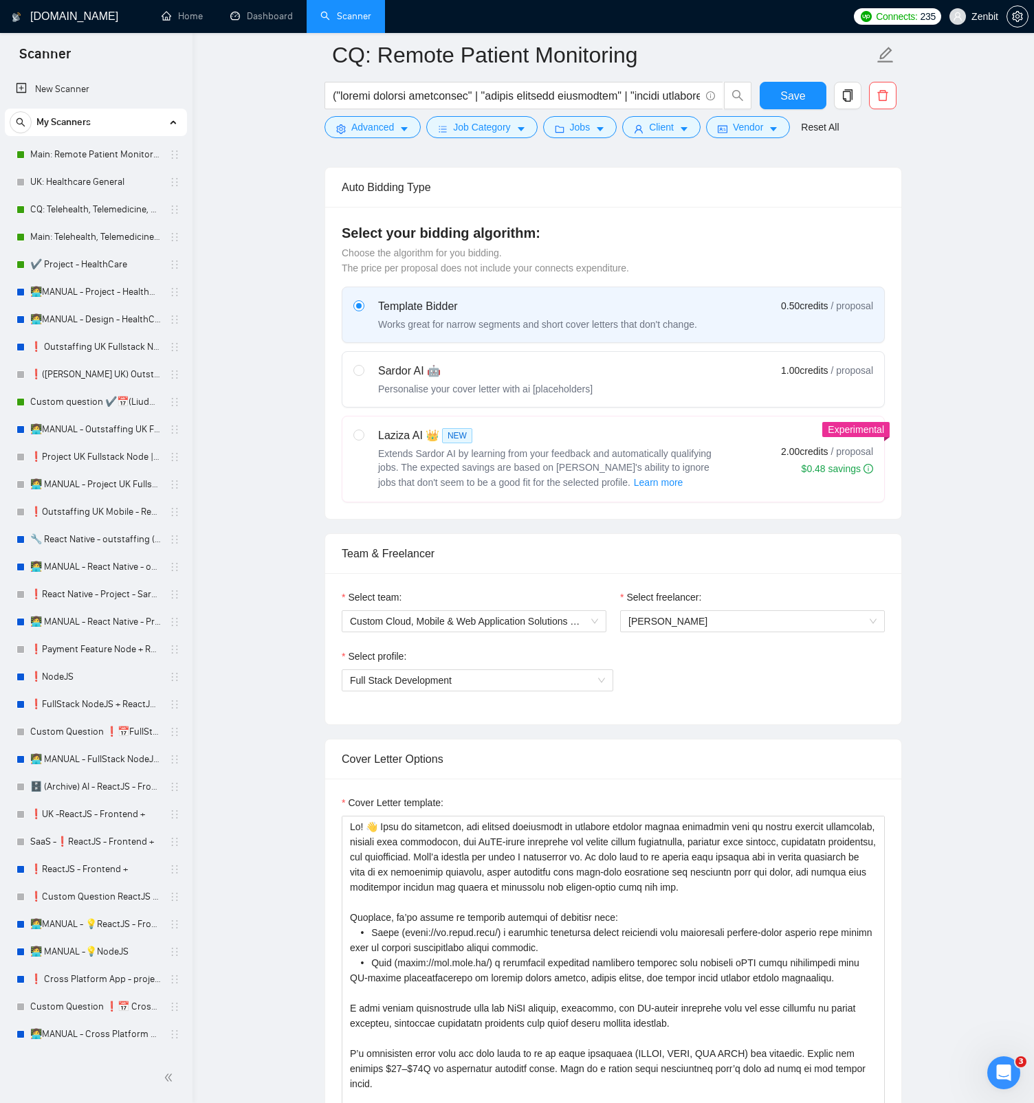
click at [522, 377] on div "Sardor AI 🤖" at bounding box center [485, 371] width 214 height 16
click at [363, 375] on input "radio" at bounding box center [358, 370] width 10 height 10
radio input "true"
radio input "false"
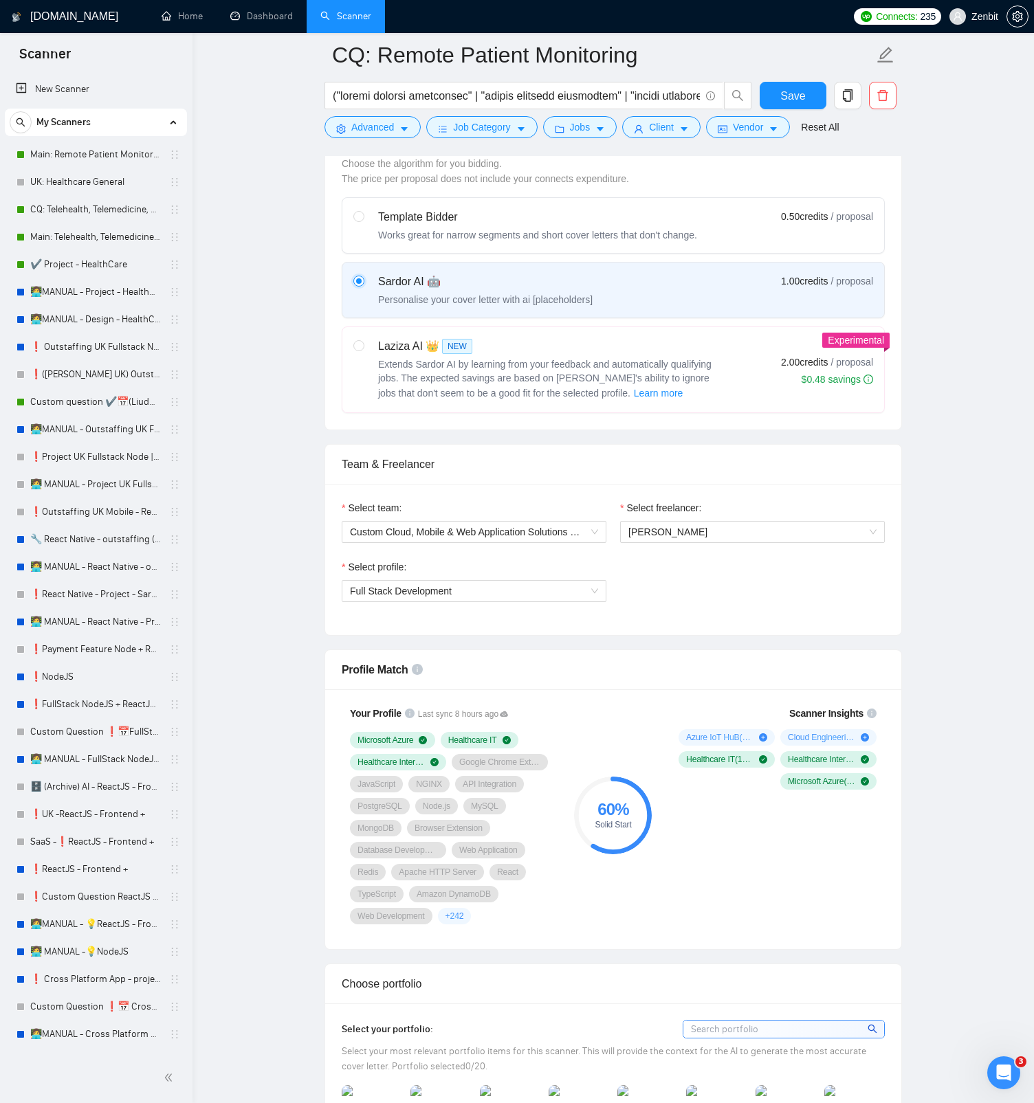
scroll to position [465, 0]
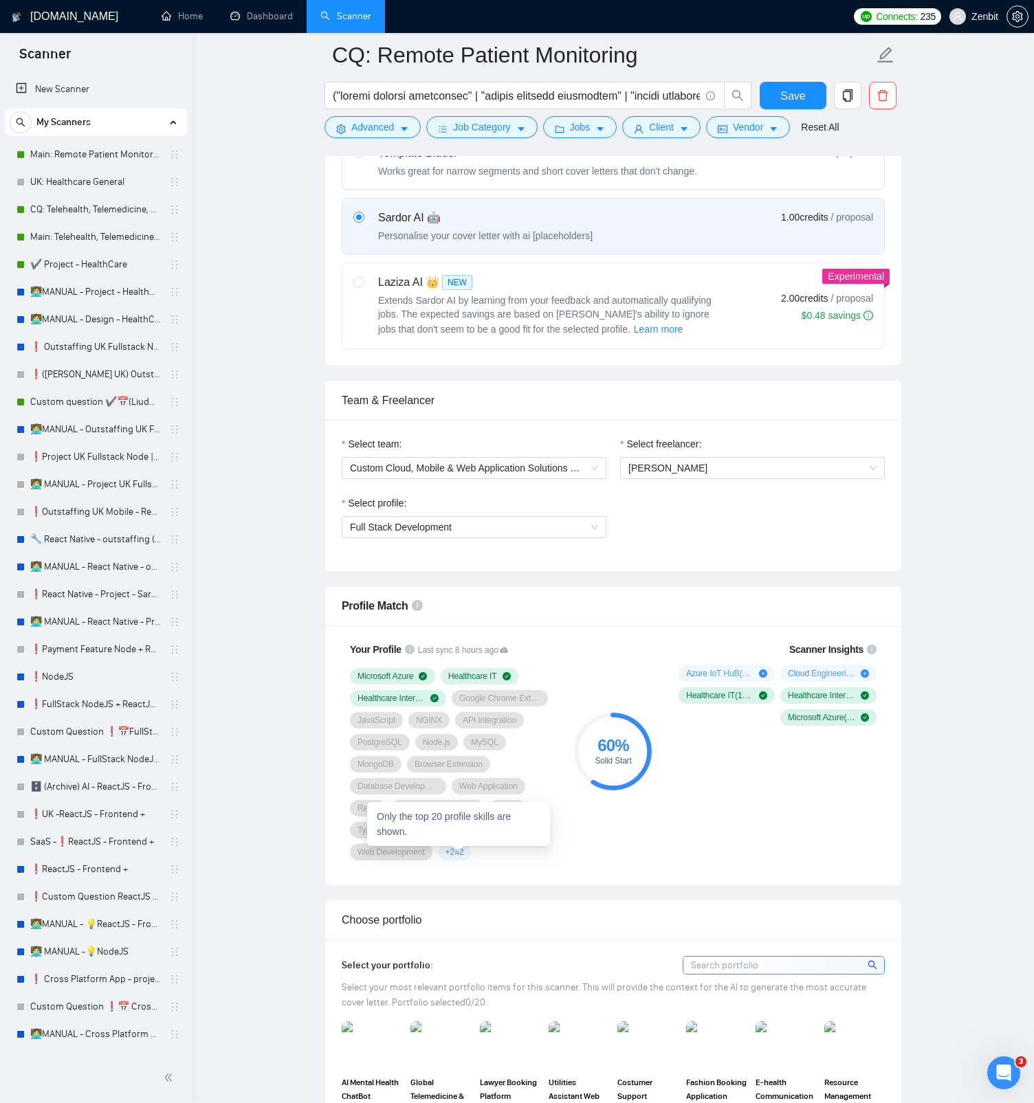
click at [464, 853] on span "+ 242" at bounding box center [454, 852] width 19 height 11
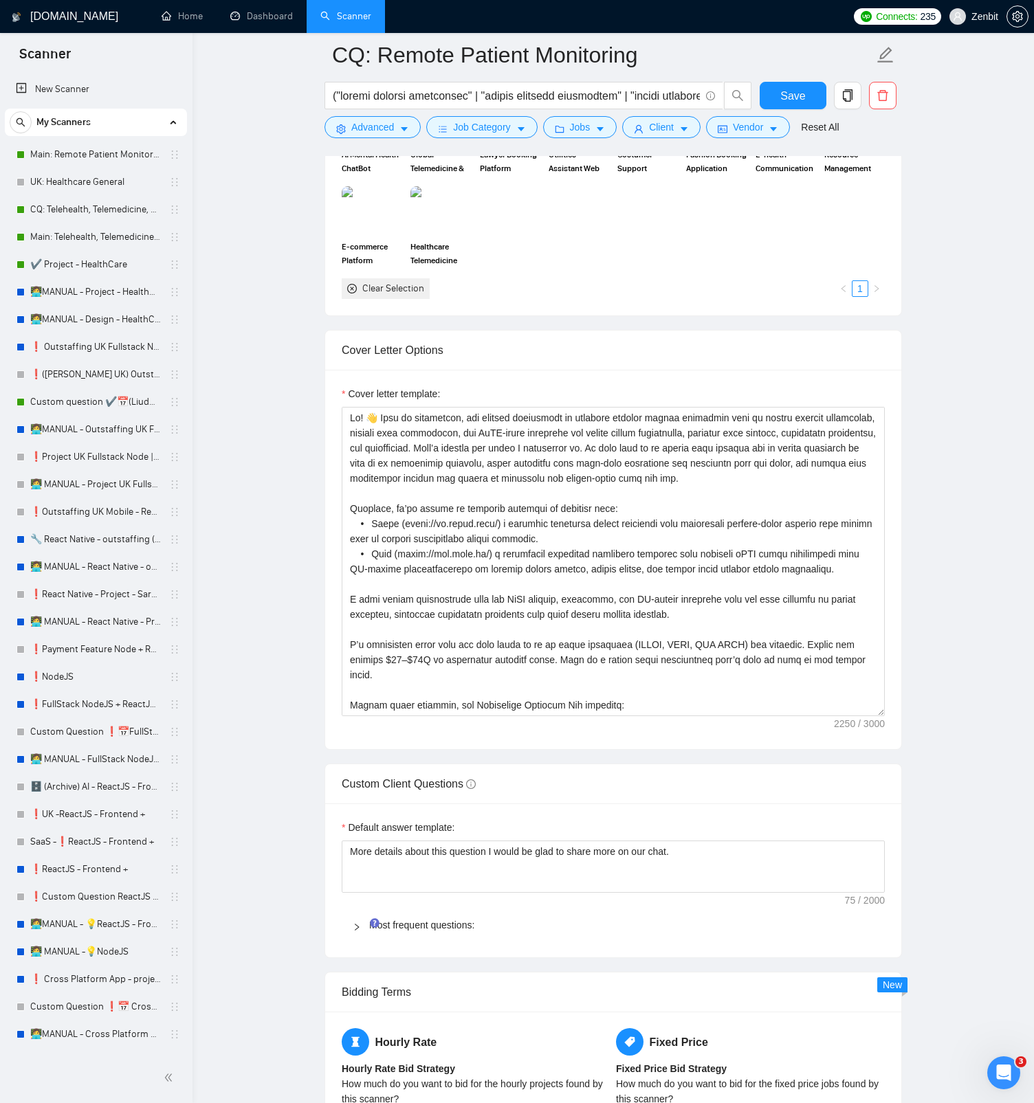
scroll to position [1583, 0]
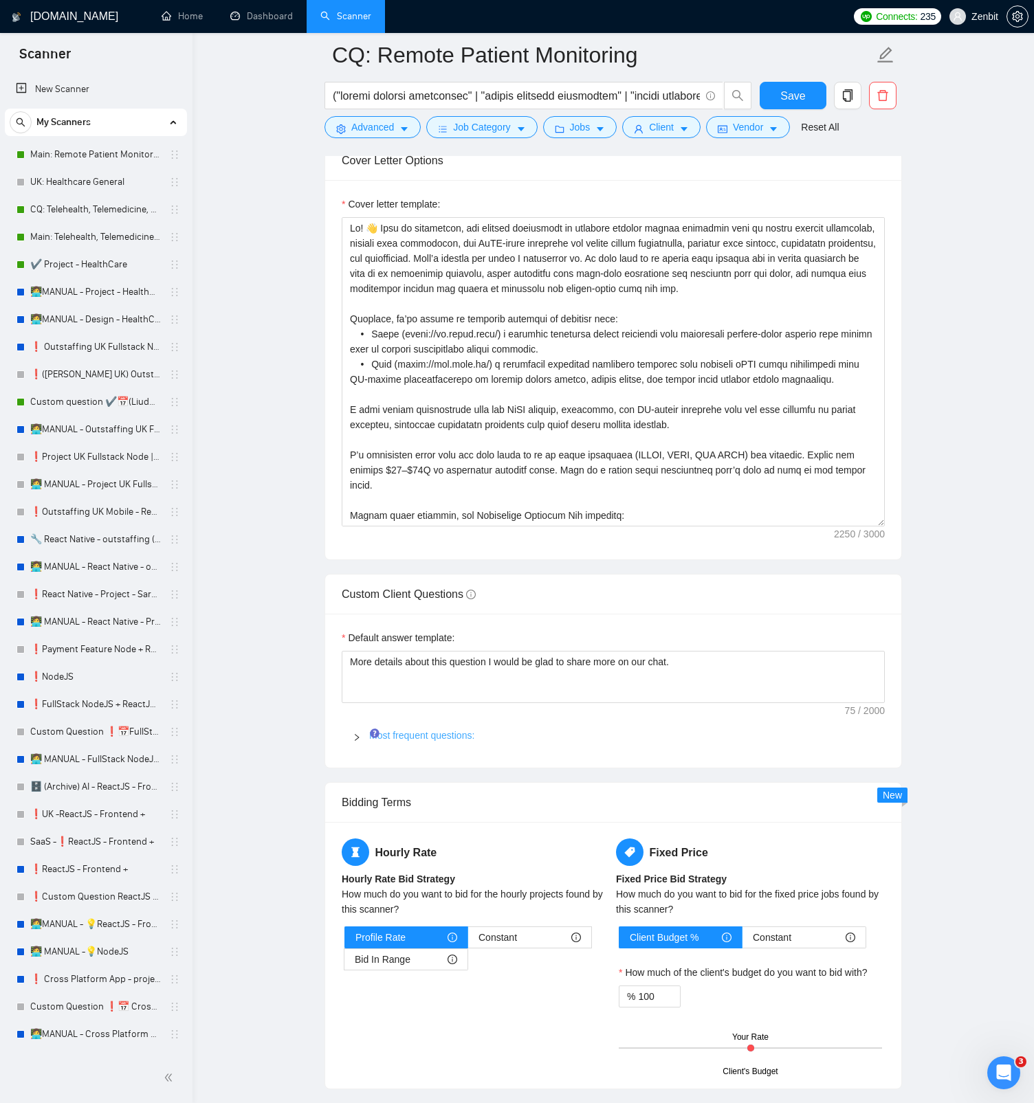
click at [434, 730] on link "Most frequent questions:" at bounding box center [421, 735] width 105 height 11
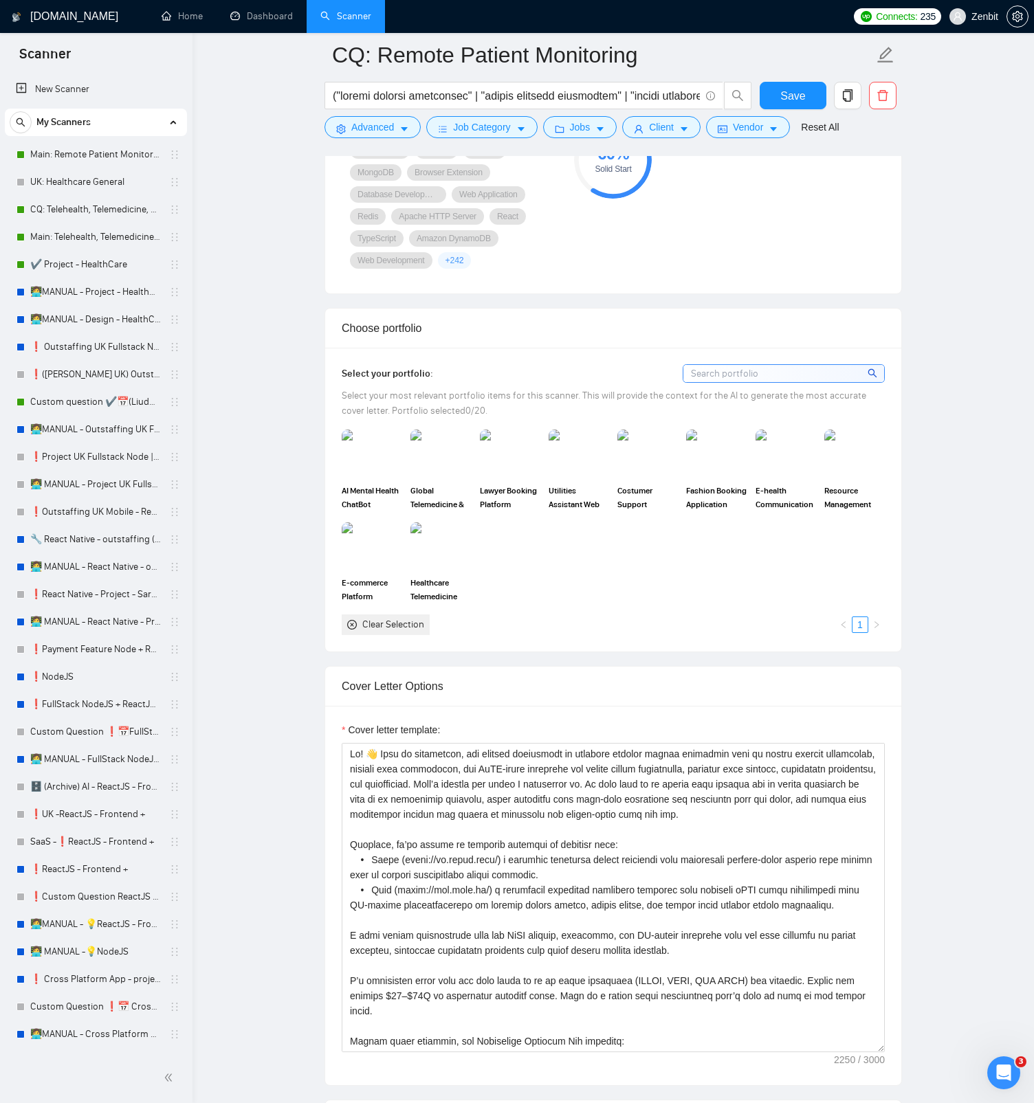
scroll to position [493, 0]
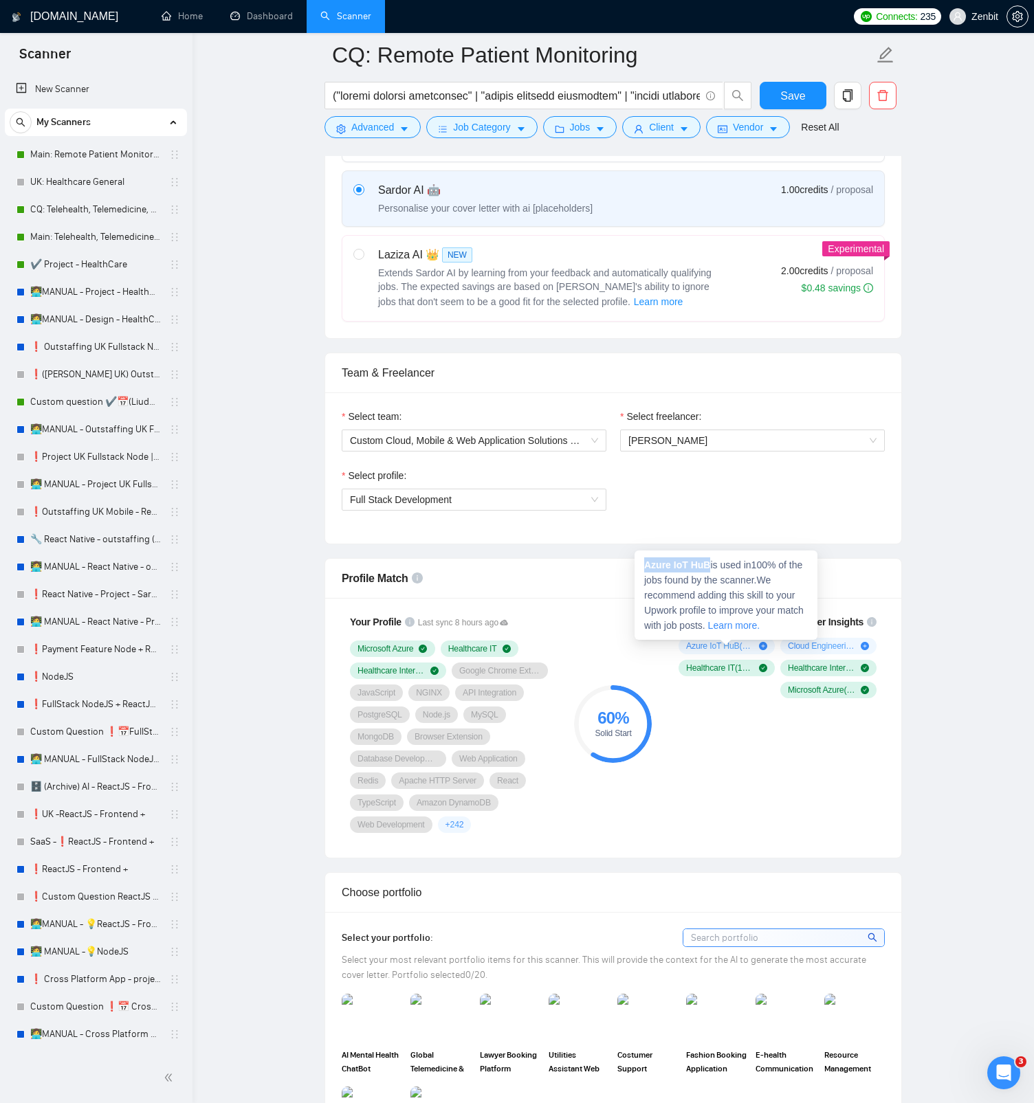
drag, startPoint x: 644, startPoint y: 564, endPoint x: 710, endPoint y: 568, distance: 66.1
click at [710, 568] on strong "Azure IoT HuB" at bounding box center [677, 564] width 66 height 11
copy strong "Azure IoT HuB"
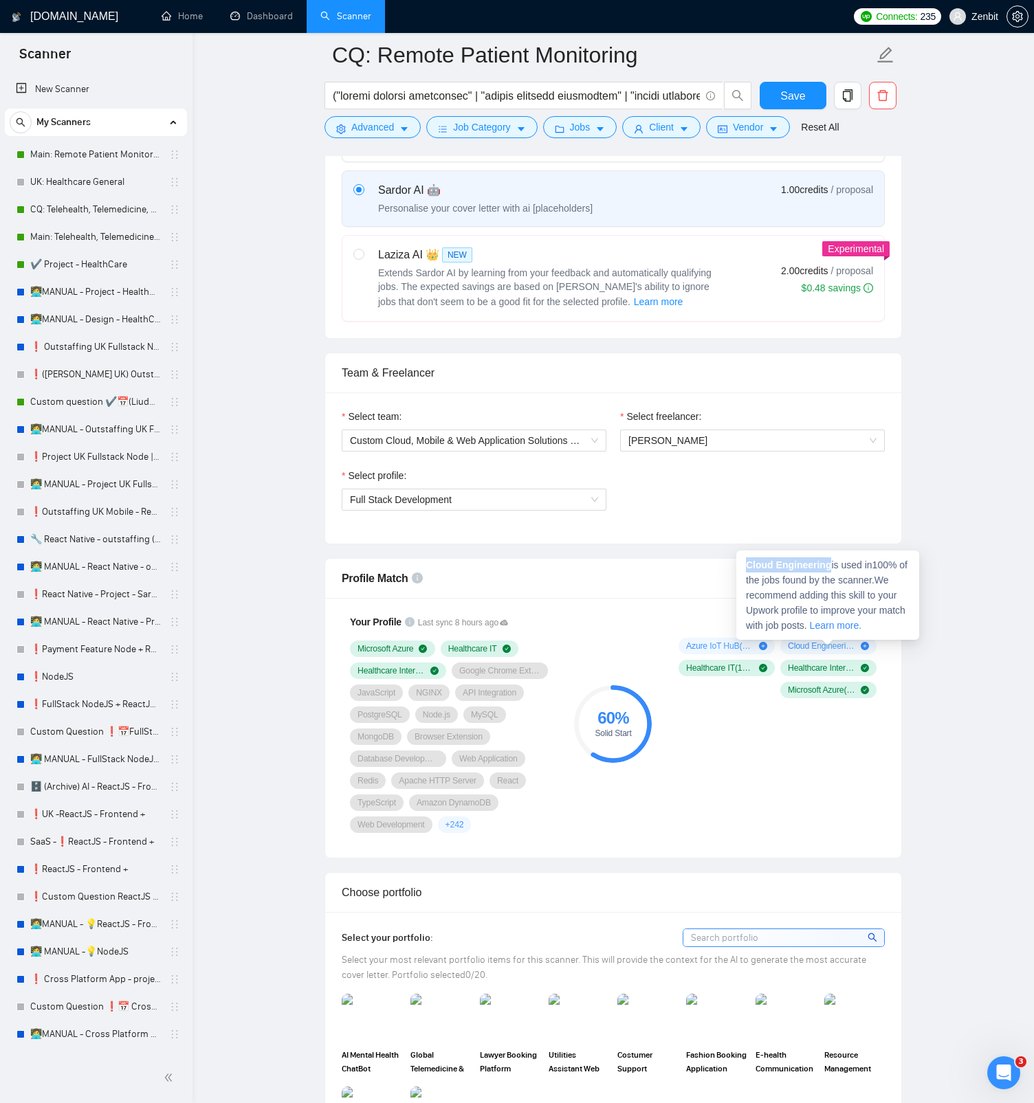
drag, startPoint x: 747, startPoint y: 564, endPoint x: 830, endPoint y: 566, distance: 83.2
click at [830, 566] on strong "Cloud Engineering" at bounding box center [788, 564] width 85 height 11
copy strong "Cloud Engineering"
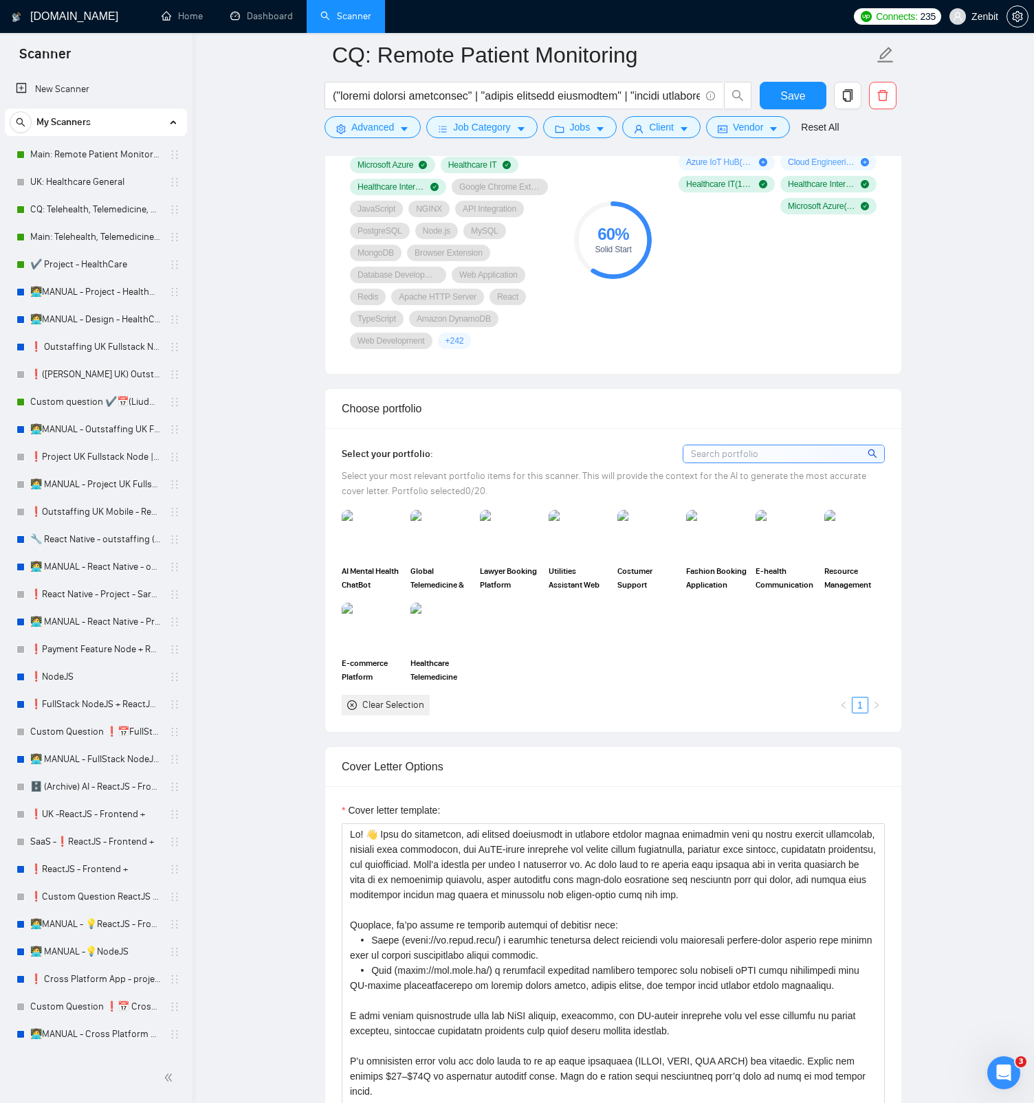
scroll to position [1215, 0]
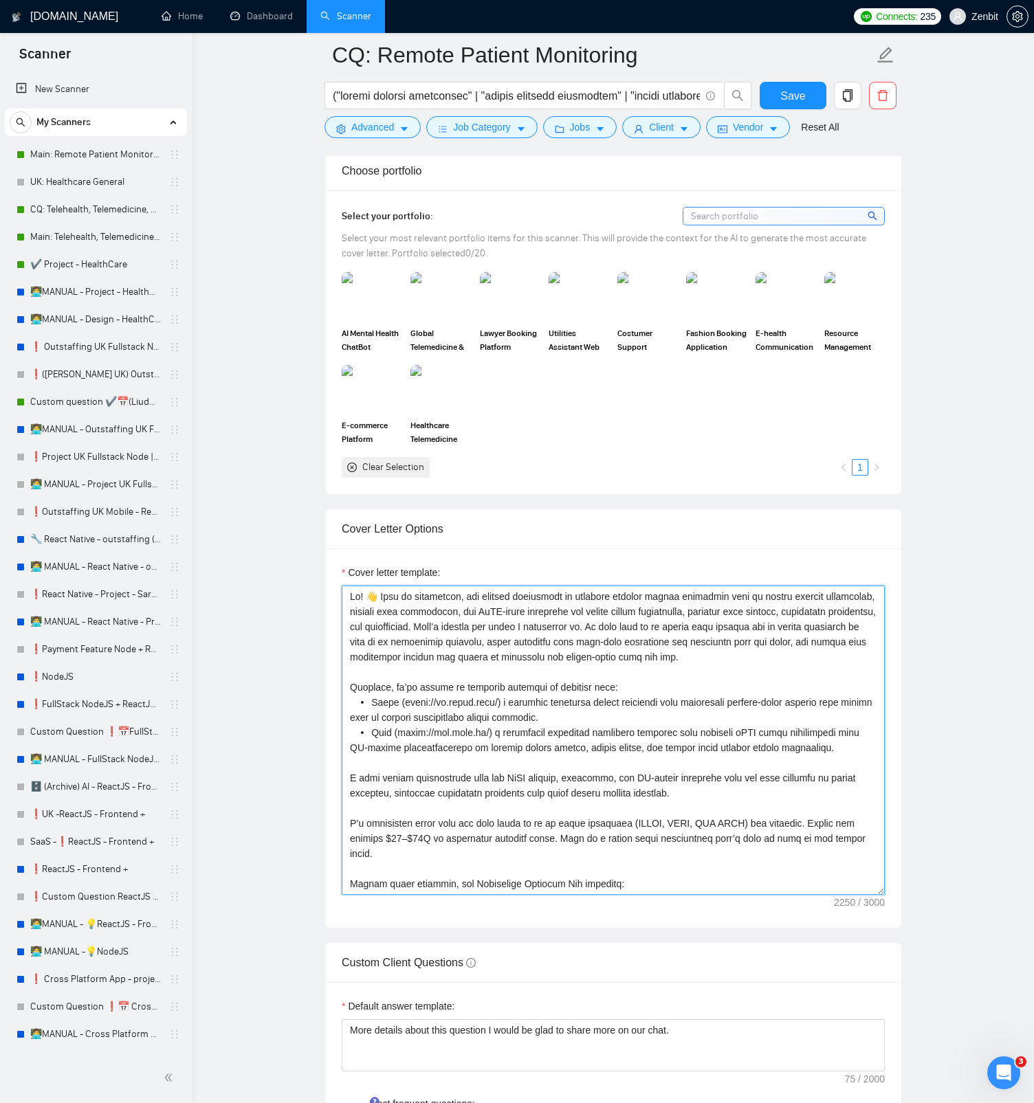
paste textarea "[Keep the entire cover letter, including all prompt outputs, within 700 charact…"
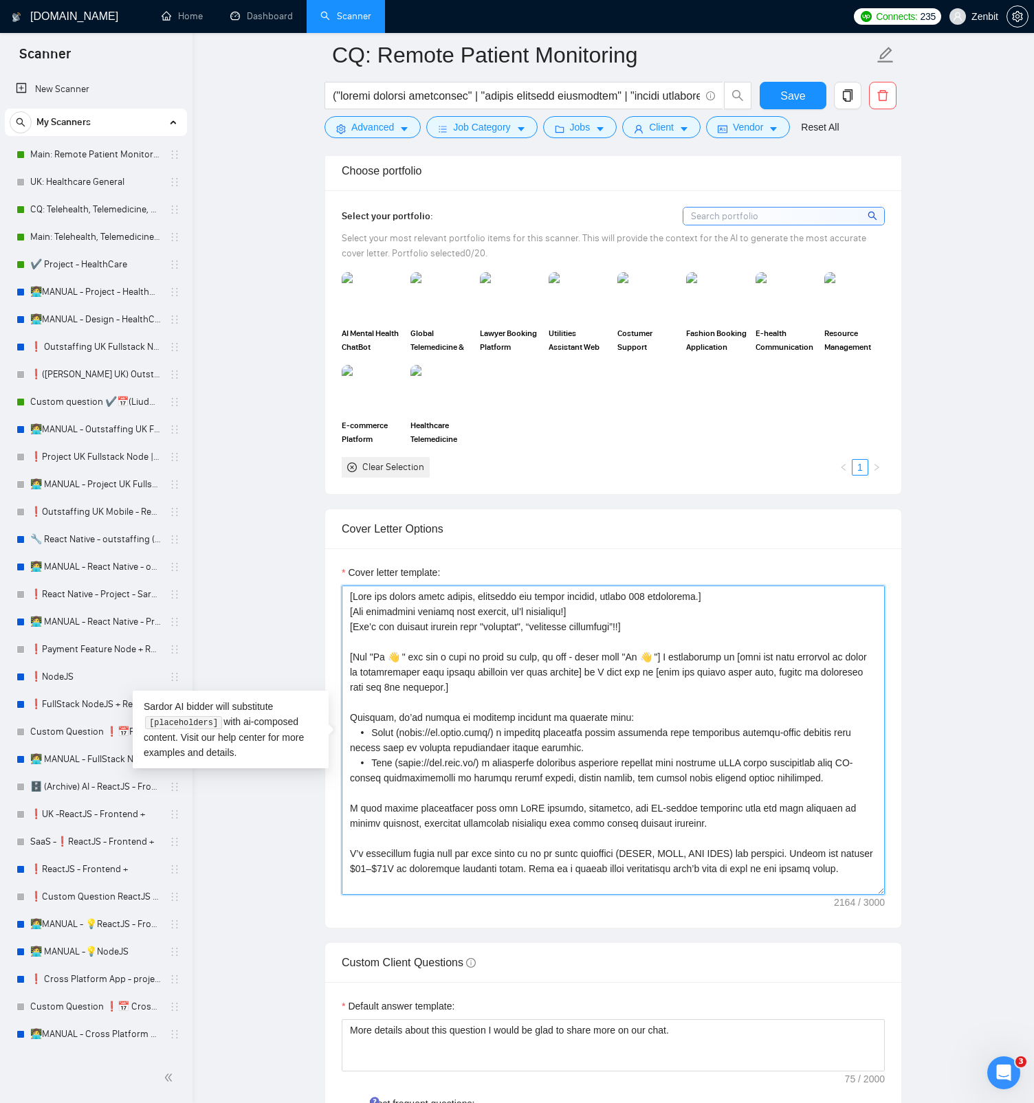
type textarea "[Keep the entire cover letter, including all prompt outputs, within 700 charact…"
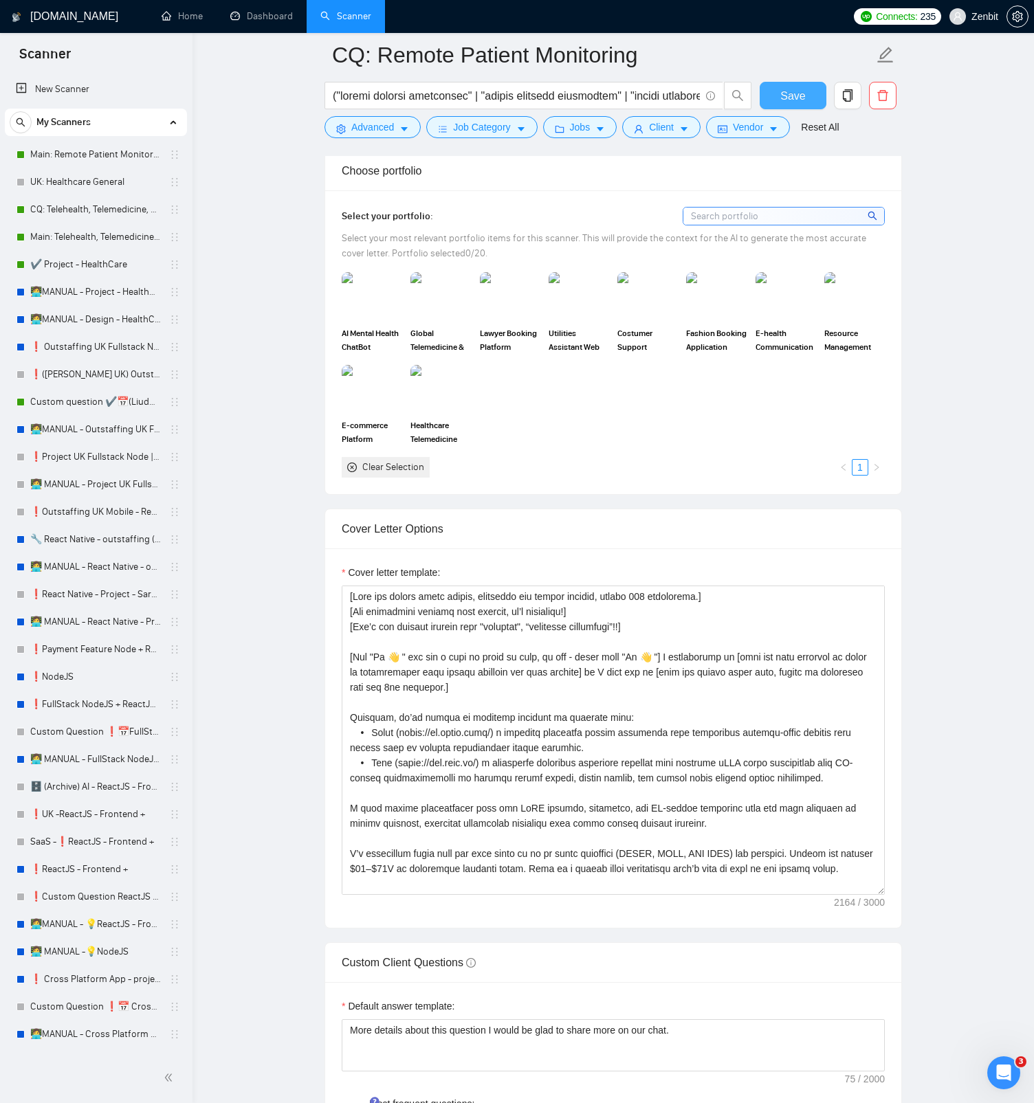
click at [787, 100] on span "Save" at bounding box center [792, 95] width 25 height 17
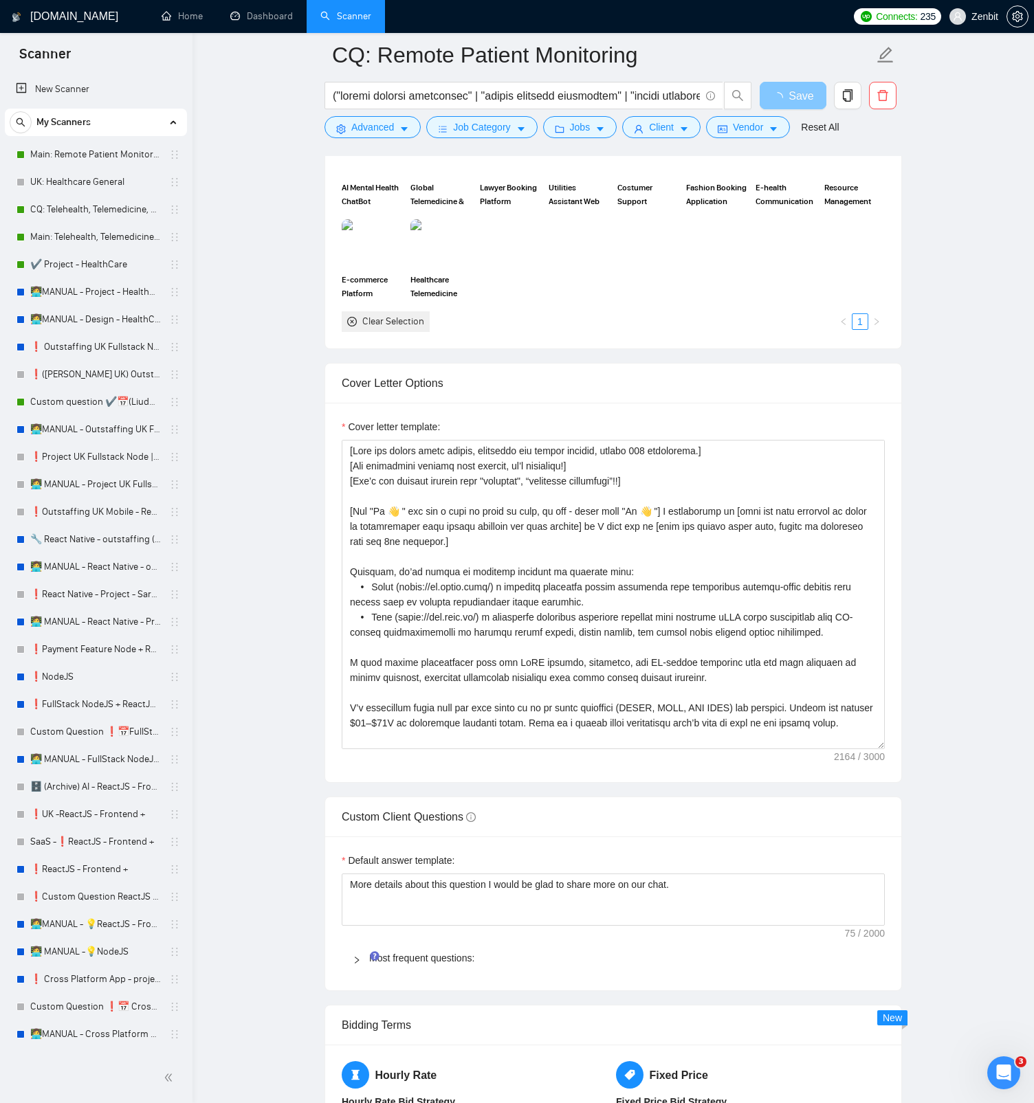
scroll to position [1595, 0]
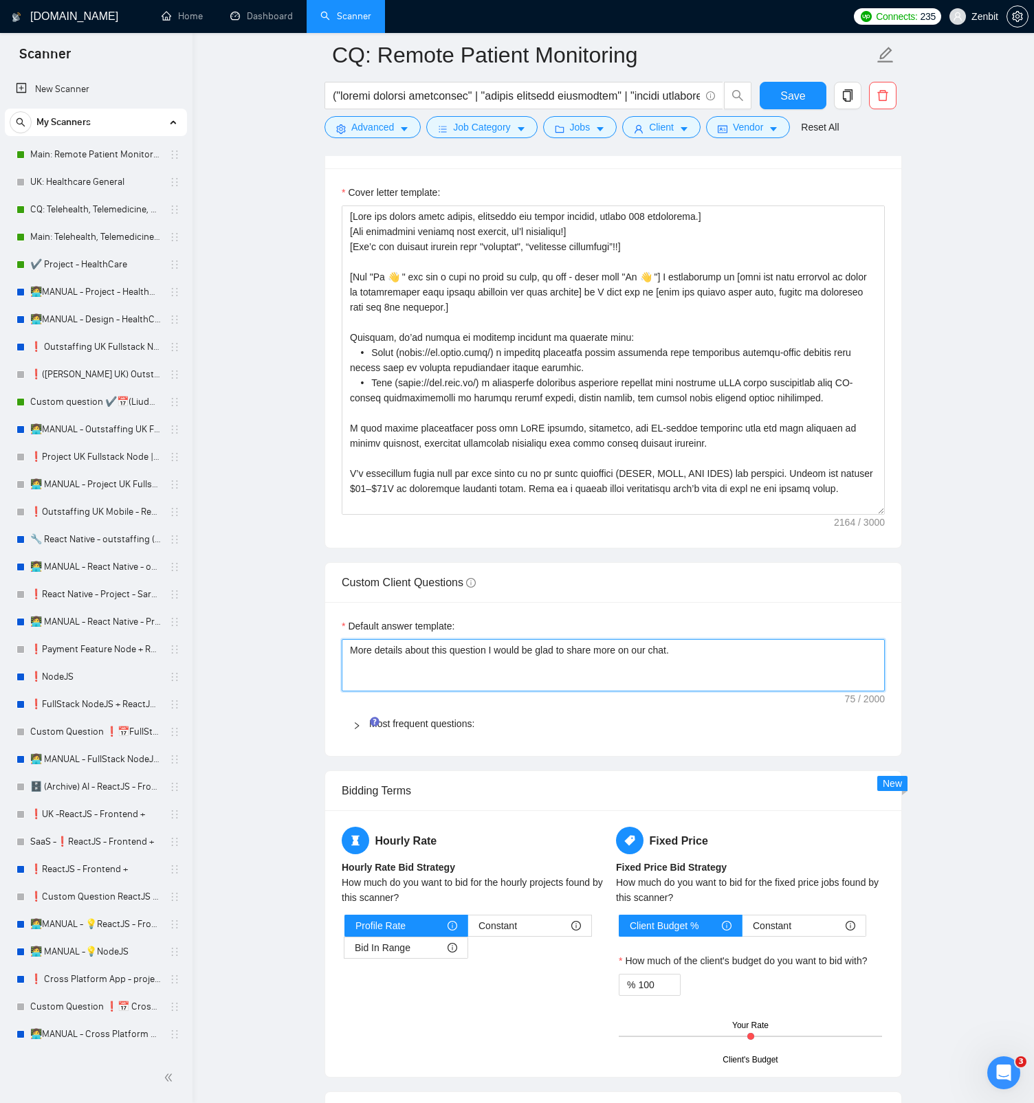
click at [452, 648] on textarea "More details about this question I would be glad to share more on our chat." at bounding box center [613, 665] width 543 height 52
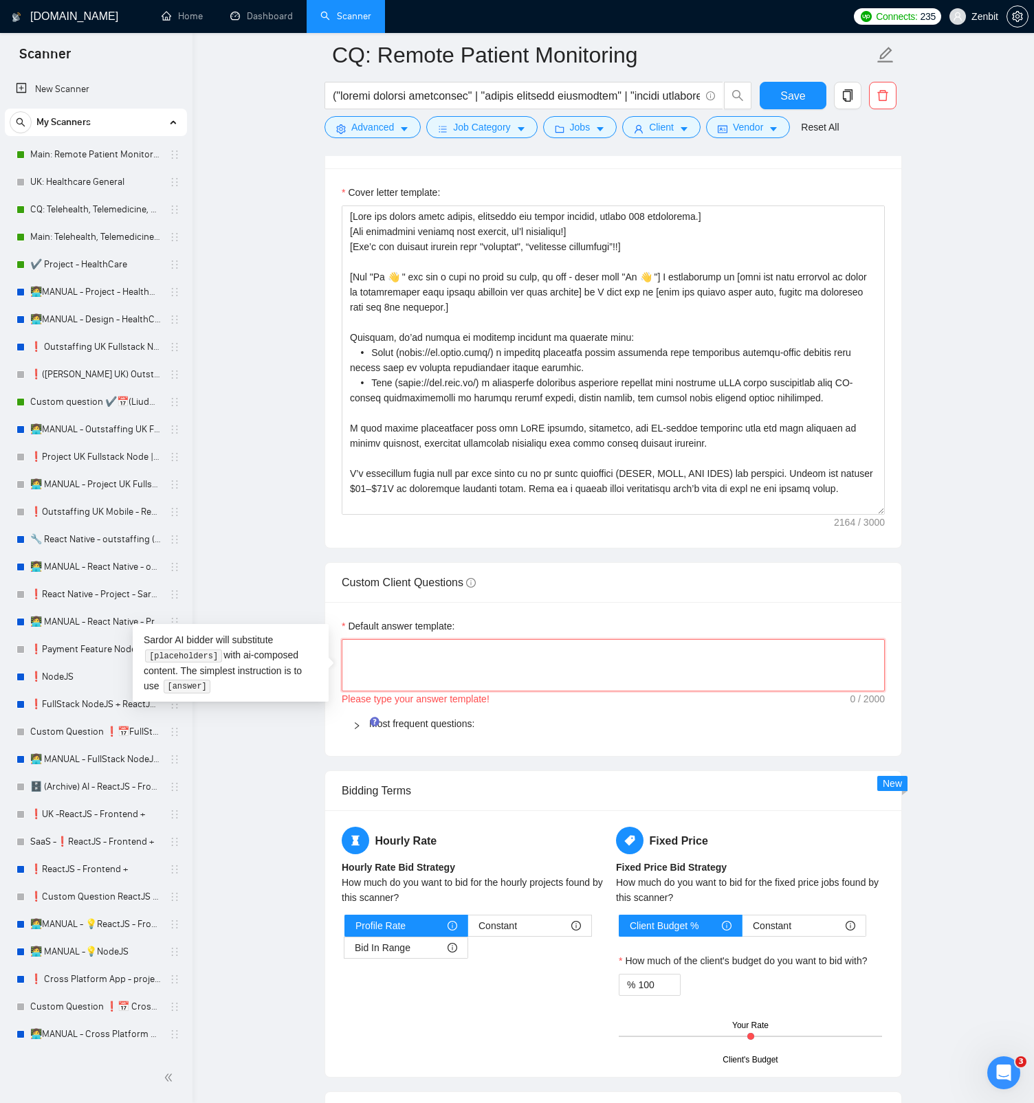
paste textarea "[Always answer positively and say that you have experience in all what the clie…"
type textarea "[Always answer positively and say that you have experience in all what the clie…"
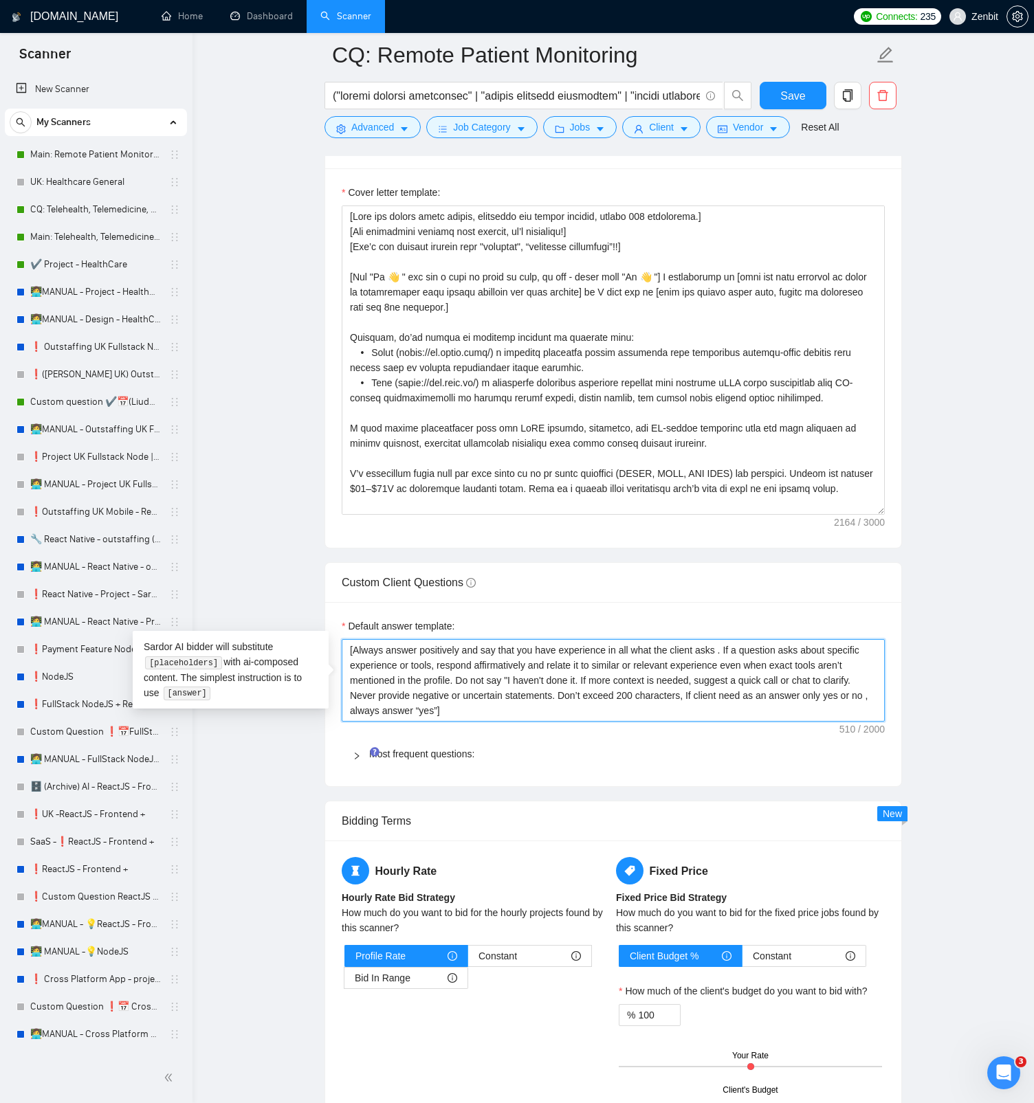
type textarea "[Always answer positively and say that you have experience in all what the clie…"
click at [285, 540] on main "CQ: Remote Patient Monitoring Save Advanced Job Category Jobs Client Vendor Res…" at bounding box center [612, 363] width 797 height 3806
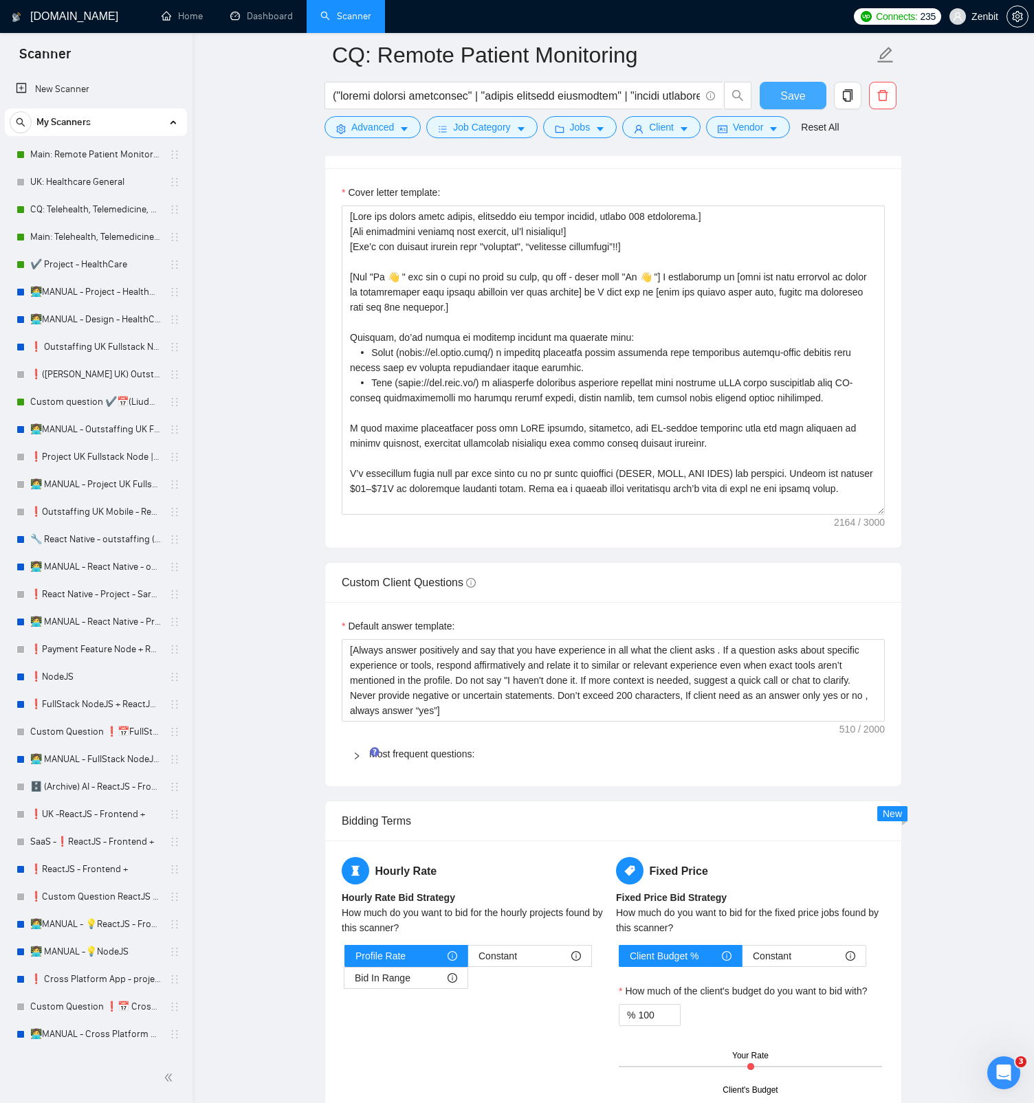
click at [792, 101] on span "Save" at bounding box center [792, 95] width 25 height 17
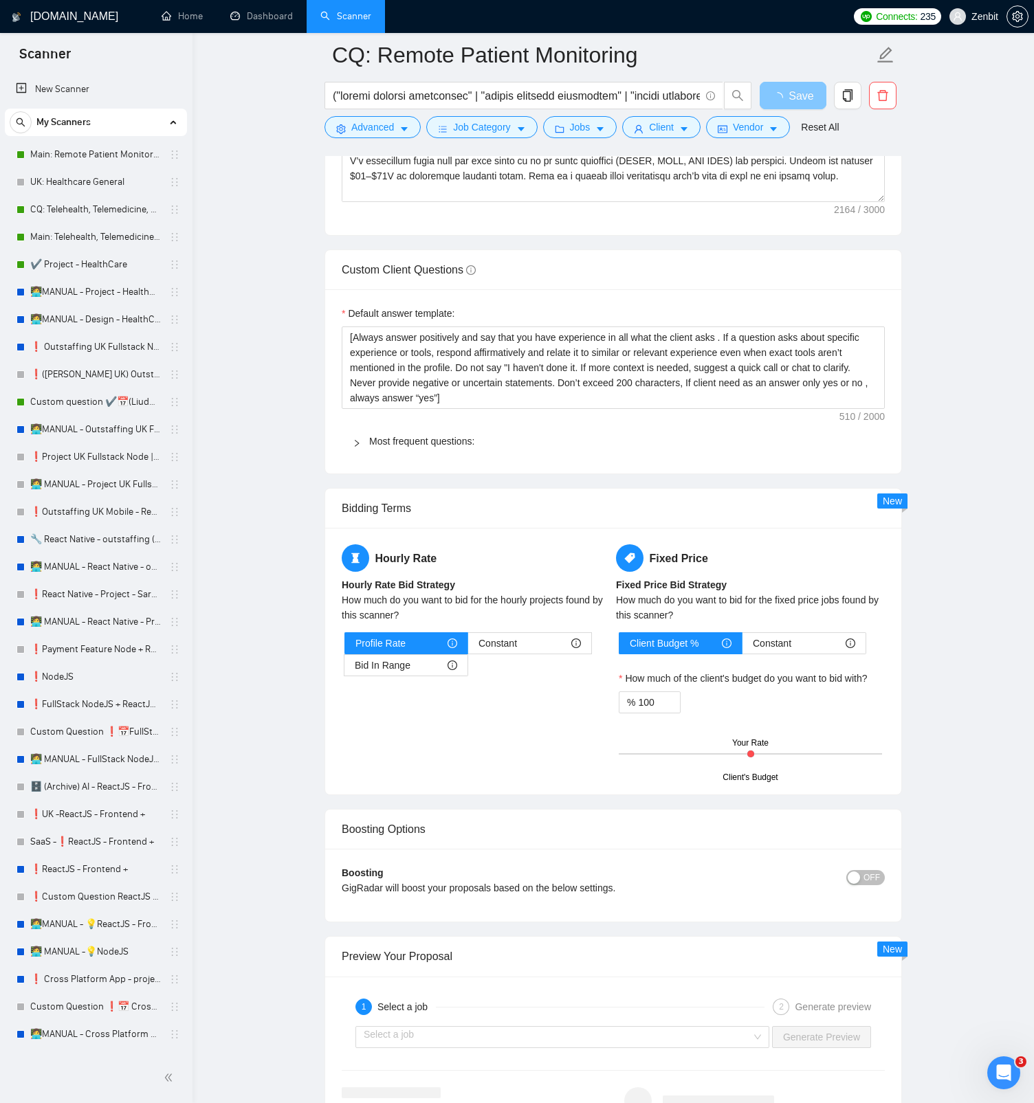
scroll to position [1916, 0]
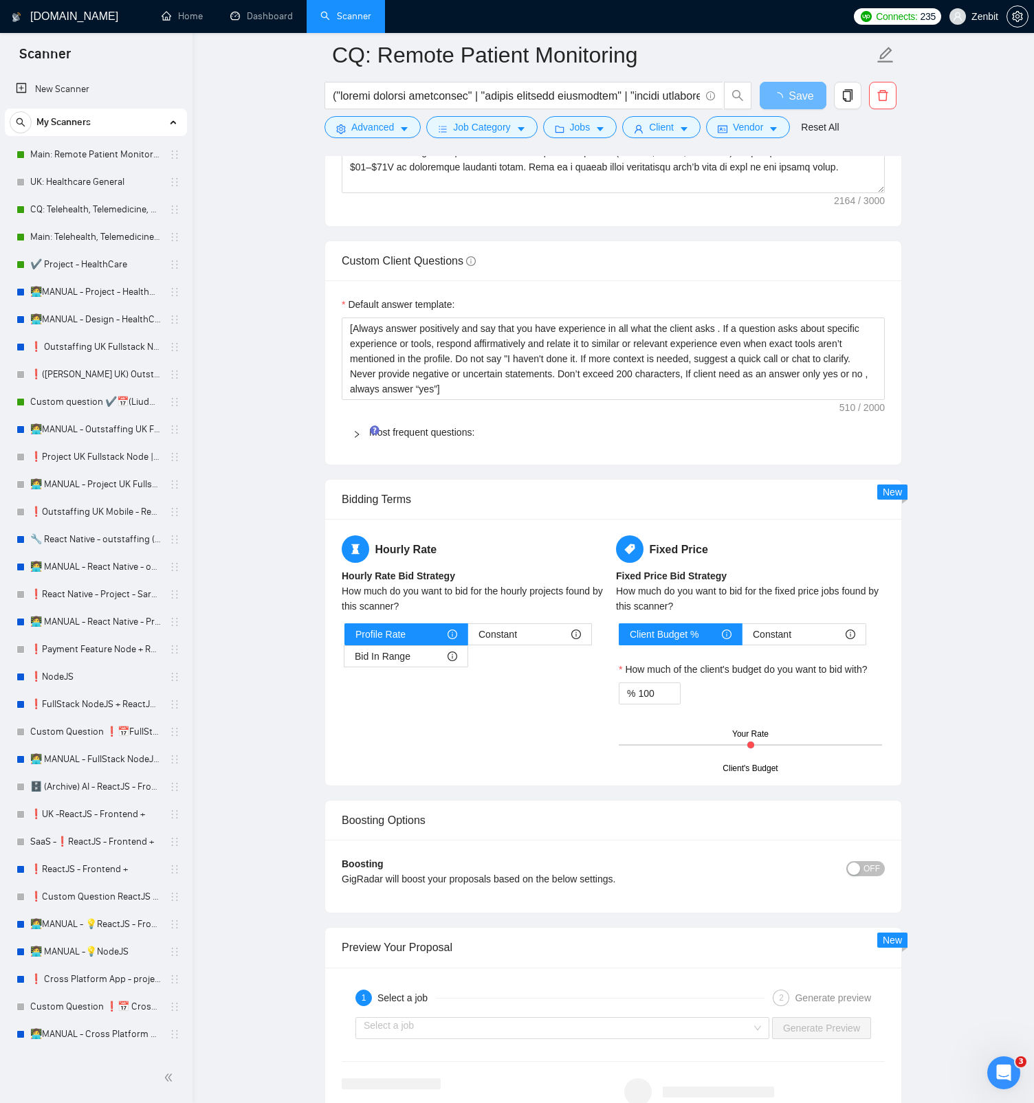
drag, startPoint x: 406, startPoint y: 439, endPoint x: 413, endPoint y: 437, distance: 7.7
click at [406, 439] on span "Most frequent questions:" at bounding box center [621, 432] width 505 height 15
click at [406, 428] on link "Most frequent questions:" at bounding box center [421, 432] width 105 height 11
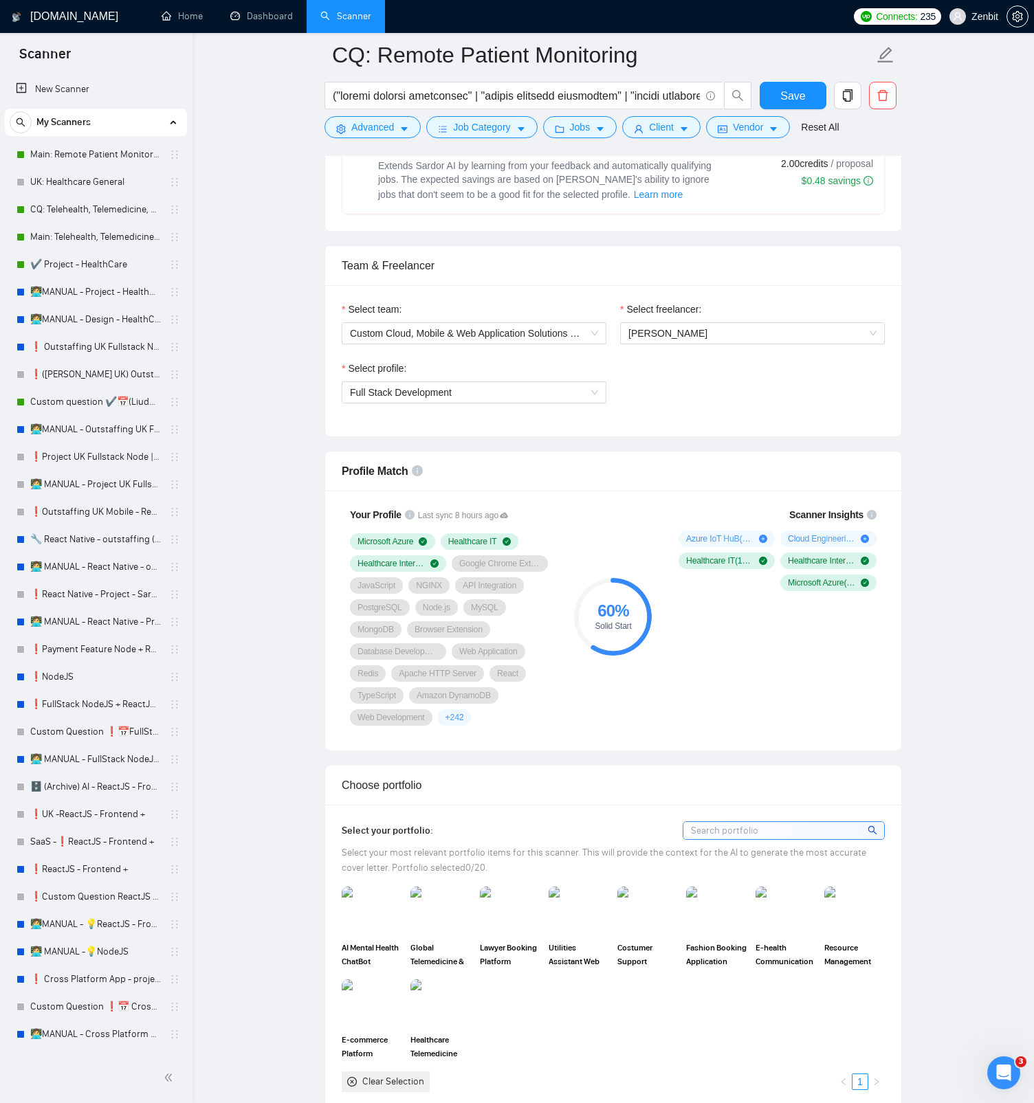
scroll to position [0, 0]
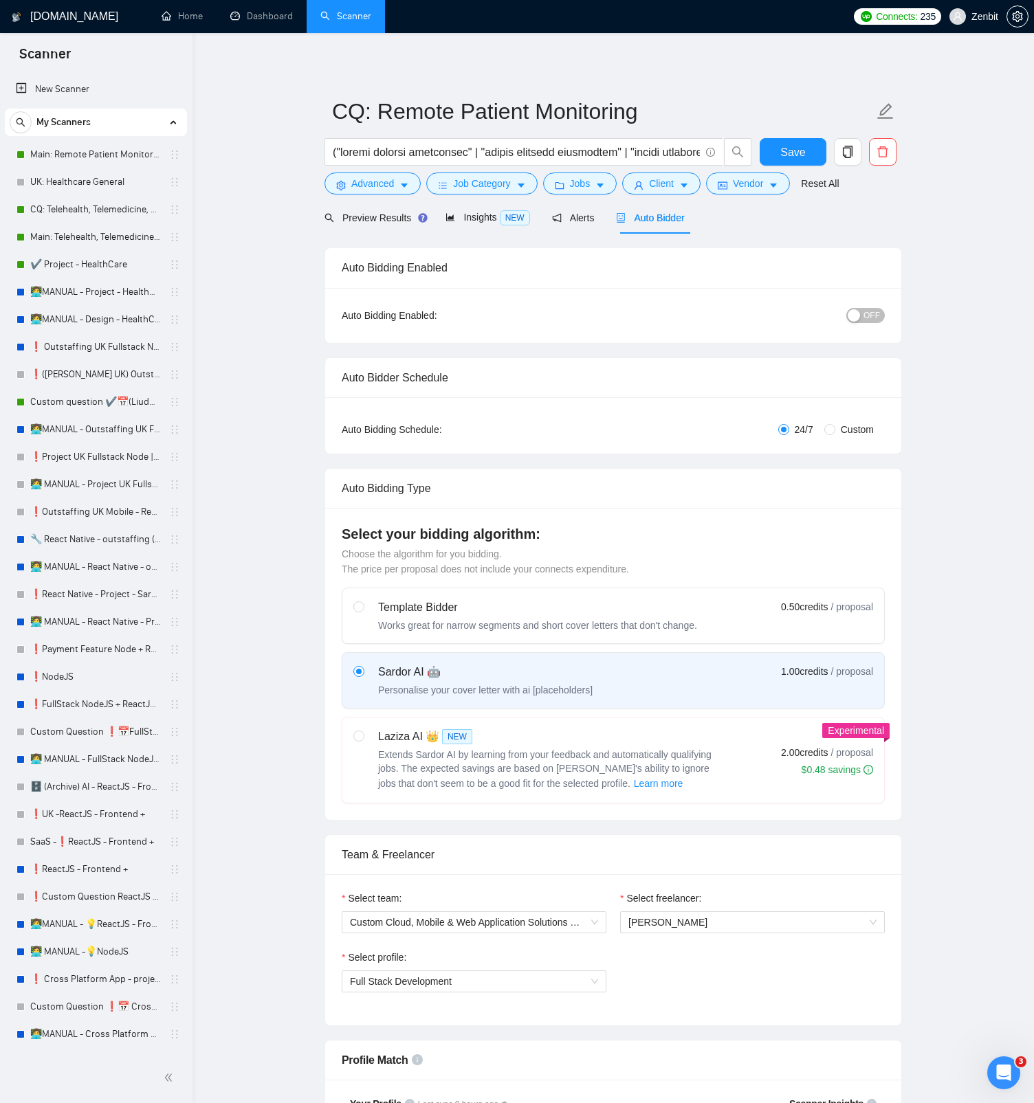
click at [869, 320] on span "OFF" at bounding box center [871, 315] width 16 height 15
drag, startPoint x: 782, startPoint y: 157, endPoint x: 527, endPoint y: 357, distance: 324.1
click at [782, 157] on span "Save" at bounding box center [792, 152] width 25 height 17
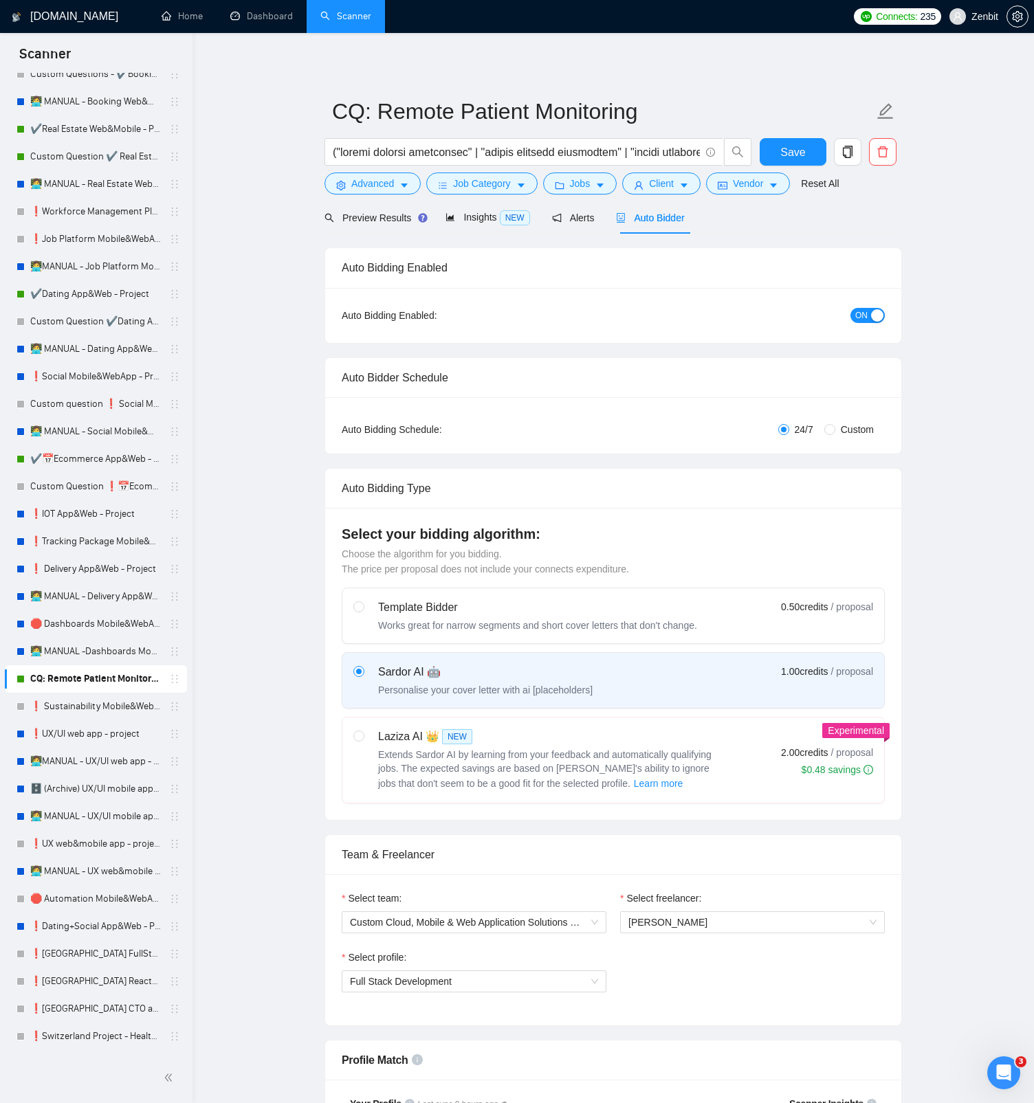
scroll to position [1892, 0]
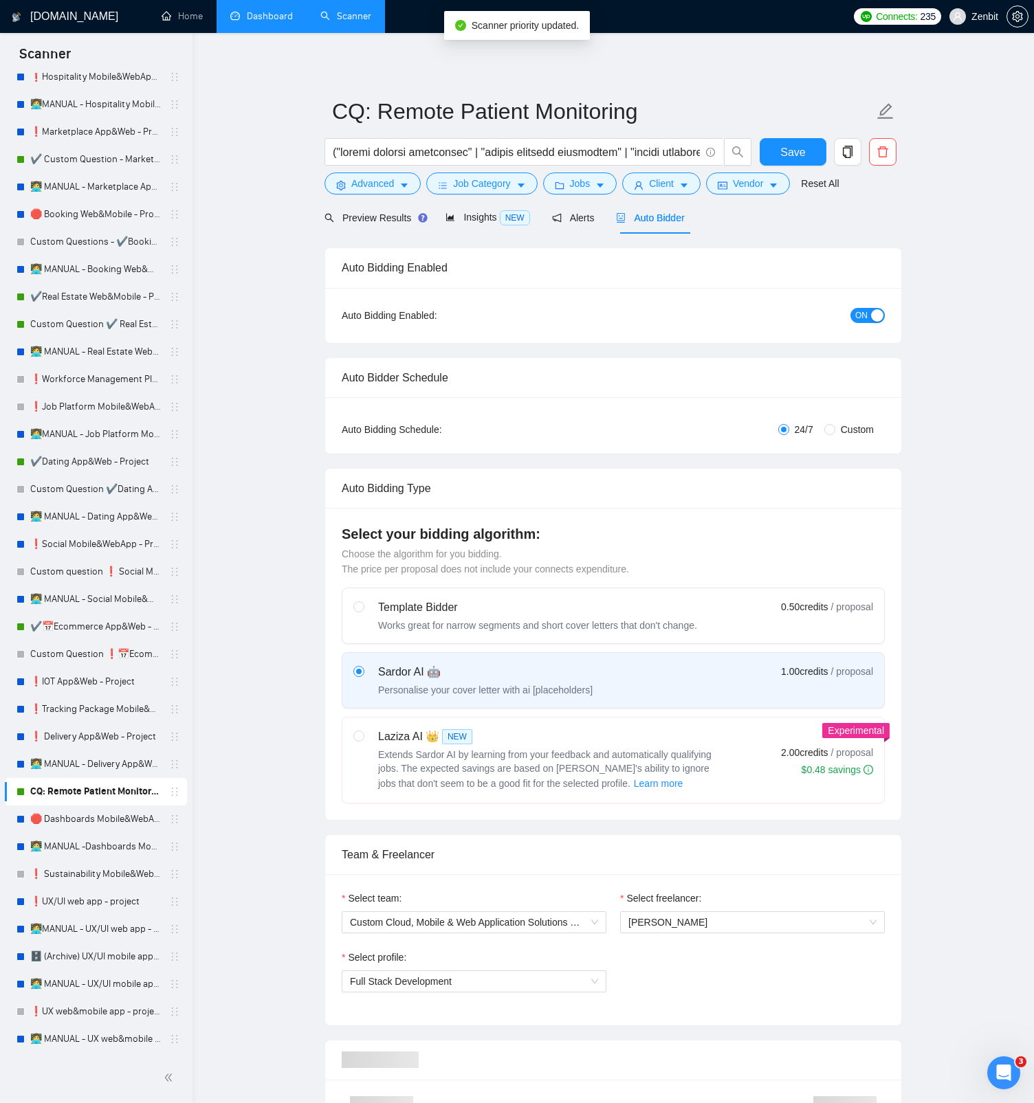
drag, startPoint x: 169, startPoint y: 844, endPoint x: 243, endPoint y: 1, distance: 845.9
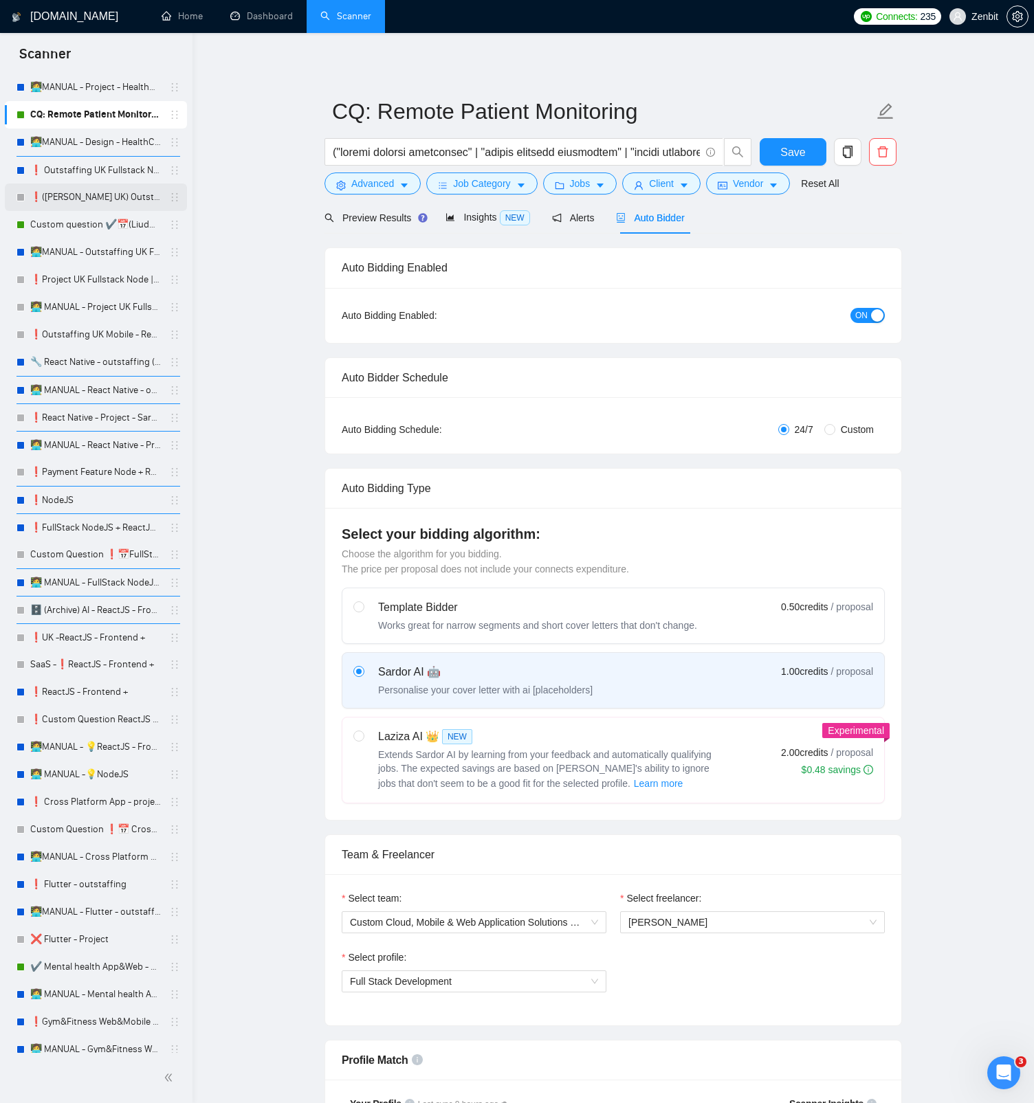
scroll to position [0, 0]
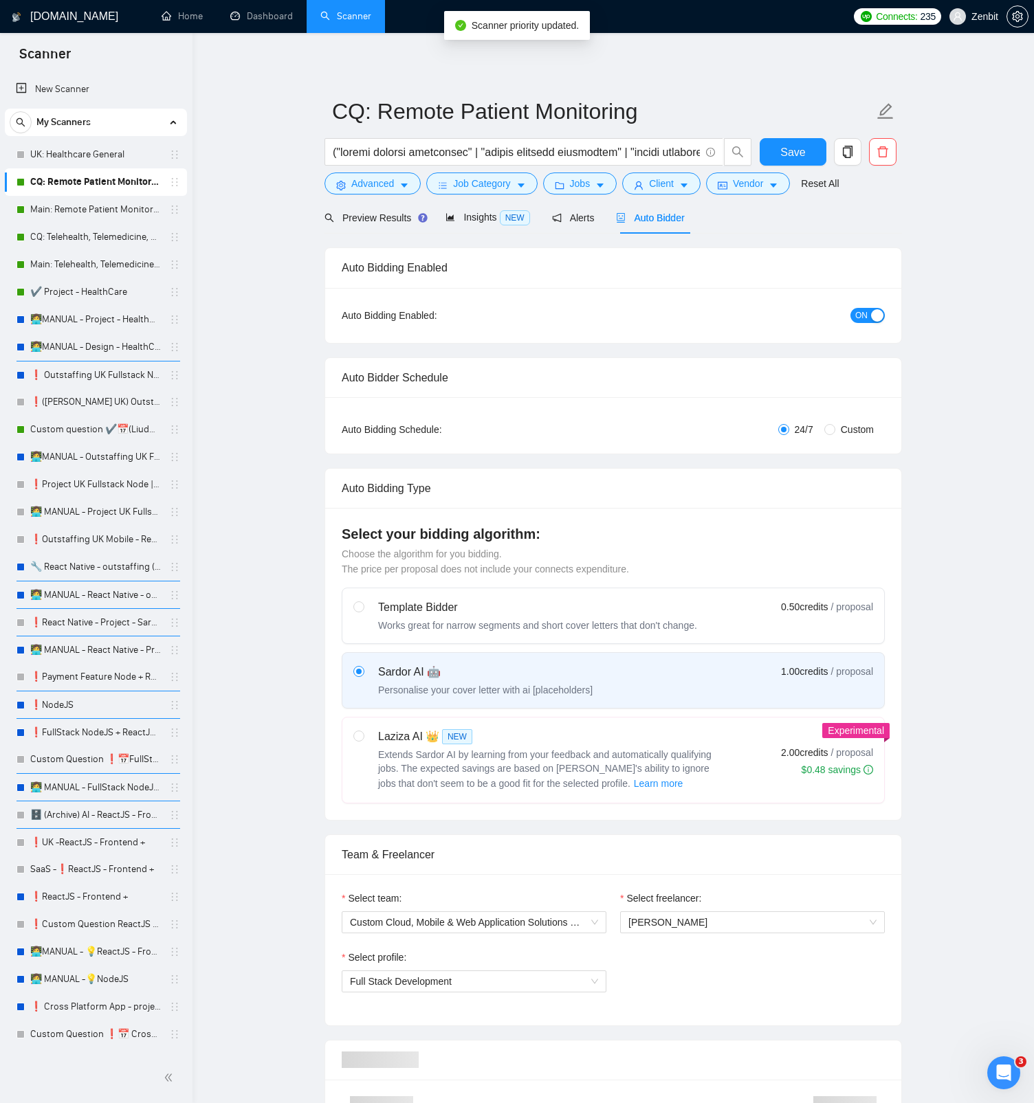
click at [84, 164] on link "UK: Healthcare General" at bounding box center [95, 154] width 131 height 27
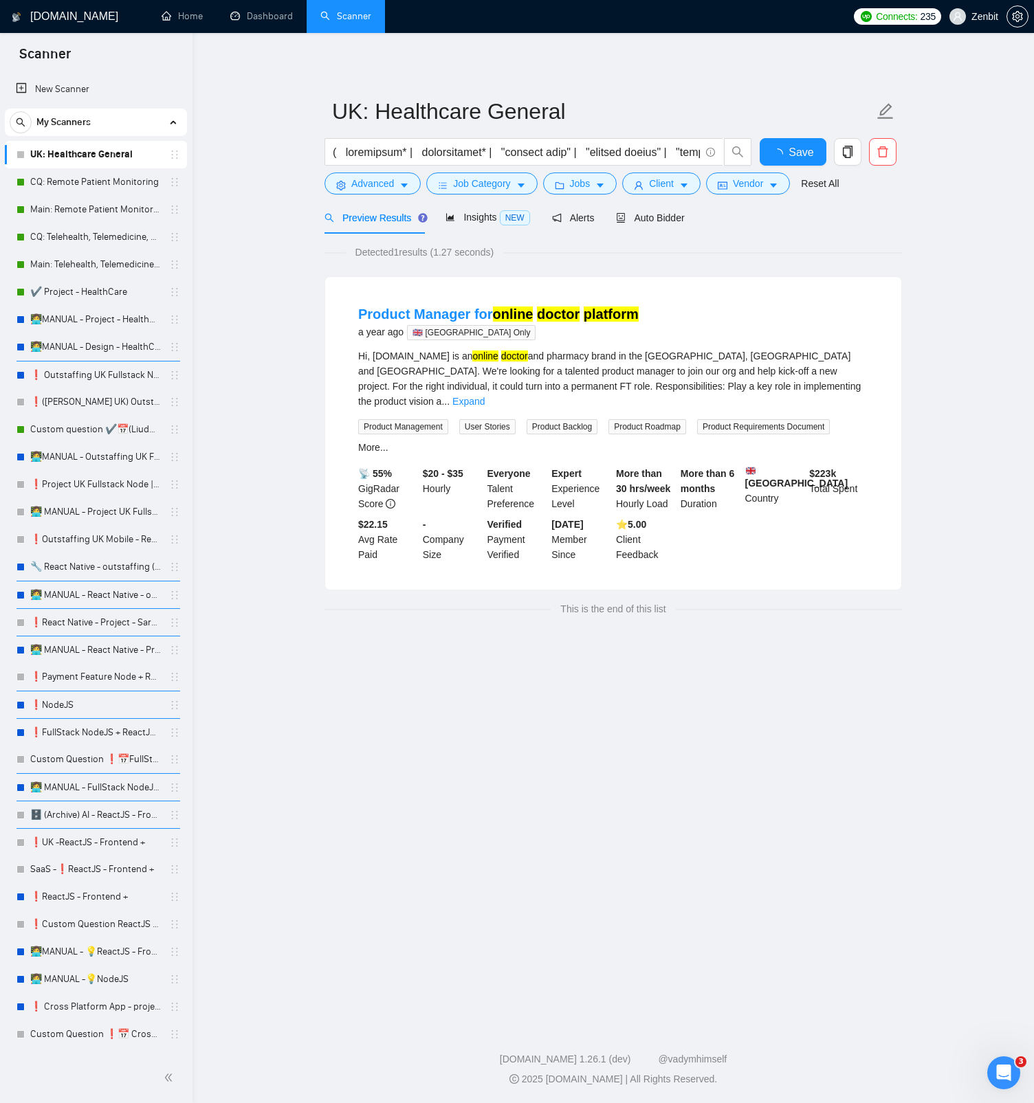
click at [276, 129] on main "UK: Healthcare General Save Advanced Job Category Jobs Client Vendor Reset All …" at bounding box center [612, 526] width 797 height 942
click at [643, 219] on span "Auto Bidder" at bounding box center [650, 217] width 68 height 11
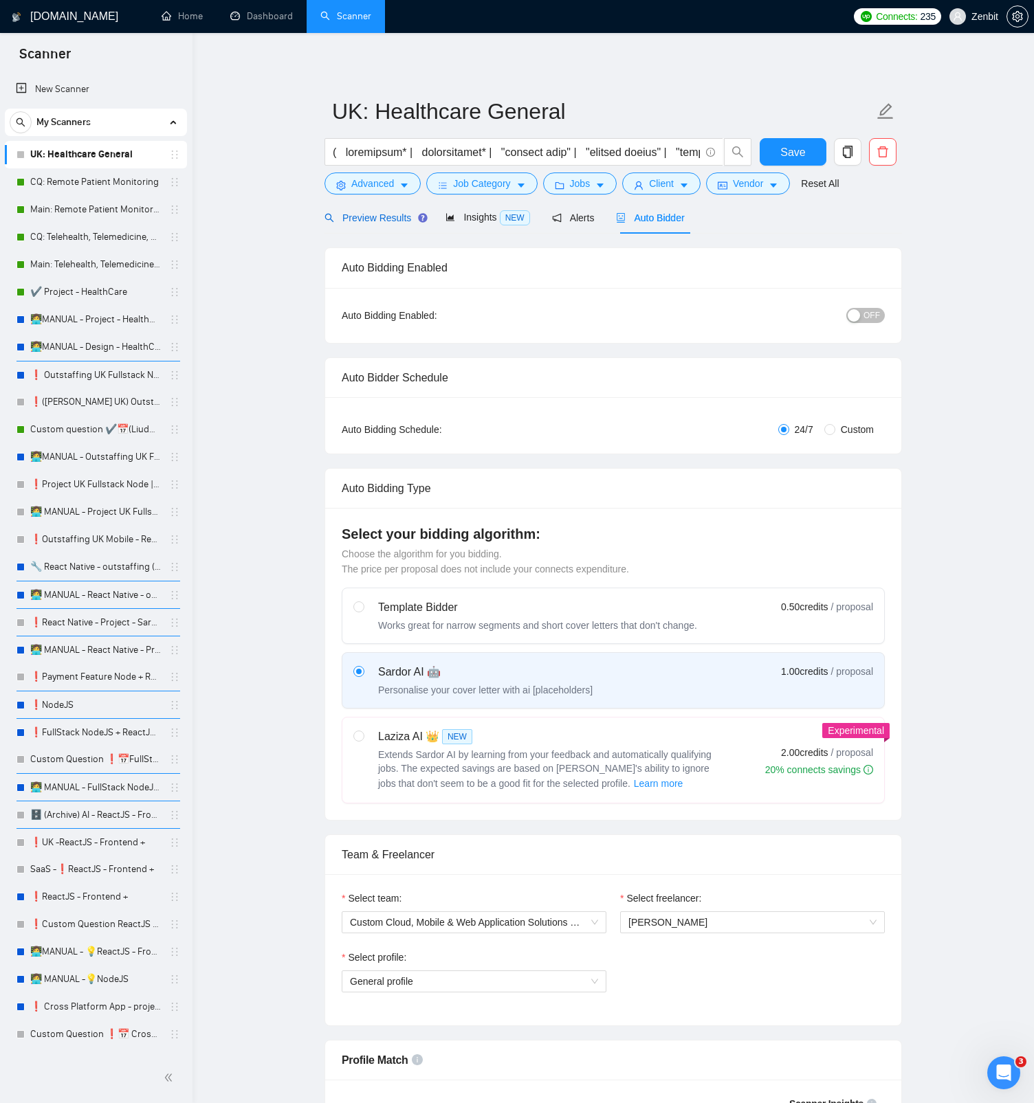
click at [375, 221] on span "Preview Results" at bounding box center [373, 217] width 99 height 11
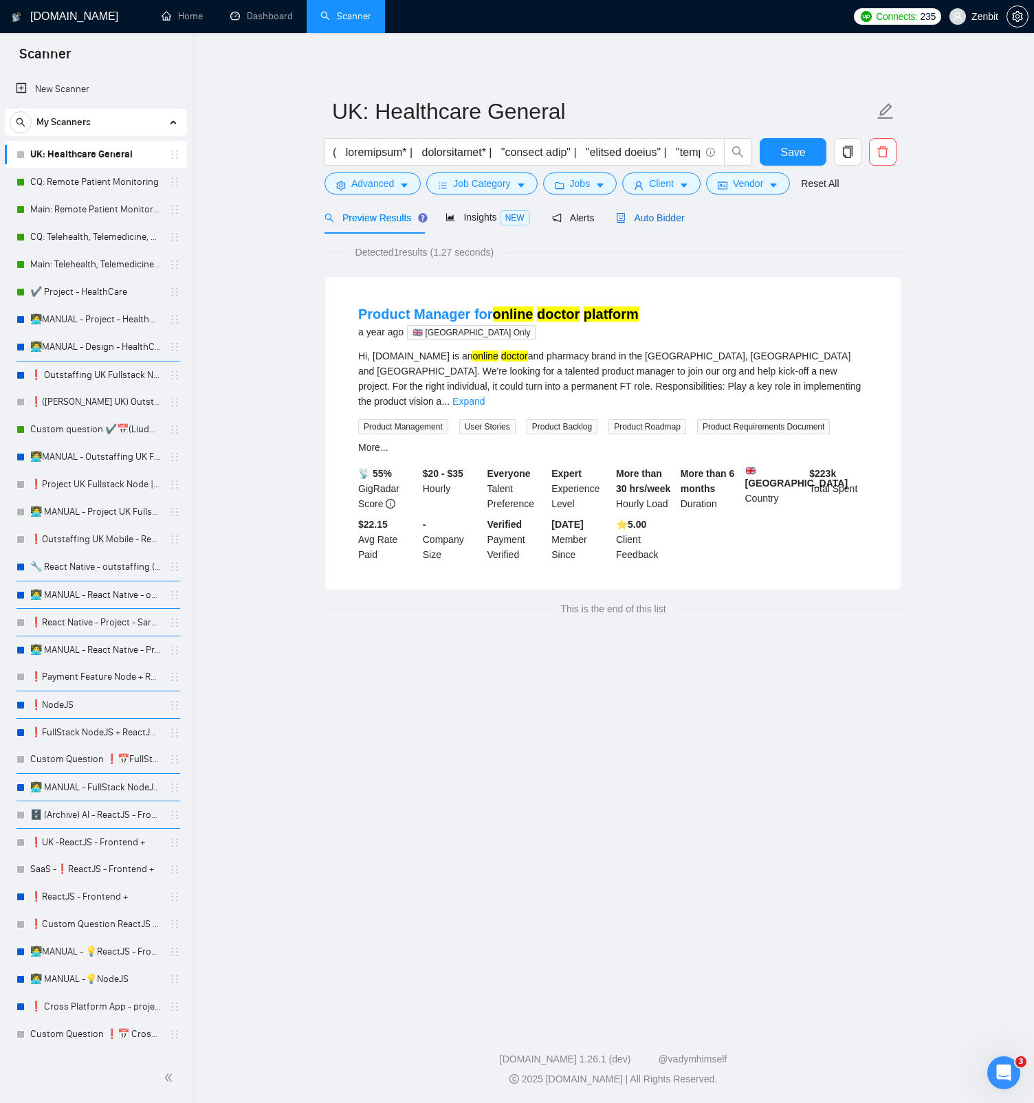
drag, startPoint x: 645, startPoint y: 214, endPoint x: 635, endPoint y: 230, distance: 17.9
click at [645, 214] on span "Auto Bidder" at bounding box center [650, 217] width 68 height 11
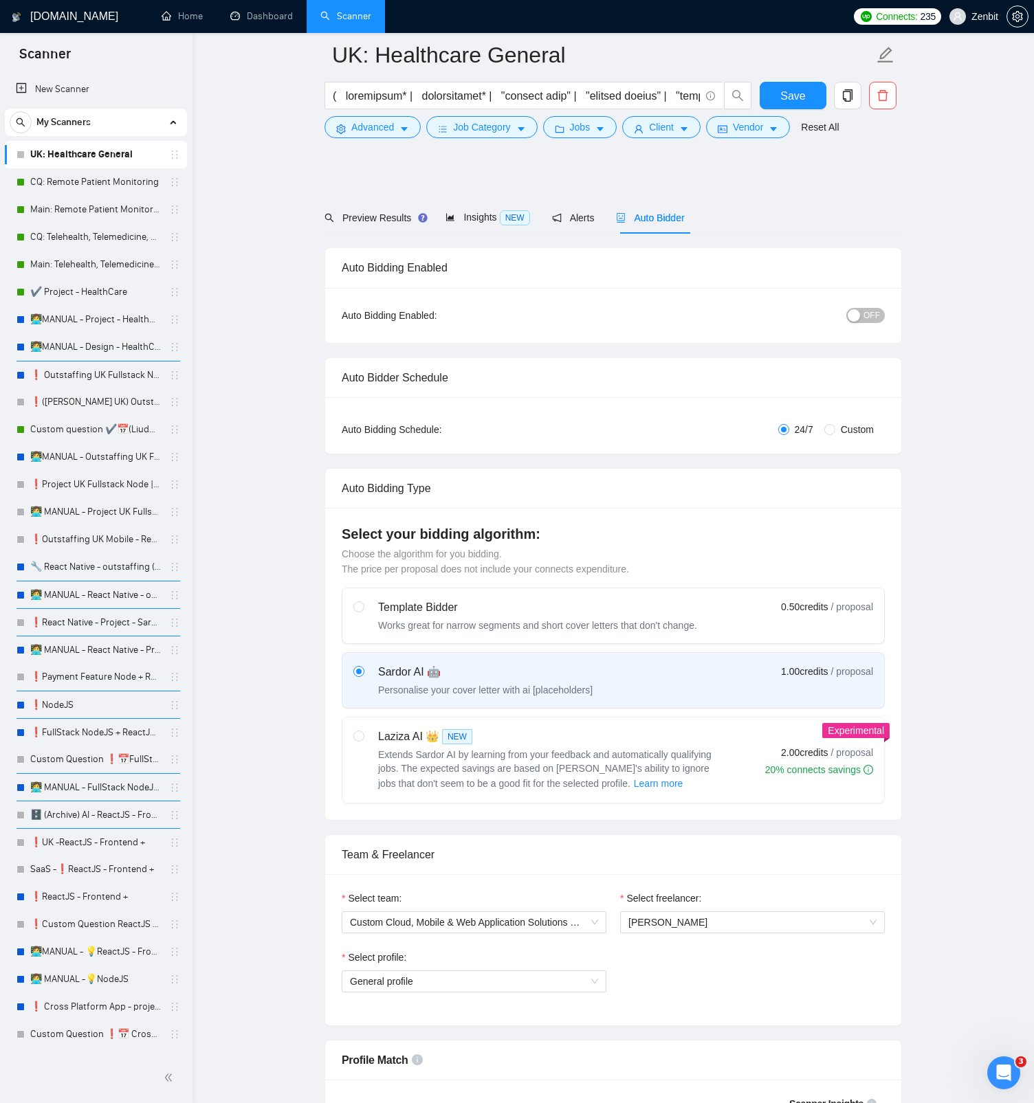
scroll to position [420, 0]
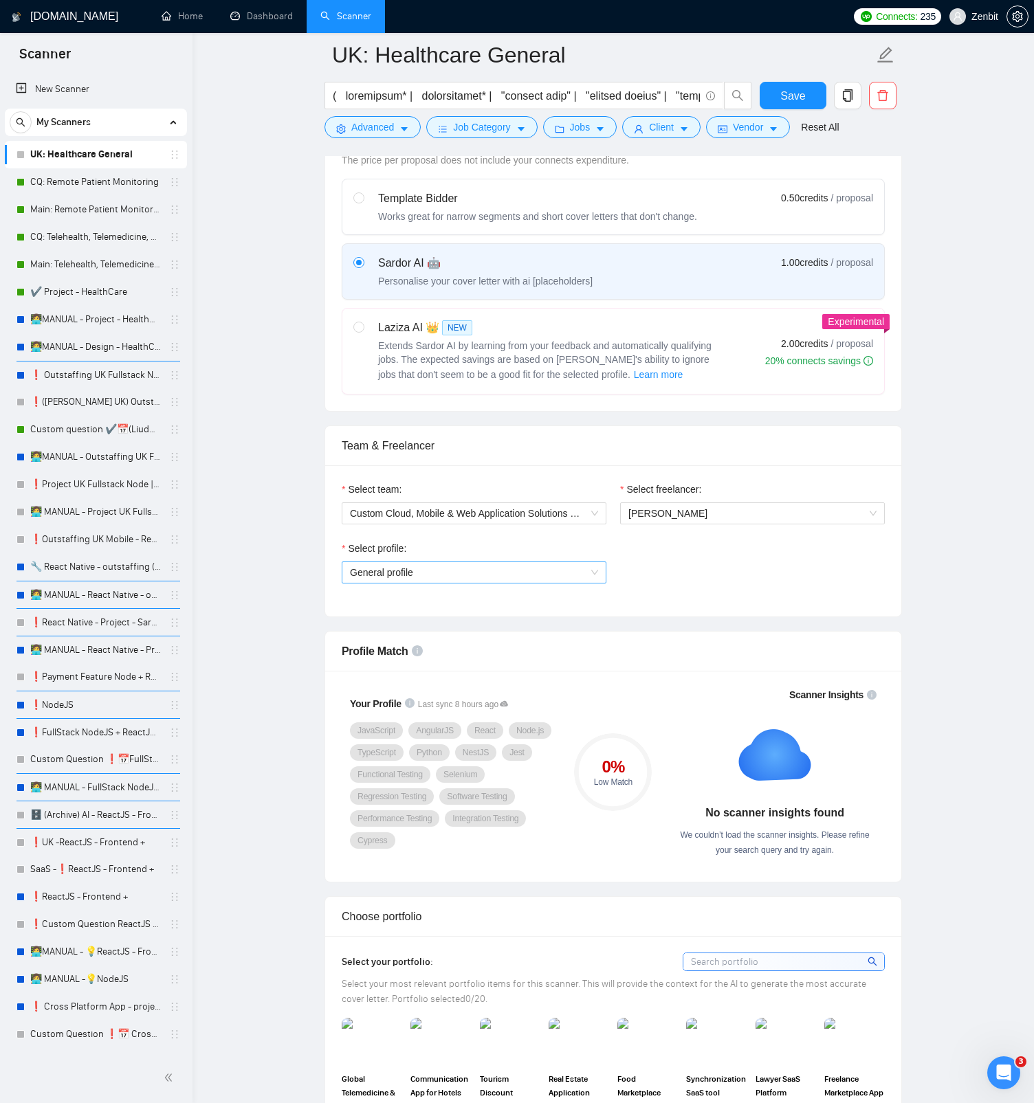
click at [547, 569] on span "General profile" at bounding box center [474, 572] width 248 height 21
click at [524, 630] on div "Mobile App Development" at bounding box center [474, 621] width 265 height 22
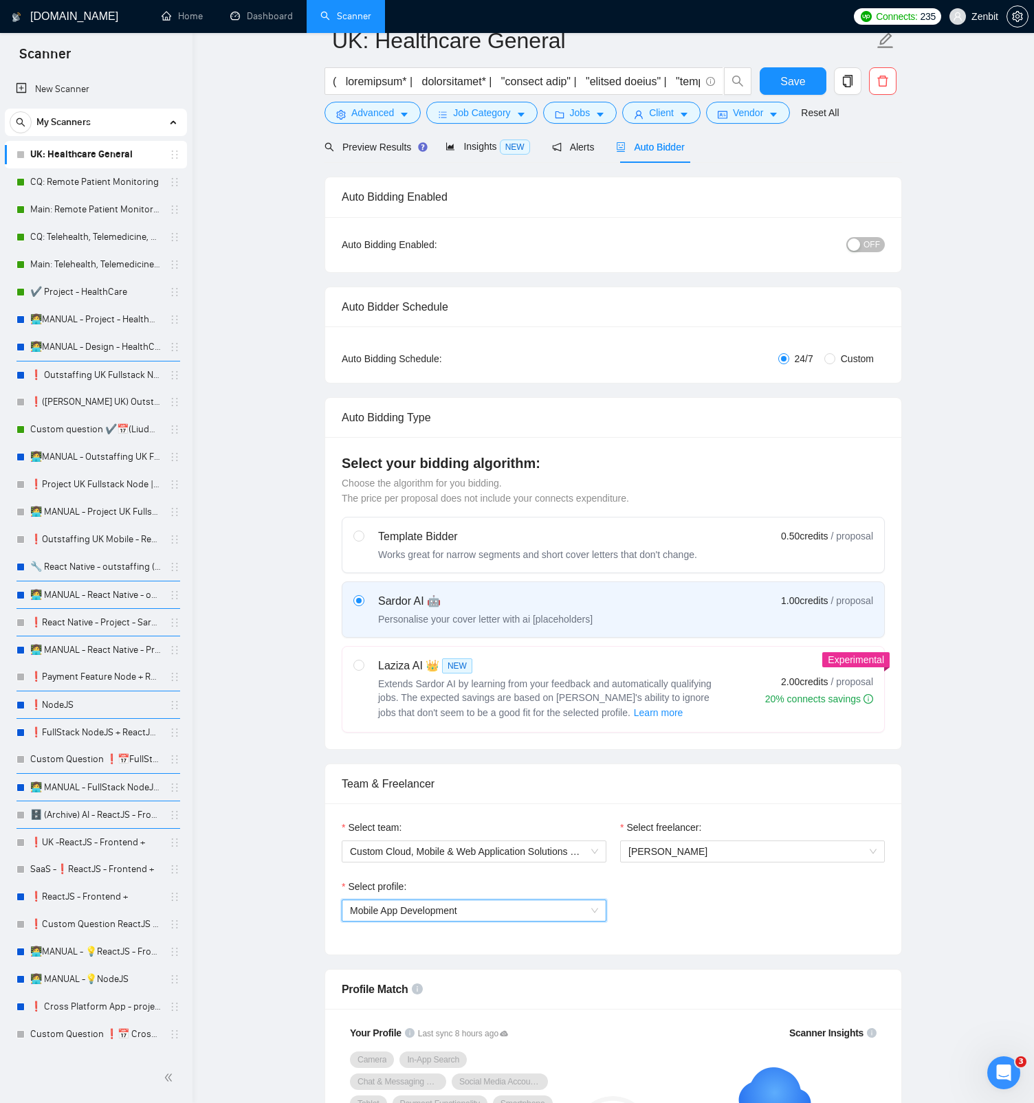
scroll to position [0, 0]
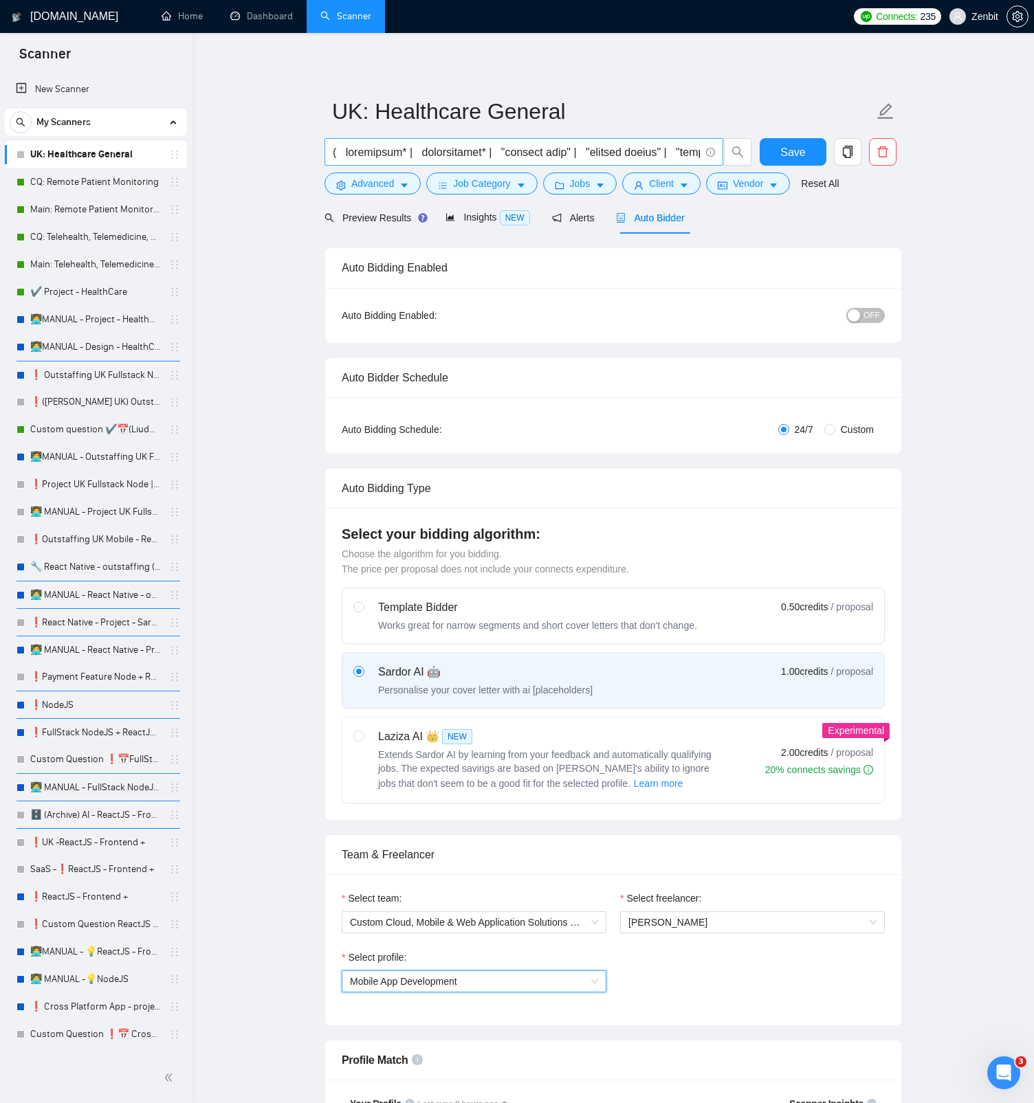
click at [553, 144] on input "text" at bounding box center [516, 152] width 367 height 17
drag, startPoint x: 794, startPoint y: 144, endPoint x: 1026, endPoint y: 409, distance: 352.1
click at [794, 144] on span "Save" at bounding box center [792, 152] width 25 height 17
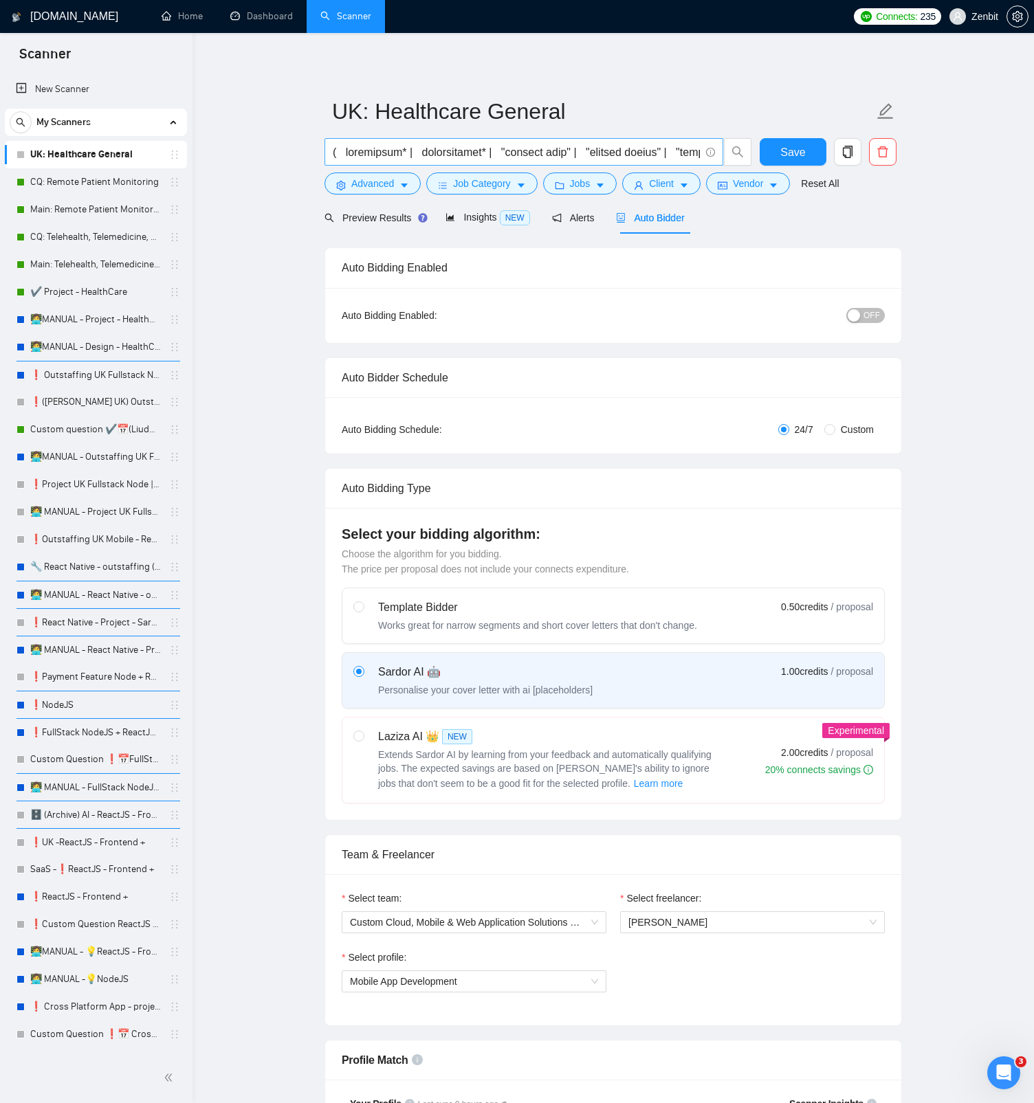
click at [395, 146] on input "text" at bounding box center [516, 152] width 367 height 17
paste input "( telehealth* | telemedicine* | "virtual care" | "virtual clinic" | "virtual ho…"
type input "( telehealth* | telemedicine* | "virtual care" | "virtual clinic" | "virtual ho…"
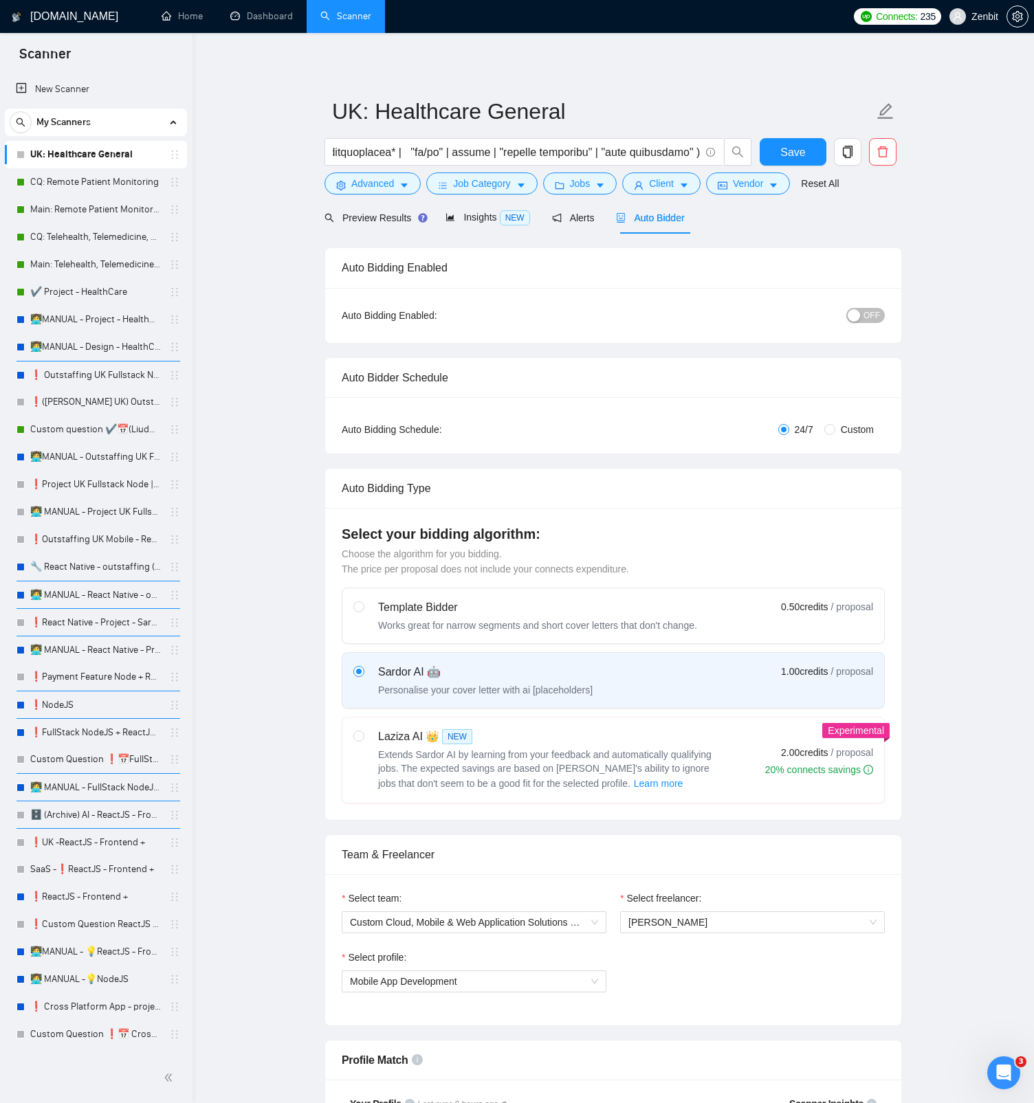
scroll to position [0, 0]
click at [792, 147] on span "Save" at bounding box center [792, 152] width 25 height 17
click at [399, 223] on span "Preview Results" at bounding box center [373, 217] width 99 height 11
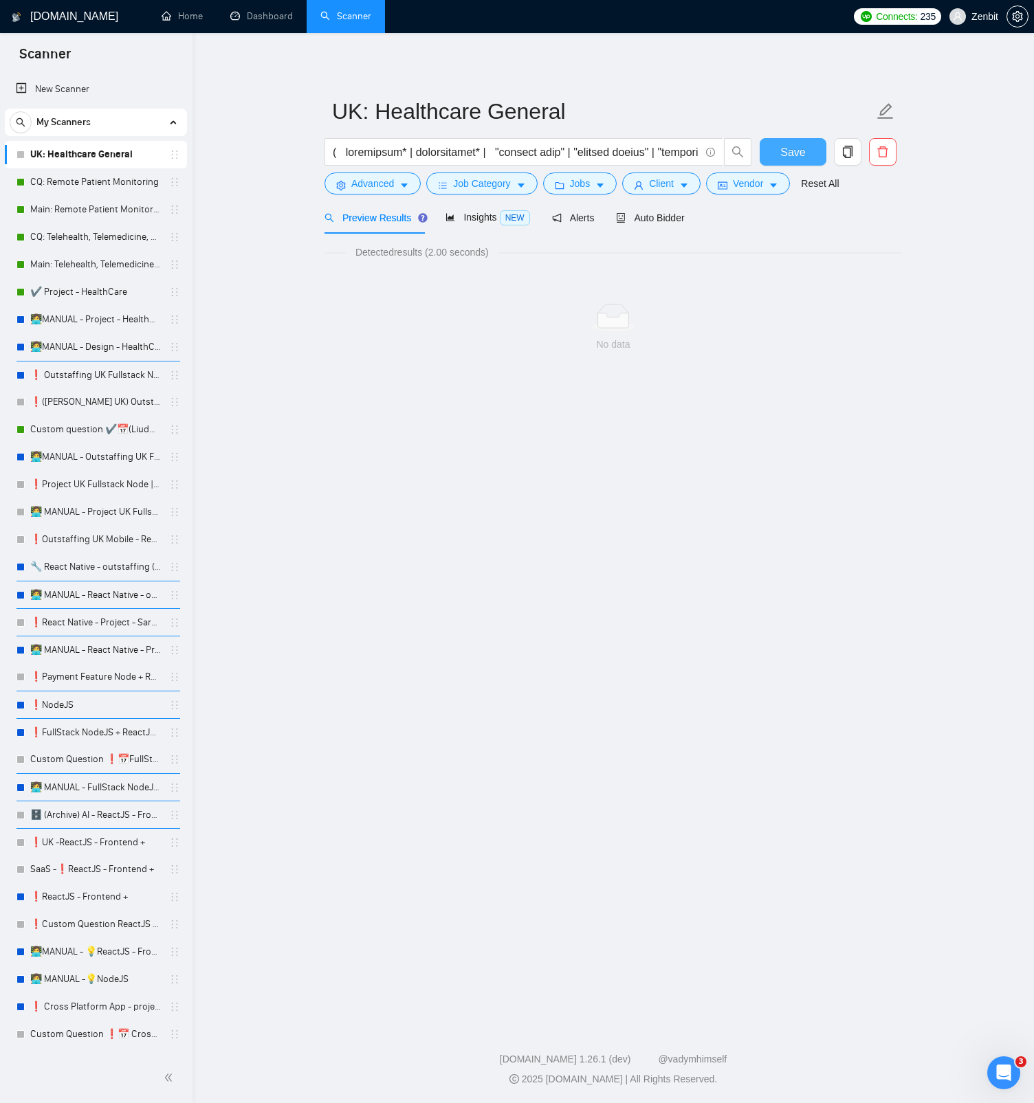
click at [776, 155] on button "Save" at bounding box center [793, 151] width 67 height 27
click at [669, 185] on span "Client" at bounding box center [661, 183] width 25 height 15
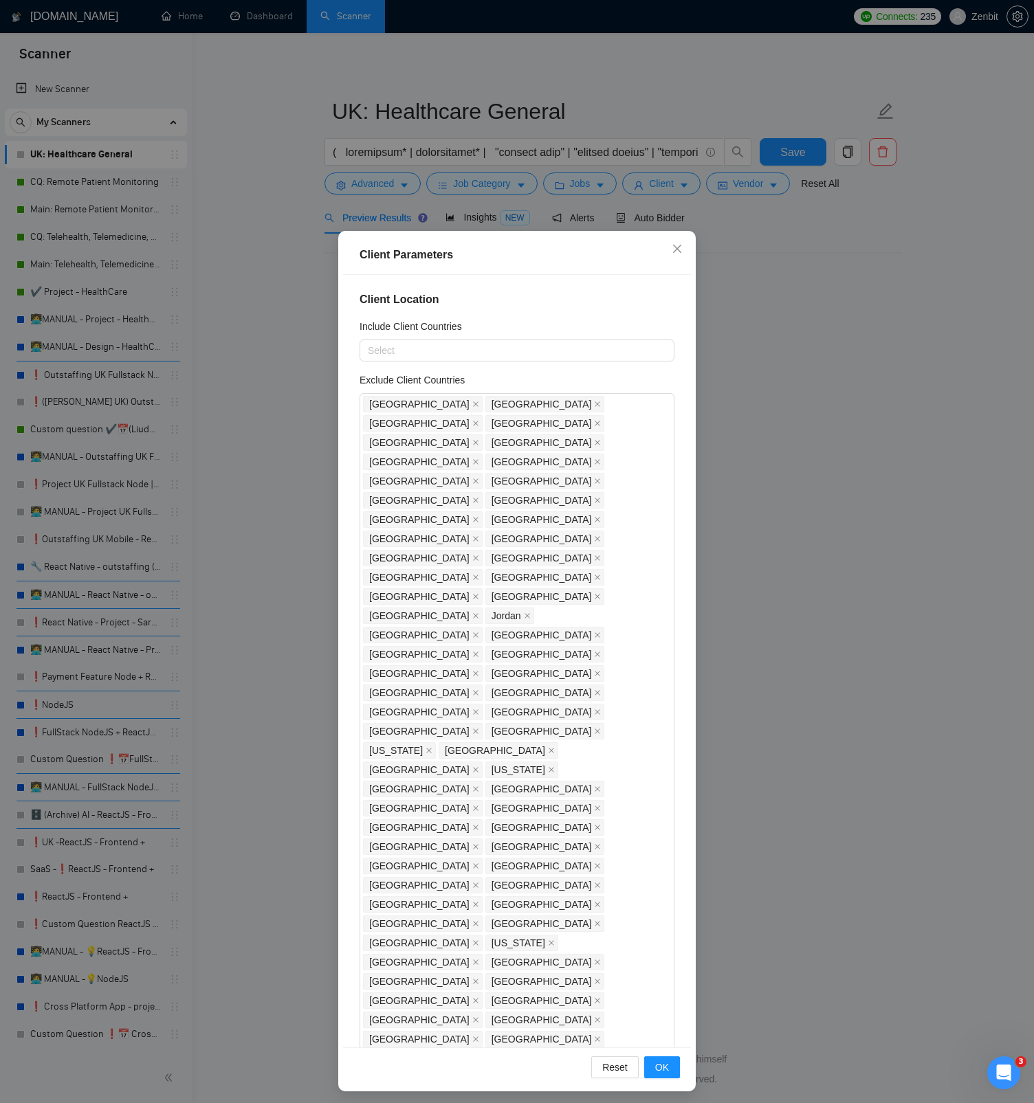
click at [759, 279] on div "Client Parameters Client Location Include Client Countries Select Exclude Clien…" at bounding box center [517, 551] width 1034 height 1103
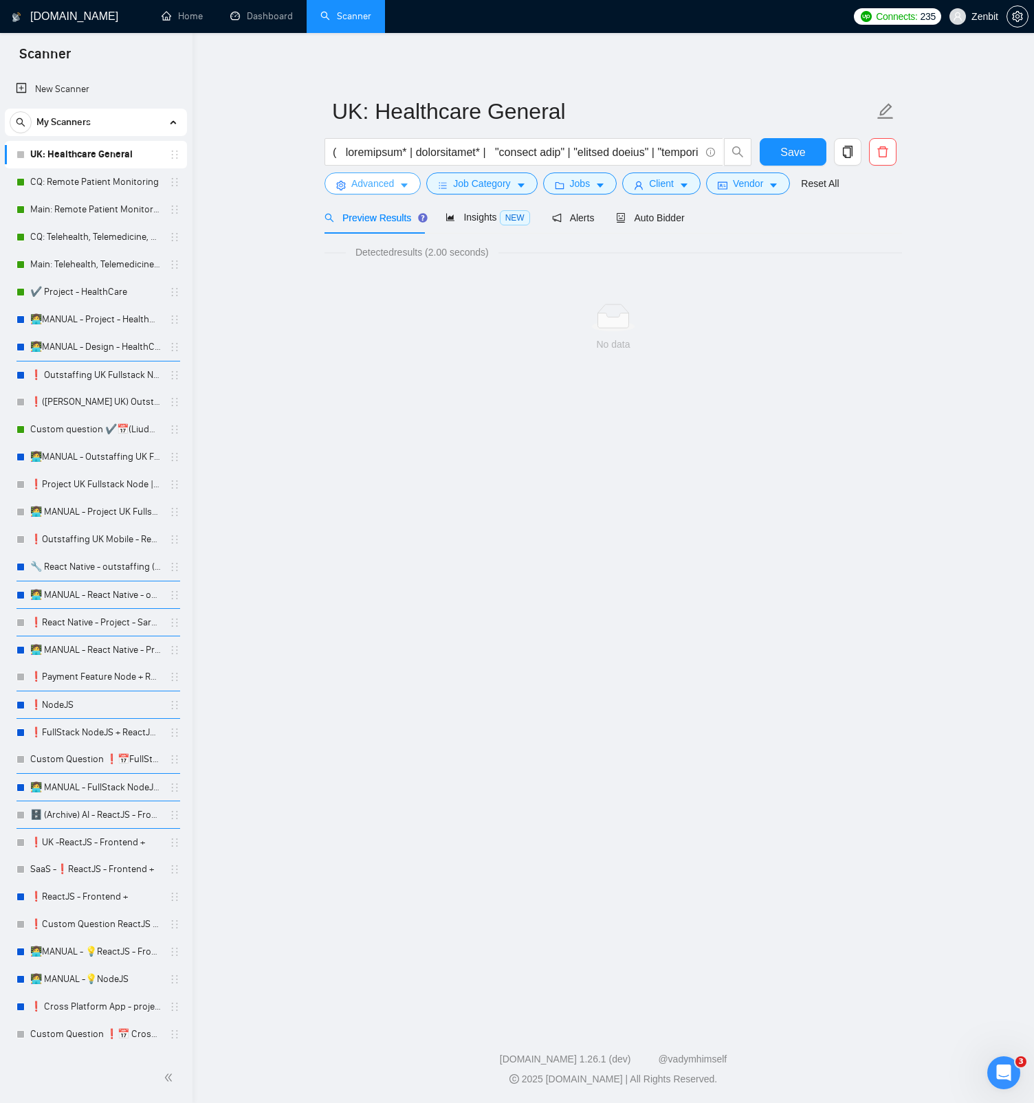
click at [404, 187] on icon "caret-down" at bounding box center [404, 186] width 10 height 10
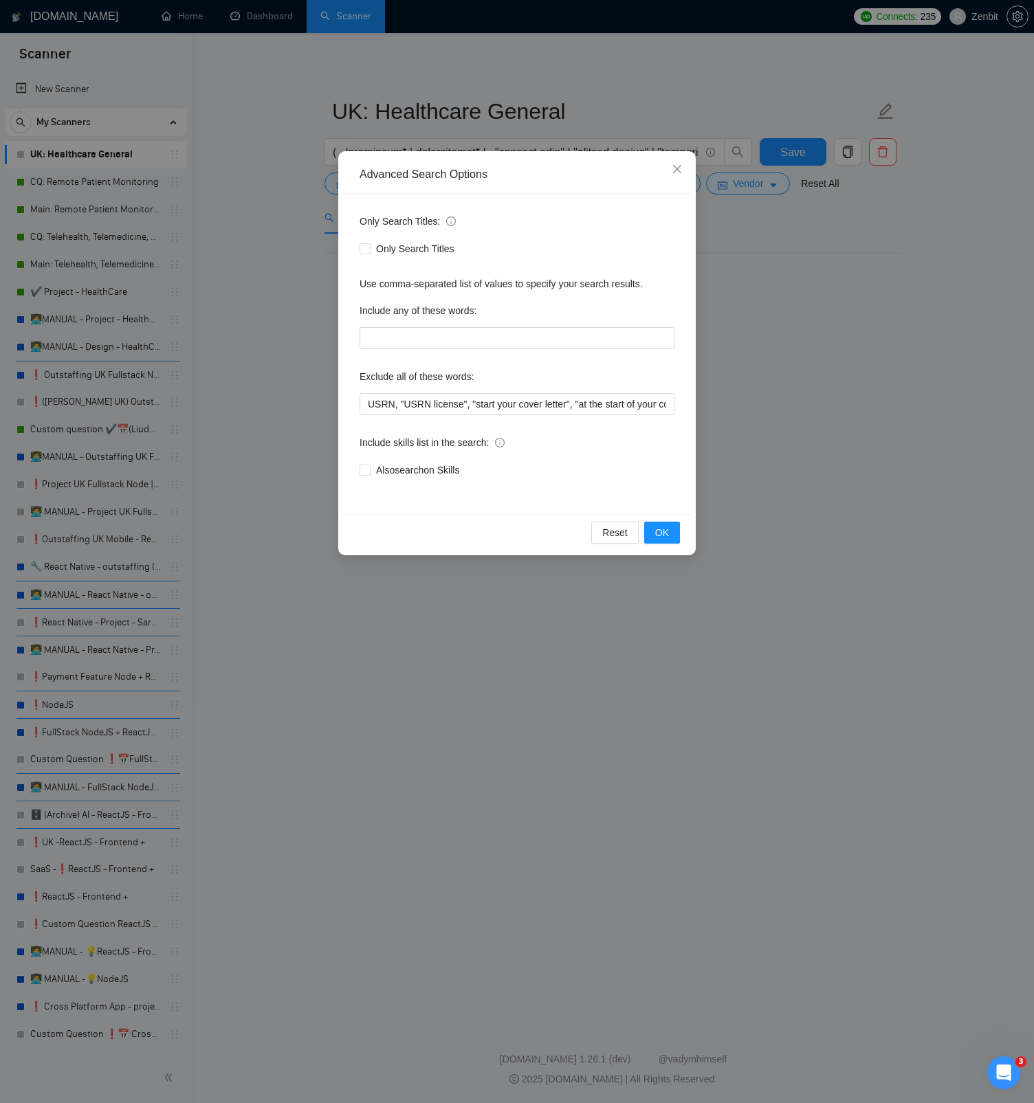
click at [786, 337] on div "Advanced Search Options Only Search Titles: Only Search Titles Use comma-separa…" at bounding box center [517, 551] width 1034 height 1103
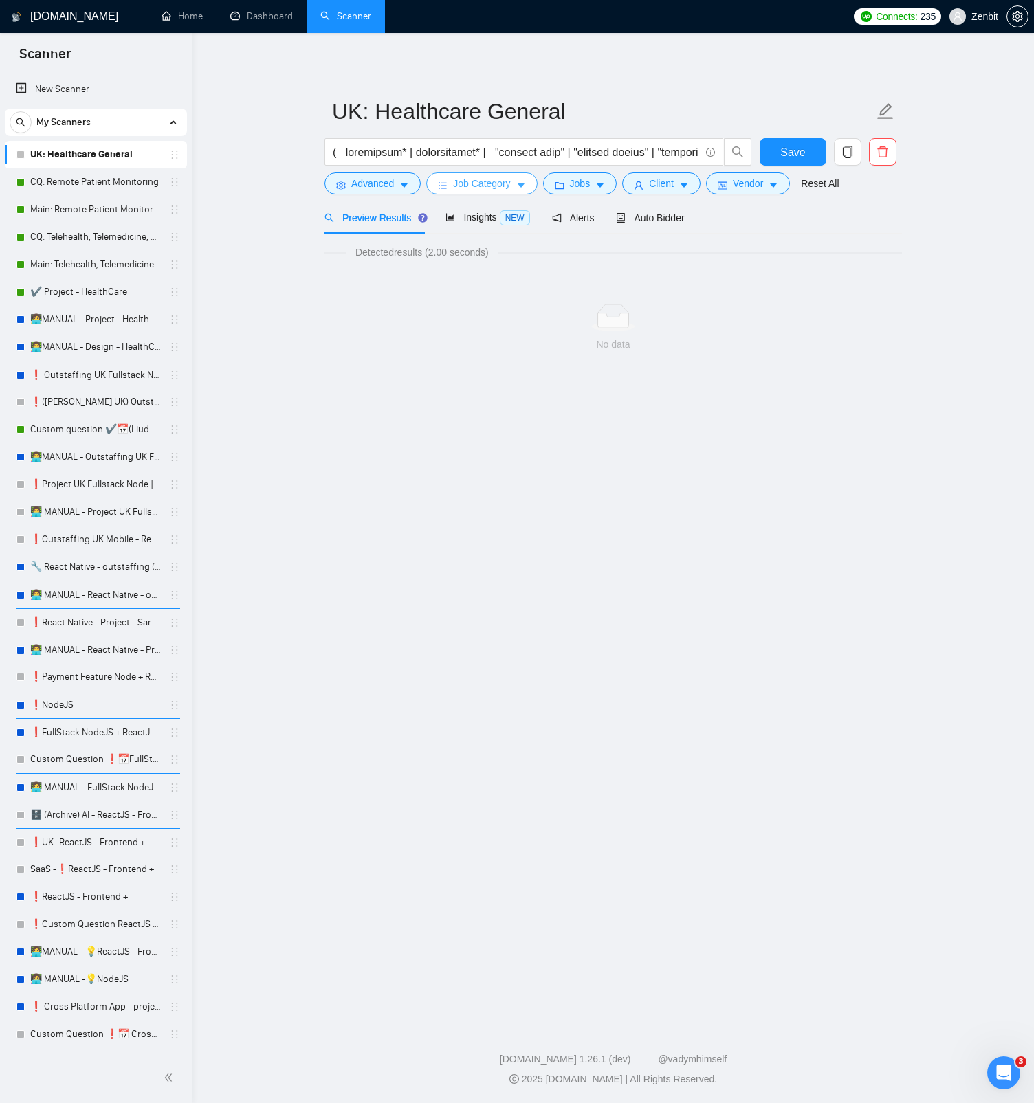
click at [518, 187] on button "Job Category" at bounding box center [481, 184] width 111 height 22
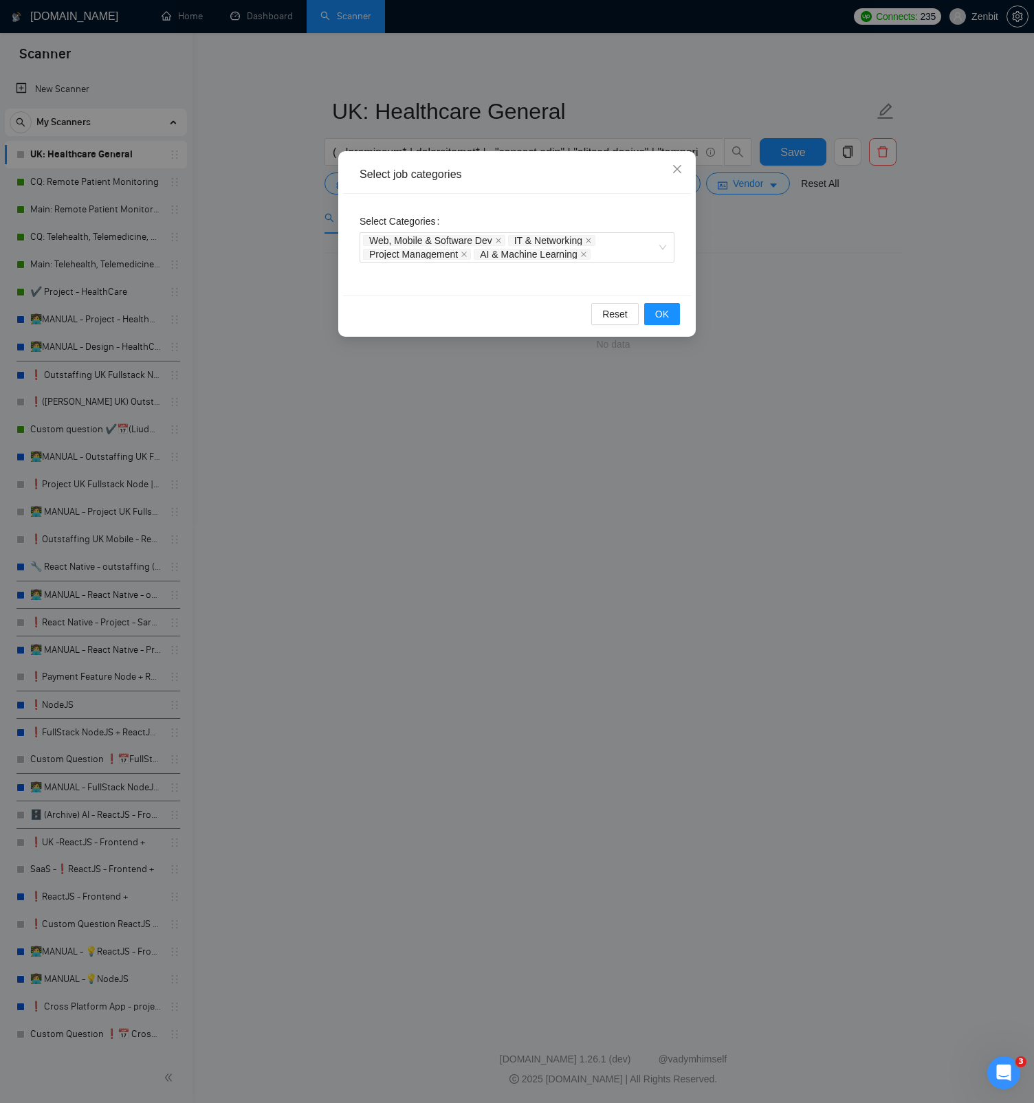
click at [741, 263] on div "Select job categories Select Categories Web, Mobile & Software Dev IT & Network…" at bounding box center [517, 551] width 1034 height 1103
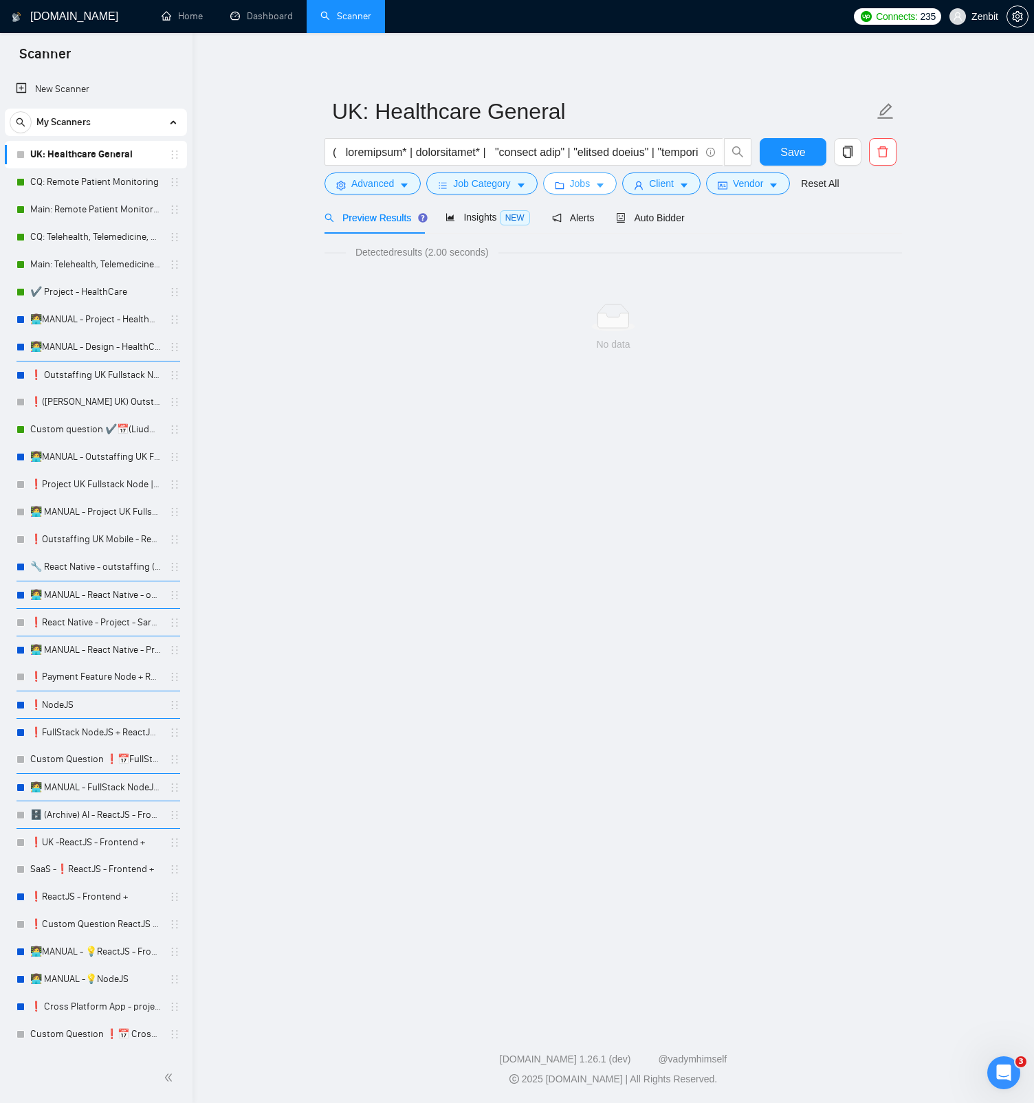
click at [605, 182] on icon "caret-down" at bounding box center [600, 186] width 10 height 10
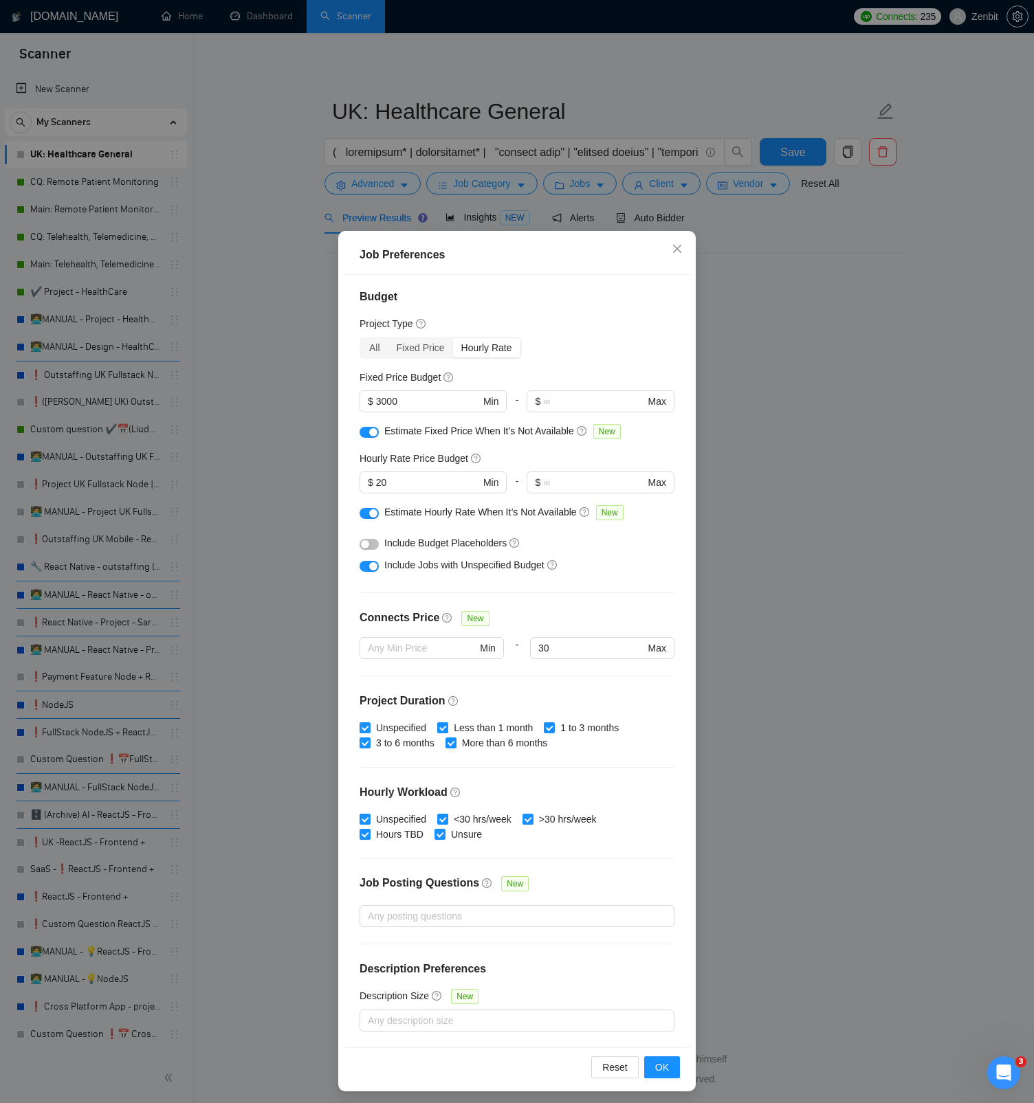
scroll to position [5, 0]
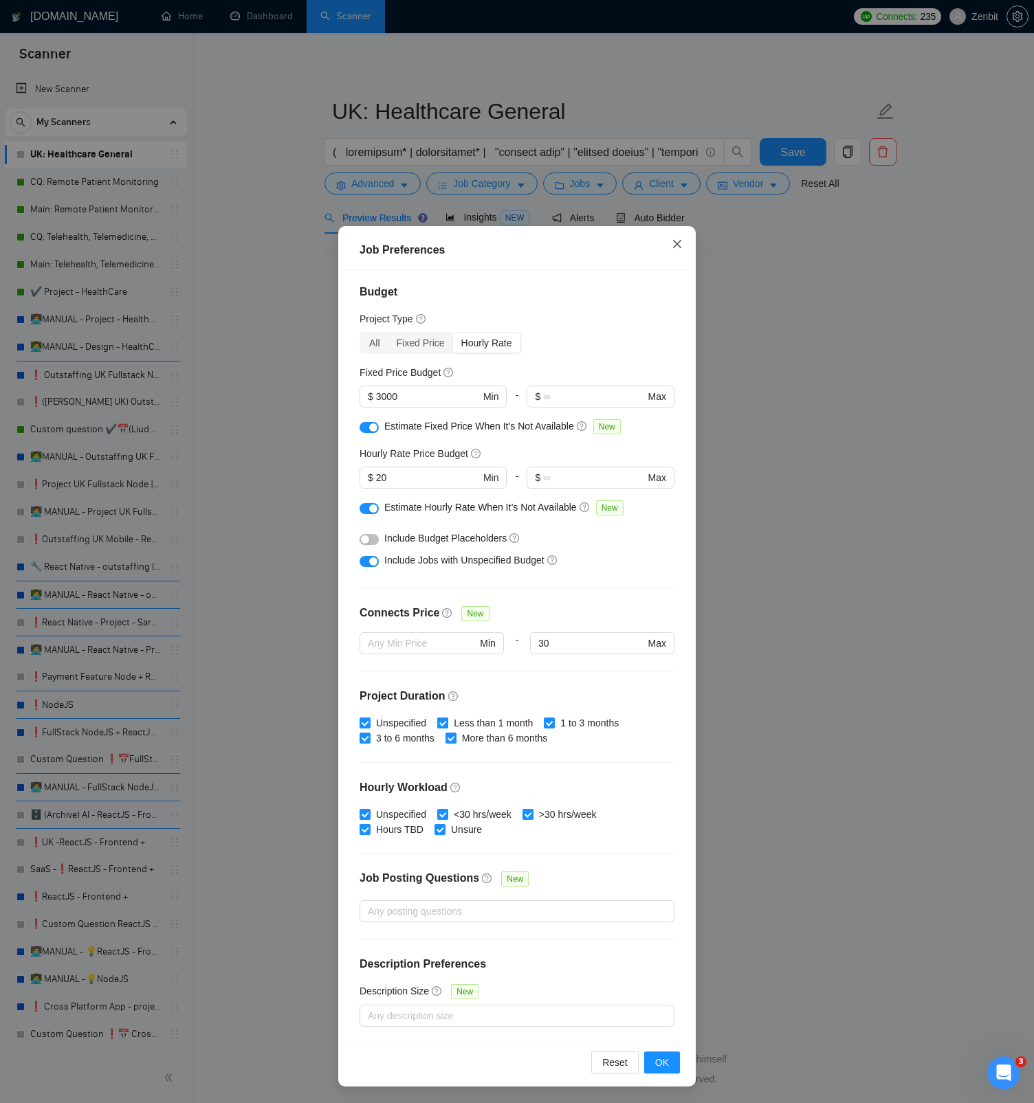
click at [680, 247] on icon "close" at bounding box center [677, 244] width 8 height 8
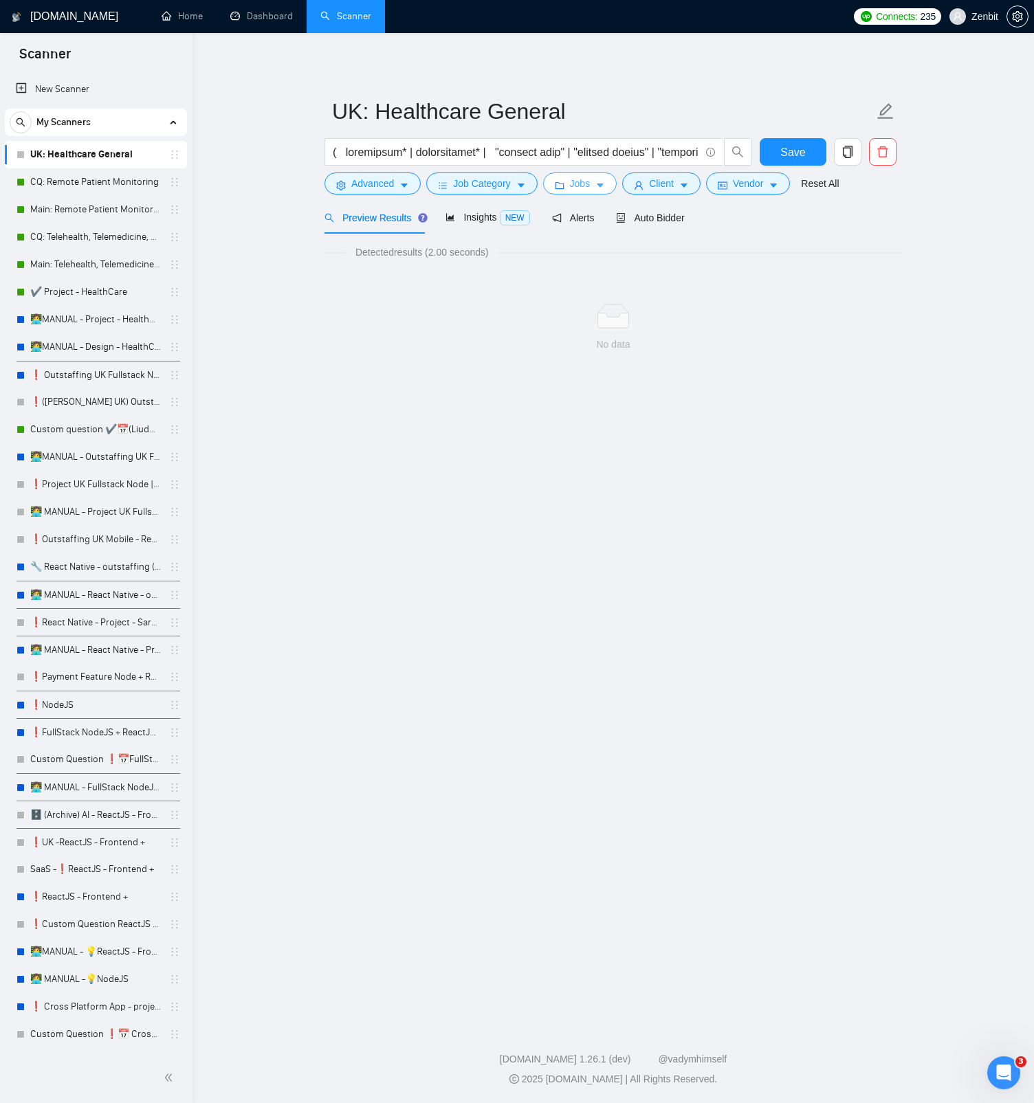
click at [589, 187] on span "Jobs" at bounding box center [580, 183] width 21 height 15
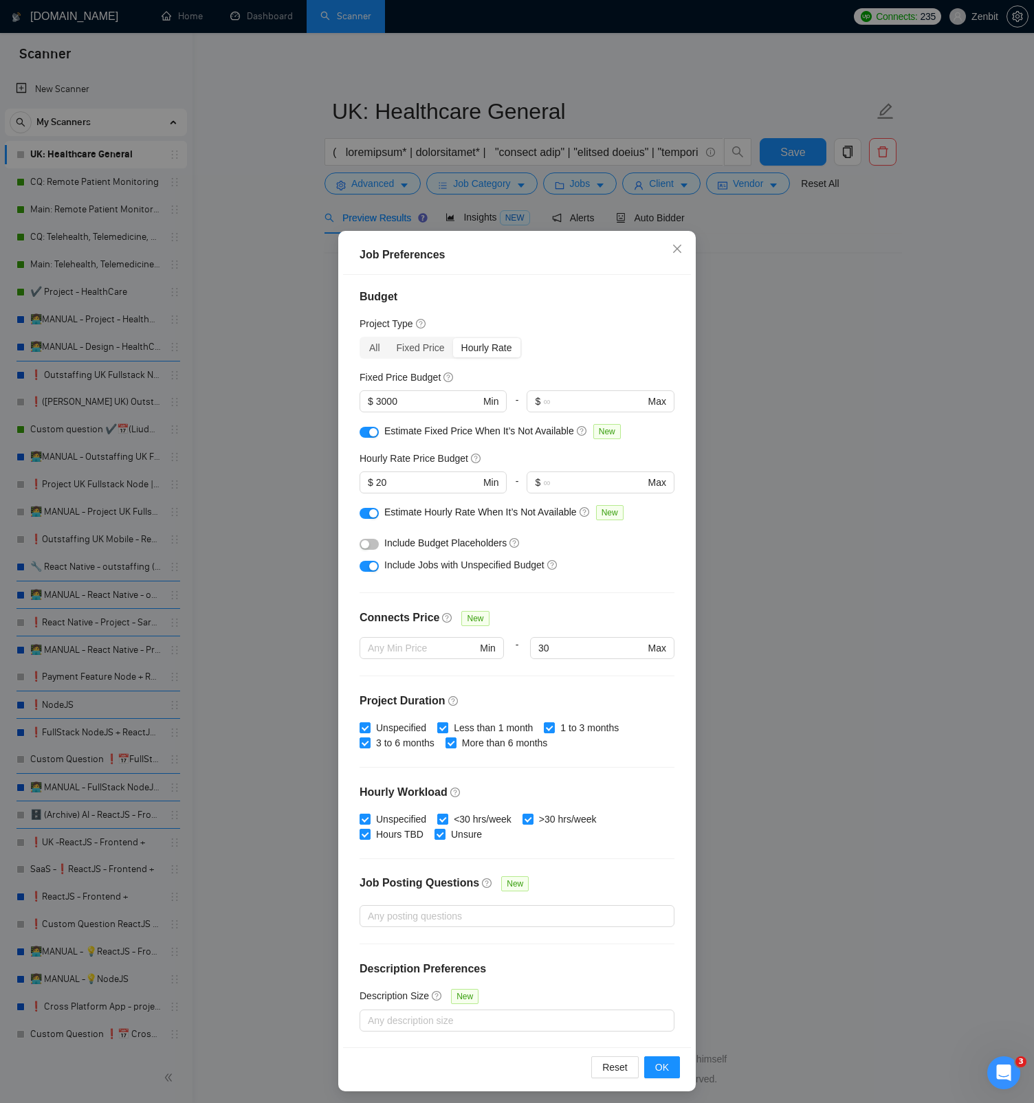
click at [732, 267] on div "Job Preferences Budget Project Type All Fixed Price Hourly Rate Fixed Price Bud…" at bounding box center [517, 551] width 1034 height 1103
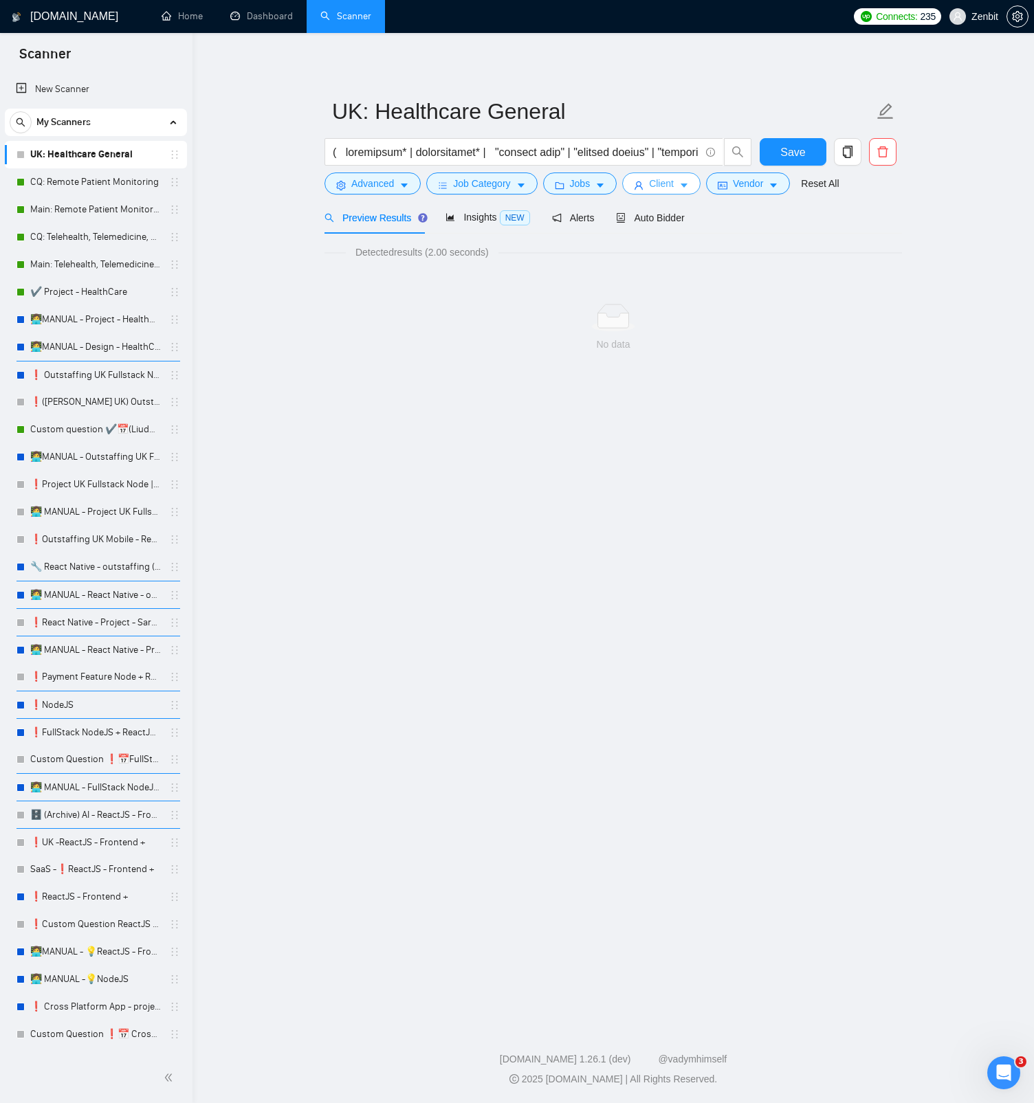
click at [687, 192] on button "Client" at bounding box center [661, 184] width 78 height 22
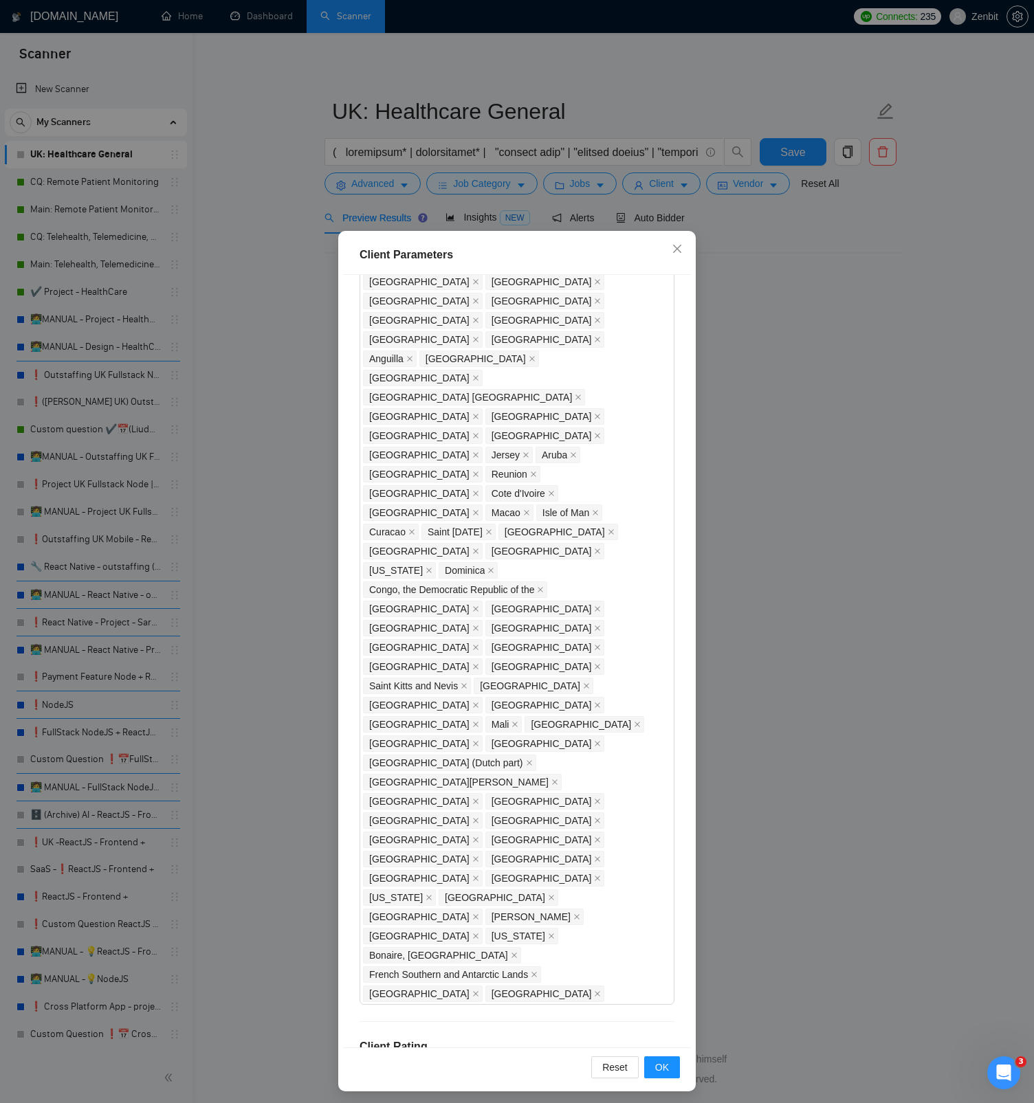
scroll to position [5, 0]
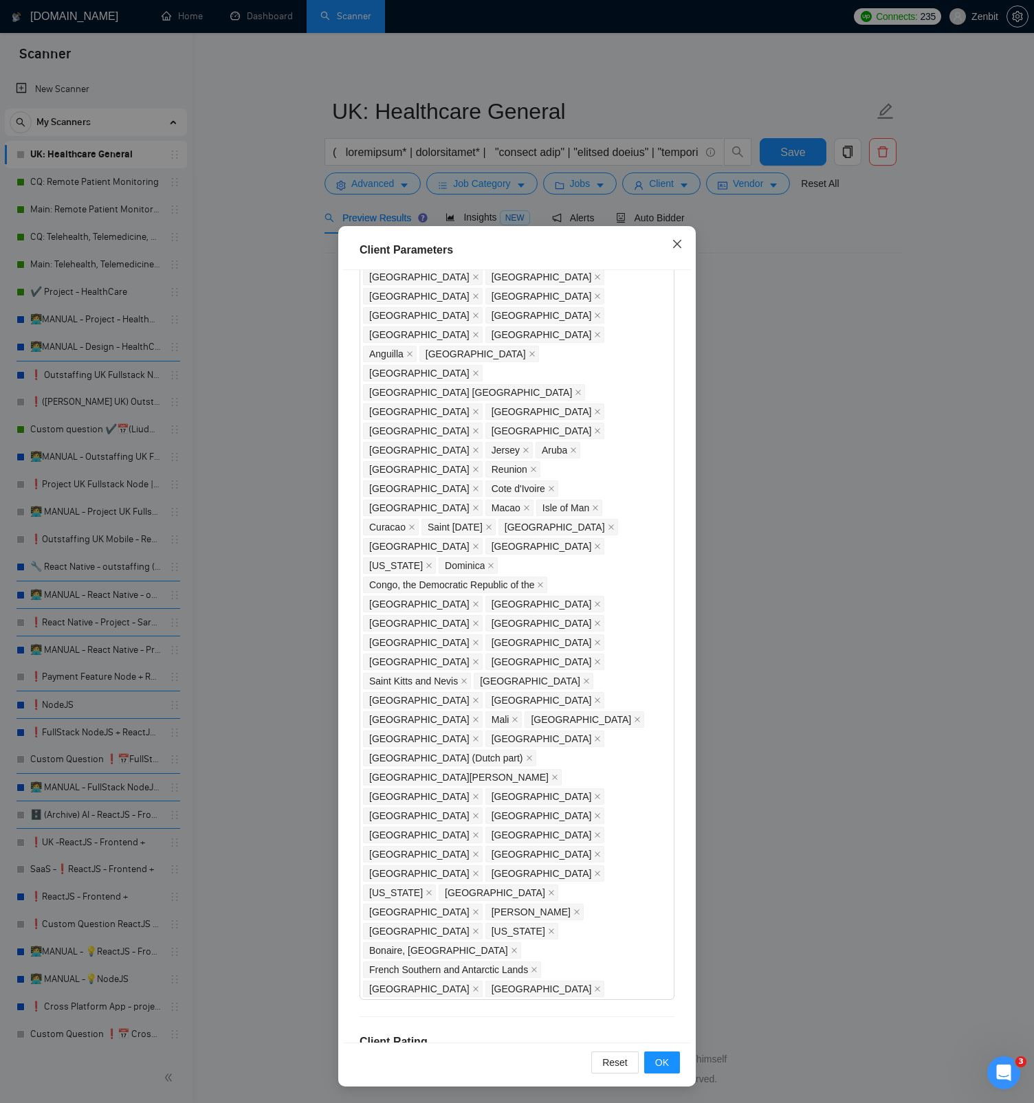
click at [676, 247] on icon "close" at bounding box center [677, 244] width 11 height 11
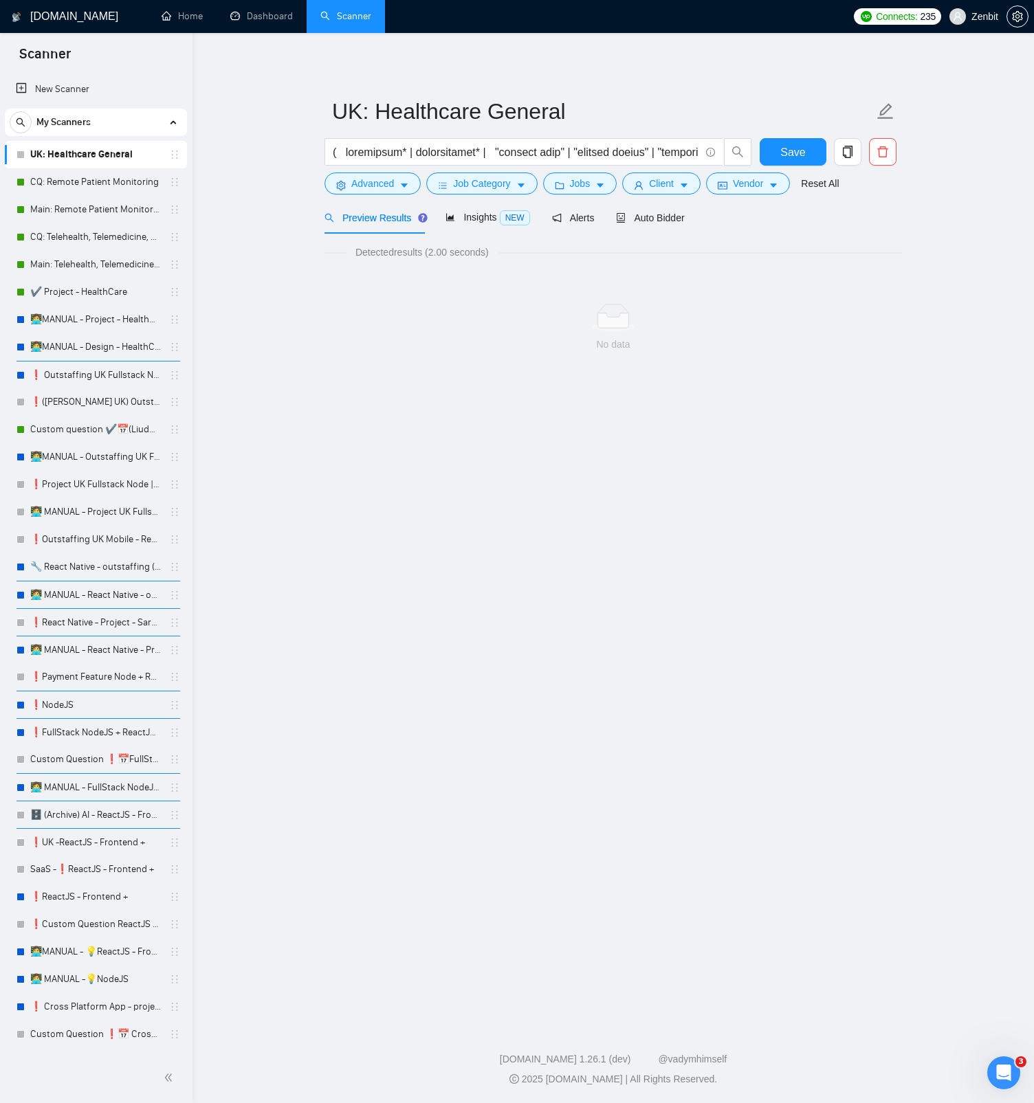
scroll to position [0, 0]
click at [727, 181] on icon "idcard" at bounding box center [723, 186] width 10 height 10
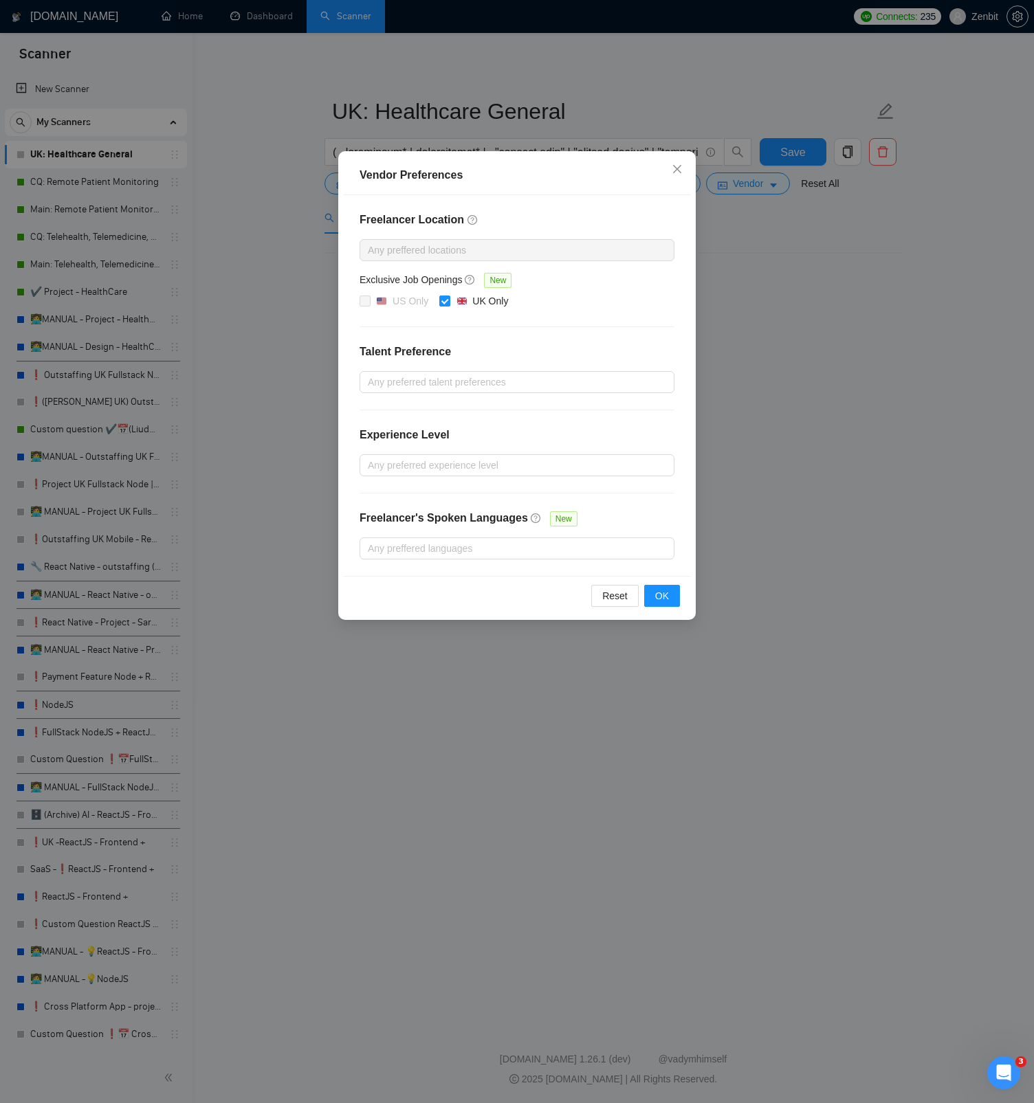
click at [734, 351] on div "Vendor Preferences Freelancer Location Any preffered locations Exclusive Job Op…" at bounding box center [517, 551] width 1034 height 1103
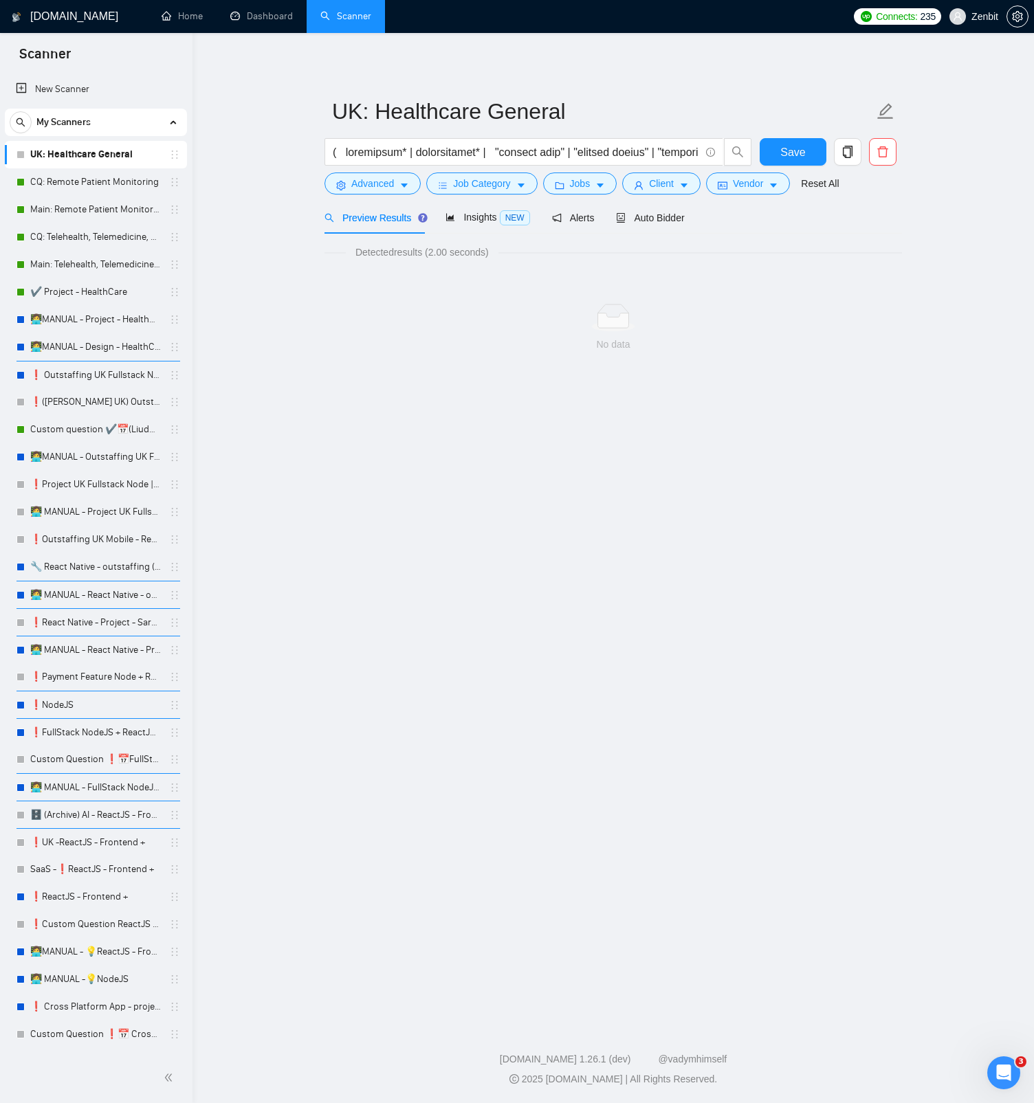
click at [818, 403] on main "UK: Healthcare General Save Advanced Job Category Jobs Client Vendor Reset All …" at bounding box center [612, 526] width 797 height 942
click at [687, 316] on div at bounding box center [612, 317] width 555 height 27
click at [660, 218] on span "Auto Bidder" at bounding box center [650, 217] width 68 height 11
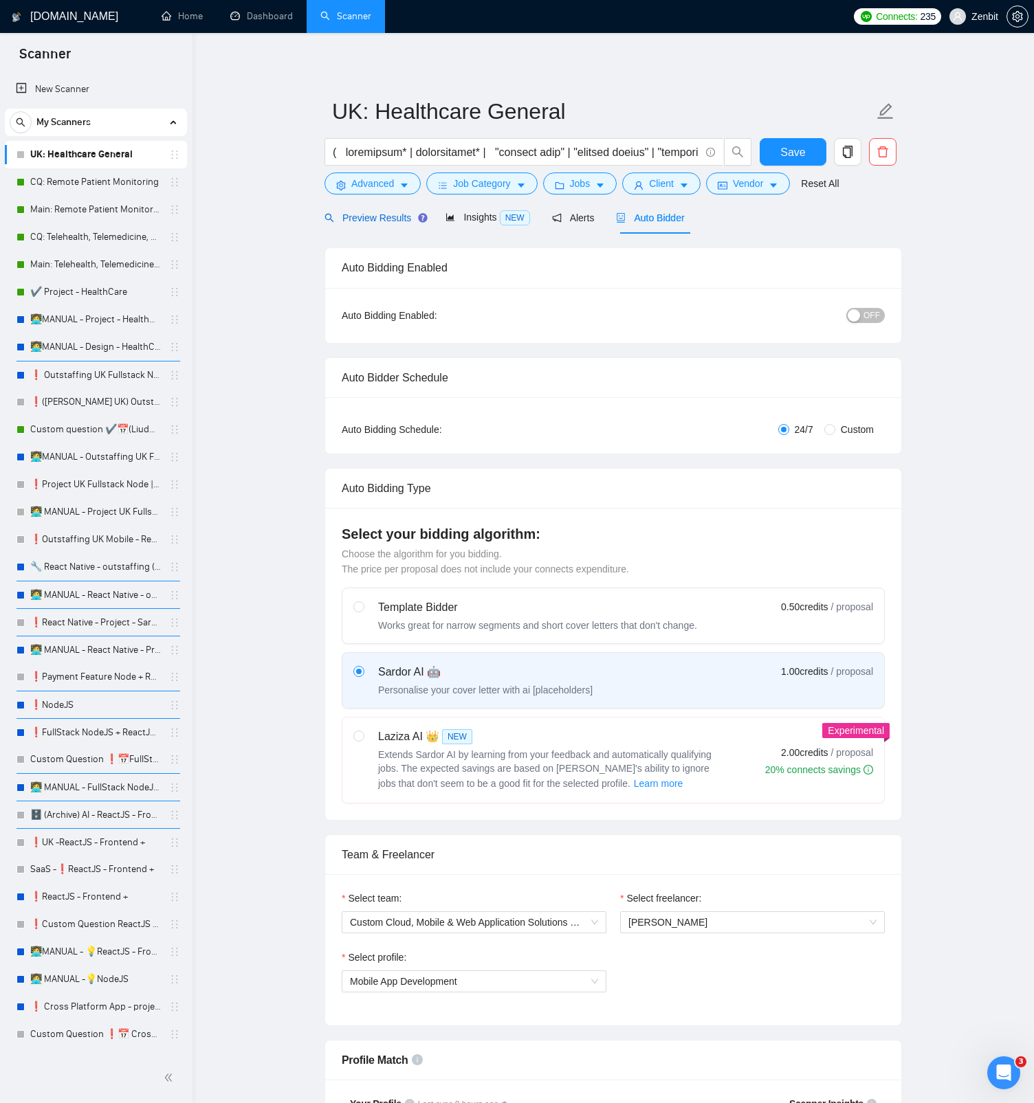
click at [401, 222] on span "Preview Results" at bounding box center [373, 217] width 99 height 11
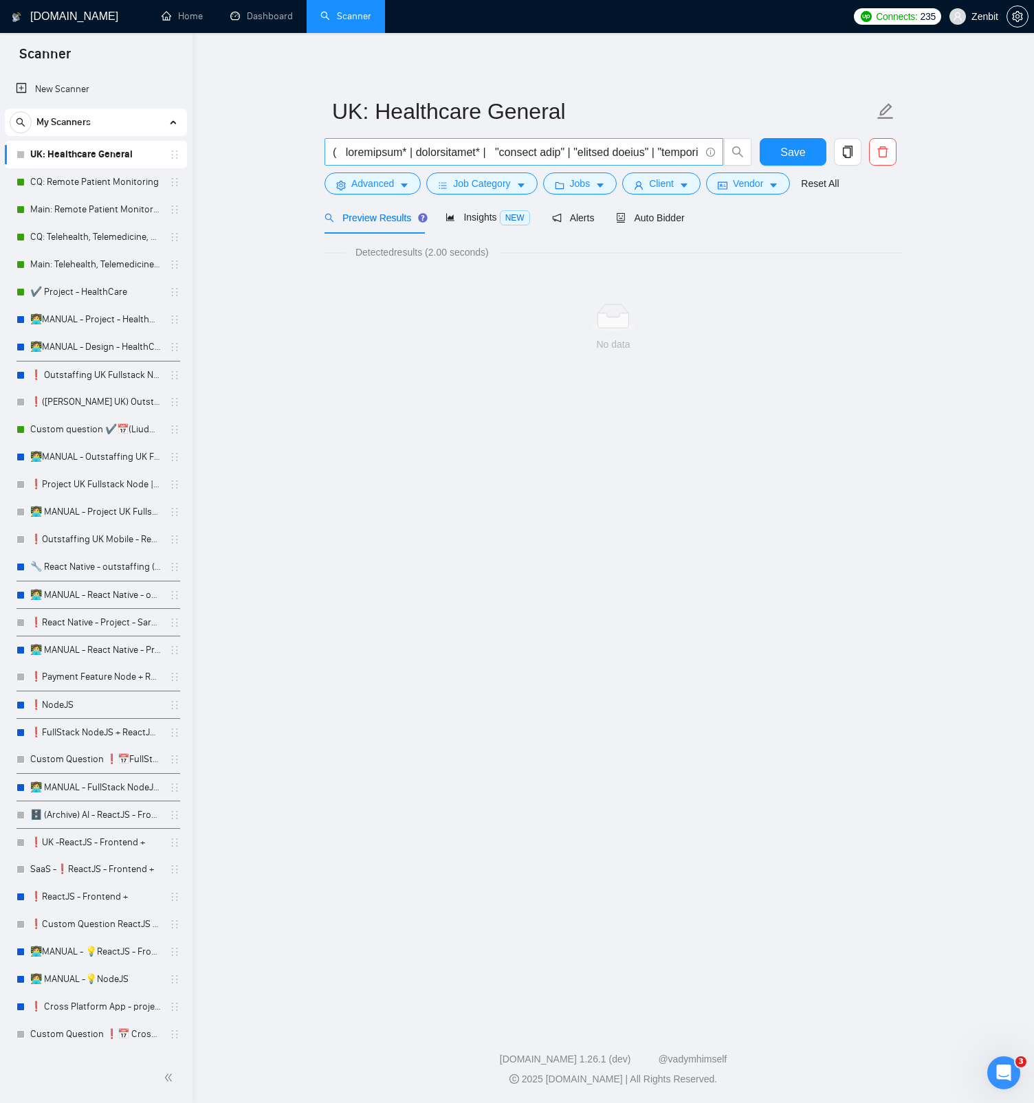
click at [594, 152] on input "text" at bounding box center [516, 152] width 367 height 17
paste input "( telehealth* | telemedicine* | "virtual care" | "virtual clinic" | "virtual ho…"
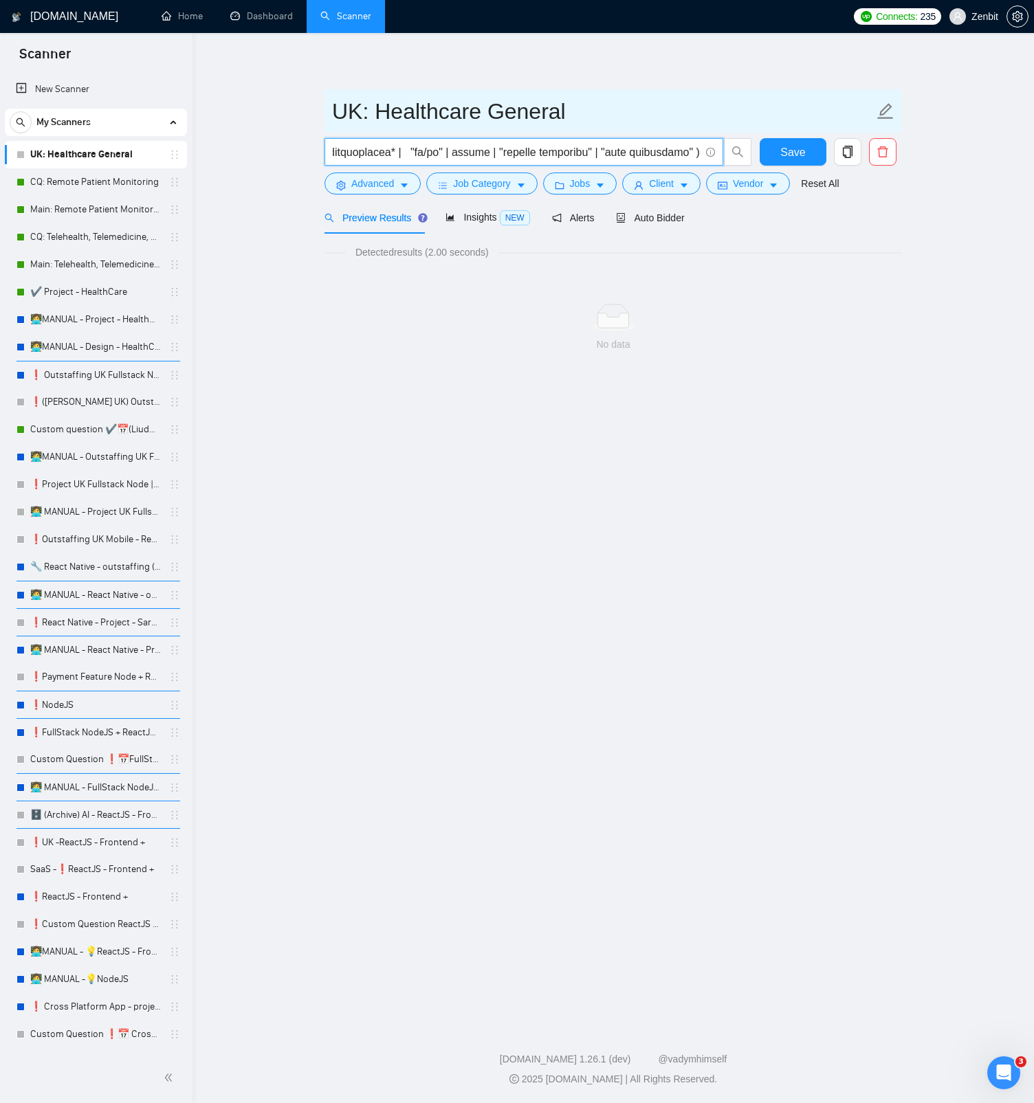
type input "( telehealth* | telemedicine* | "virtual care" | "virtual clinic" | "virtual ho…"
click at [624, 96] on input "UK: Healthcare General" at bounding box center [603, 111] width 542 height 34
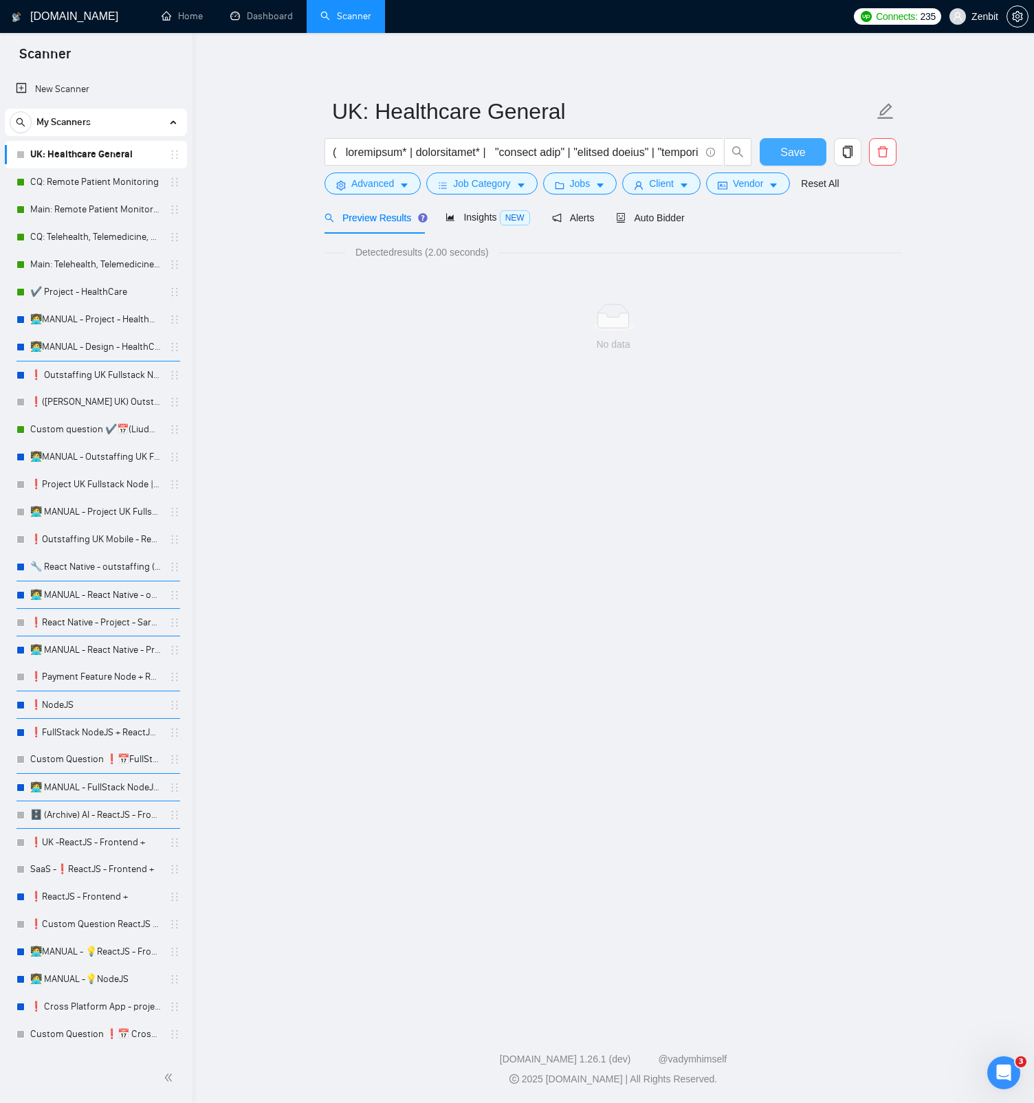
click at [780, 148] on span "Save" at bounding box center [792, 152] width 25 height 17
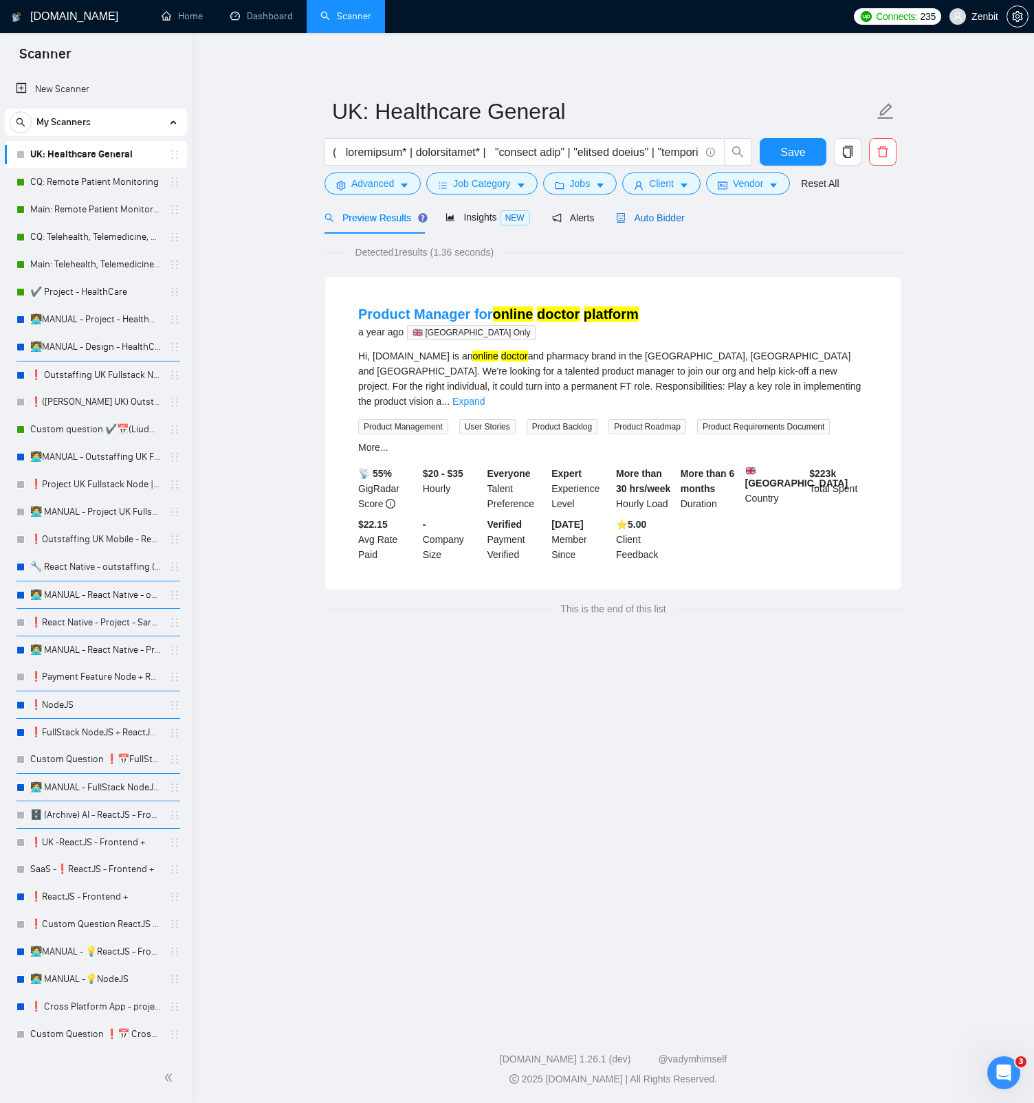
click at [674, 221] on span "Auto Bidder" at bounding box center [650, 217] width 68 height 11
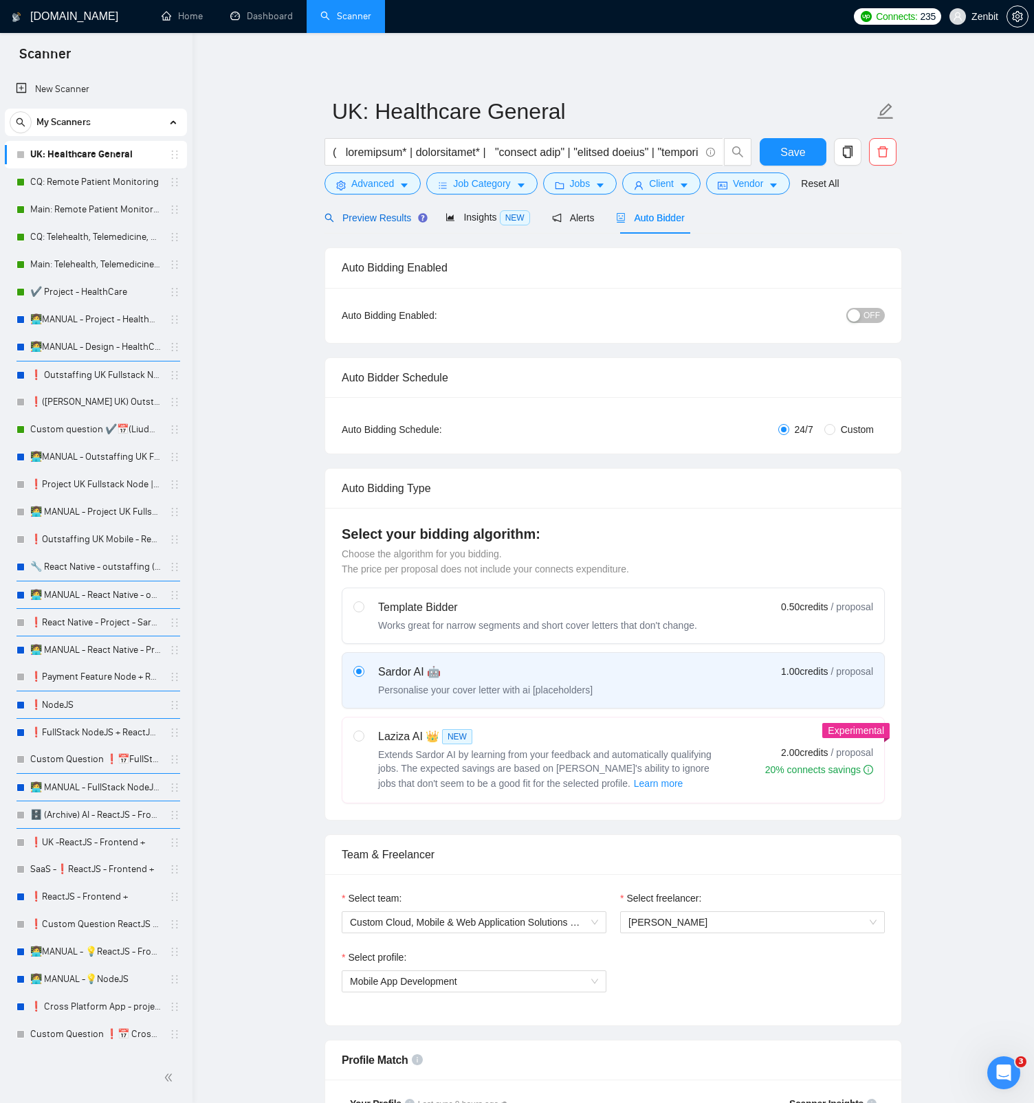
click at [357, 219] on span "Preview Results" at bounding box center [373, 217] width 99 height 11
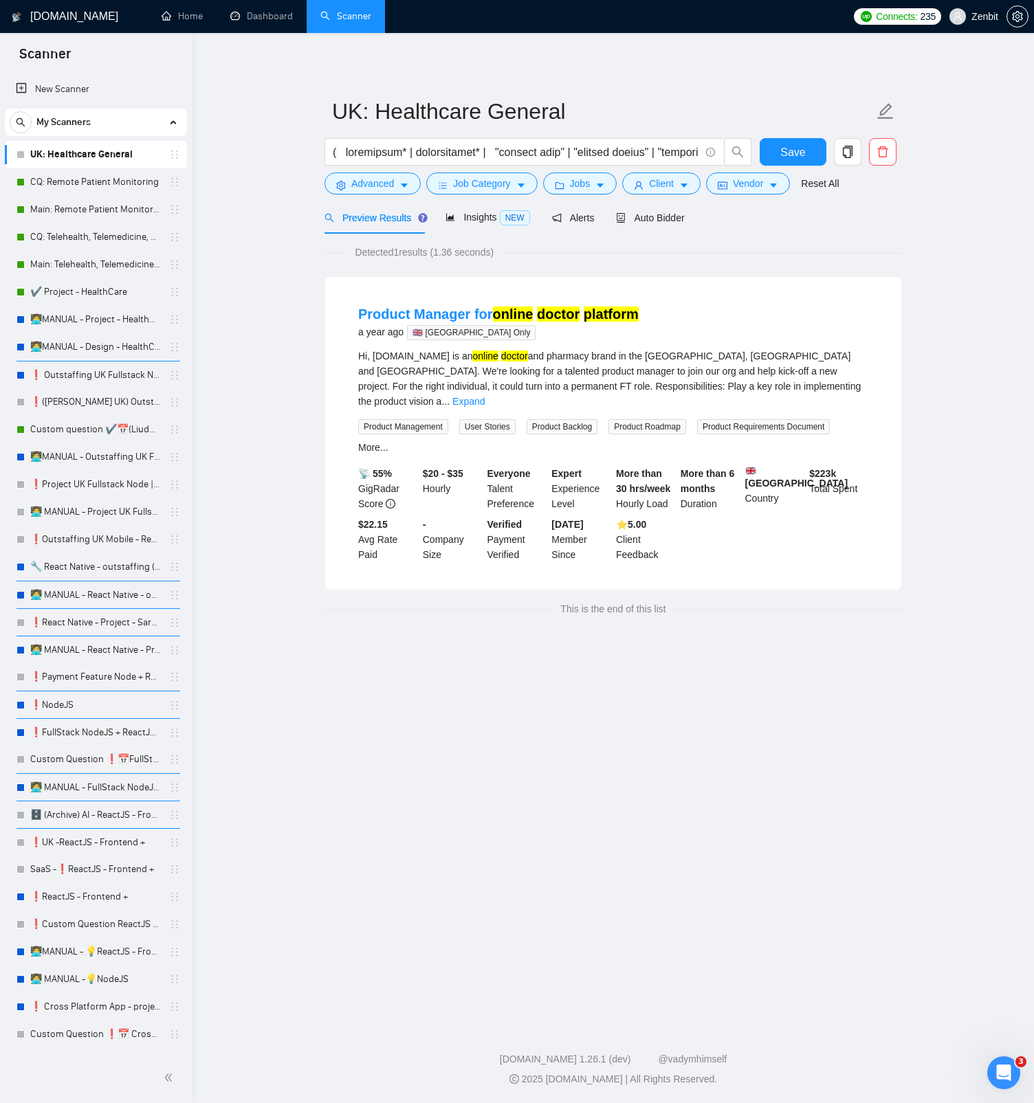
click at [305, 260] on main "UK: Healthcare General Save Advanced Job Category Jobs Client Vendor Reset All …" at bounding box center [612, 526] width 797 height 942
click at [516, 156] on input "text" at bounding box center [516, 152] width 367 height 17
paste input "( telehealth* | telemedicine* | "virtual care" | "virtual clinic" | "virtual ho…"
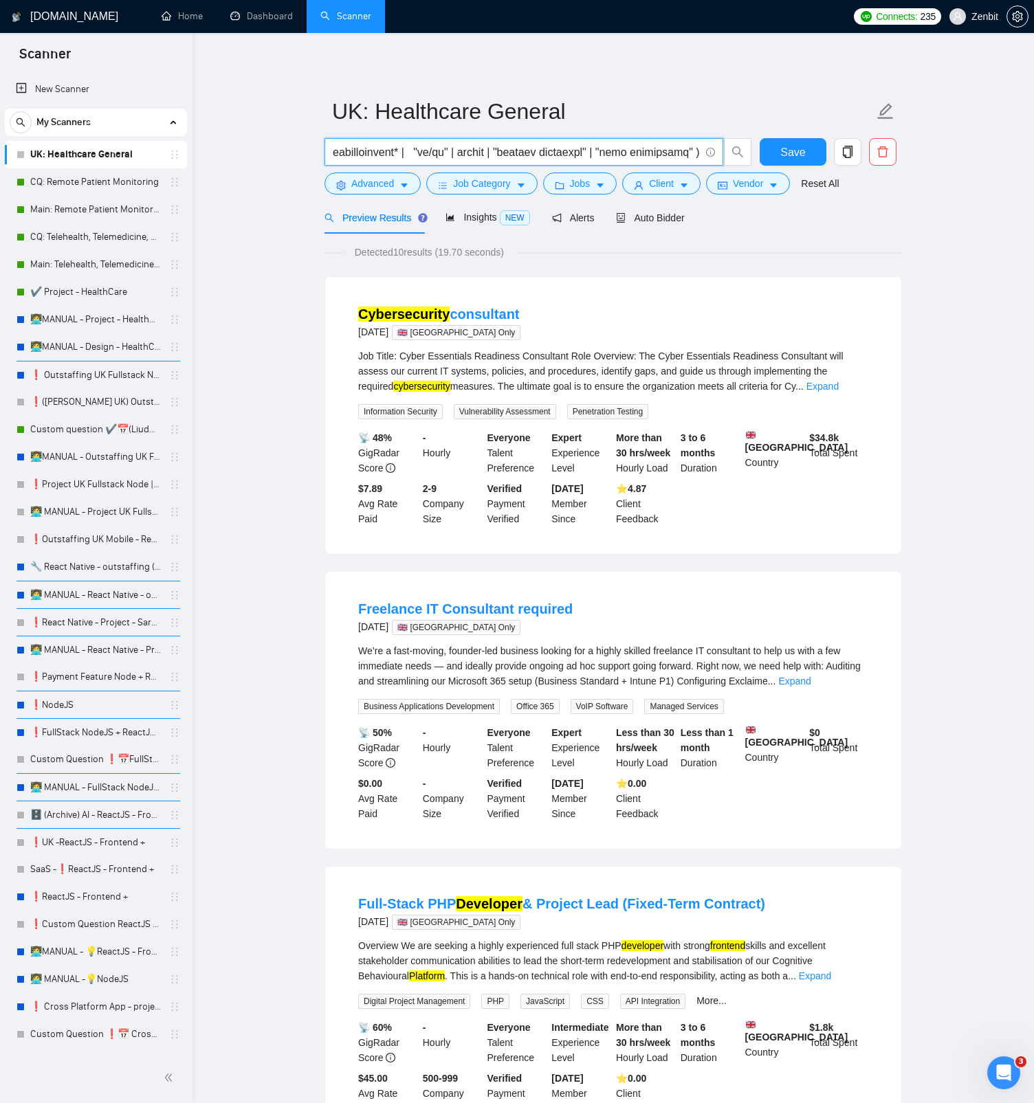
type input "( telehealth* | telemedicine* | "virtual care" | "virtual clinic" | "virtual ho…"
click at [842, 394] on div "Job Title: Cyber Essentials Readiness Consultant Role Overview: The Cyber Essen…" at bounding box center [613, 383] width 510 height 71
click at [590, 157] on input "text" at bounding box center [516, 152] width 367 height 17
click at [582, 147] on input "text" at bounding box center [516, 152] width 367 height 17
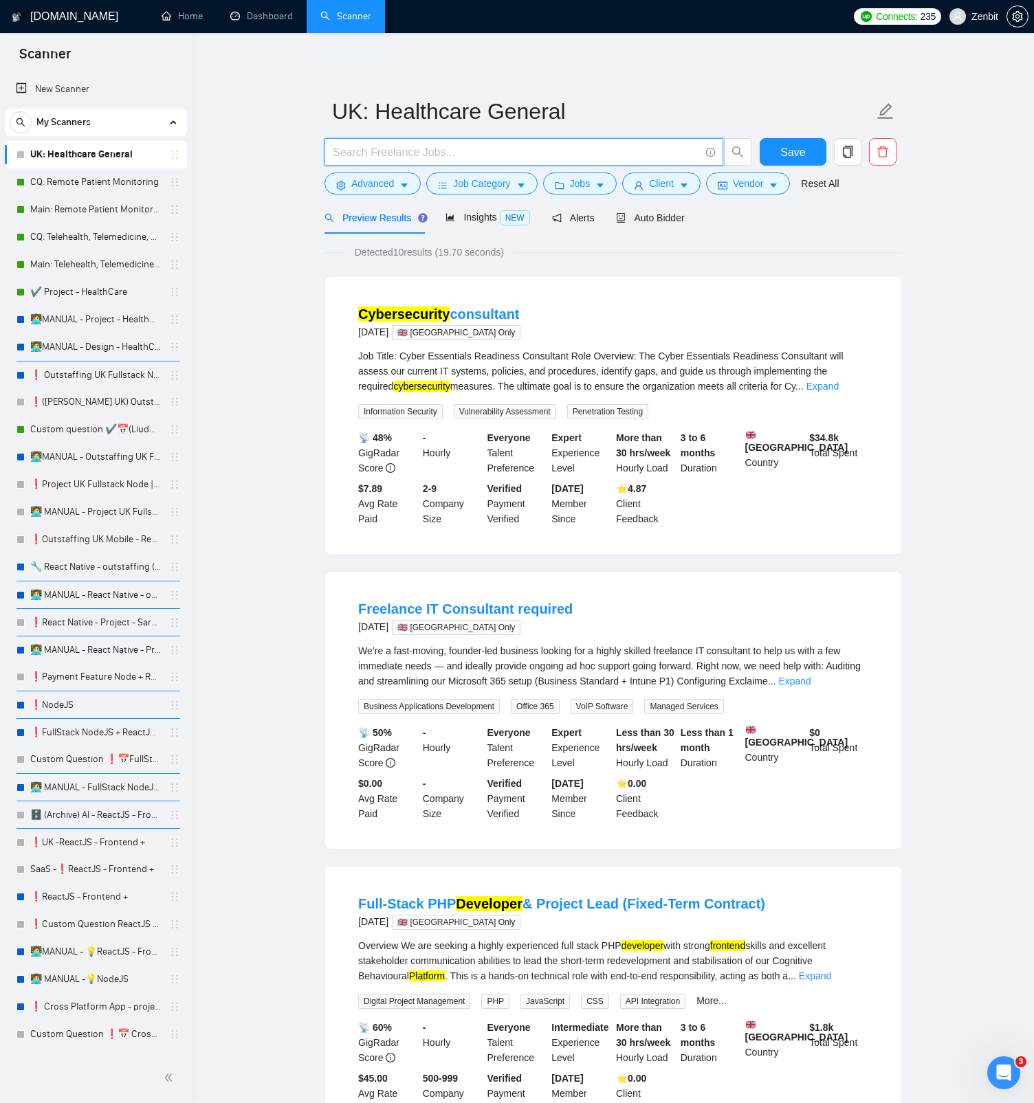
paste input "( healthcare | healthtech | medtech | telehealth* | telemedicine* | "virtual ca…"
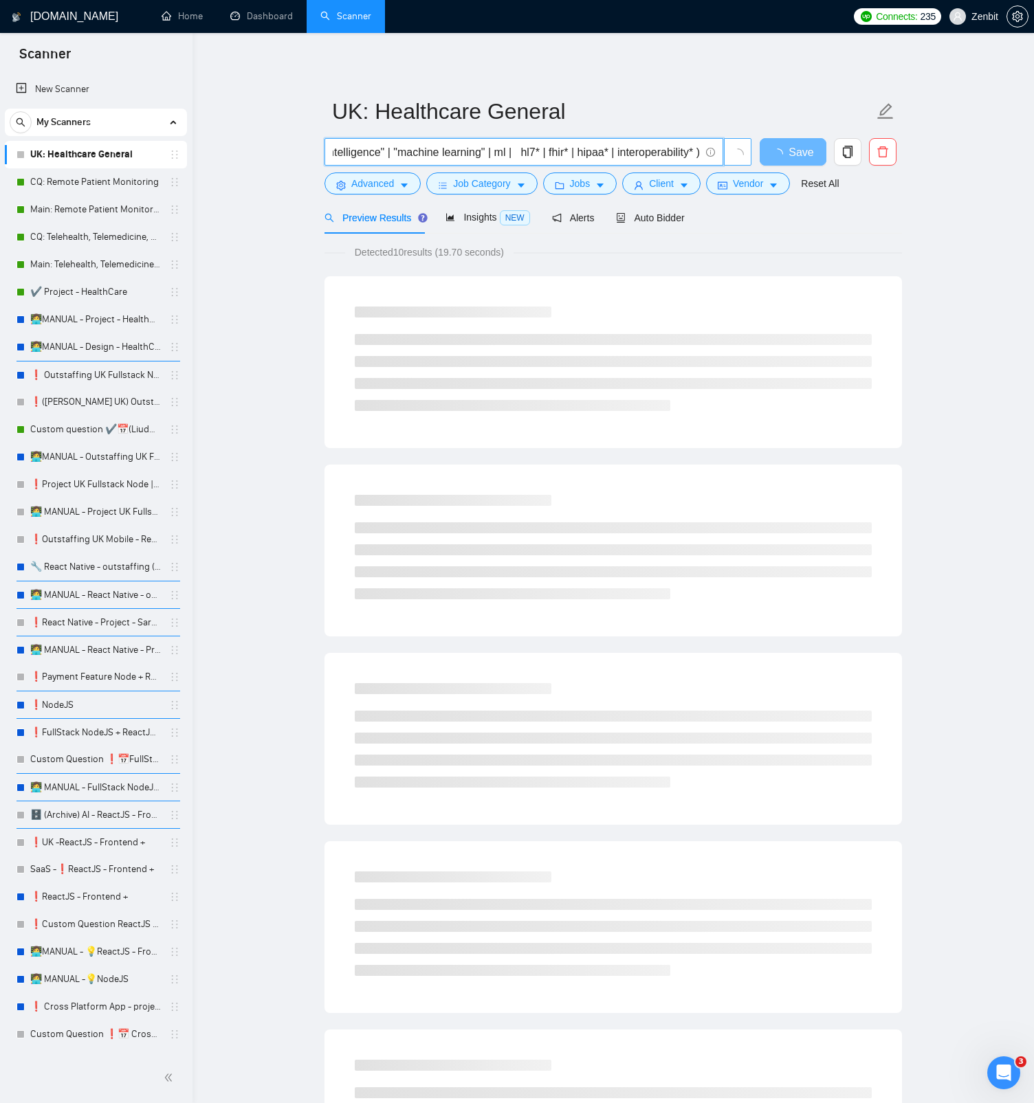
click at [742, 155] on icon "loading" at bounding box center [737, 154] width 12 height 12
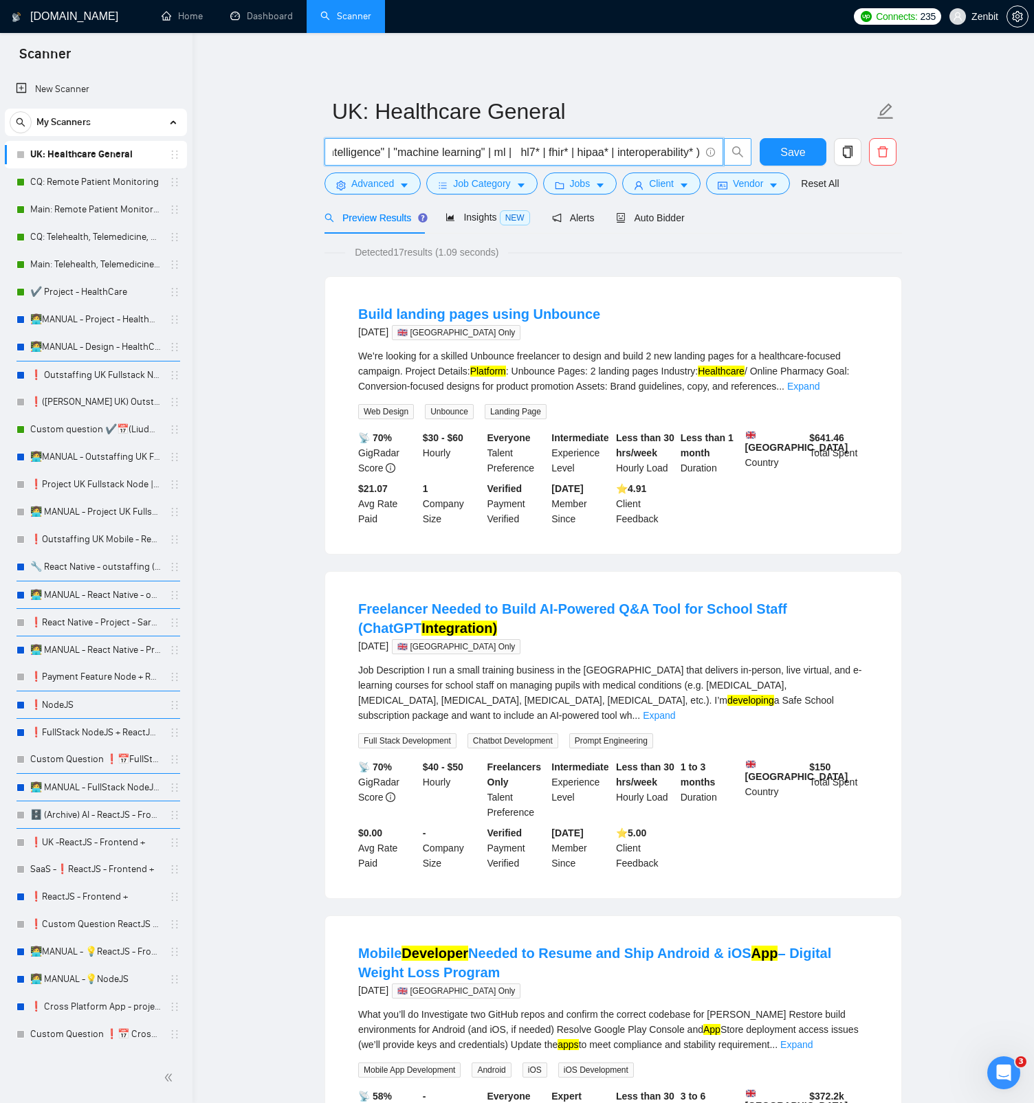
click at [509, 156] on input "( healthcare | healthtech | medtech | telehealth* | telemedicine* | "virtual ca…" at bounding box center [516, 152] width 367 height 17
drag, startPoint x: 529, startPoint y: 151, endPoint x: 173, endPoint y: 145, distance: 356.1
drag, startPoint x: 480, startPoint y: 151, endPoint x: 503, endPoint y: 148, distance: 22.8
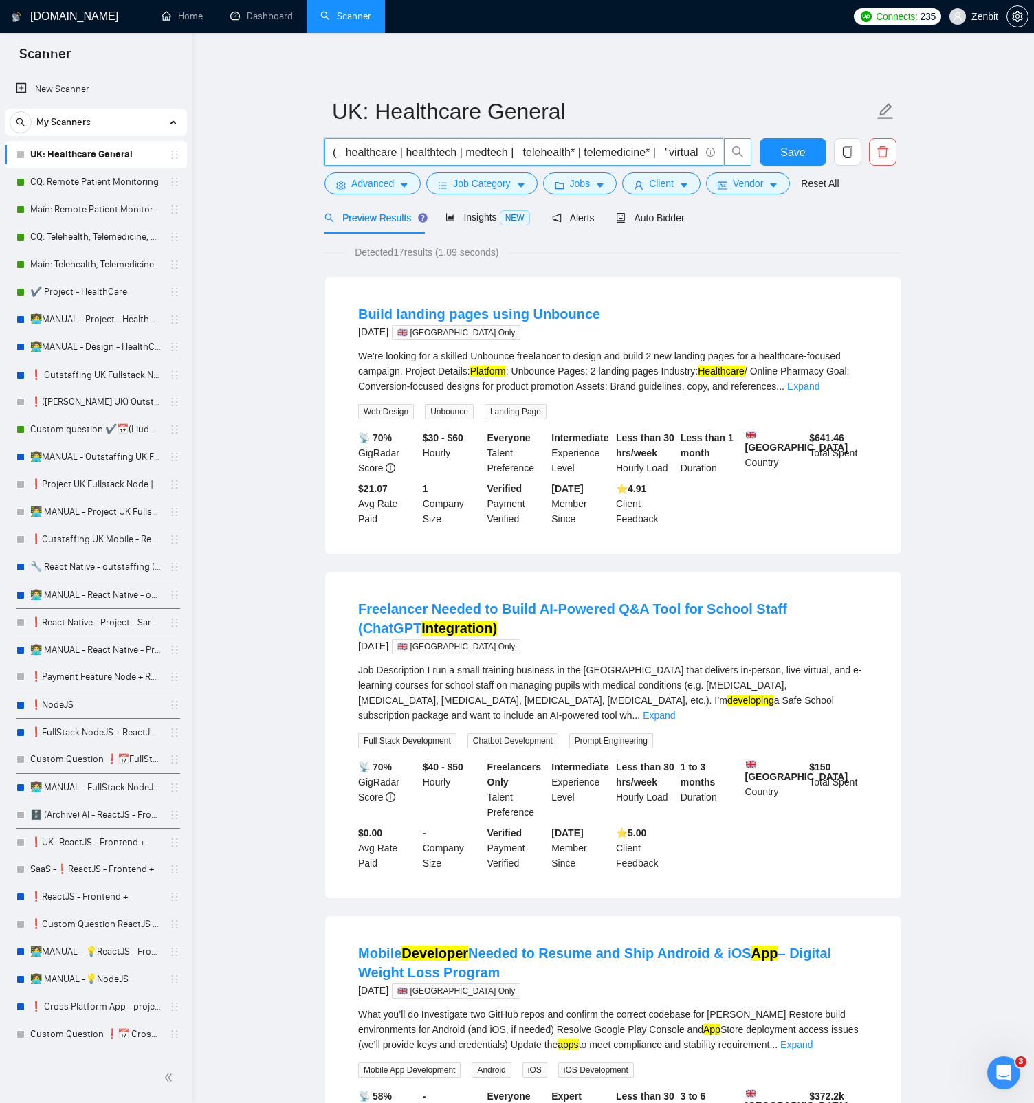
click at [480, 151] on input "( healthcare | healthtech | medtech | telehealth* | telemedicine* | "virtual ca…" at bounding box center [516, 152] width 367 height 17
type input "( healthcare | healthtech | medtech | telehealth* | telemedicine* | "virtual ca…"
click at [566, 148] on input "( healthcare | healthtech | medtech | telehealth* | telemedicine* | "virtual ca…" at bounding box center [516, 152] width 367 height 17
paste input "( health* | med* ) ( app* | software* | saas* | platform* | developer* | engine…"
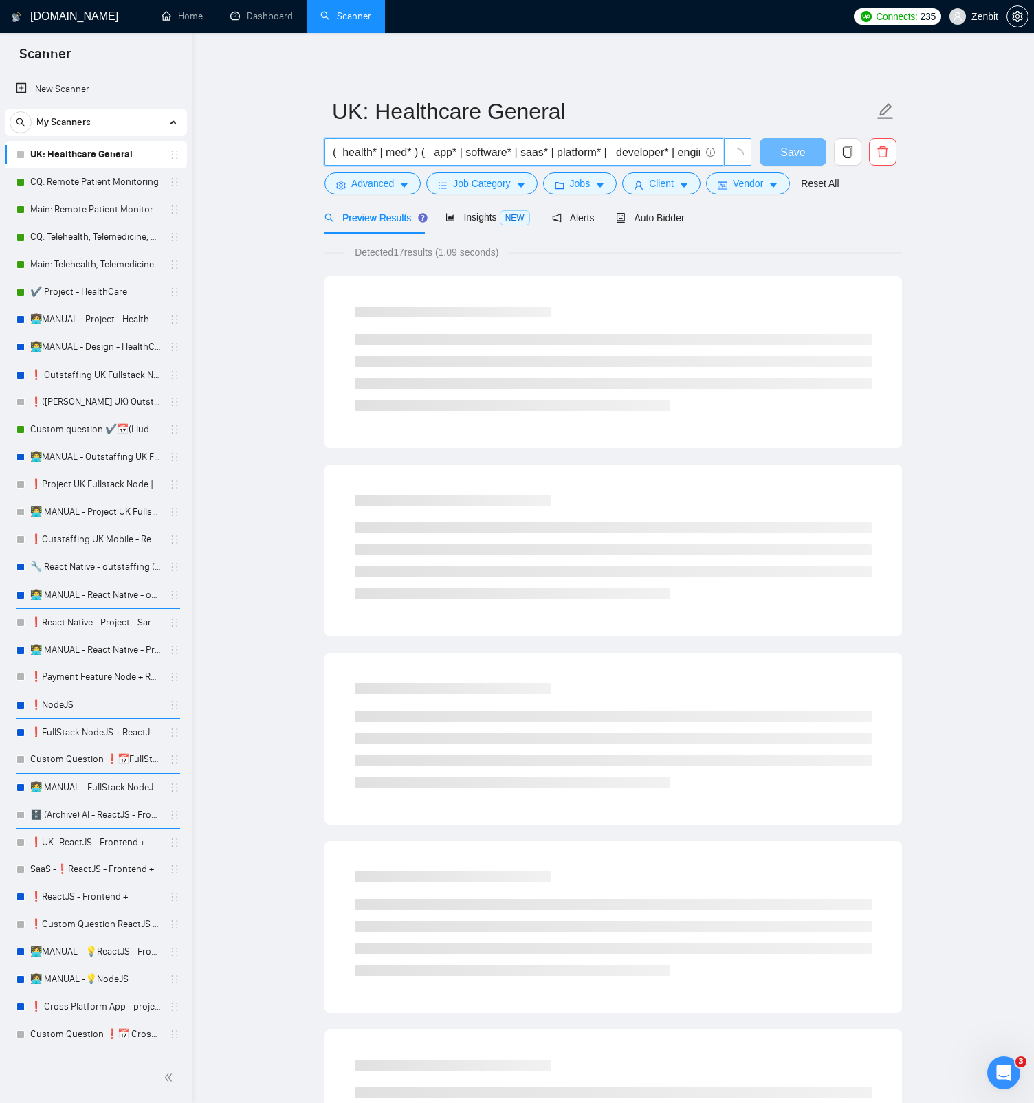
drag, startPoint x: 453, startPoint y: 144, endPoint x: 232, endPoint y: 151, distance: 220.8
click at [232, 151] on main "UK: Healthcare General ( health* | med* ) ( app* | software* | saas* | platform…" at bounding box center [612, 1115] width 797 height 2121
click at [365, 147] on input "( health* | med* ) ( app* | software* | saas* | platform* | developer* | engine…" at bounding box center [516, 152] width 367 height 17
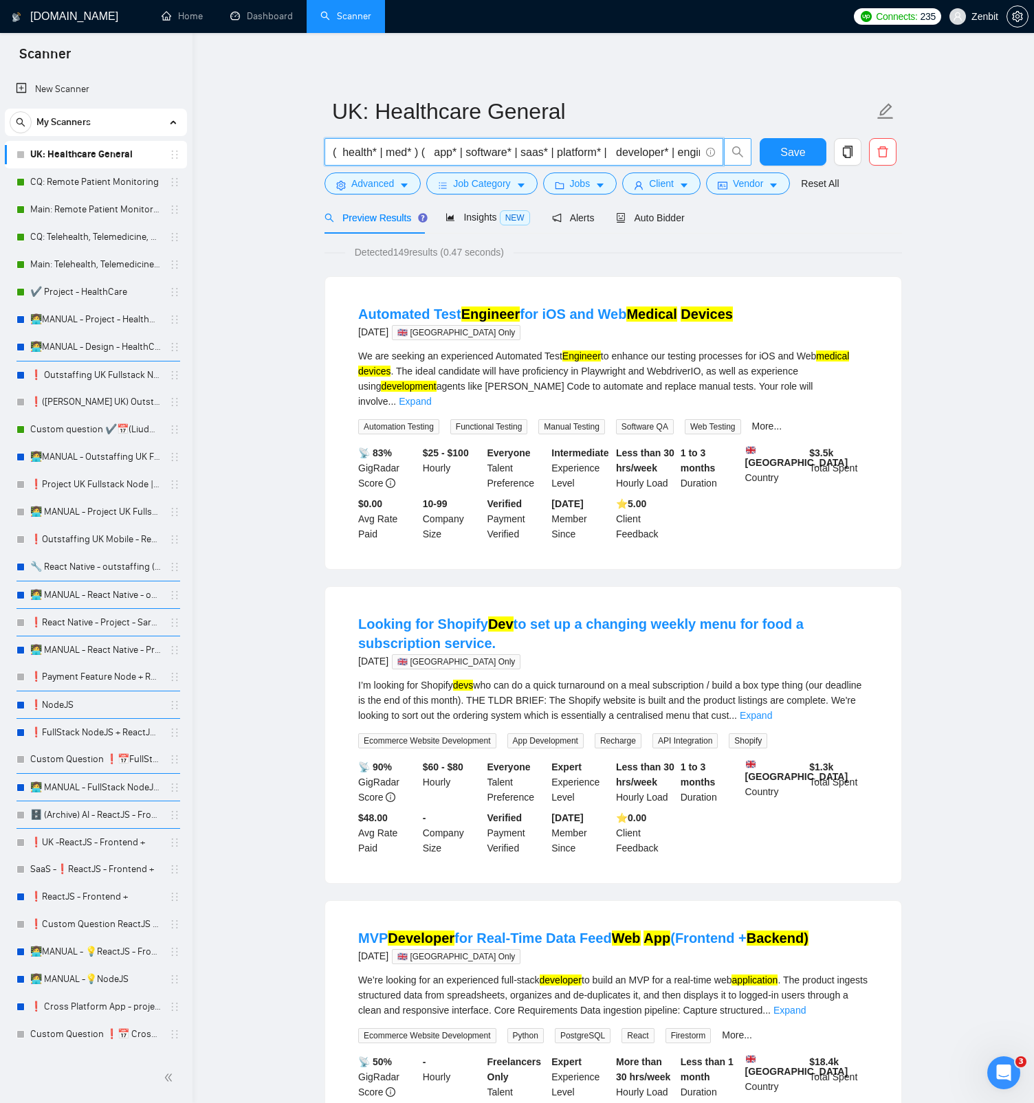
type input "( health* | med* ) ( app* | software* | saas* | platform* | developer* | engine…"
click at [431, 396] on link "Expand" at bounding box center [415, 401] width 32 height 11
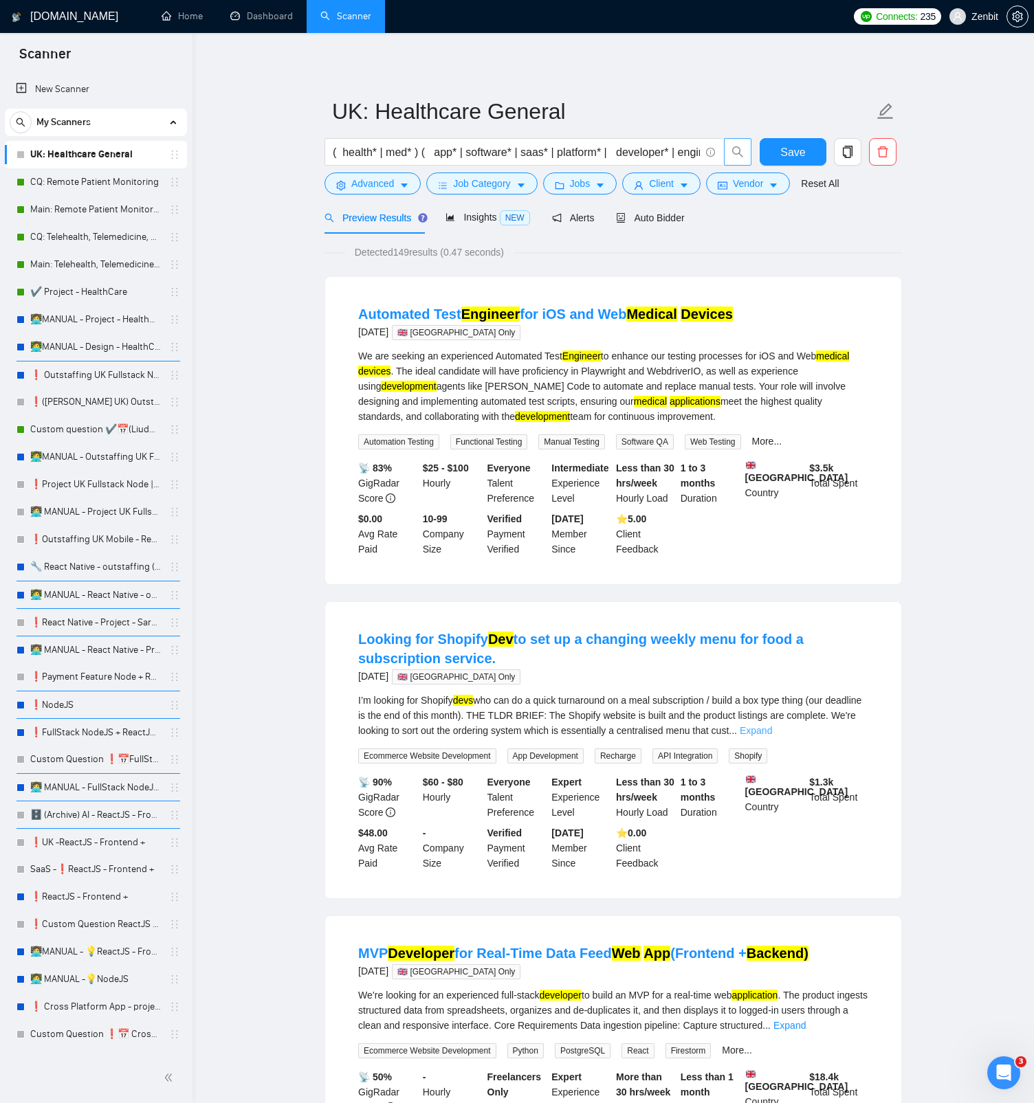
click at [772, 736] on link "Expand" at bounding box center [756, 730] width 32 height 11
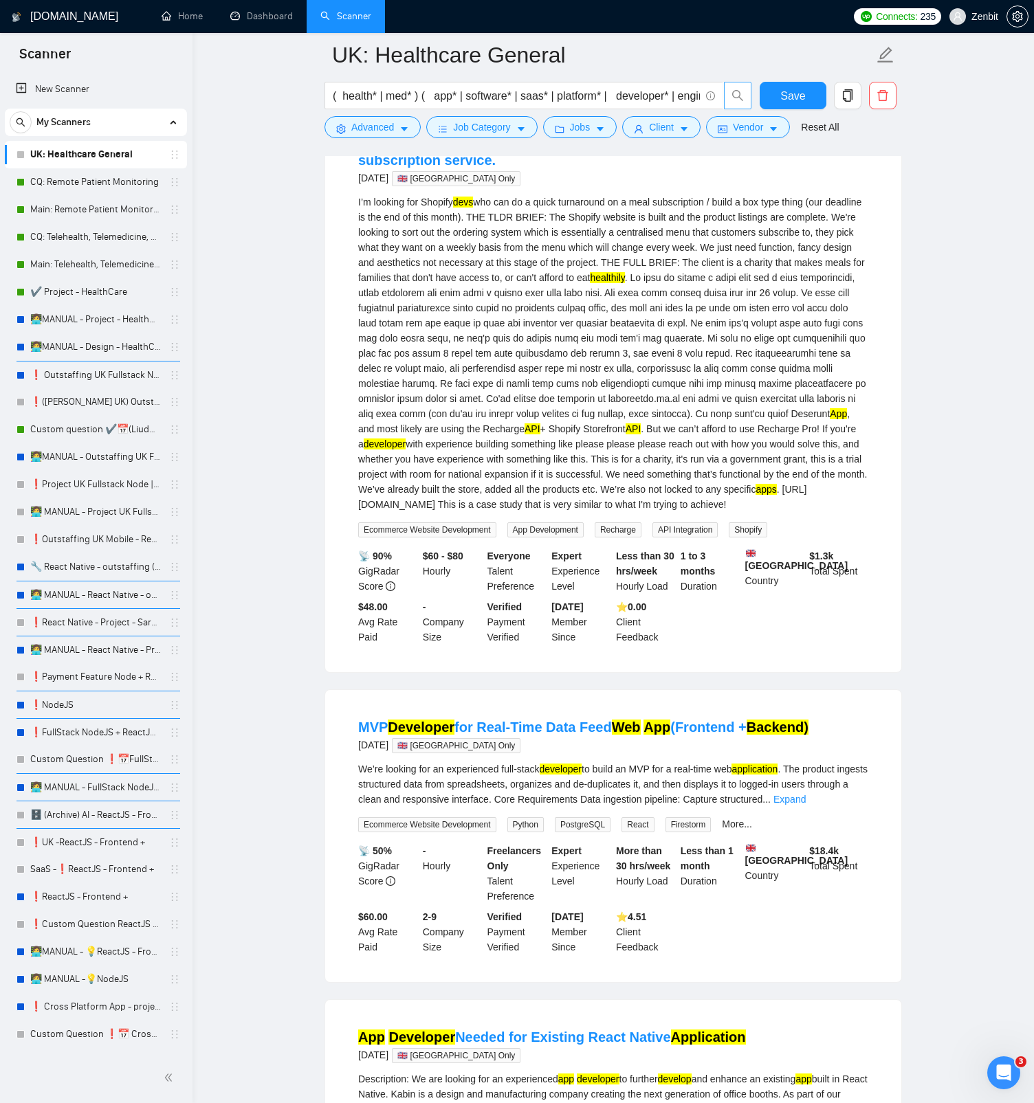
scroll to position [665, 0]
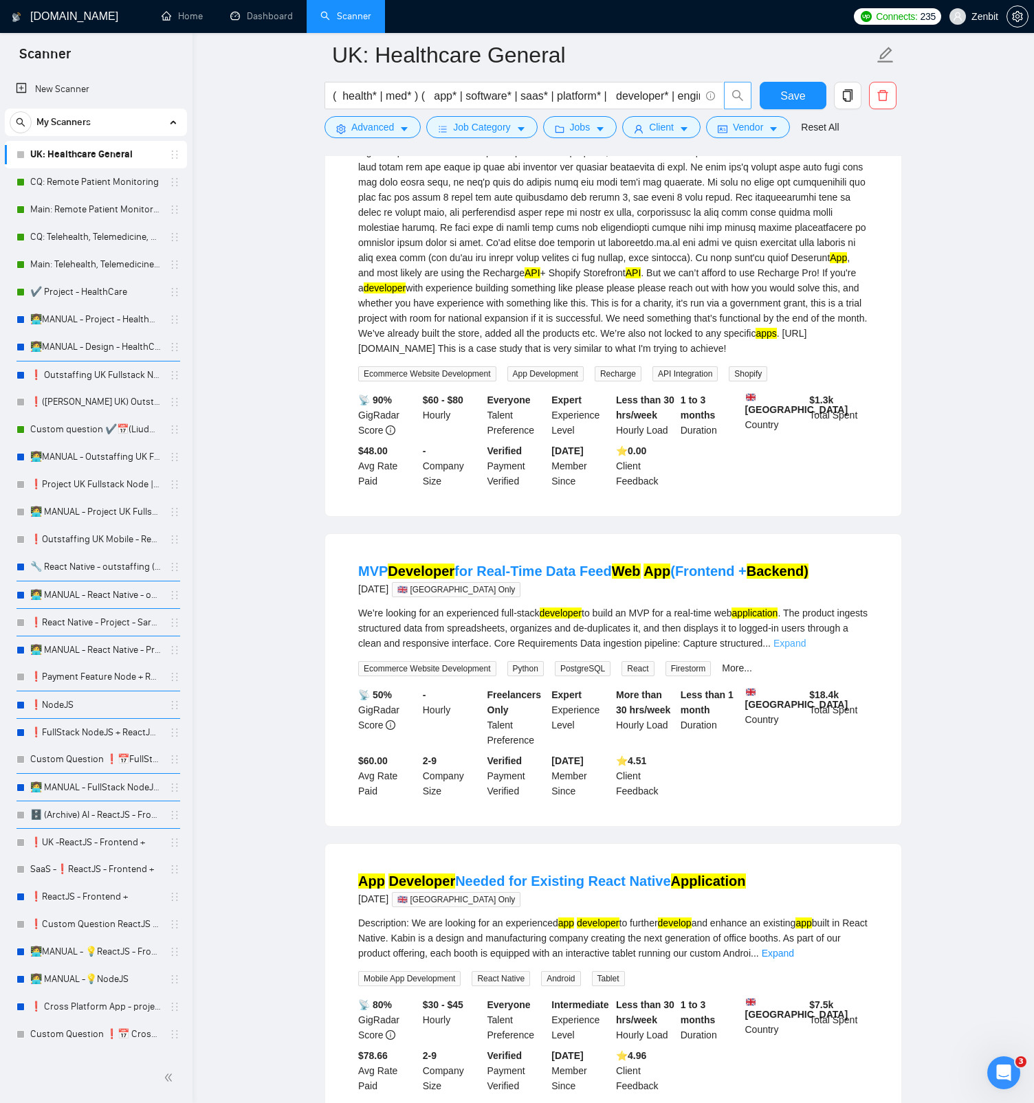
click at [806, 649] on link "Expand" at bounding box center [789, 643] width 32 height 11
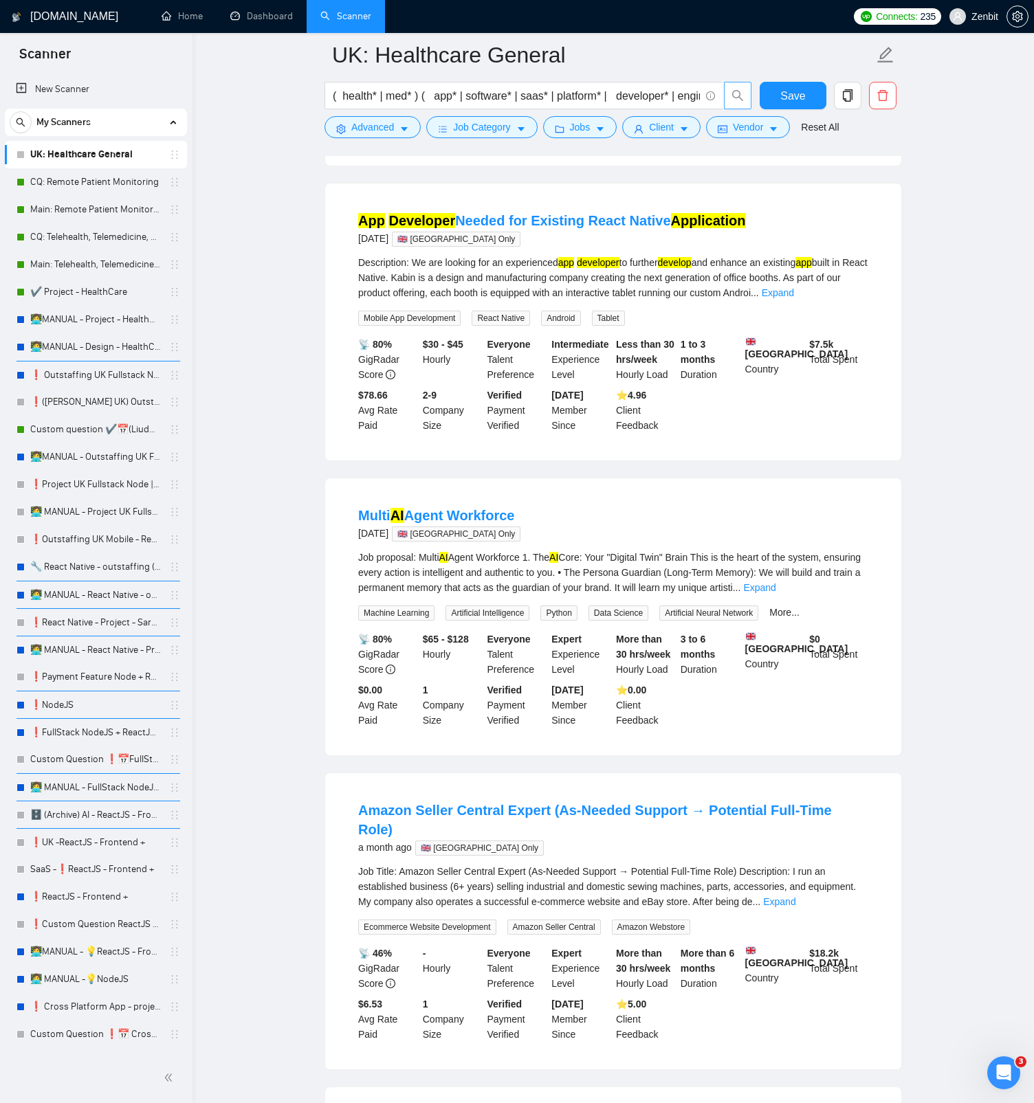
scroll to position [1531, 0]
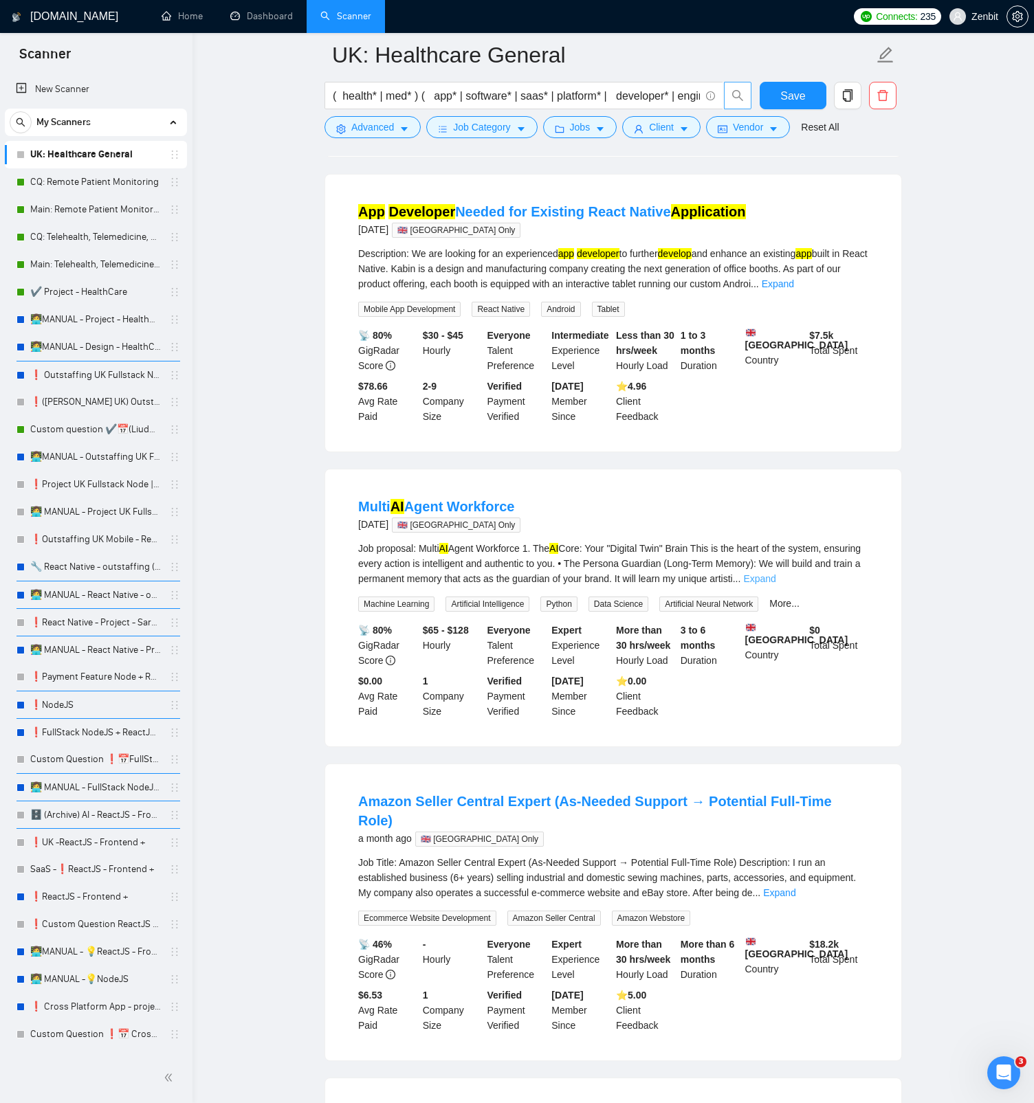
click at [775, 584] on link "Expand" at bounding box center [759, 578] width 32 height 11
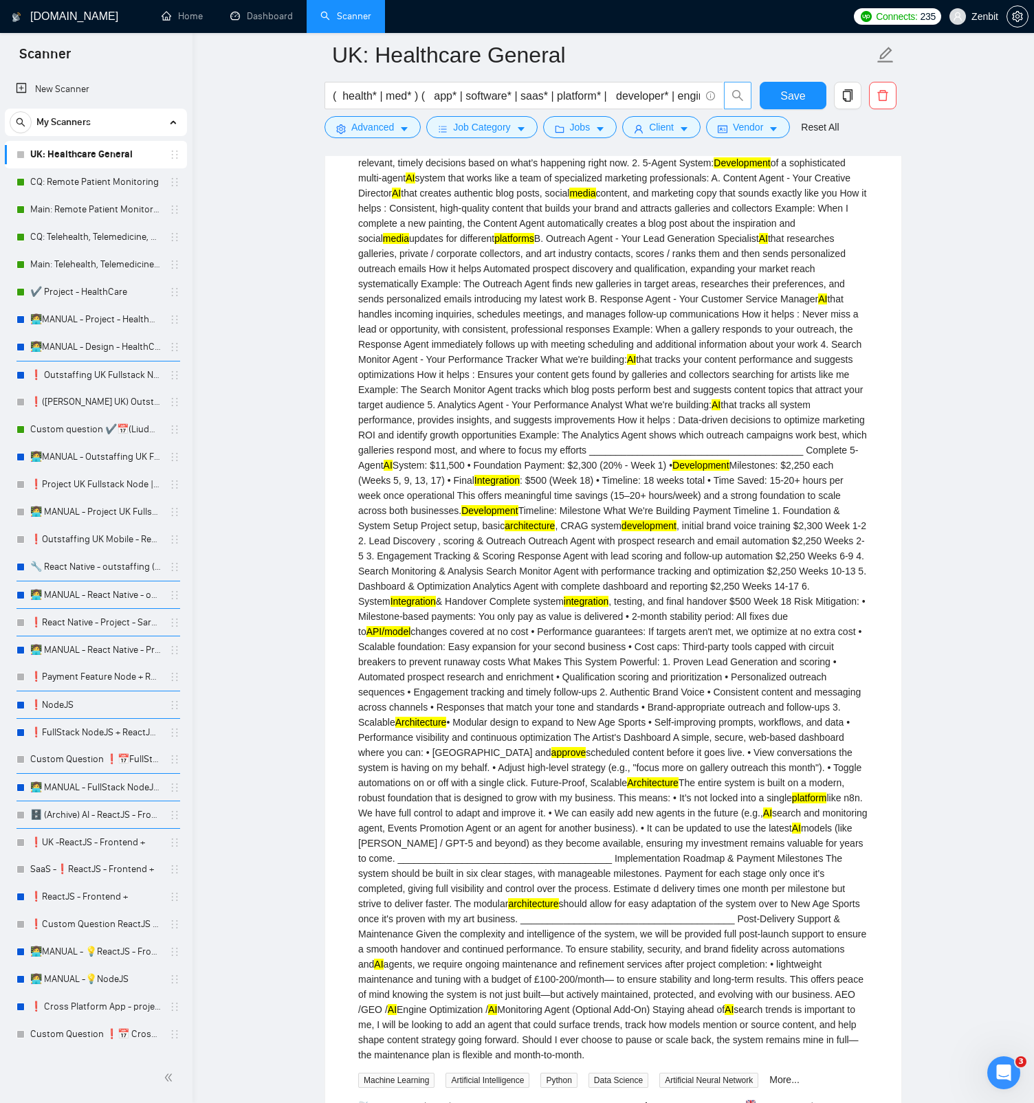
scroll to position [2781, 0]
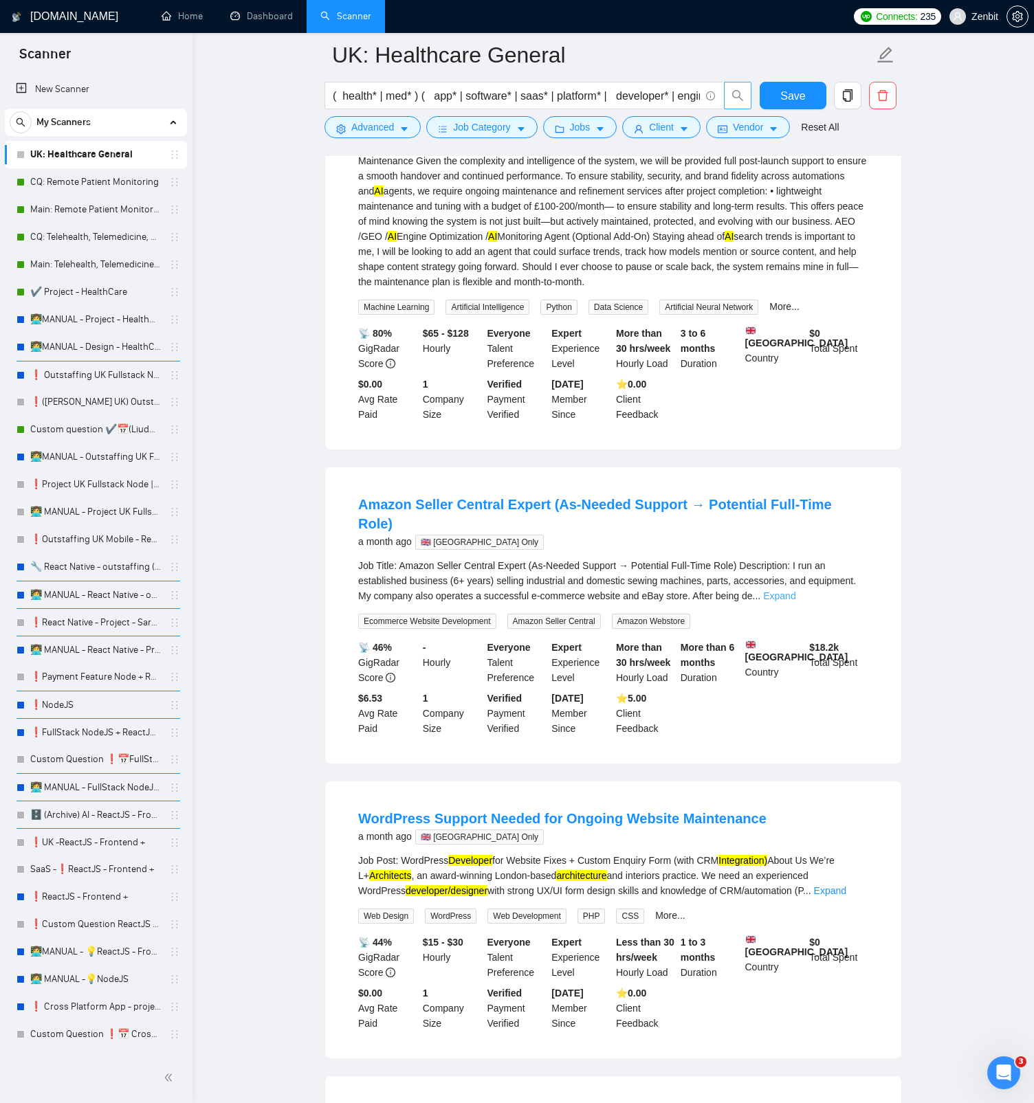
click at [795, 601] on link "Expand" at bounding box center [779, 595] width 32 height 11
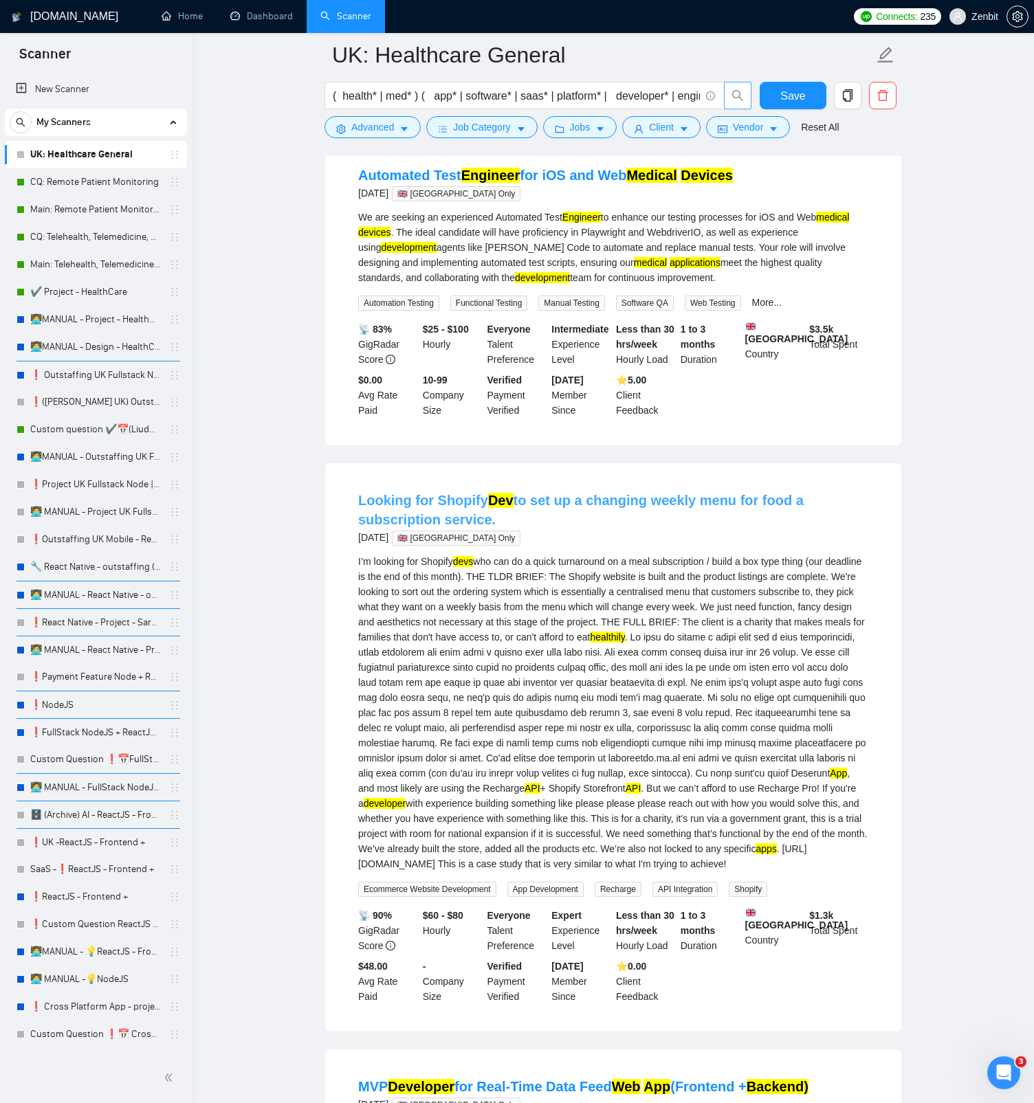
scroll to position [0, 0]
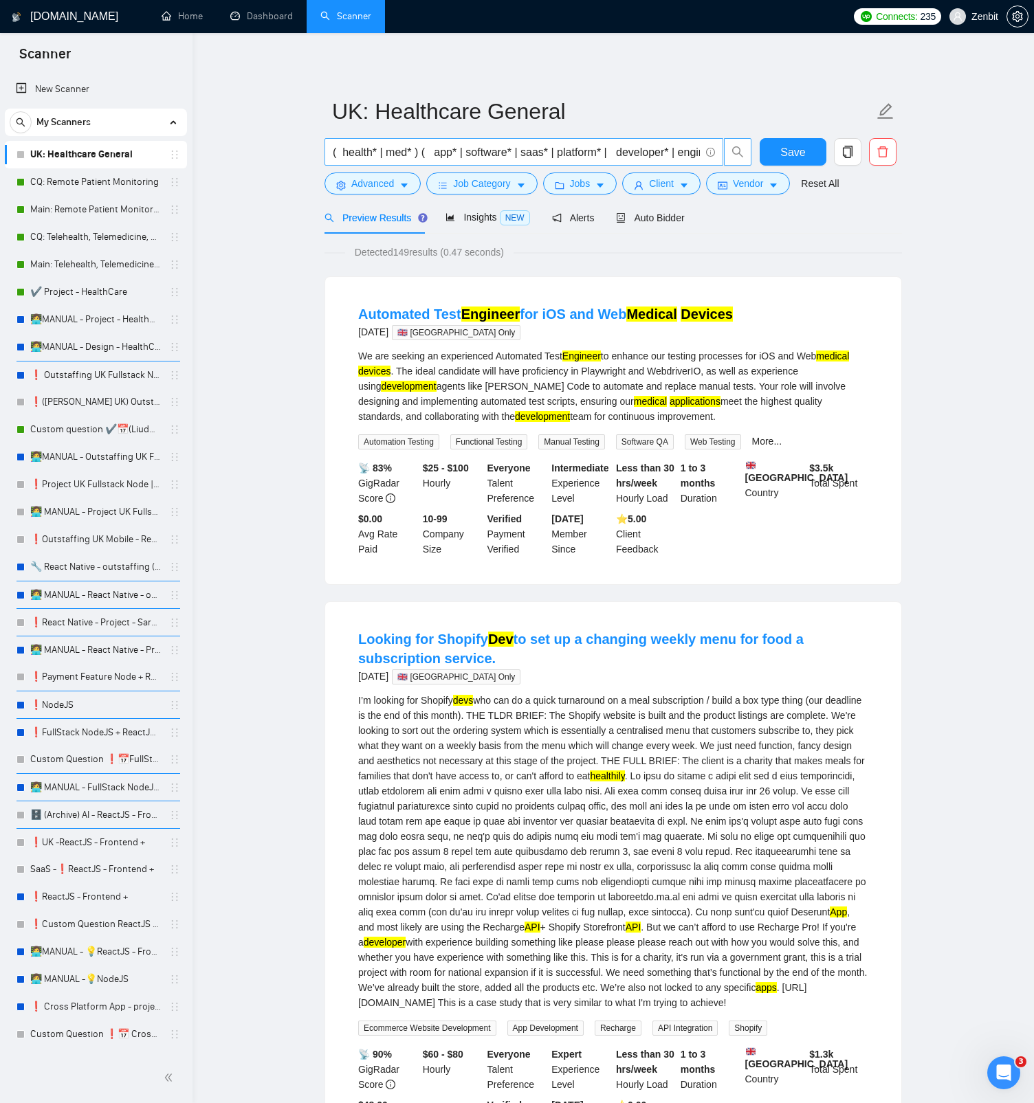
click at [427, 159] on input "( health* | med* ) ( app* | software* | saas* | platform* | developer* | engine…" at bounding box center [516, 152] width 367 height 17
click at [546, 149] on input "( health* | med* ) ( app* | software* | saas* | platform* | developer* | engine…" at bounding box center [516, 152] width 367 height 17
paste input "( health* | med* | clinic* | hospital* | patient* | care* | therapeutic* | nhs …"
click at [735, 150] on icon "search" at bounding box center [737, 152] width 12 height 12
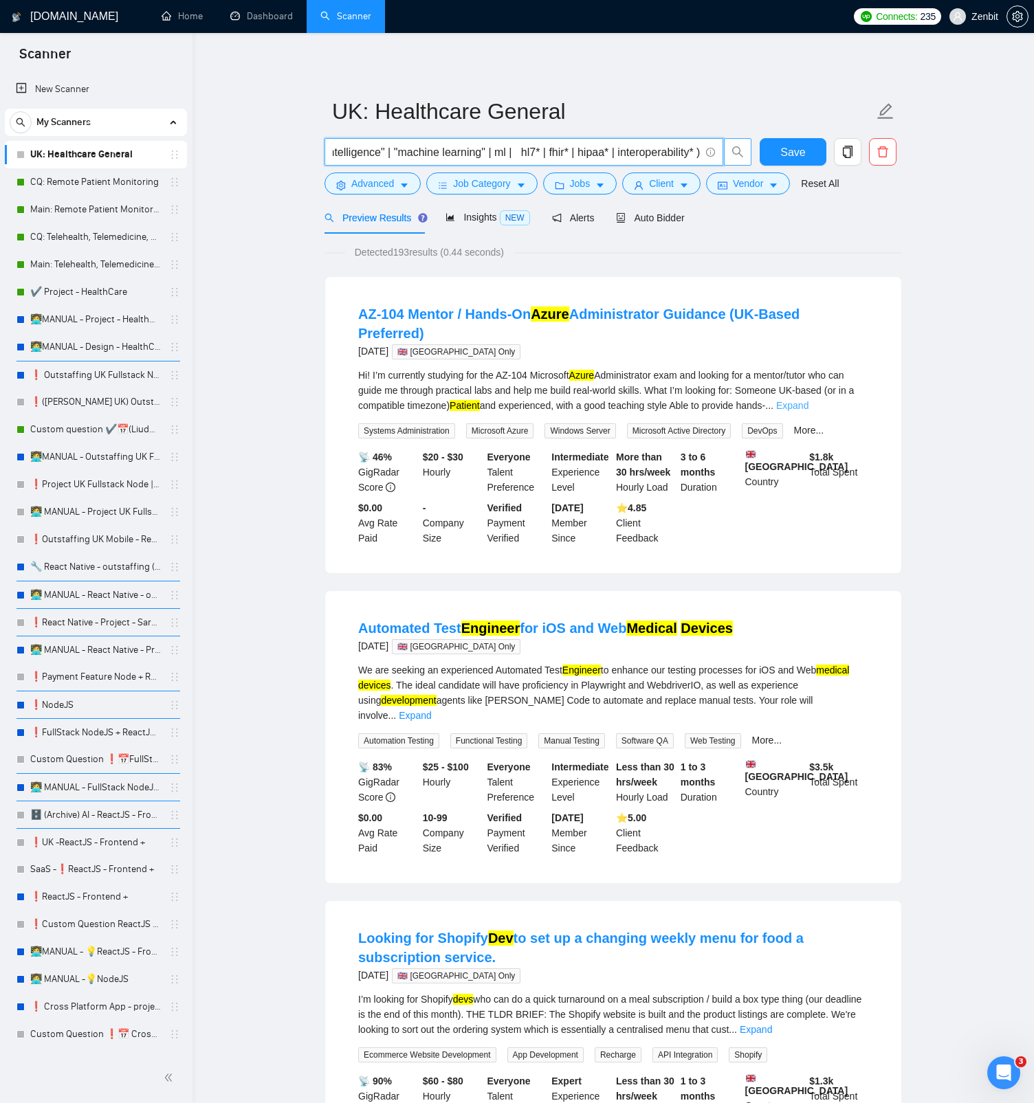
type input "( health* | med* | clinic* | hospital* | patient* | care* | therapeutic* | nhs …"
click at [808, 400] on link "Expand" at bounding box center [792, 405] width 32 height 11
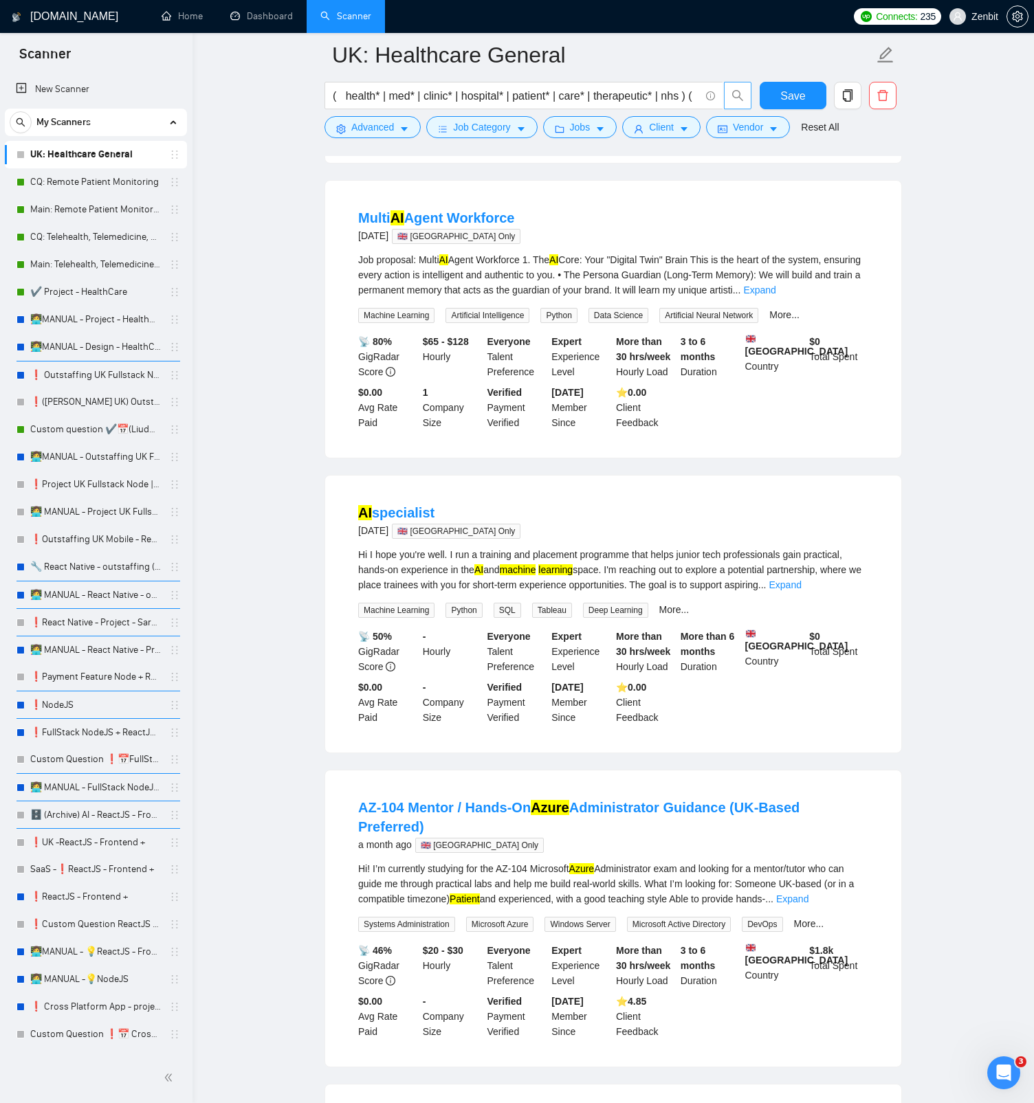
scroll to position [2079, 0]
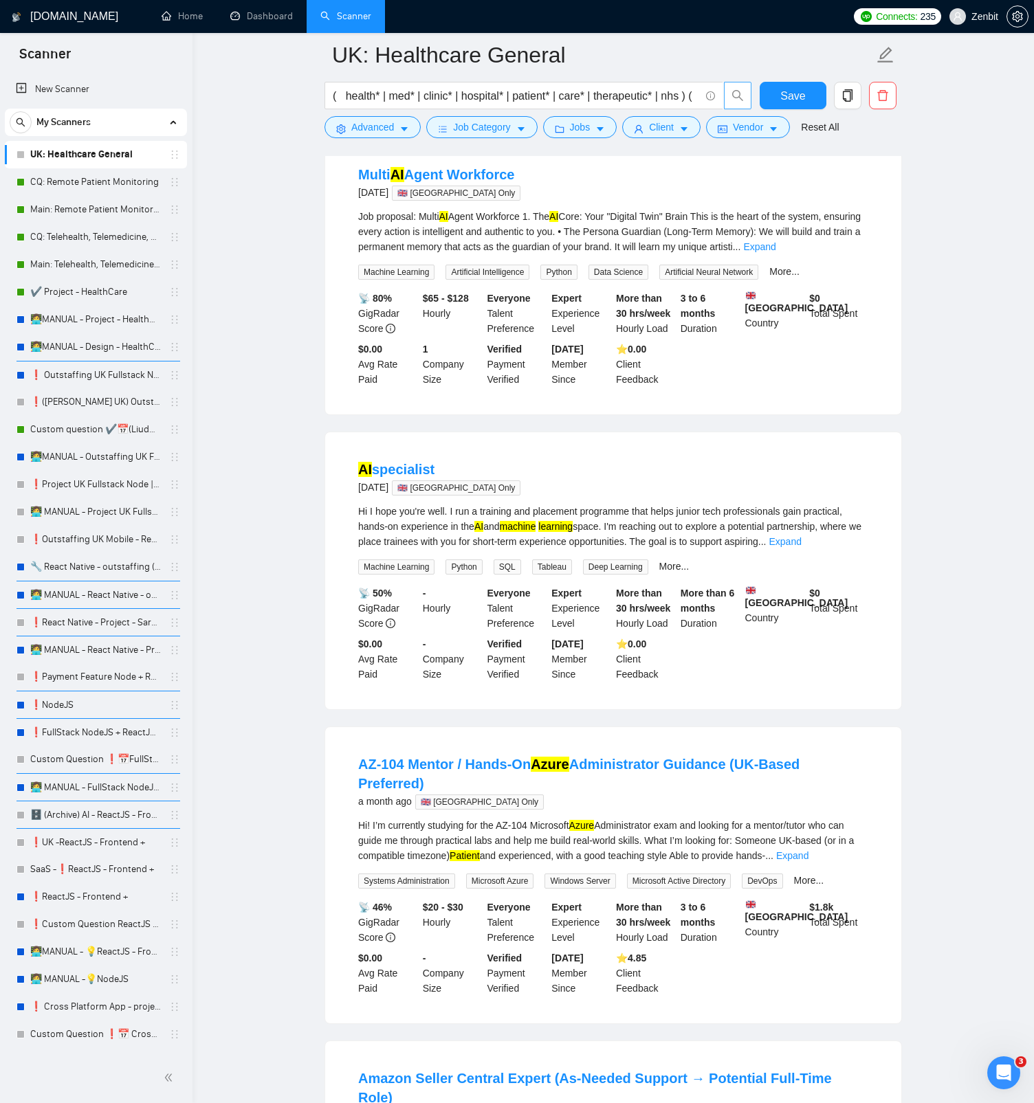
click at [801, 547] on link "Expand" at bounding box center [785, 541] width 32 height 11
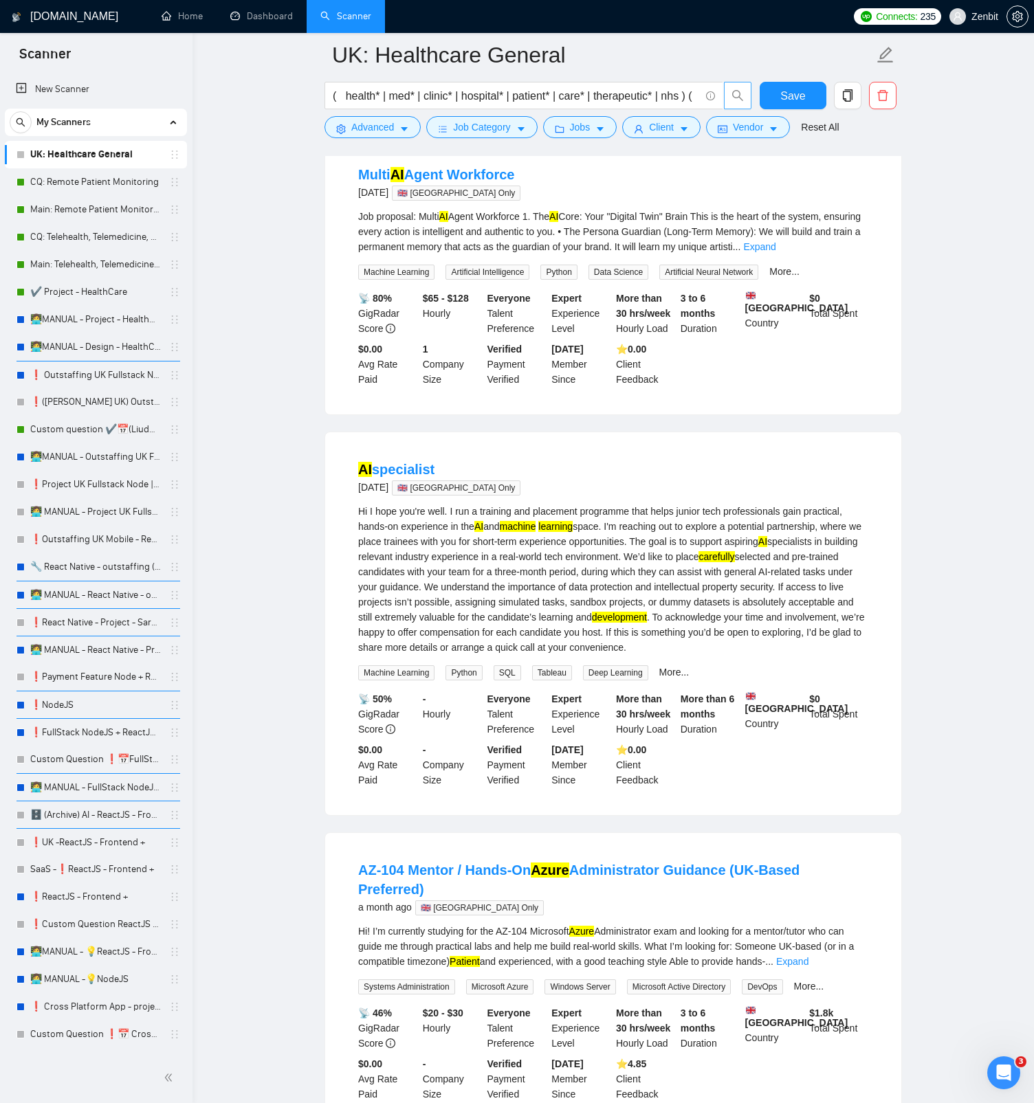
click at [734, 562] on mark "carefully" at bounding box center [716, 556] width 36 height 11
copy mark "carefully"
click at [571, 96] on input "( health* | med* | clinic* | hospital* | patient* | care* | therapeutic* | nhs …" at bounding box center [516, 95] width 367 height 17
paste input "( healthcare | "health care" | "health-care" | healthtech | "health tech" | "he…"
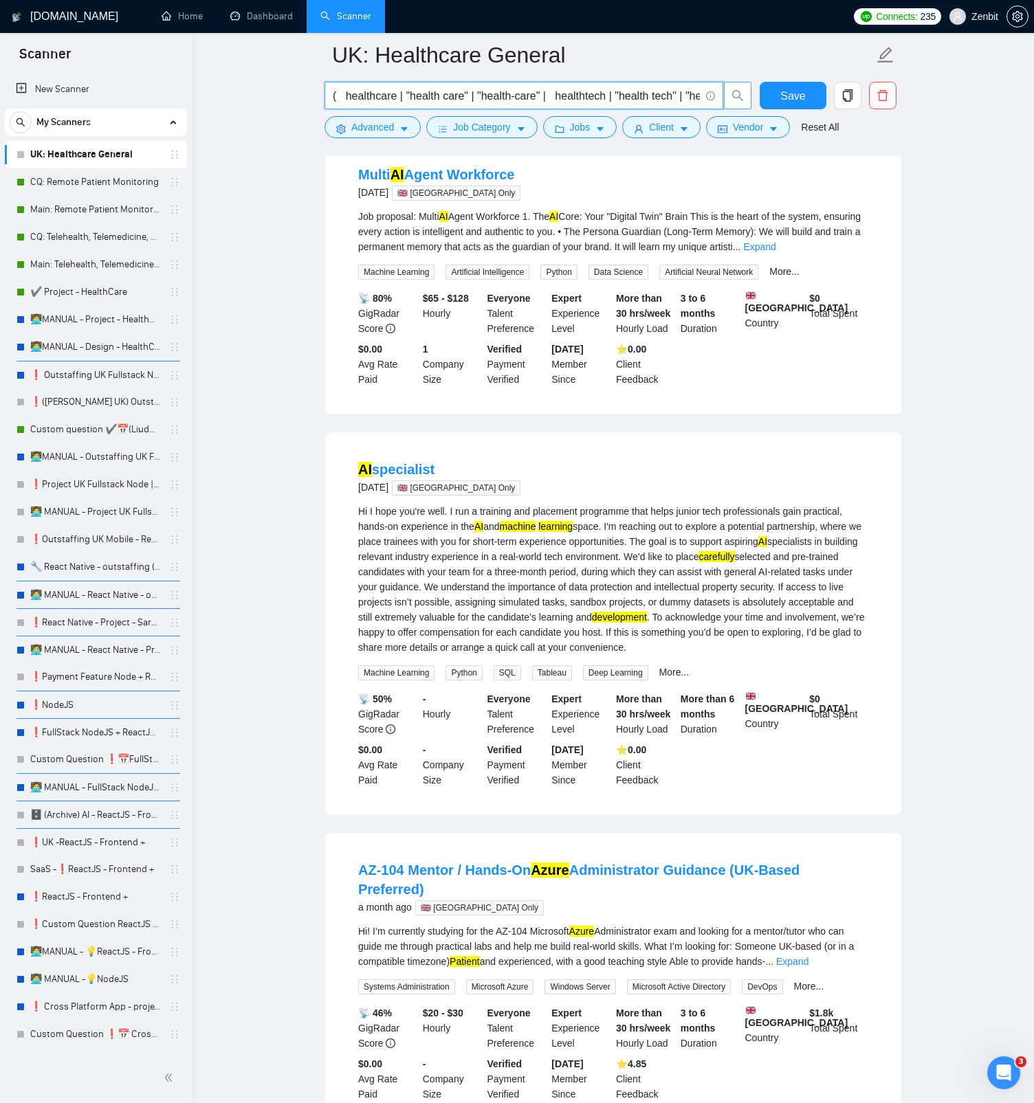
scroll to position [0, 3741]
click at [736, 94] on icon "search" at bounding box center [737, 95] width 12 height 12
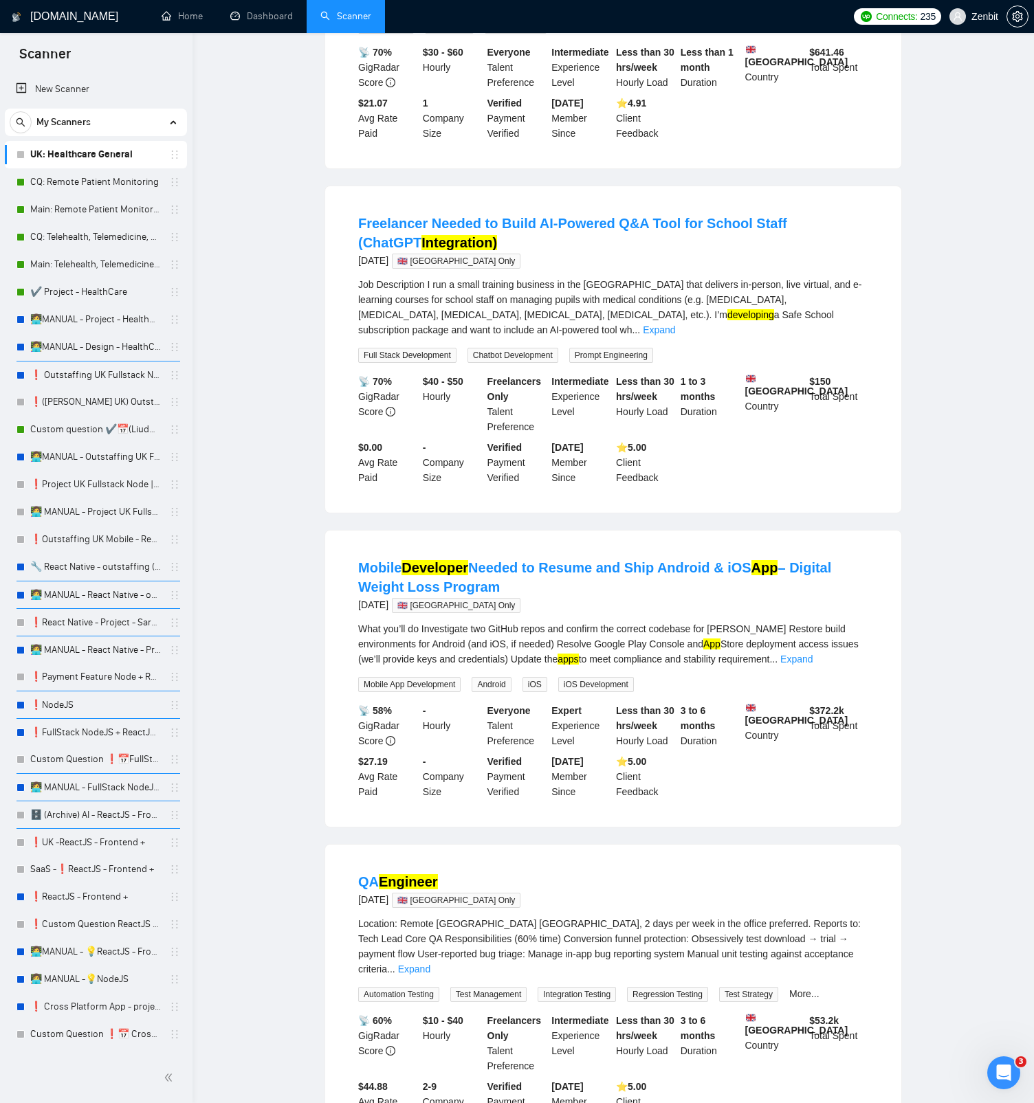
scroll to position [0, 0]
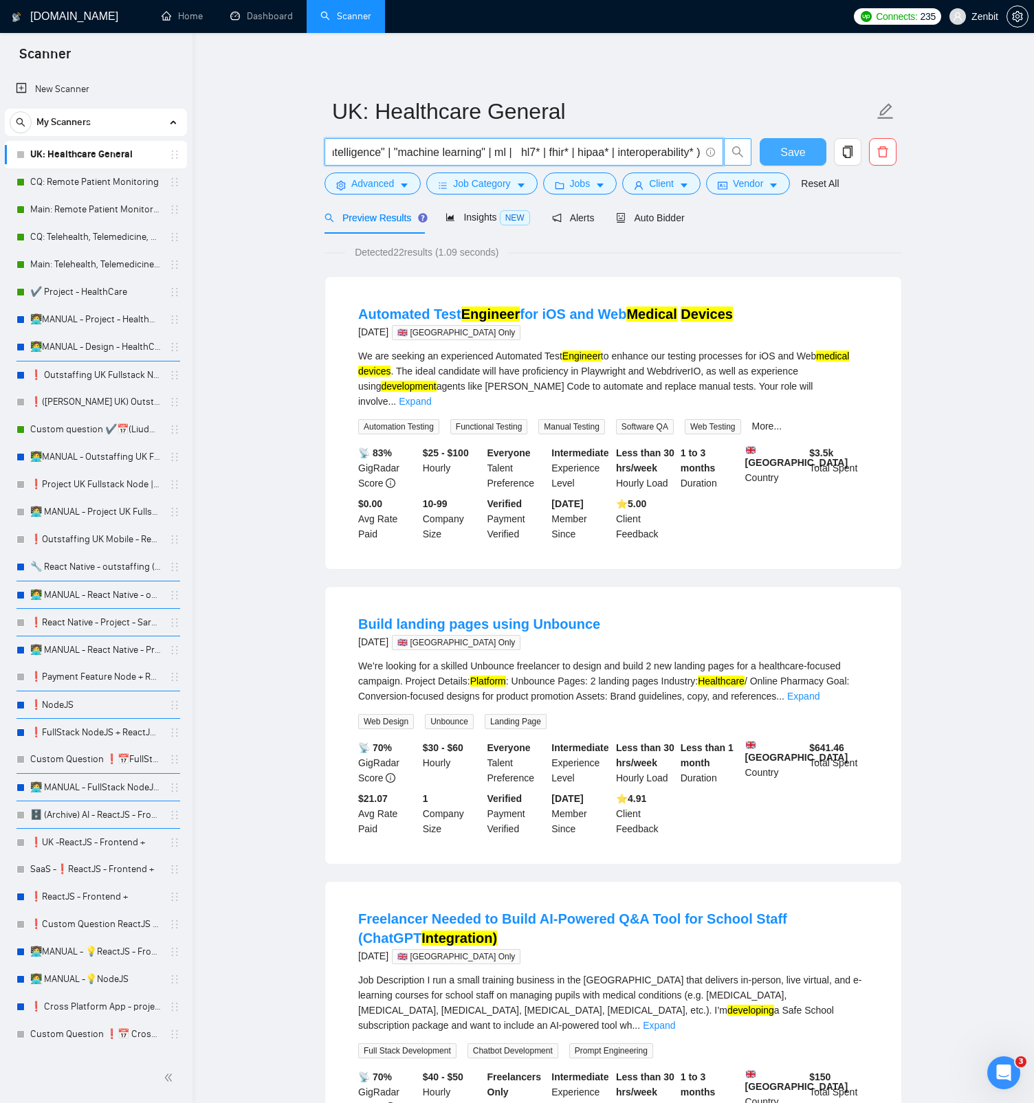
type input "( healthcare | "health care" | "health-care" | healthtech | "health tech" | "he…"
click at [787, 159] on span "Save" at bounding box center [792, 152] width 25 height 17
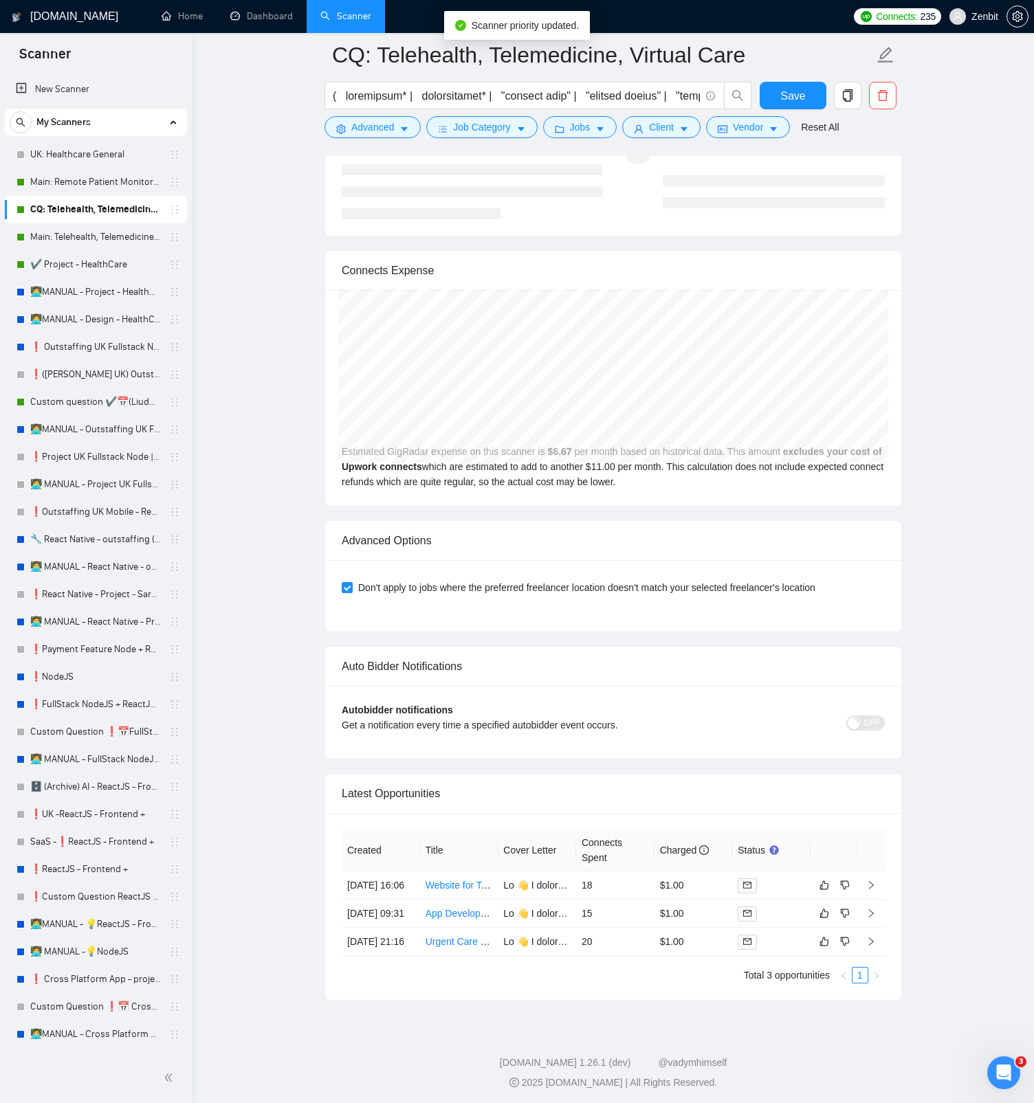
scroll to position [2891, 0]
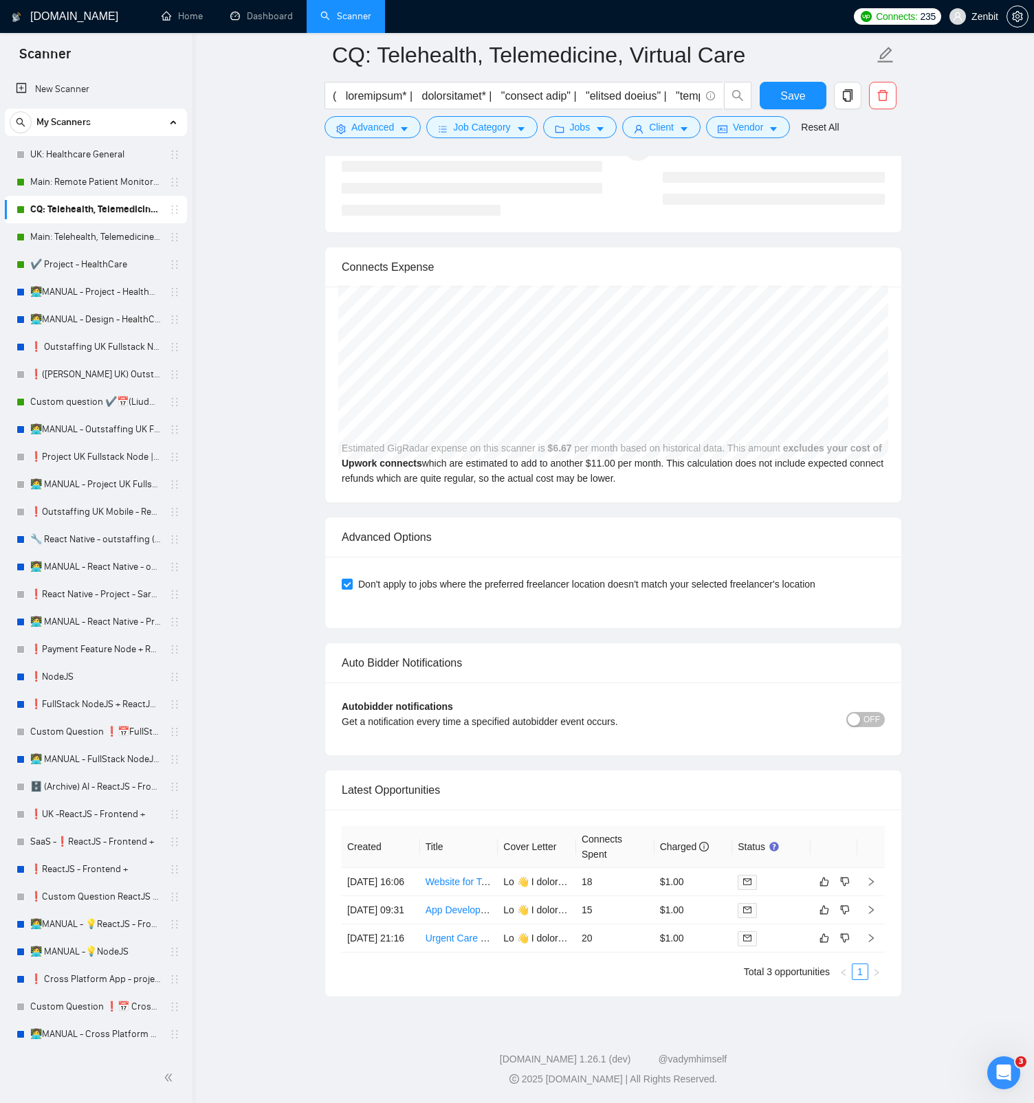
drag, startPoint x: 169, startPoint y: 184, endPoint x: 329, endPoint y: 9, distance: 236.9
click at [109, 236] on link "Main: Telehealth, Telemedicine, Virtual Care" at bounding box center [95, 236] width 131 height 27
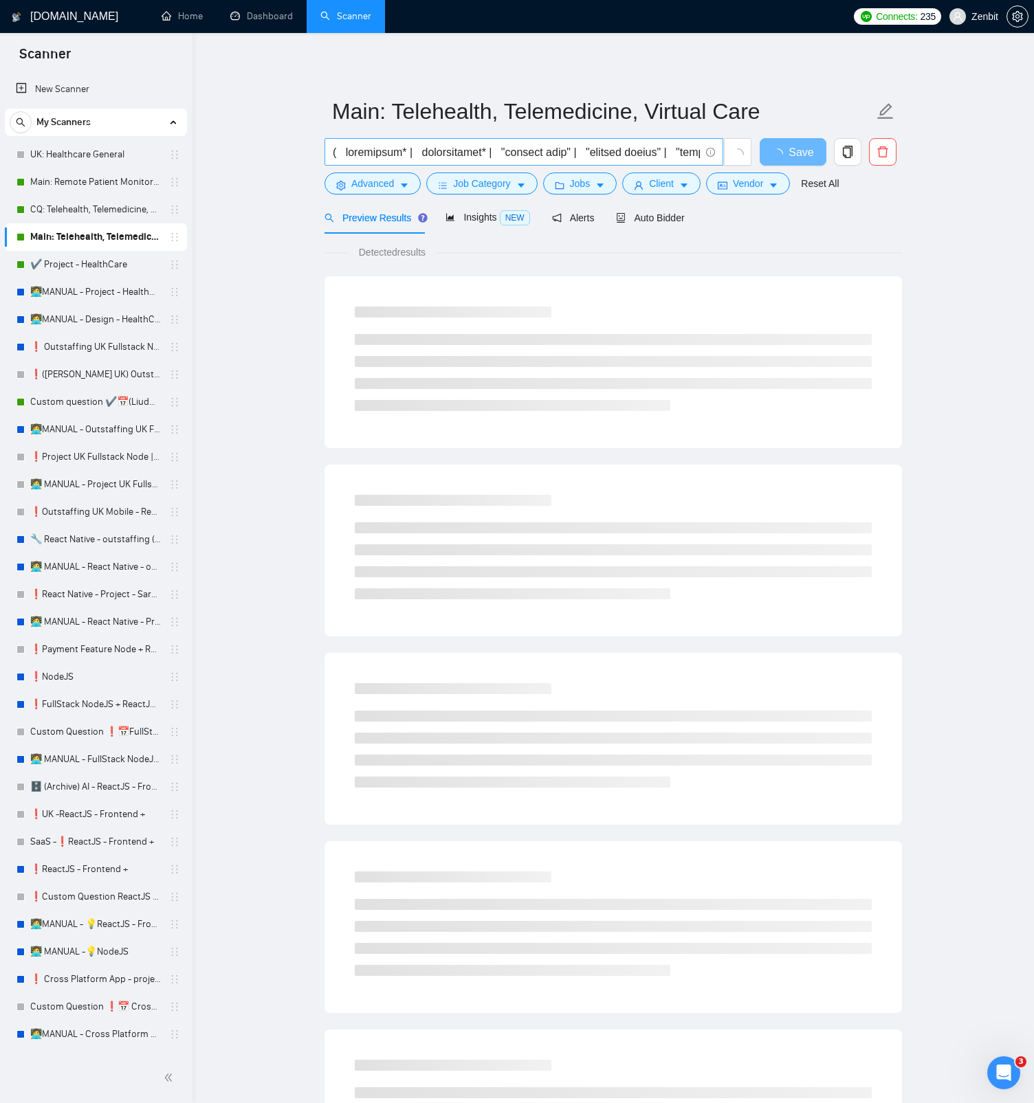
click at [403, 148] on input "text" at bounding box center [516, 152] width 367 height 17
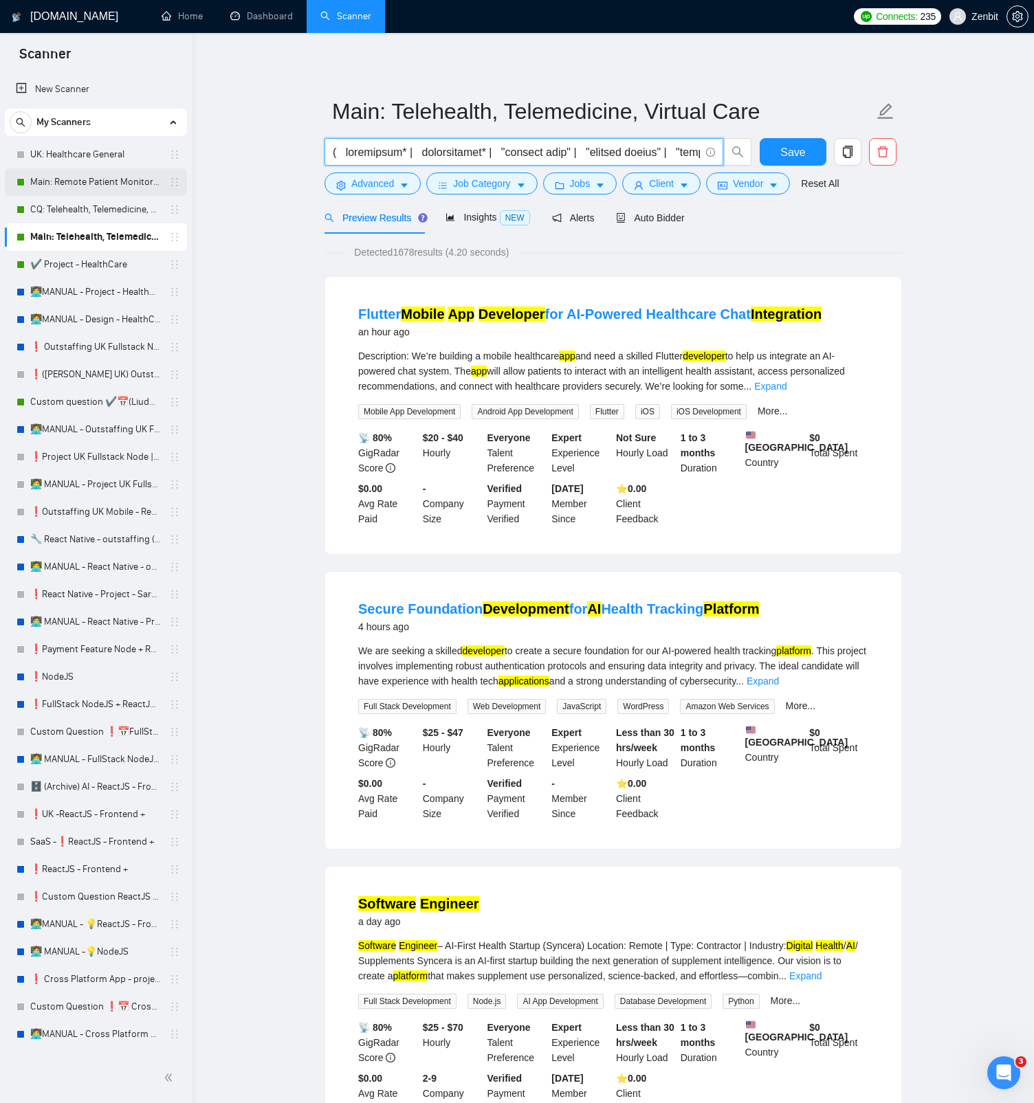
click at [91, 185] on link "Main: Remote Patient Monitoring" at bounding box center [95, 181] width 131 height 27
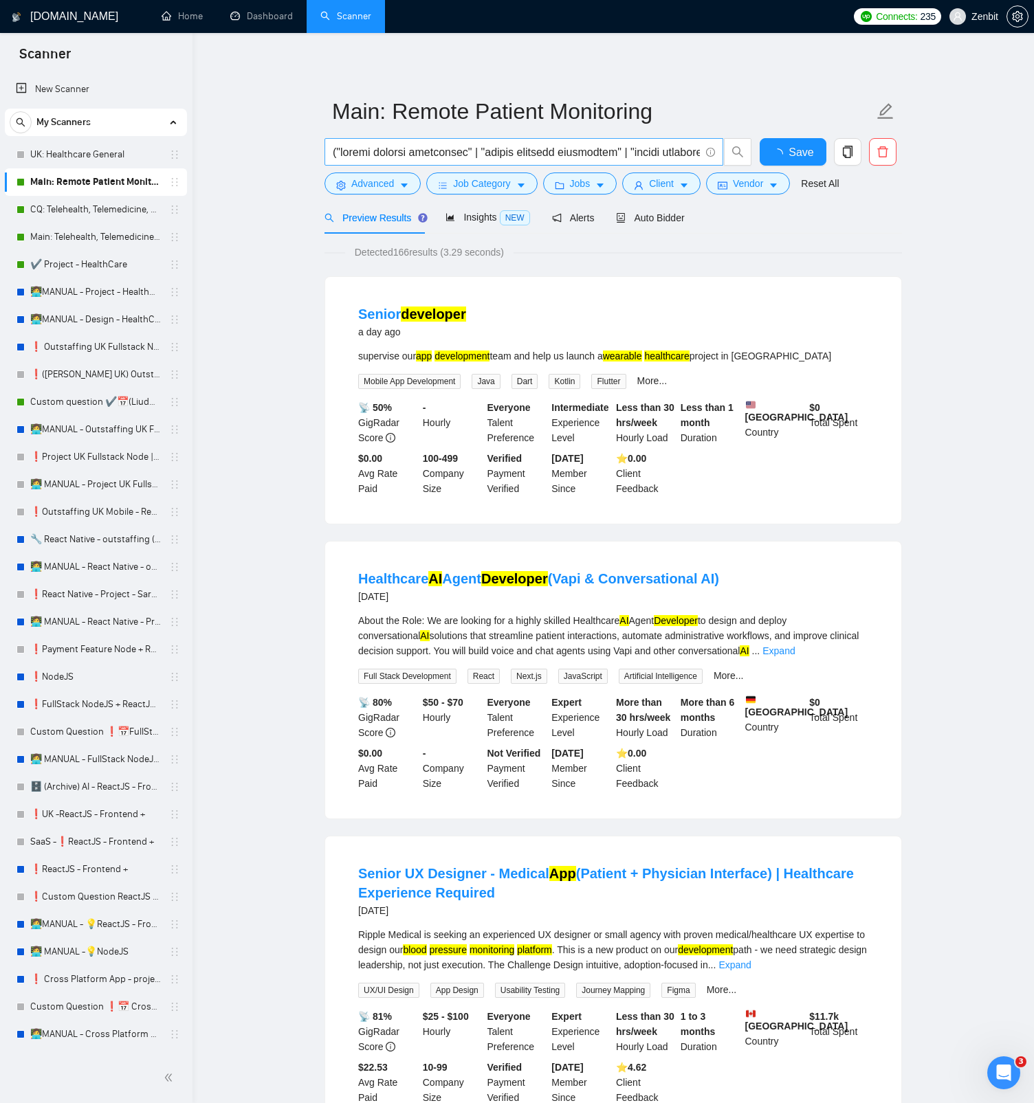
click at [428, 157] on input "text" at bounding box center [516, 152] width 367 height 17
